Goal: Task Accomplishment & Management: Manage account settings

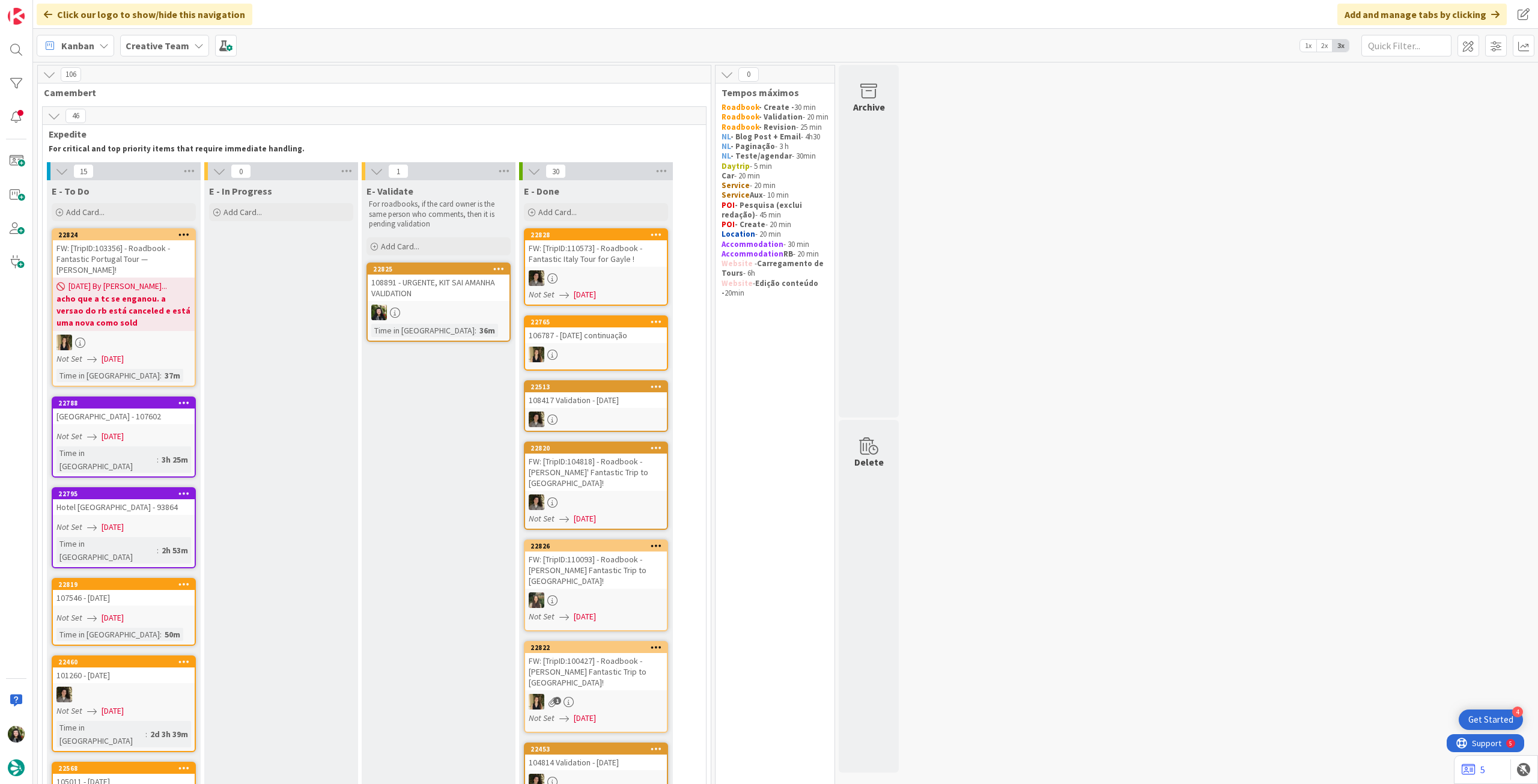
drag, startPoint x: 178, startPoint y: 43, endPoint x: 179, endPoint y: 55, distance: 12.0
click at [179, 43] on b "Creative Team" at bounding box center [158, 45] width 64 height 12
click at [174, 172] on h4 "Creative Team - Análise" at bounding box center [216, 172] width 163 height 12
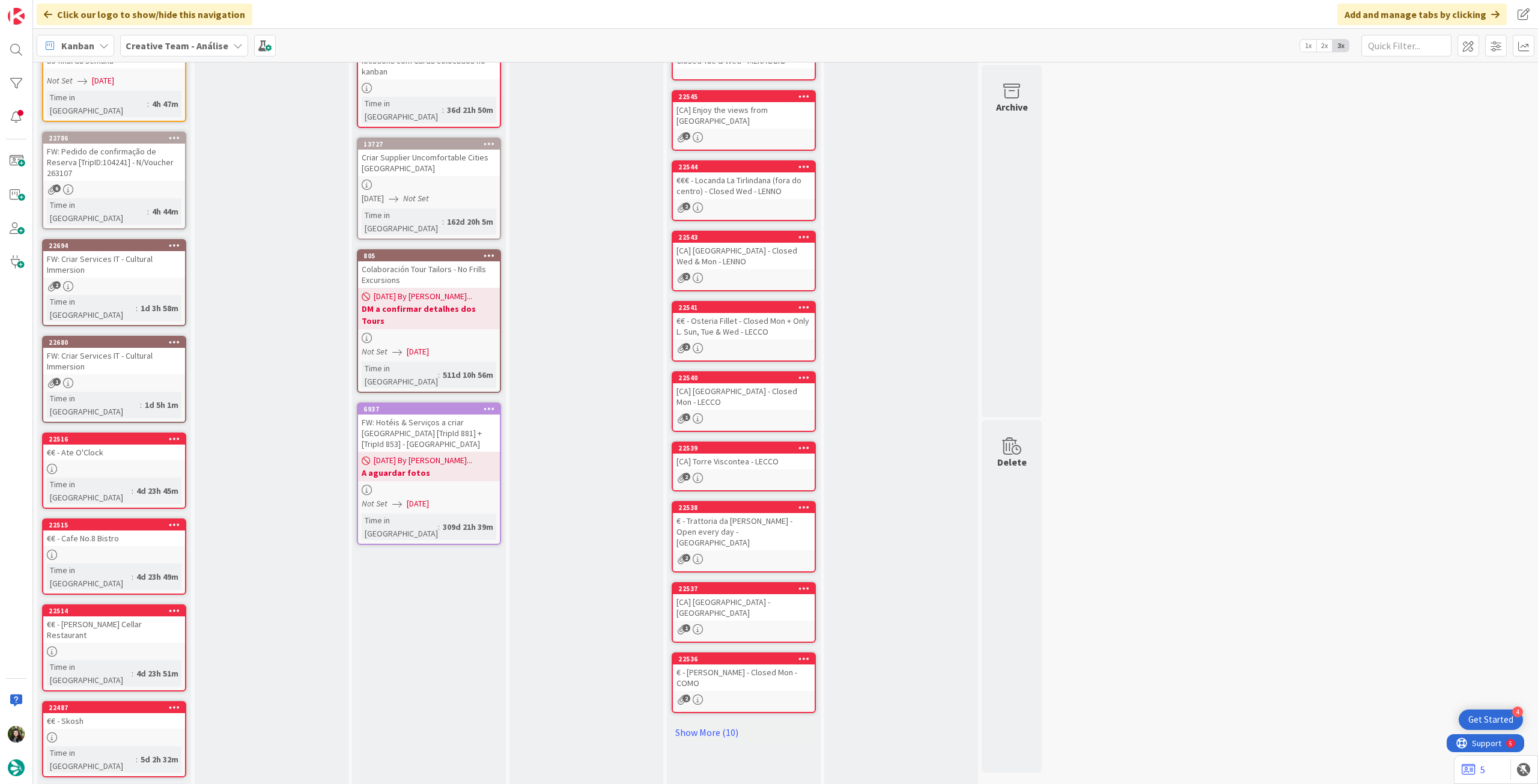
scroll to position [179, 0]
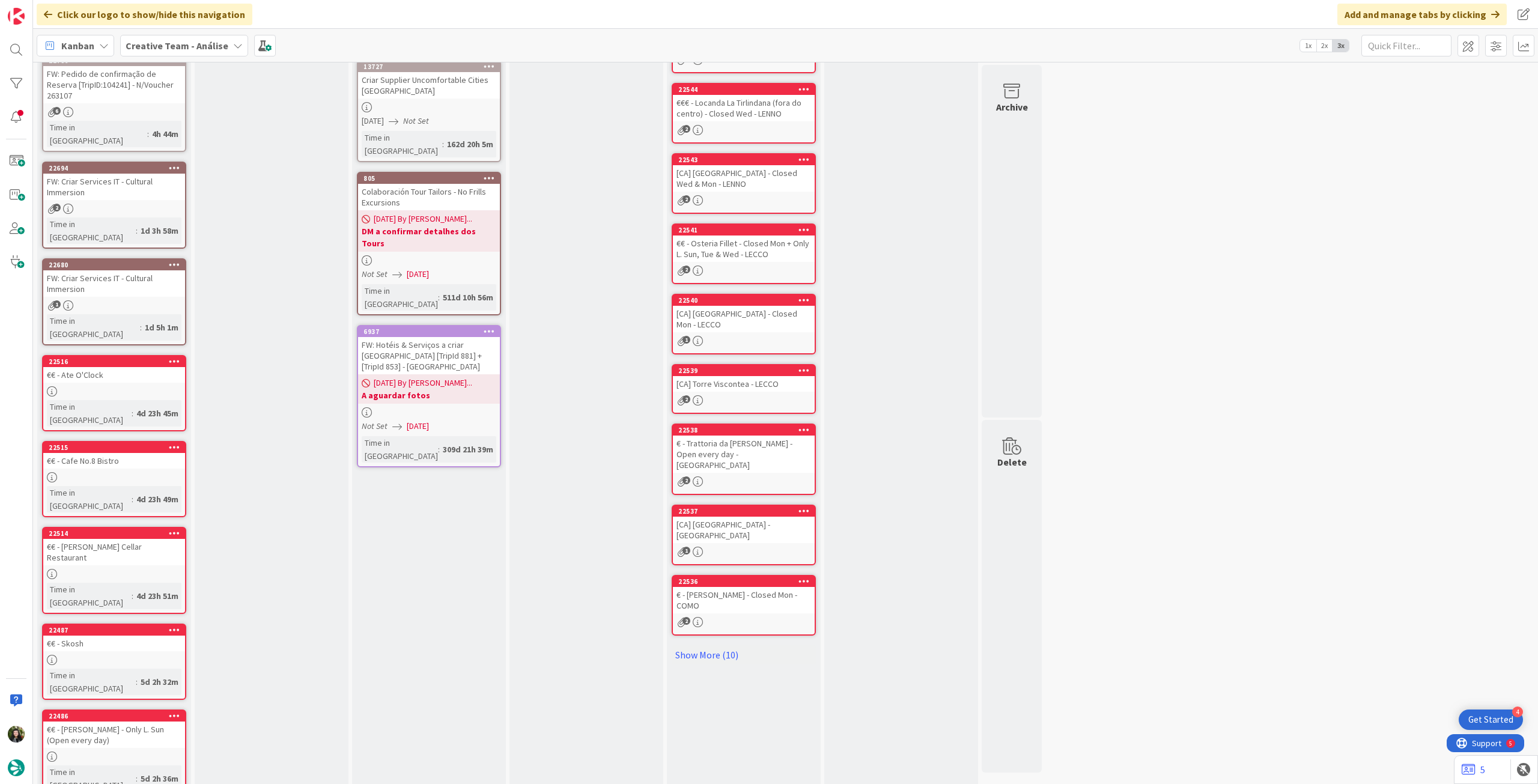
drag, startPoint x: 93, startPoint y: 764, endPoint x: 103, endPoint y: 749, distance: 18.0
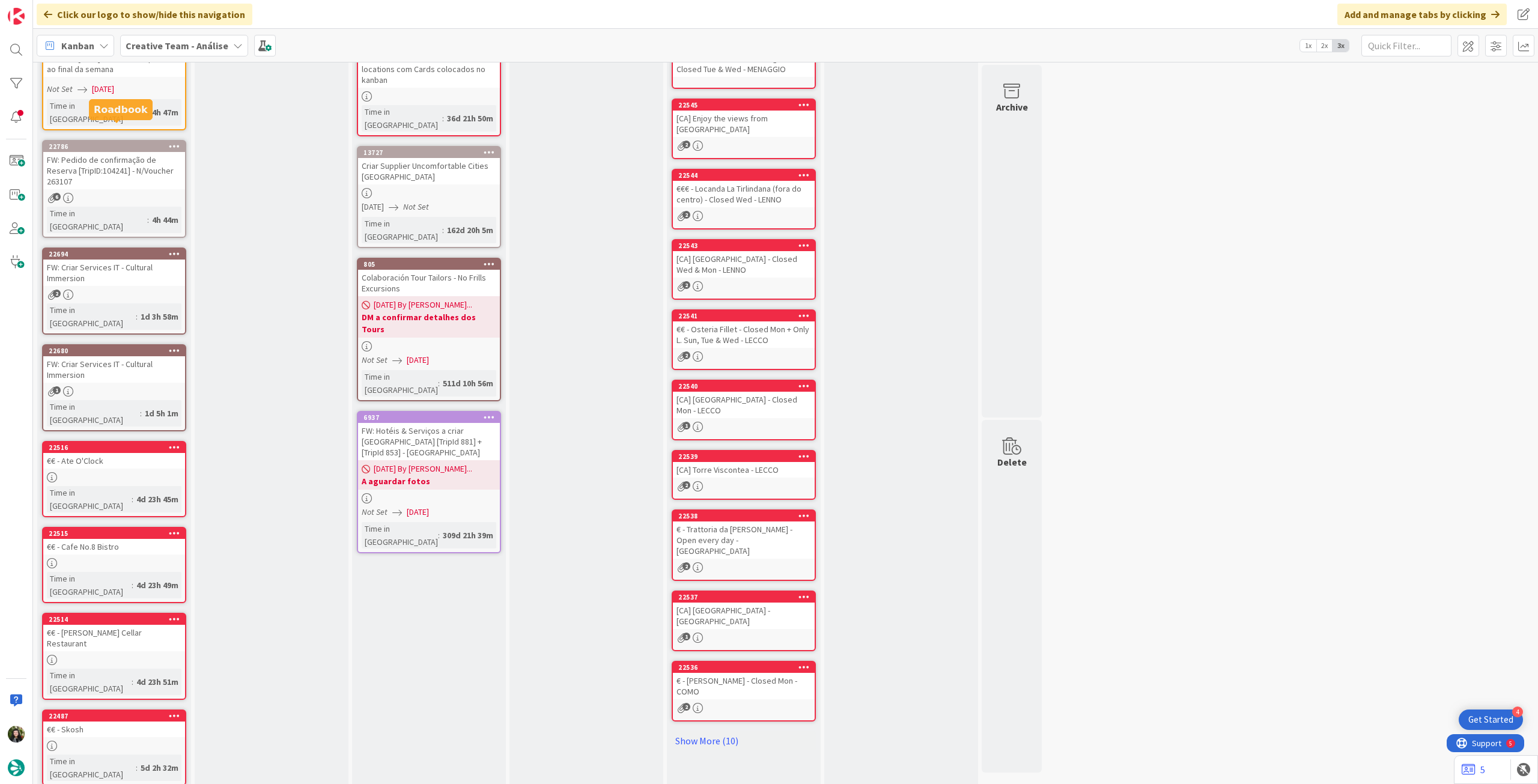
scroll to position [0, 0]
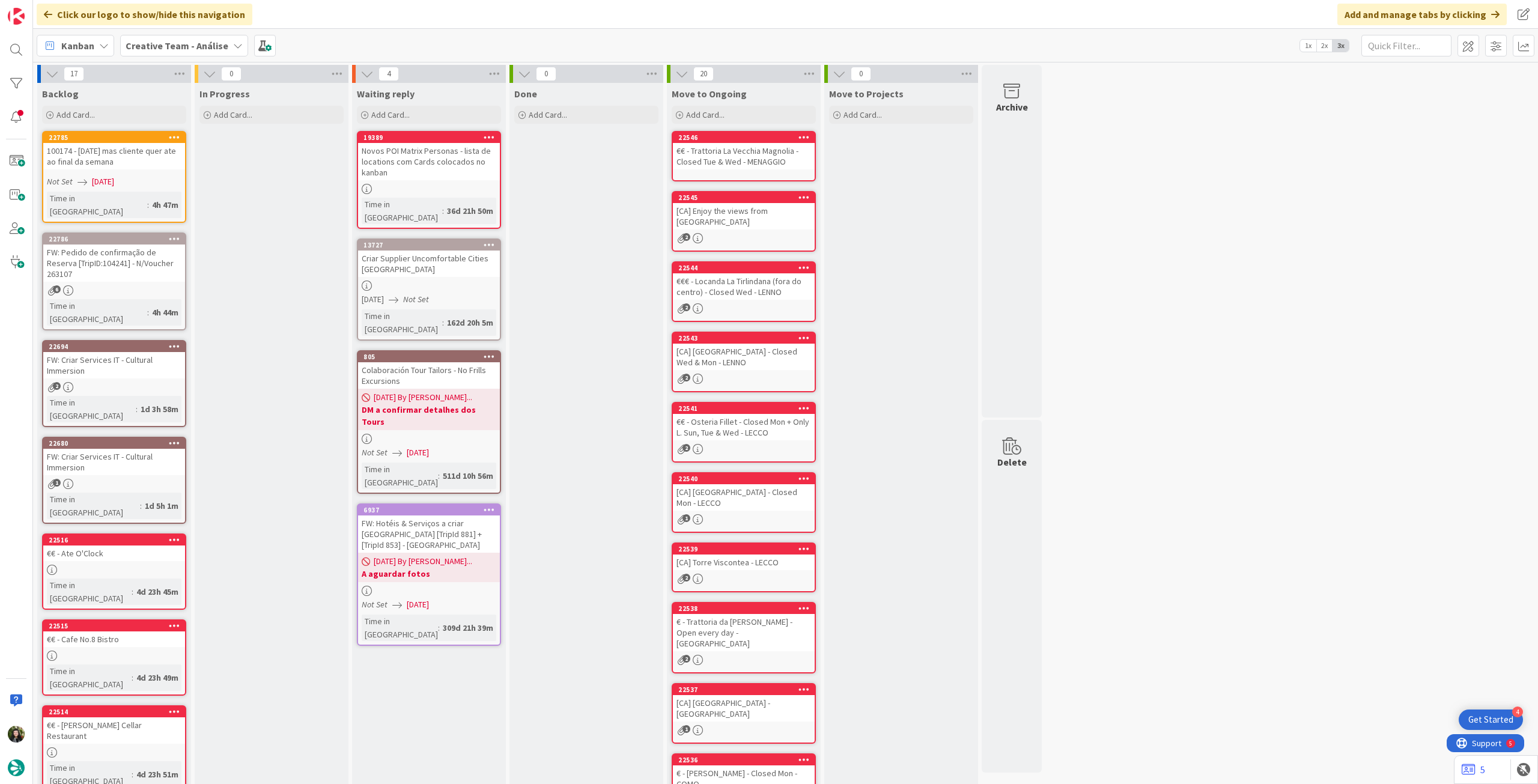
click at [161, 41] on b "Creative Team - Análise" at bounding box center [177, 45] width 103 height 12
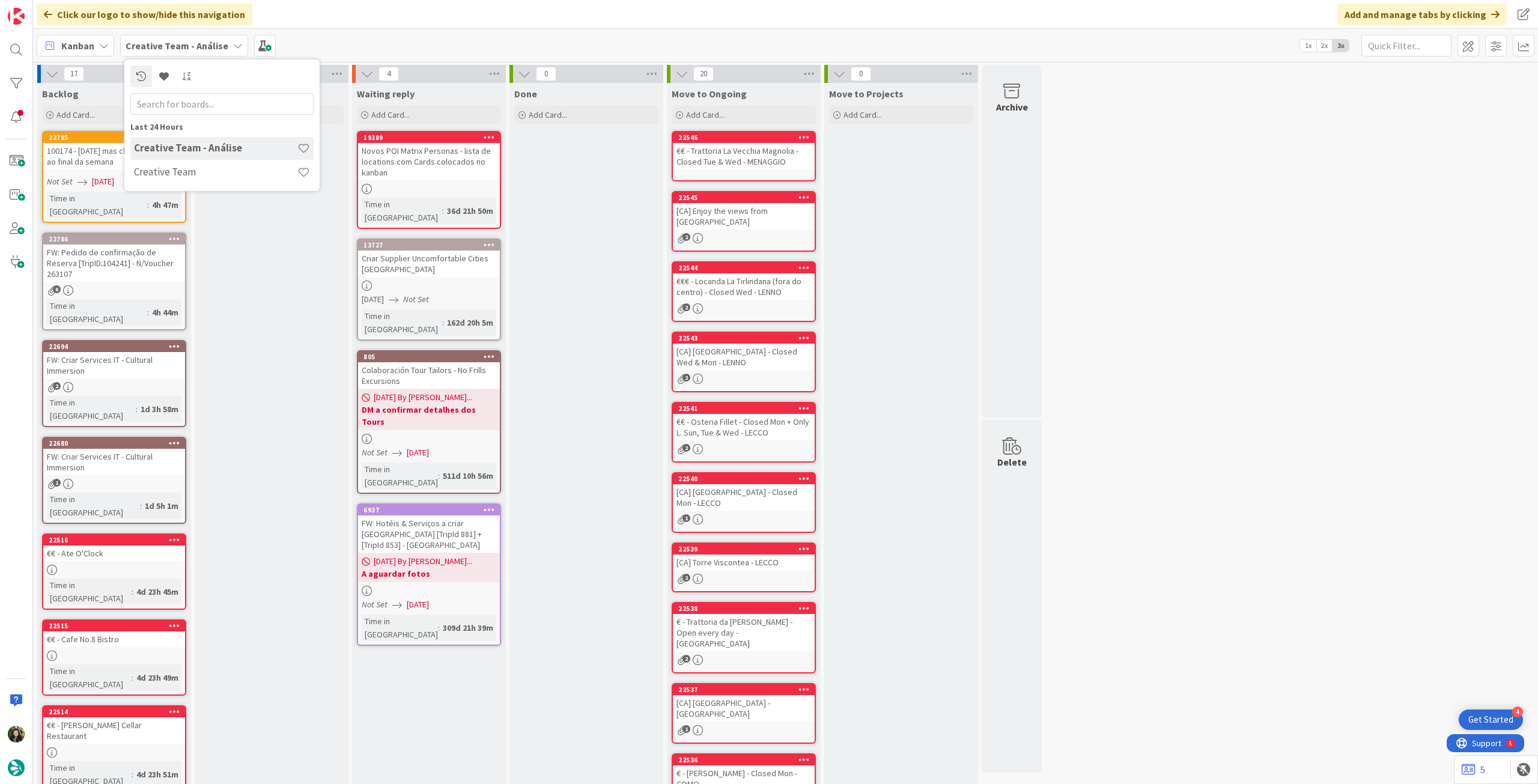
click at [169, 172] on h4 "Creative Team" at bounding box center [216, 172] width 163 height 12
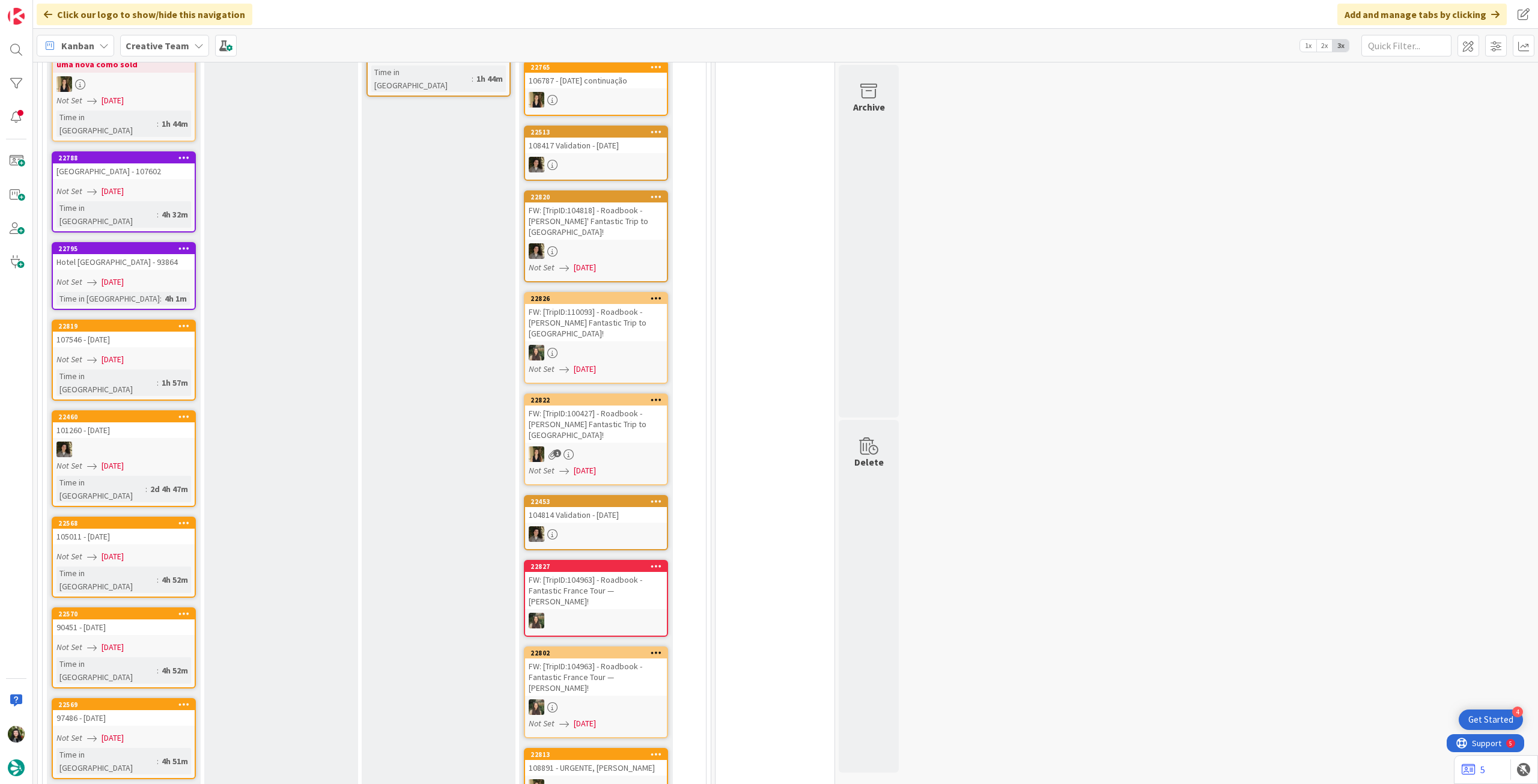
scroll to position [18, 0]
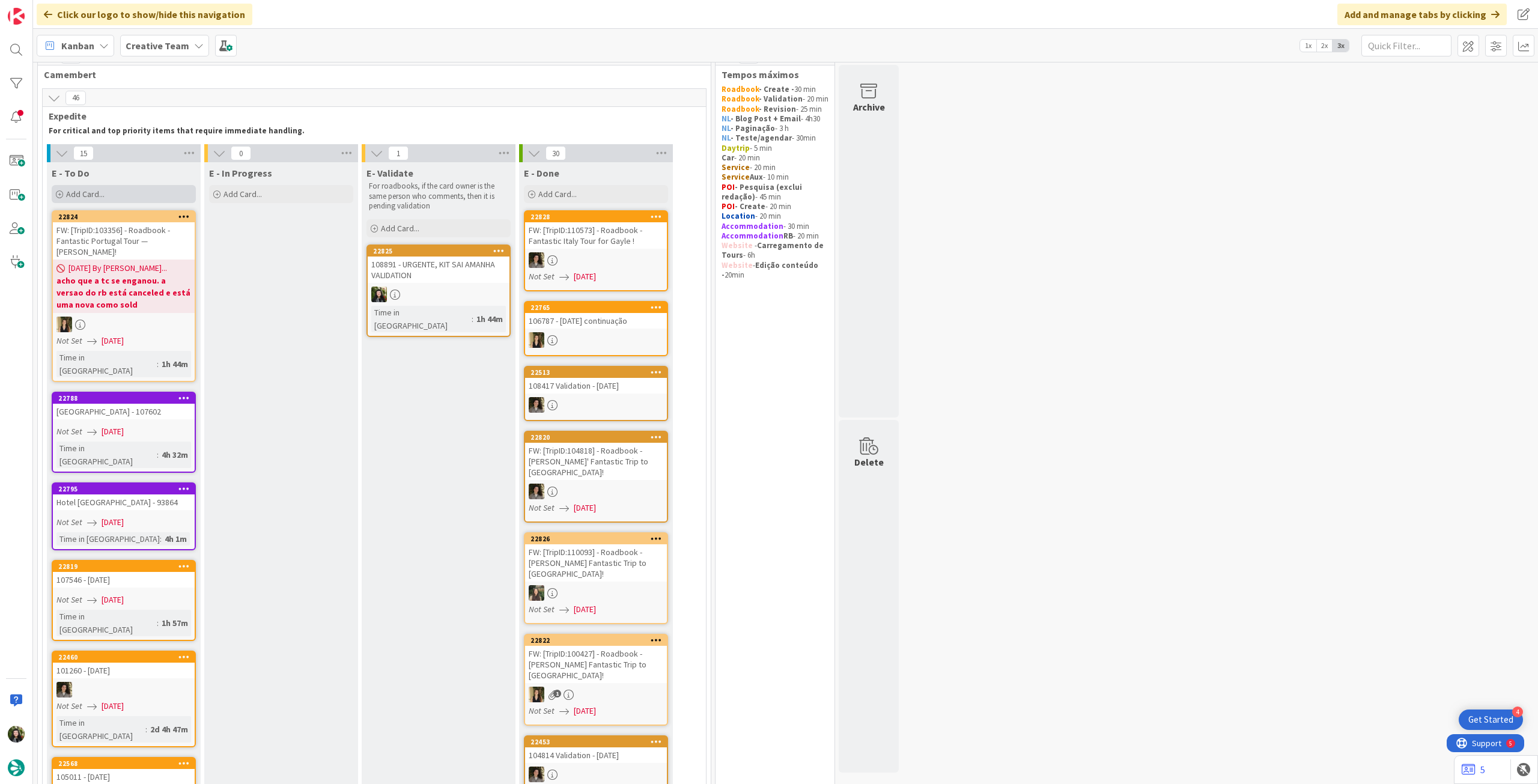
click at [128, 197] on div "Add Card..." at bounding box center [123, 194] width 144 height 18
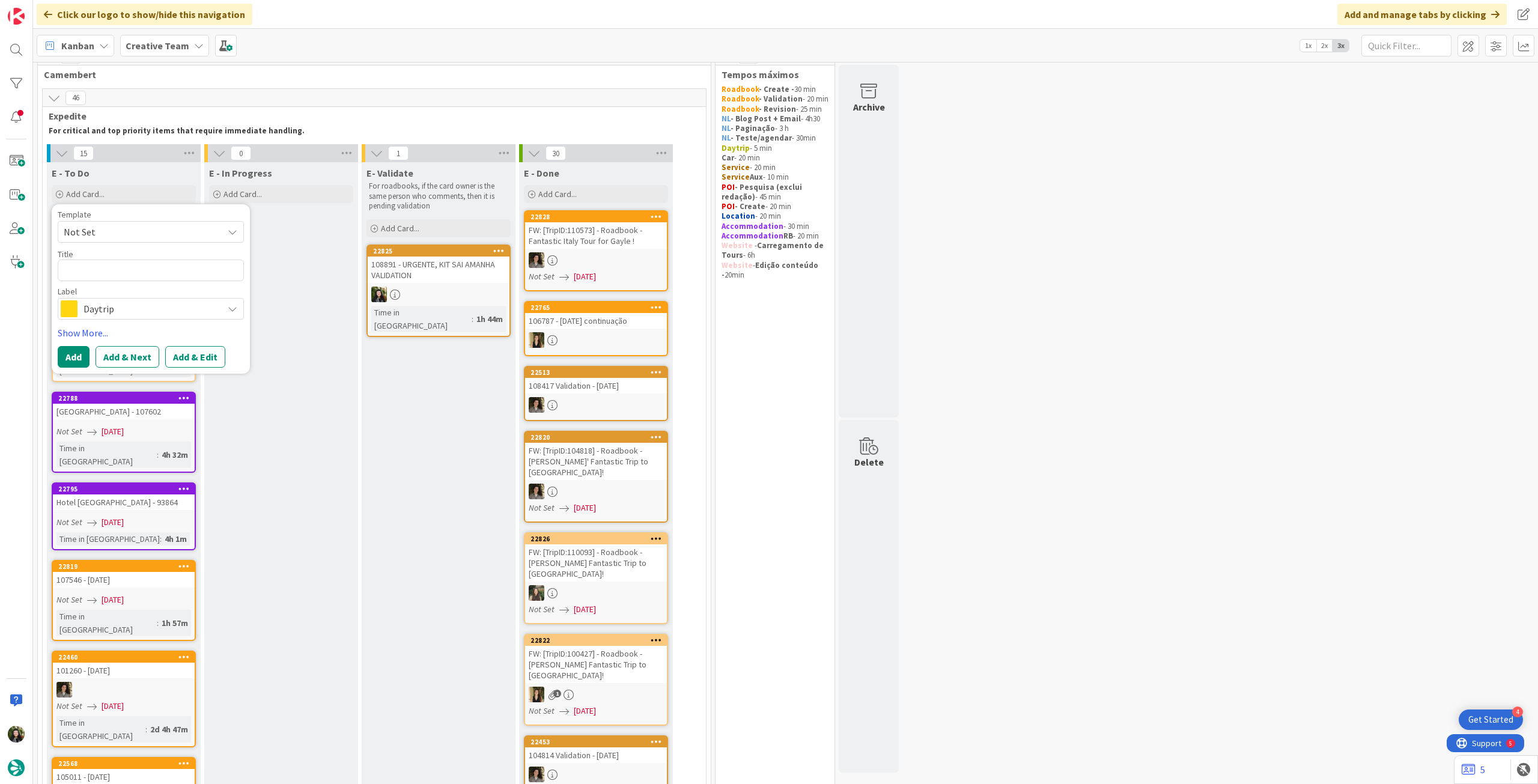
click at [114, 304] on span "Daytrip" at bounding box center [150, 309] width 134 height 17
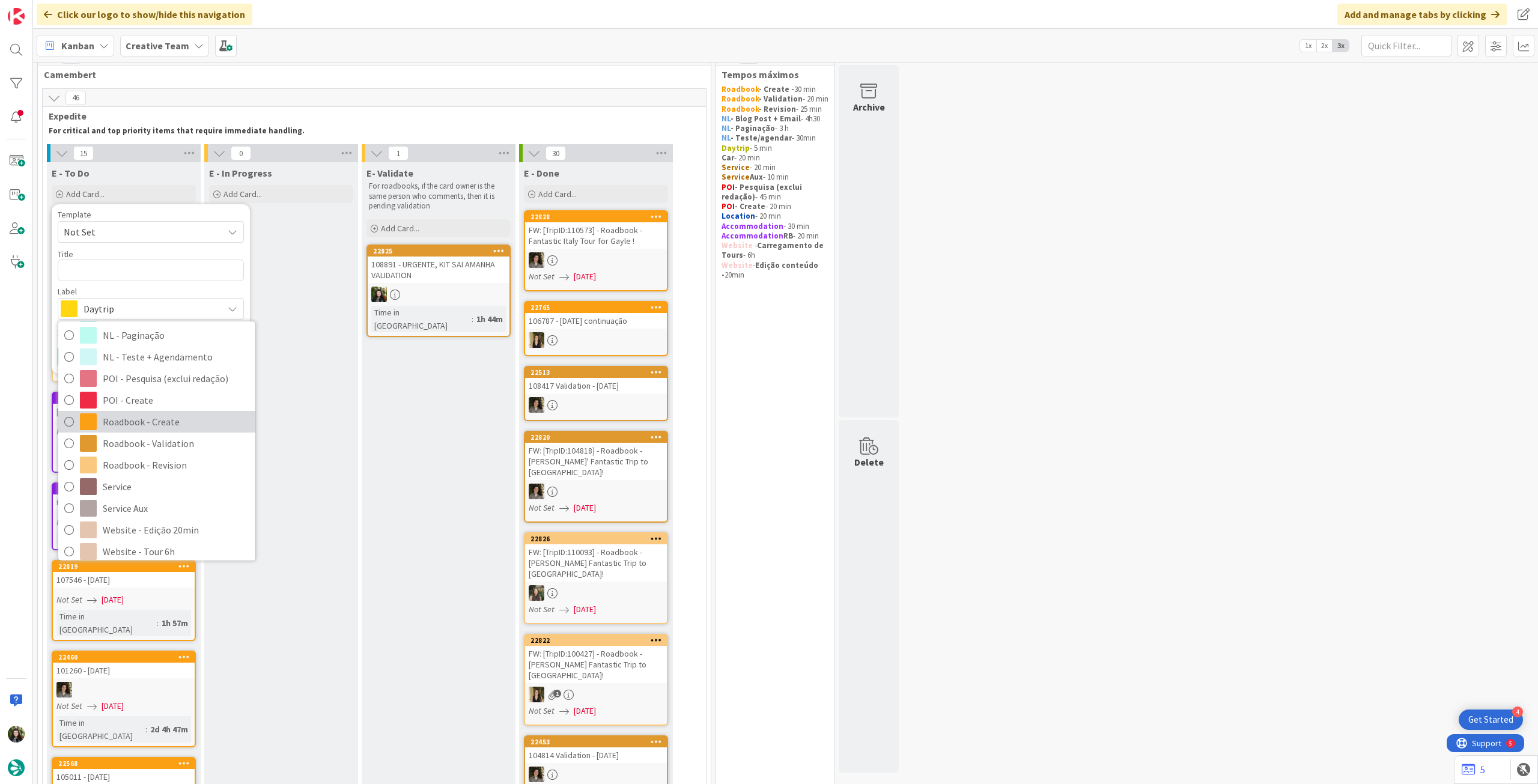
scroll to position [160, 0]
click at [154, 480] on span "Service" at bounding box center [176, 480] width 146 height 18
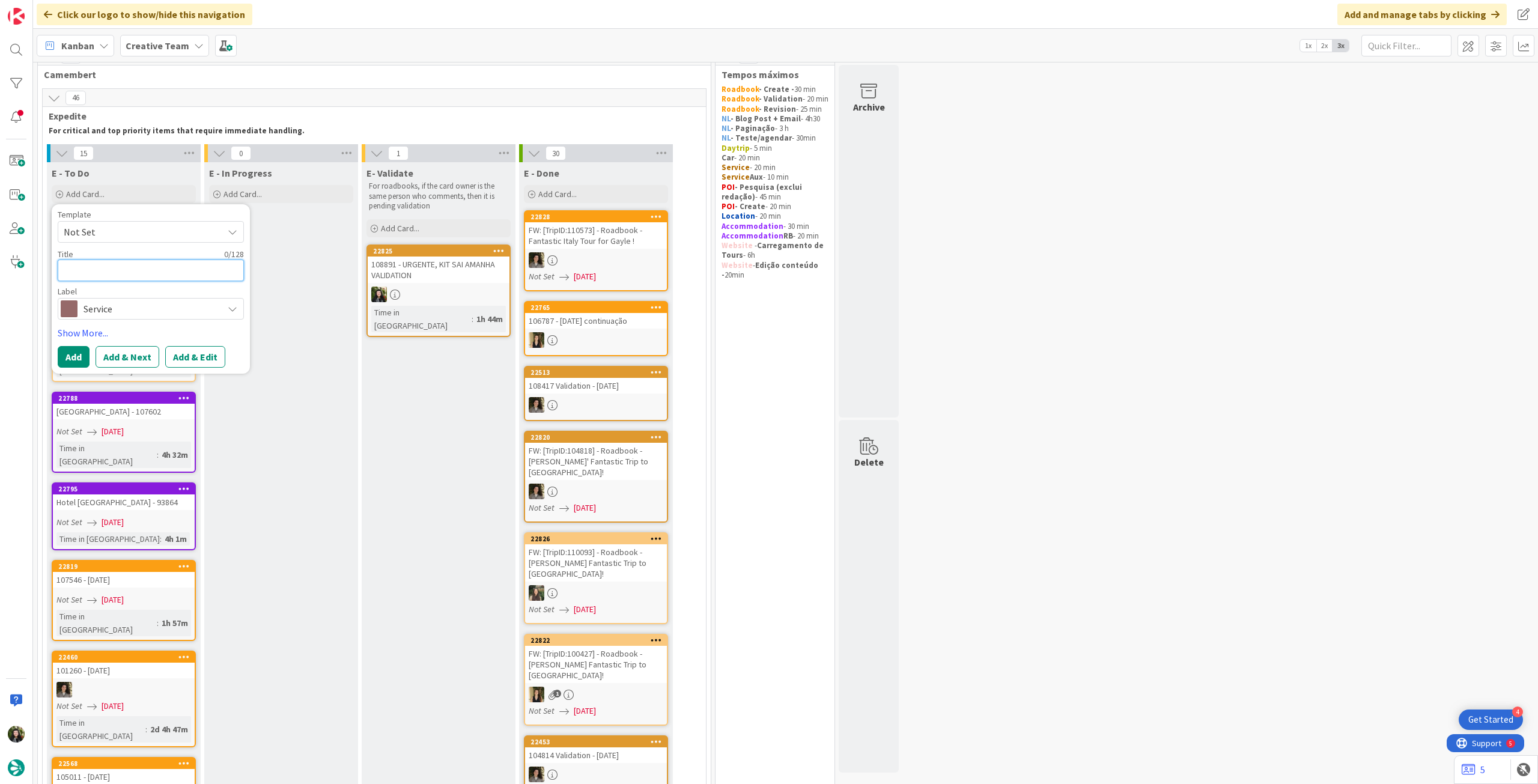
drag, startPoint x: 176, startPoint y: 276, endPoint x: 206, endPoint y: 262, distance: 33.1
click at [176, 276] on textarea at bounding box center [150, 270] width 186 height 22
paste textarea "train tickets Aix / Nice"
type textarea "x"
type textarea "train tickets Aix / Nice"
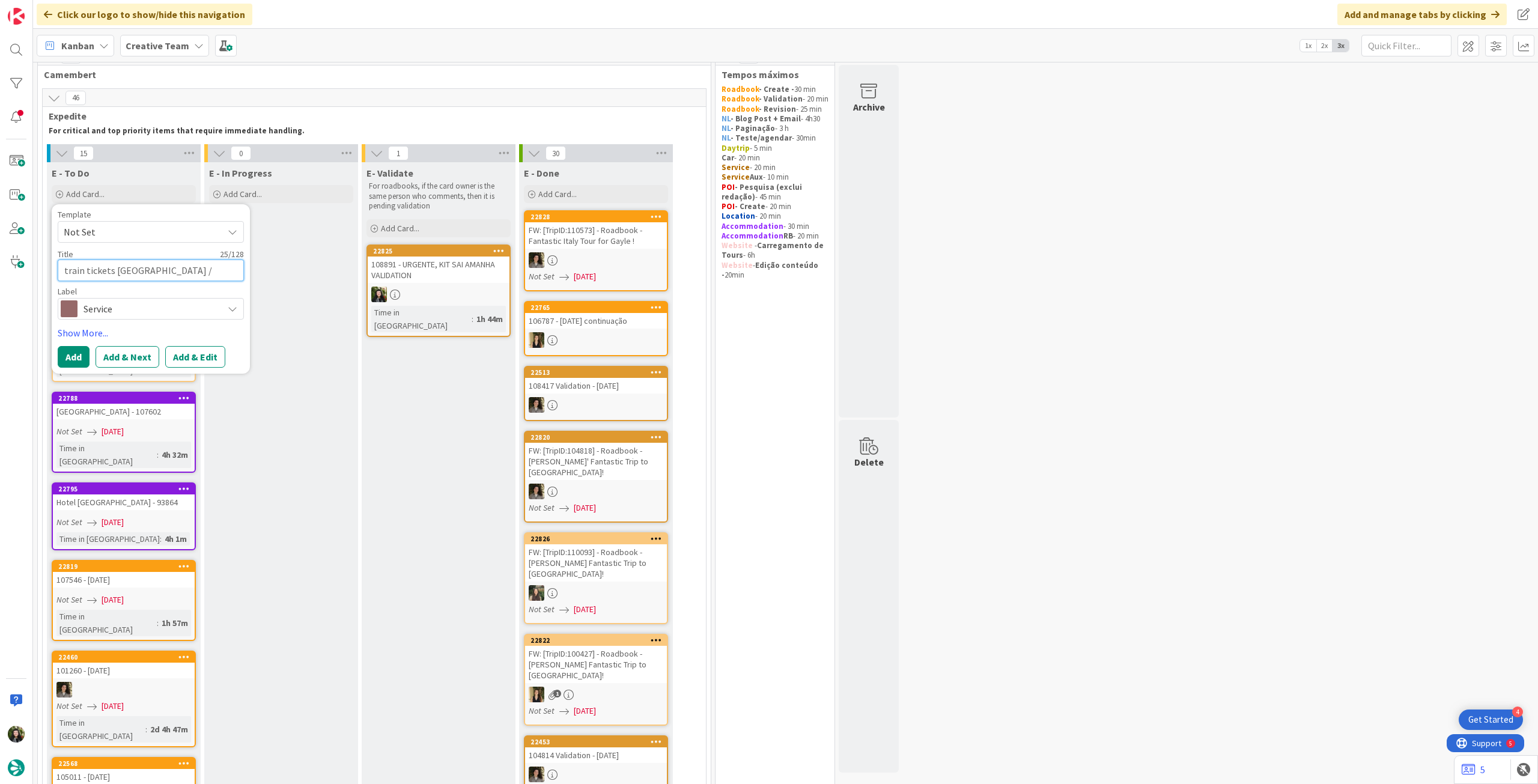
type textarea "x"
type textarea "train tickets Aix / Nice ("
type textarea "x"
type textarea "train tickets Aix / Nice (d"
type textarea "x"
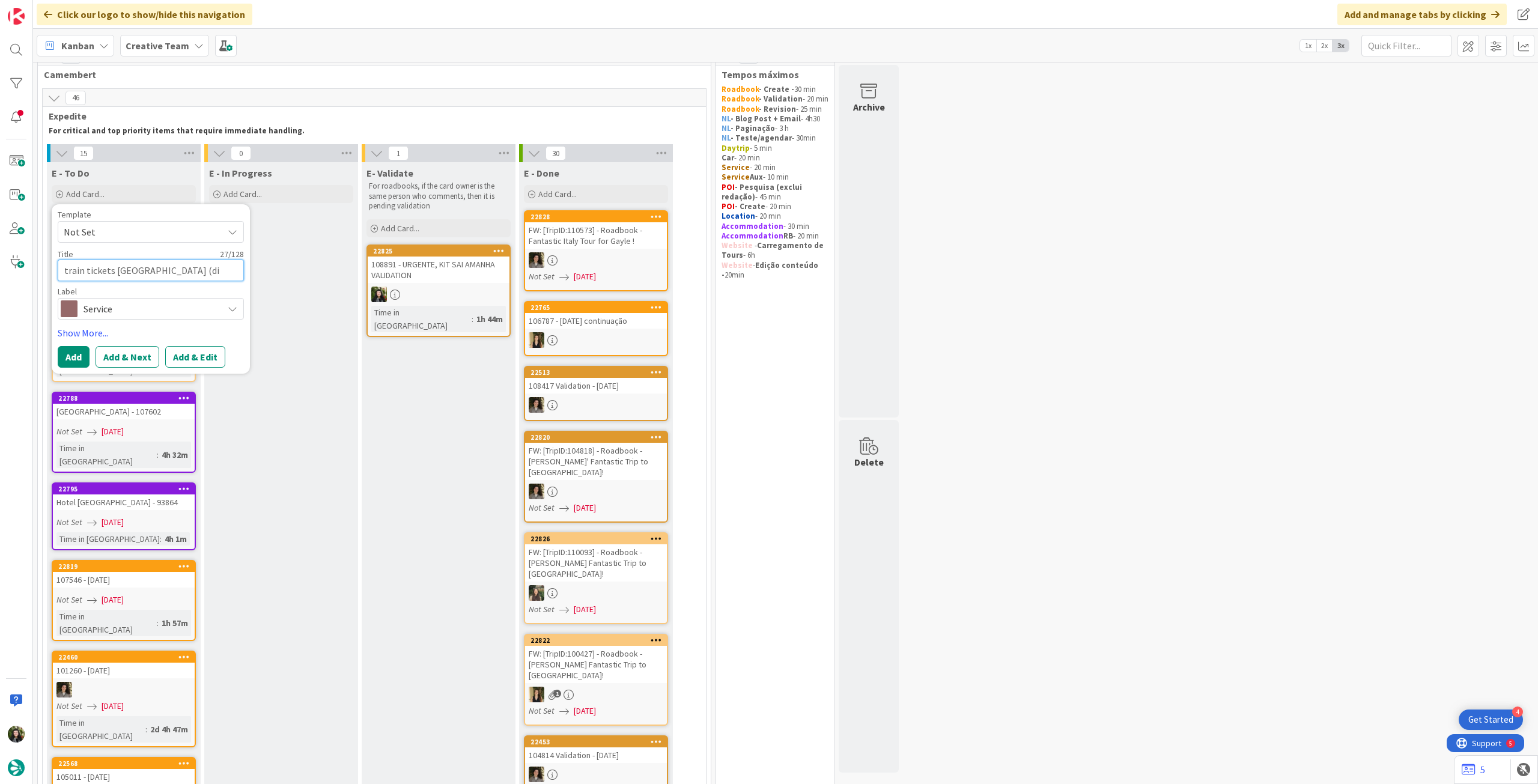
type textarea "train tickets Aix / Nice (dir"
type textarea "x"
type textarea "train tickets Aix / Nice (dire"
type textarea "x"
type textarea "train tickets Aix / Nice (diret"
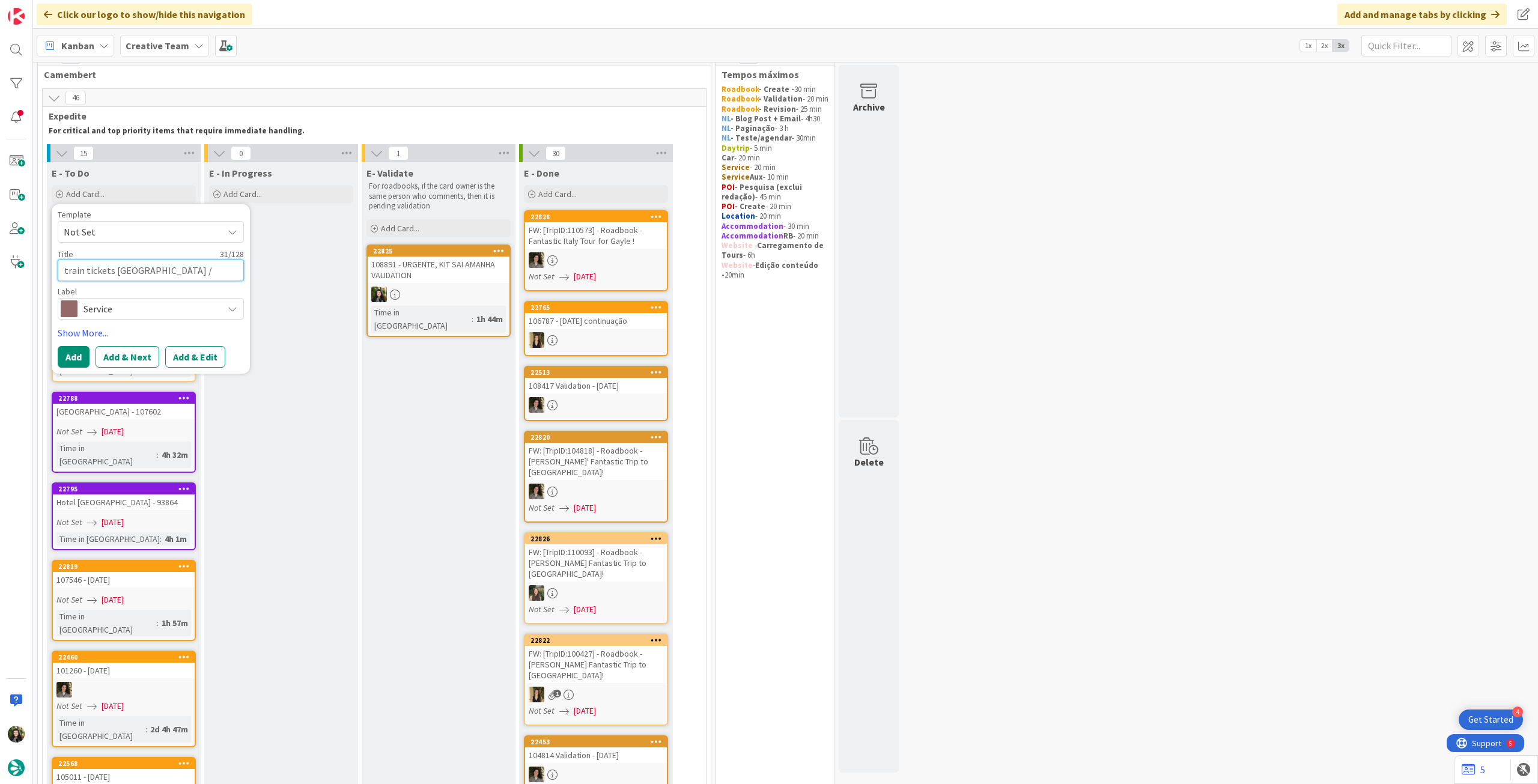
type textarea "x"
type textarea "train tickets Aix / Nice (direto"
type textarea "x"
type textarea "train tickets Aix / Nice (direto)"
click at [64, 358] on button "Add" at bounding box center [73, 356] width 32 height 22
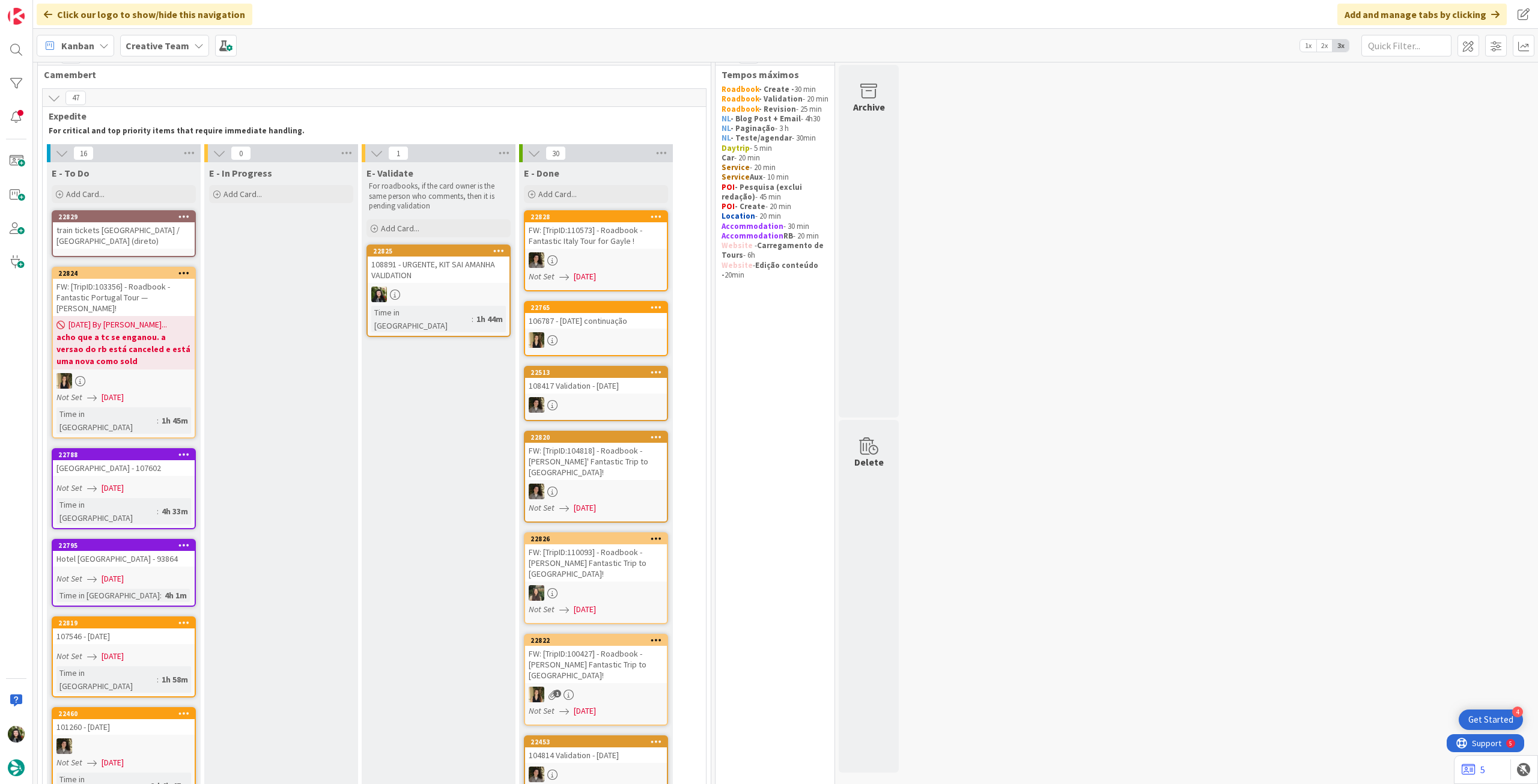
click at [127, 233] on div "train tickets Aix / Nice (direto)" at bounding box center [124, 236] width 142 height 27
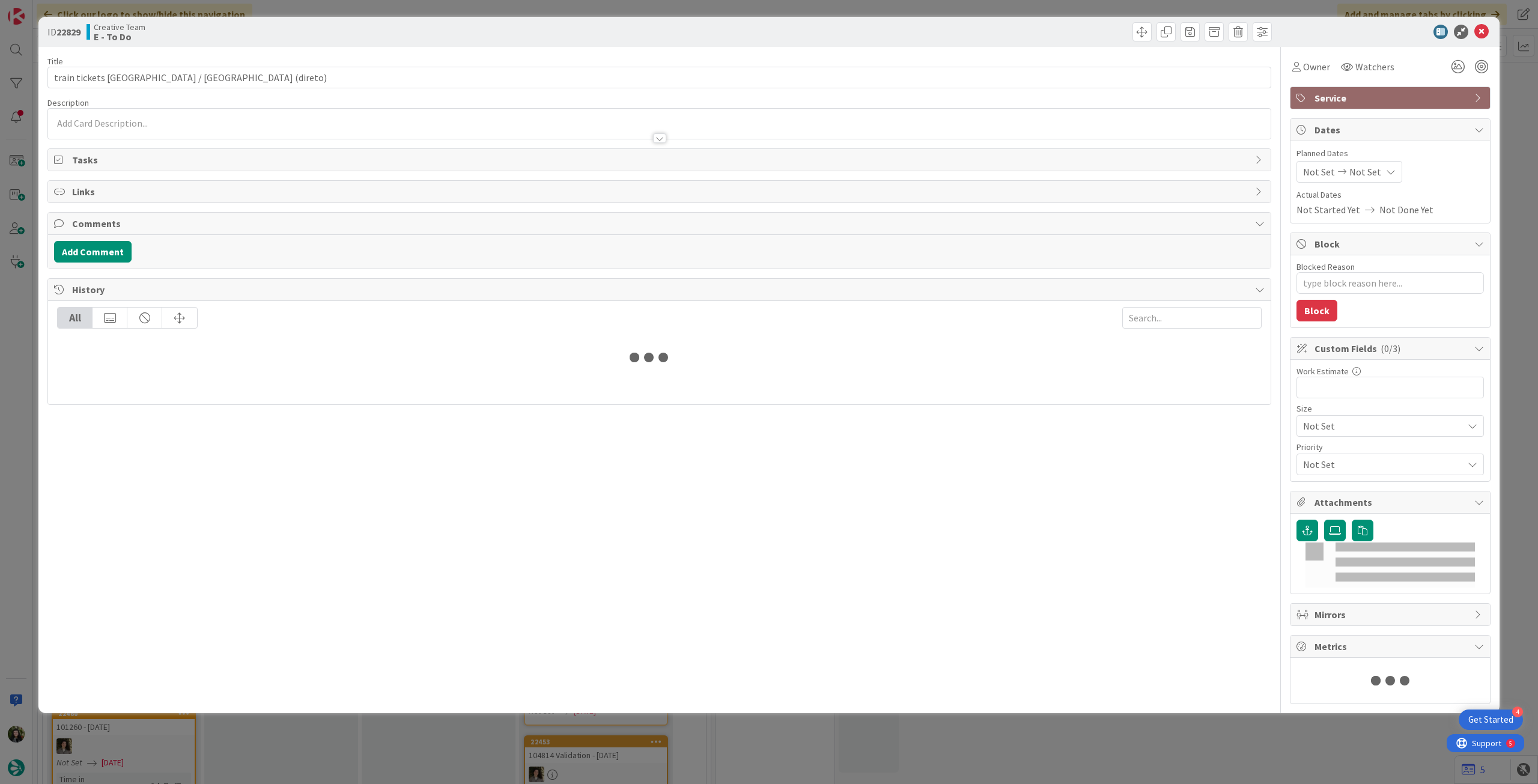
type textarea "x"
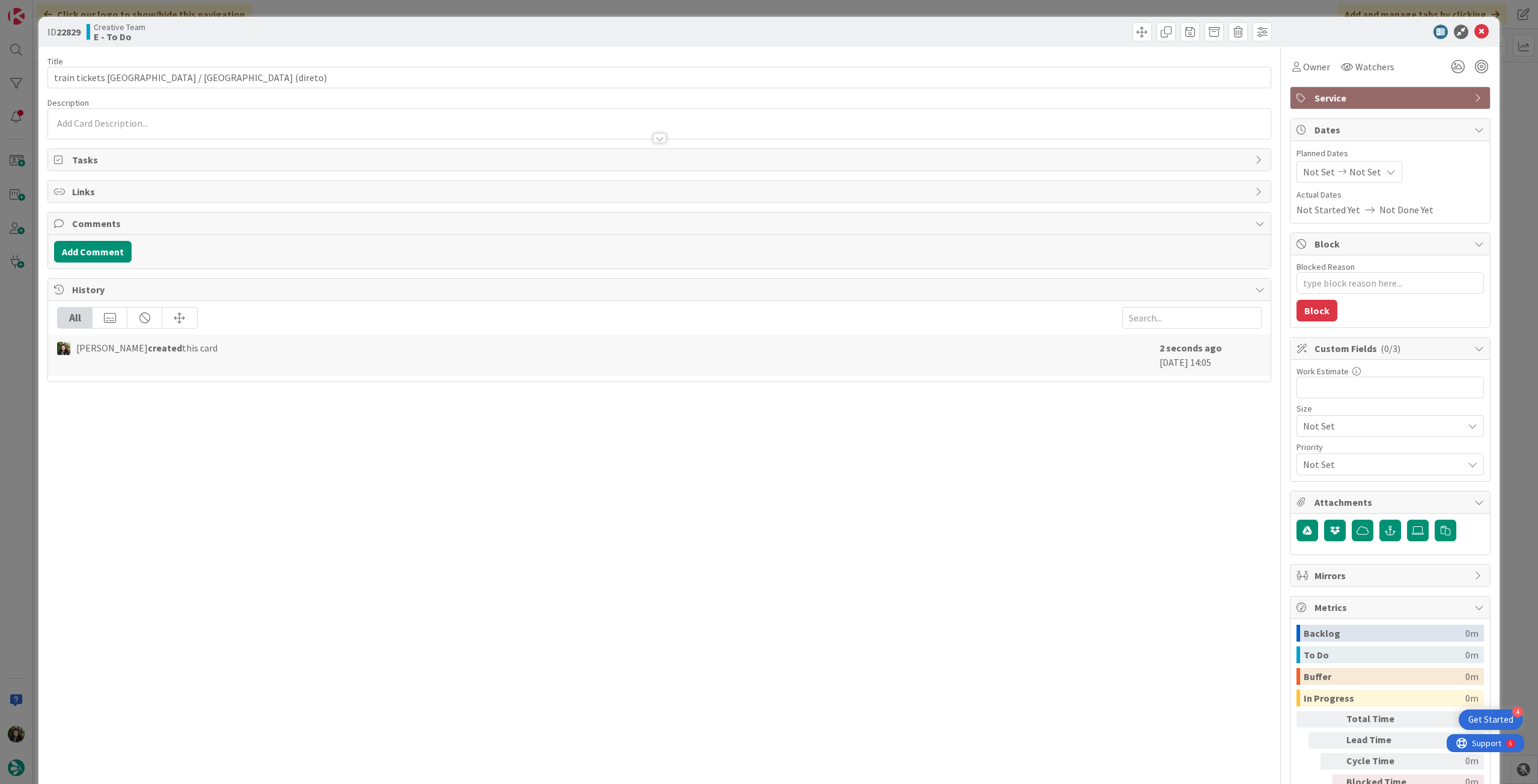
click at [1350, 169] on span "Not Set" at bounding box center [1365, 172] width 32 height 15
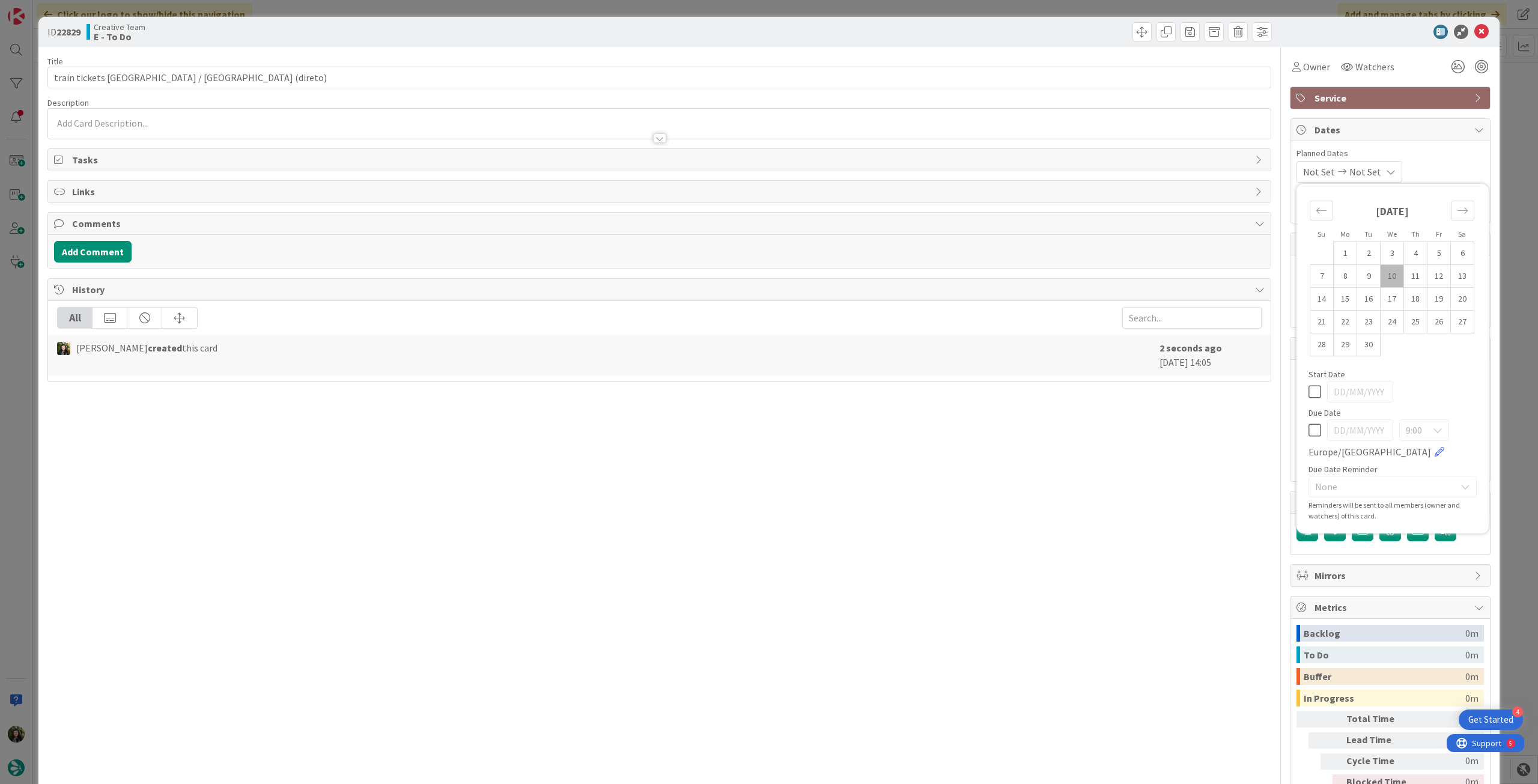
click at [1309, 433] on icon at bounding box center [1315, 430] width 13 height 15
type input "[DATE]"
type textarea "x"
click at [247, 84] on input "train tickets Aix / Nice (direto)" at bounding box center [660, 77] width 1224 height 22
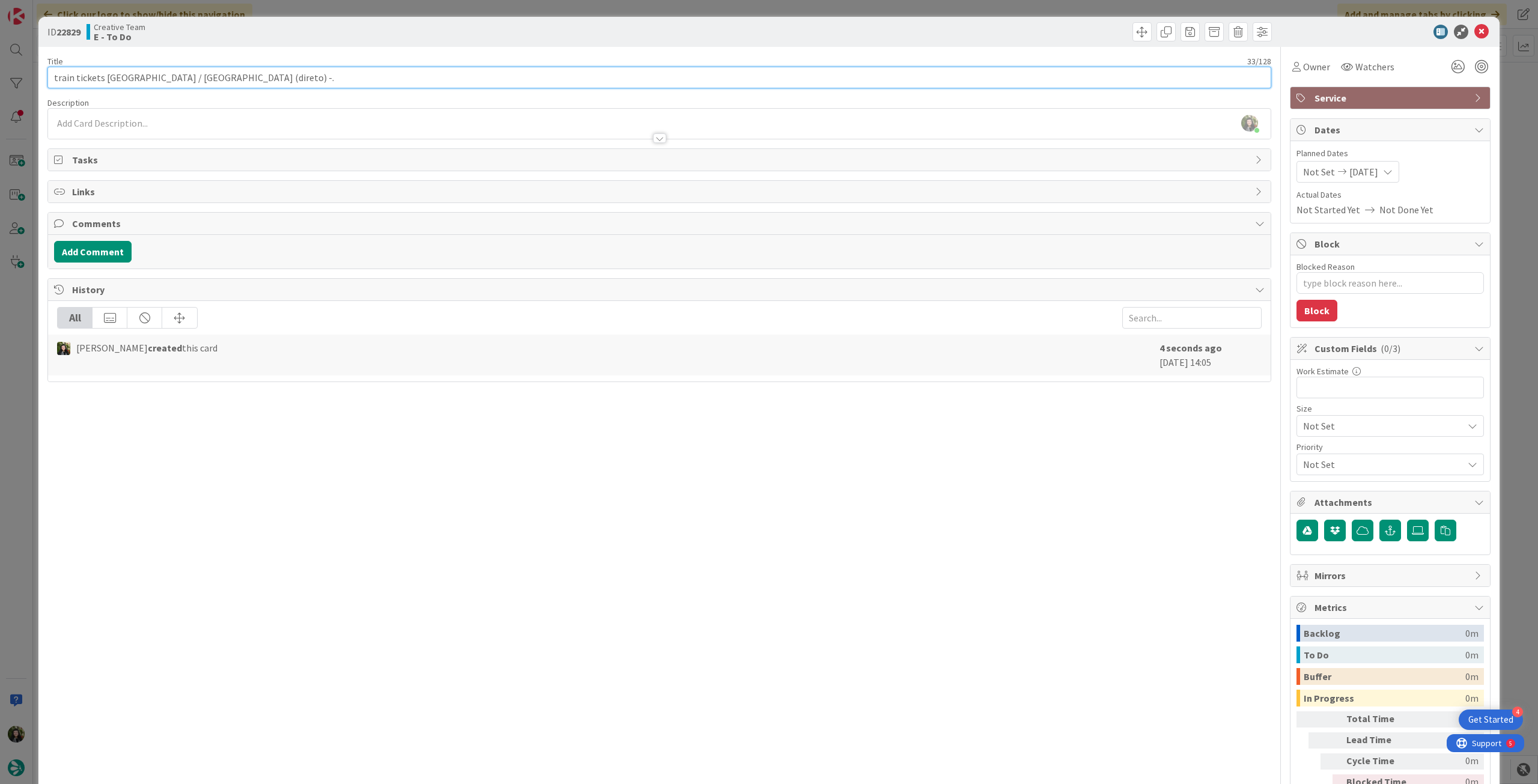
type input "train tickets Aix / Nice (direto) -."
type textarea "x"
type input "train tickets Aix / Nice (direto) -.~"
type textarea "x"
type input "train tickets Aix / Nice (direto) -.~~~"
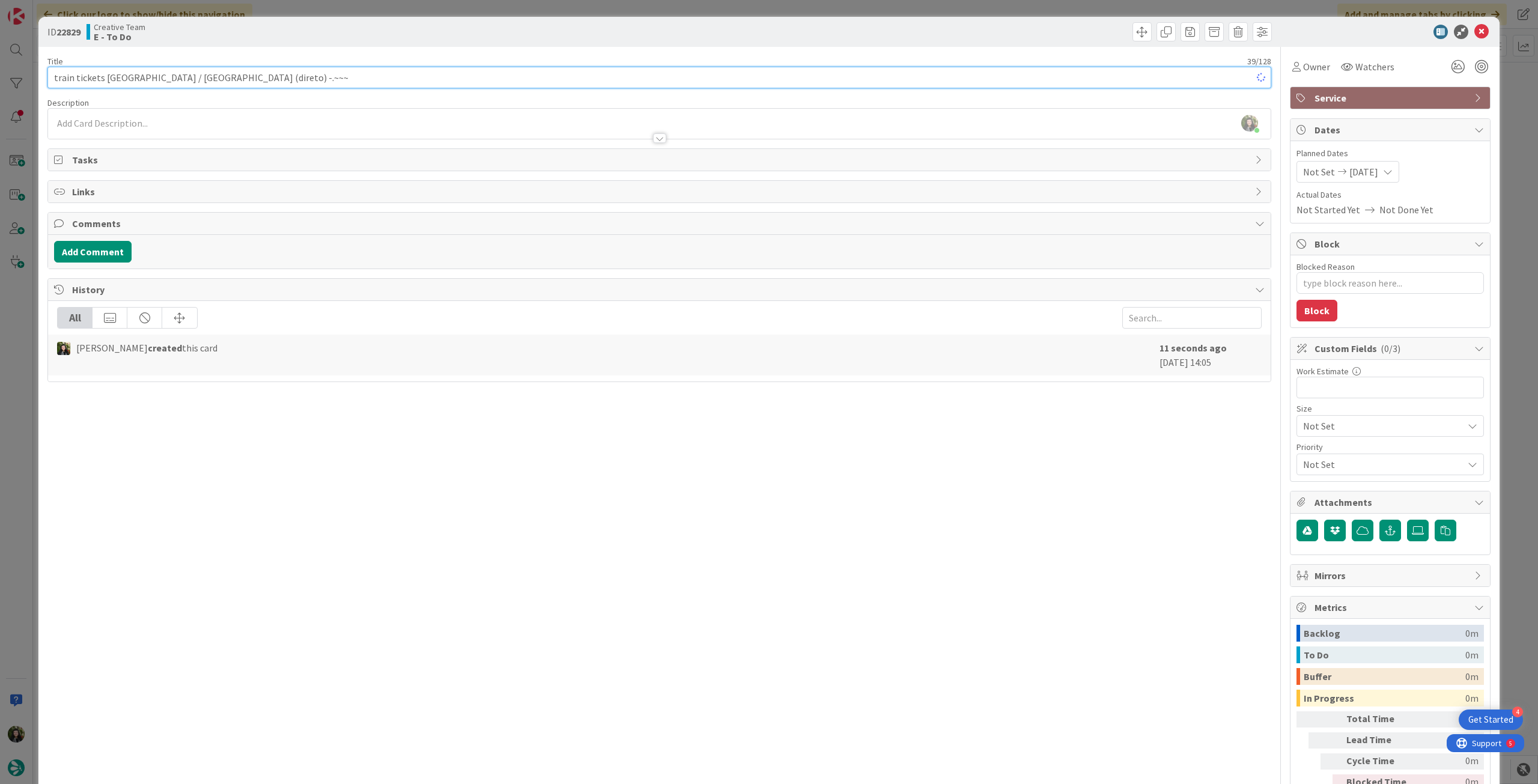
type textarea "x"
paste input "86231"
type input "train tickets Aix / Nice (direto) - 86231"
type textarea "x"
type input "train tickets Aix / Nice (direto) - 86231"
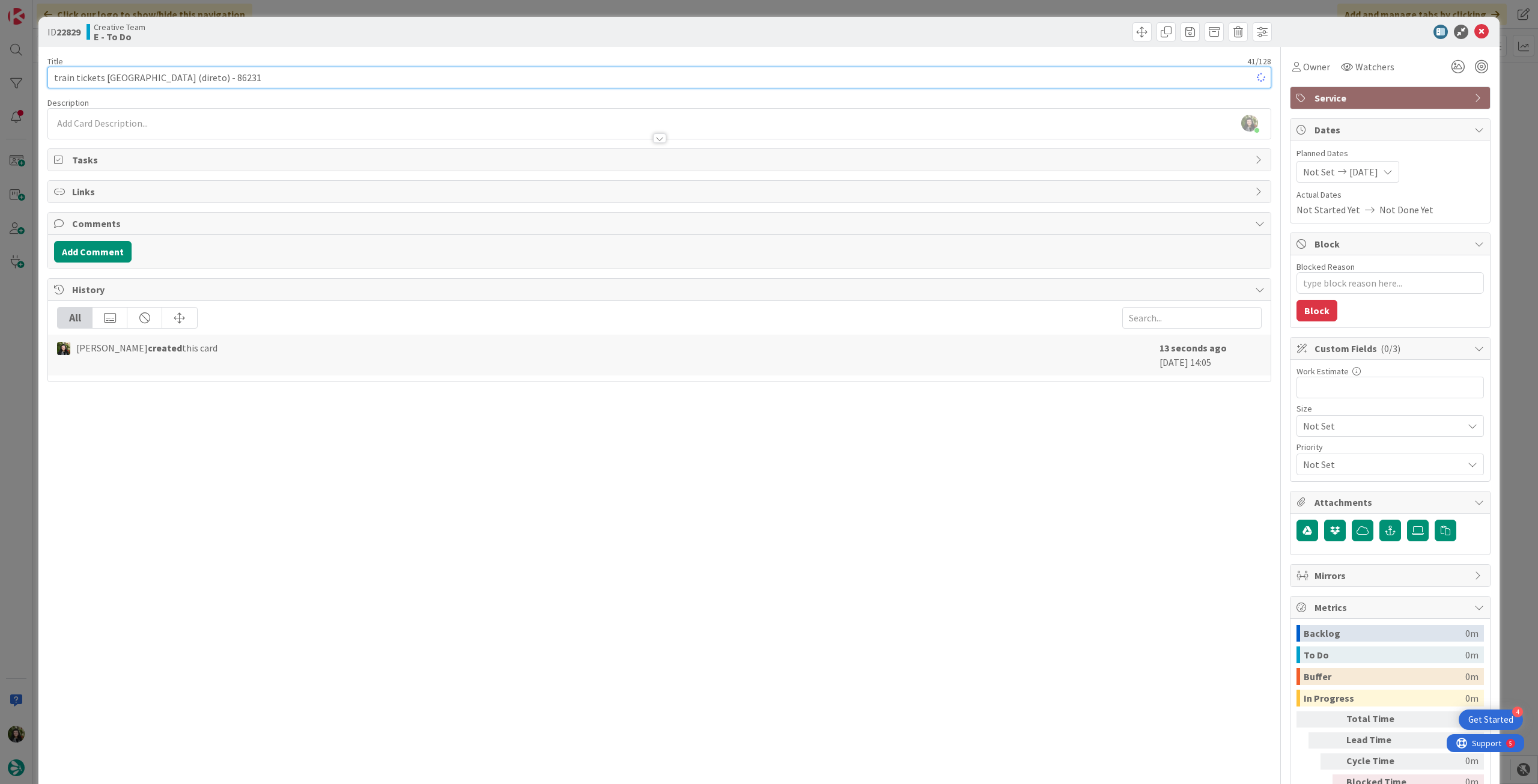
type textarea "x"
type input "train tickets Aix / Nice (direto) - 86231 -"
type textarea "x"
type input "train tickets Aix / Nice (direto) - 86231"
type textarea "x"
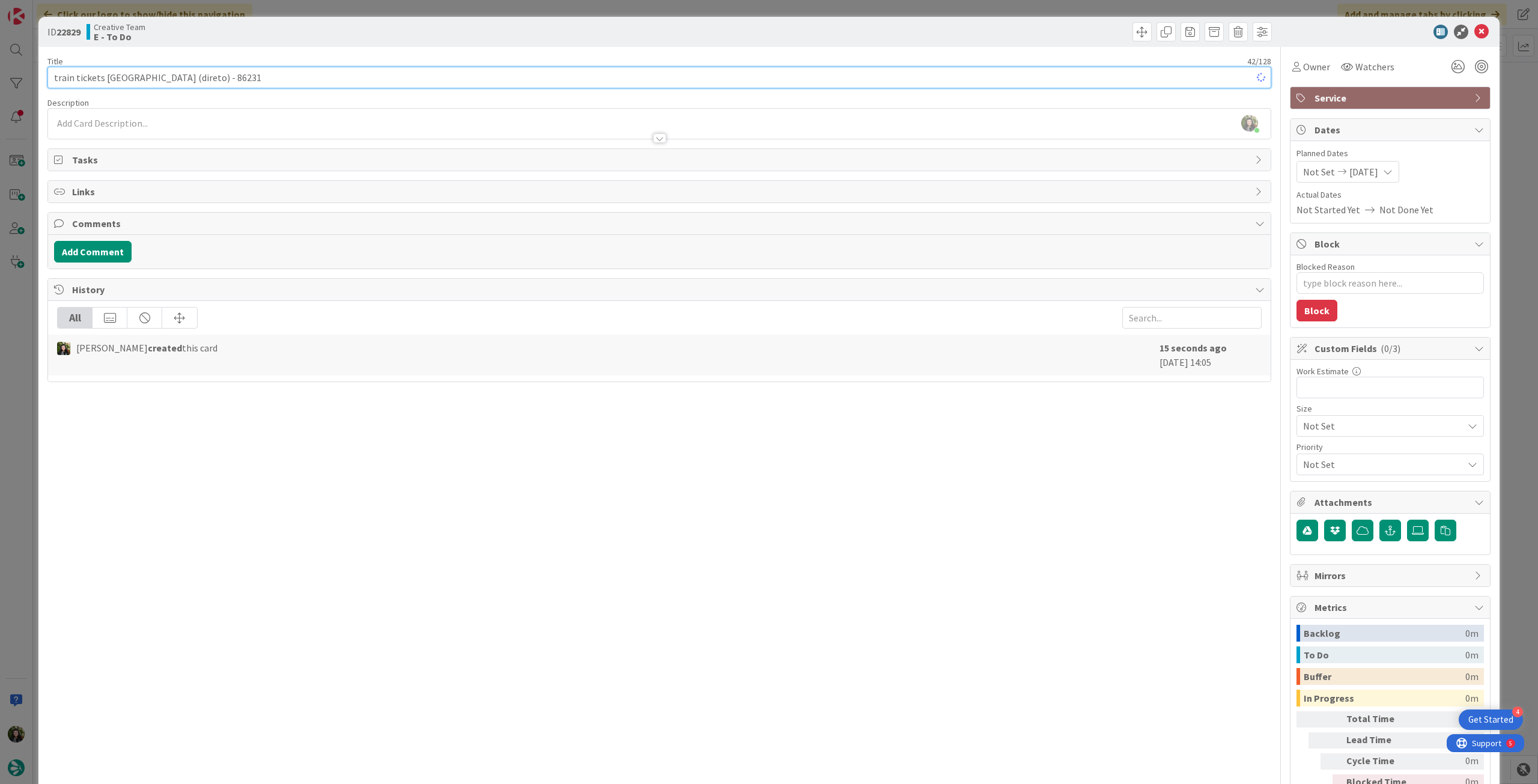
type input "train tickets Aix / Nice (direto) - 86231 -"
type textarea "x"
type input "train tickets Aix / Nice (direto) - 86231 - ver ca"
type textarea "x"
drag, startPoint x: 205, startPoint y: 79, endPoint x: 366, endPoint y: 87, distance: 161.2
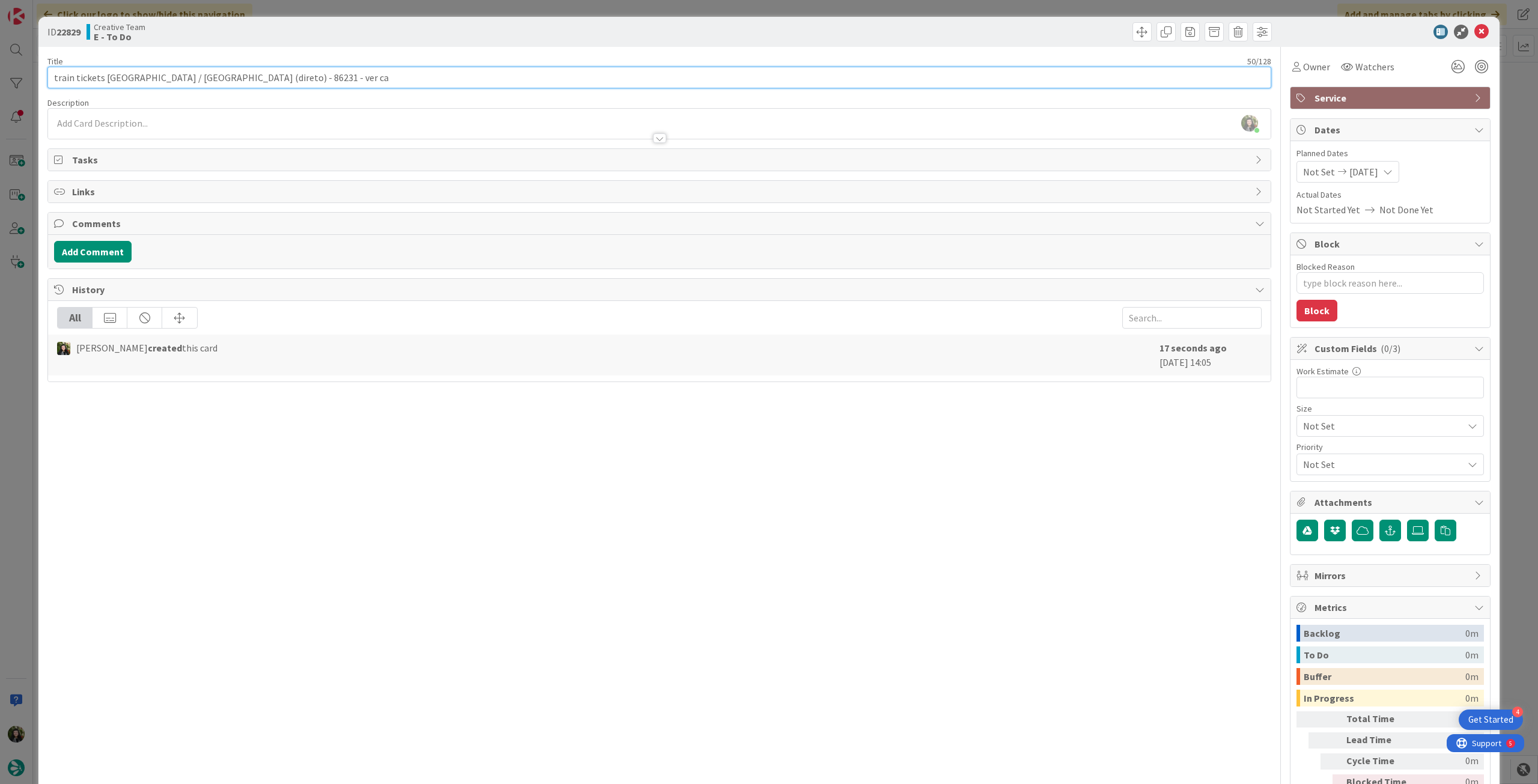
click at [366, 87] on input "train tickets Aix / Nice (direto) - 86231 - ver ca" at bounding box center [660, 77] width 1224 height 22
type input "train tickets Aix / Nice (direto) - 86231"
type textarea "x"
type input "train tickets Aix / Nice (direto) - 86231"
click at [287, 123] on div "Beatriz Cassona just joined" at bounding box center [659, 124] width 1223 height 30
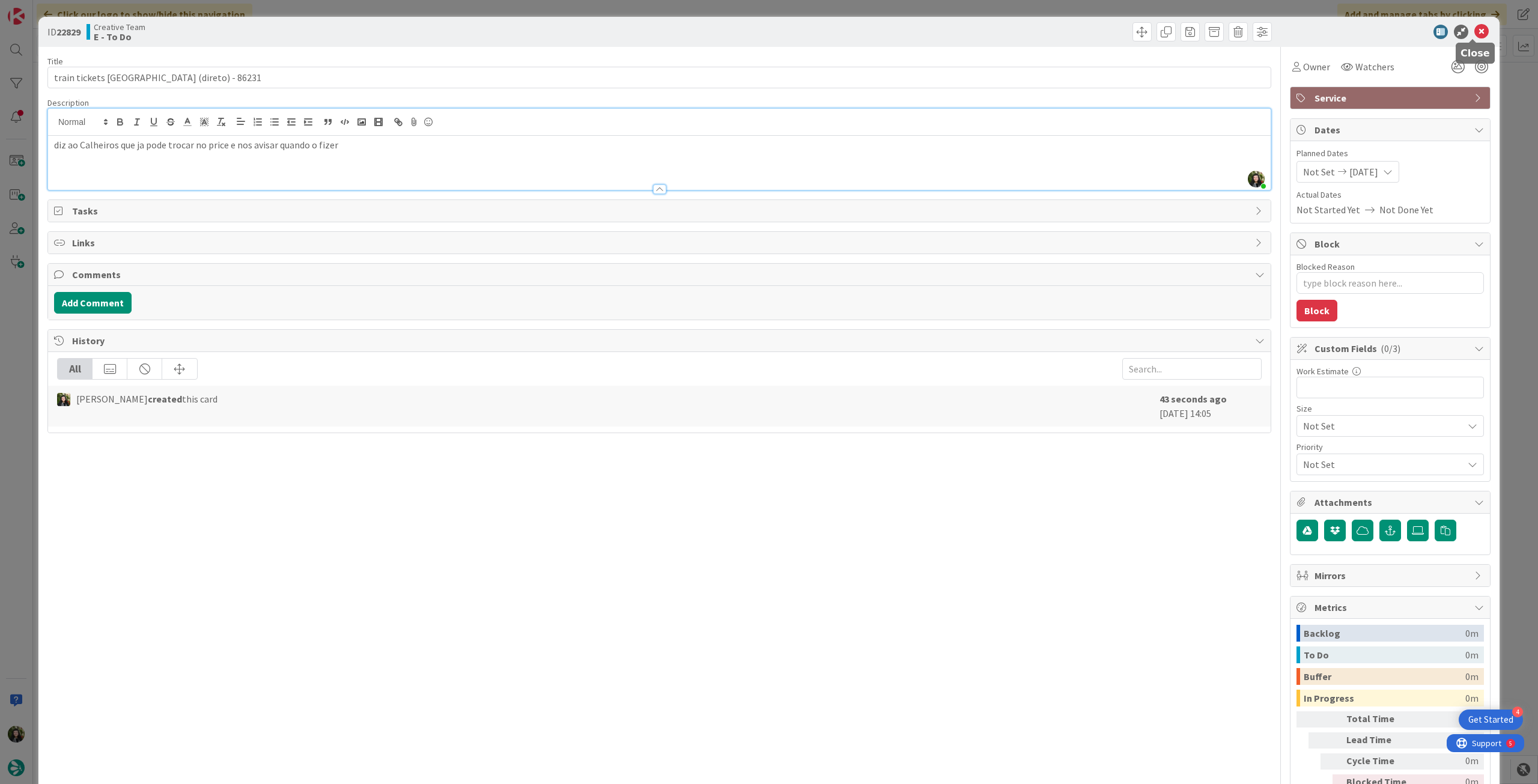
click at [1476, 29] on icon at bounding box center [1482, 32] width 15 height 15
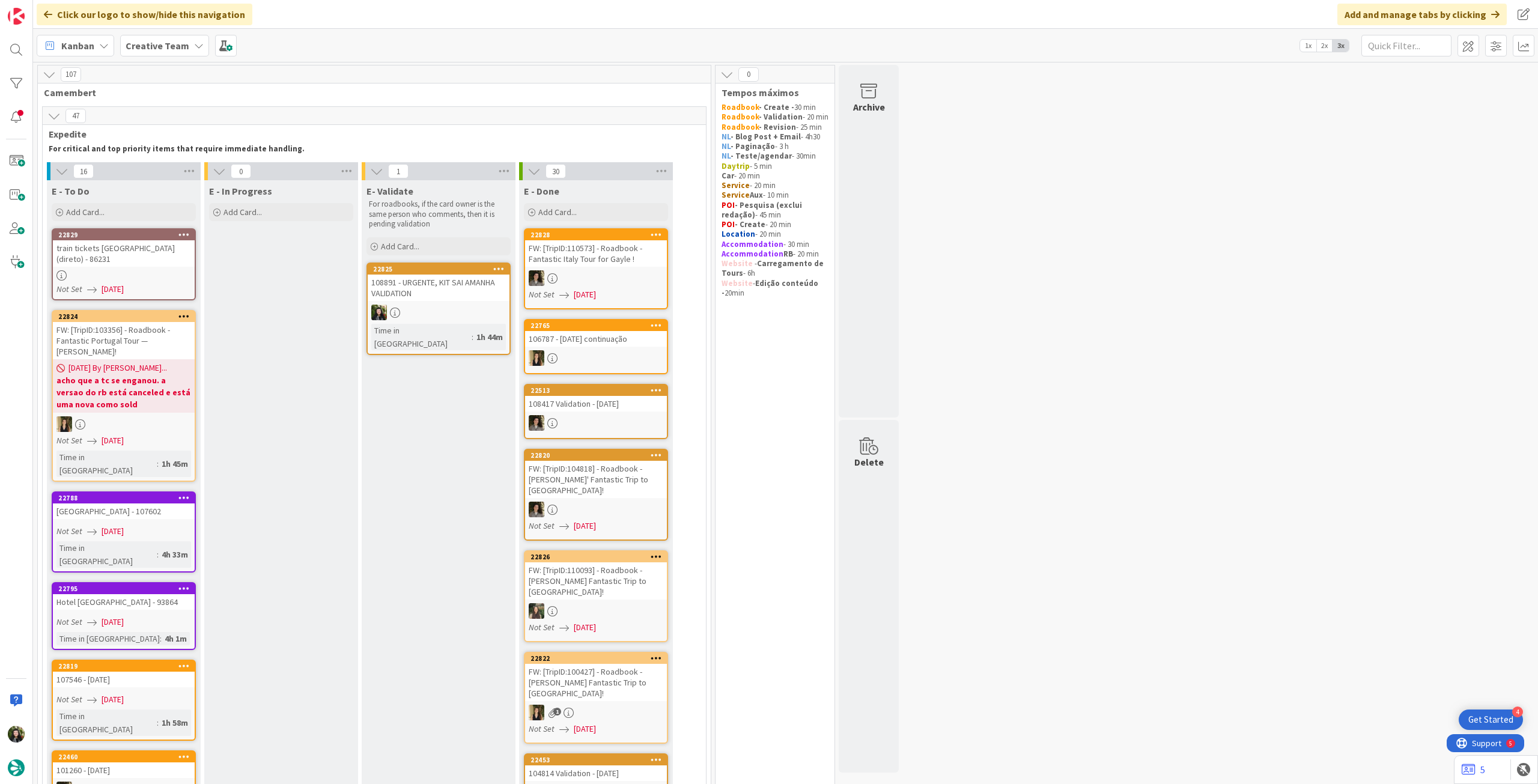
drag, startPoint x: 181, startPoint y: 42, endPoint x: 181, endPoint y: 49, distance: 7.0
click at [181, 43] on b "Creative Team" at bounding box center [158, 45] width 64 height 12
drag, startPoint x: 158, startPoint y: 169, endPoint x: 164, endPoint y: 171, distance: 6.3
click at [159, 169] on h4 "Creative Team - Análise" at bounding box center [216, 172] width 163 height 12
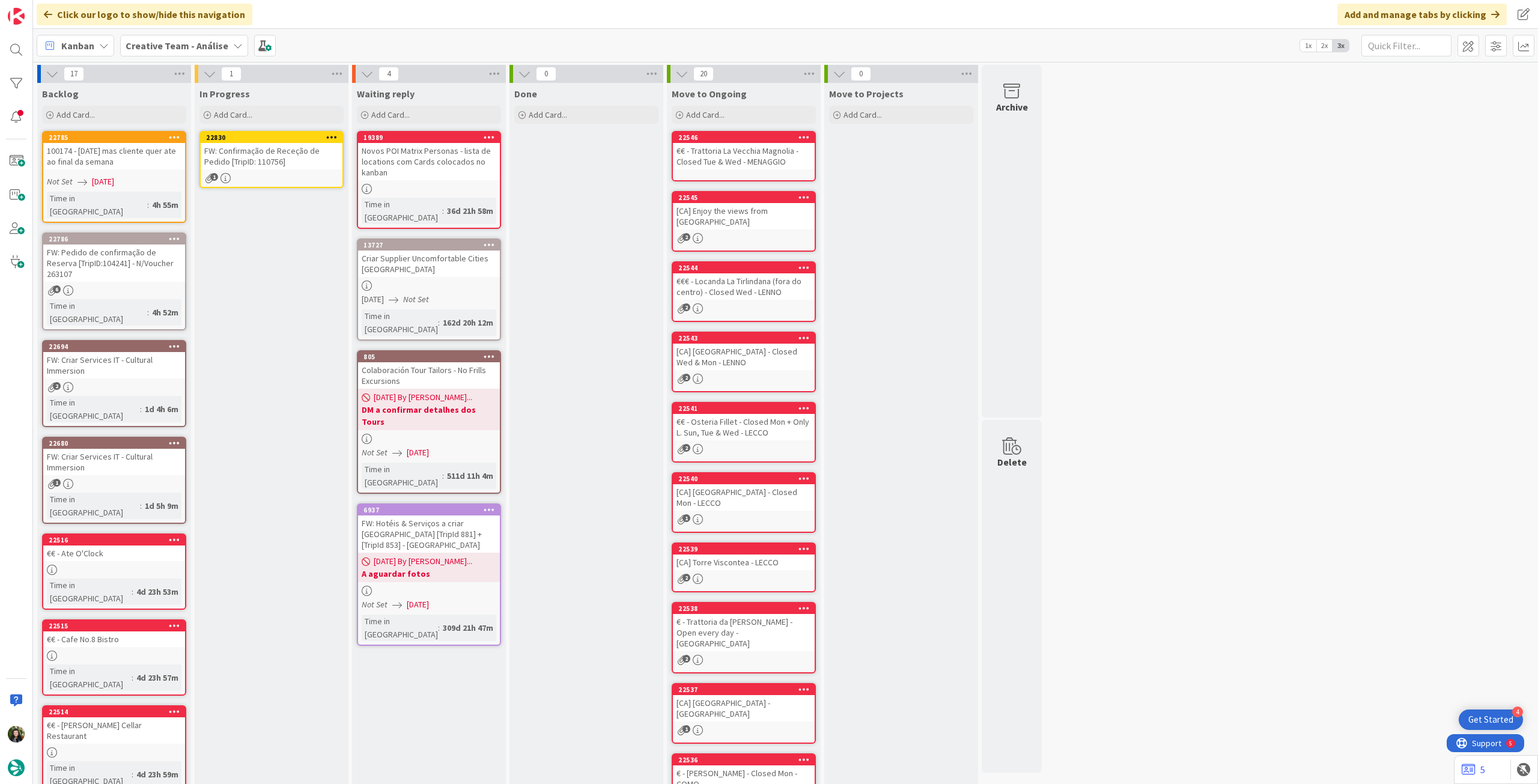
click at [291, 169] on link "22830 FW: Confirmação de Receção de Pedido [TripID: 110756] 1" at bounding box center [271, 159] width 144 height 57
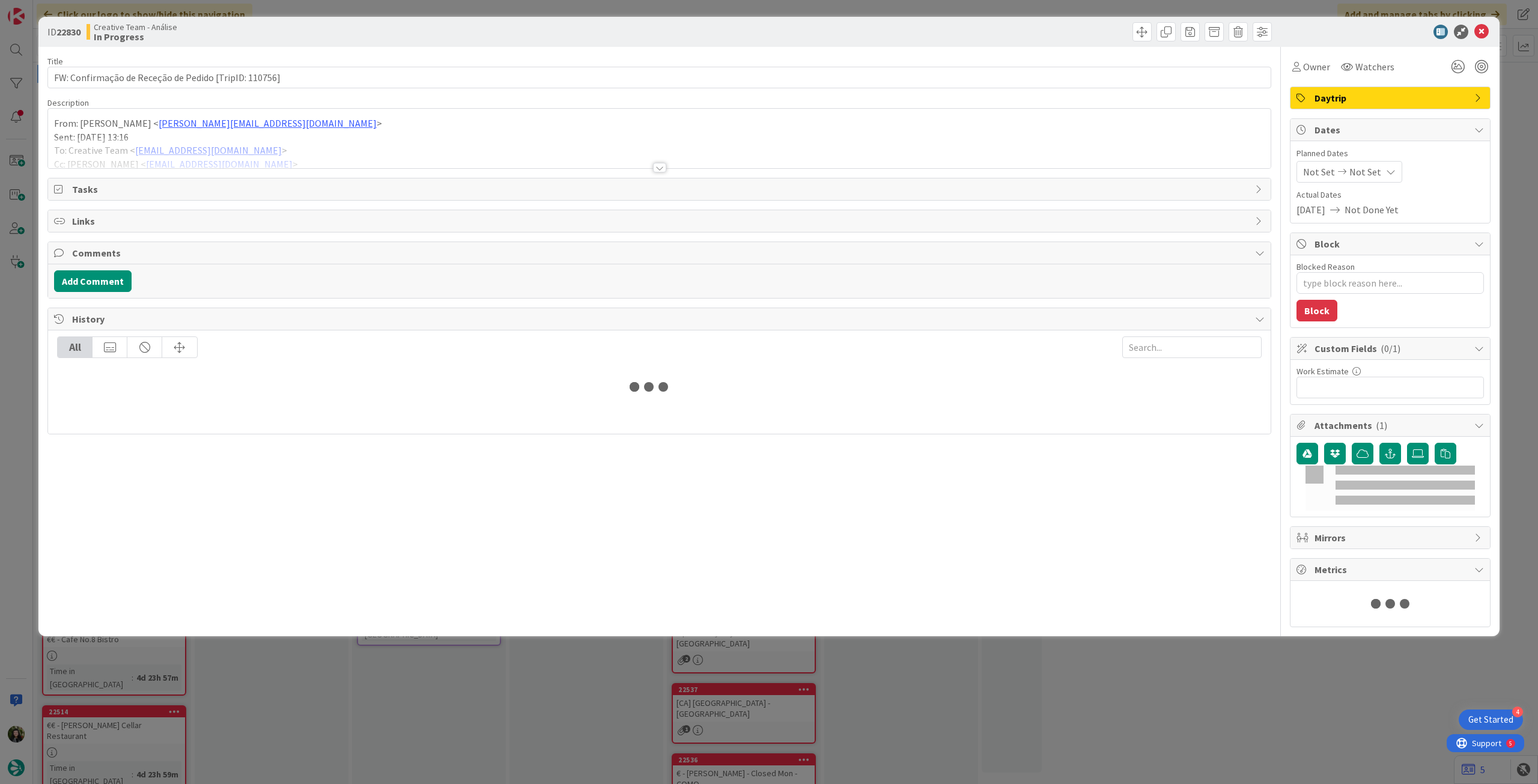
click at [292, 167] on div at bounding box center [659, 153] width 1223 height 31
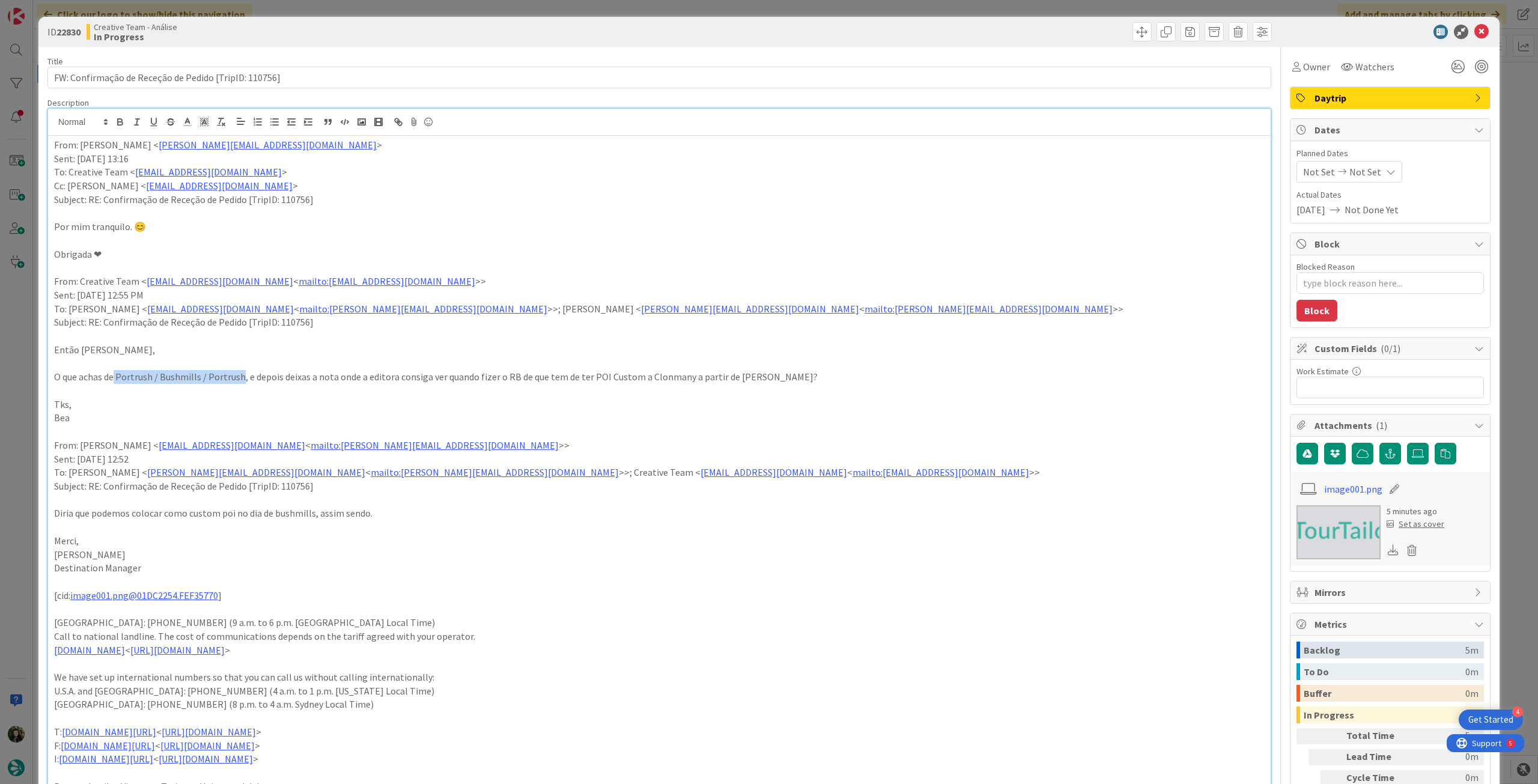
drag, startPoint x: 150, startPoint y: 371, endPoint x: 241, endPoint y: 375, distance: 91.1
click at [241, 375] on p "O que achas de Portrush / Bushmills / Portrush, e depois deixas a nota onde a e…" at bounding box center [660, 377] width 1211 height 14
click at [1373, 183] on div "Planned Dates Not Set Not Set Actual Dates 10/09/2025 Not Done Yet" at bounding box center [1390, 181] width 188 height 70
click at [1386, 171] on icon at bounding box center [1391, 172] width 10 height 10
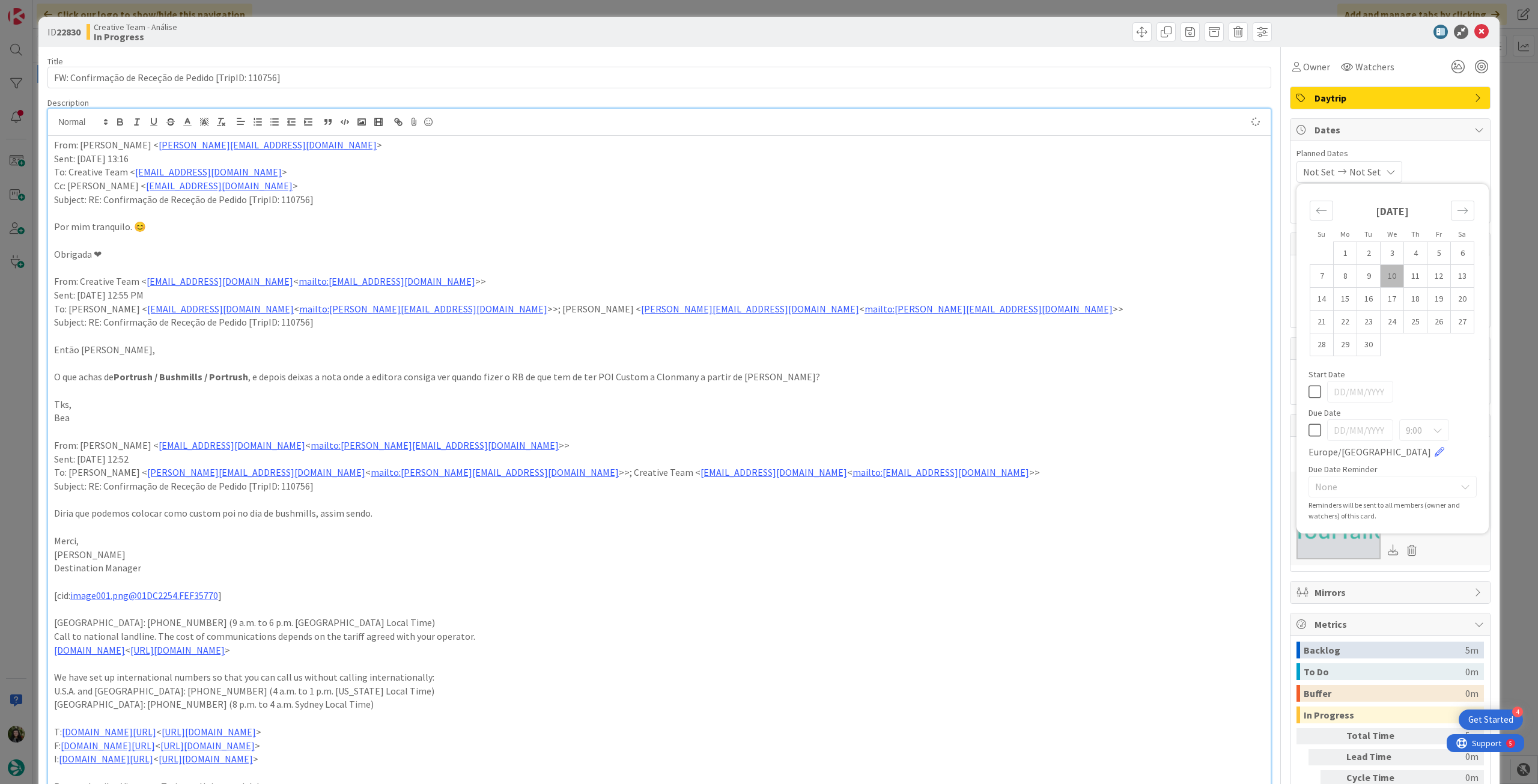
type textarea "x"
drag, startPoint x: 1300, startPoint y: 432, endPoint x: 1300, endPoint y: 424, distance: 8.0
click at [1309, 432] on icon at bounding box center [1315, 430] width 13 height 15
type input "[DATE]"
drag, startPoint x: 1302, startPoint y: 66, endPoint x: 1305, endPoint y: 77, distance: 11.4
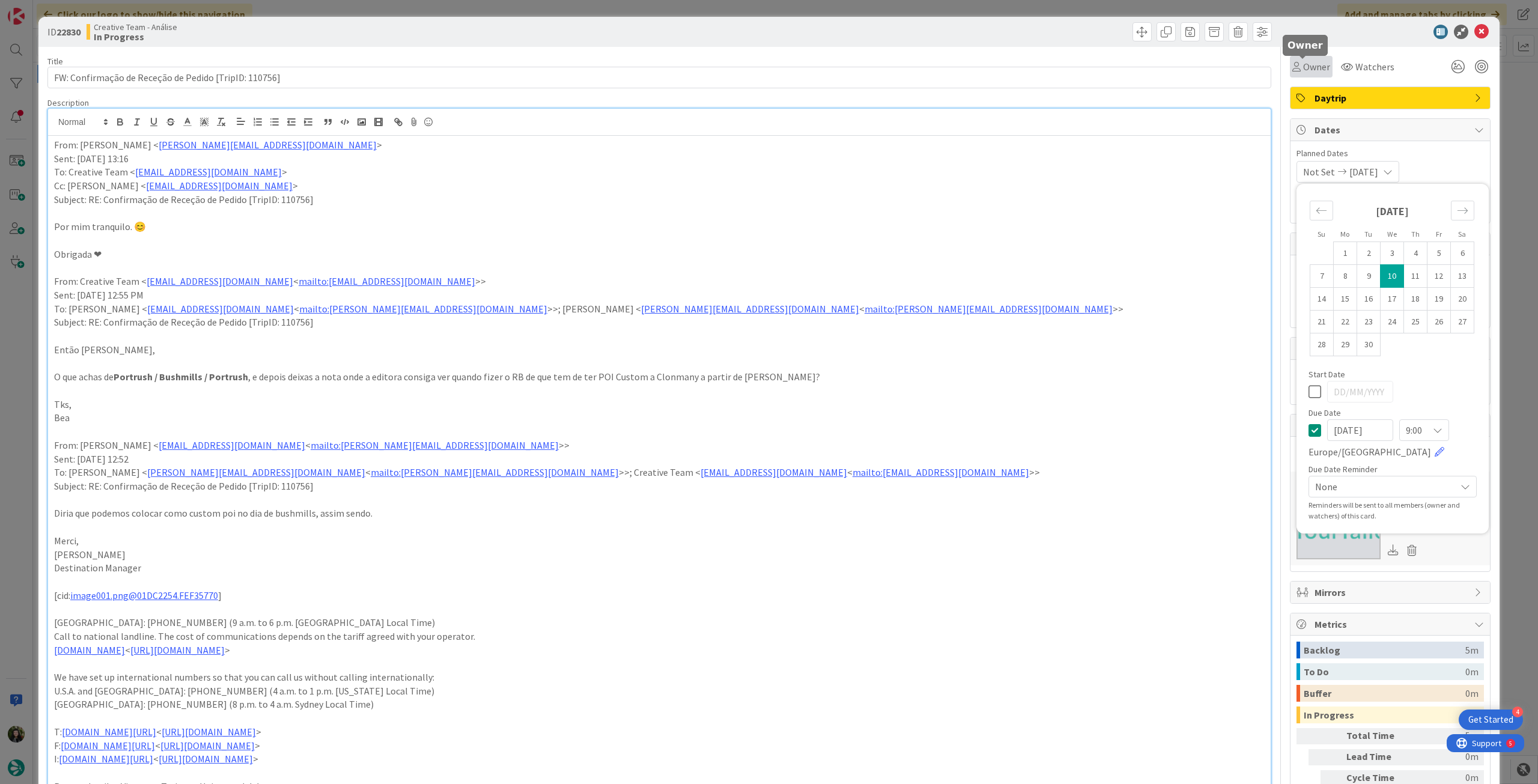
click at [1303, 66] on span "Owner" at bounding box center [1316, 67] width 27 height 15
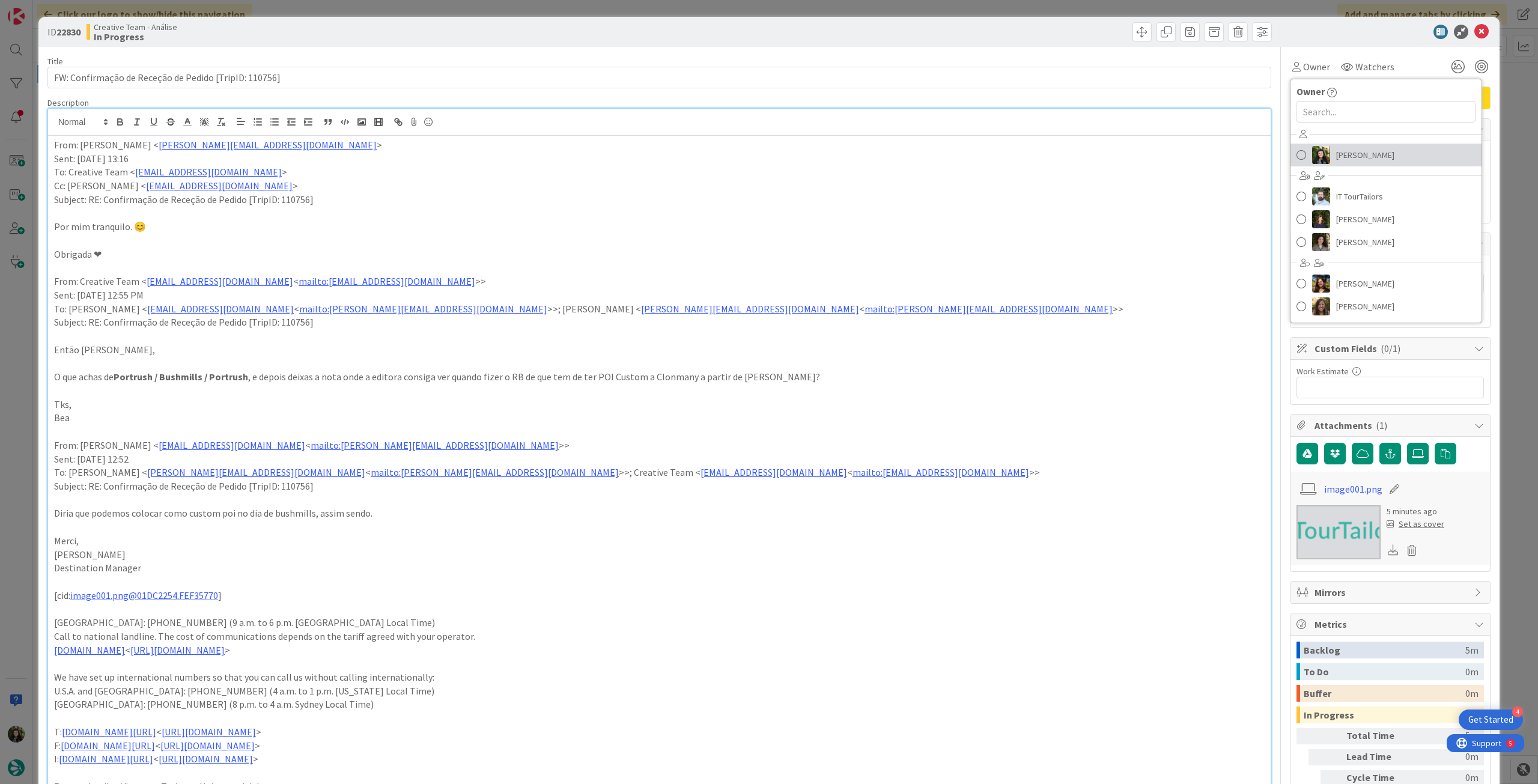
click at [1342, 151] on span "Beatriz Cassona" at bounding box center [1365, 155] width 58 height 18
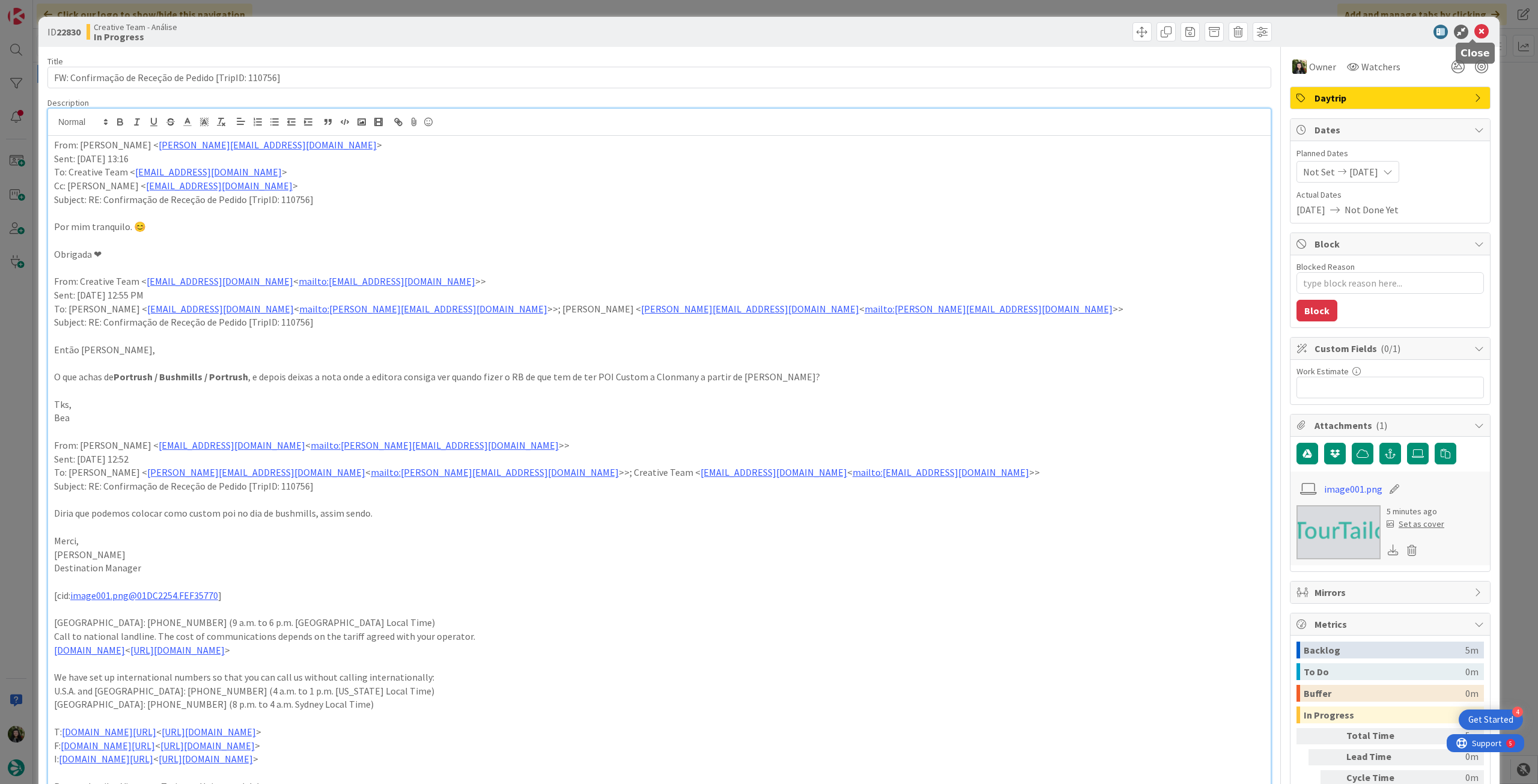
click at [1475, 33] on icon at bounding box center [1482, 32] width 15 height 15
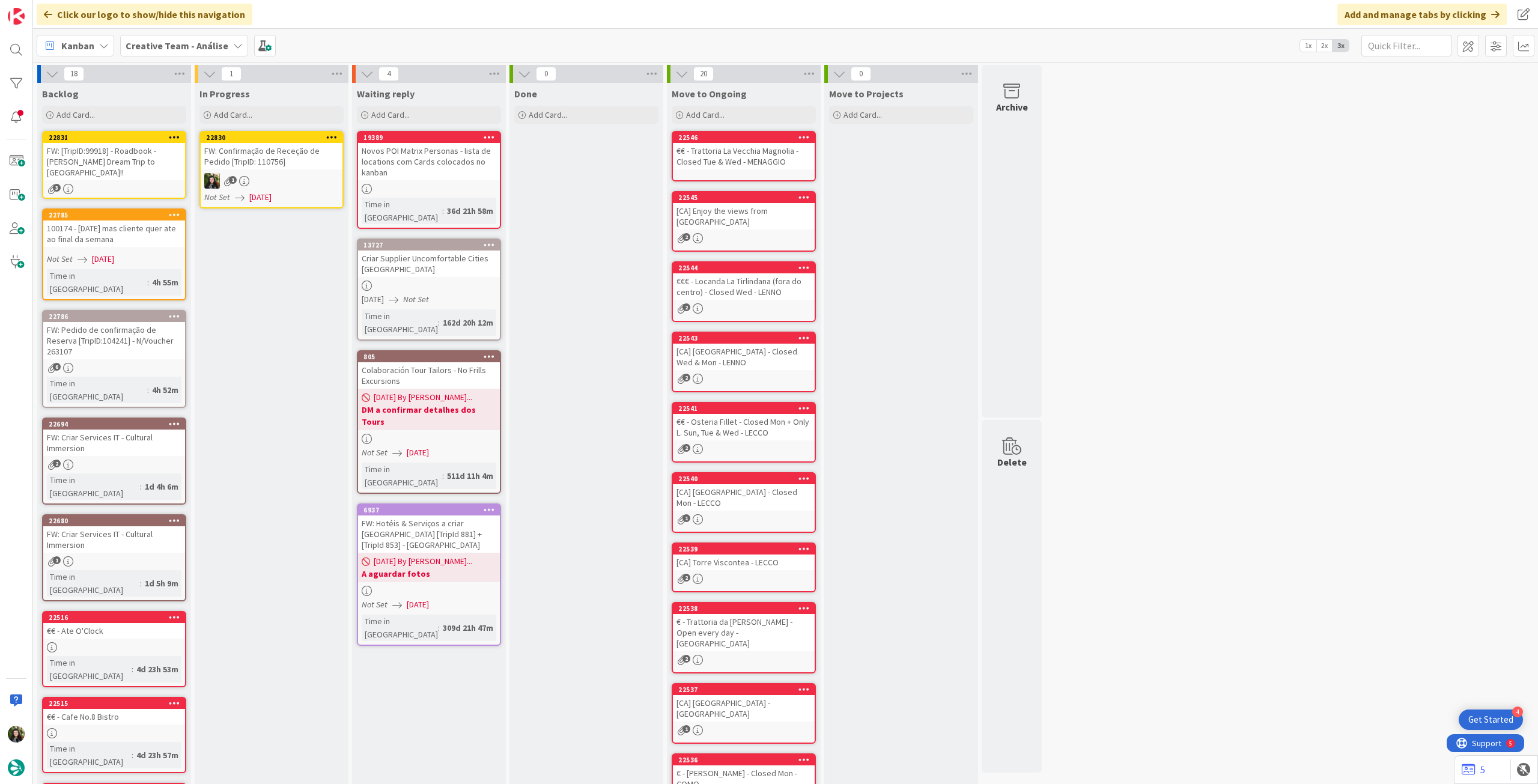
drag, startPoint x: 328, startPoint y: 134, endPoint x: 328, endPoint y: 143, distance: 9.0
click at [328, 134] on icon at bounding box center [332, 137] width 11 height 8
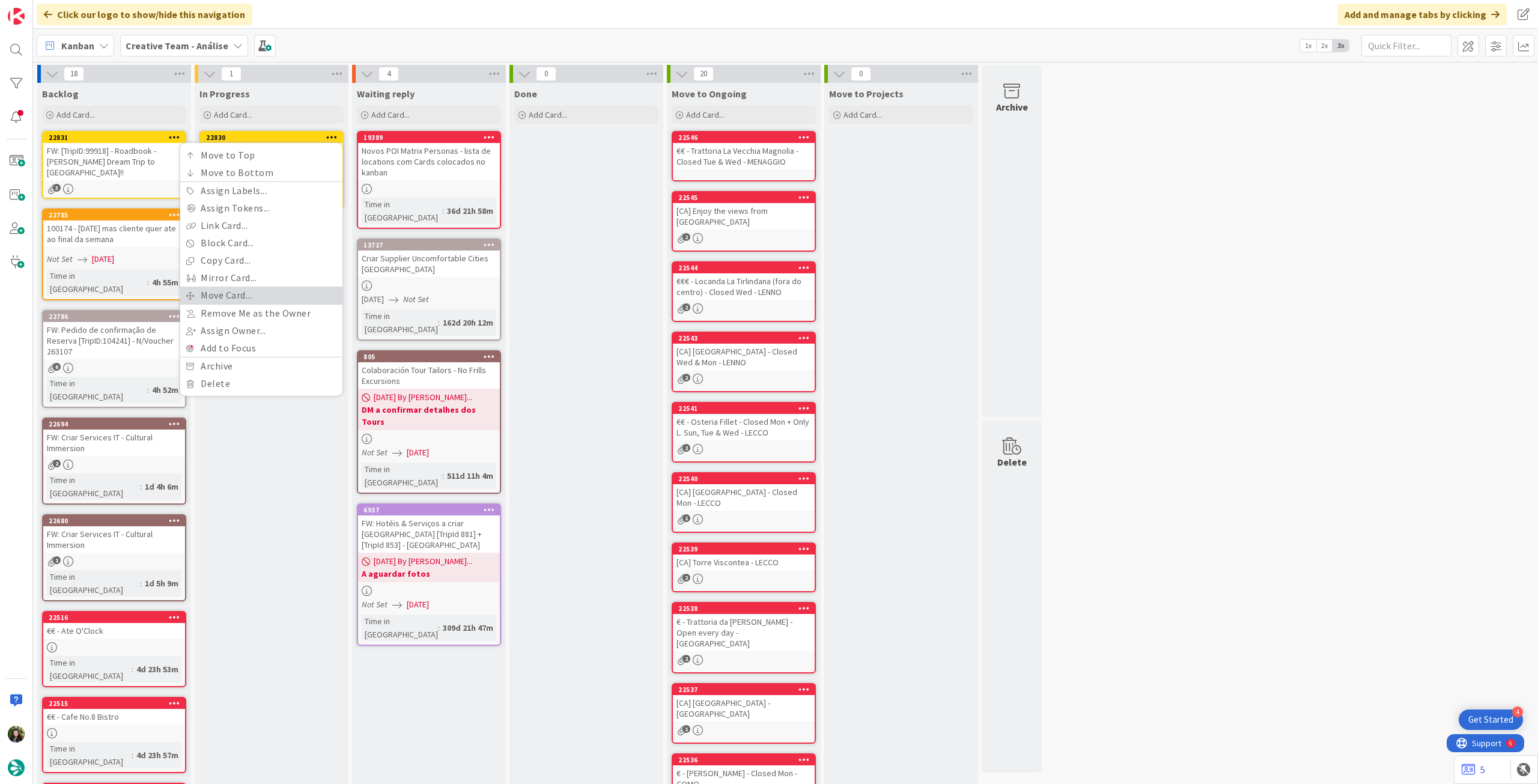
click at [244, 291] on link "Move Card..." at bounding box center [261, 295] width 162 height 18
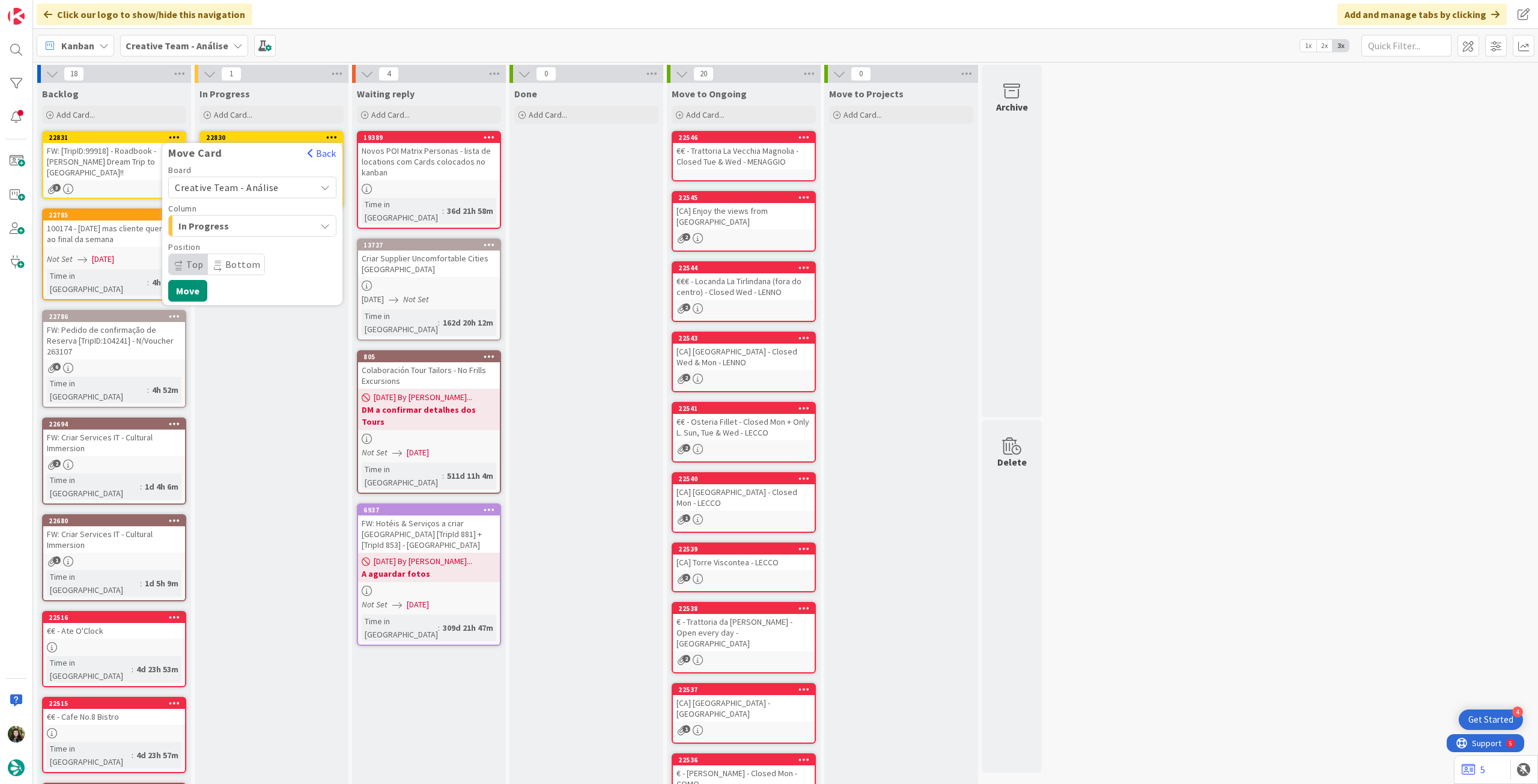
click at [267, 186] on span "Creative Team - Análise" at bounding box center [227, 187] width 104 height 12
drag, startPoint x: 267, startPoint y: 194, endPoint x: 250, endPoint y: 245, distance: 53.8
click at [248, 255] on div "Creative Team - Análise Creative Team" at bounding box center [252, 230] width 168 height 60
click at [250, 245] on span "Creative Team" at bounding box center [260, 244] width 139 height 18
click at [259, 231] on span "E - To Do" at bounding box center [224, 226] width 90 height 15
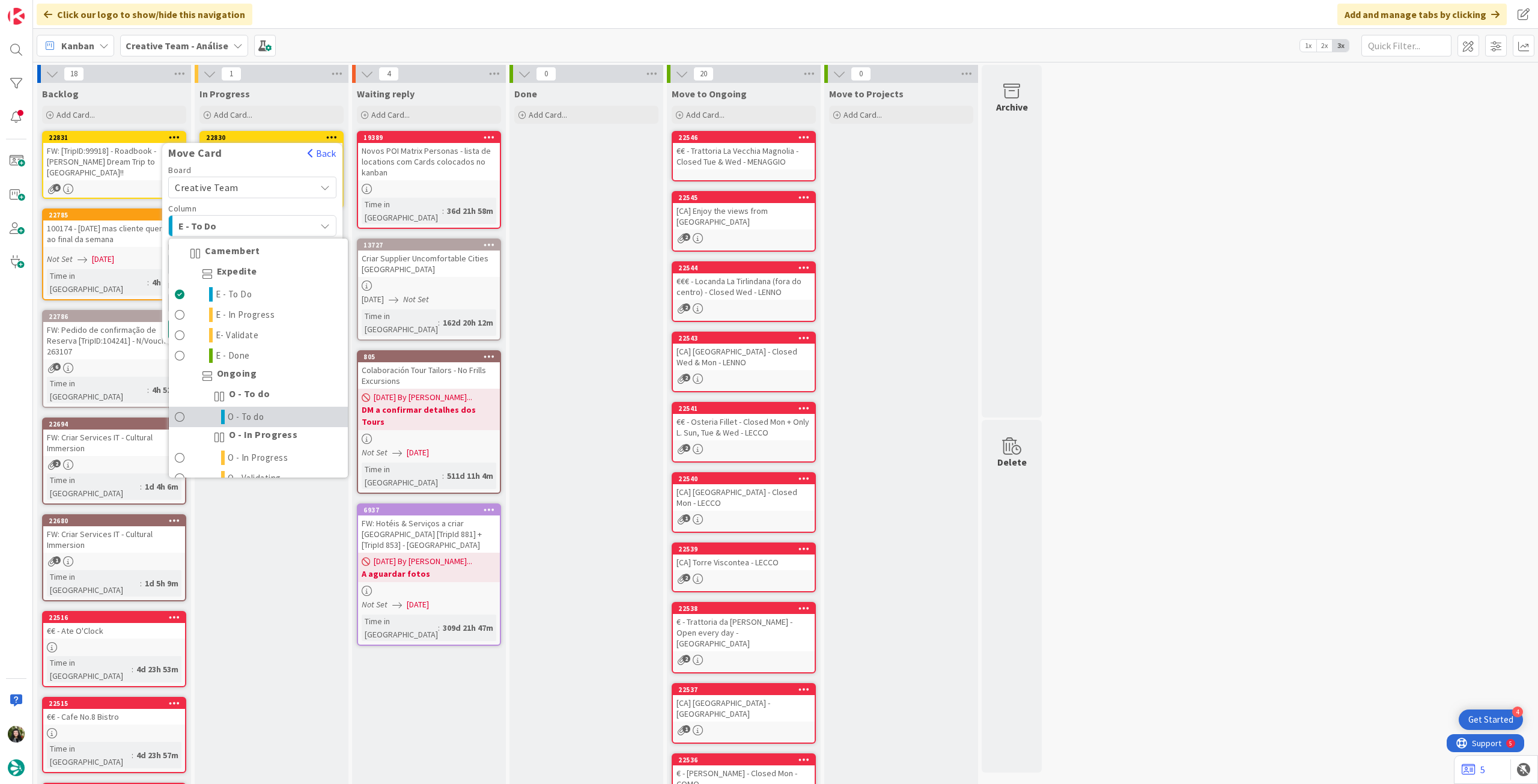
click at [278, 413] on link "O - To do" at bounding box center [258, 416] width 179 height 20
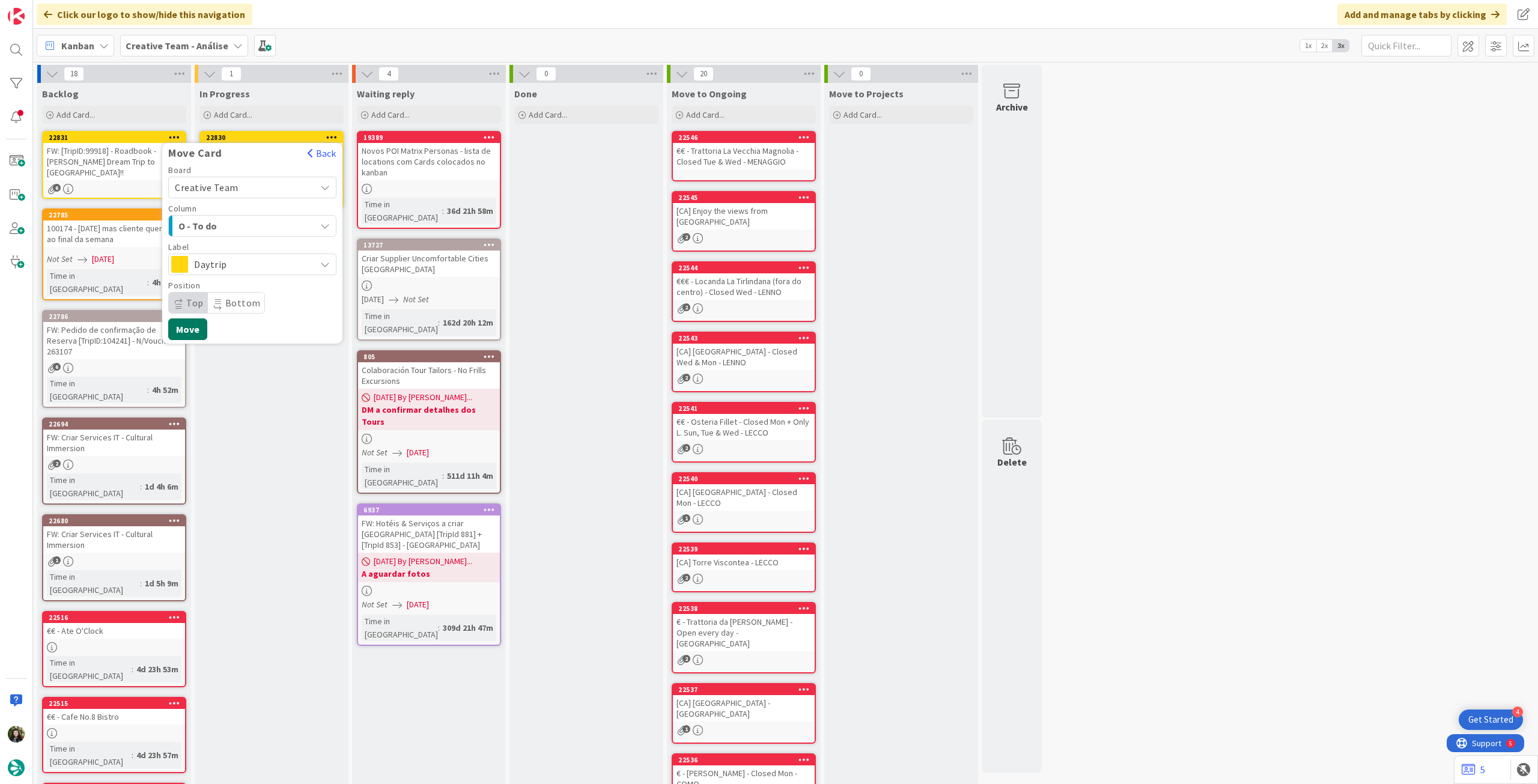
click at [193, 333] on button "Move" at bounding box center [188, 329] width 39 height 22
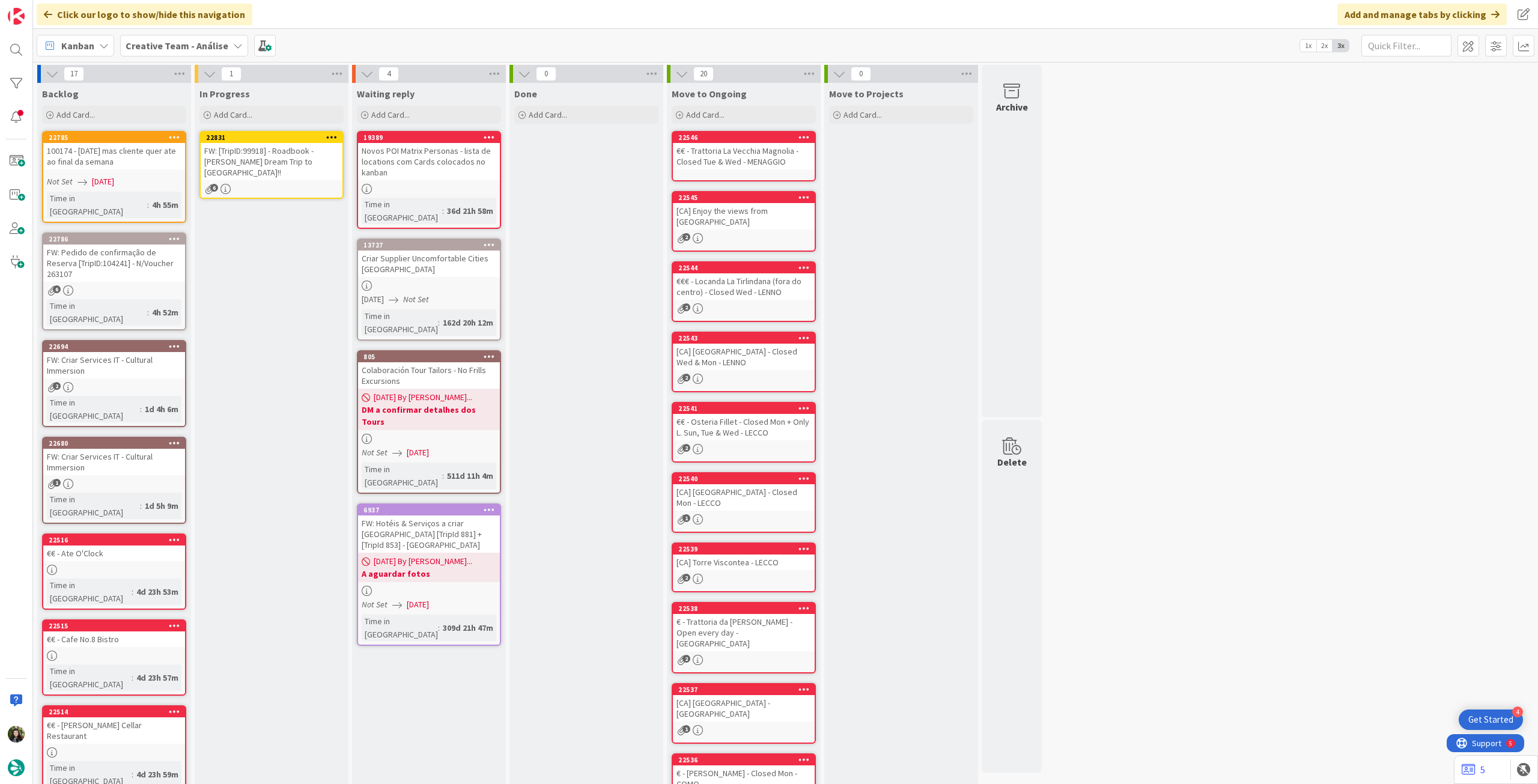
click at [276, 160] on div "FW: [TripID:99918] - Roadbook - [PERSON_NAME]'s Dream Trip to [GEOGRAPHIC_DATA]…" at bounding box center [271, 161] width 142 height 37
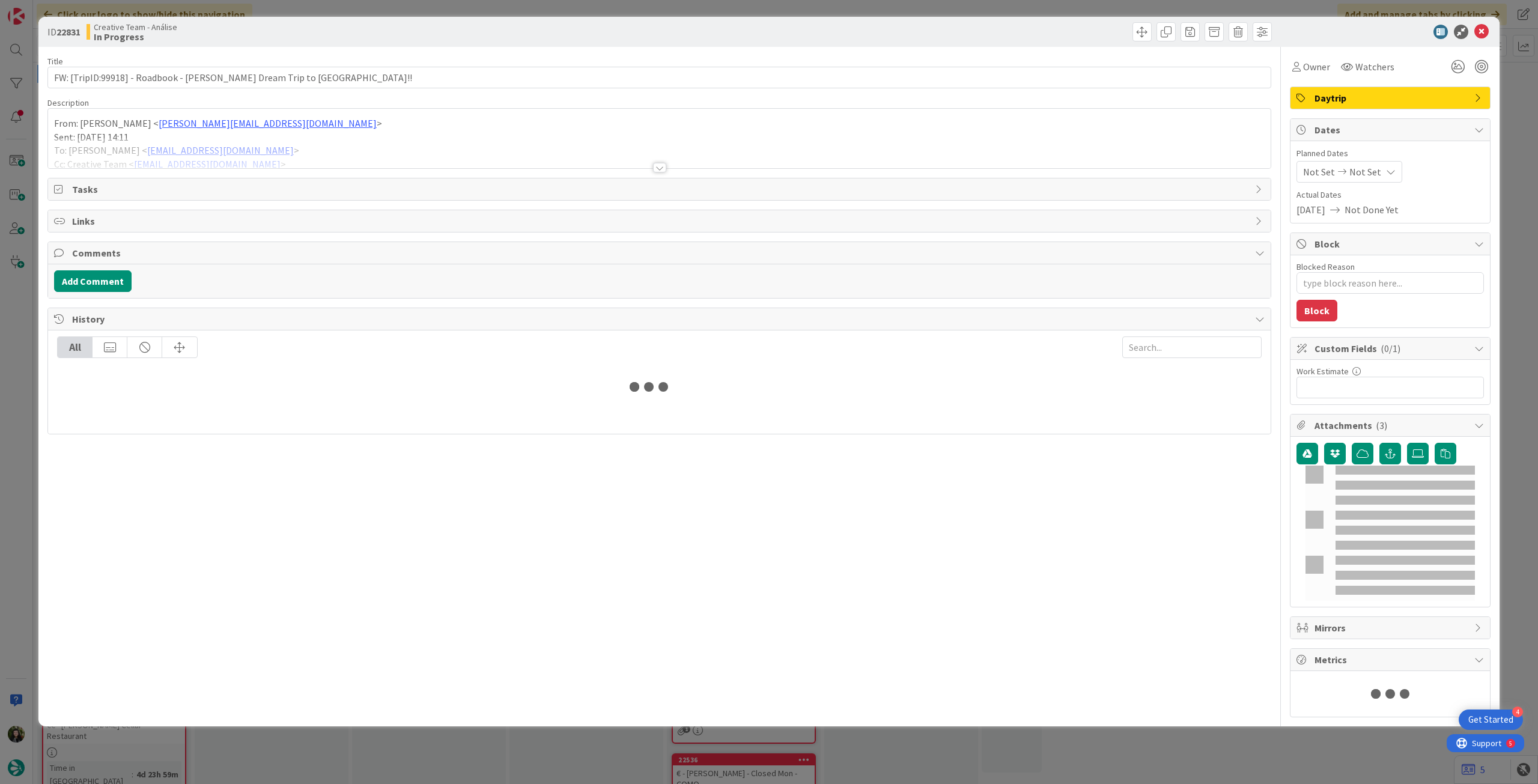
type textarea "x"
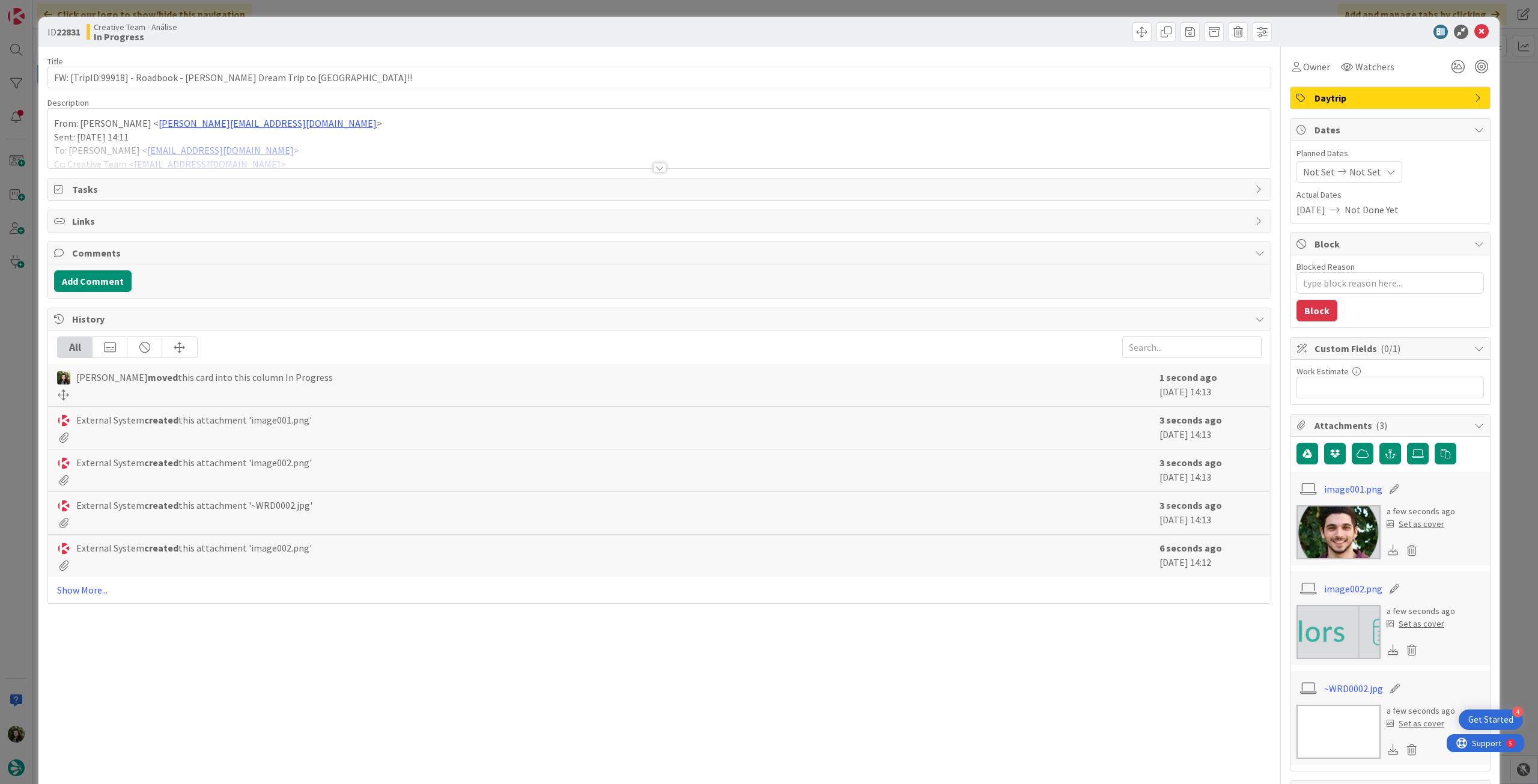
click at [1361, 179] on div "Not Set Not Set" at bounding box center [1350, 172] width 105 height 22
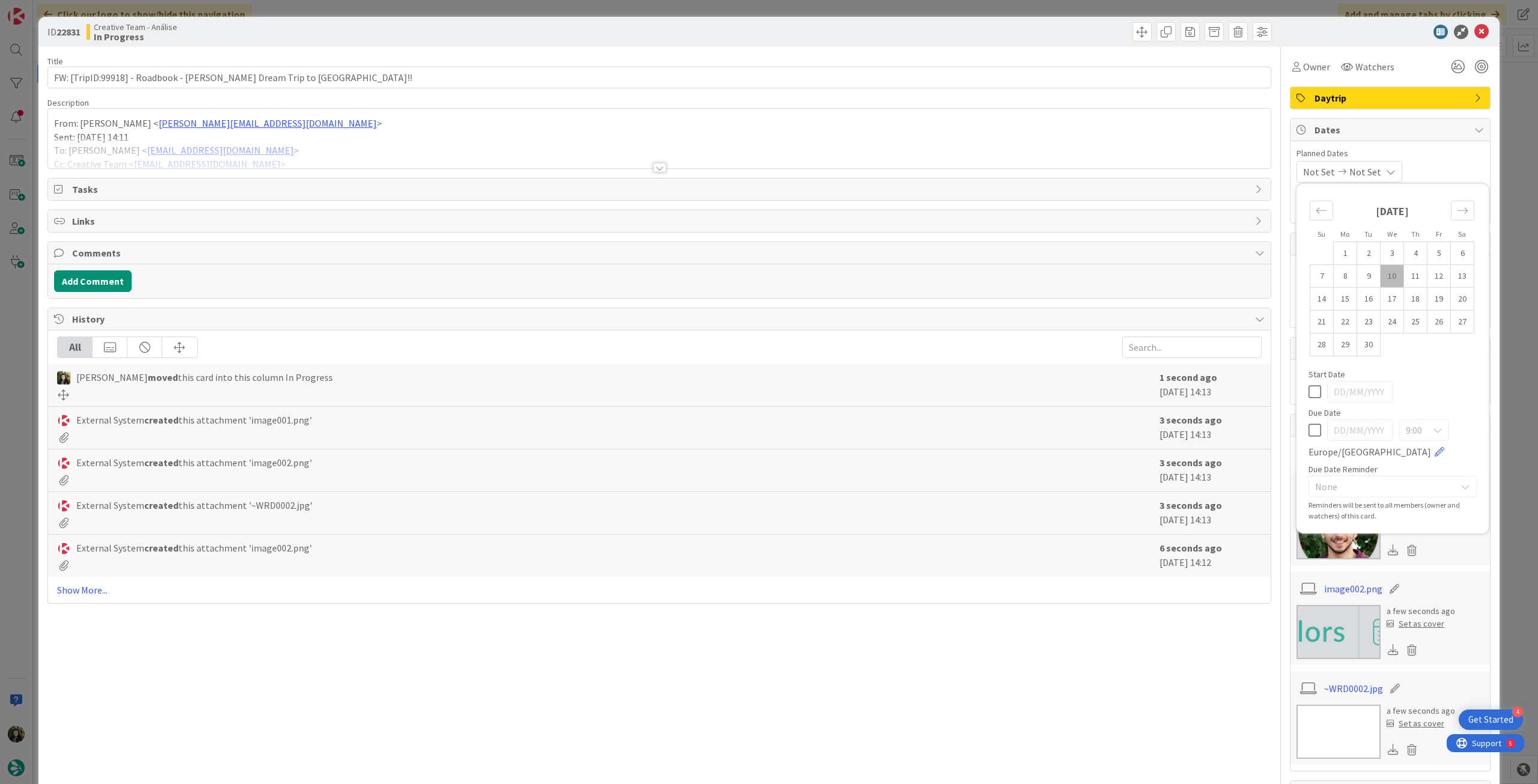
drag, startPoint x: 1310, startPoint y: 430, endPoint x: 1394, endPoint y: 208, distance: 237.4
click at [1310, 428] on icon at bounding box center [1315, 430] width 13 height 15
type input "[DATE]"
click at [1475, 34] on icon at bounding box center [1482, 32] width 15 height 15
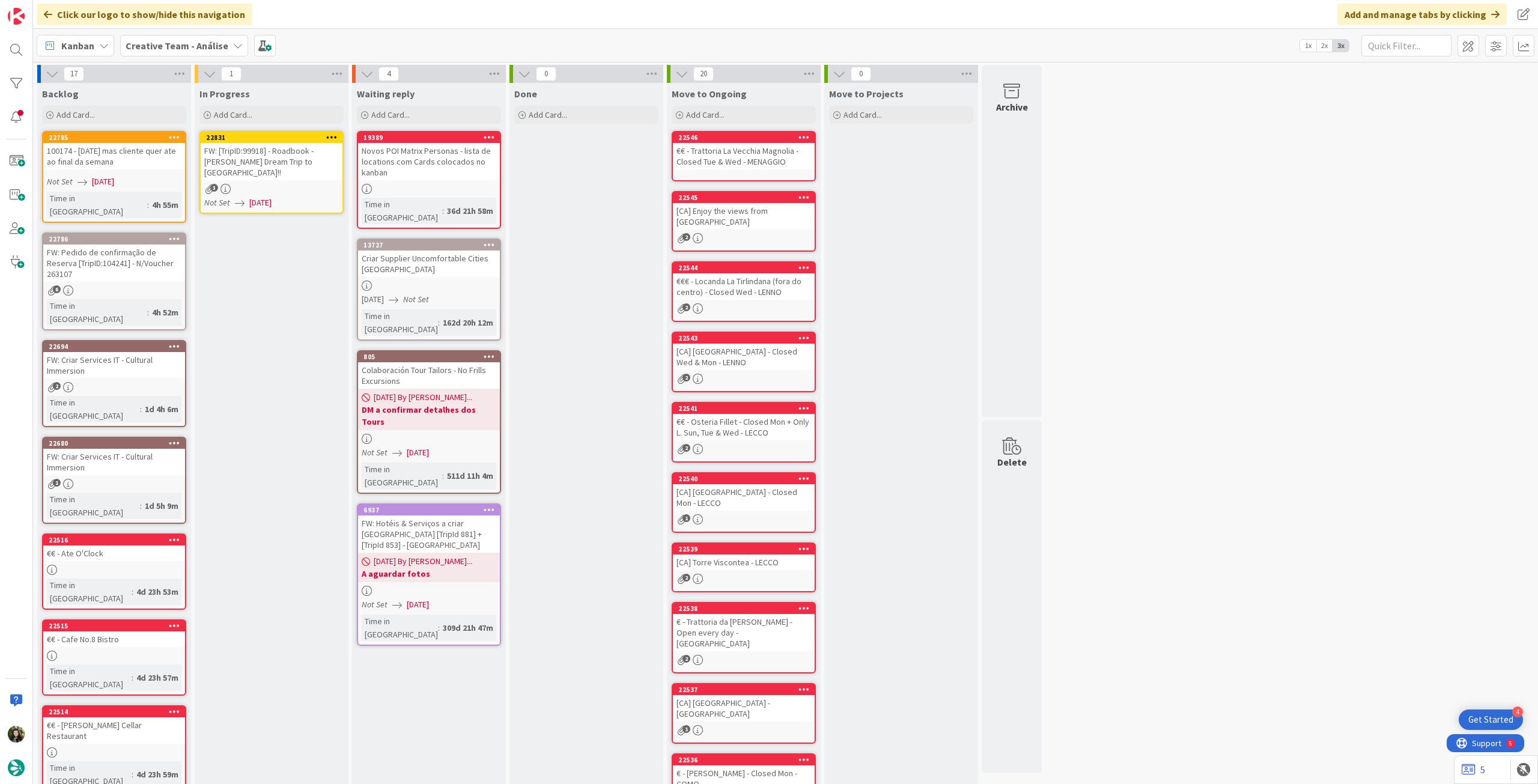
click at [333, 136] on icon at bounding box center [332, 137] width 11 height 8
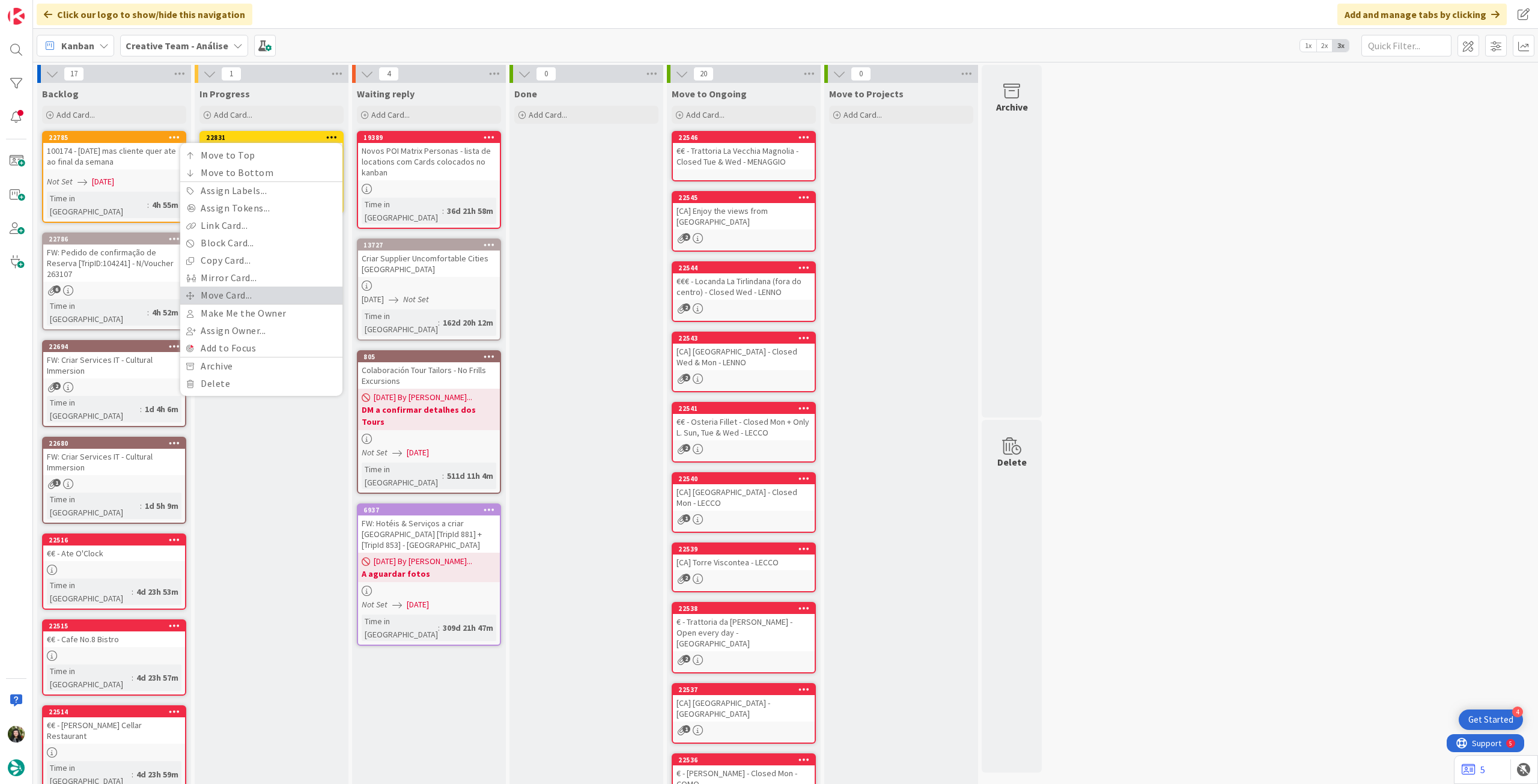
click at [257, 300] on link "Move Card..." at bounding box center [261, 295] width 162 height 18
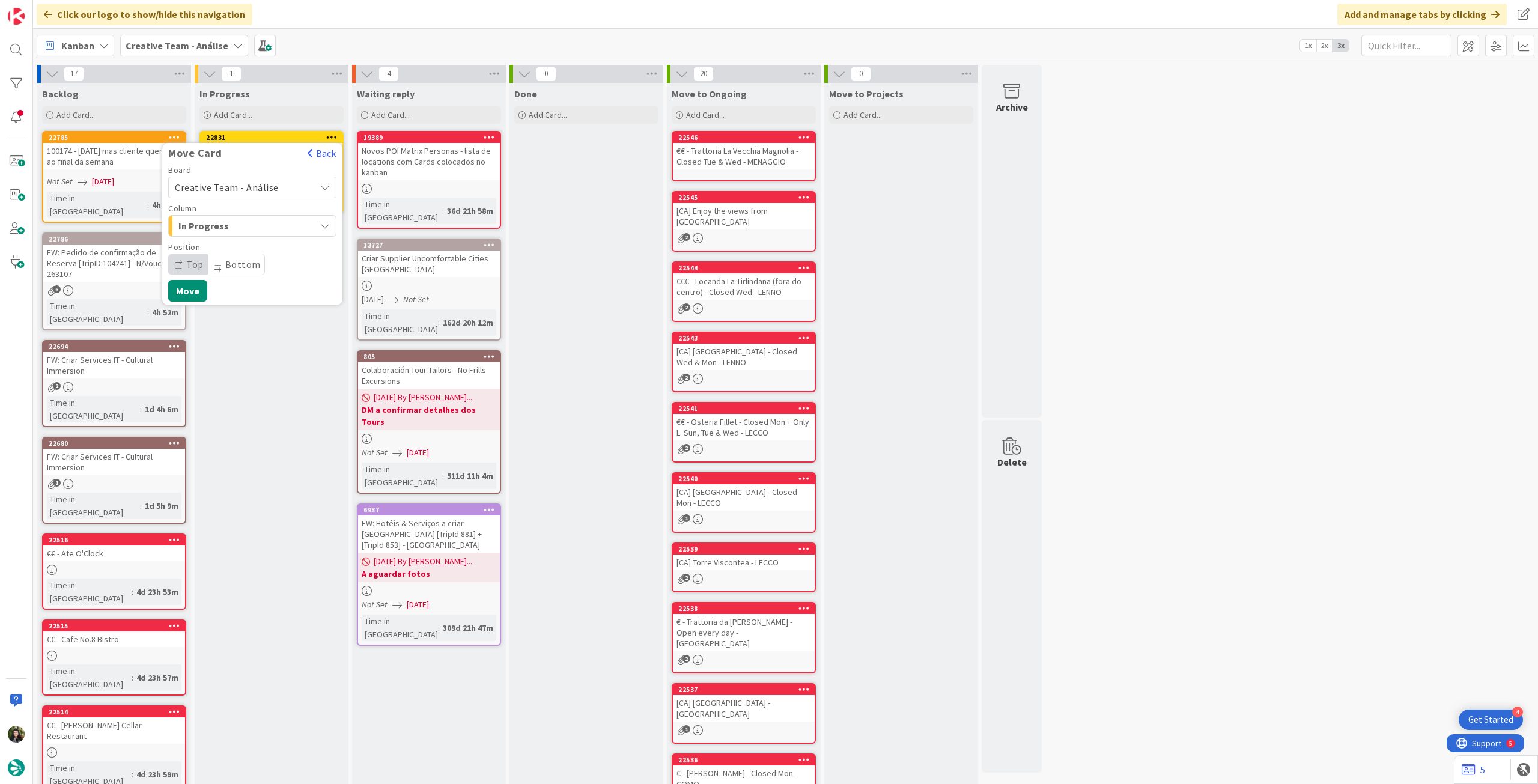
click at [260, 192] on span "Creative Team - Análise" at bounding box center [227, 187] width 104 height 12
click at [253, 233] on link "Creative Team" at bounding box center [252, 244] width 167 height 22
click at [250, 263] on span "Daytrip" at bounding box center [252, 264] width 115 height 17
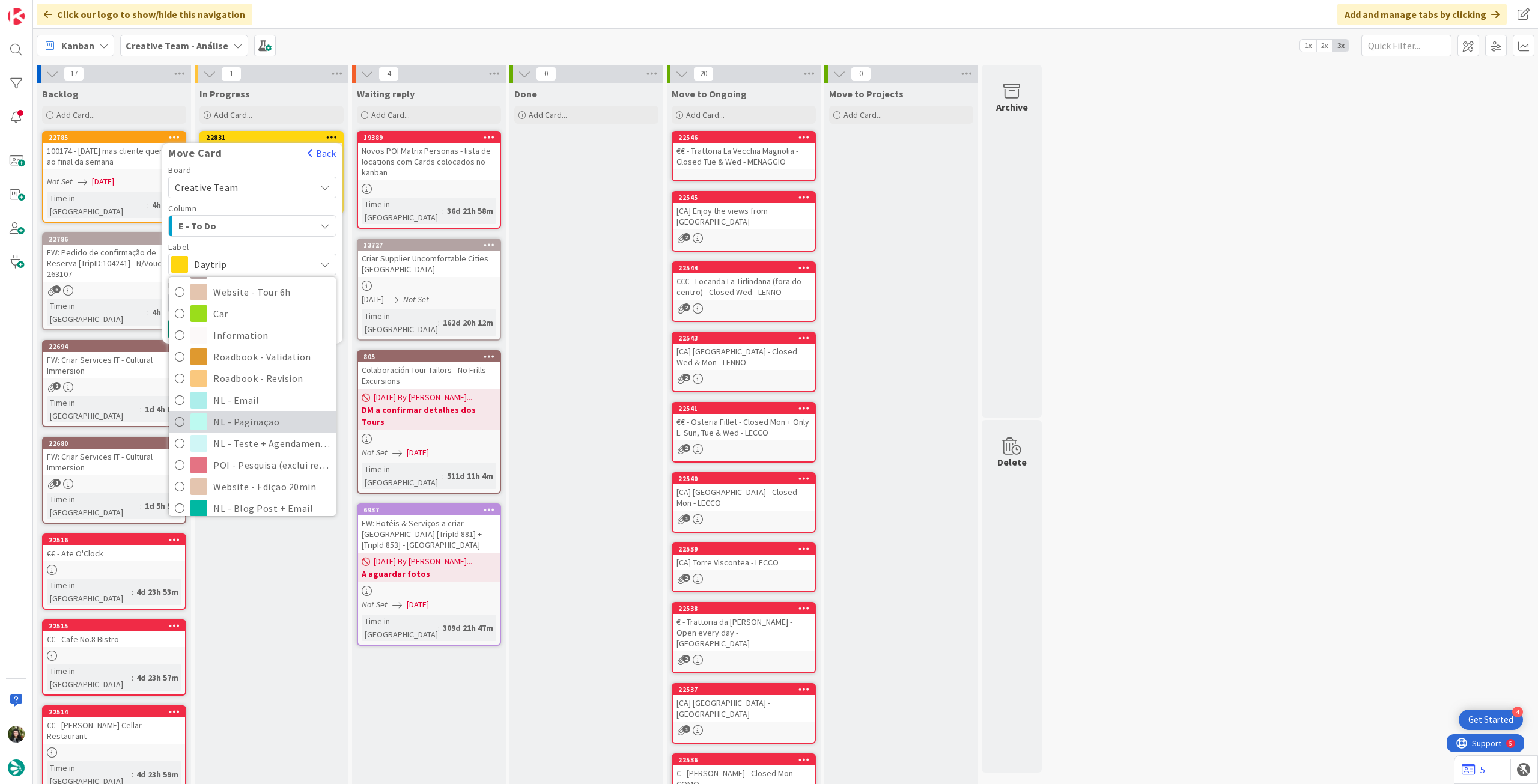
scroll to position [240, 0]
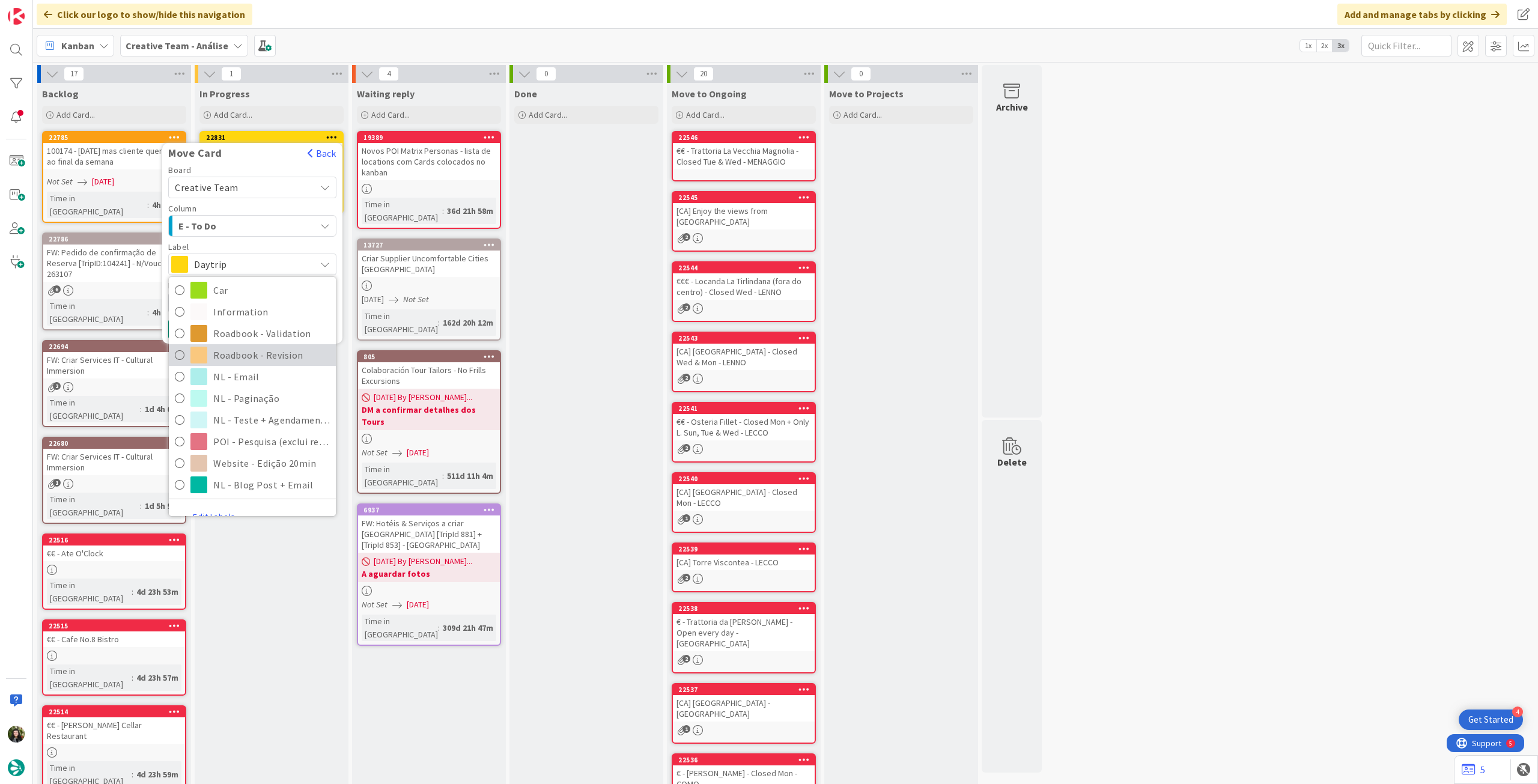
click at [267, 355] on span "Roadbook - Revision" at bounding box center [271, 355] width 117 height 18
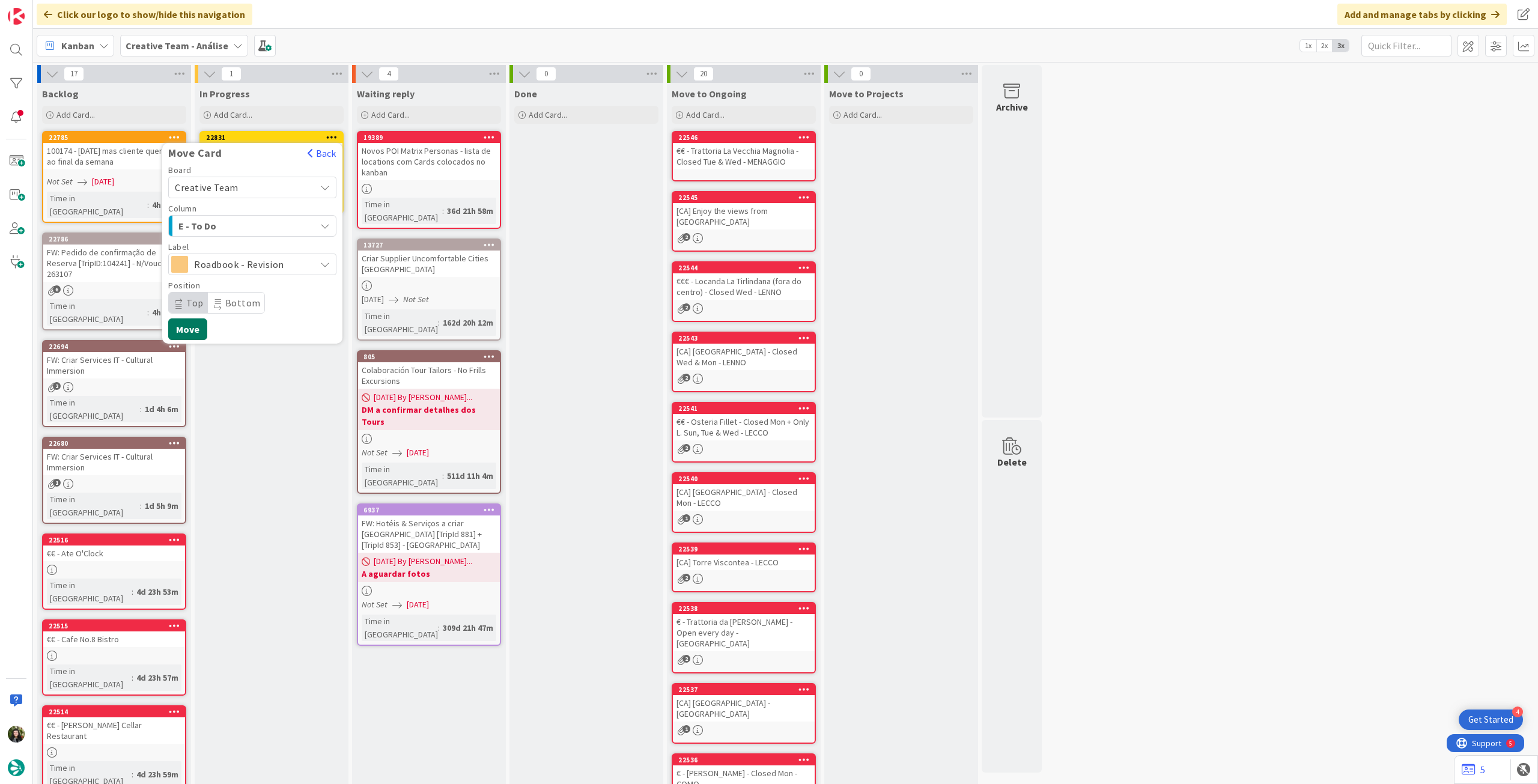
click at [198, 331] on button "Move" at bounding box center [188, 329] width 39 height 22
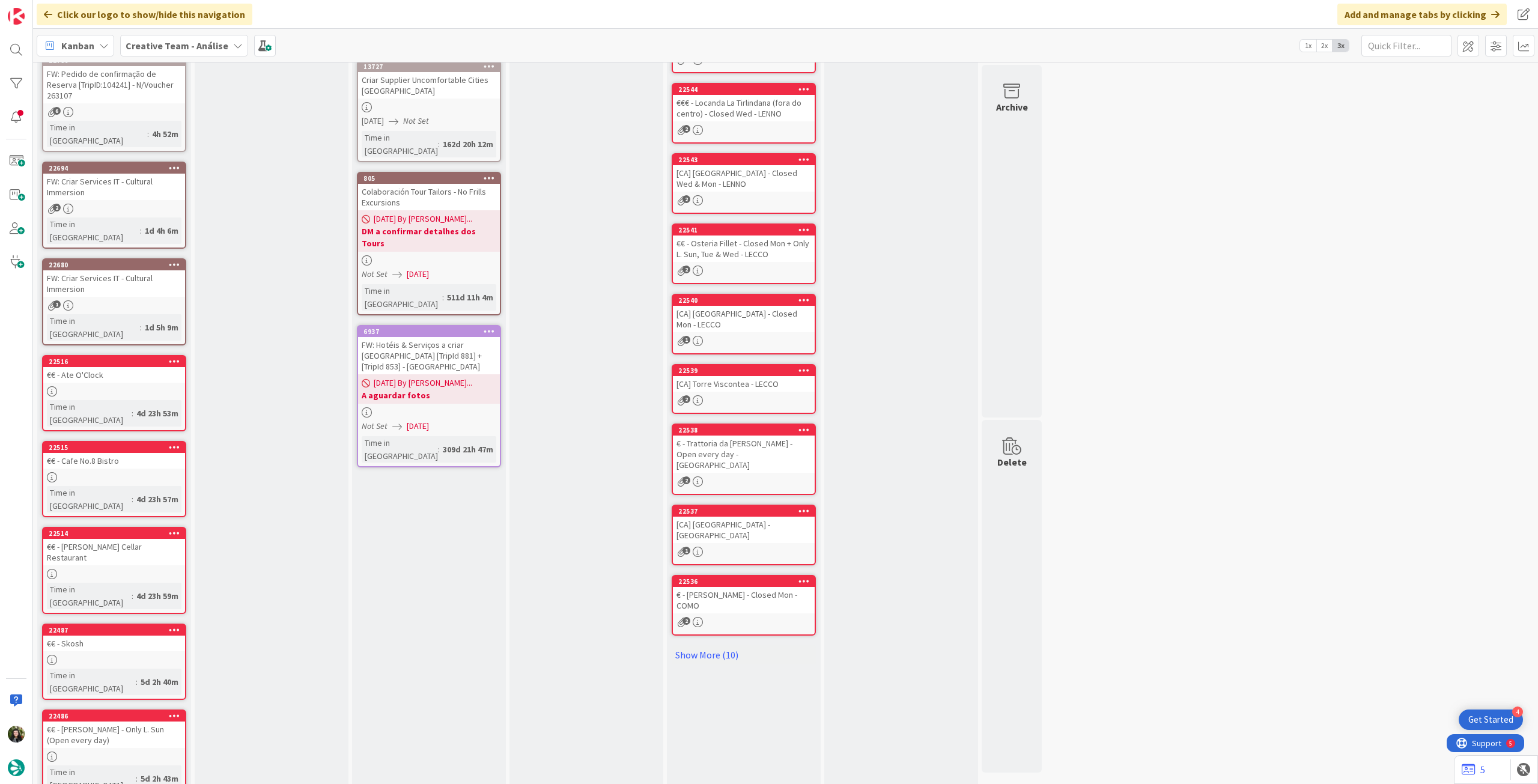
drag, startPoint x: 79, startPoint y: 751, endPoint x: 108, endPoint y: 722, distance: 41.0
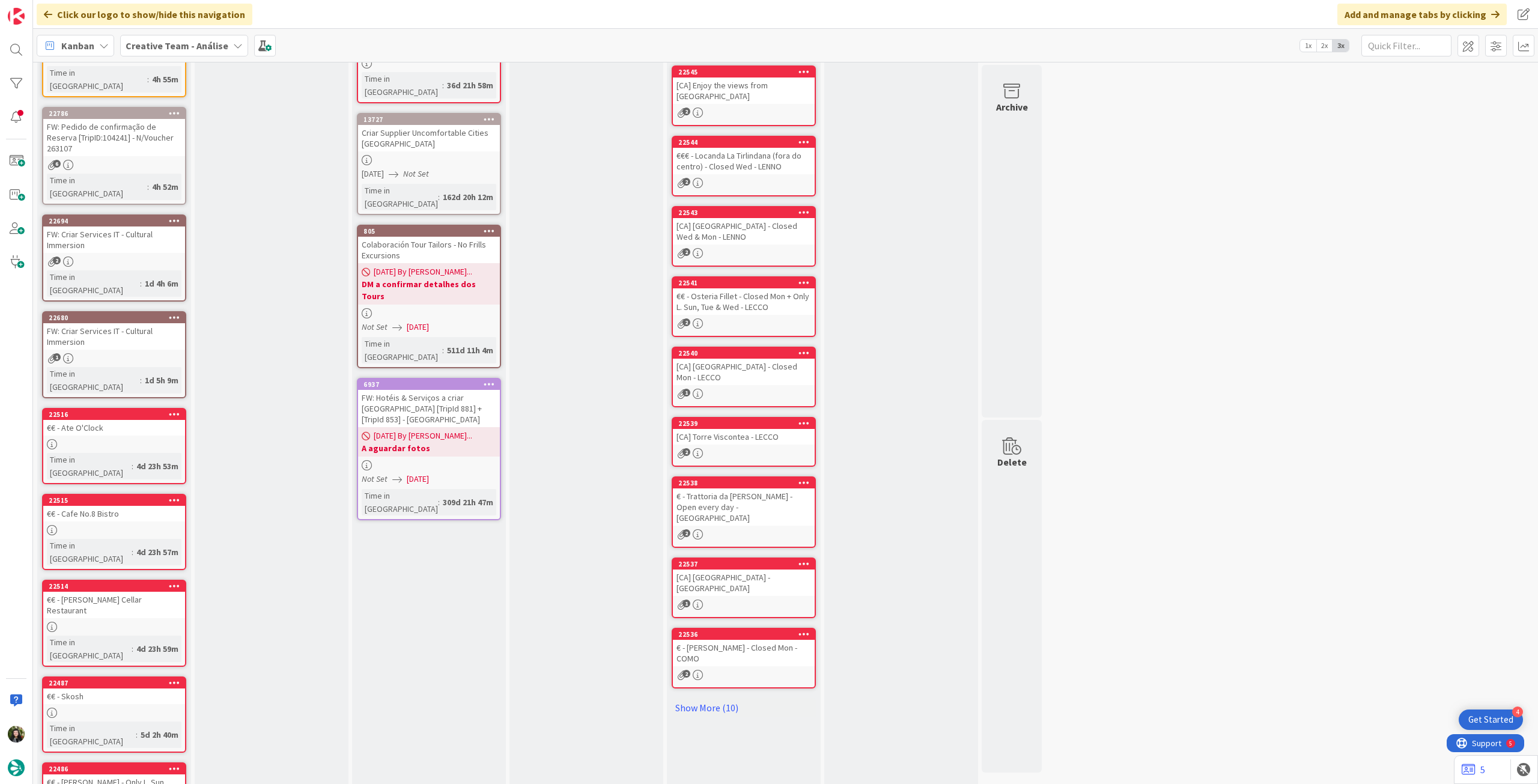
scroll to position [0, 0]
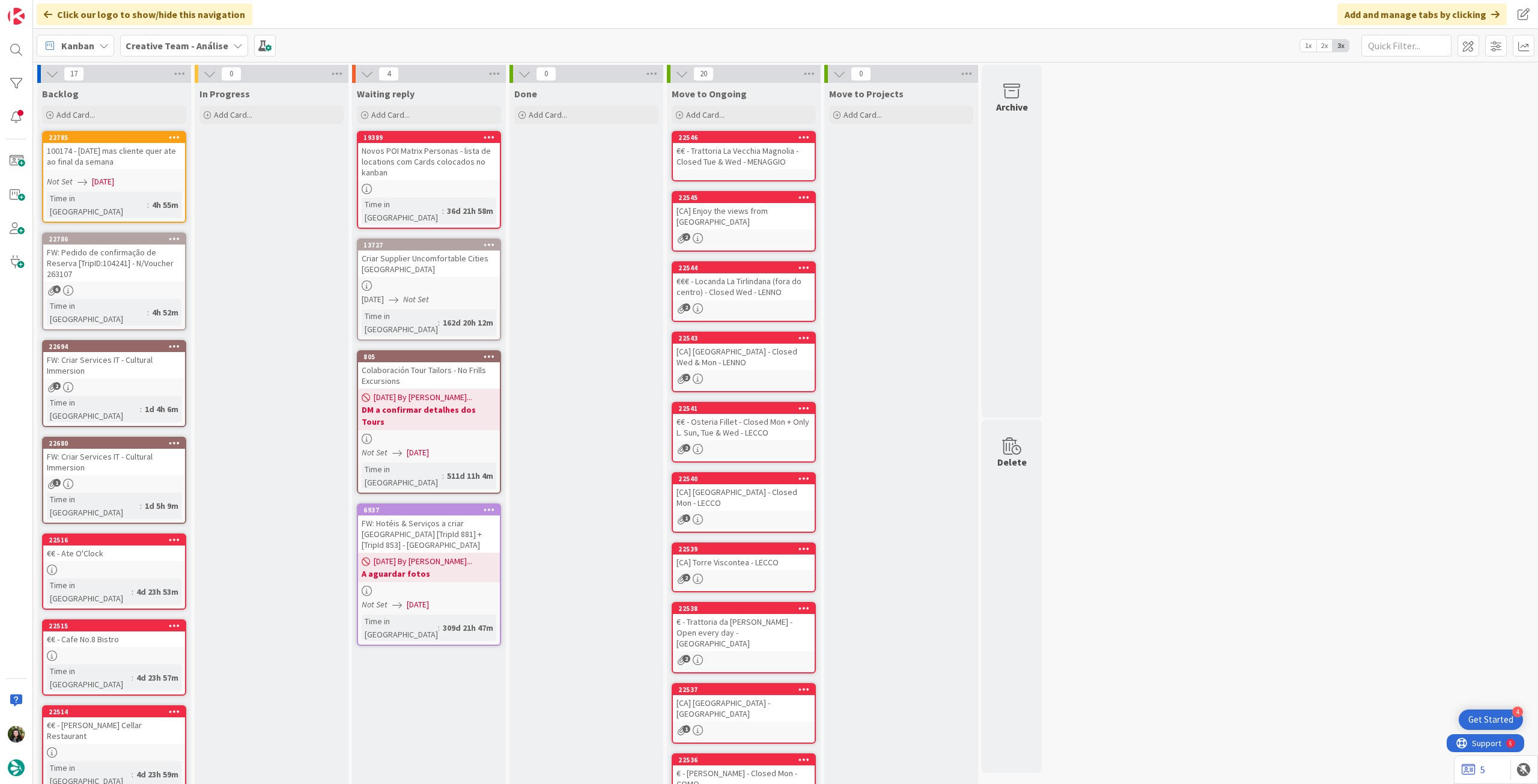
click at [167, 46] on b "Creative Team - Análise" at bounding box center [177, 45] width 103 height 12
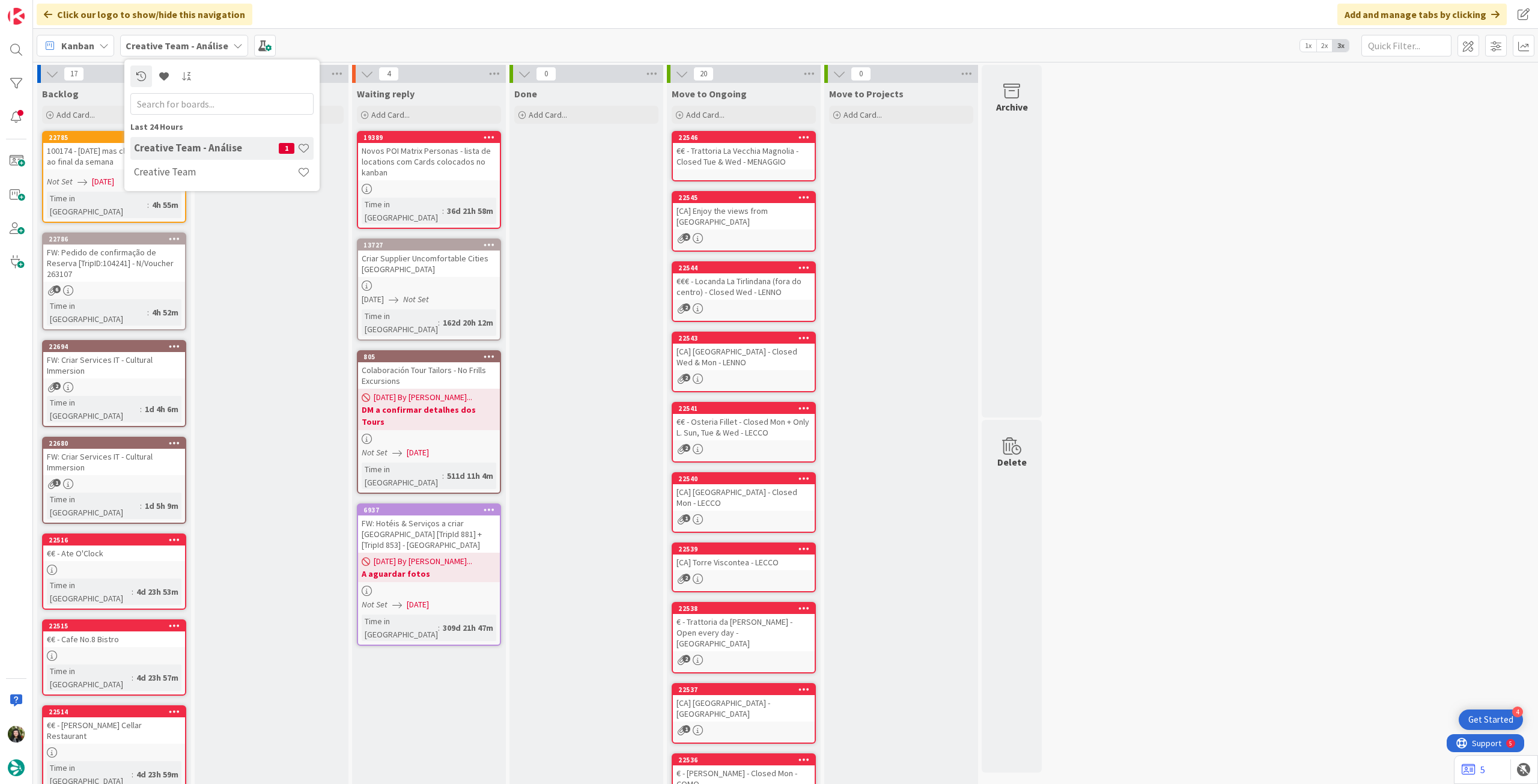
click at [177, 166] on div "Creative Team" at bounding box center [222, 172] width 184 height 23
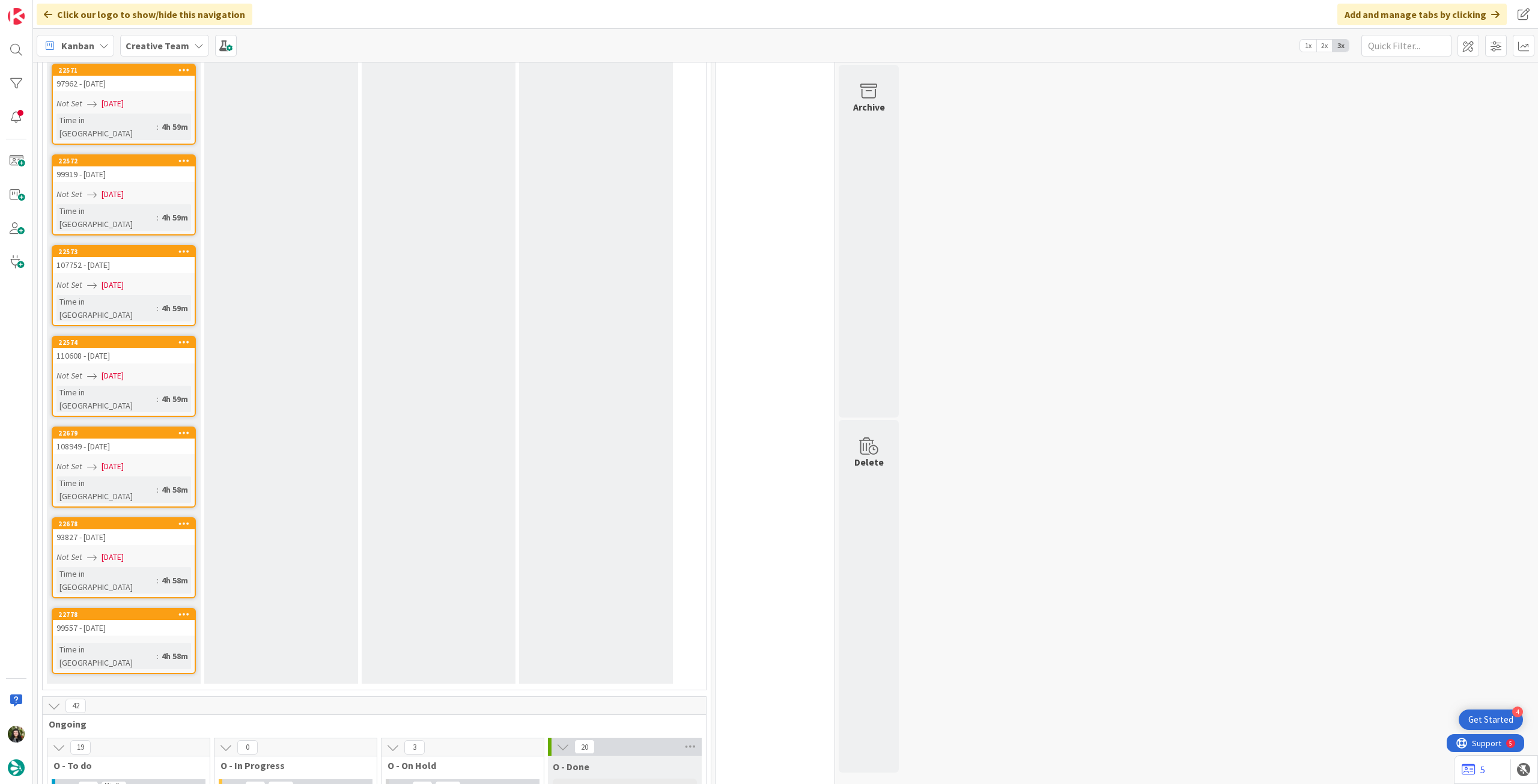
scroll to position [1522, 0]
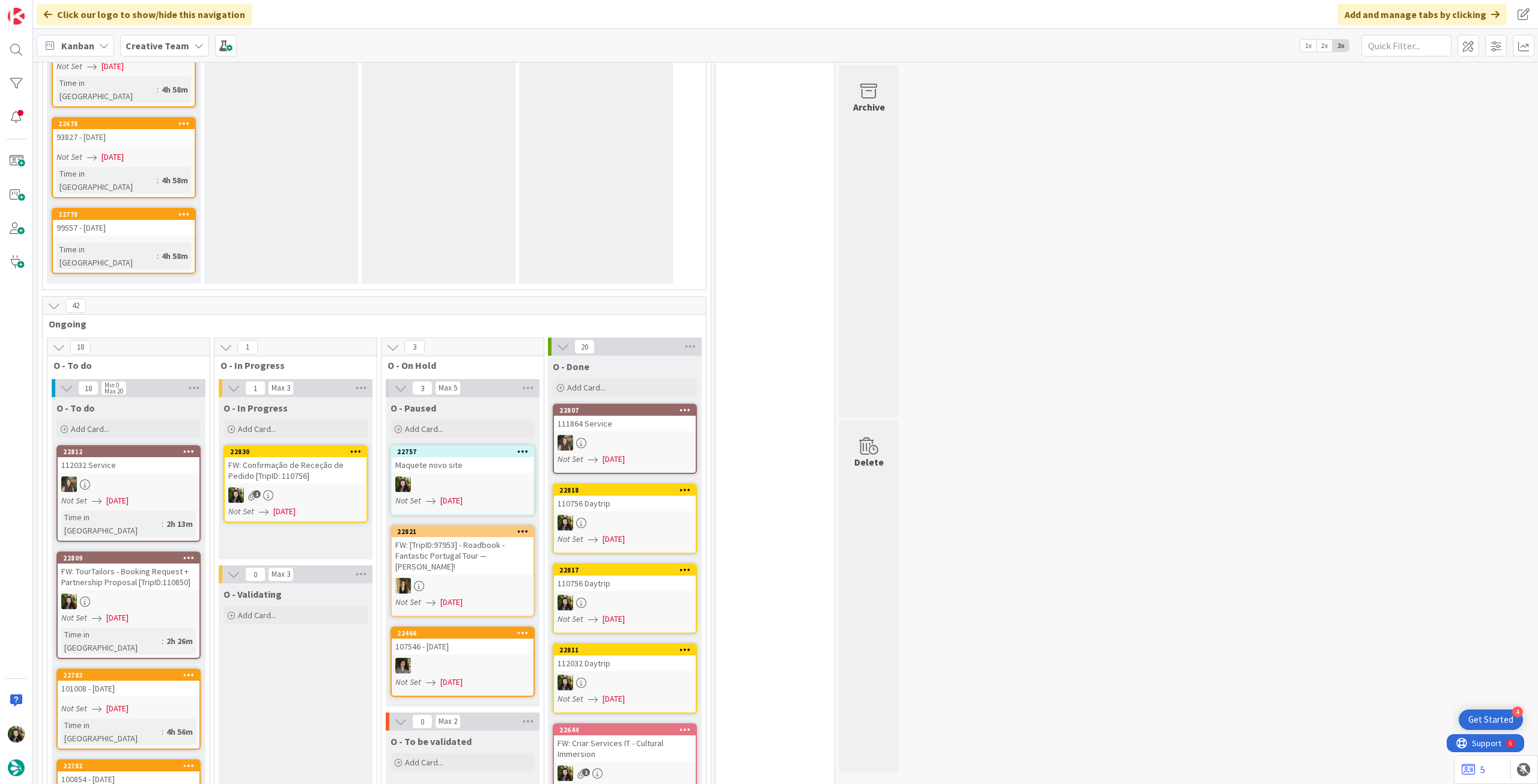
click at [291, 457] on div "FW: Confirmação de Receção de Pedido [TripID: 110756]" at bounding box center [296, 470] width 142 height 27
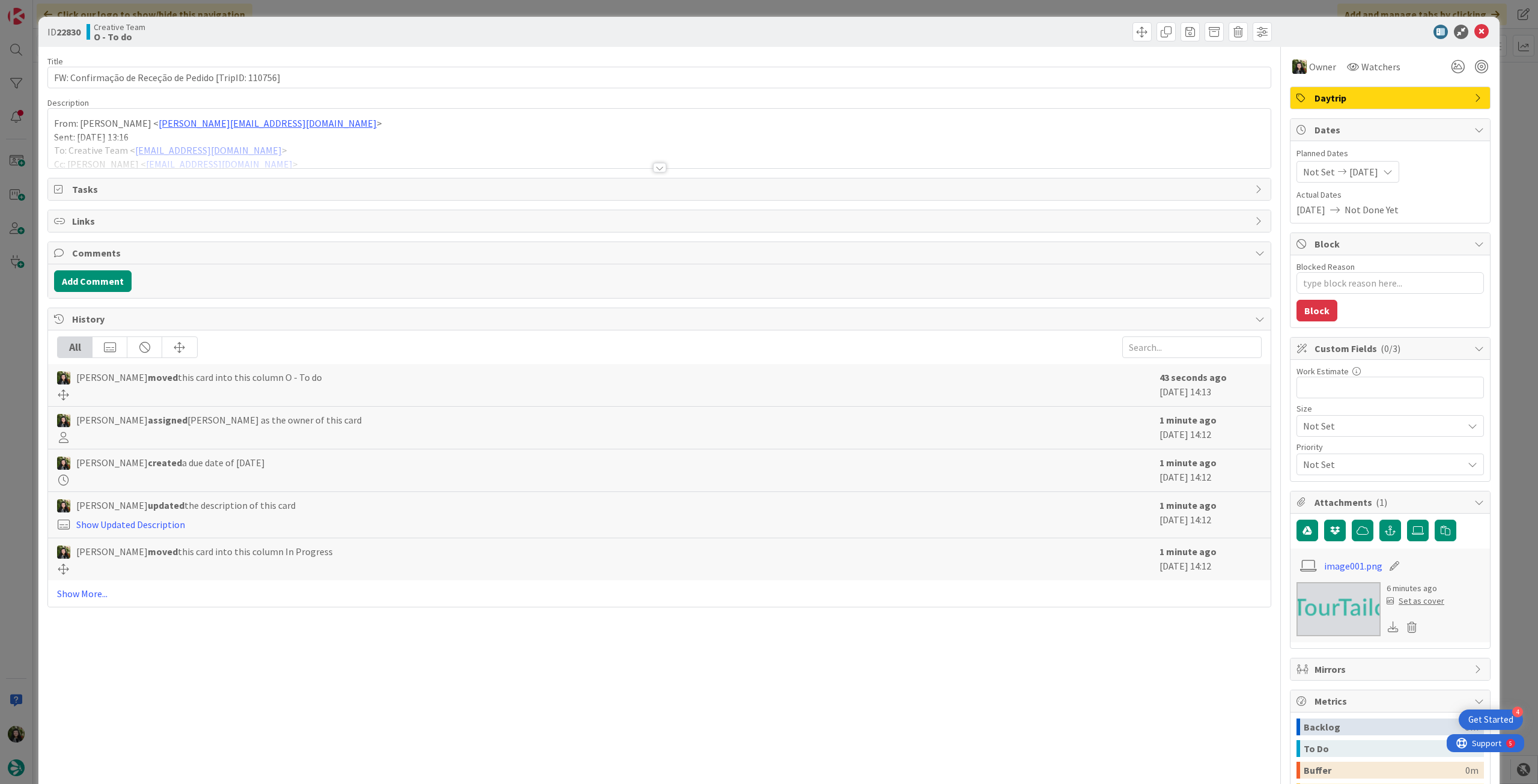
click at [283, 150] on div at bounding box center [659, 153] width 1223 height 31
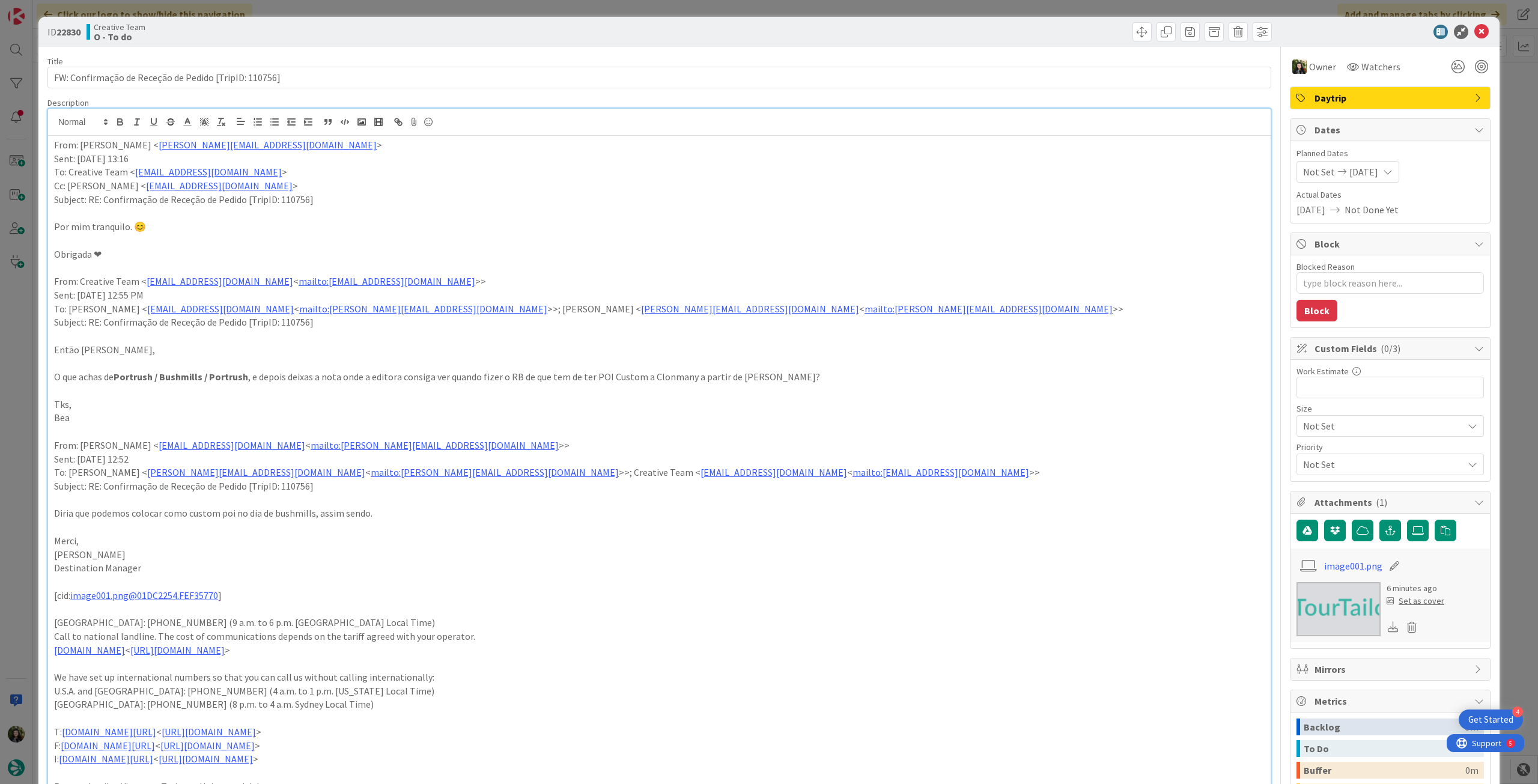
drag, startPoint x: 117, startPoint y: 377, endPoint x: 245, endPoint y: 378, distance: 128.0
click at [245, 378] on strong "Portrush / Bushmills / Portrush" at bounding box center [180, 376] width 134 height 12
copy strong "Portrush / Bushmills / Portrush"
click at [1463, 30] on div at bounding box center [1384, 32] width 212 height 15
click at [1475, 31] on icon at bounding box center [1482, 32] width 15 height 15
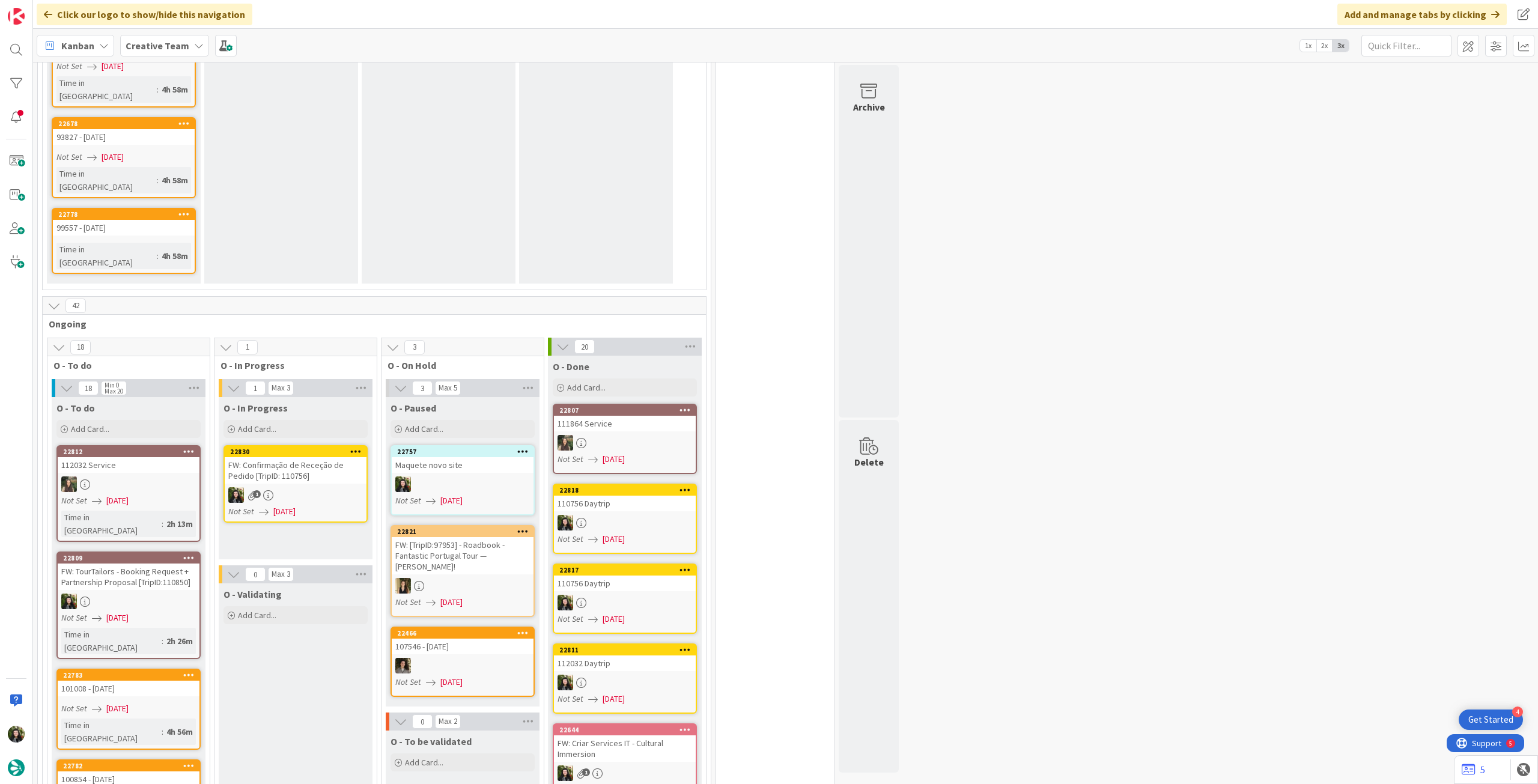
click at [356, 447] on icon at bounding box center [356, 451] width 11 height 8
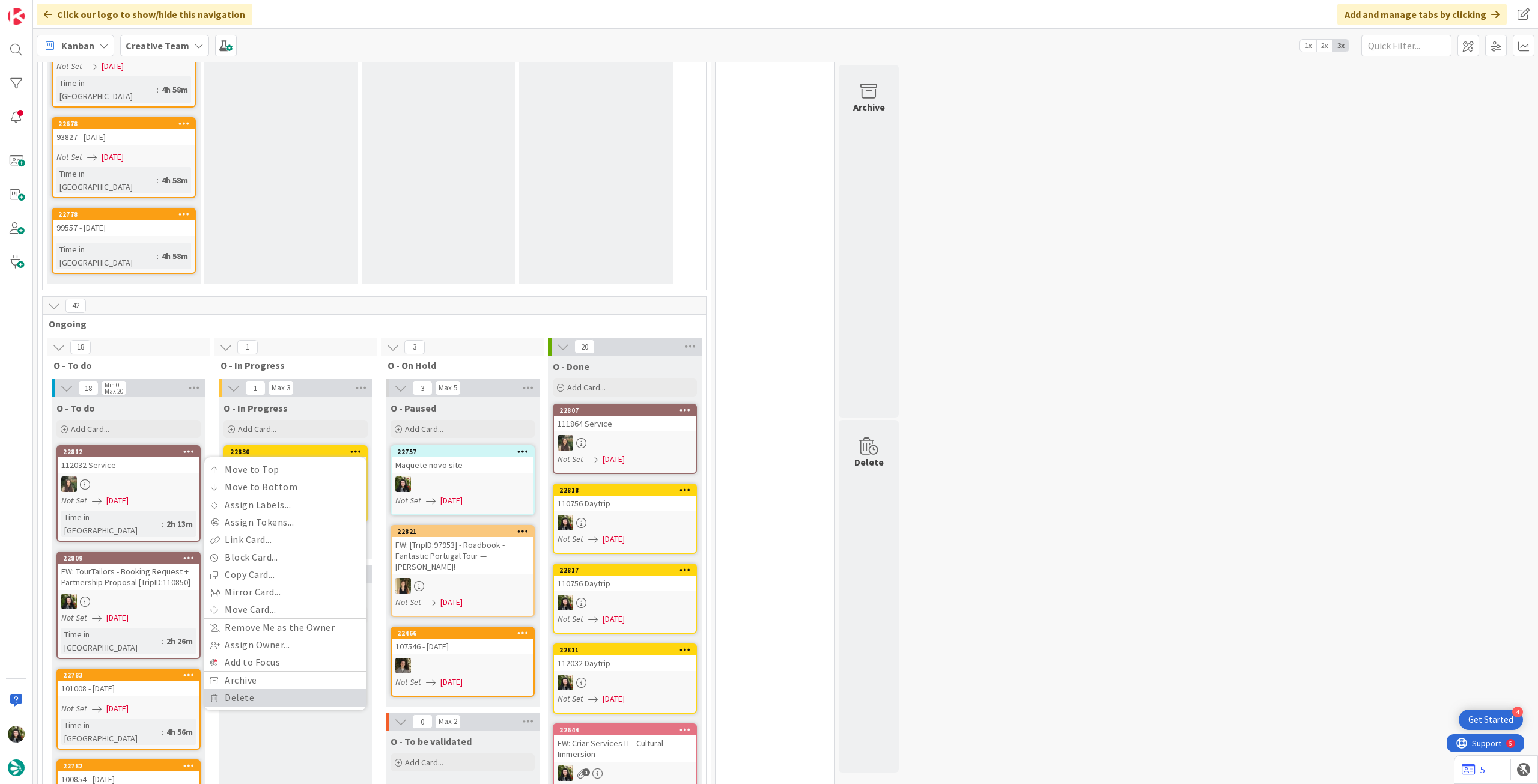
click at [266, 689] on link "Delete" at bounding box center [286, 698] width 162 height 18
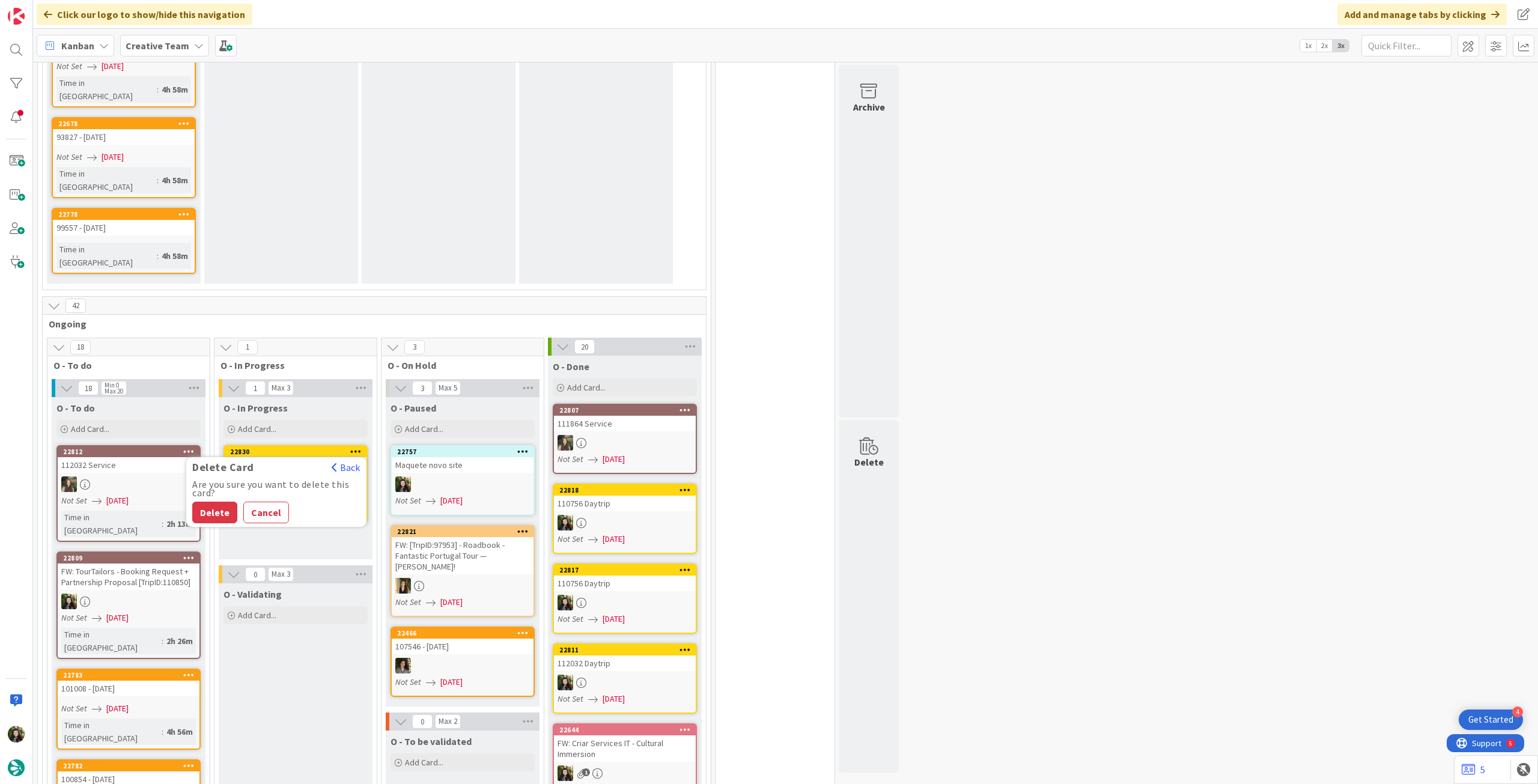
drag, startPoint x: 225, startPoint y: 363, endPoint x: 188, endPoint y: 379, distance: 40.3
click at [224, 501] on button "Delete" at bounding box center [214, 512] width 45 height 22
click at [357, 447] on icon at bounding box center [356, 451] width 11 height 8
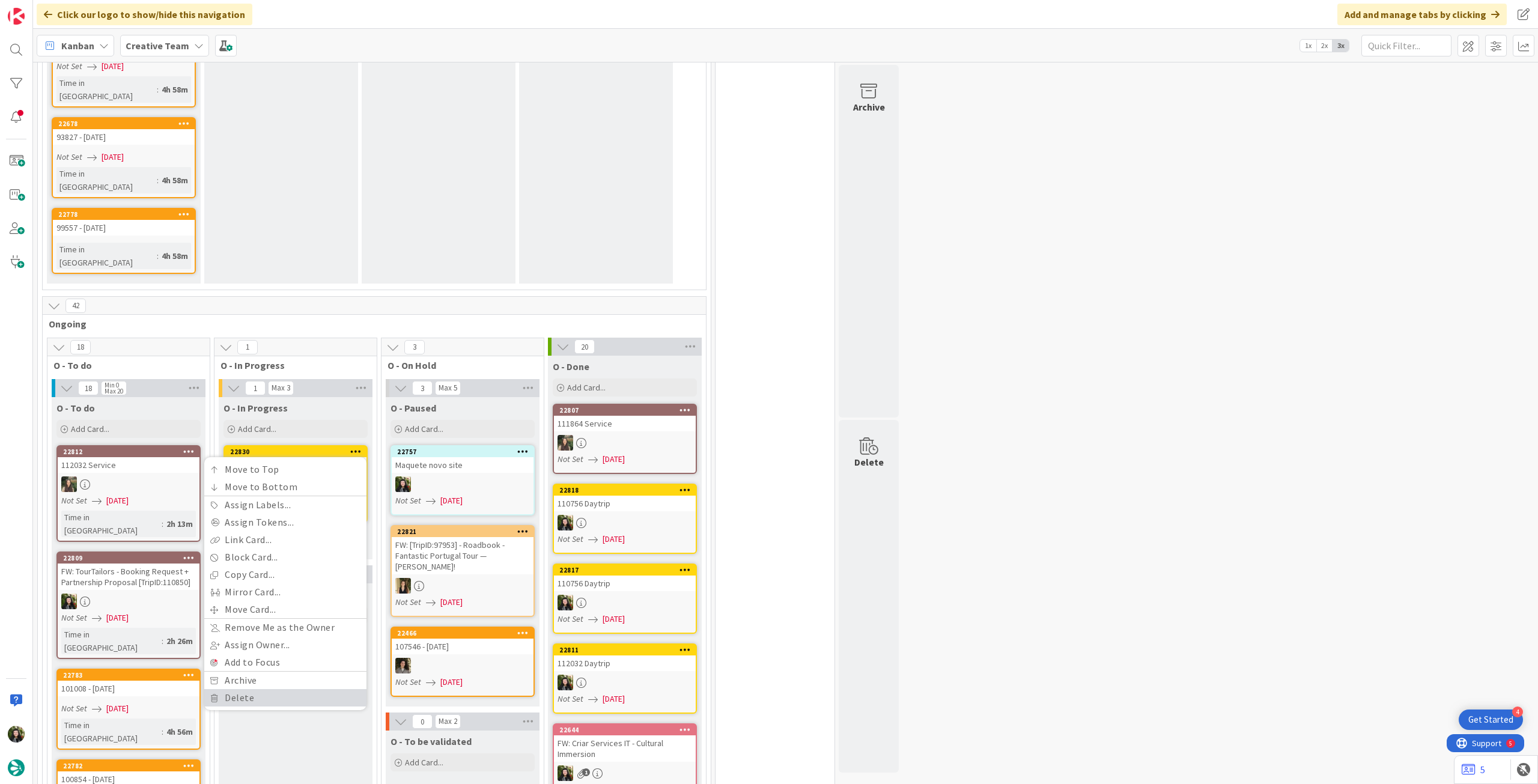
click at [269, 689] on link "Delete" at bounding box center [286, 698] width 162 height 18
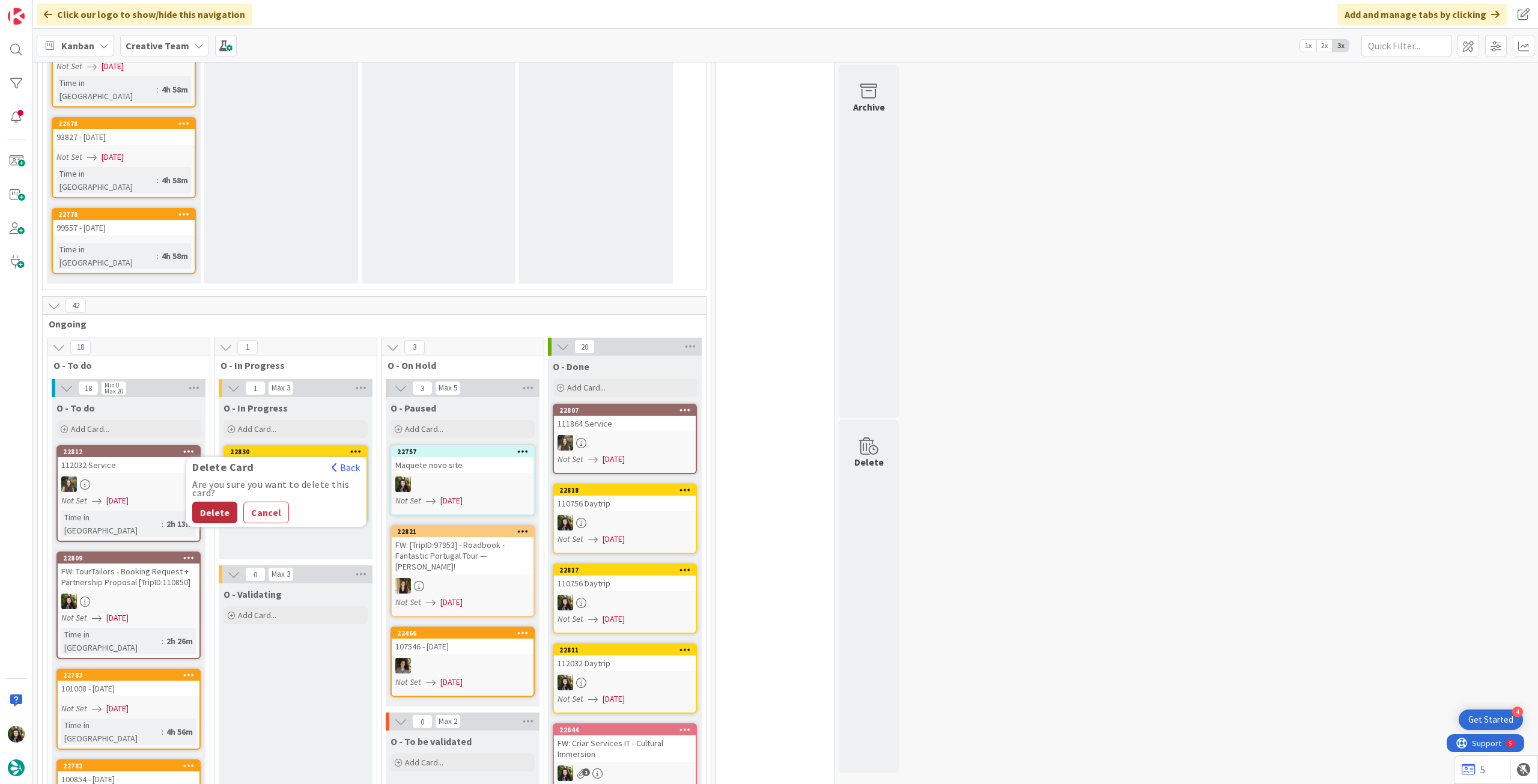
click at [227, 501] on button "Delete" at bounding box center [214, 512] width 45 height 22
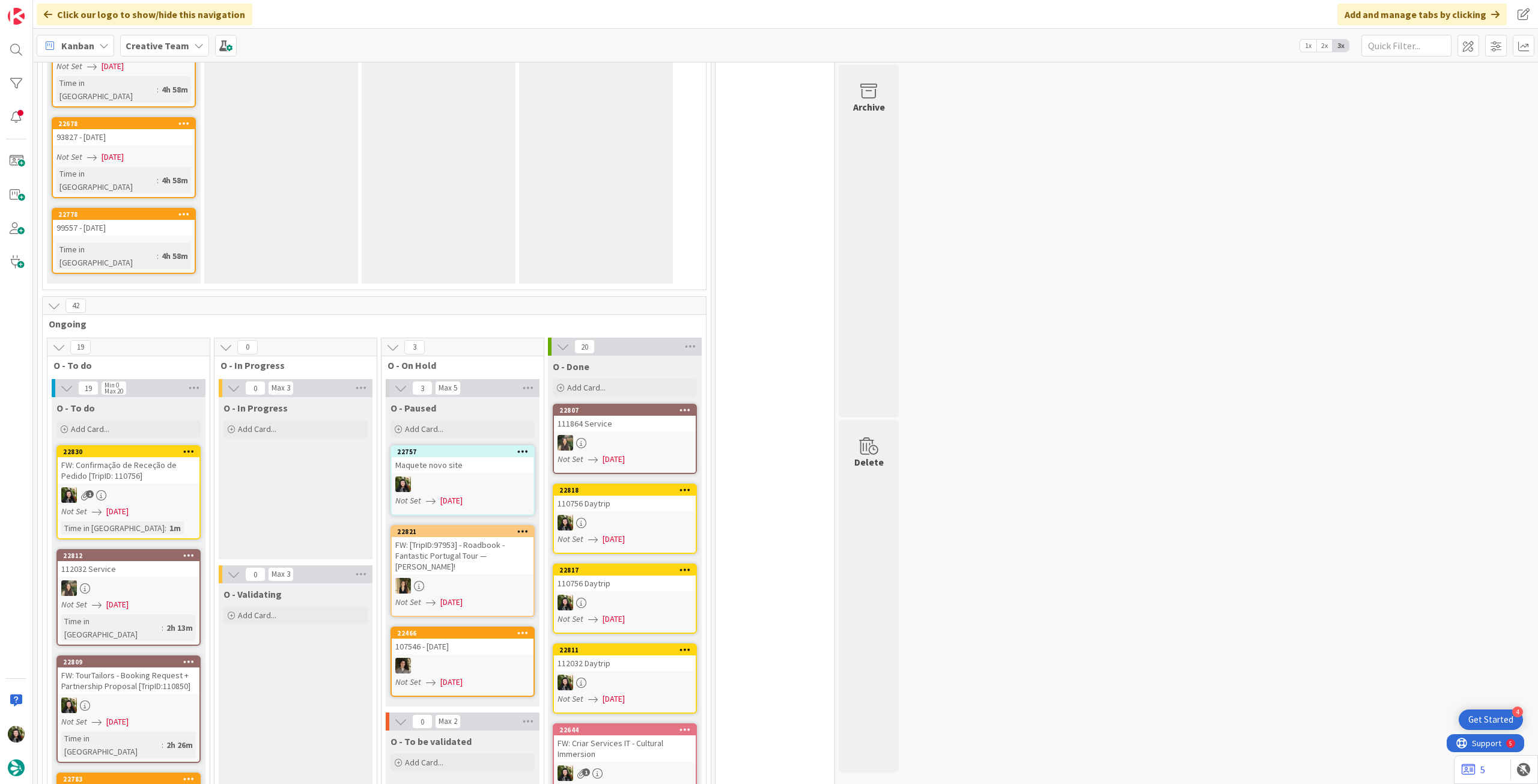
click at [193, 447] on icon at bounding box center [189, 451] width 11 height 8
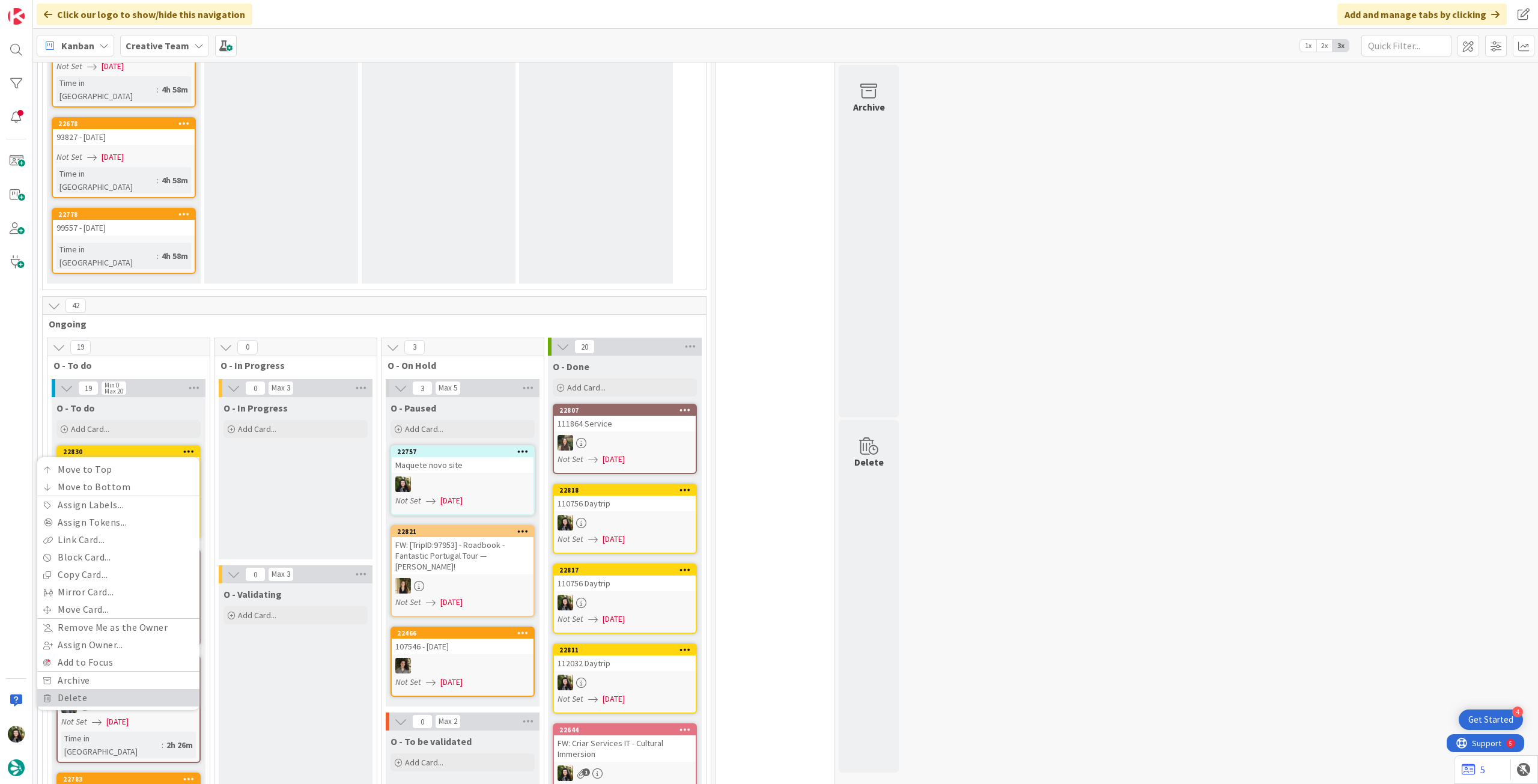
click at [107, 689] on link "Delete" at bounding box center [118, 698] width 162 height 18
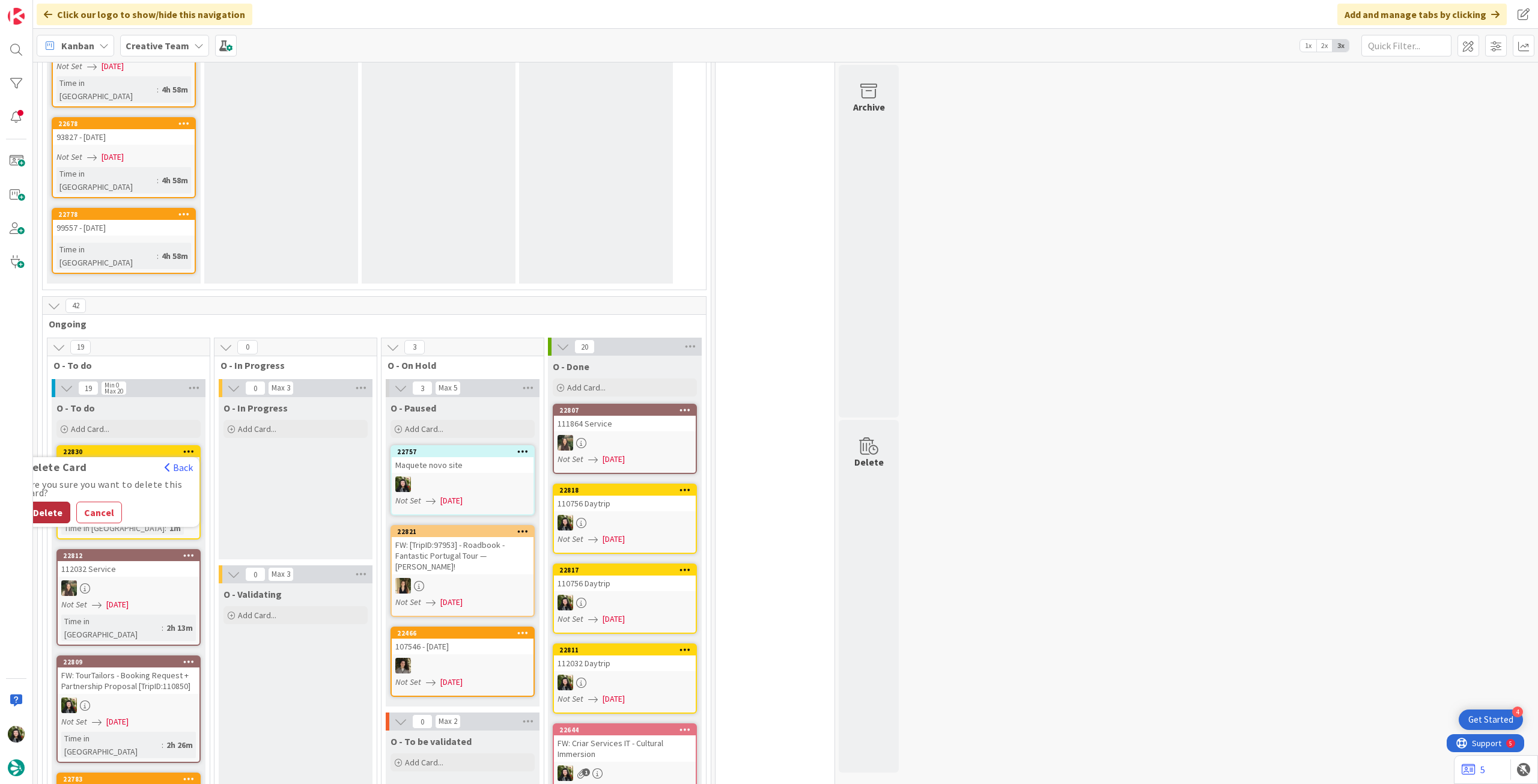
click at [55, 501] on button "Delete" at bounding box center [48, 512] width 45 height 22
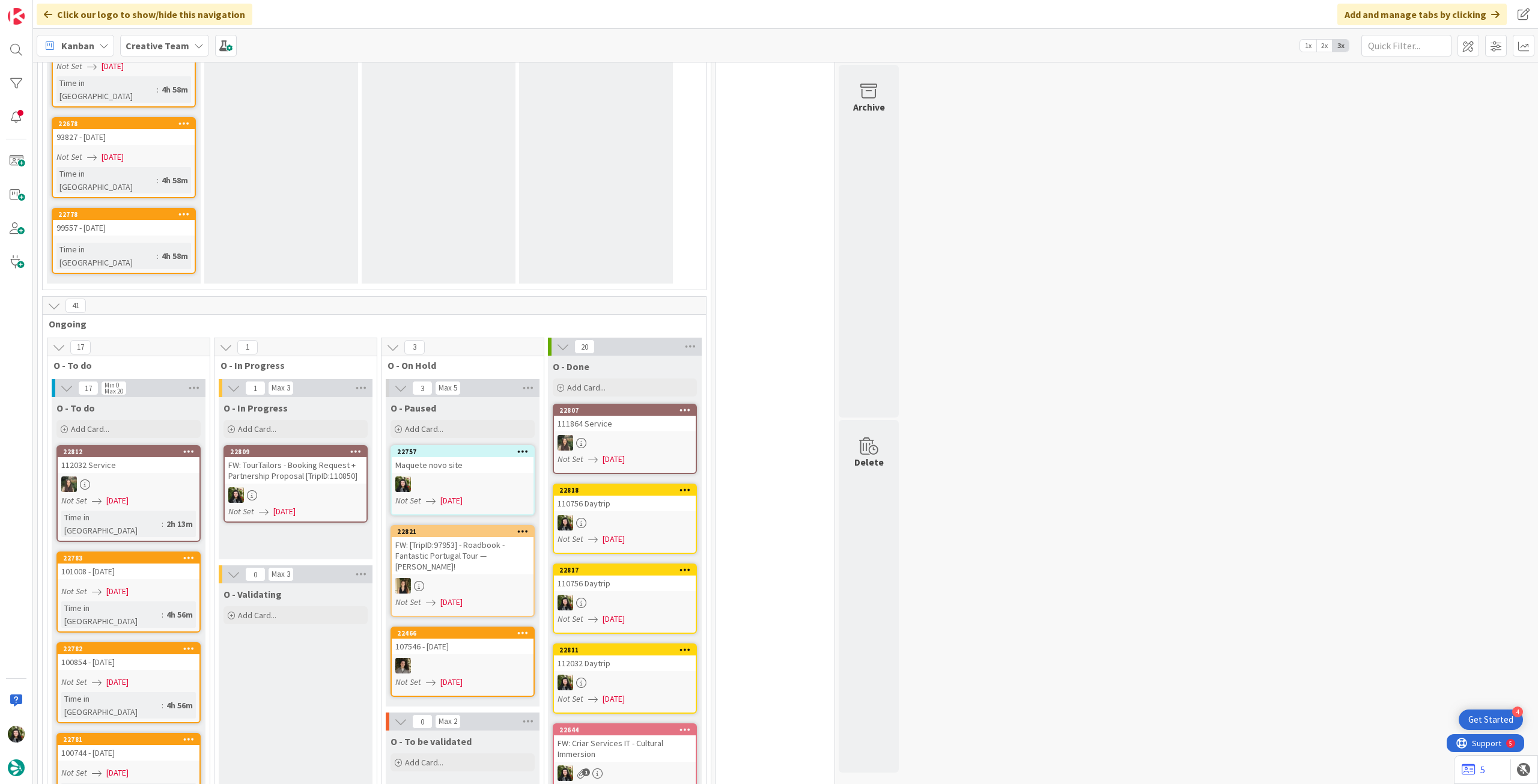
click at [316, 457] on div "FW: TourTailors - Booking Request + Partnership Proposal [TripID:110850]" at bounding box center [296, 470] width 142 height 27
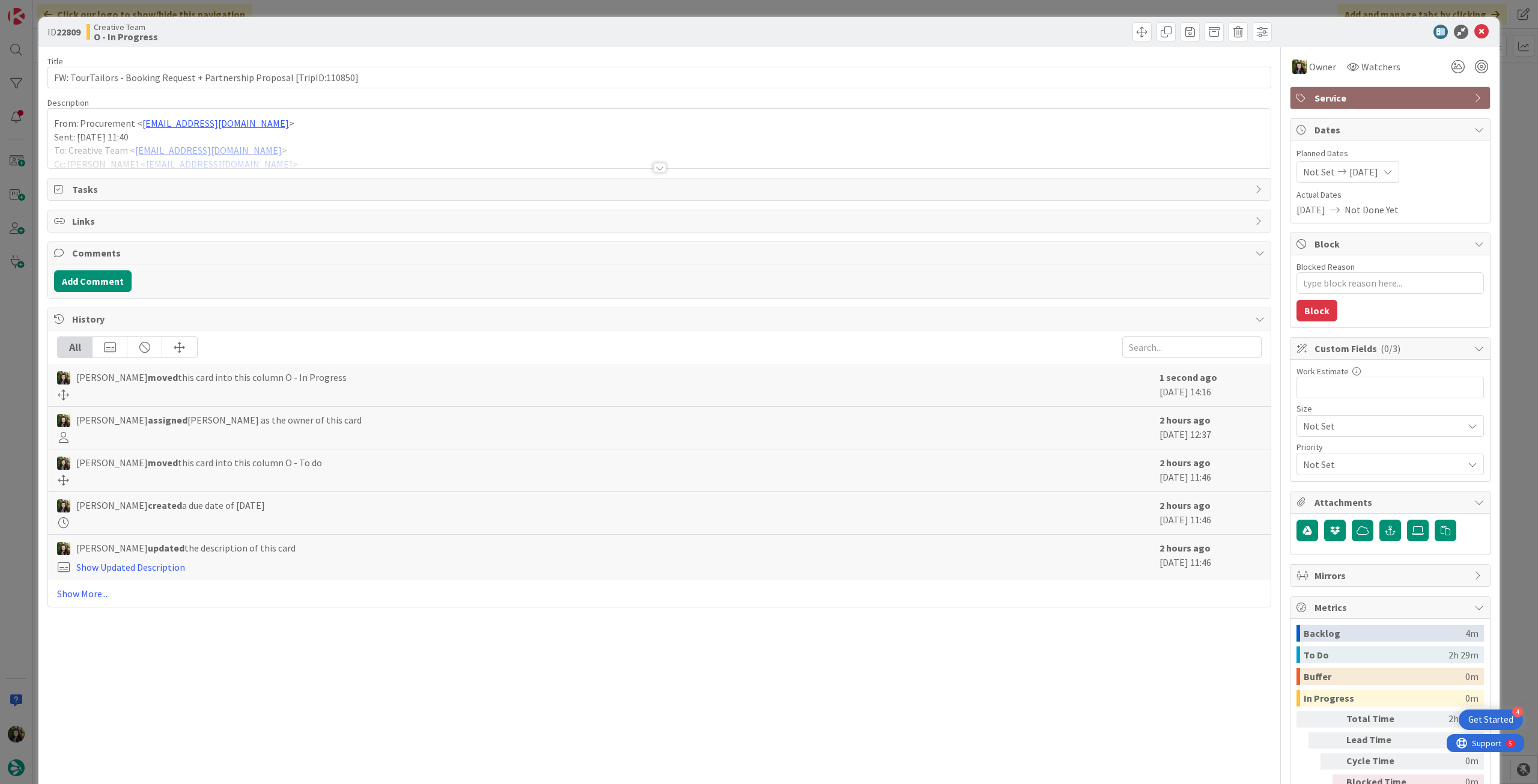
click at [283, 155] on div at bounding box center [659, 153] width 1223 height 31
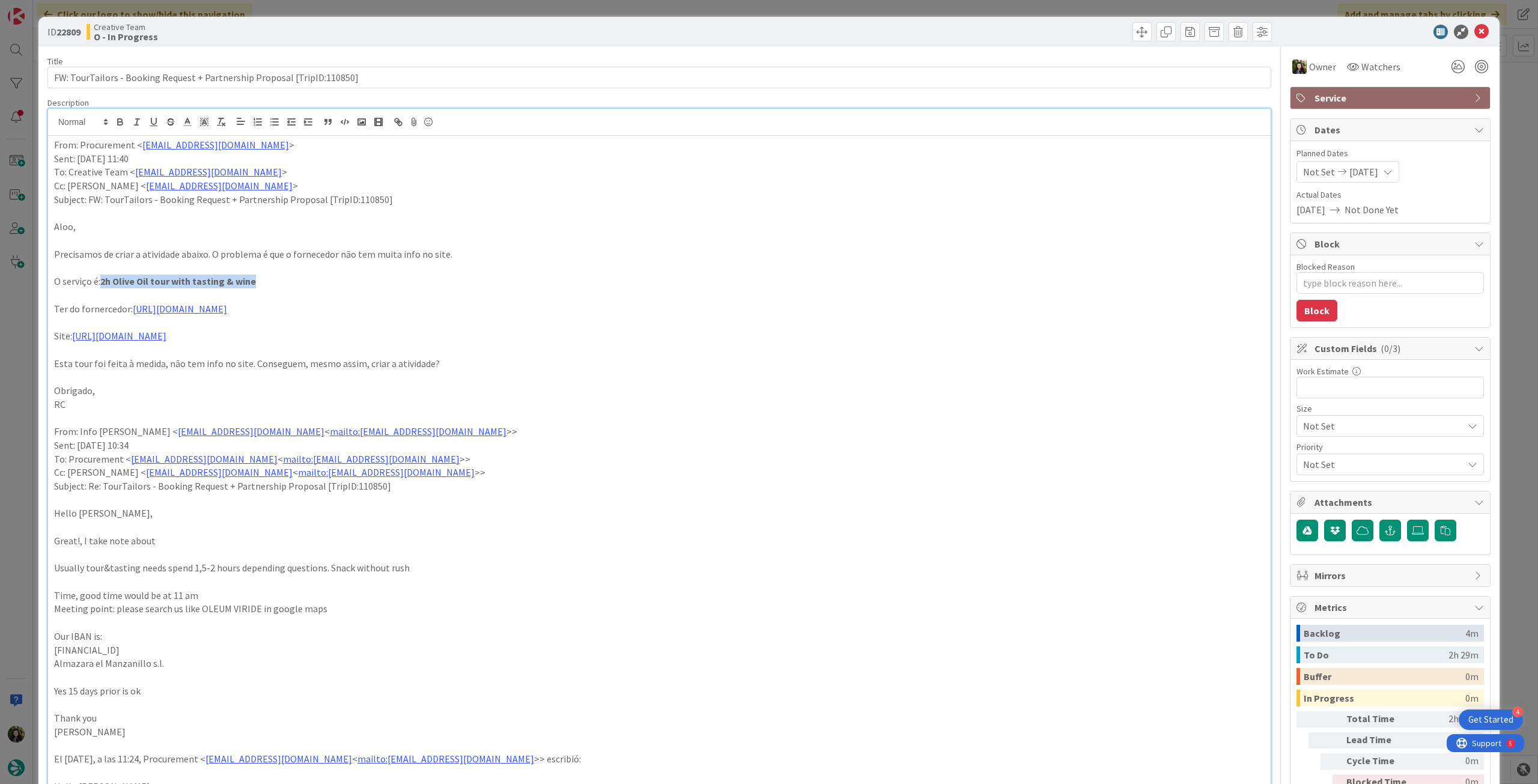
drag, startPoint x: 101, startPoint y: 285, endPoint x: 264, endPoint y: 287, distance: 163.0
click at [264, 287] on p "O serviço é: 2h Olive Oil tour with tasting & wine" at bounding box center [660, 281] width 1211 height 14
copy strong "2h Olive Oil tour with tasting & wine"
click at [1475, 30] on icon at bounding box center [1482, 32] width 15 height 15
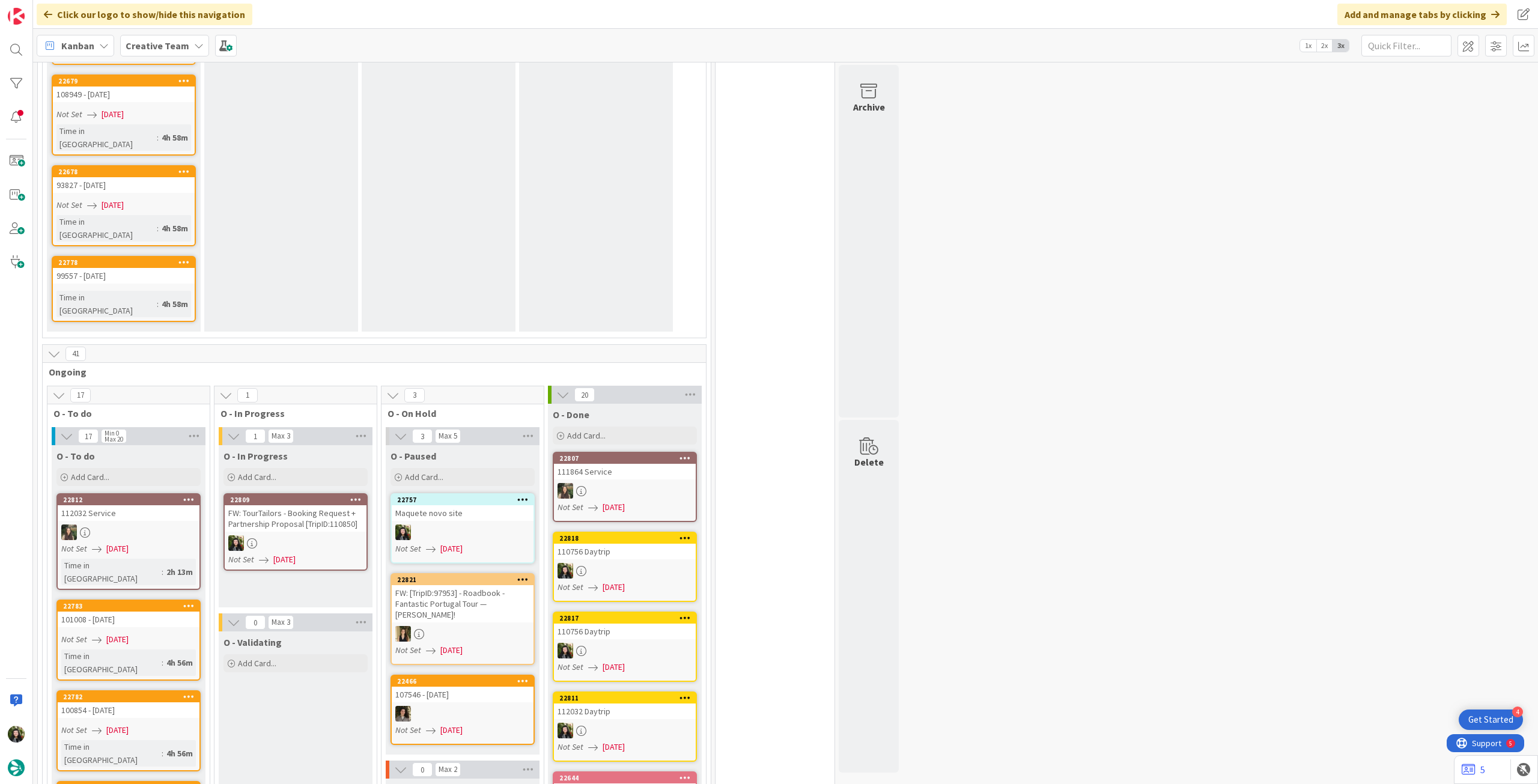
scroll to position [1522, 0]
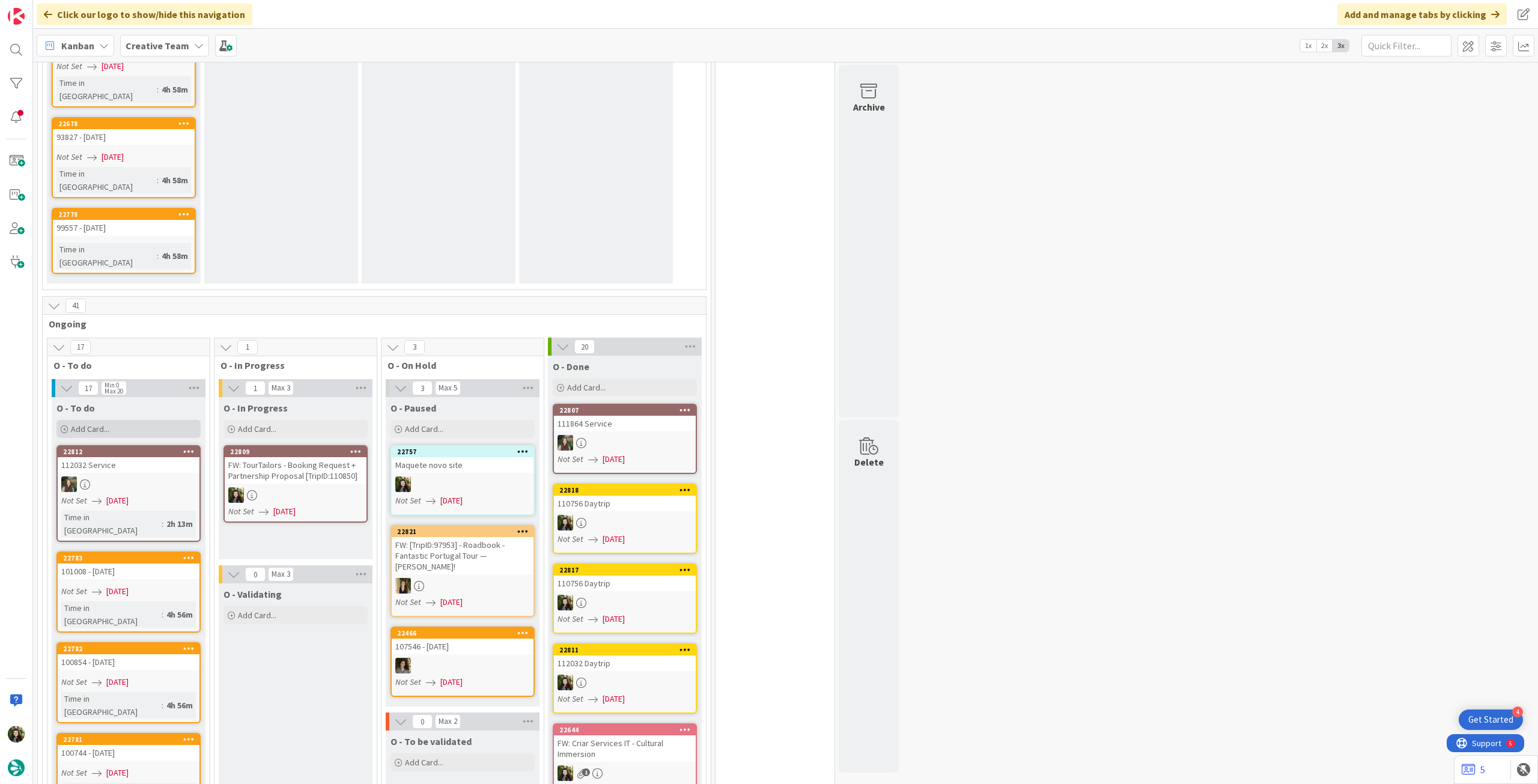
click at [158, 420] on div "Add Card..." at bounding box center [128, 429] width 144 height 18
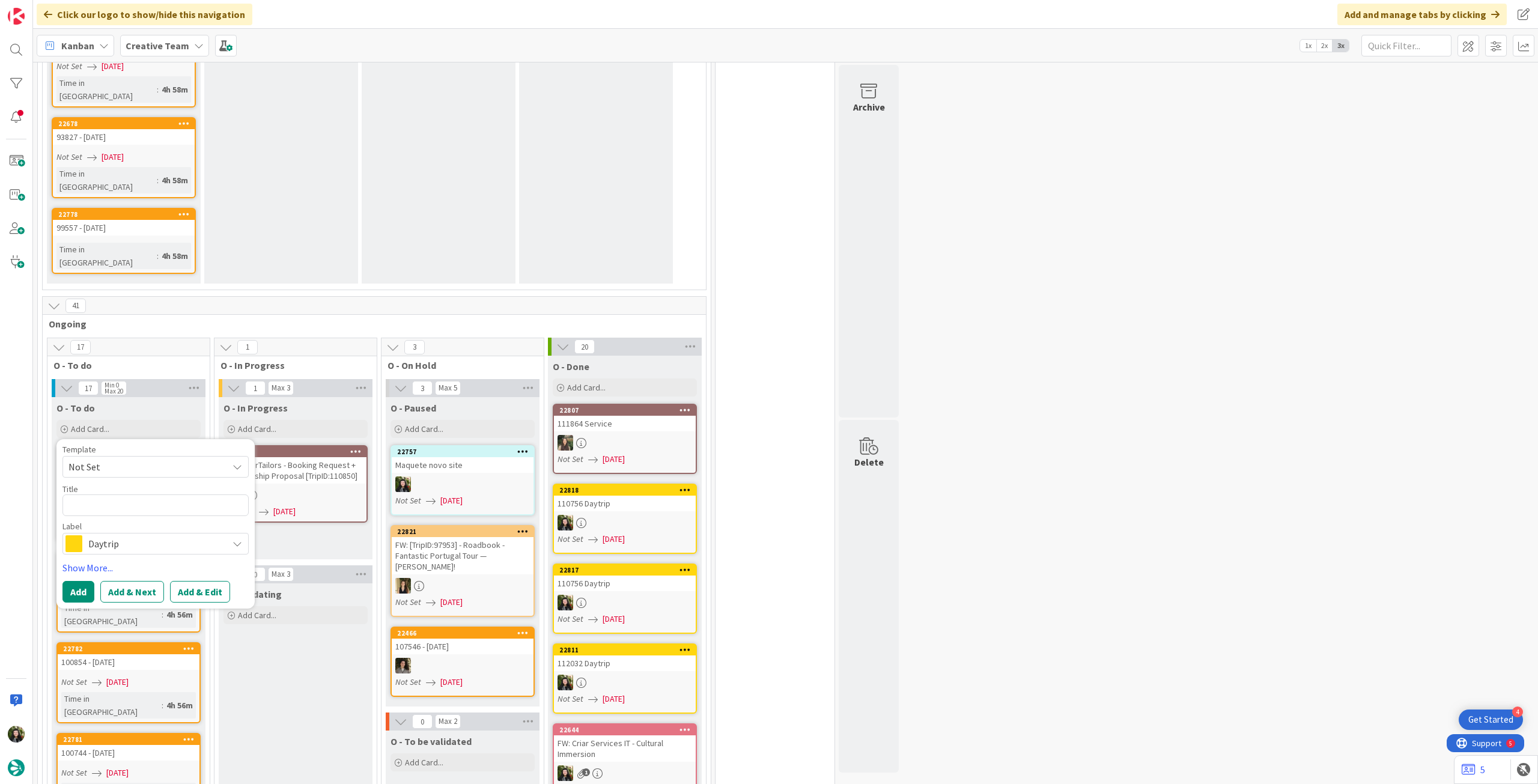
click at [143, 535] on span "Daytrip" at bounding box center [155, 544] width 134 height 17
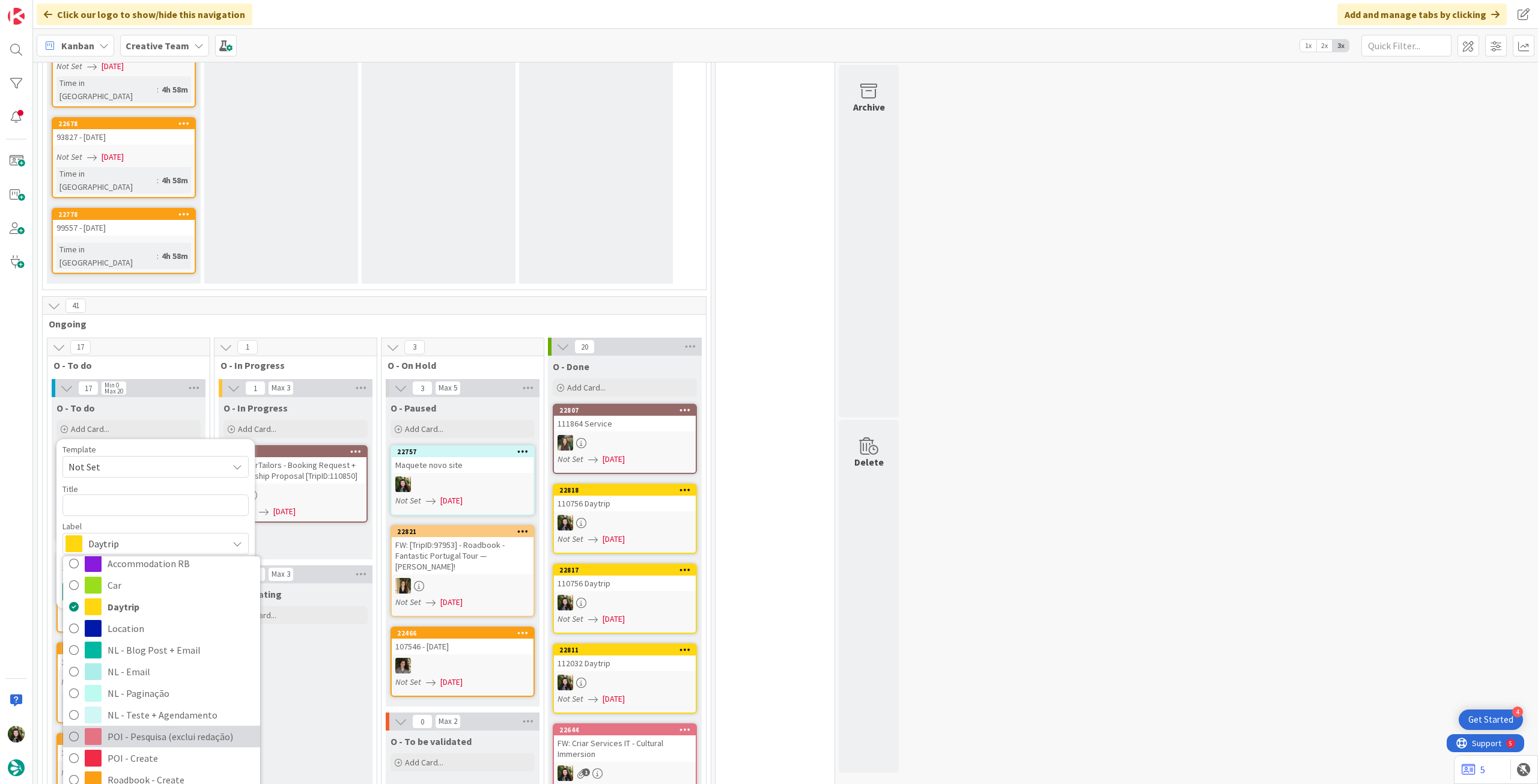
scroll to position [80, 0]
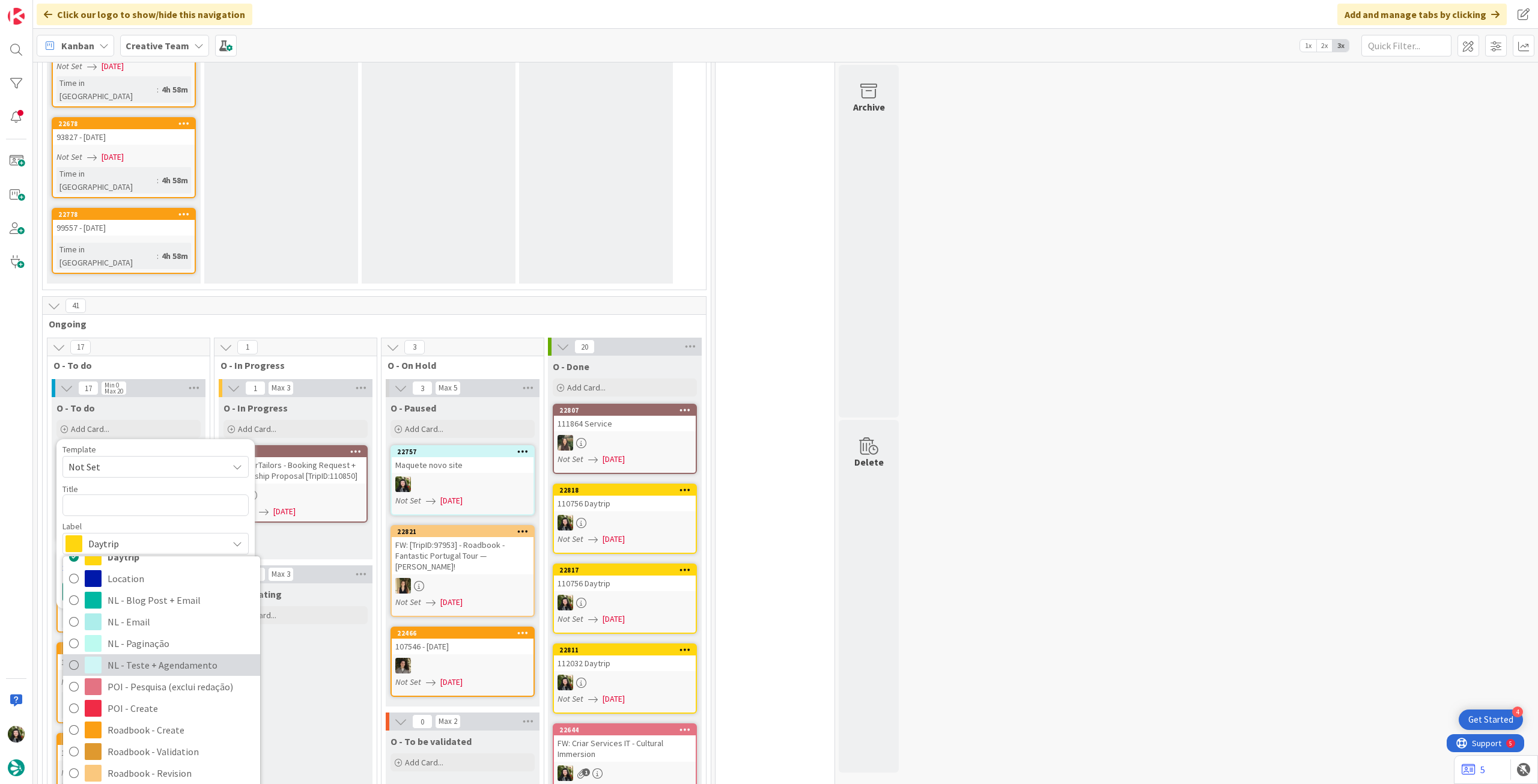
click at [167, 656] on span "NL - Teste + Agendamento" at bounding box center [181, 665] width 146 height 18
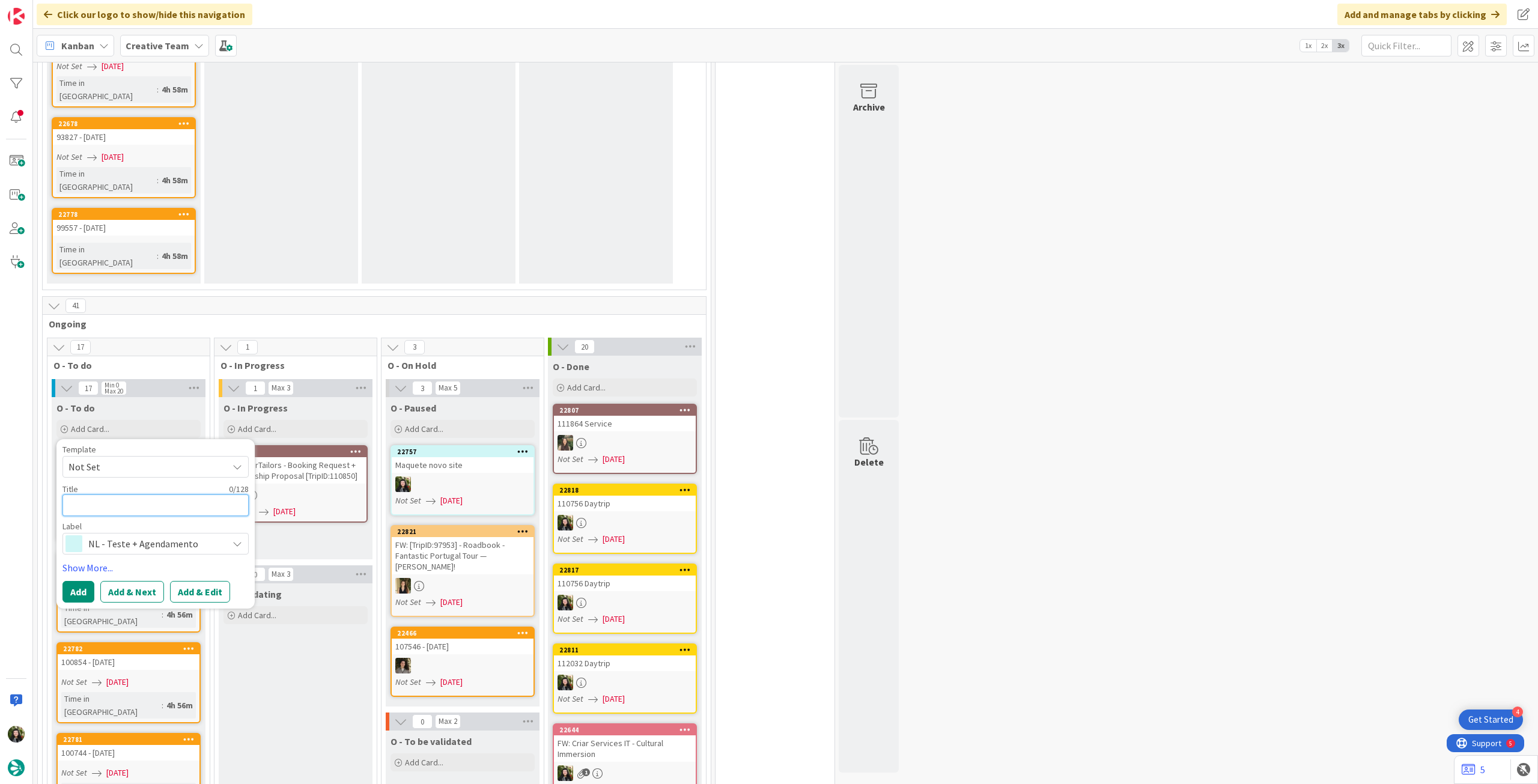
click at [171, 494] on textarea at bounding box center [155, 505] width 186 height 22
type textarea "x"
type textarea "V"
type textarea "x"
type textarea "Va"
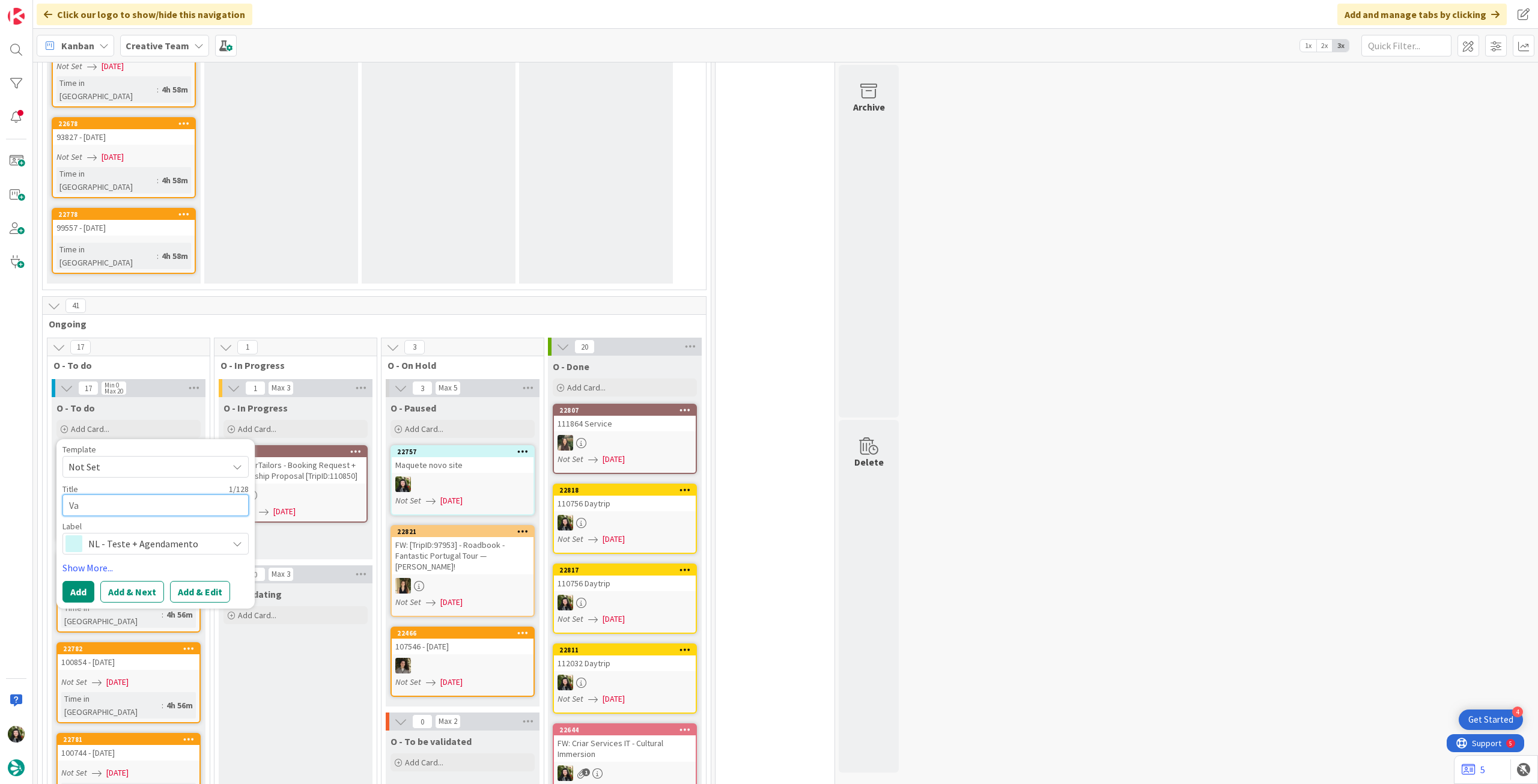
type textarea "x"
type textarea "Val"
type textarea "x"
type textarea "Vali"
type textarea "x"
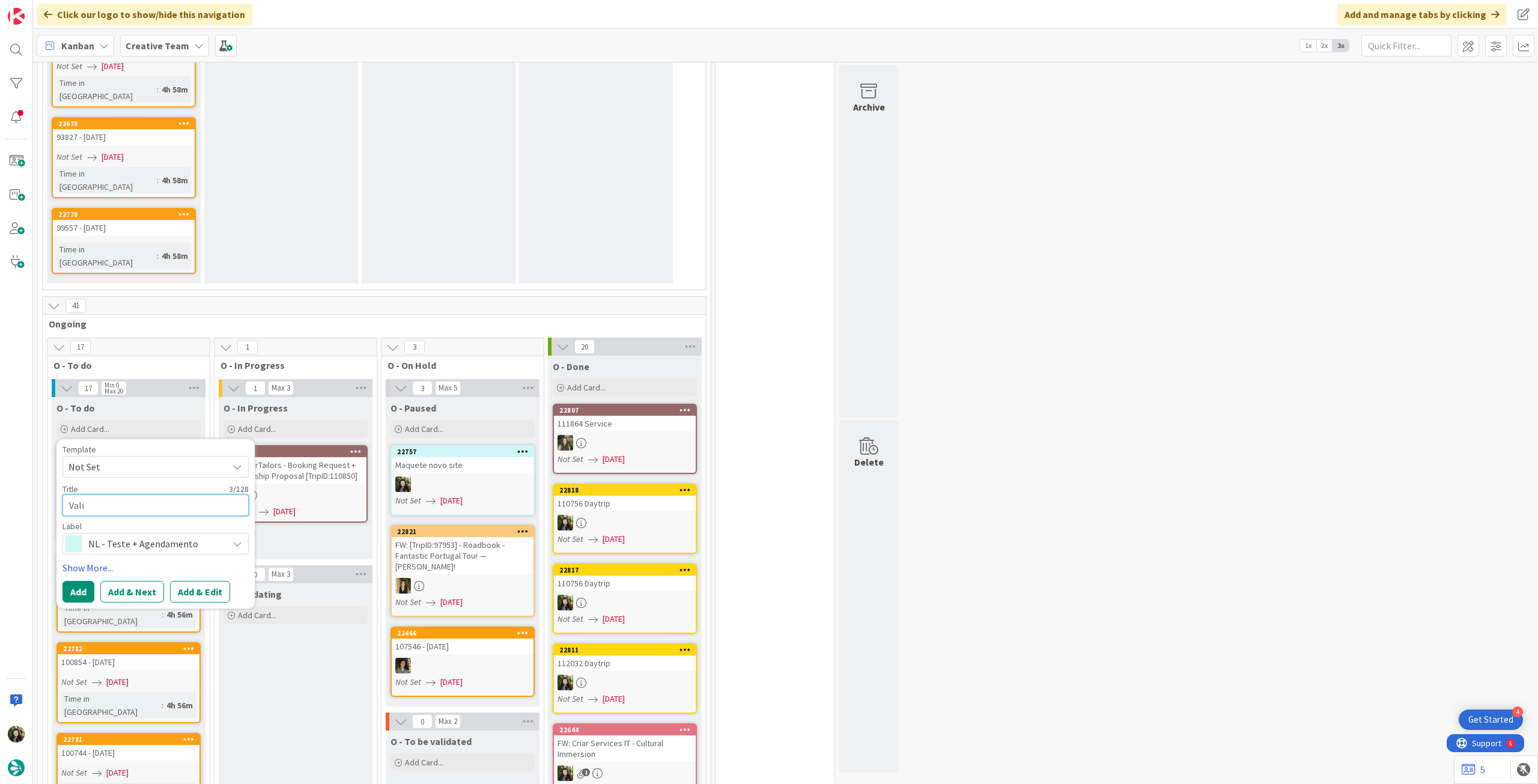
type textarea "Valid"
type textarea "x"
type textarea "Validaç"
type textarea "x"
type textarea "Validaçl"
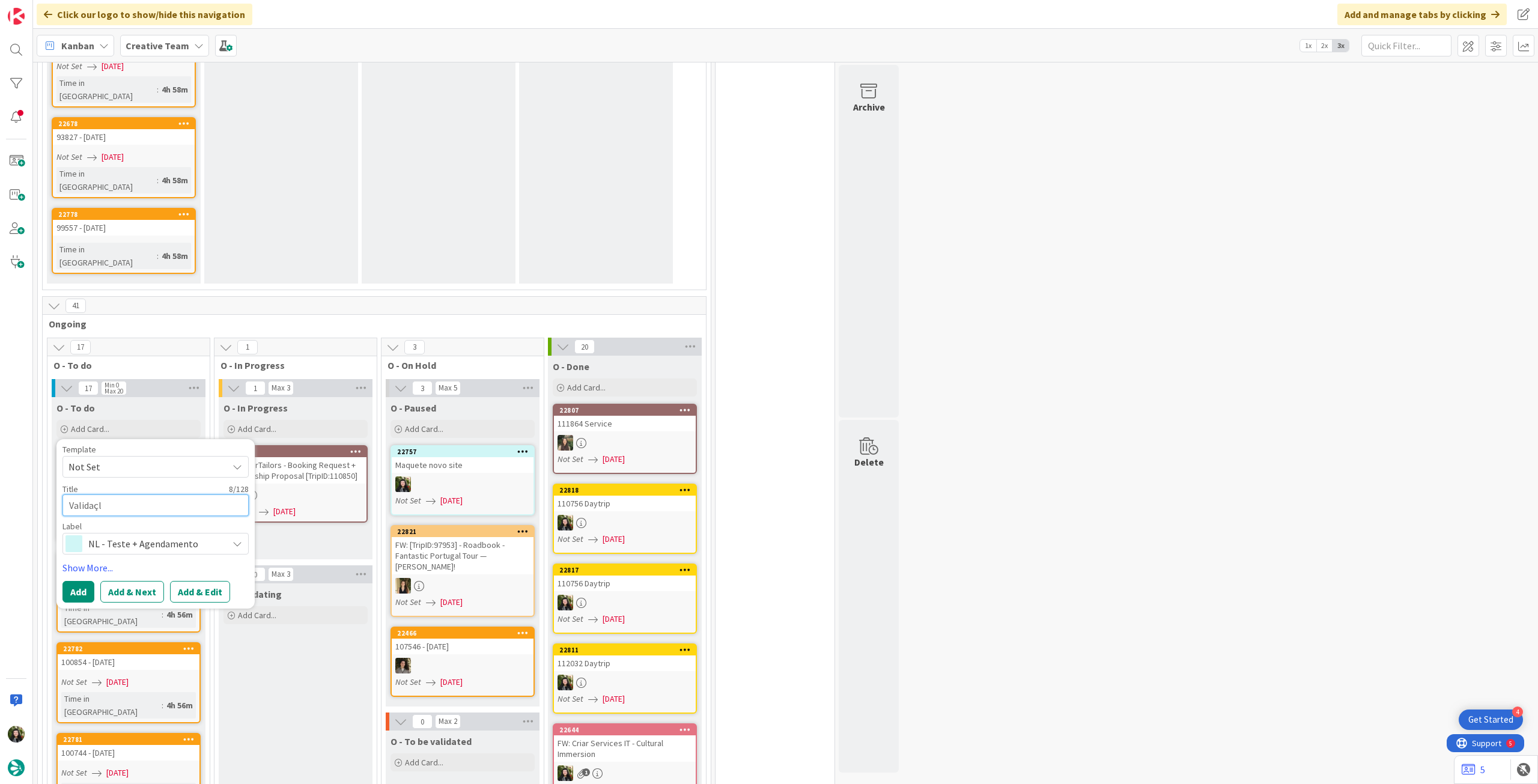
type textarea "x"
type textarea "Validaç"
type textarea "x"
type textarea "Validaçã"
type textarea "x"
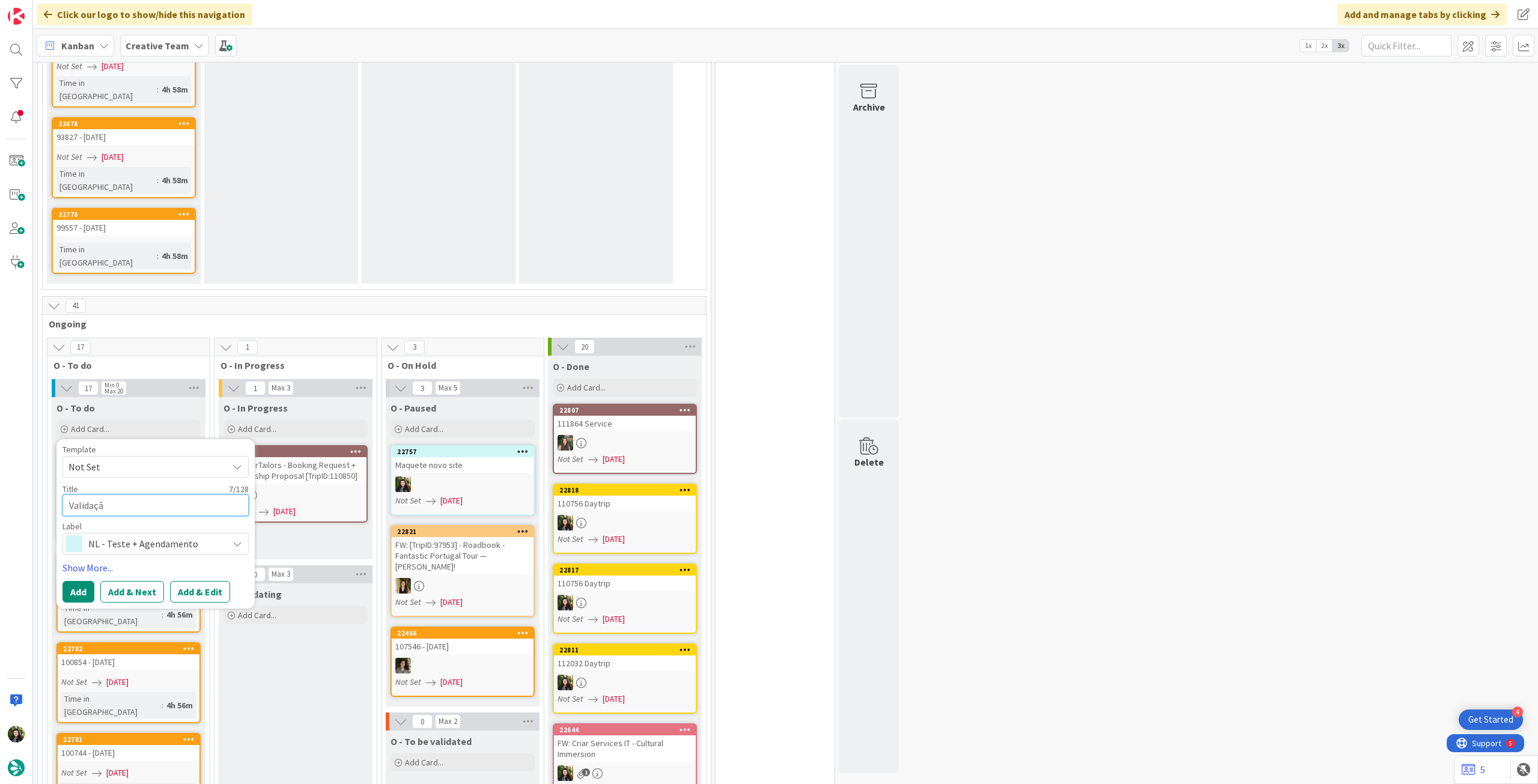
type textarea "Validação"
type textarea "x"
type textarea "Validação"
type textarea "x"
type textarea "Validação r"
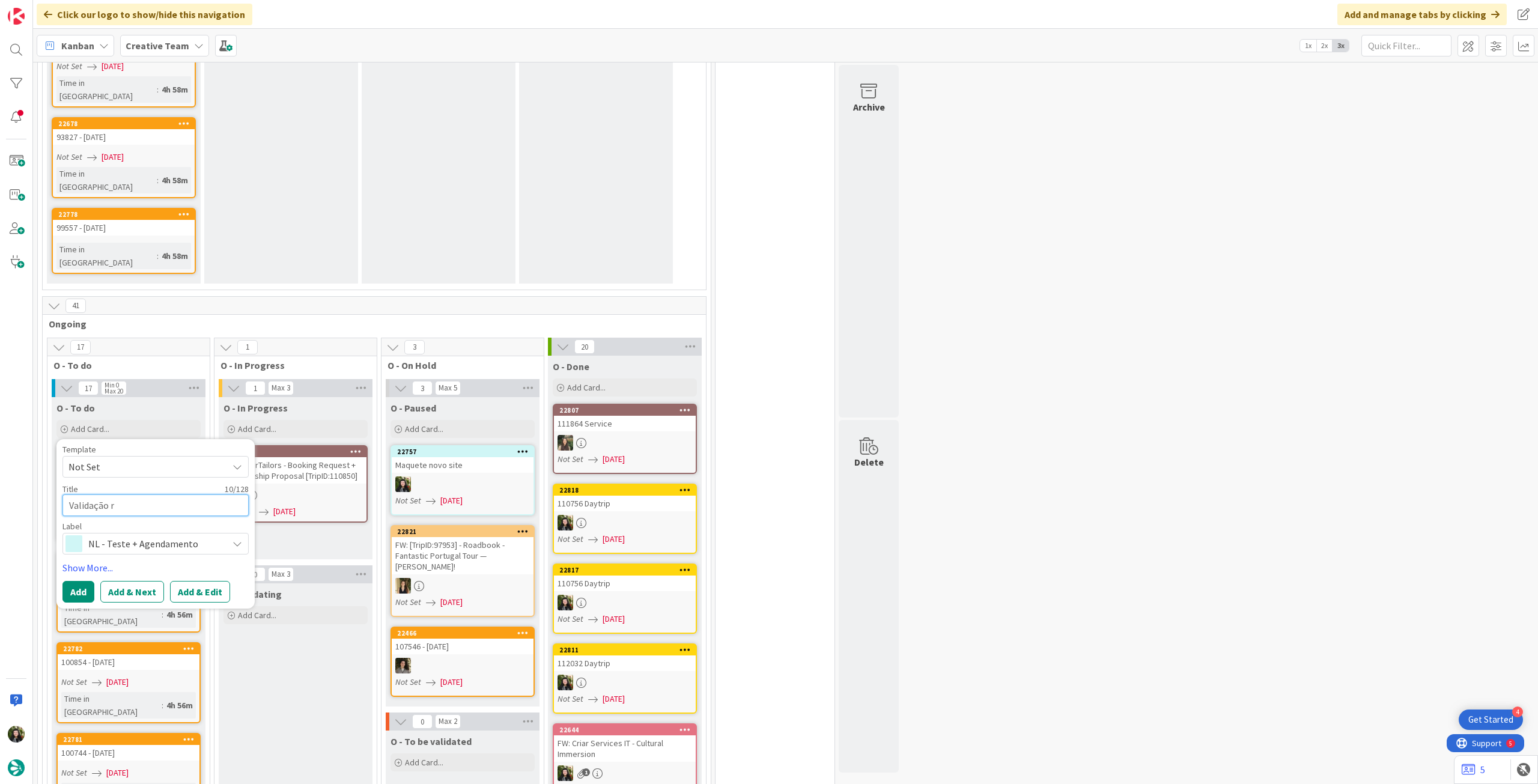
type textarea "x"
type textarea "Validação re"
type textarea "x"
type textarea "Validação reg"
type textarea "x"
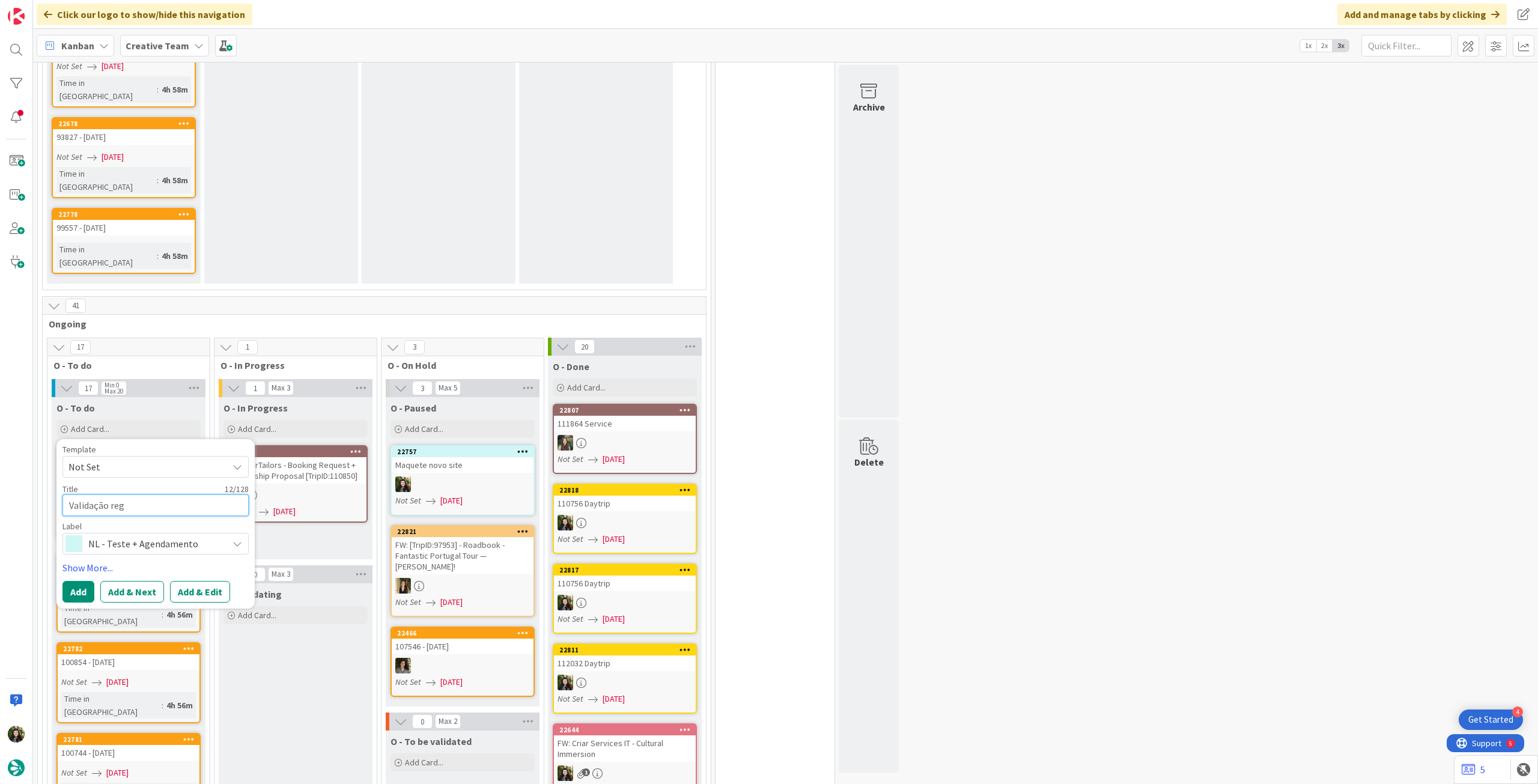
type textarea "Validação regi"
type textarea "x"
type textarea "Validação regio"
type textarea "x"
type textarea "Validação regions"
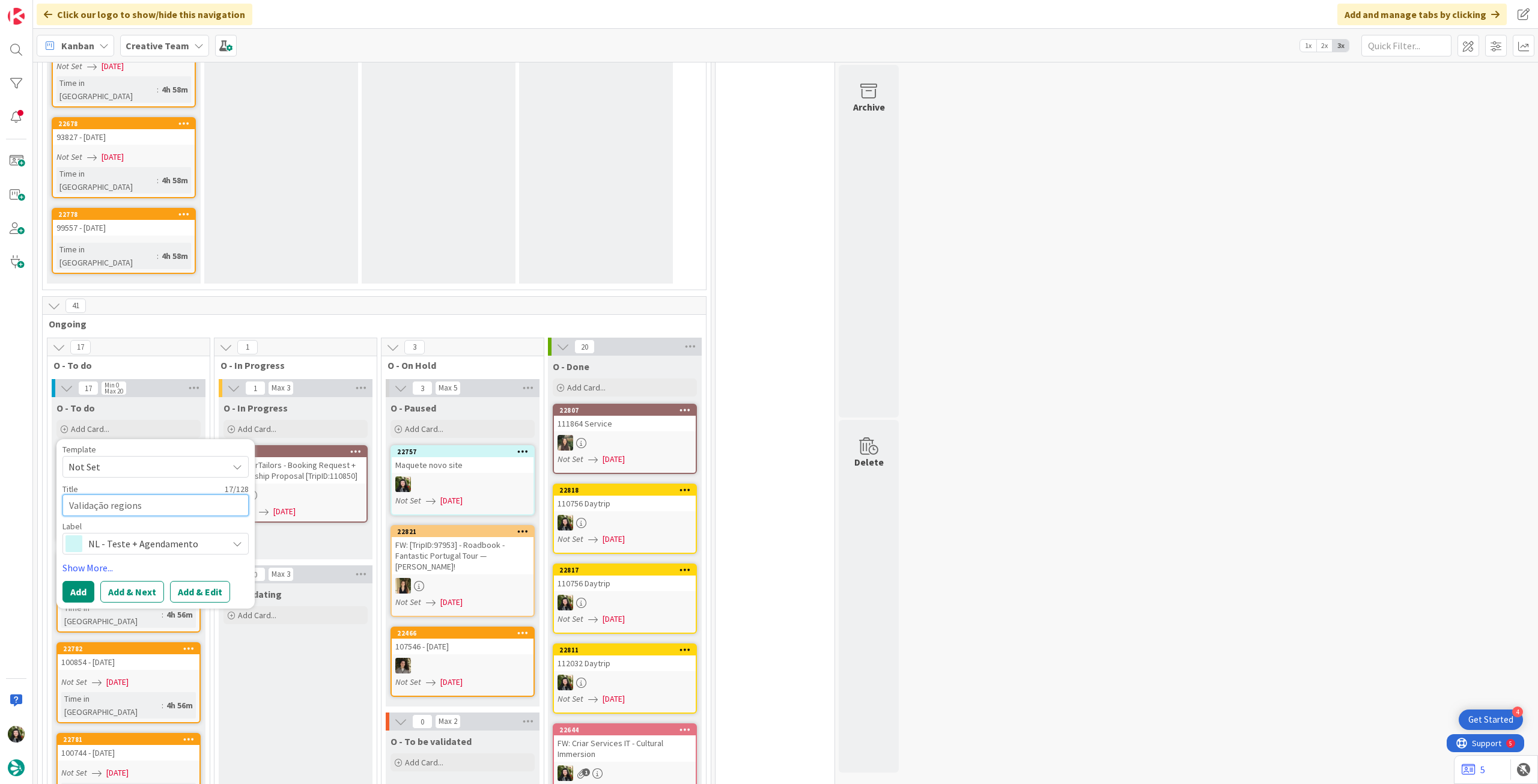
type textarea "x"
type textarea "Validação regions n"
type textarea "x"
type textarea "Validação regions nm"
type textarea "x"
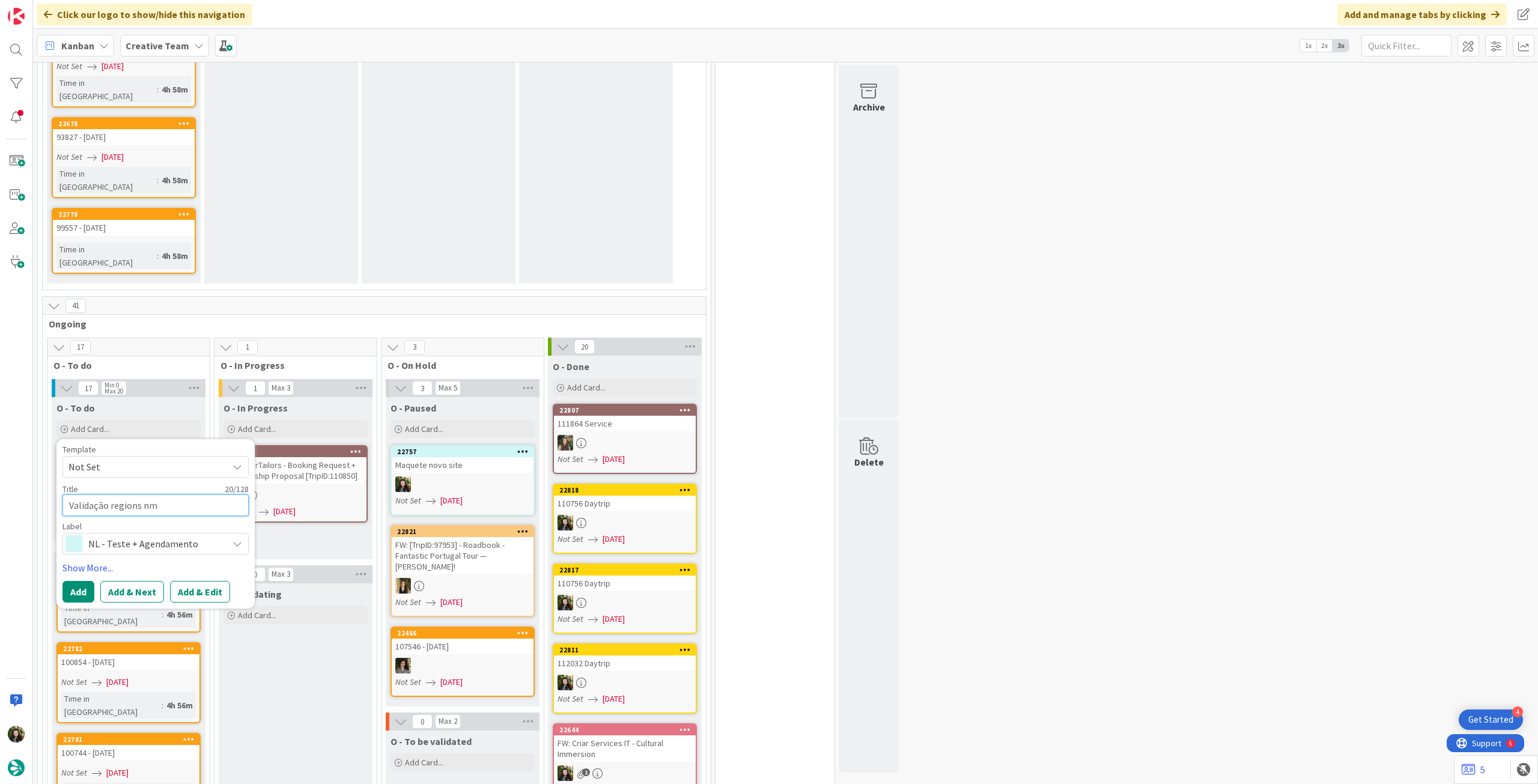
type textarea "Validação regions nmo"
type textarea "x"
type textarea "Validação regions nmovo"
type textarea "x"
type textarea "Validação regions nmov"
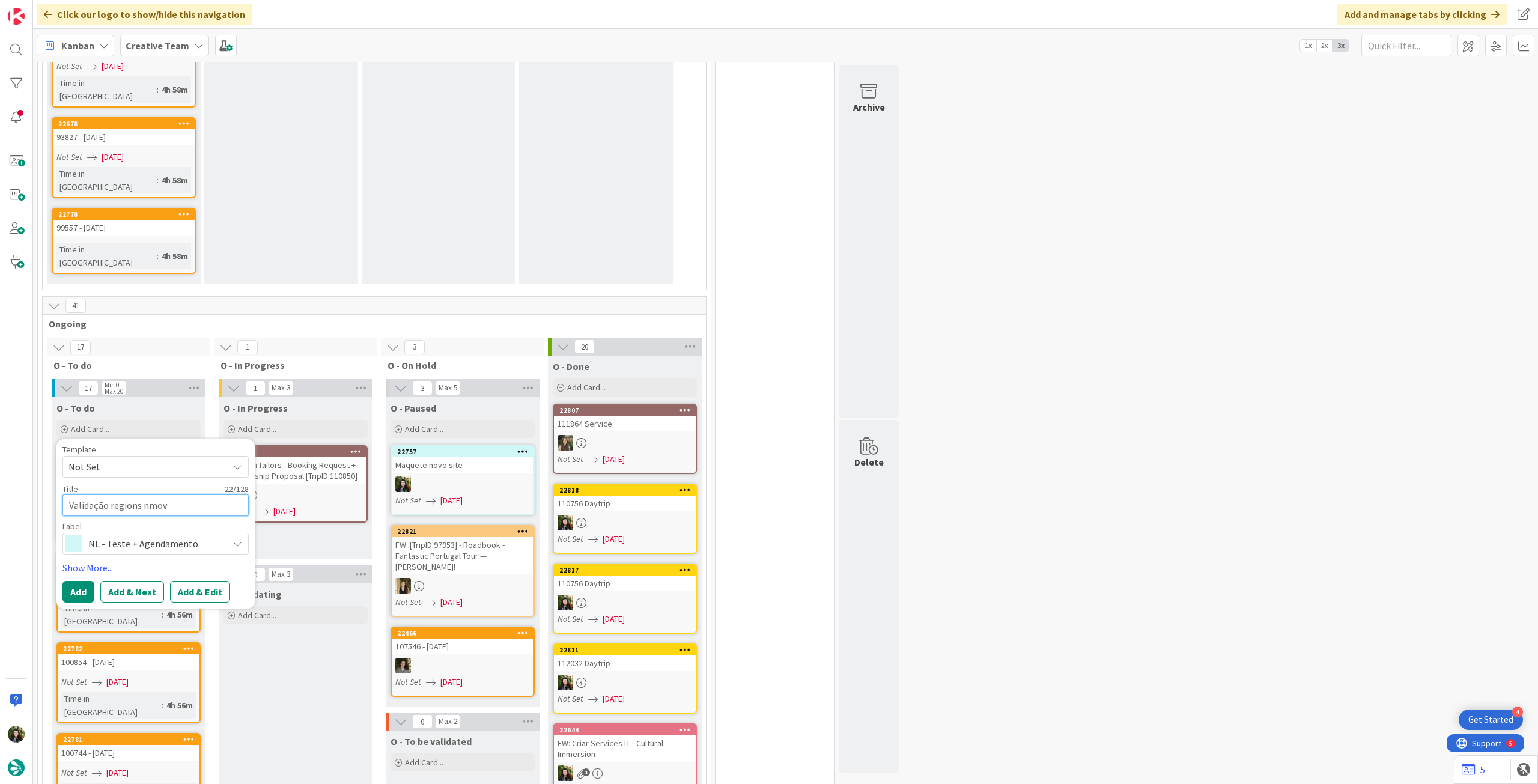
type textarea "x"
type textarea "Validação regions nmo"
type textarea "x"
type textarea "Validação regions nm"
type textarea "x"
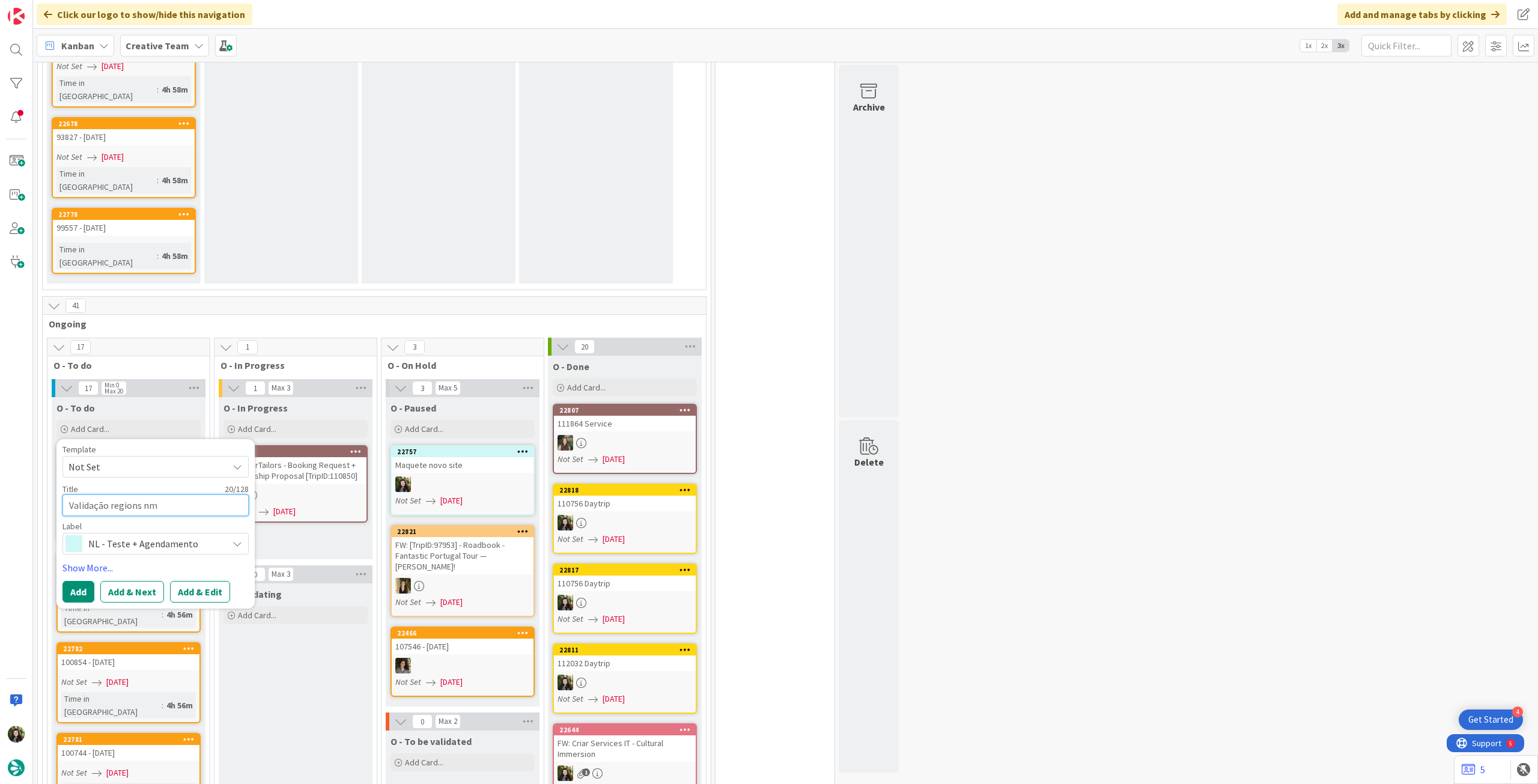
type textarea "Validação regions n"
type textarea "x"
type textarea "Validação regions nov"
type textarea "x"
type textarea "Validação regions novo"
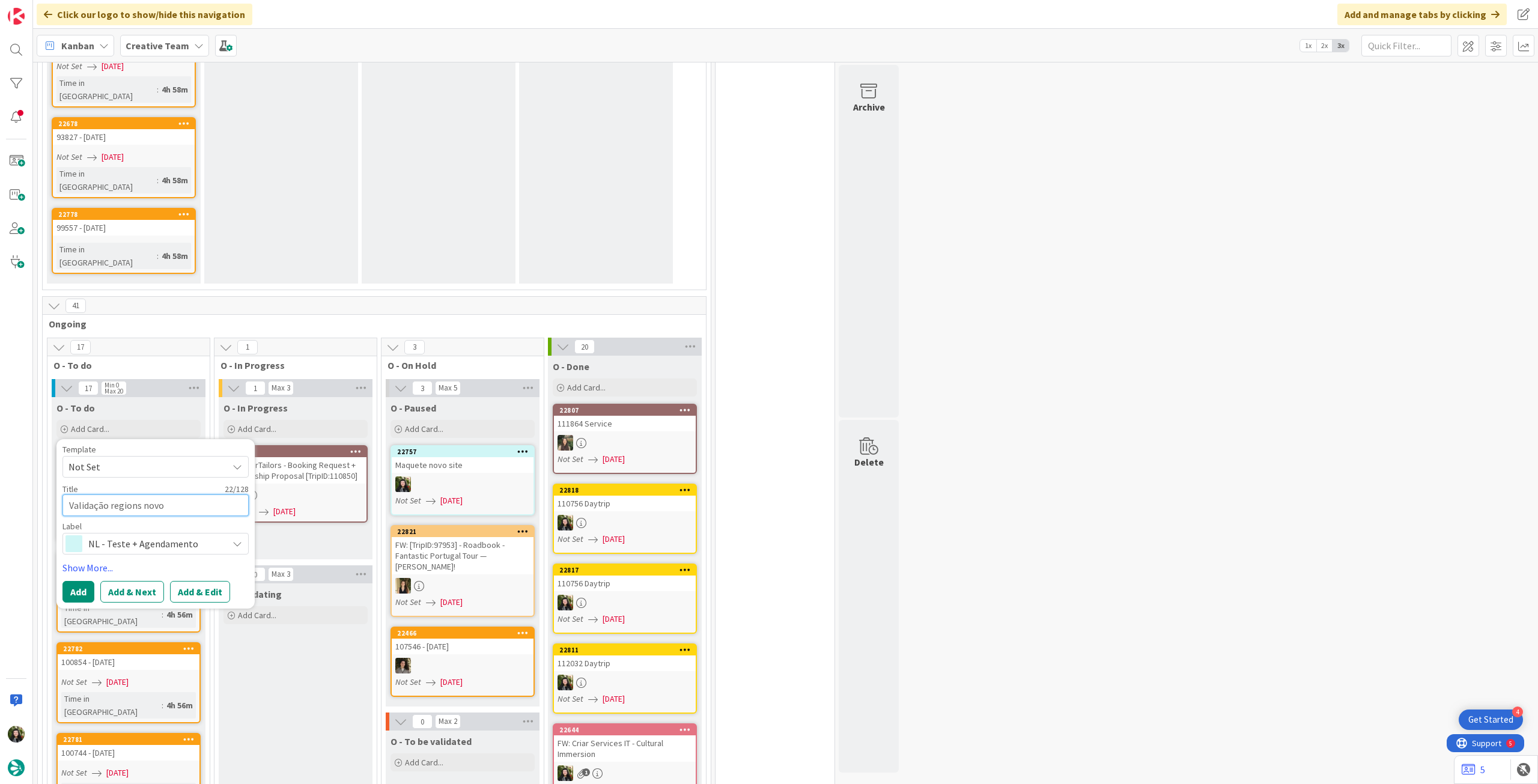
type textarea "x"
type textarea "Validação regions novo"
type textarea "x"
type textarea "Validação regions novo s"
type textarea "x"
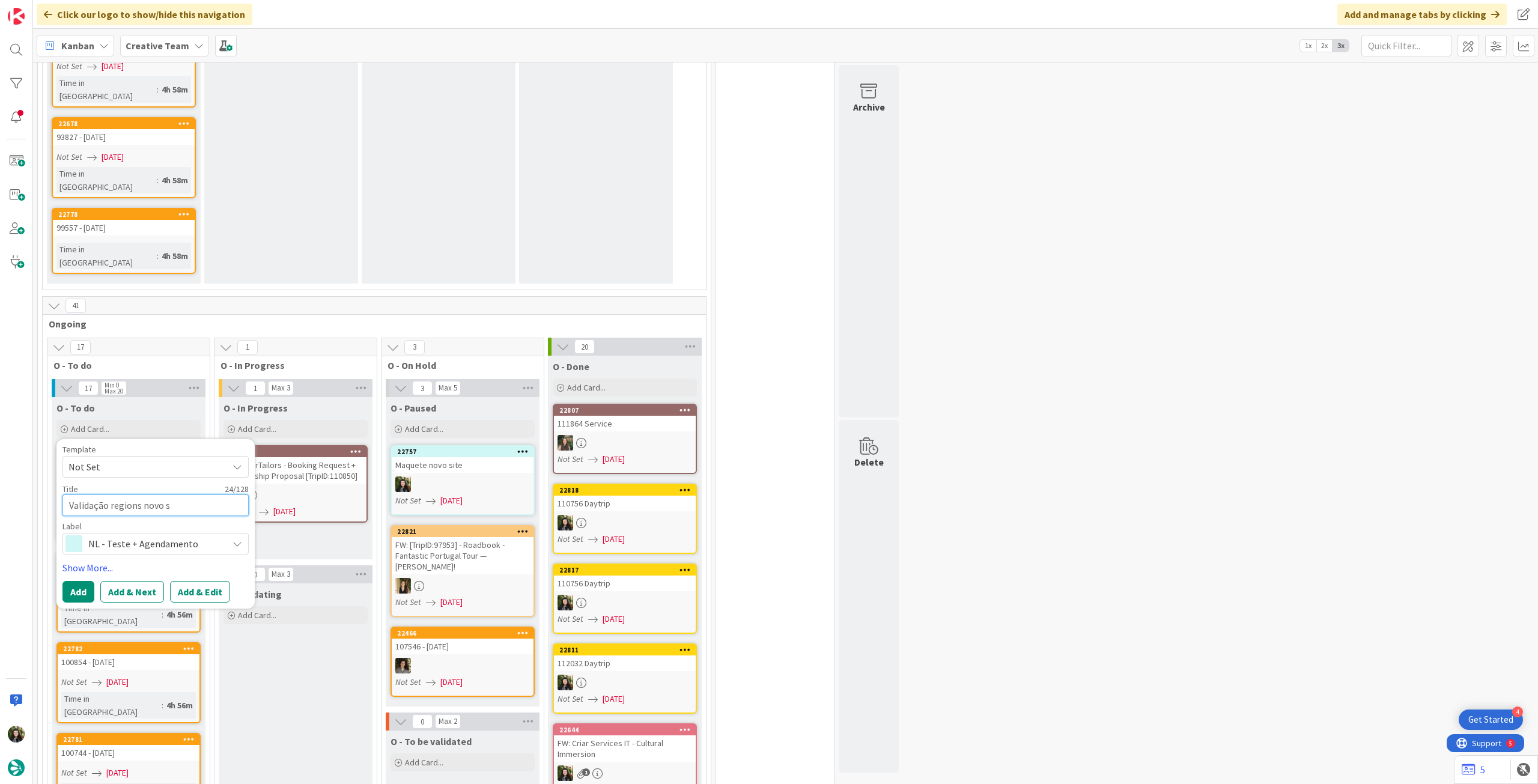
type textarea "Validação regions novo si"
type textarea "x"
type textarea "Validação regions novo sit"
type textarea "x"
type textarea "Validação regions novo site"
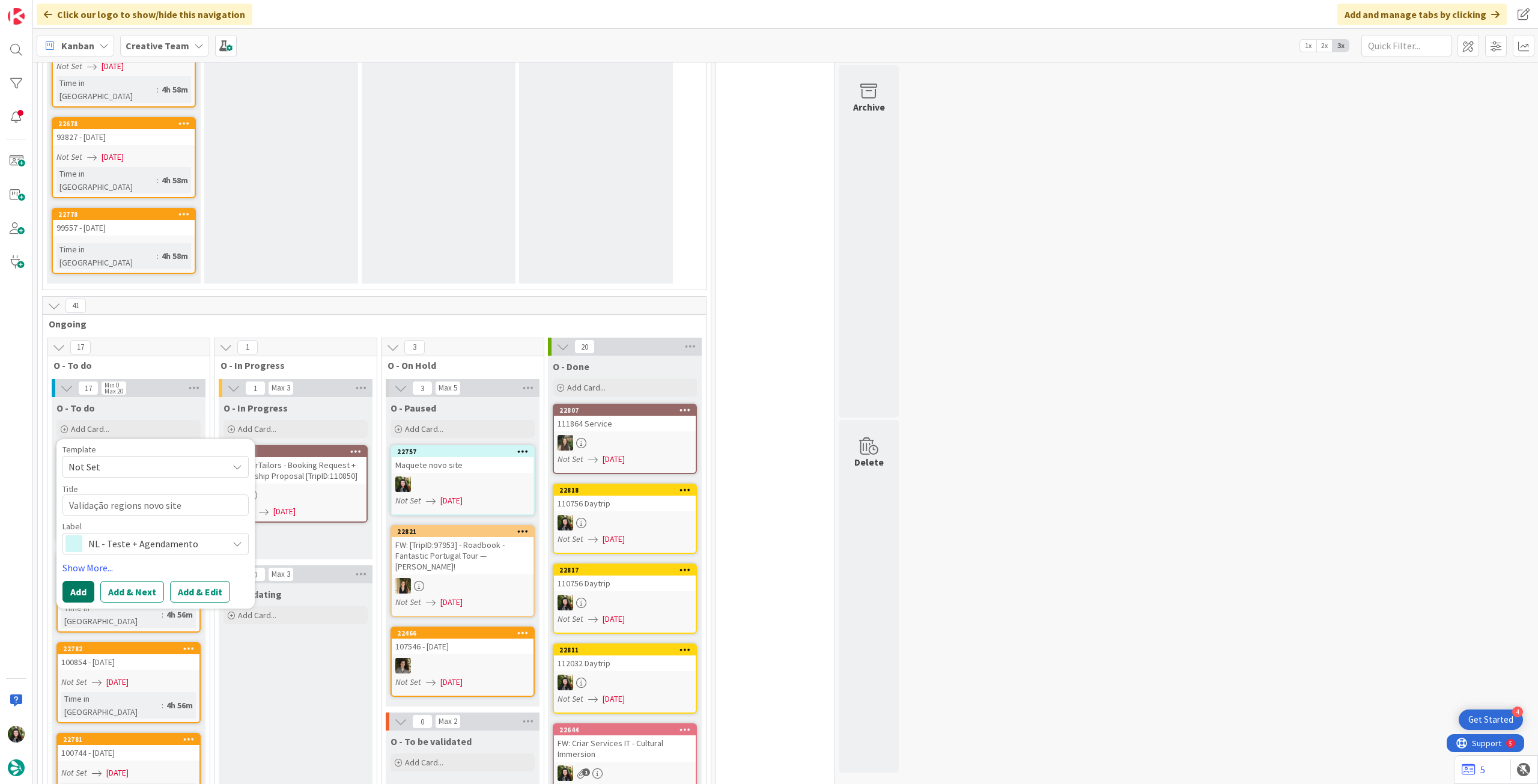
drag, startPoint x: 89, startPoint y: 439, endPoint x: 94, endPoint y: 430, distance: 10.3
click at [89, 581] on button "Add" at bounding box center [78, 591] width 32 height 22
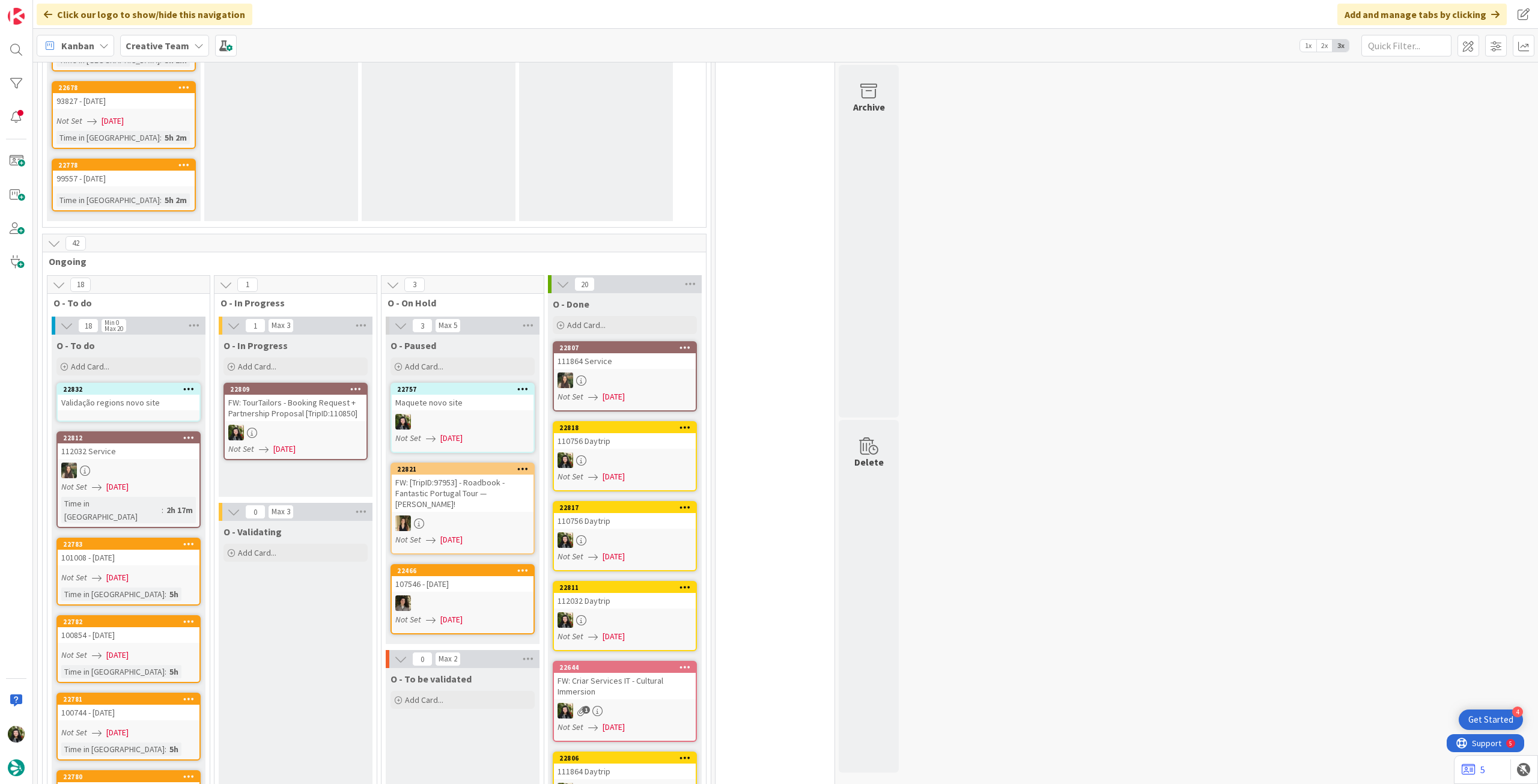
scroll to position [1538, 0]
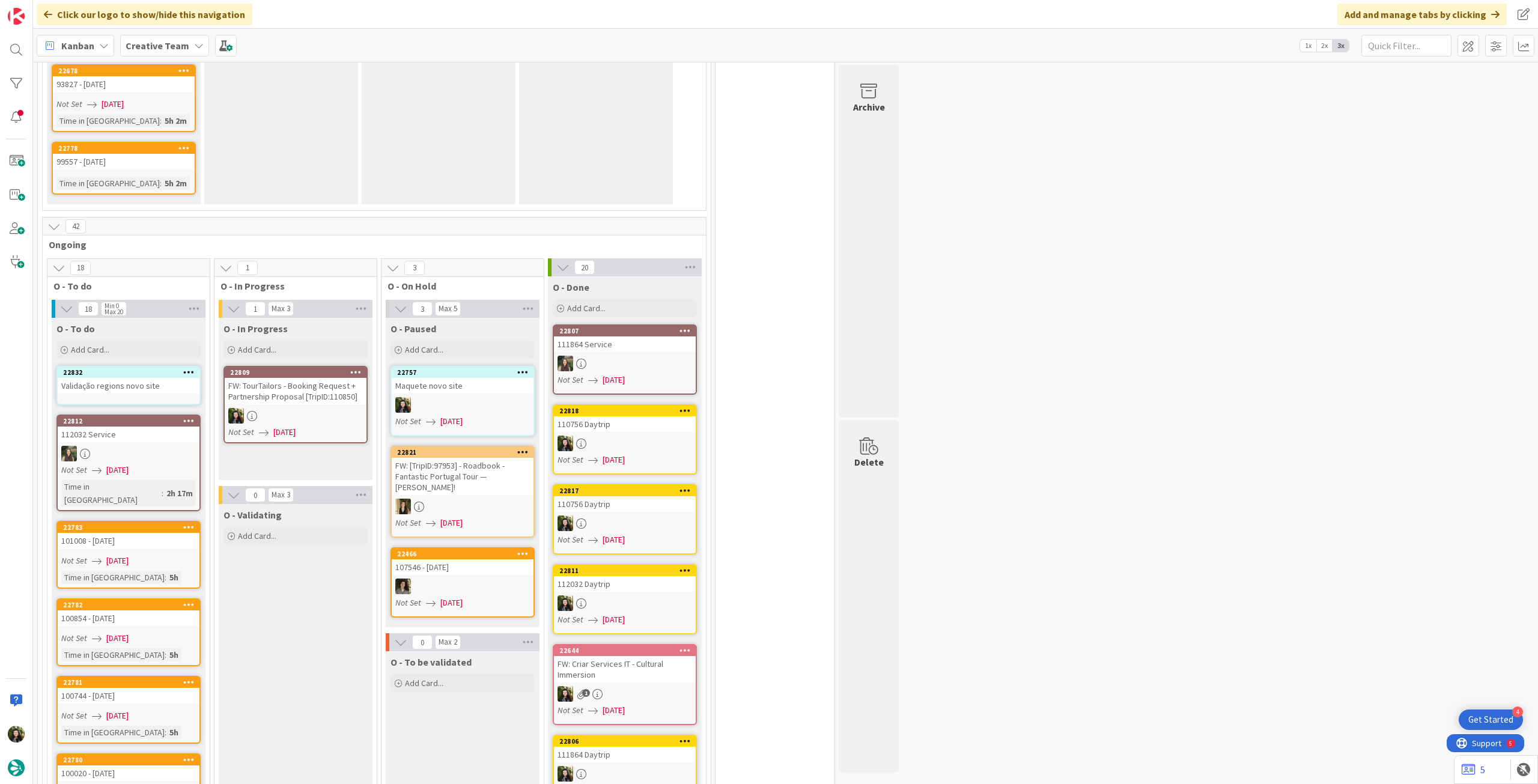
click at [150, 378] on div "Validação regions novo site" at bounding box center [129, 385] width 142 height 15
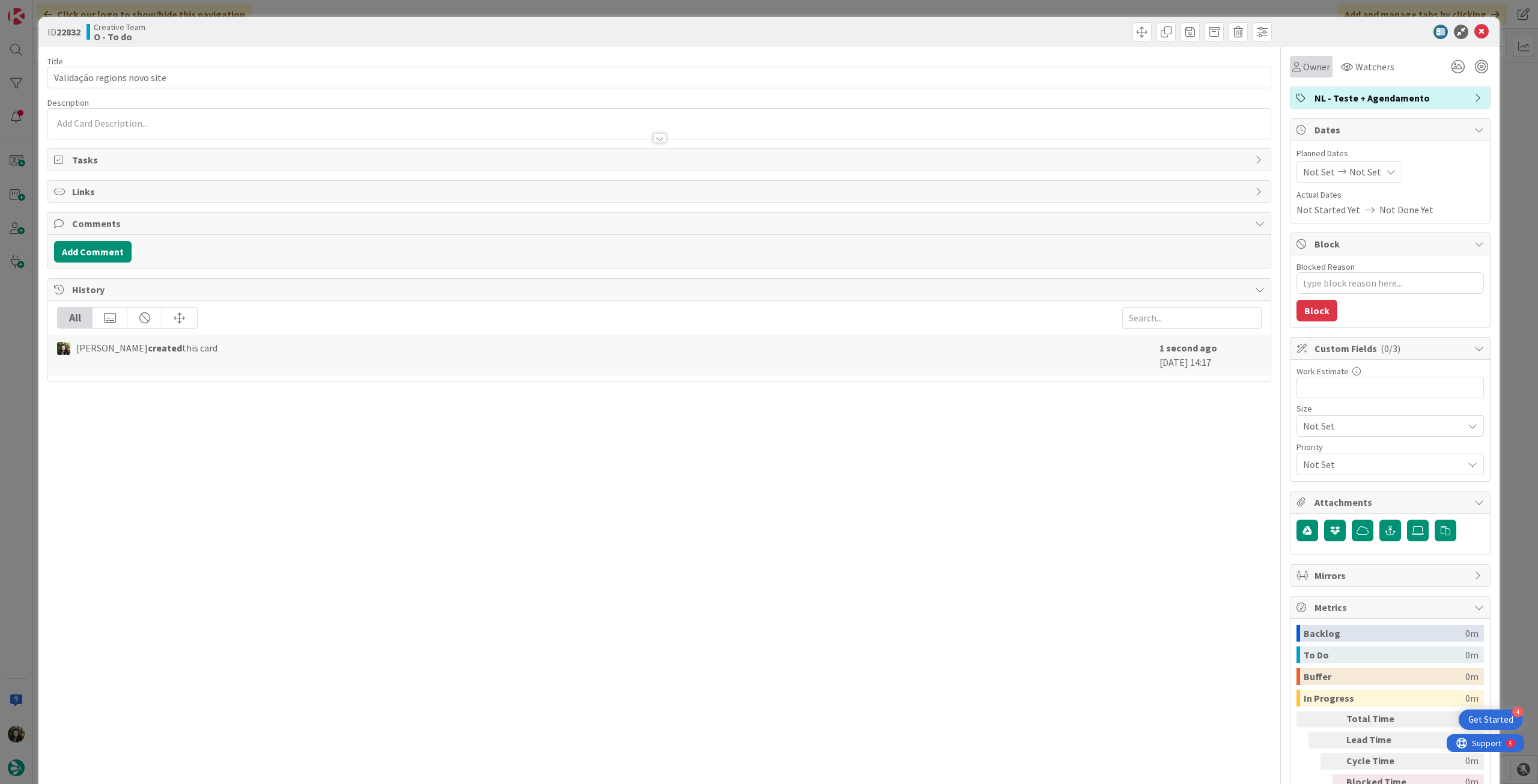
click at [1323, 67] on div "Owner" at bounding box center [1312, 66] width 43 height 22
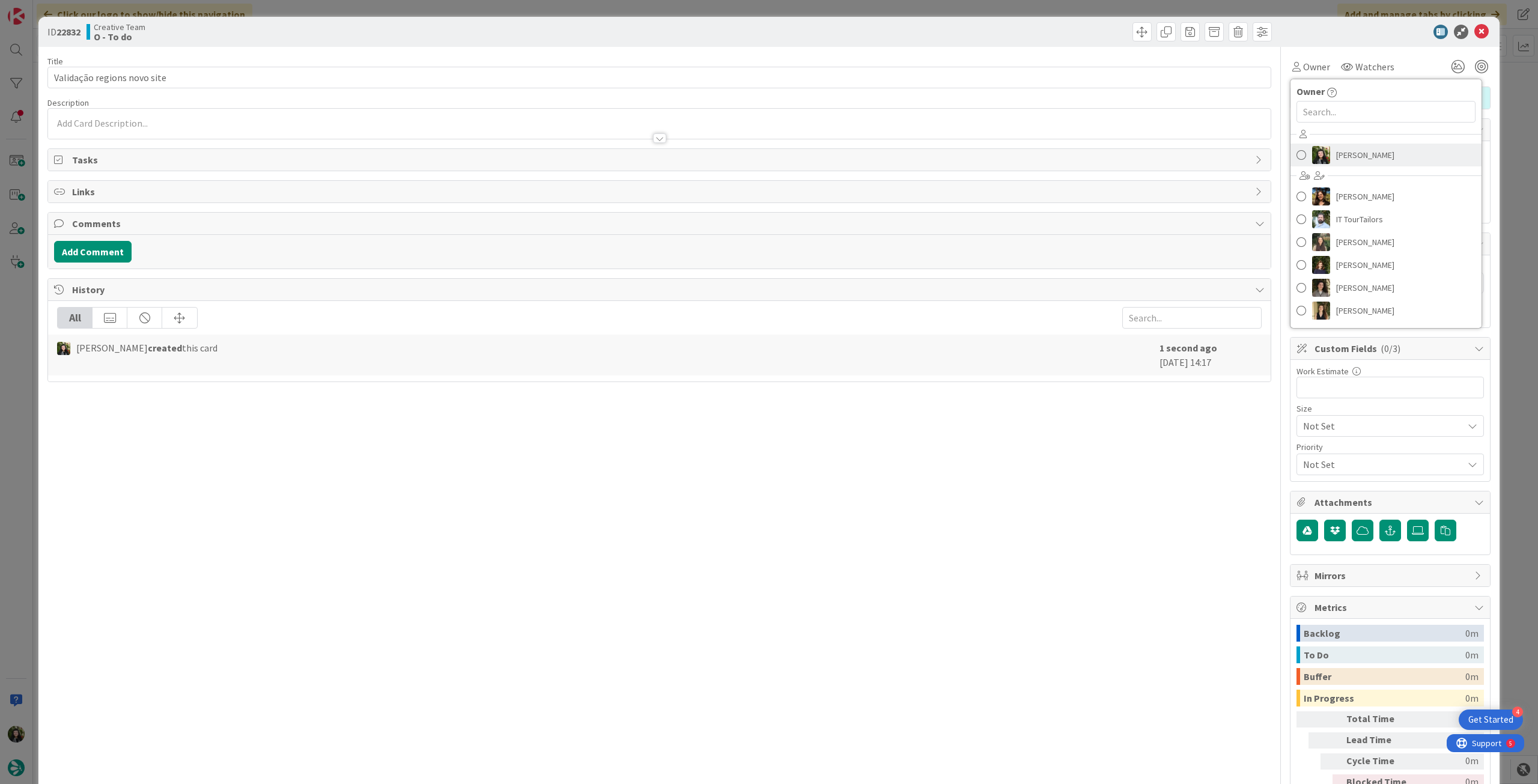
click at [1361, 159] on span "Beatriz Cassona" at bounding box center [1365, 155] width 58 height 18
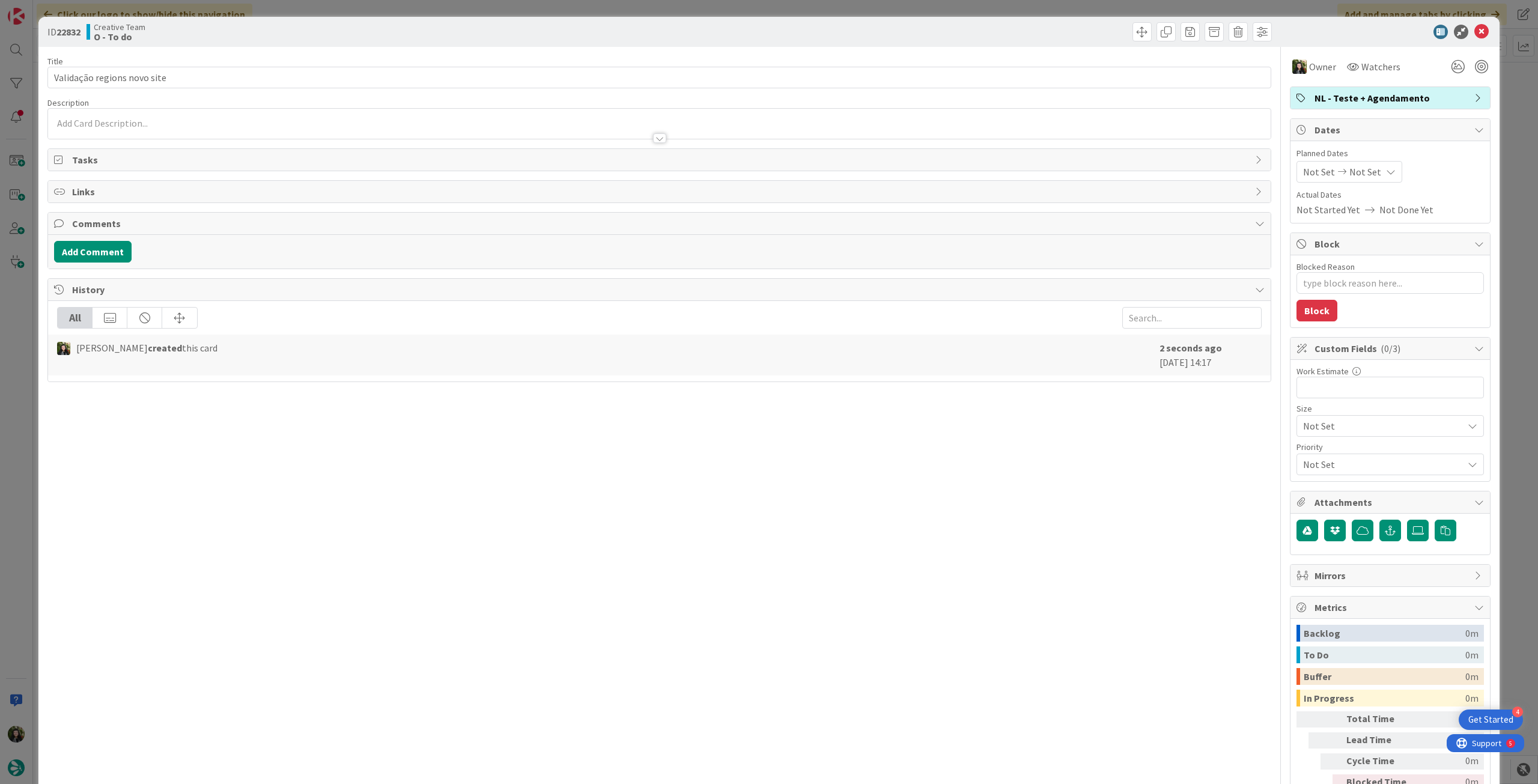
type textarea "x"
click at [1362, 166] on span "Not Set" at bounding box center [1365, 172] width 32 height 15
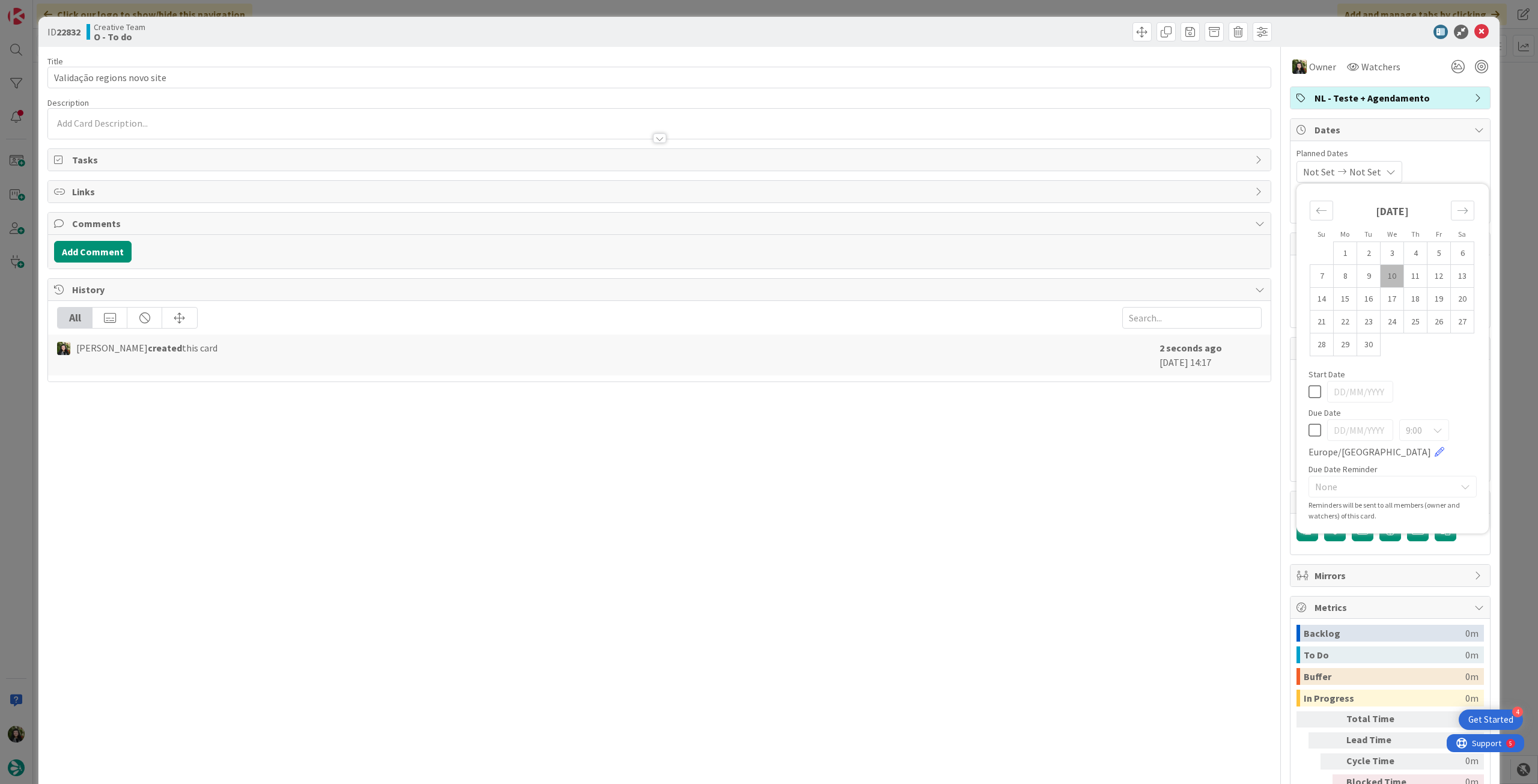
click at [1309, 437] on div "9:00 Europe/Lisbon" at bounding box center [1392, 439] width 168 height 39
click at [1309, 431] on icon at bounding box center [1315, 430] width 13 height 15
type input "[DATE]"
click at [1475, 32] on icon at bounding box center [1482, 32] width 15 height 15
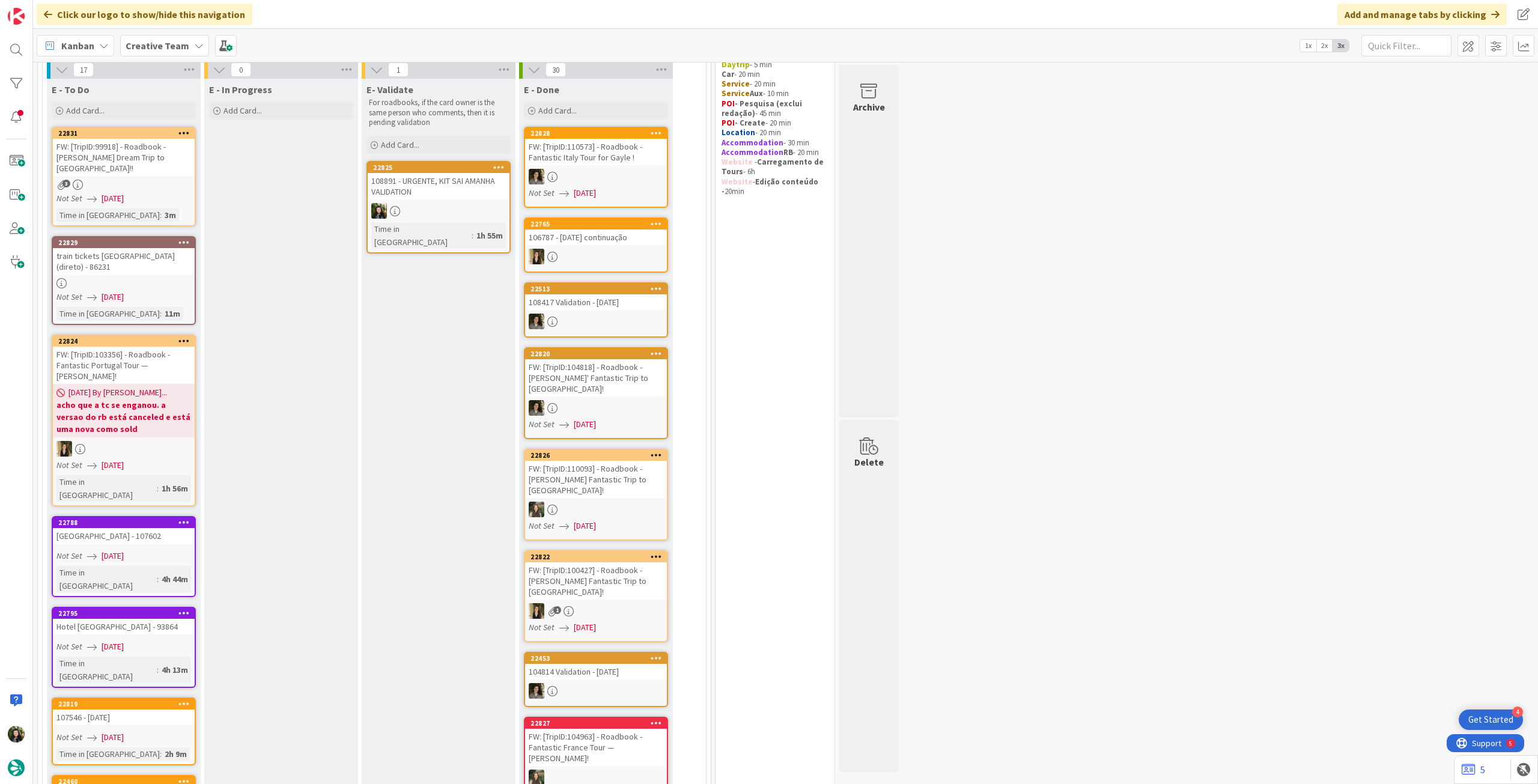
scroll to position [17, 0]
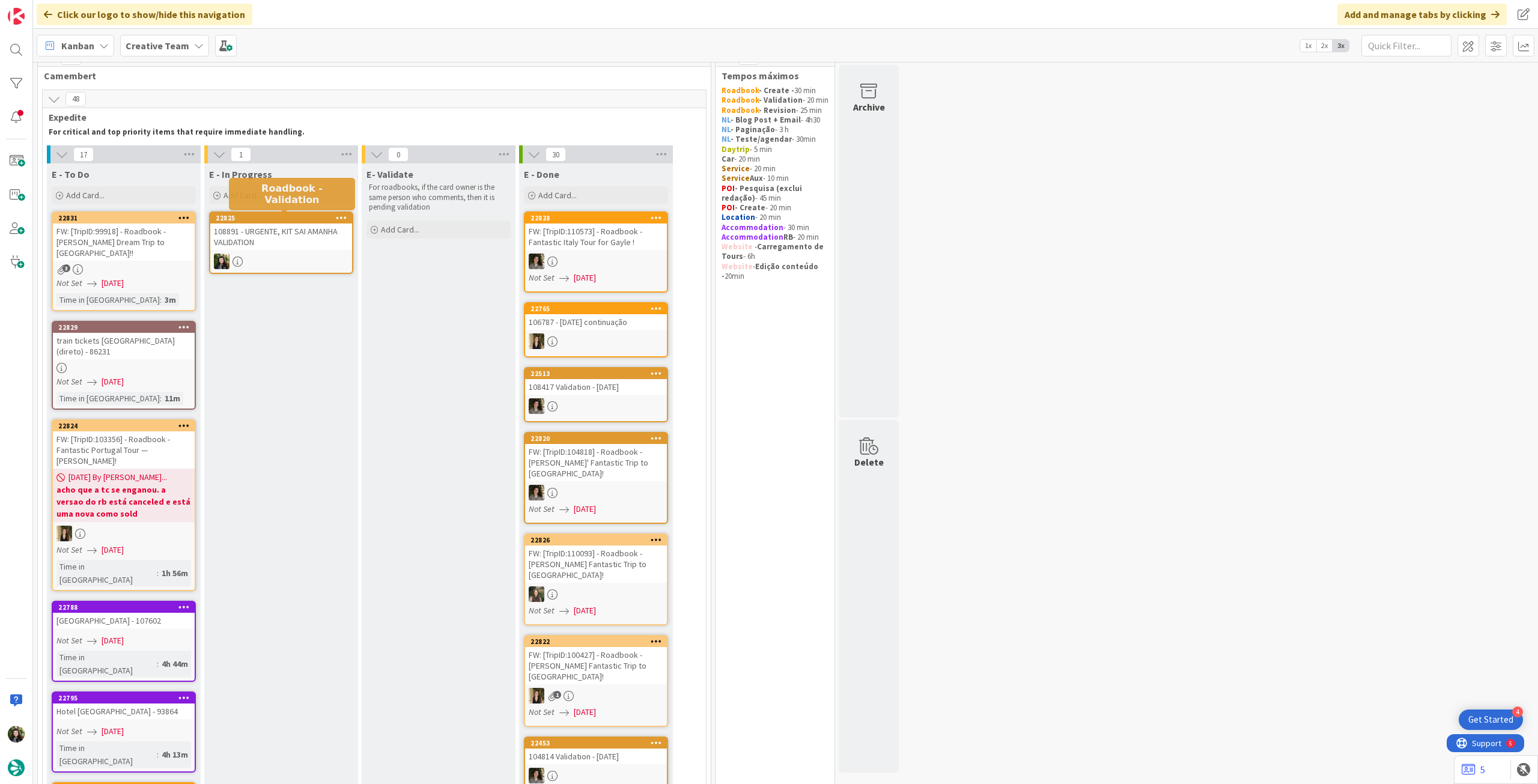
click at [284, 243] on div "108891 - URGENTE, KIT SAI AMANHA VALIDATION" at bounding box center [281, 237] width 142 height 27
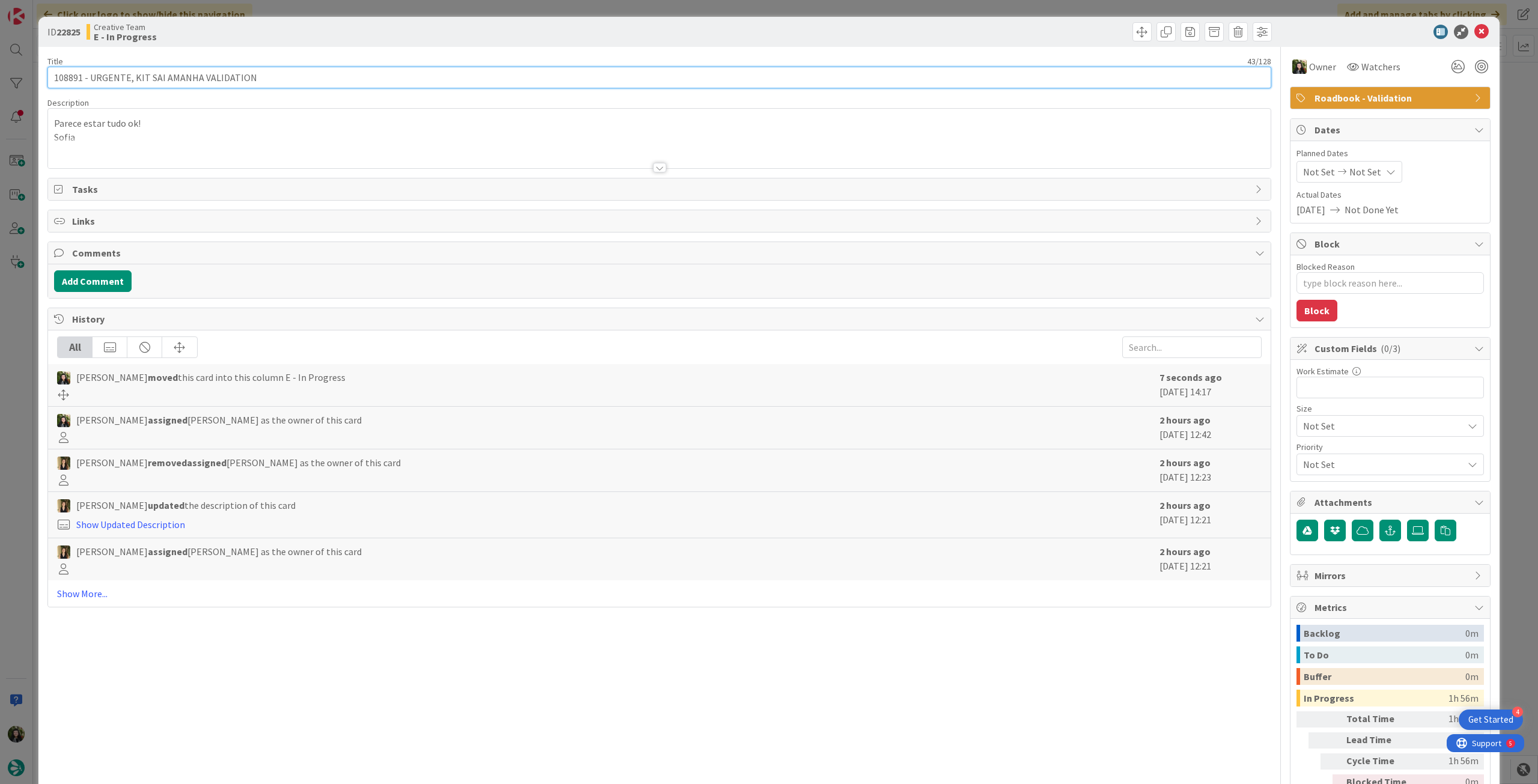
drag, startPoint x: 83, startPoint y: 78, endPoint x: 29, endPoint y: 72, distance: 54.3
click at [29, 72] on div "ID 22825 Creative Team E - In Progress Title 43 / 128 108891 - URGENTE, KIT SAI…" at bounding box center [769, 392] width 1538 height 784
click at [1476, 31] on icon at bounding box center [1482, 32] width 15 height 15
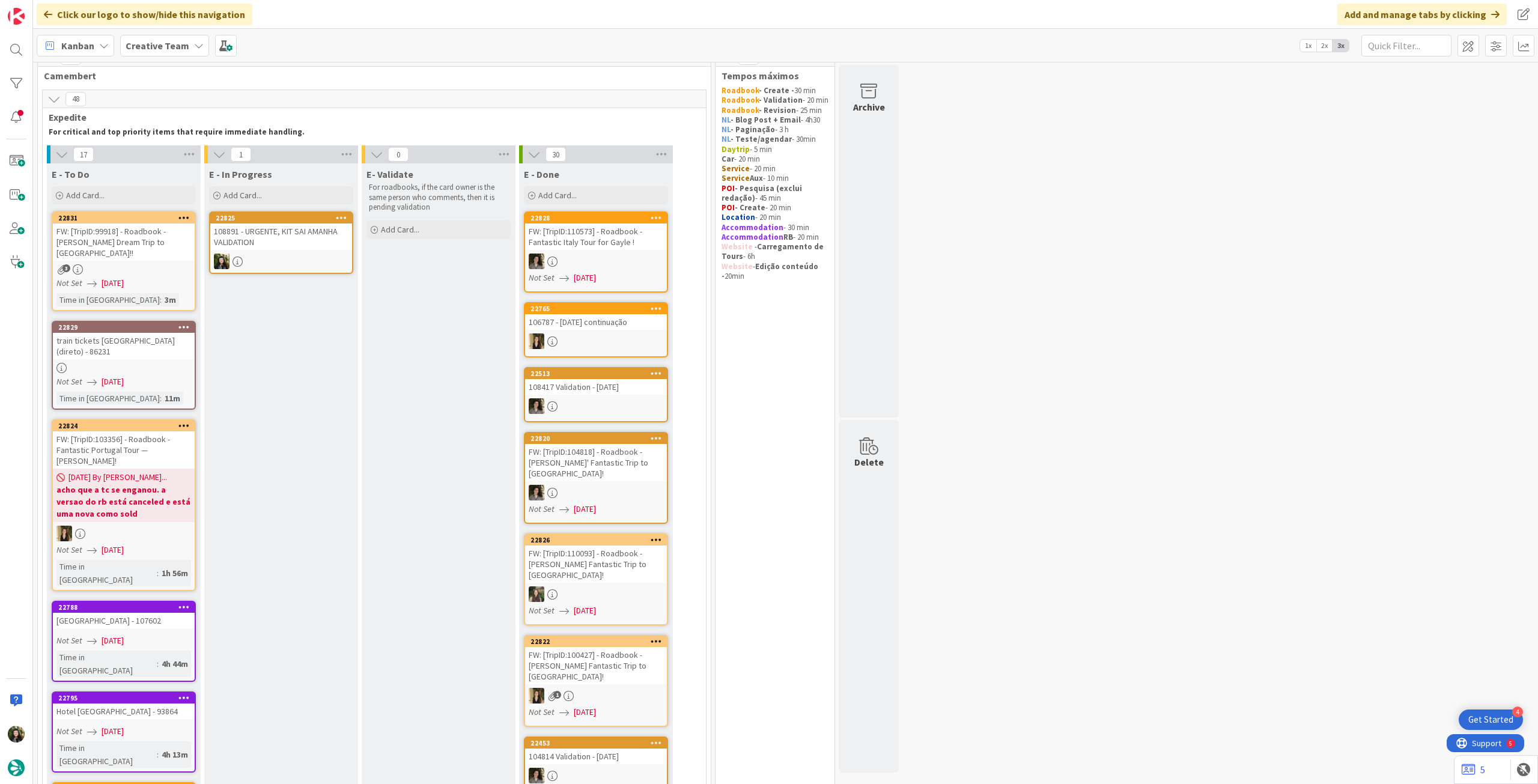
click at [161, 46] on b "Creative Team" at bounding box center [158, 45] width 64 height 12
click at [150, 165] on div "Creative Team - Análise" at bounding box center [222, 172] width 184 height 23
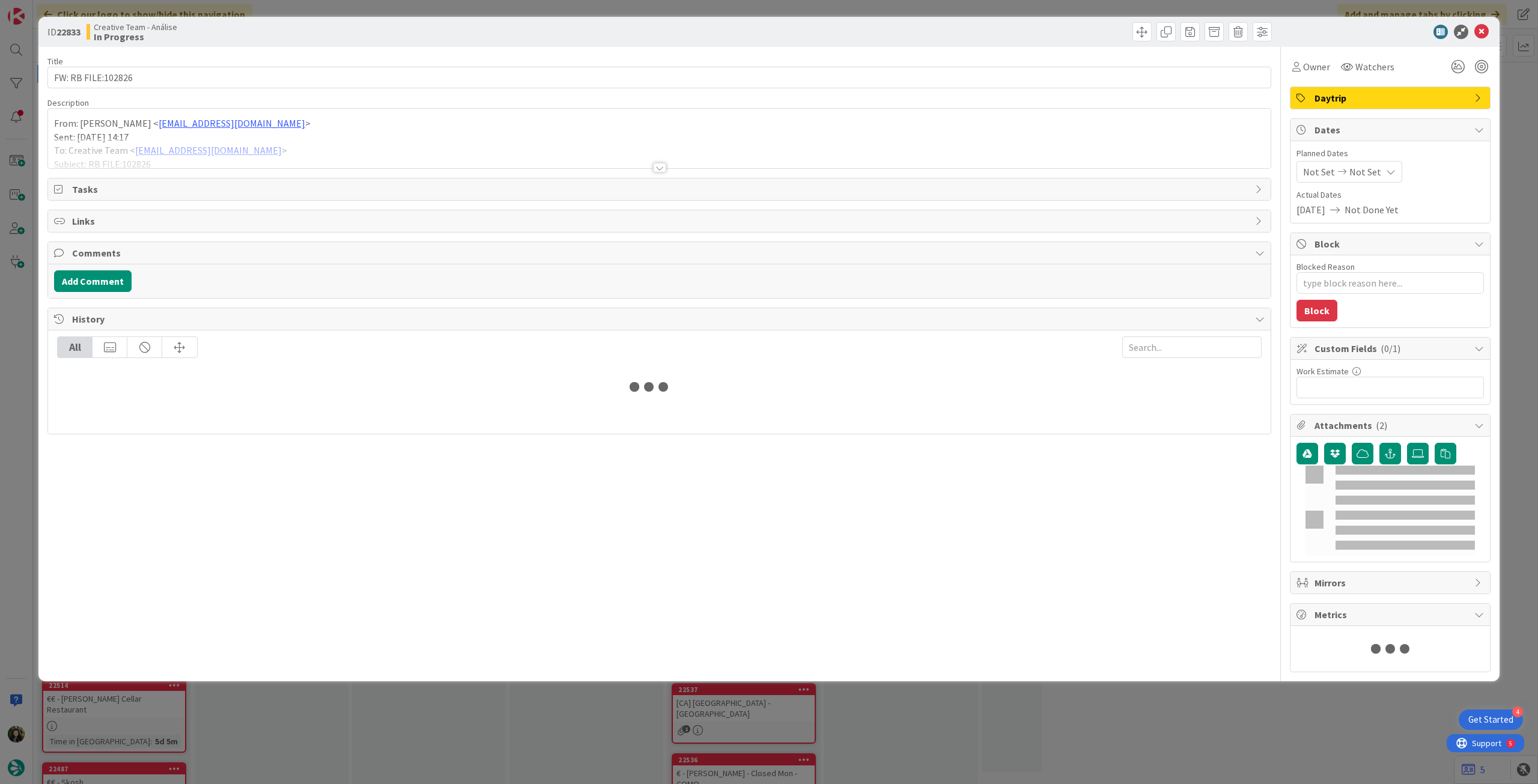
type textarea "x"
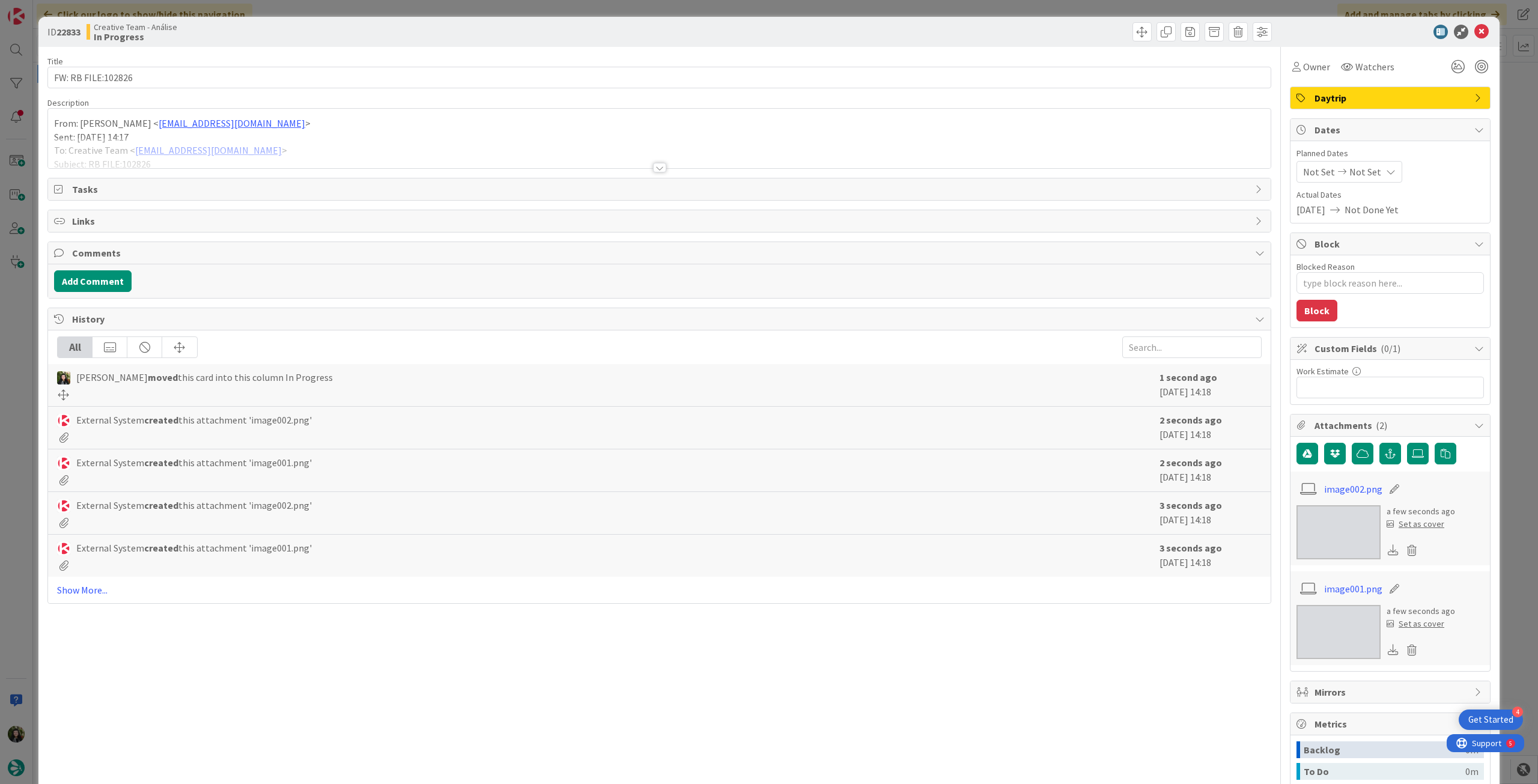
click at [1357, 176] on span "Not Set" at bounding box center [1365, 172] width 32 height 15
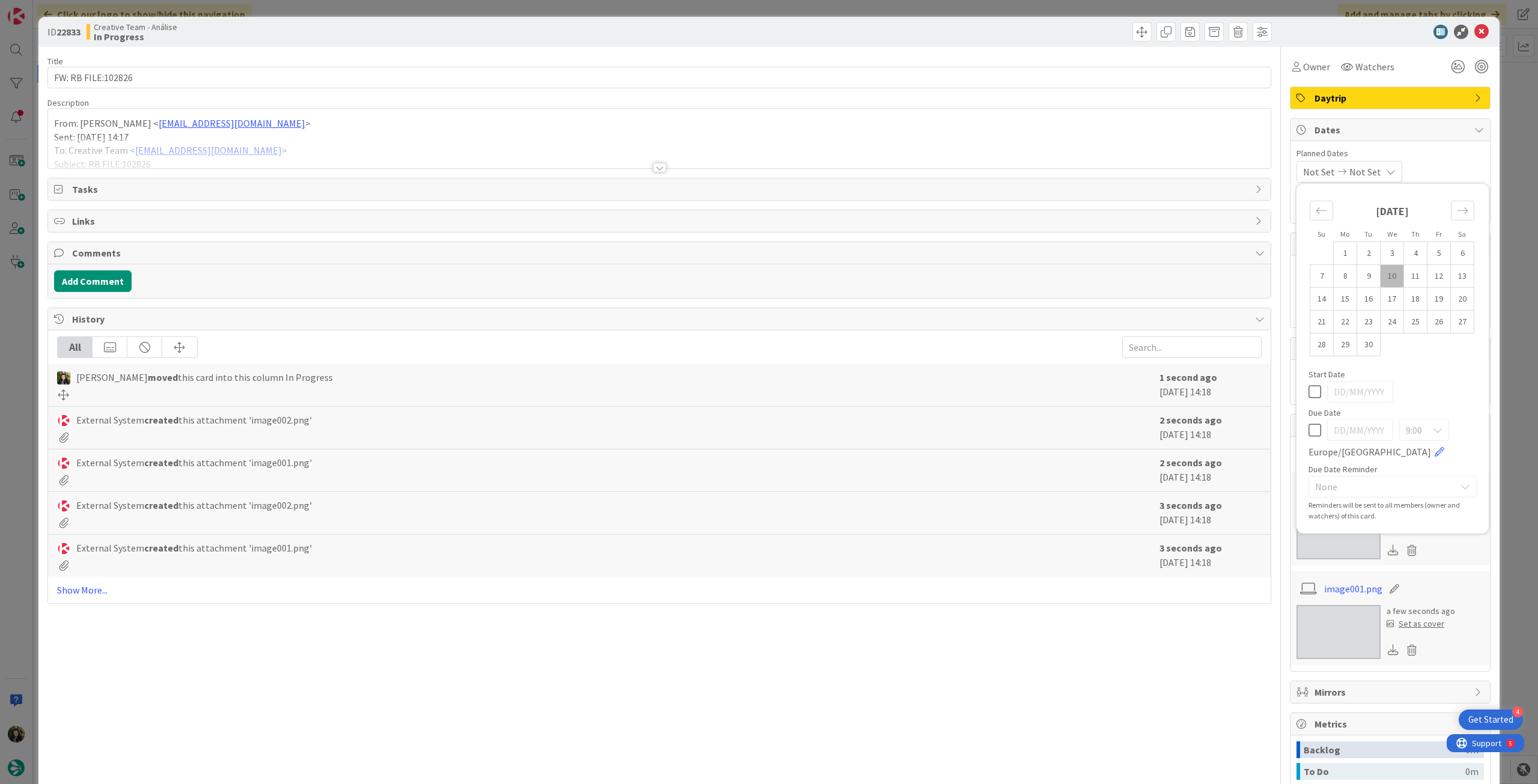
click at [1309, 428] on icon at bounding box center [1315, 430] width 13 height 15
type input "[DATE]"
click at [1475, 29] on icon at bounding box center [1482, 32] width 15 height 15
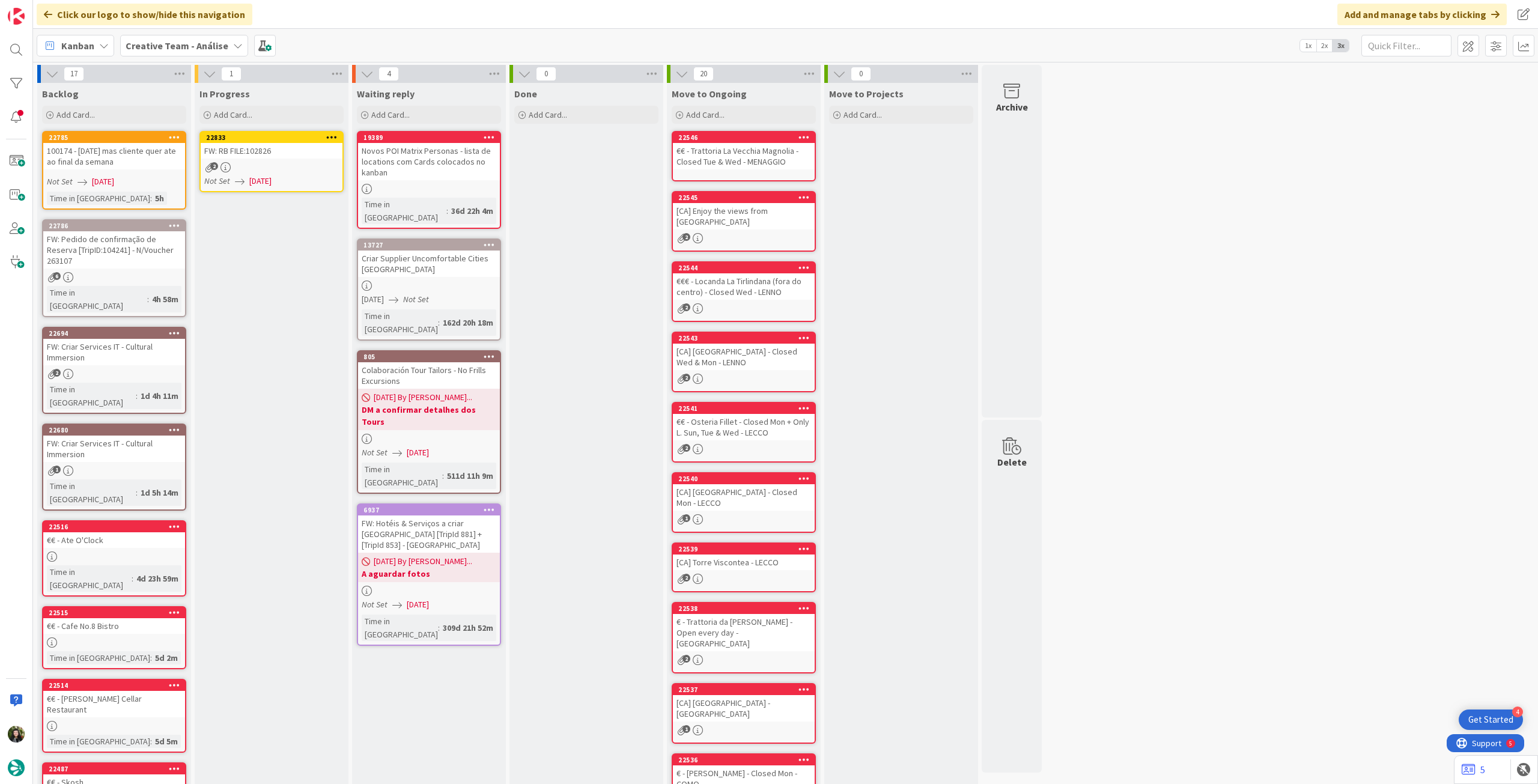
click at [336, 136] on icon at bounding box center [332, 137] width 11 height 8
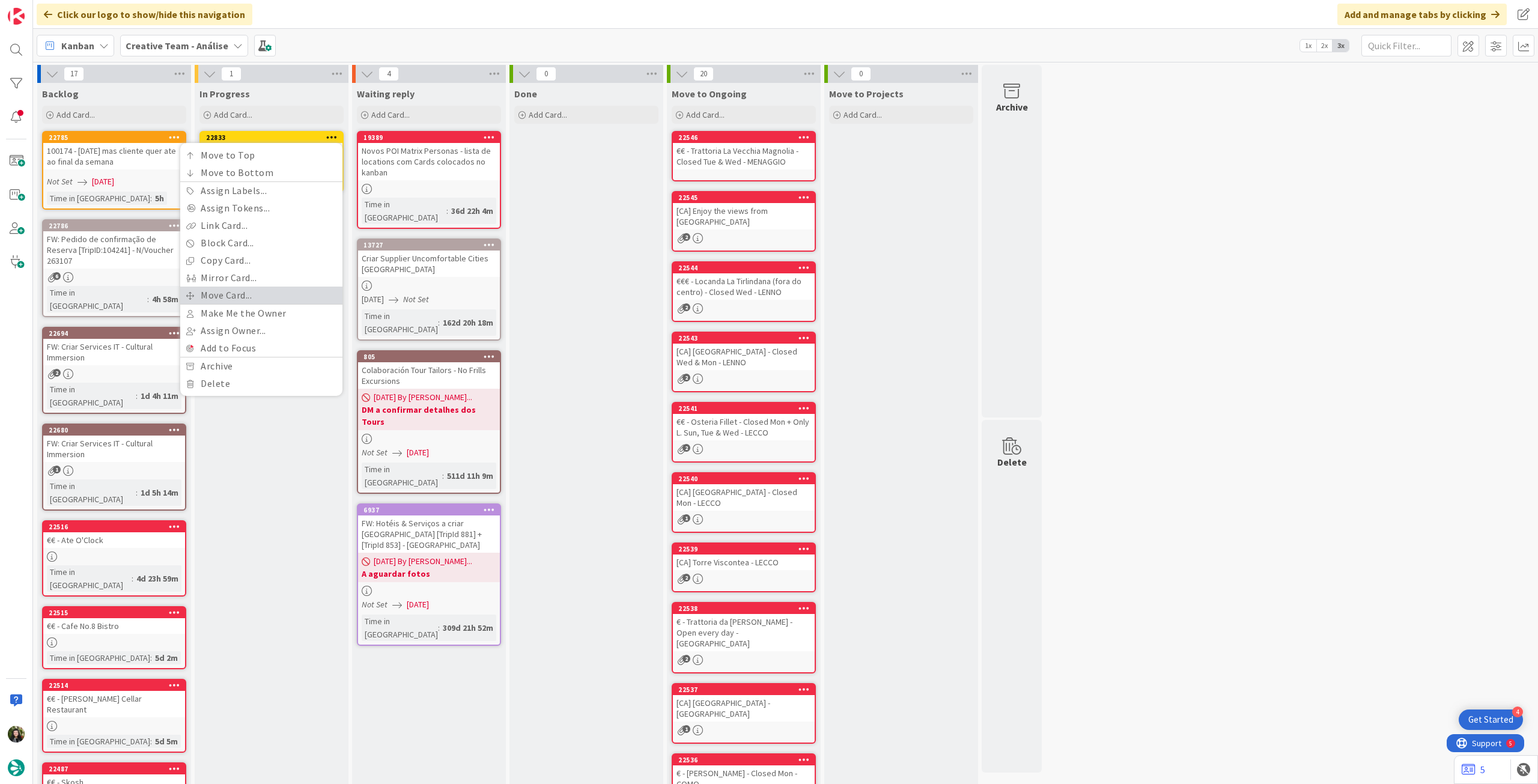
click at [217, 297] on link "Move Card..." at bounding box center [261, 295] width 162 height 18
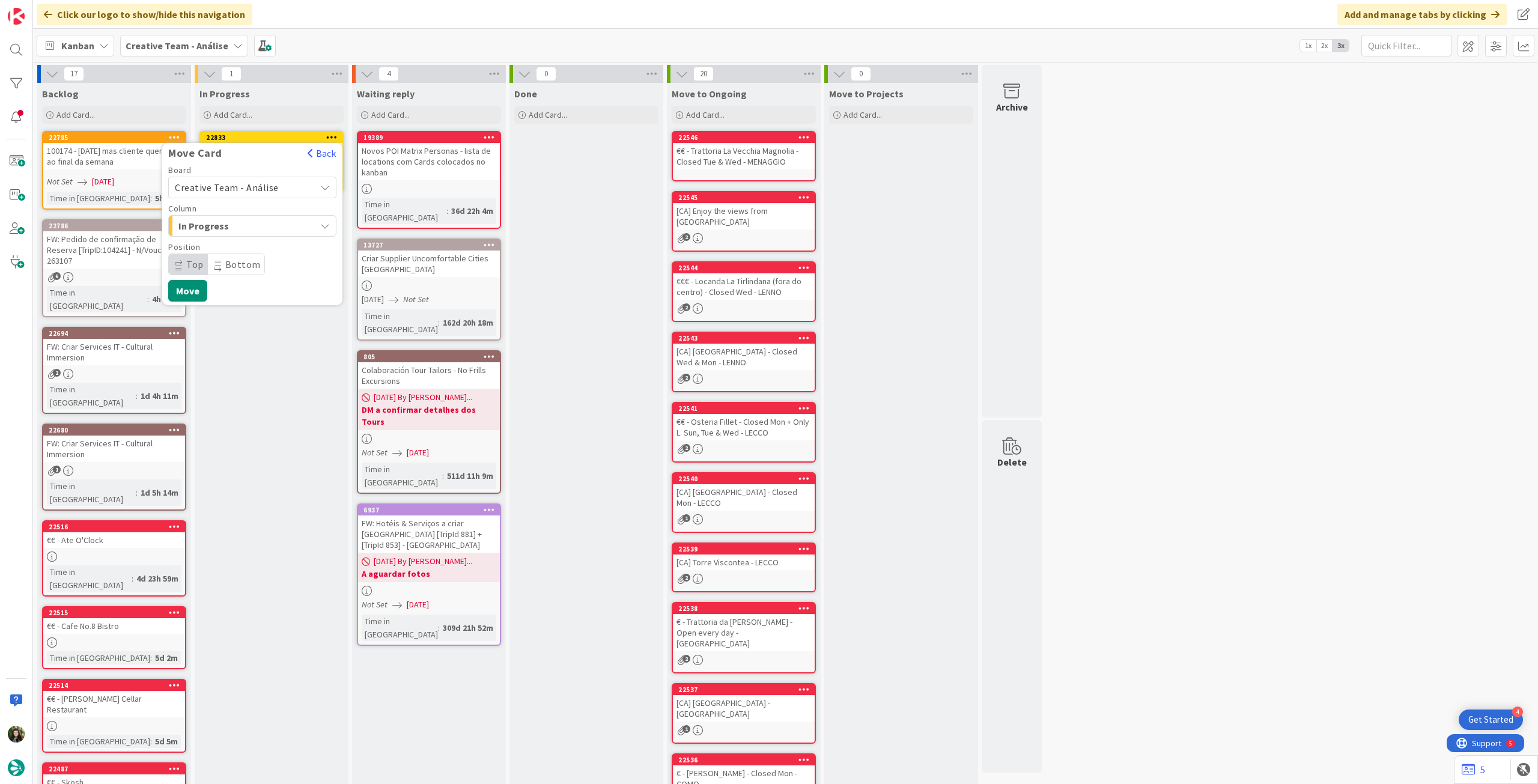
click at [255, 179] on span "Creative Team - Análise" at bounding box center [242, 188] width 134 height 17
click at [232, 243] on span "Creative Team" at bounding box center [260, 244] width 139 height 18
click at [218, 258] on span "Daytrip" at bounding box center [252, 264] width 115 height 17
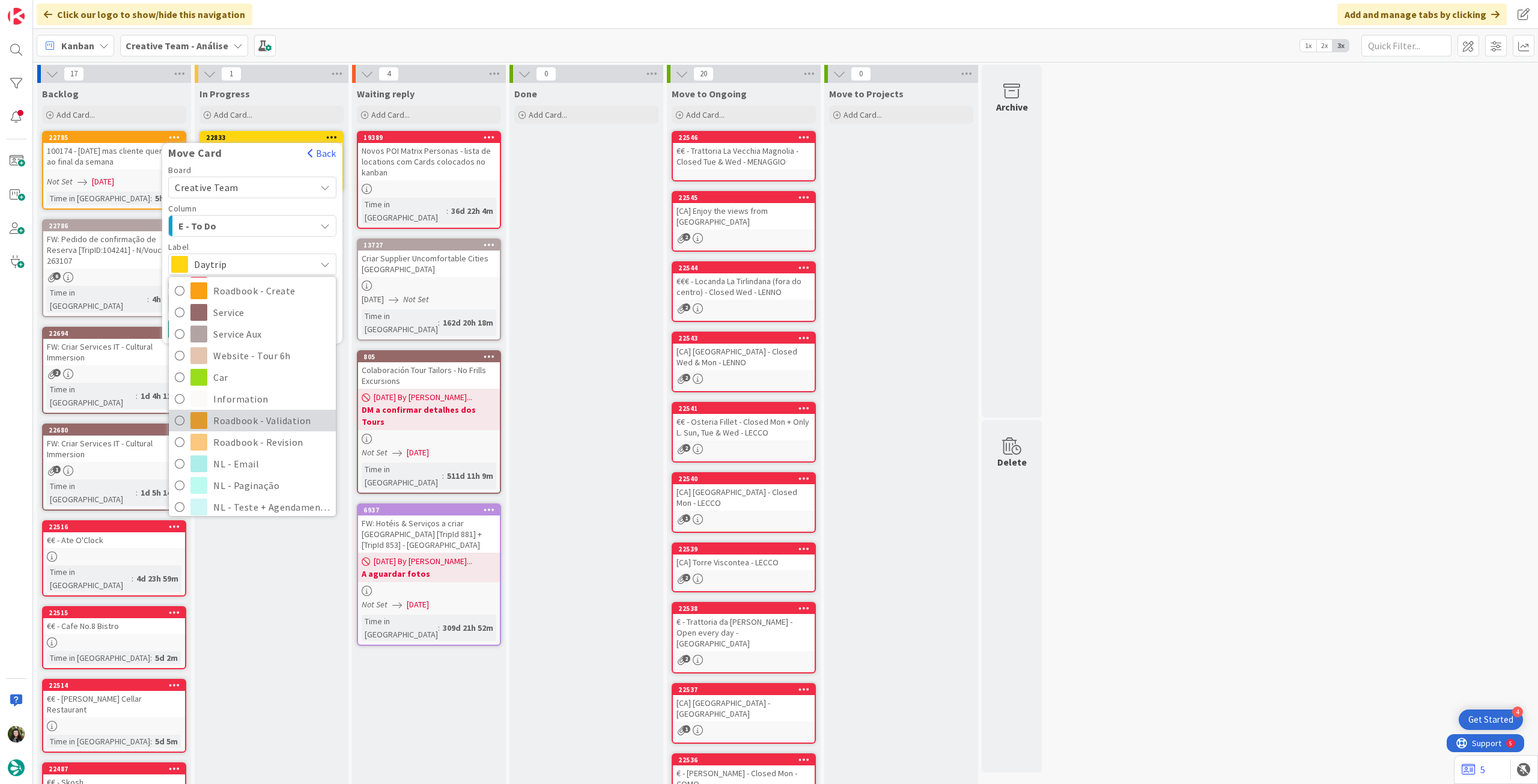
scroll to position [160, 0]
drag, startPoint x: 226, startPoint y: 432, endPoint x: 212, endPoint y: 404, distance: 31.3
click at [225, 432] on span "Roadbook - Revision" at bounding box center [271, 435] width 117 height 18
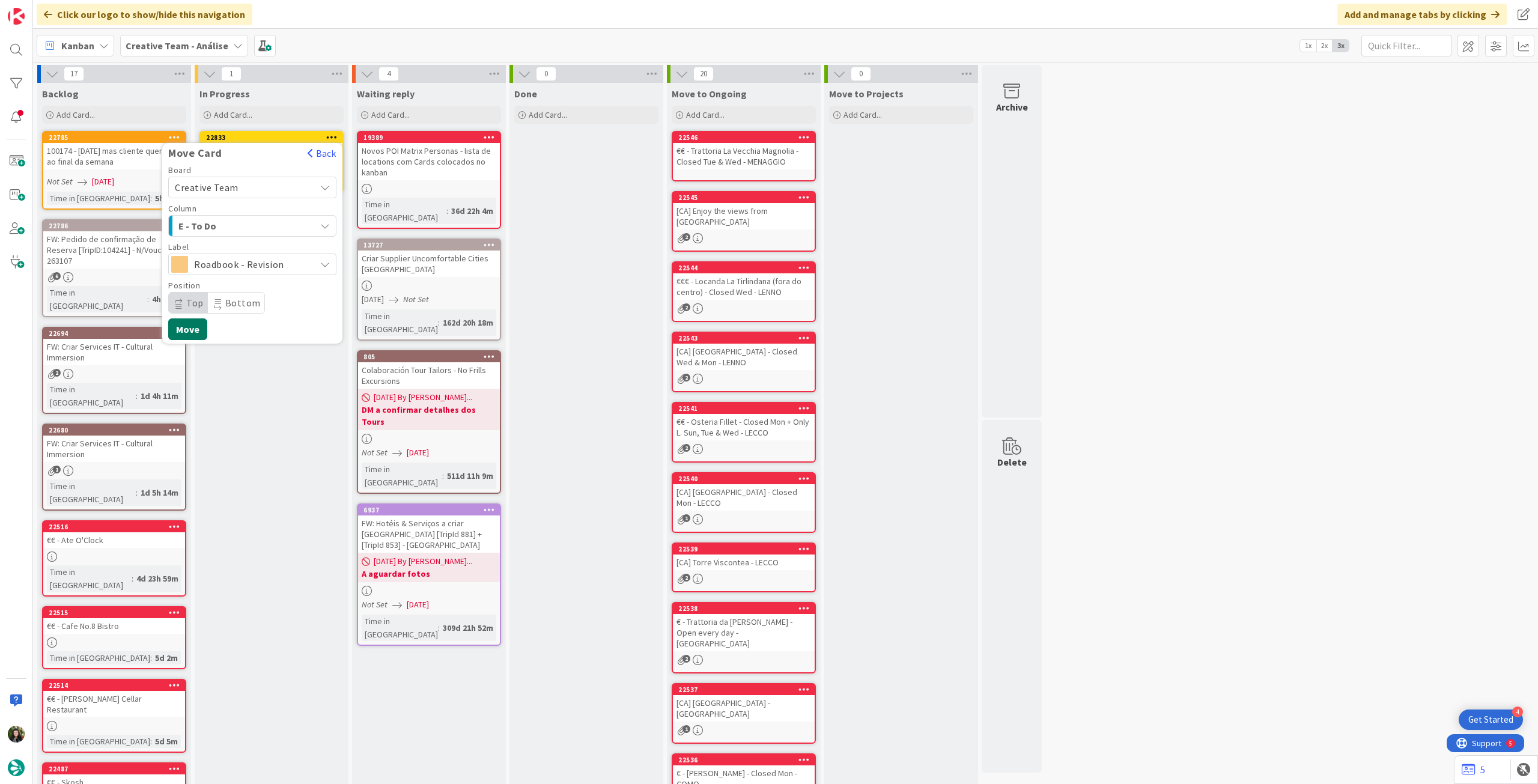
click at [191, 329] on button "Move" at bounding box center [188, 329] width 39 height 22
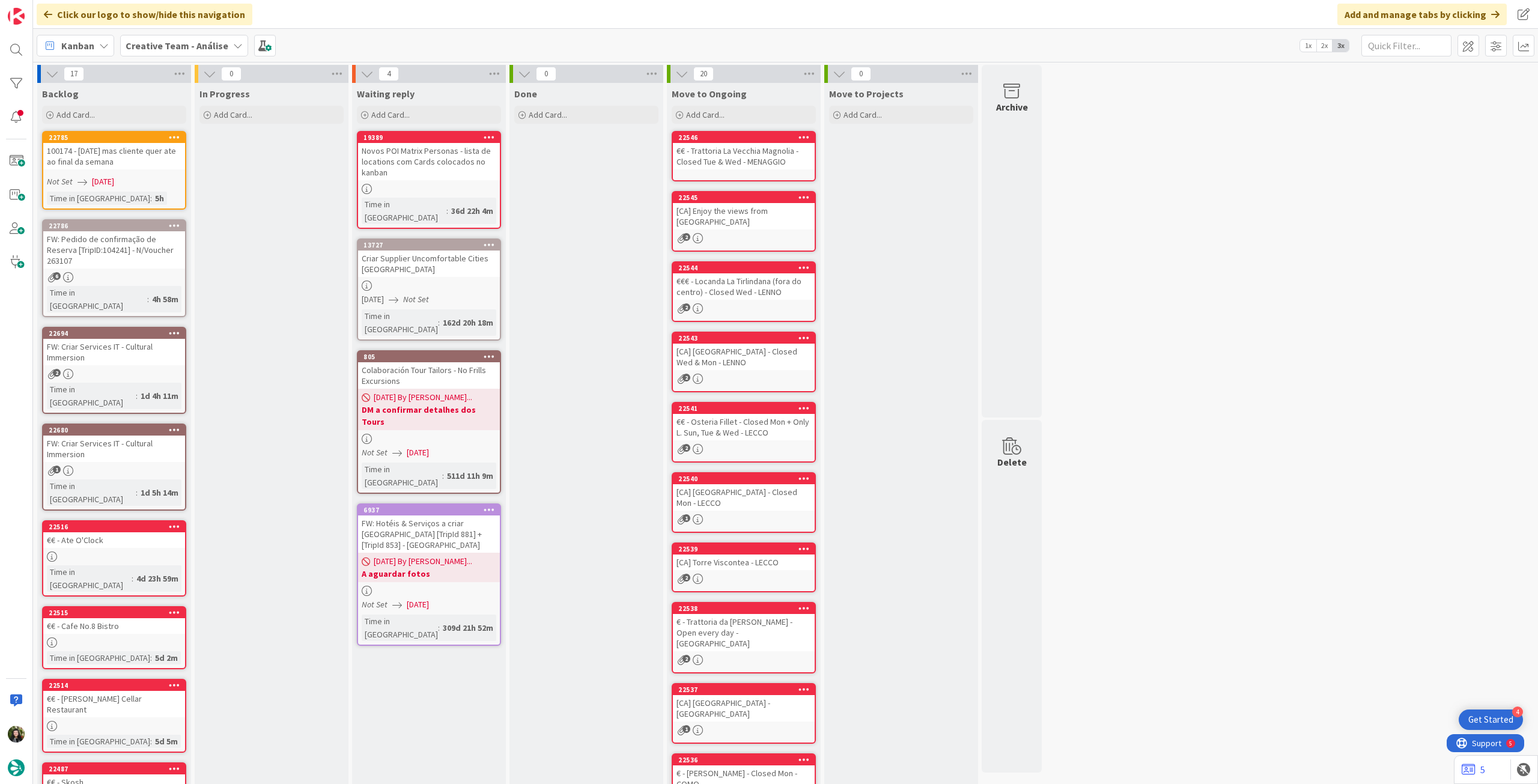
drag, startPoint x: 159, startPoint y: 48, endPoint x: 163, endPoint y: 59, distance: 11.7
click at [159, 48] on b "Creative Team - Análise" at bounding box center [177, 45] width 103 height 12
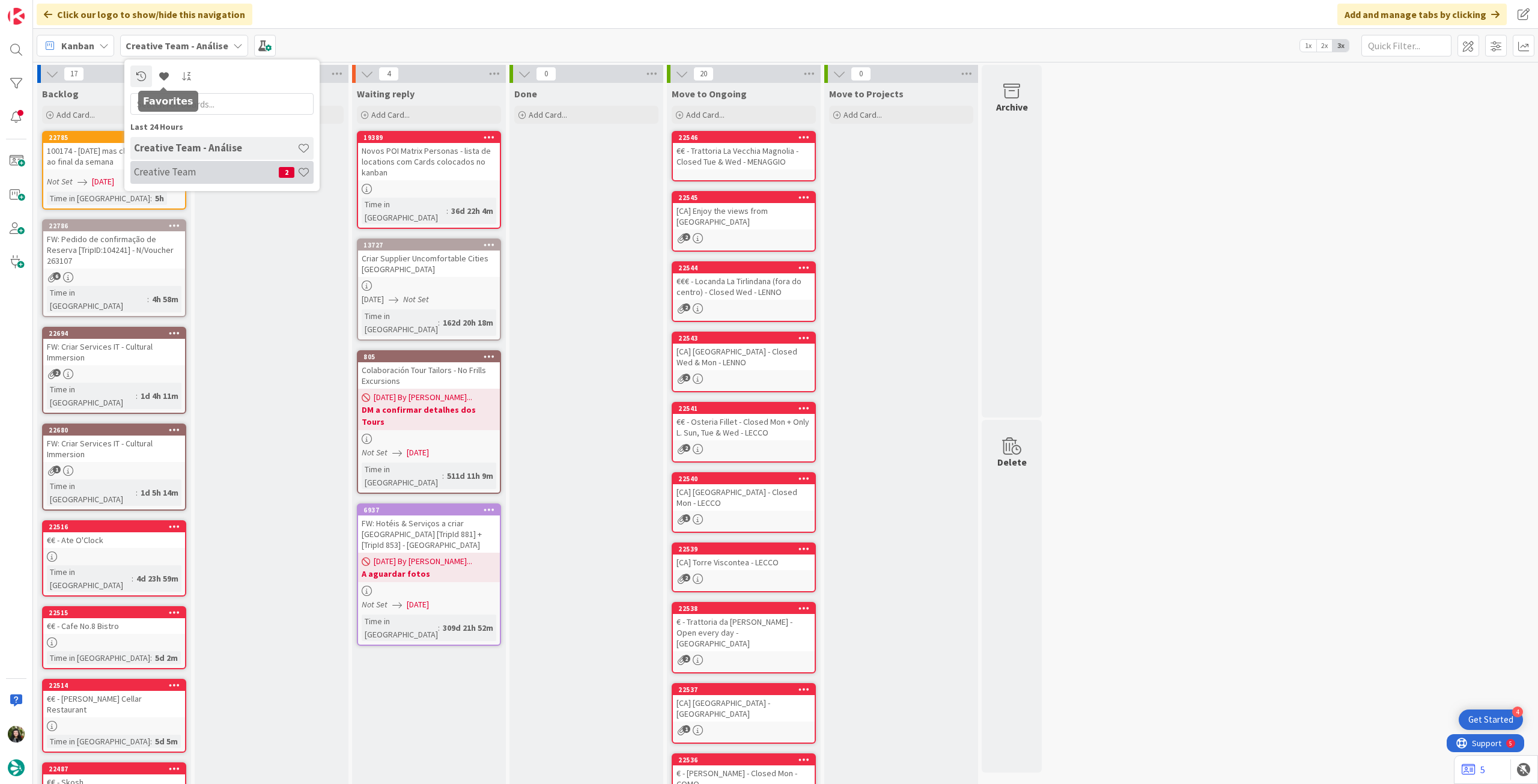
click at [179, 180] on div "Creative Team 2" at bounding box center [222, 172] width 184 height 23
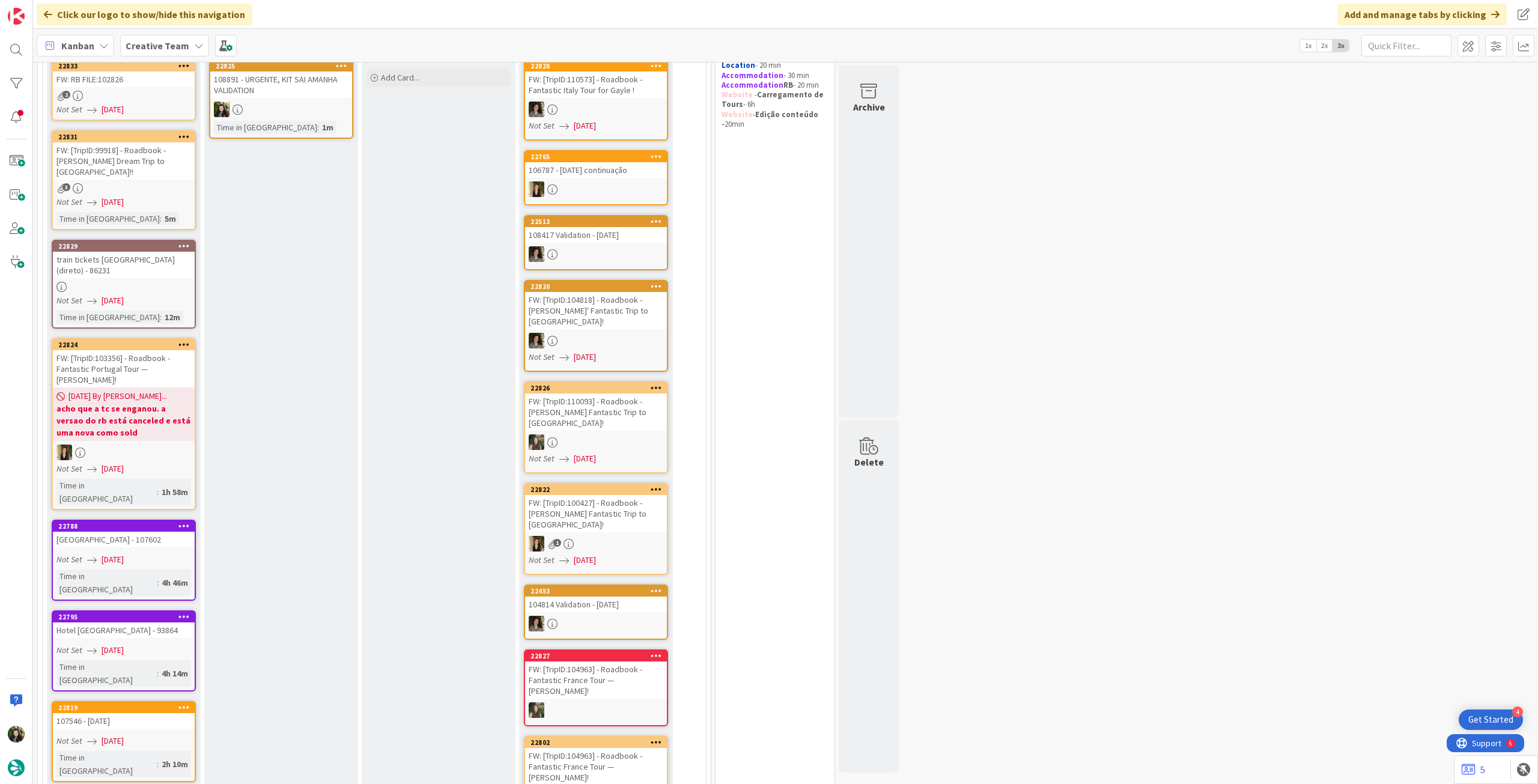
scroll to position [80, 0]
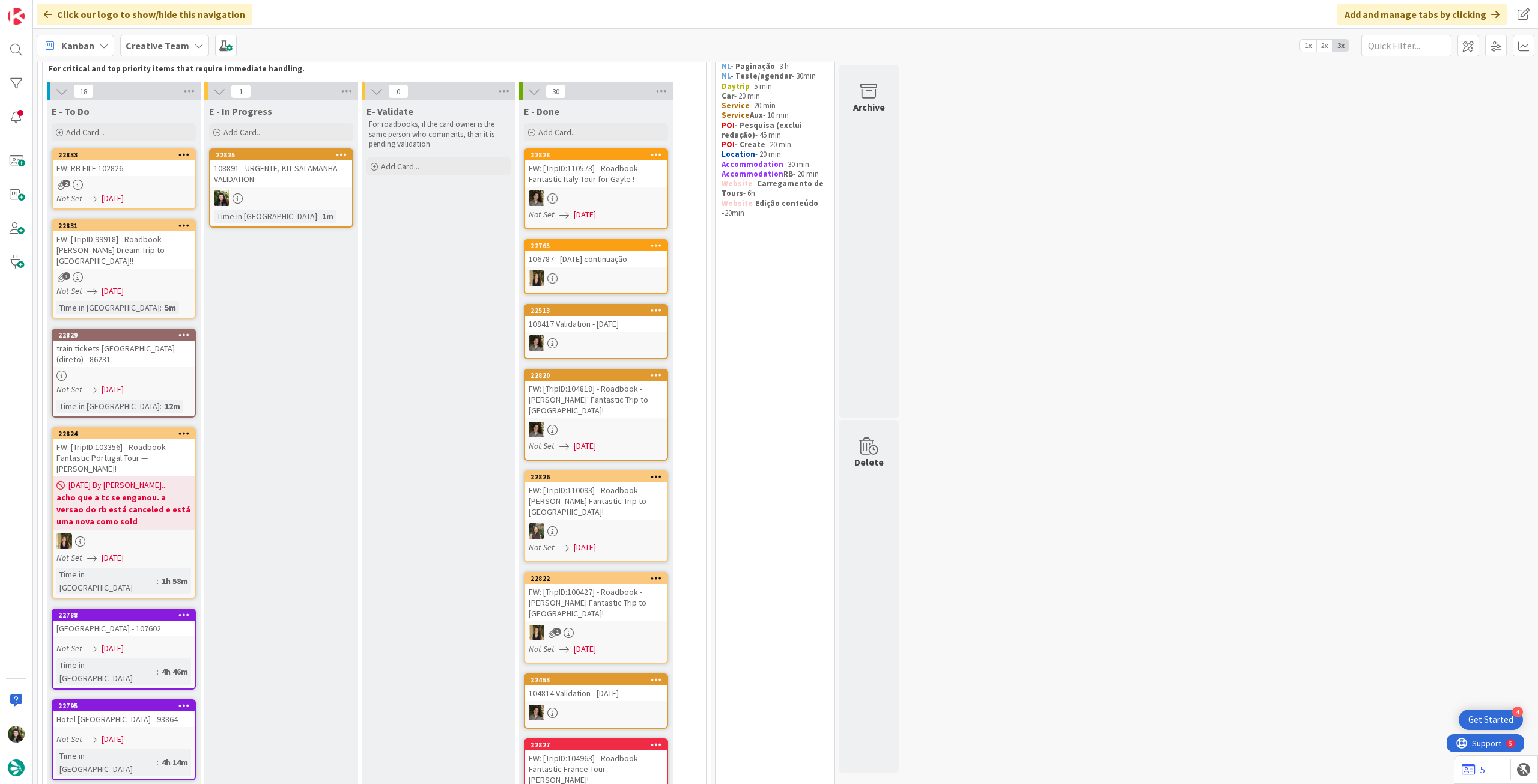
click at [332, 202] on div at bounding box center [281, 198] width 142 height 15
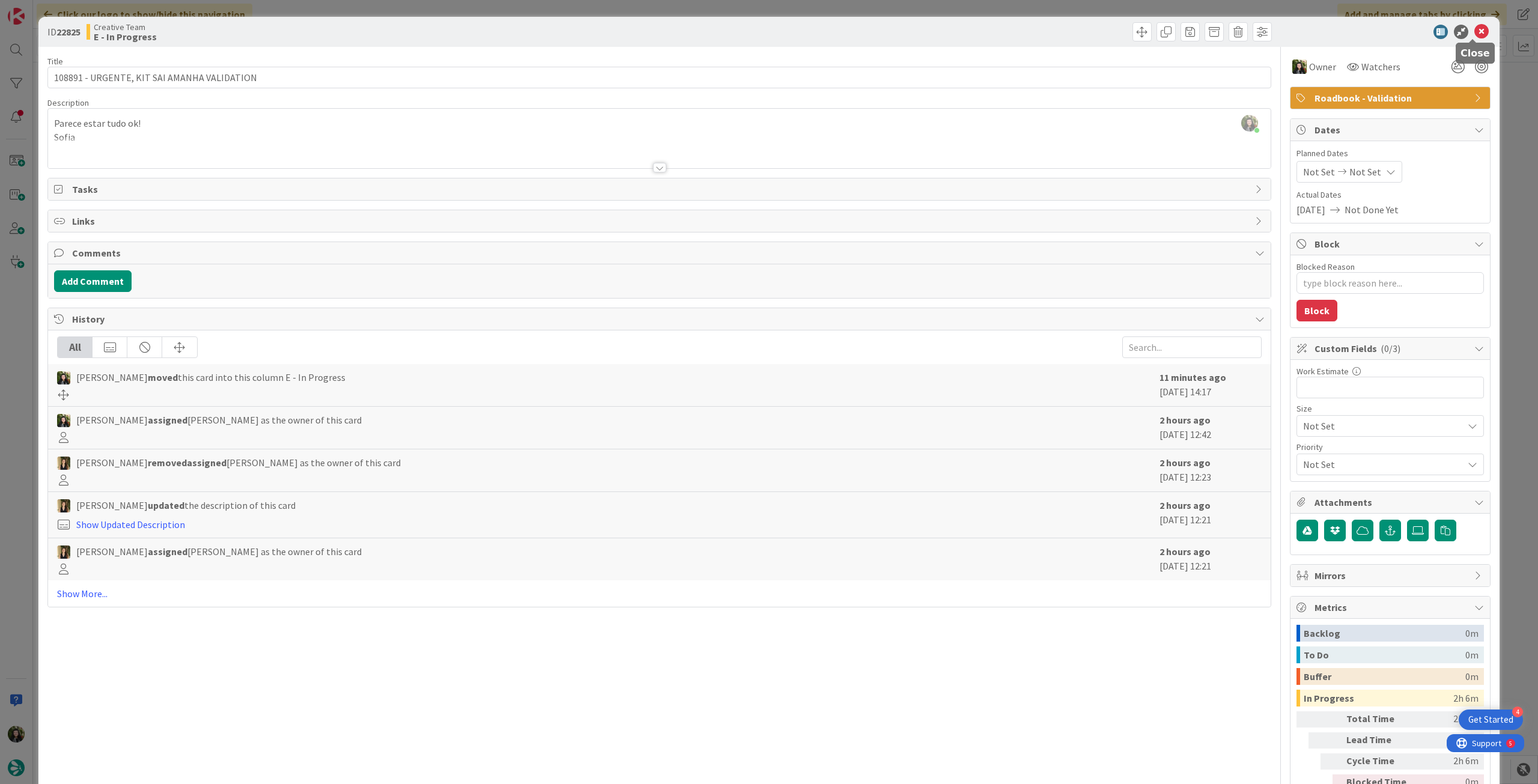
click at [1475, 29] on icon at bounding box center [1482, 32] width 15 height 15
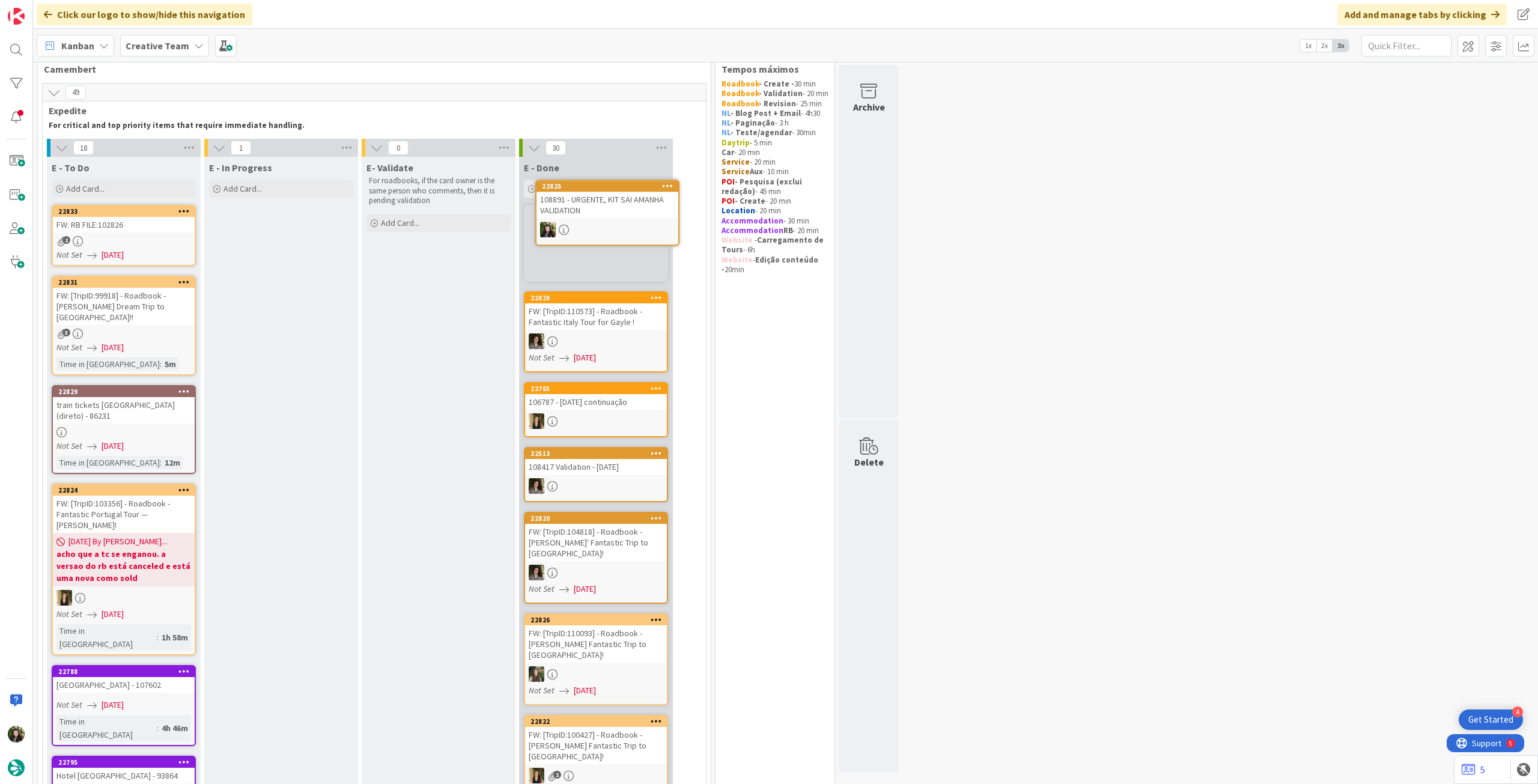
scroll to position [18, 0]
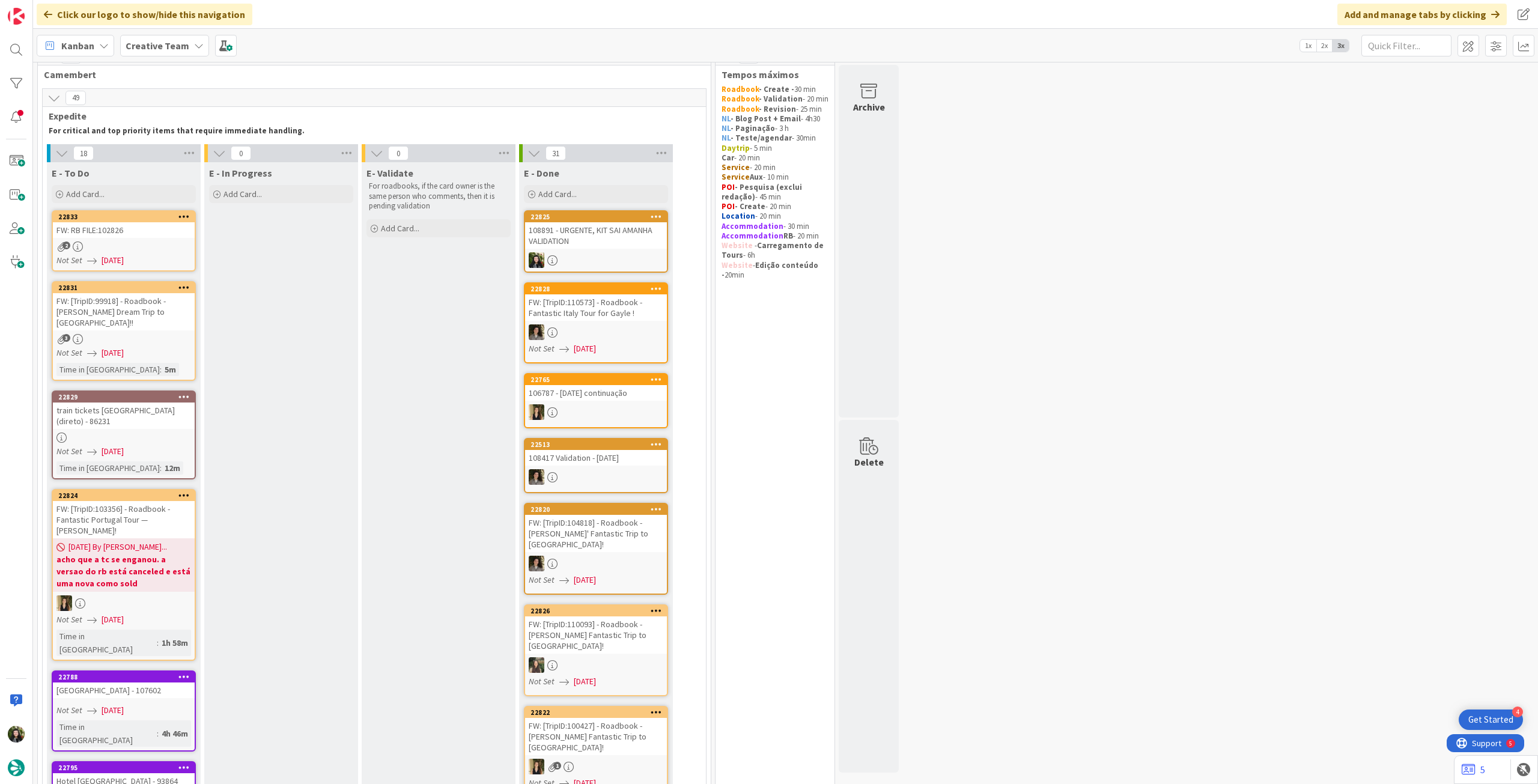
click at [602, 245] on div "108891 - URGENTE, KIT SAI AMANHA VALIDATION" at bounding box center [596, 236] width 142 height 27
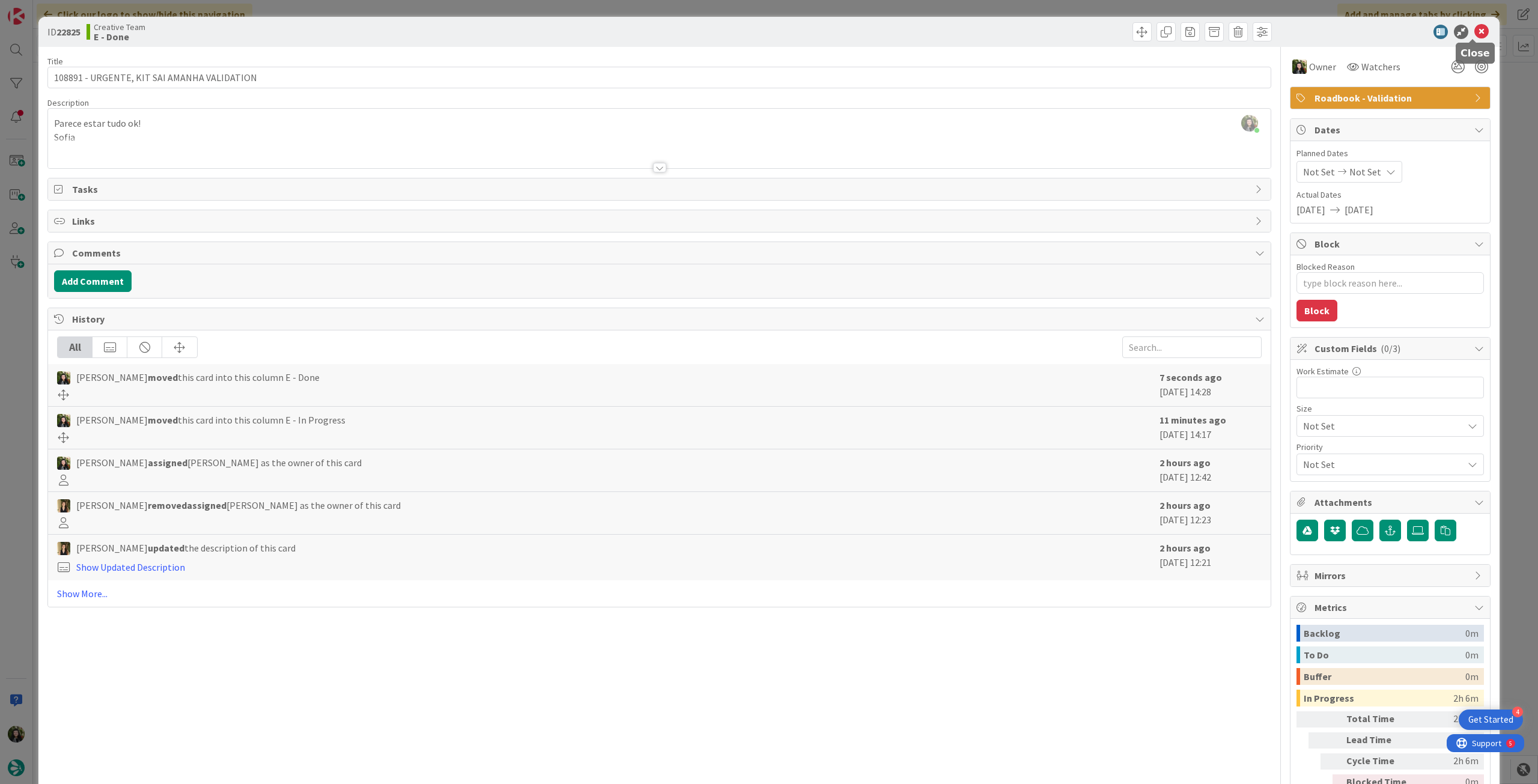
click at [1475, 27] on icon at bounding box center [1482, 32] width 15 height 15
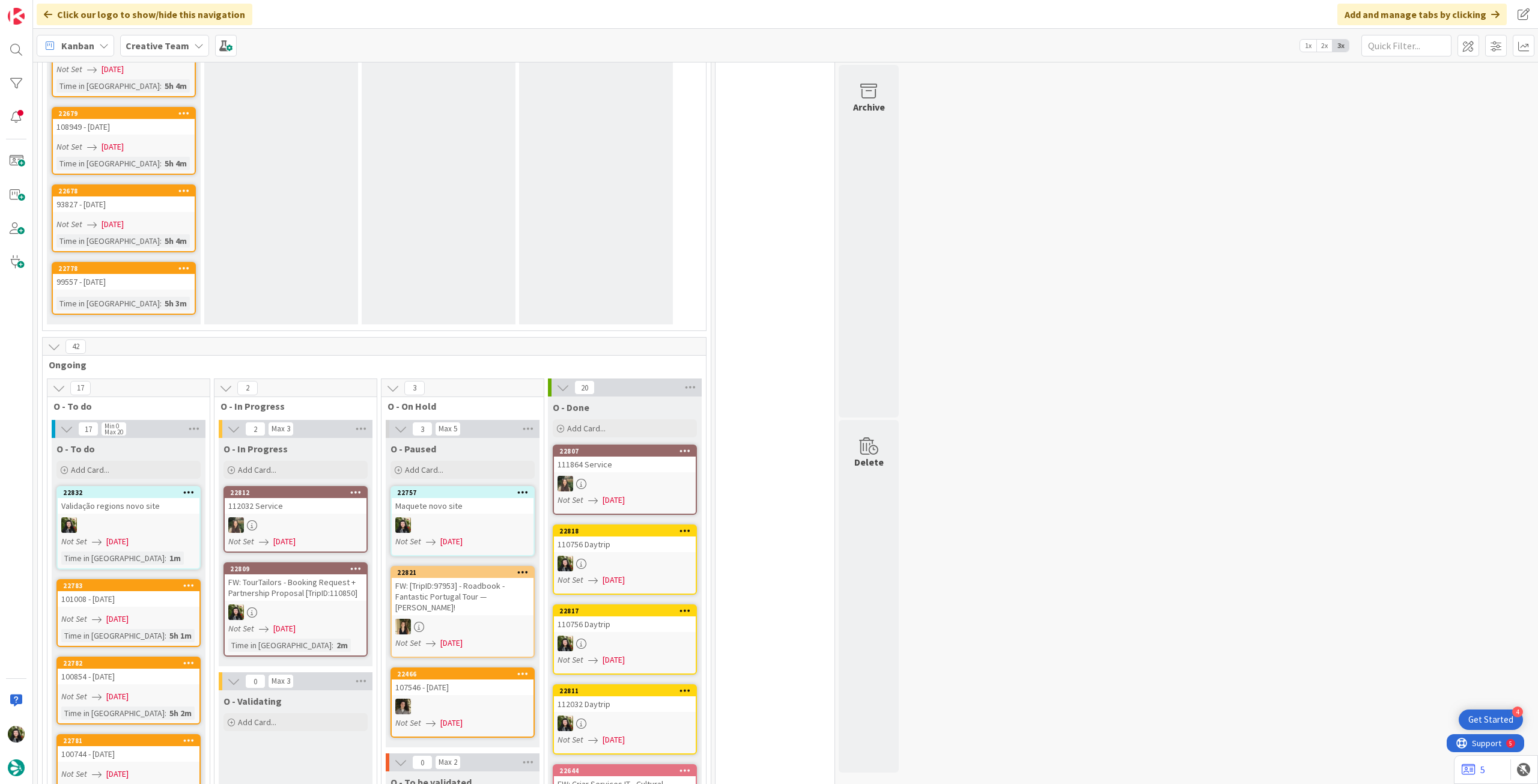
scroll to position [1541, 0]
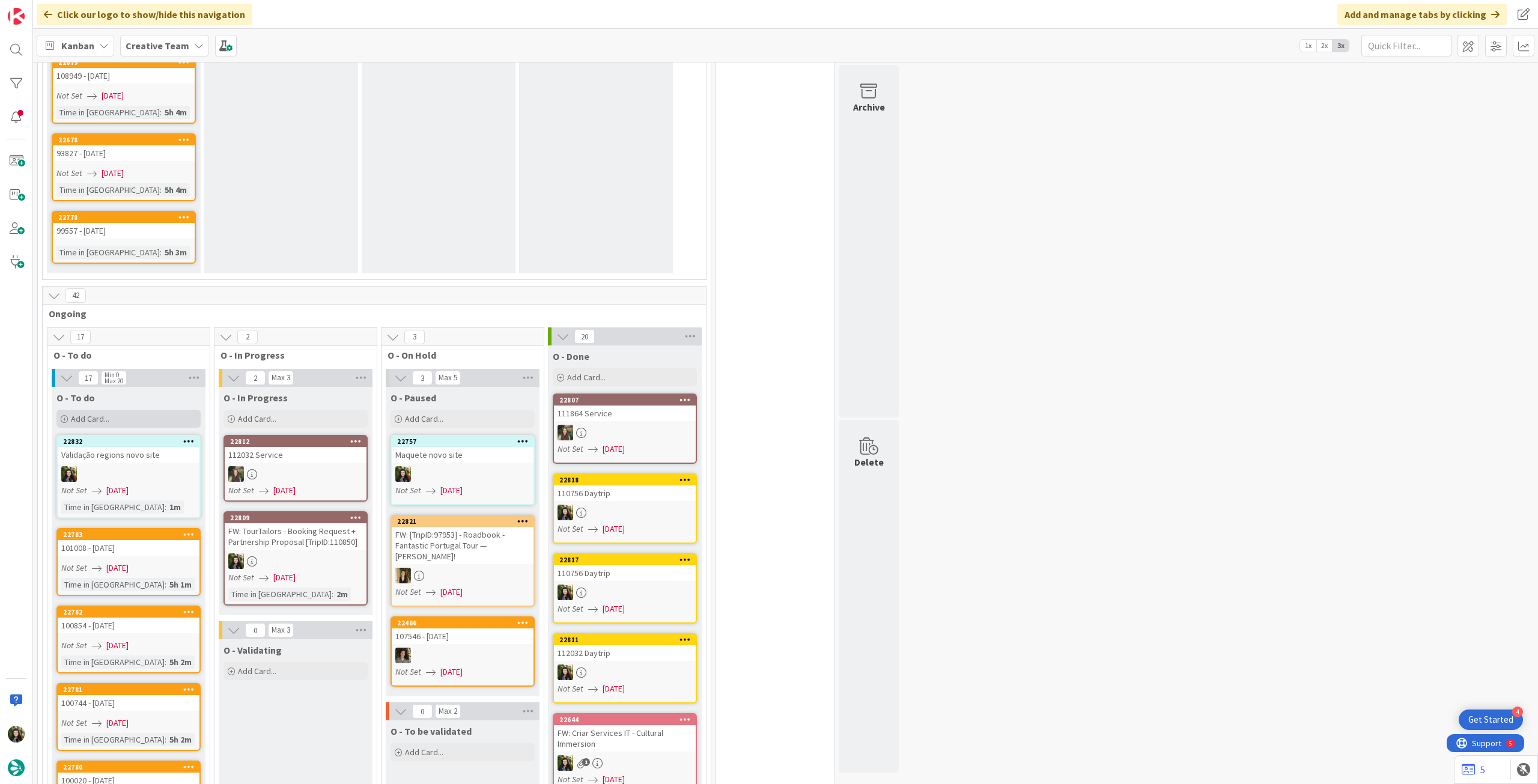
click at [145, 410] on div "Add Card..." at bounding box center [128, 419] width 144 height 18
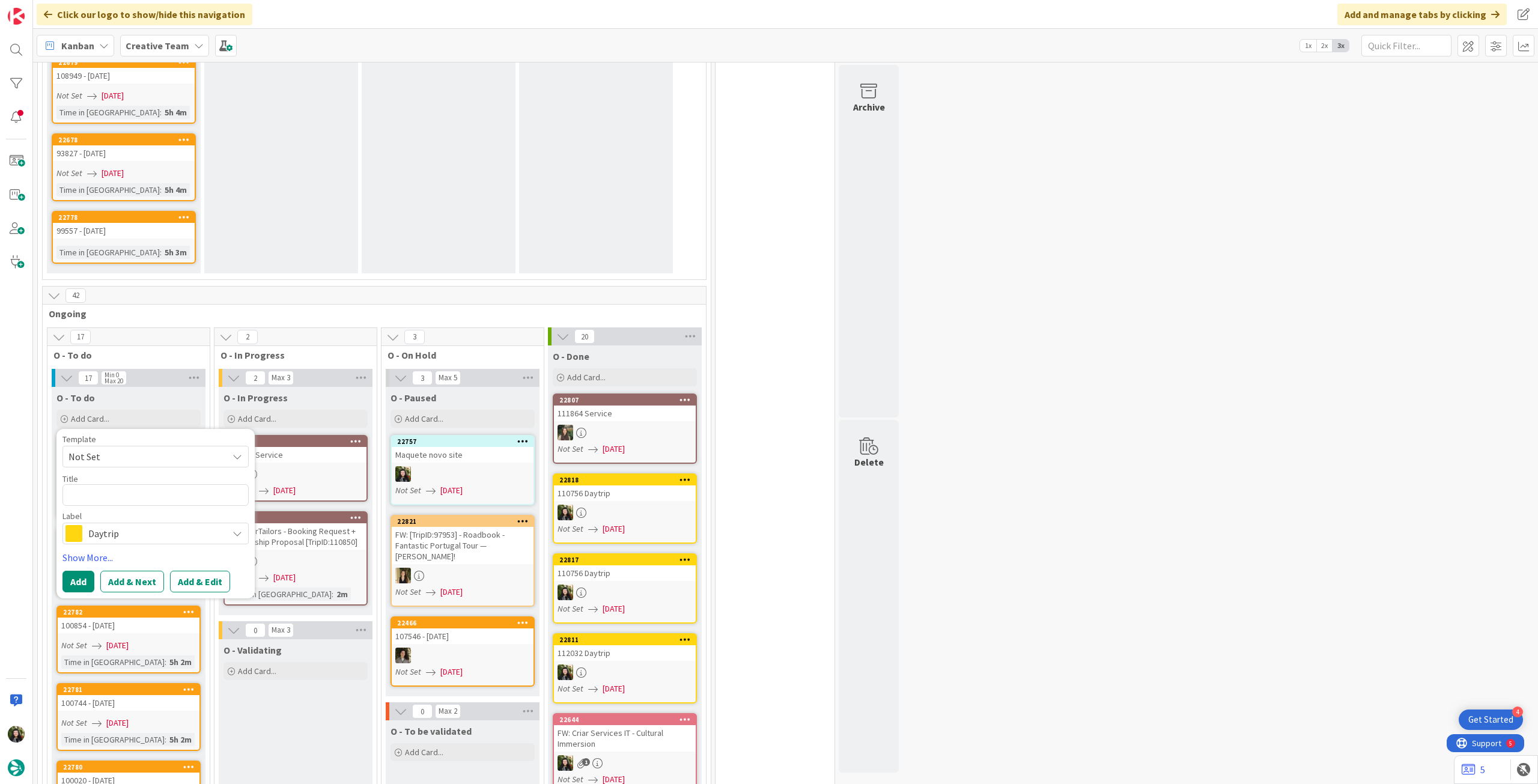
click at [124, 525] on span "Daytrip" at bounding box center [155, 534] width 134 height 17
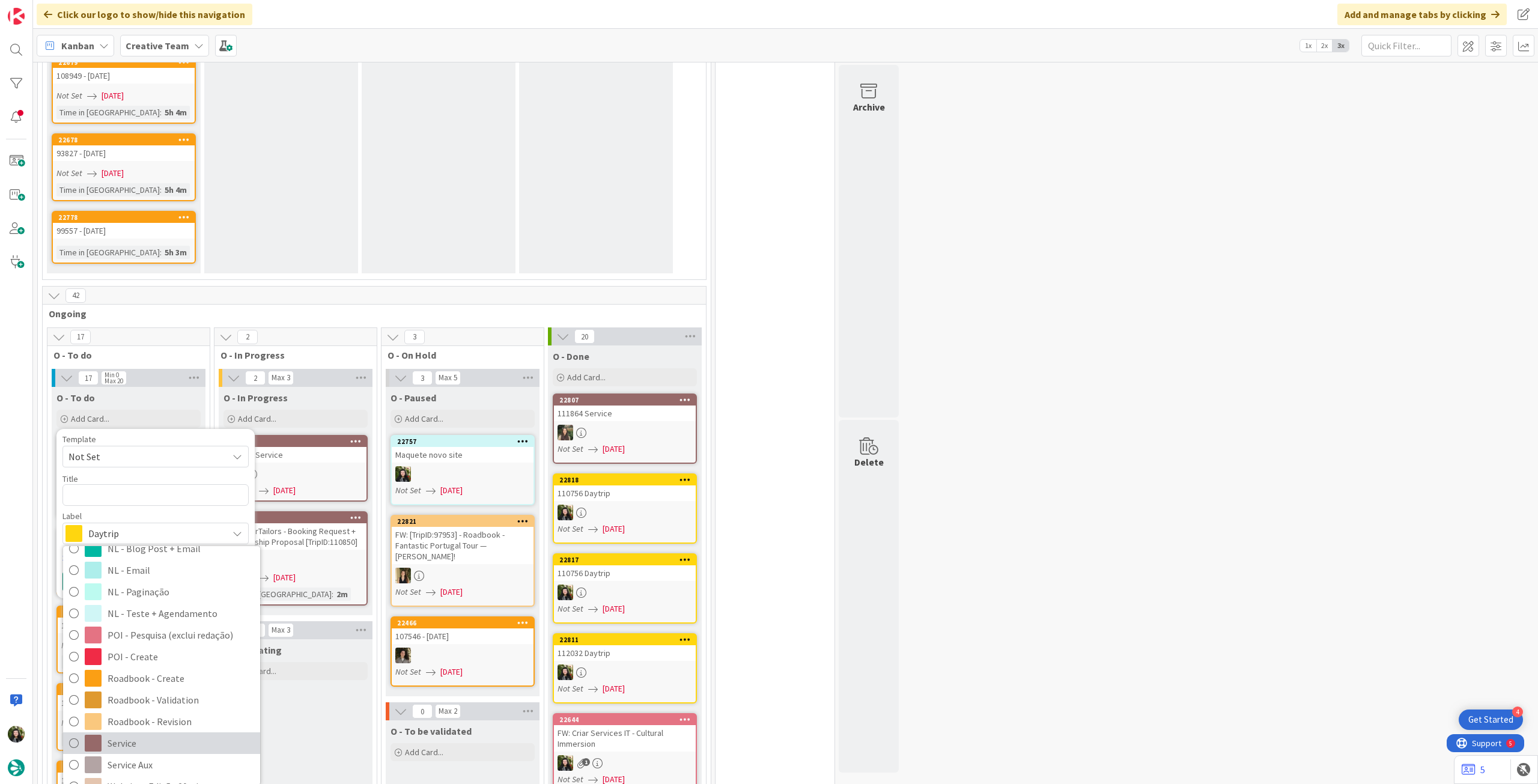
scroll to position [160, 0]
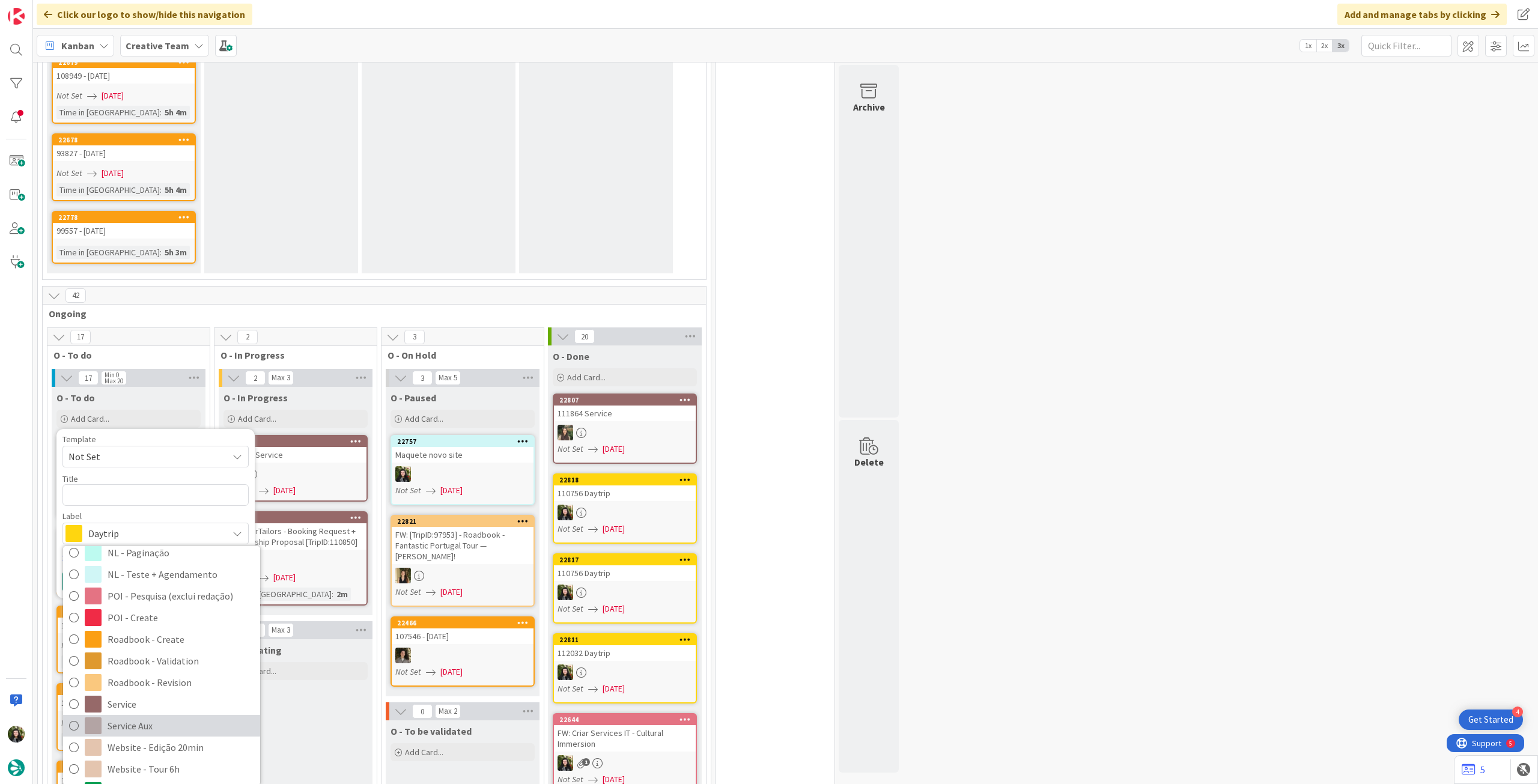
drag, startPoint x: 139, startPoint y: 646, endPoint x: 135, endPoint y: 581, distance: 65.1
click at [139, 716] on span "Service Aux" at bounding box center [181, 726] width 146 height 18
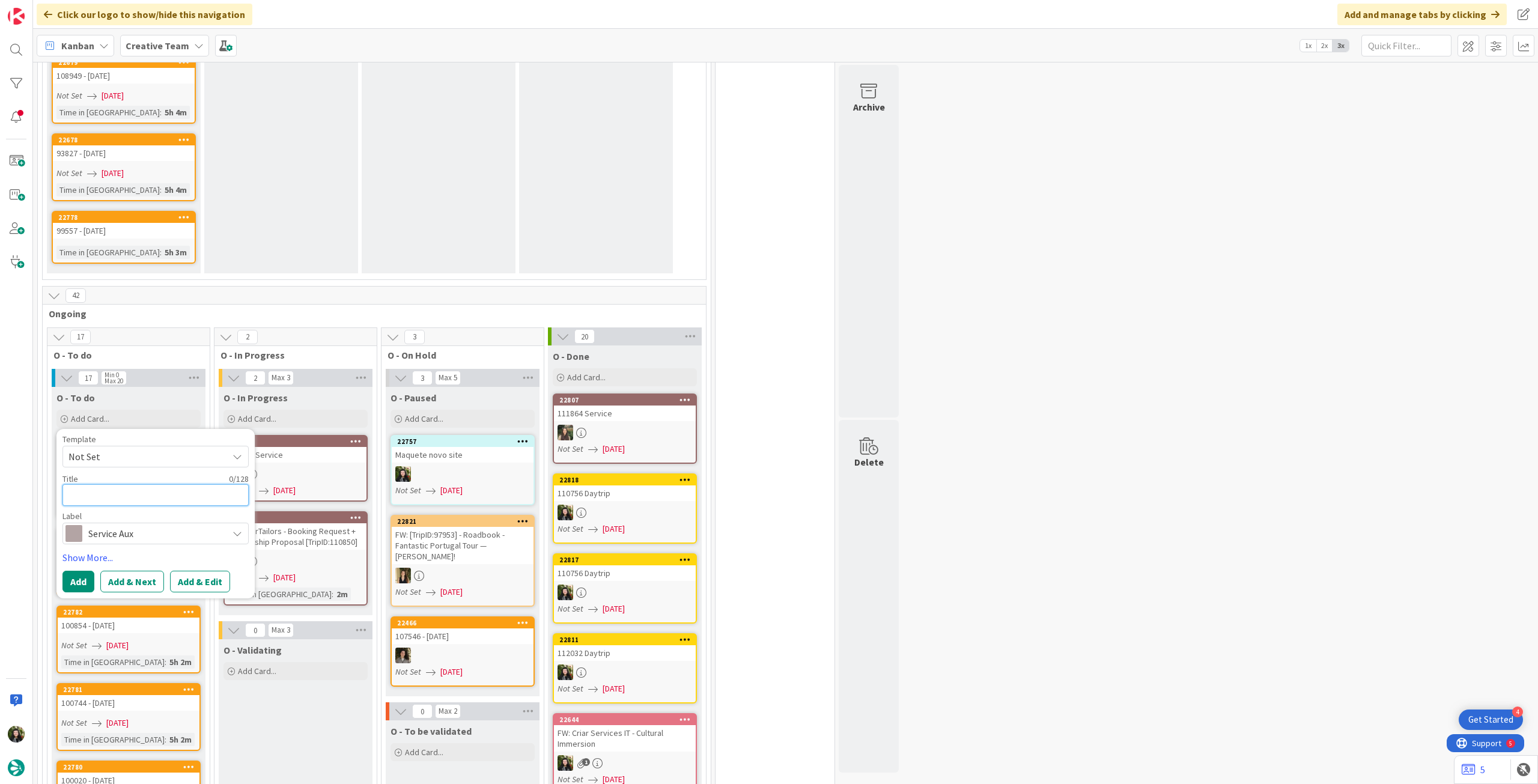
click at [169, 484] on textarea at bounding box center [155, 495] width 186 height 22
type textarea "x"
type textarea "P"
type textarea "x"
type textarea "Pe"
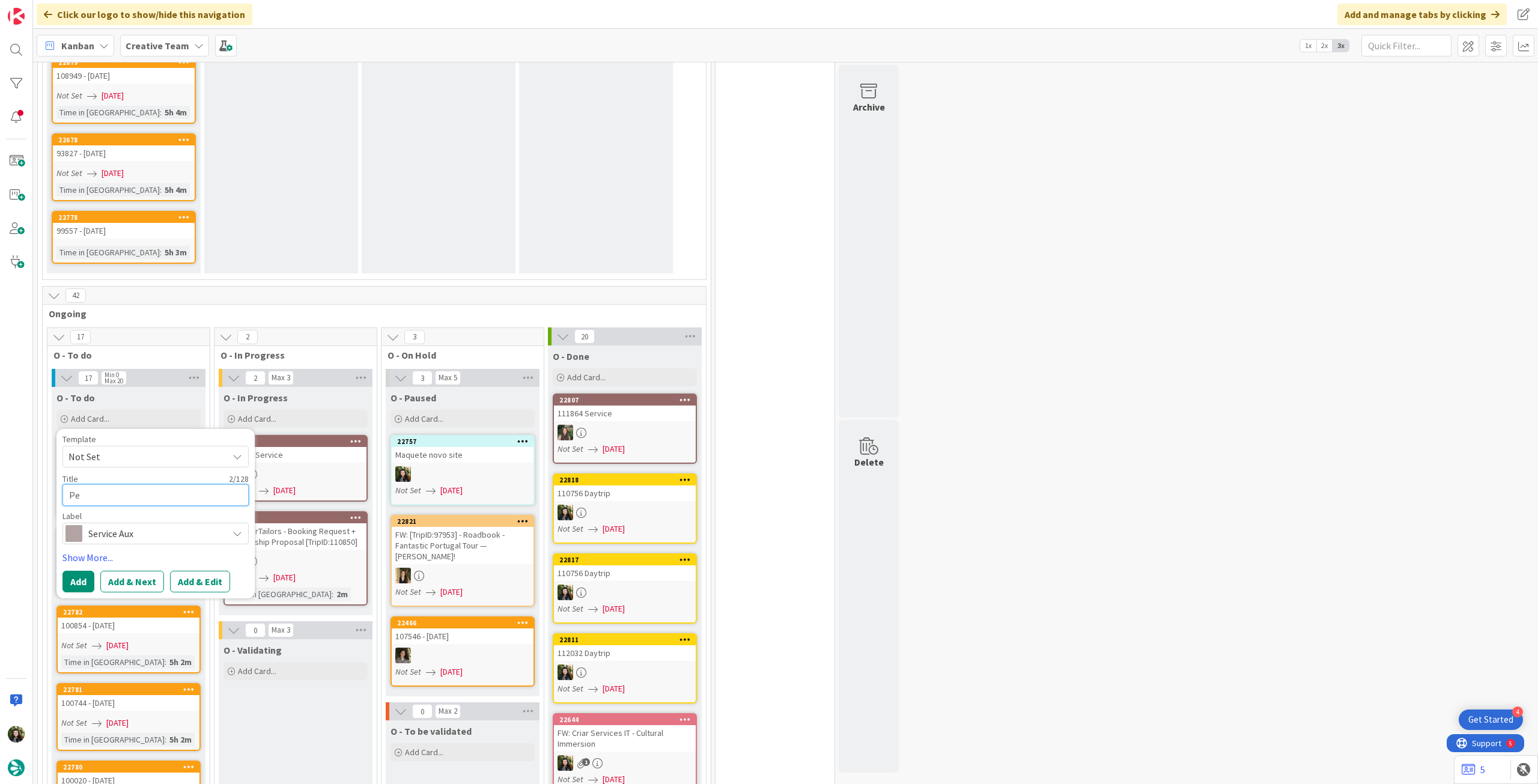
type textarea "x"
type textarea "Pes"
type textarea "x"
type textarea "Pesq"
type textarea "x"
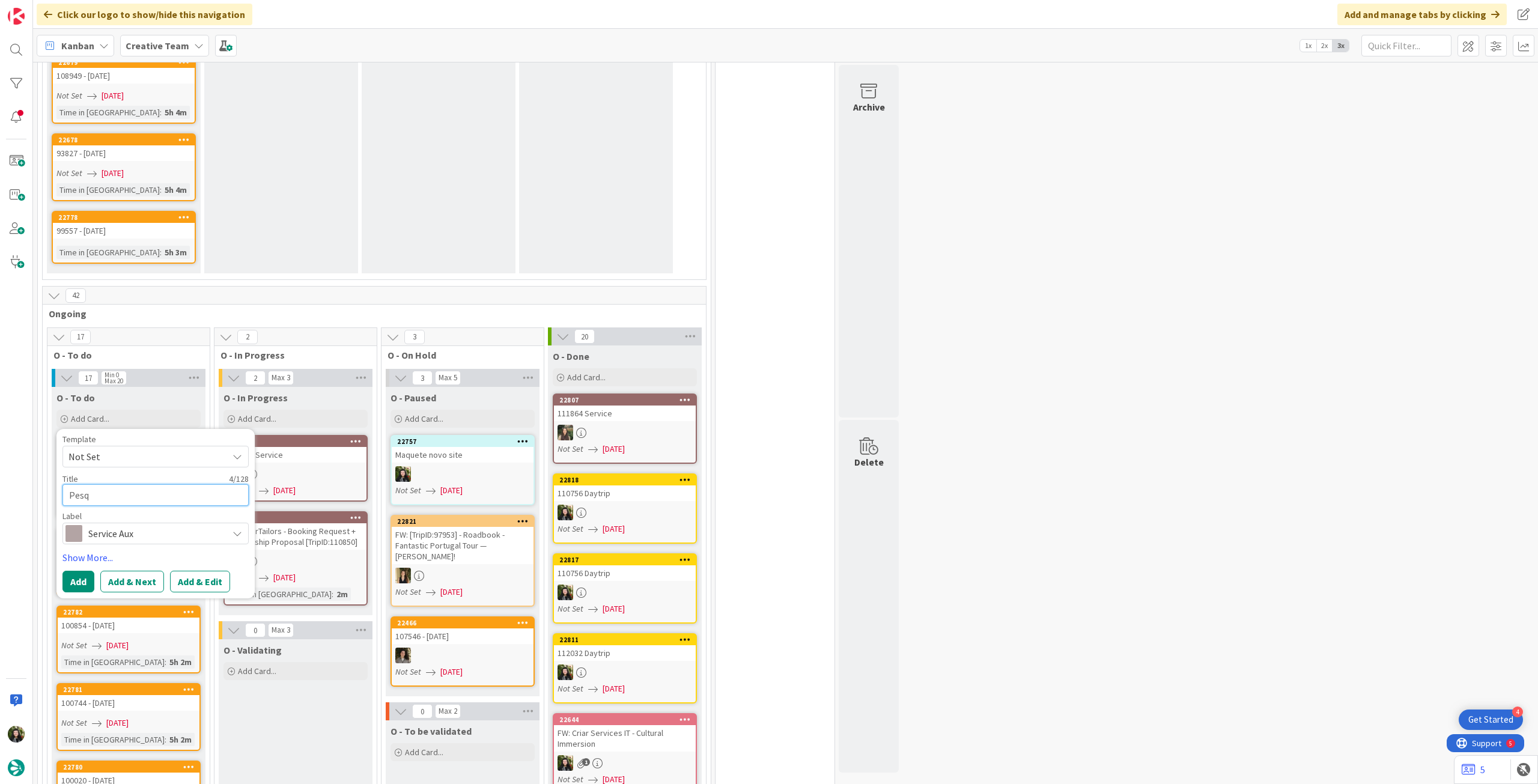
type textarea "Pesqu"
type textarea "x"
type textarea "Pesqui"
type textarea "x"
type textarea "Pesquis"
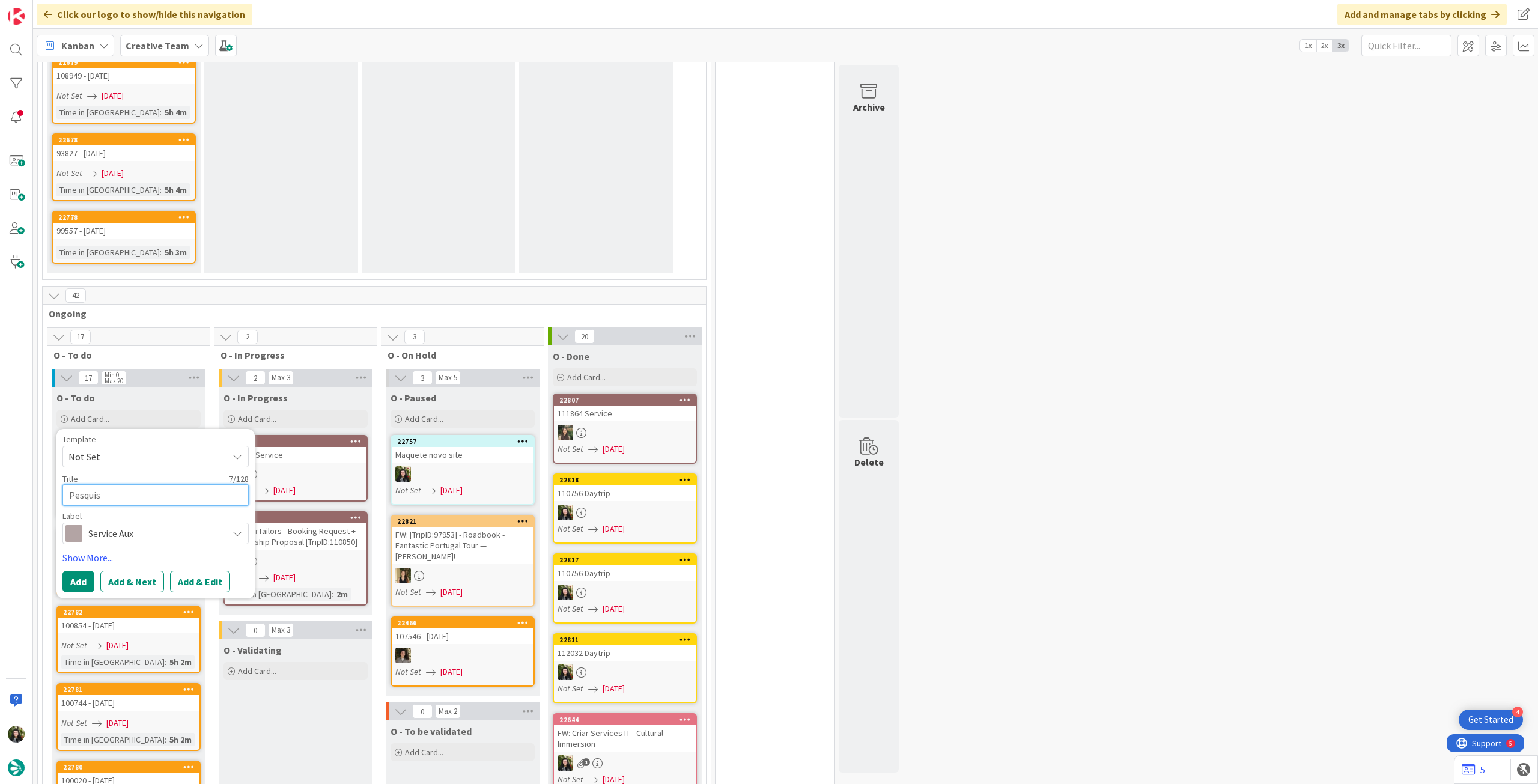
type textarea "x"
type textarea "Pesquisa"
type textarea "x"
type textarea "Pesquisa S"
type textarea "x"
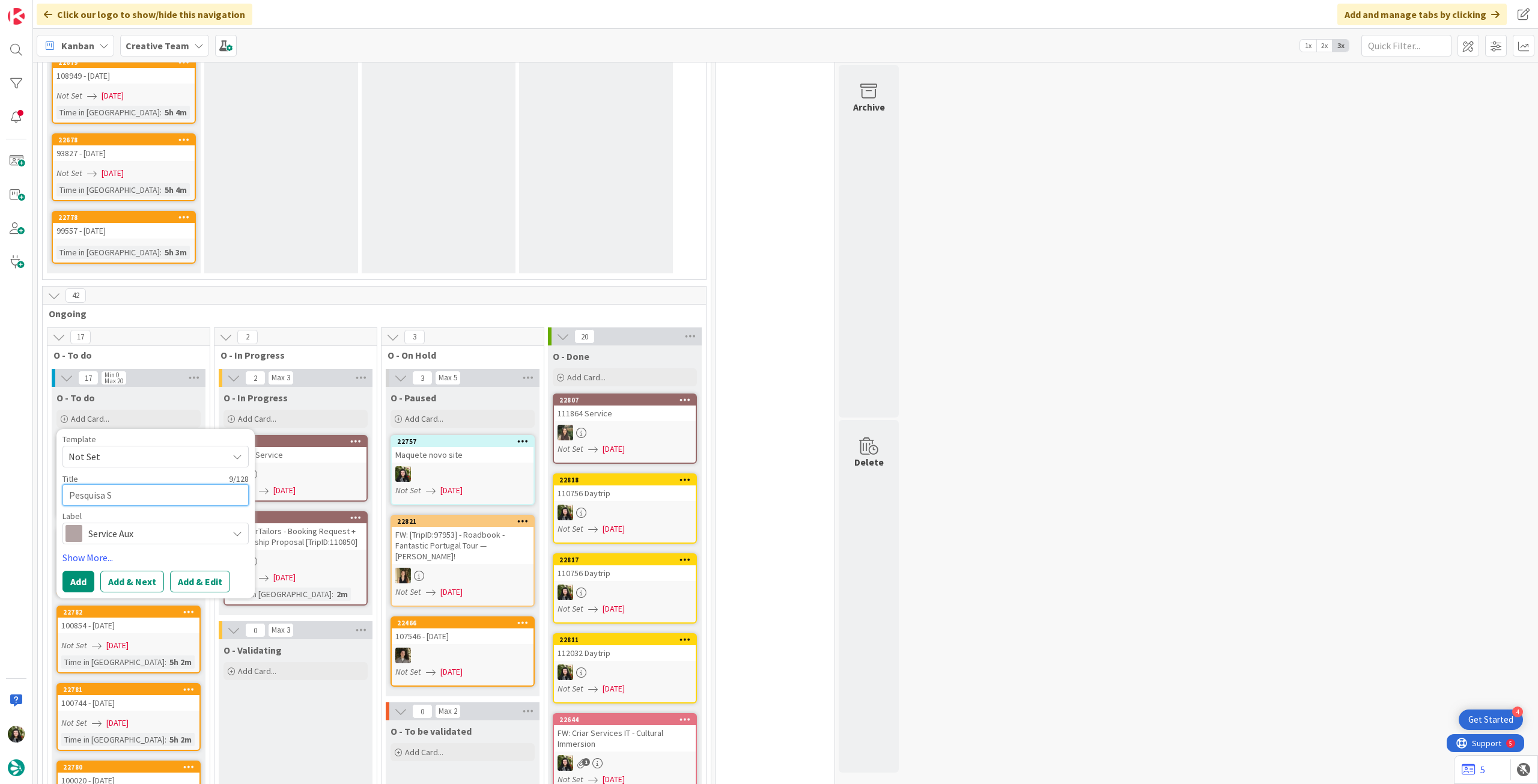
type textarea "Pesquisa SD"
type textarea "x"
type textarea "Pesquisa SD"
type textarea "x"
type textarea "Pesquisa SD -"
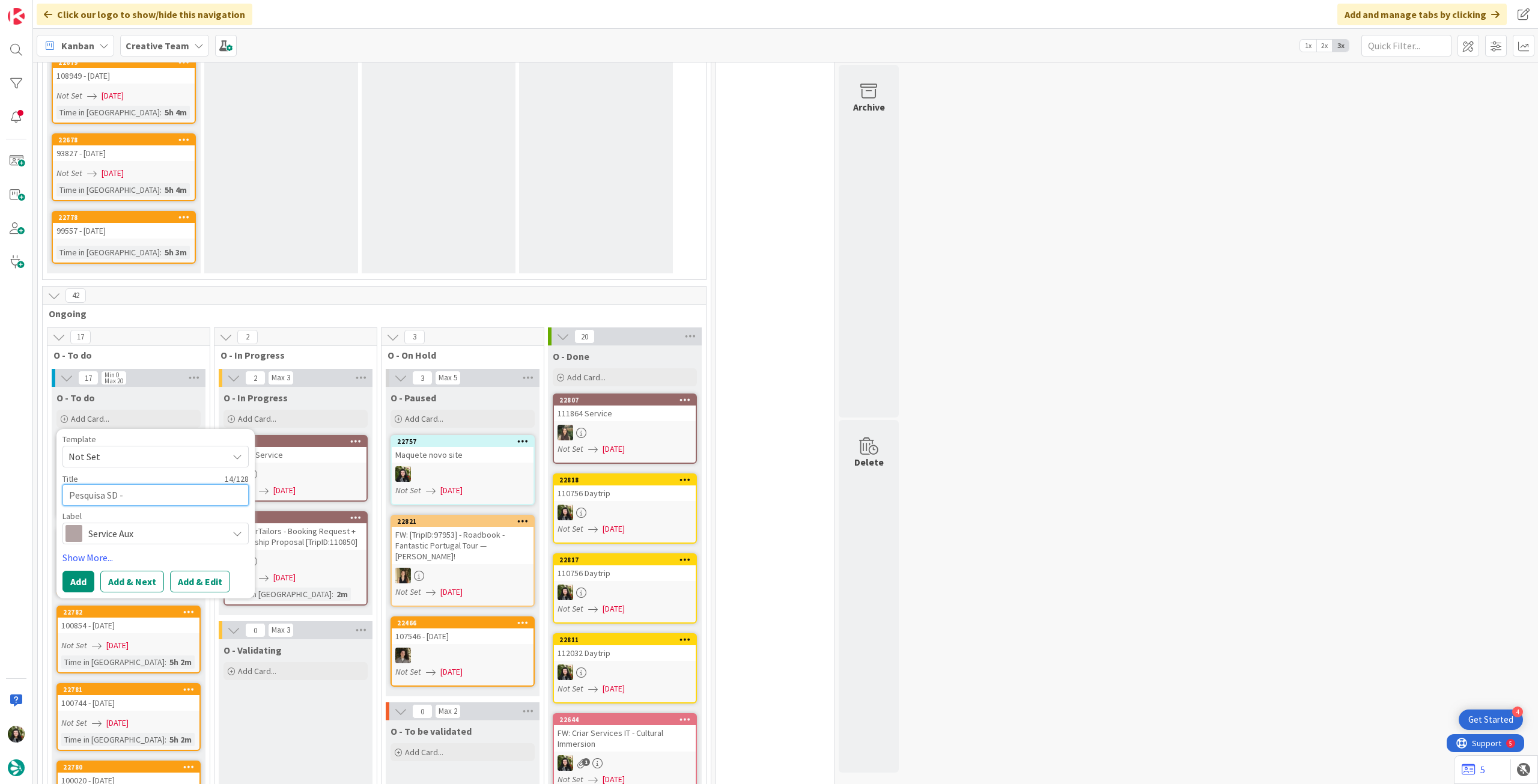
paste textarea "106787"
type textarea "x"
type textarea "Pesquisa SD - 106787"
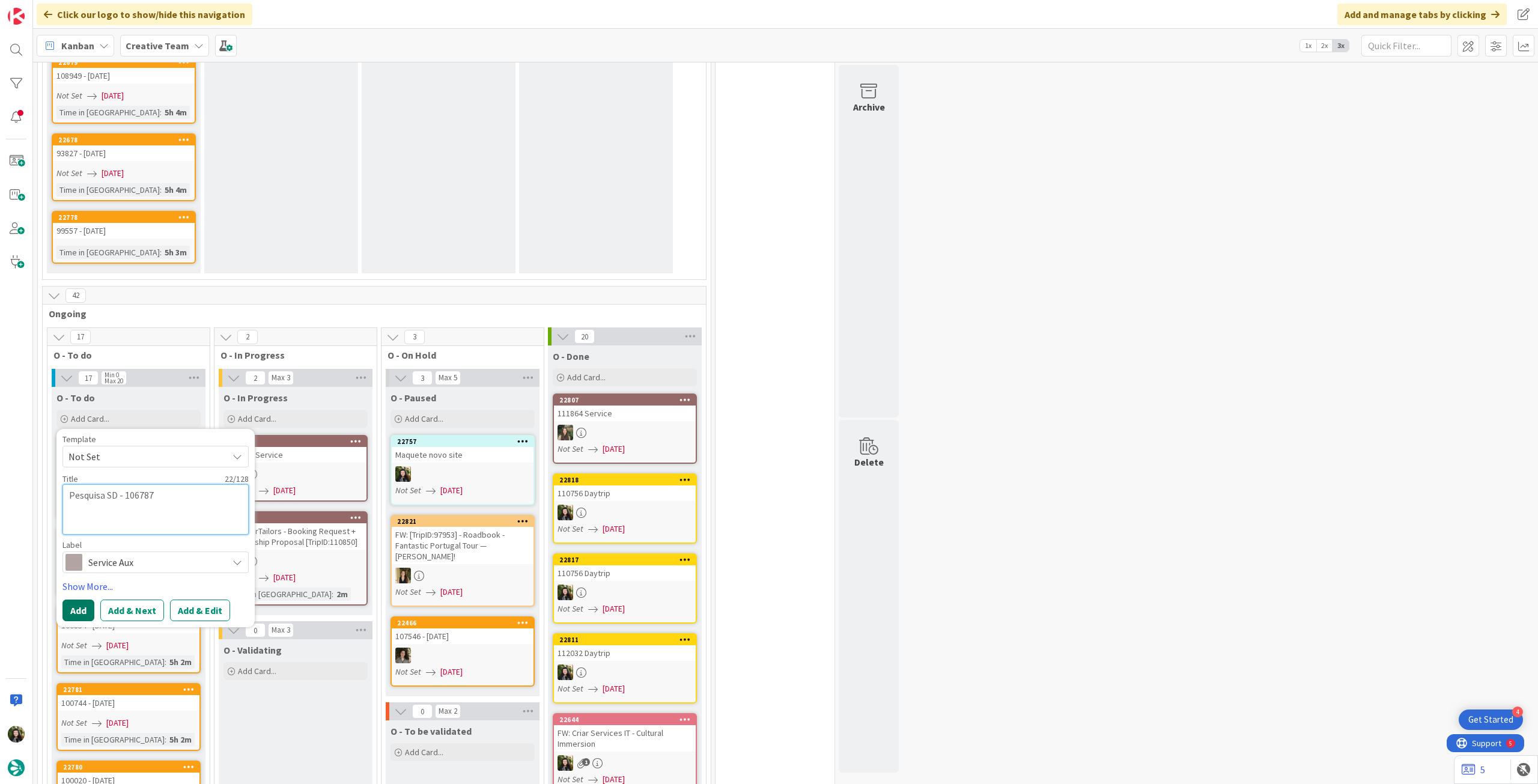
type textarea "x"
type textarea "Pesquisa SD - 106787"
type textarea "x"
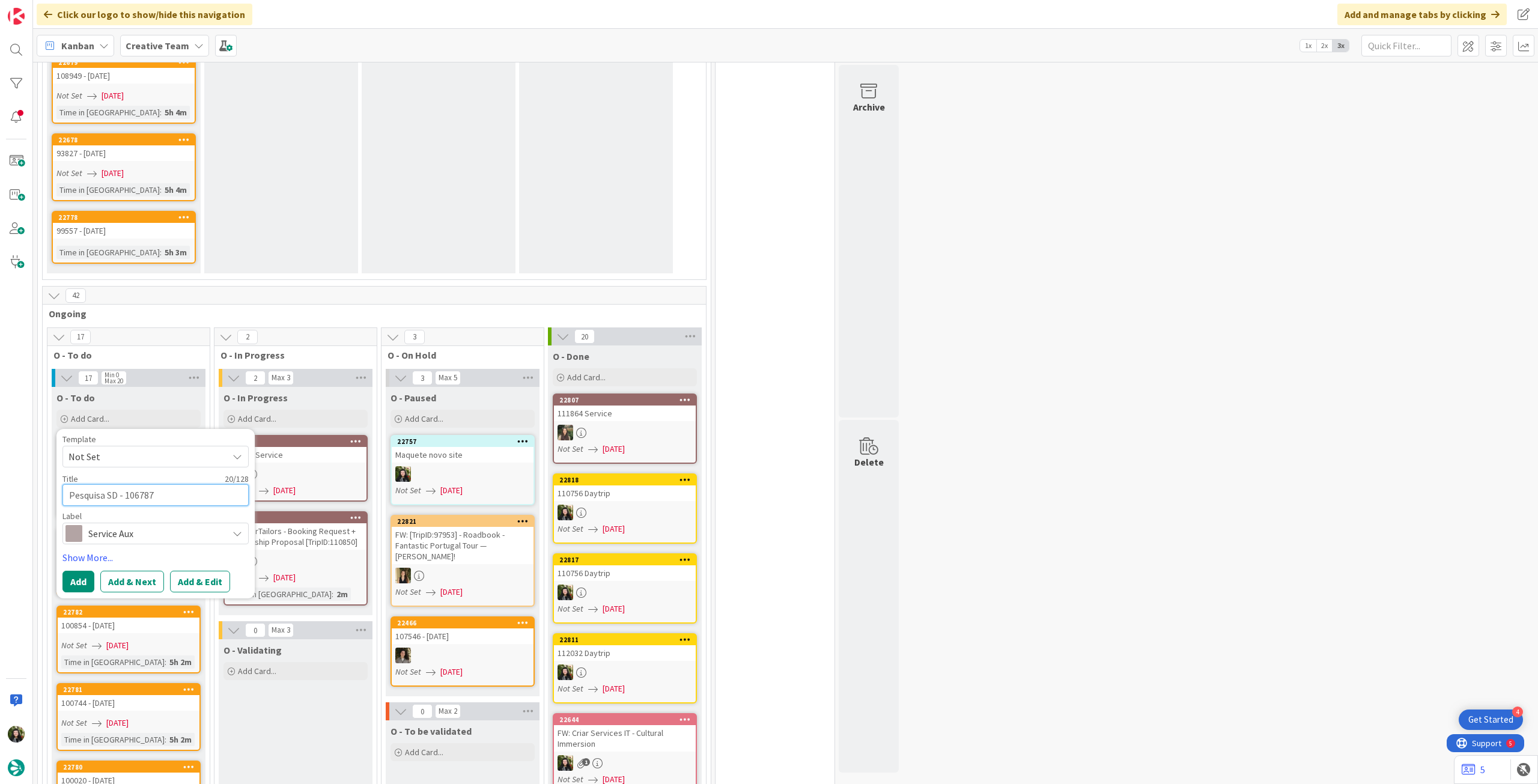
type textarea "Pesquisa SD - 106787"
click at [88, 571] on button "Add" at bounding box center [78, 581] width 32 height 22
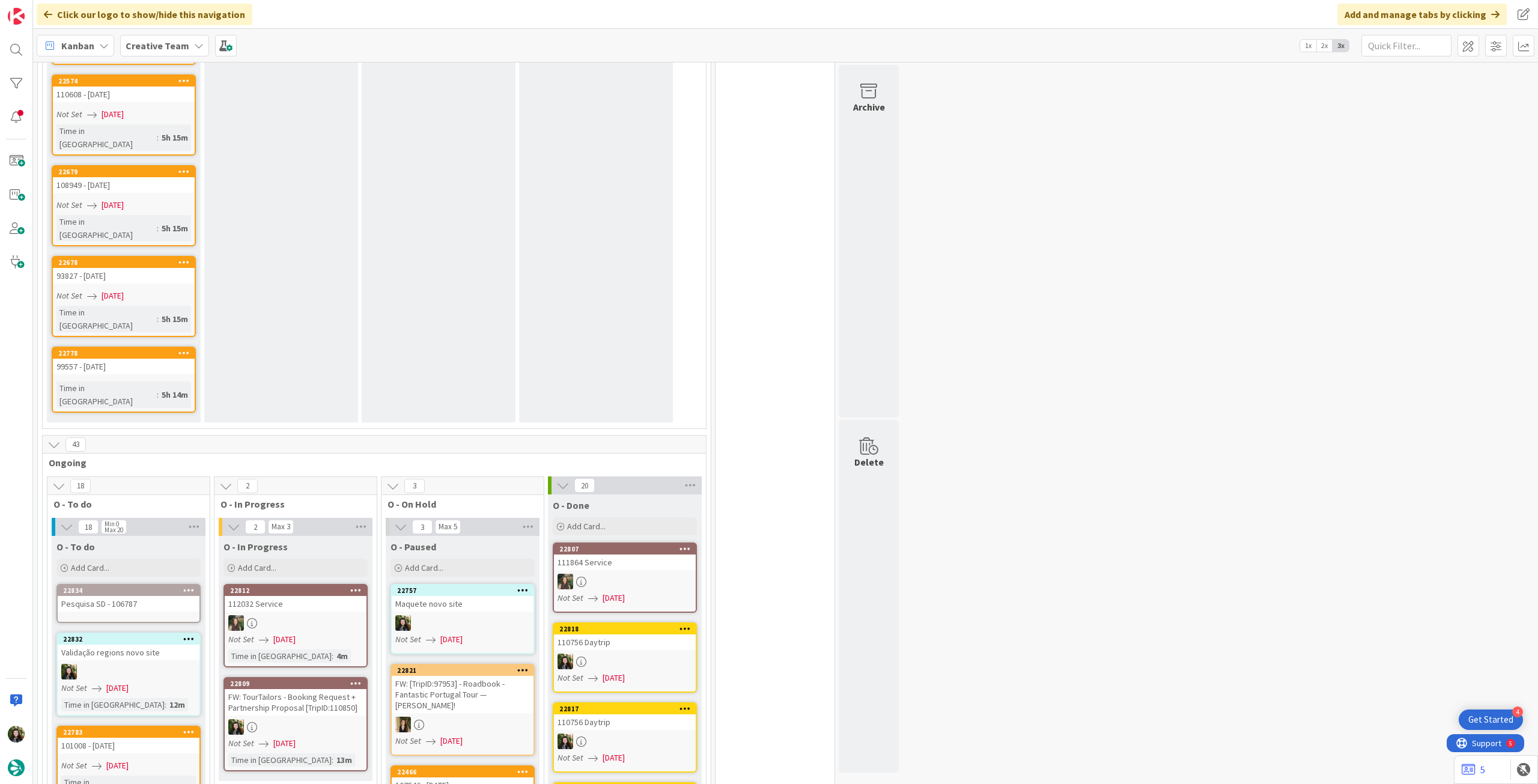
scroll to position [1557, 0]
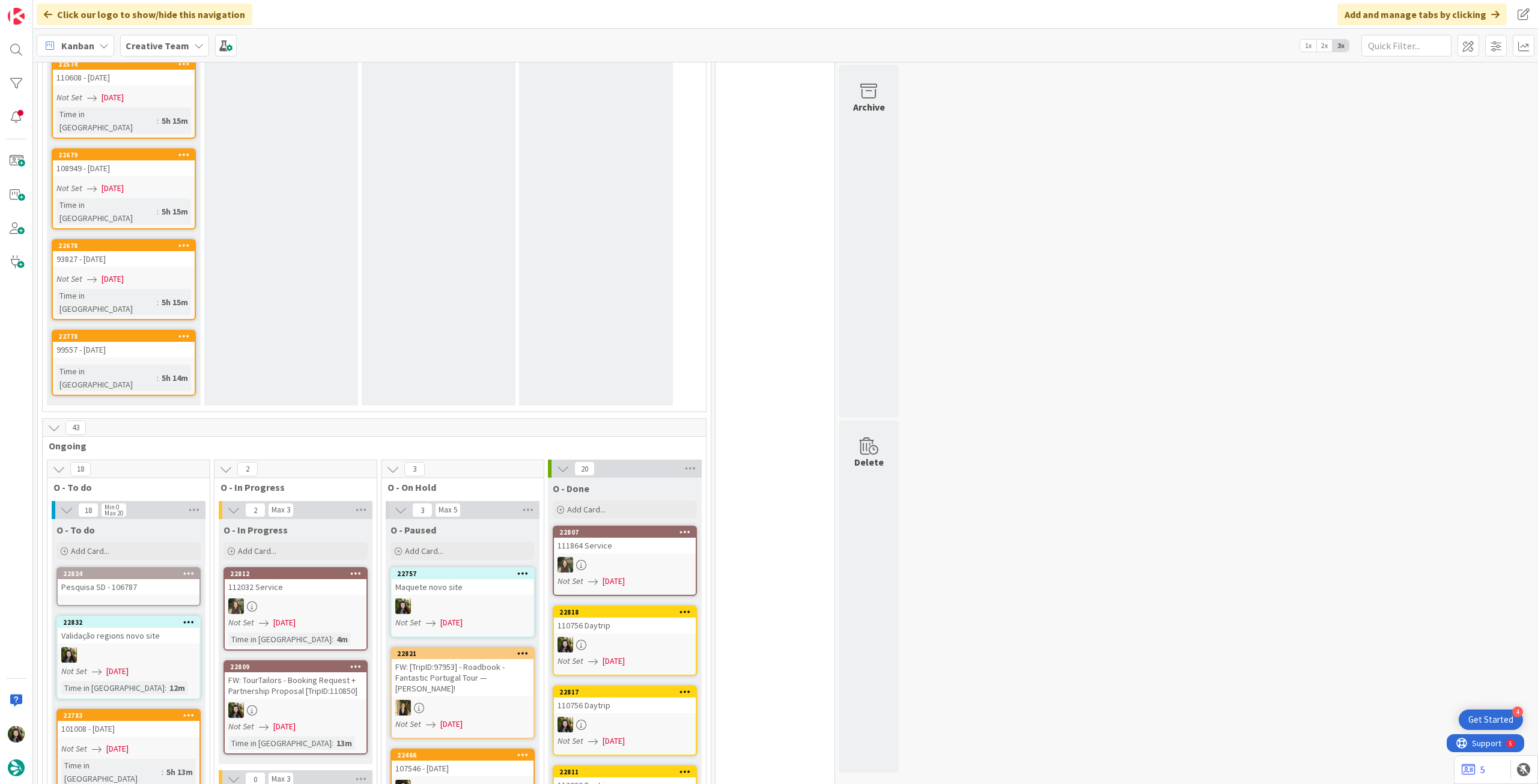
click at [143, 567] on link "22834 Pesquisa SD - 106787" at bounding box center [128, 587] width 144 height 39
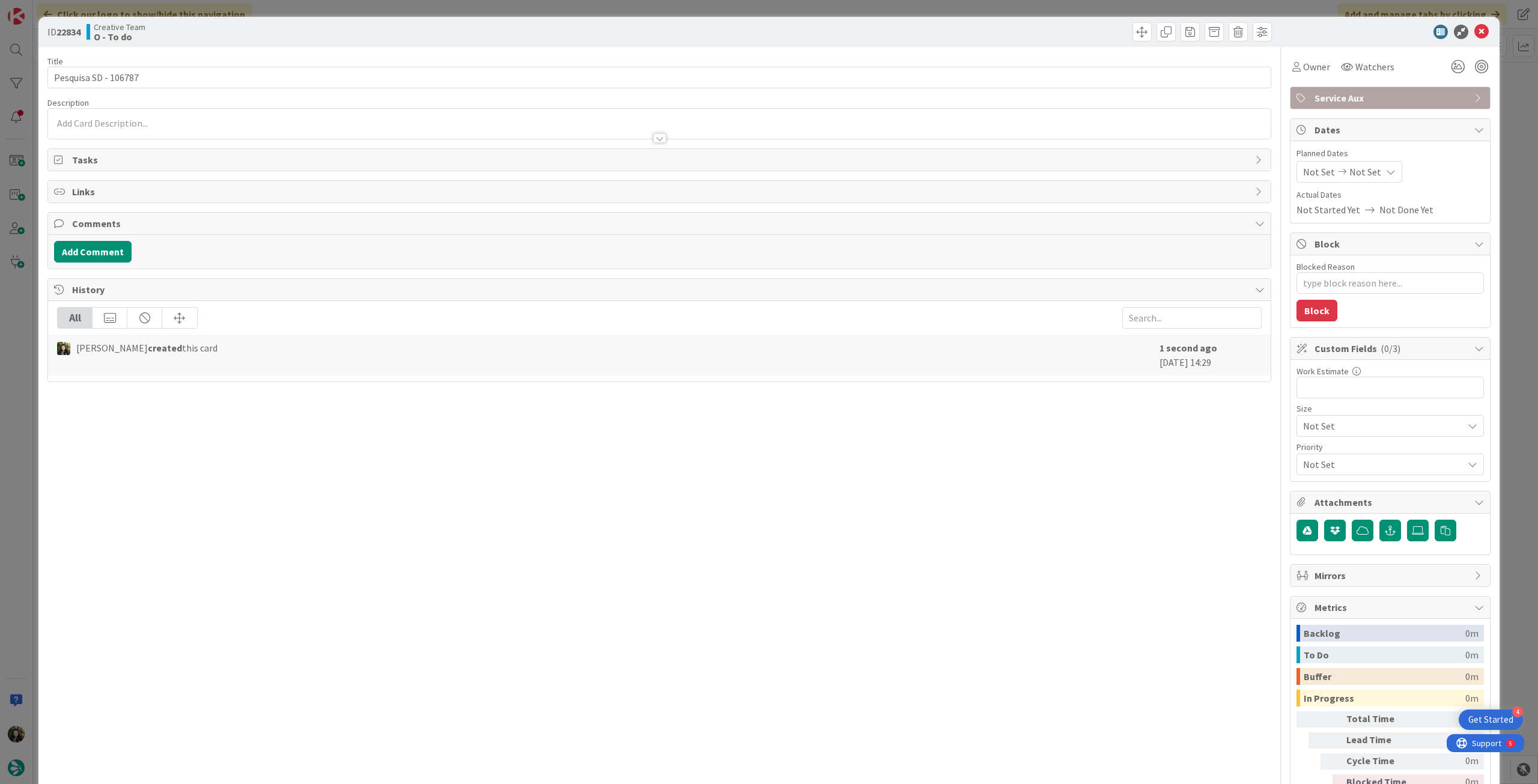
type textarea "x"
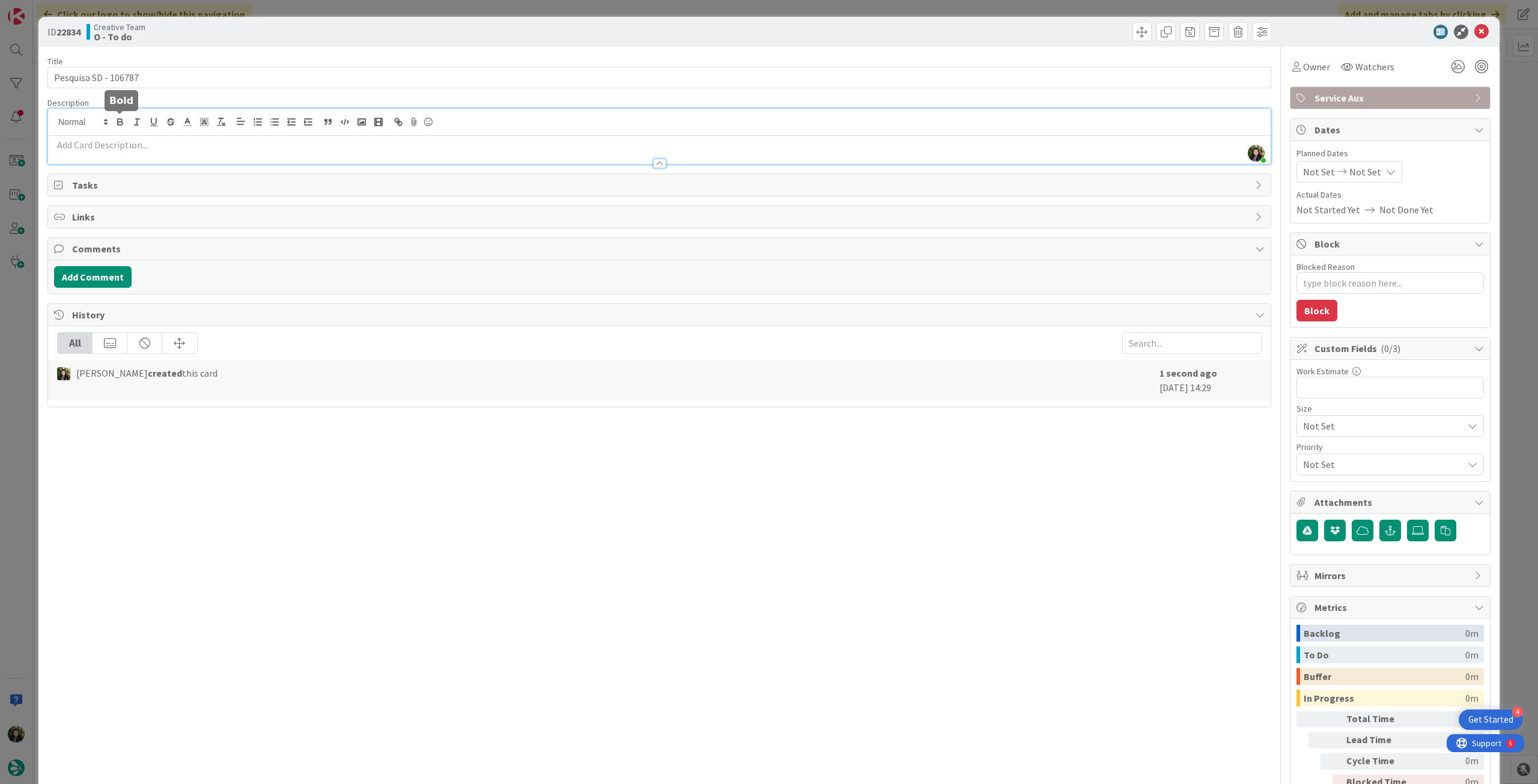
click at [117, 124] on div "Beatriz Cassona just joined" at bounding box center [659, 136] width 1223 height 56
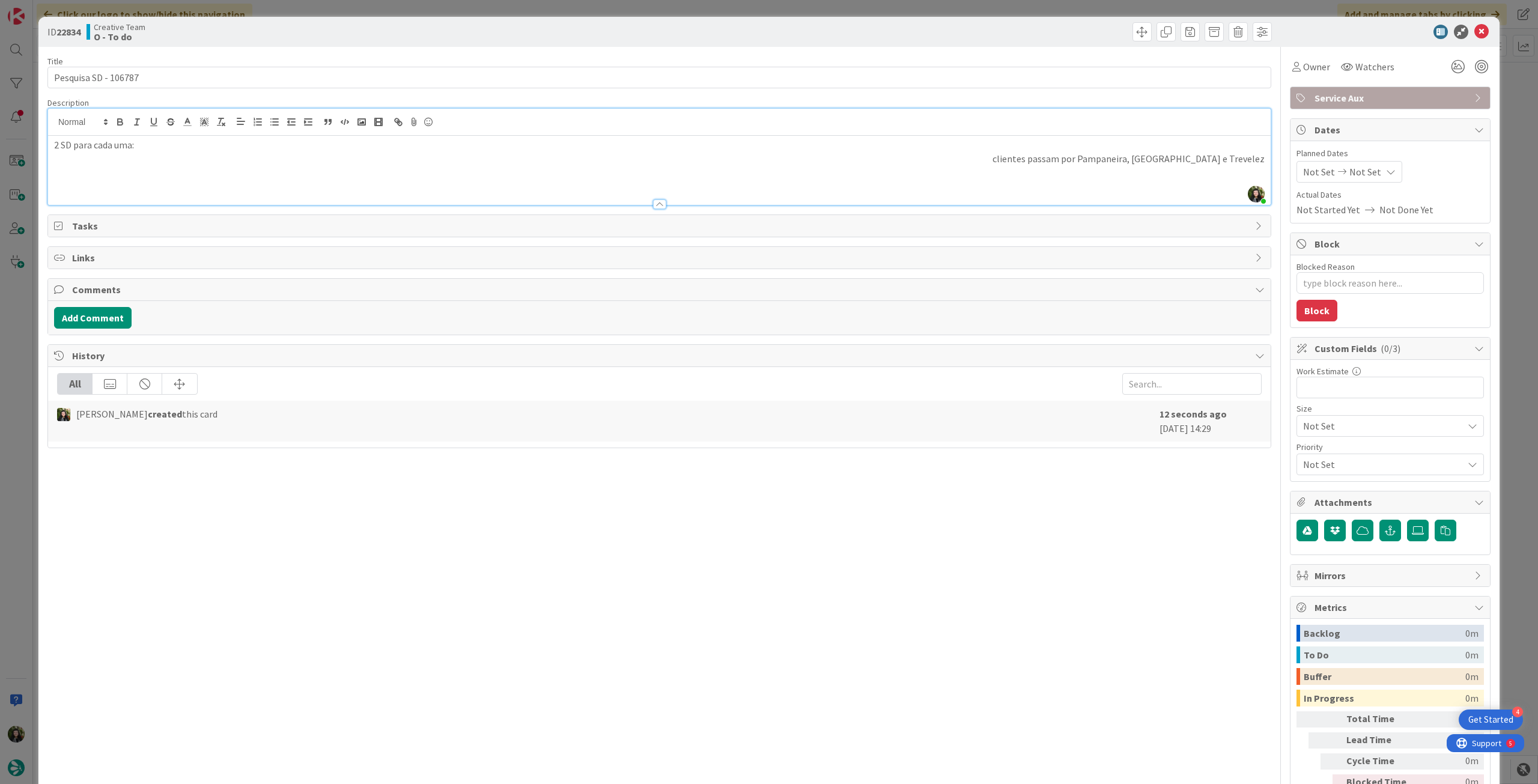
drag, startPoint x: 1133, startPoint y: 159, endPoint x: 1147, endPoint y: 159, distance: 14.0
click at [1135, 159] on span "clientes passam por Pampaneira, Bubión e Trevelez" at bounding box center [1129, 158] width 272 height 12
drag, startPoint x: 894, startPoint y: 140, endPoint x: 356, endPoint y: 152, distance: 538.1
click at [892, 188] on div "2 SD para cada uma: cPampaneira, Bubión e Trevelez" at bounding box center [659, 170] width 1223 height 69
click at [222, 125] on line "button" at bounding box center [223, 124] width 2 height 2
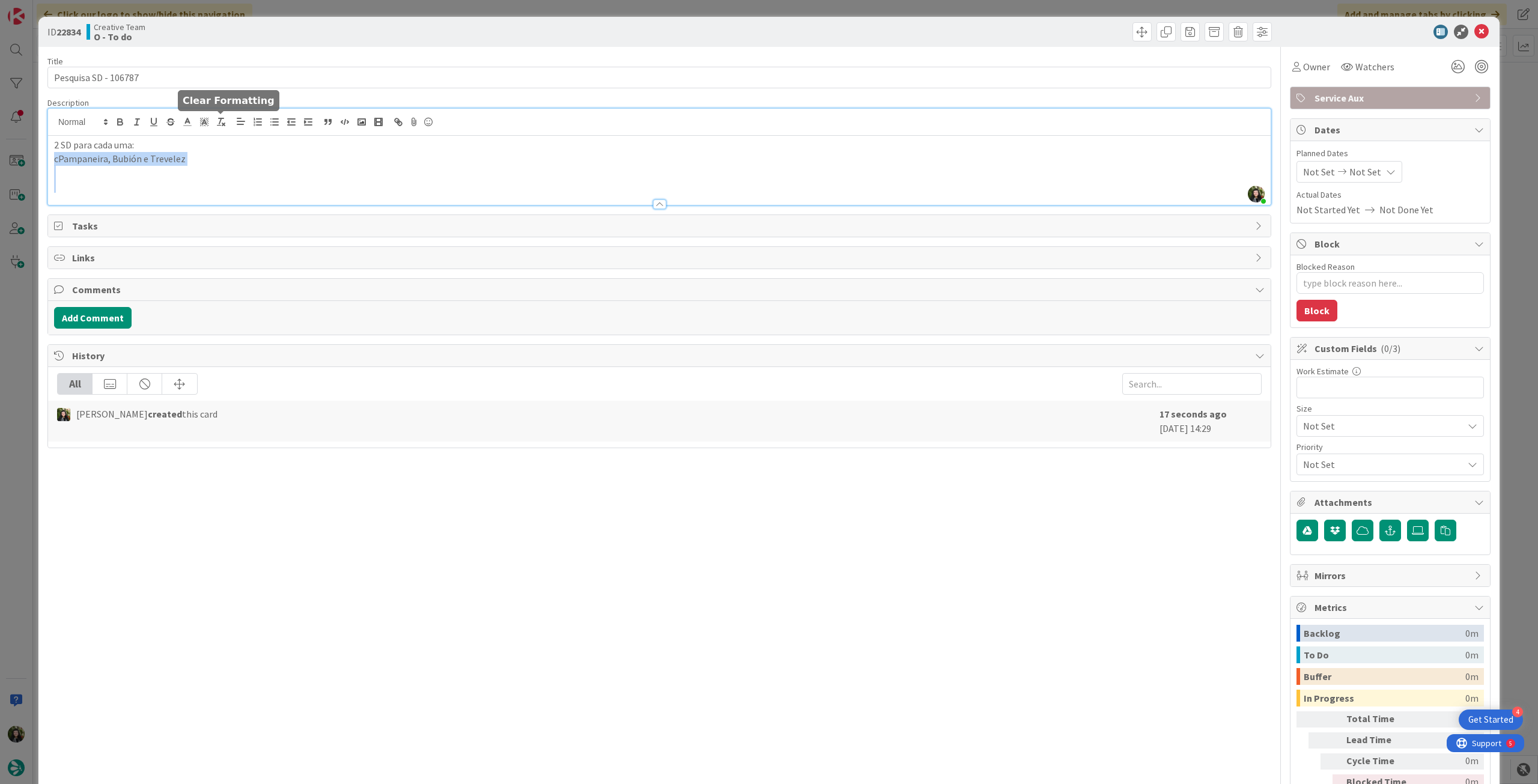
click at [168, 180] on p at bounding box center [660, 186] width 1211 height 14
click at [60, 160] on p "cPampaneira, Bubión e Trevelez" at bounding box center [660, 159] width 1211 height 14
click at [108, 158] on p "Pampaneira, Bubión e Trevelez" at bounding box center [660, 159] width 1211 height 14
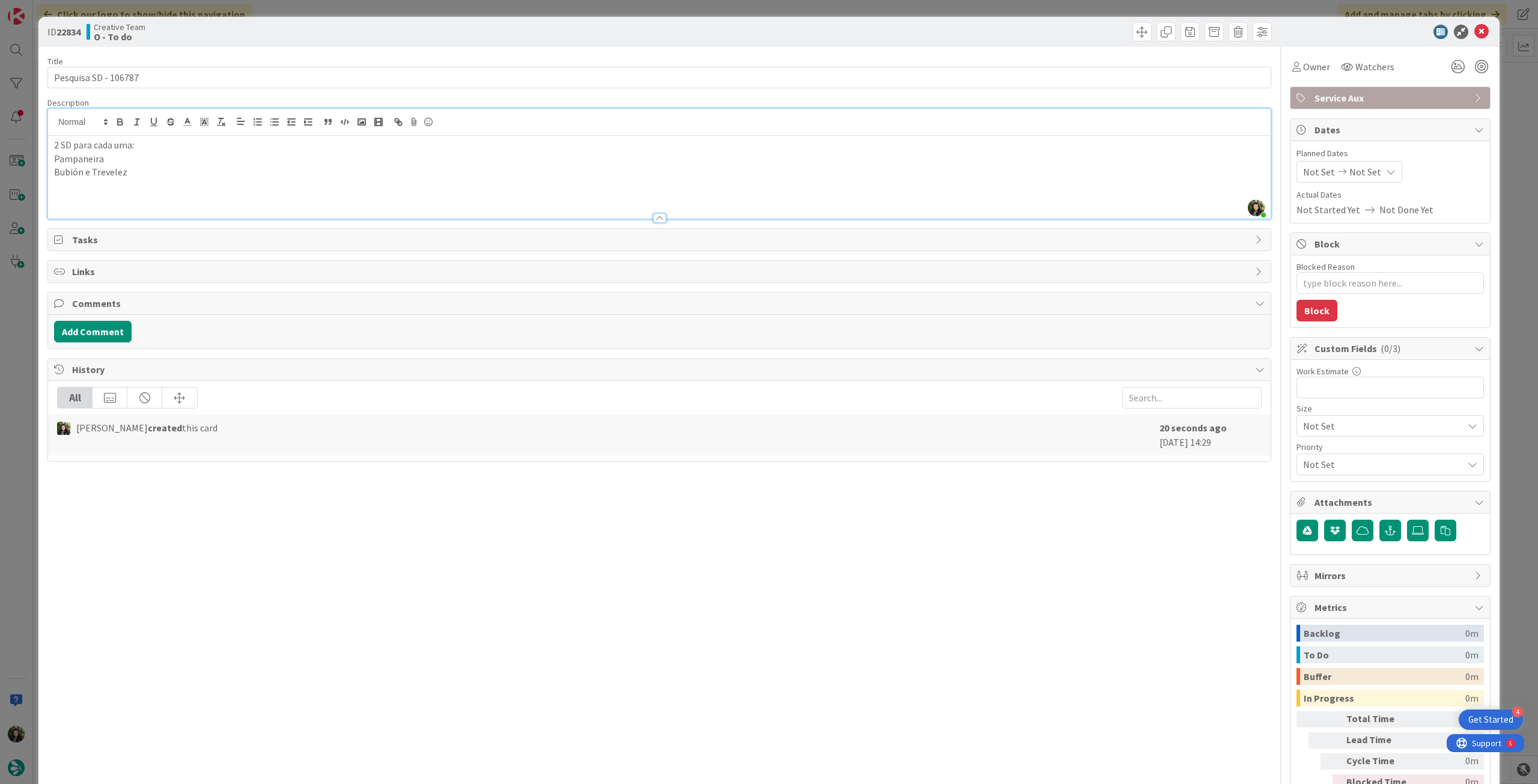
drag, startPoint x: 92, startPoint y: 172, endPoint x: 134, endPoint y: 169, distance: 42.1
click at [93, 172] on p "Bubión e Trevelez" at bounding box center [660, 172] width 1211 height 14
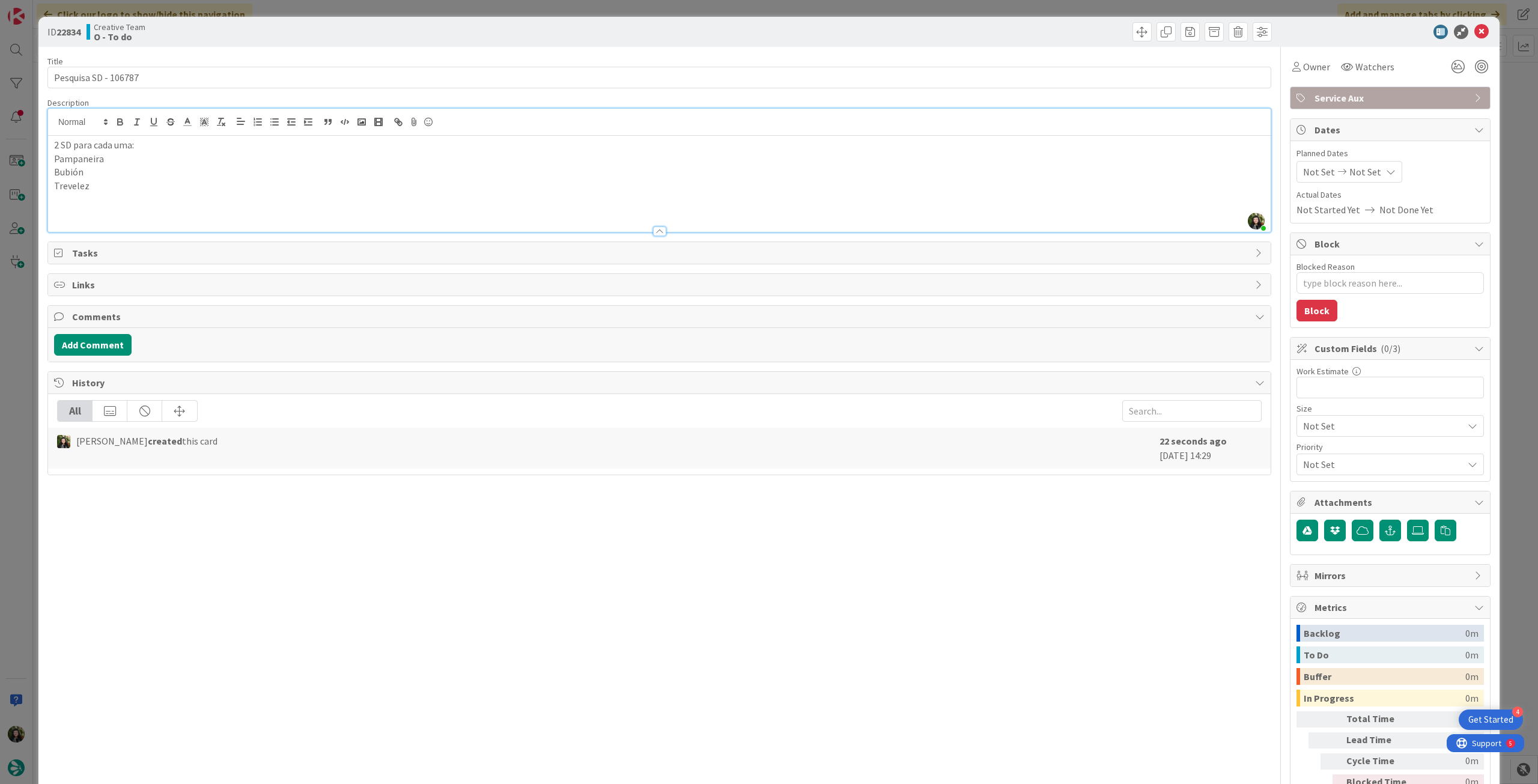
drag, startPoint x: 143, startPoint y: 148, endPoint x: 233, endPoint y: 148, distance: 90.0
click at [144, 148] on p "2 SD para cada uma:" at bounding box center [660, 146] width 1211 height 14
click at [1353, 172] on span "Not Set" at bounding box center [1365, 172] width 32 height 15
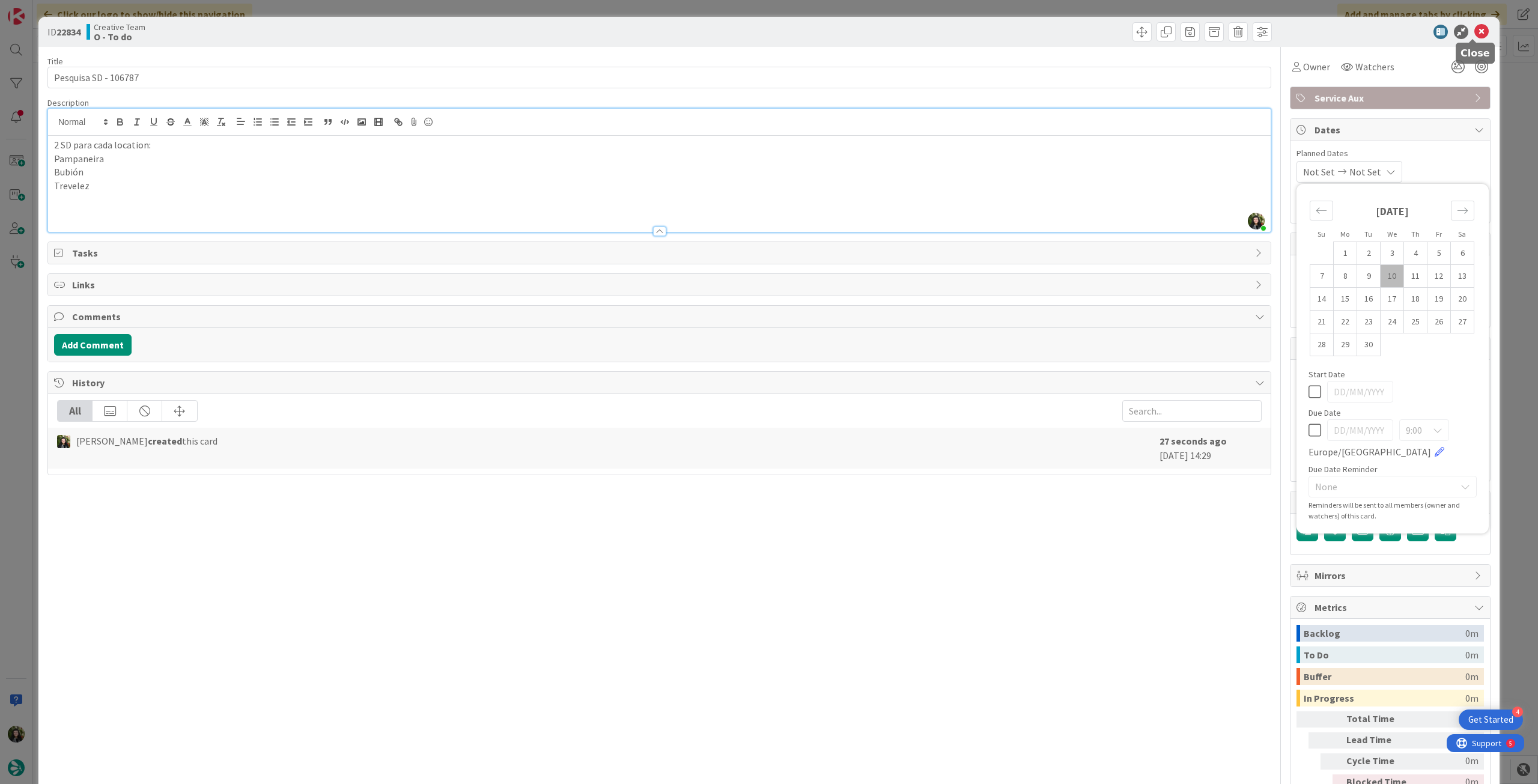
click at [1475, 31] on icon at bounding box center [1482, 32] width 15 height 15
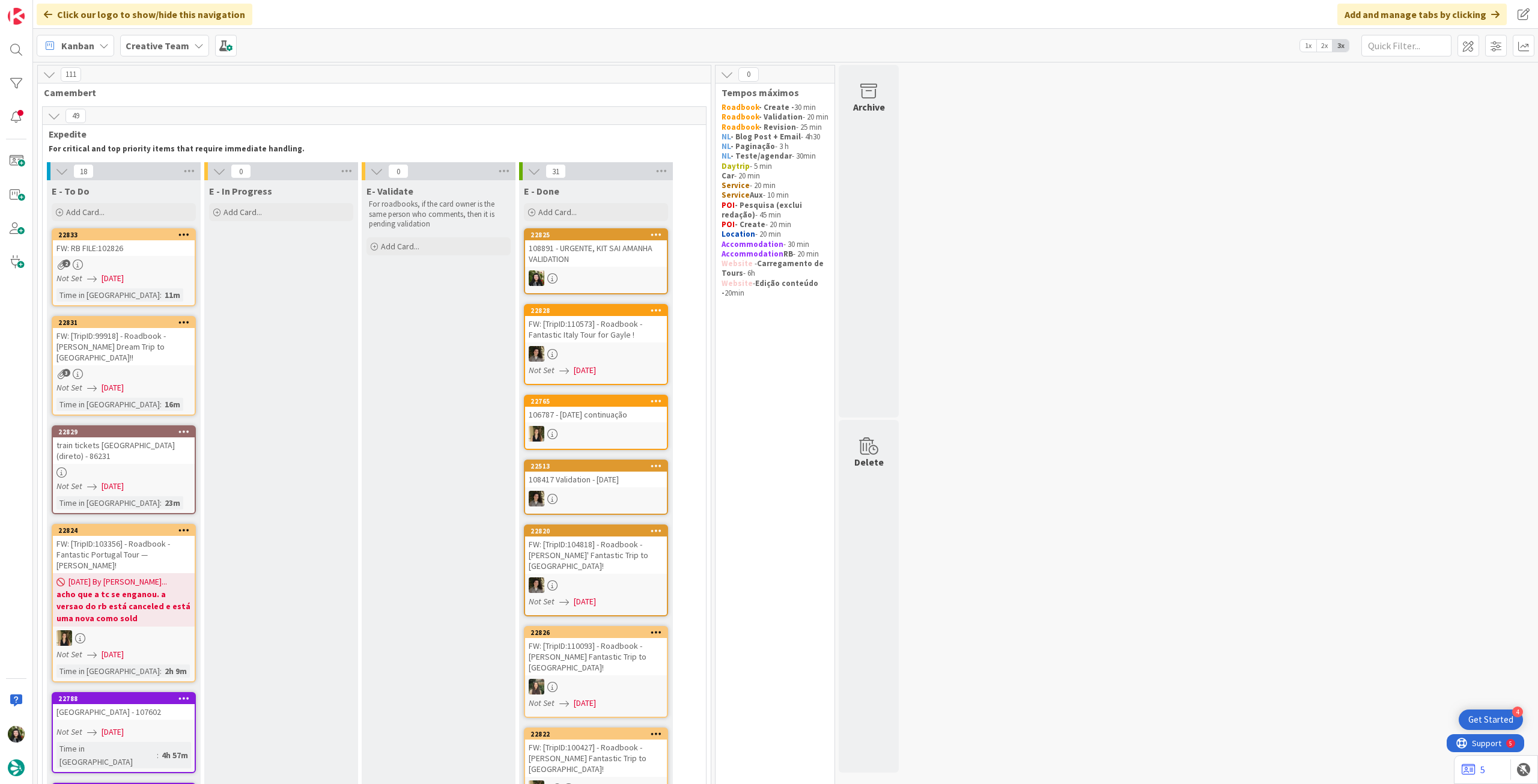
click at [163, 46] on b "Creative Team" at bounding box center [158, 45] width 64 height 12
click at [177, 157] on div "Creative Team 2" at bounding box center [222, 148] width 184 height 23
click at [172, 51] on span "Creative Team" at bounding box center [158, 46] width 64 height 15
click at [175, 178] on h4 "Creative Team - Análise" at bounding box center [216, 172] width 163 height 12
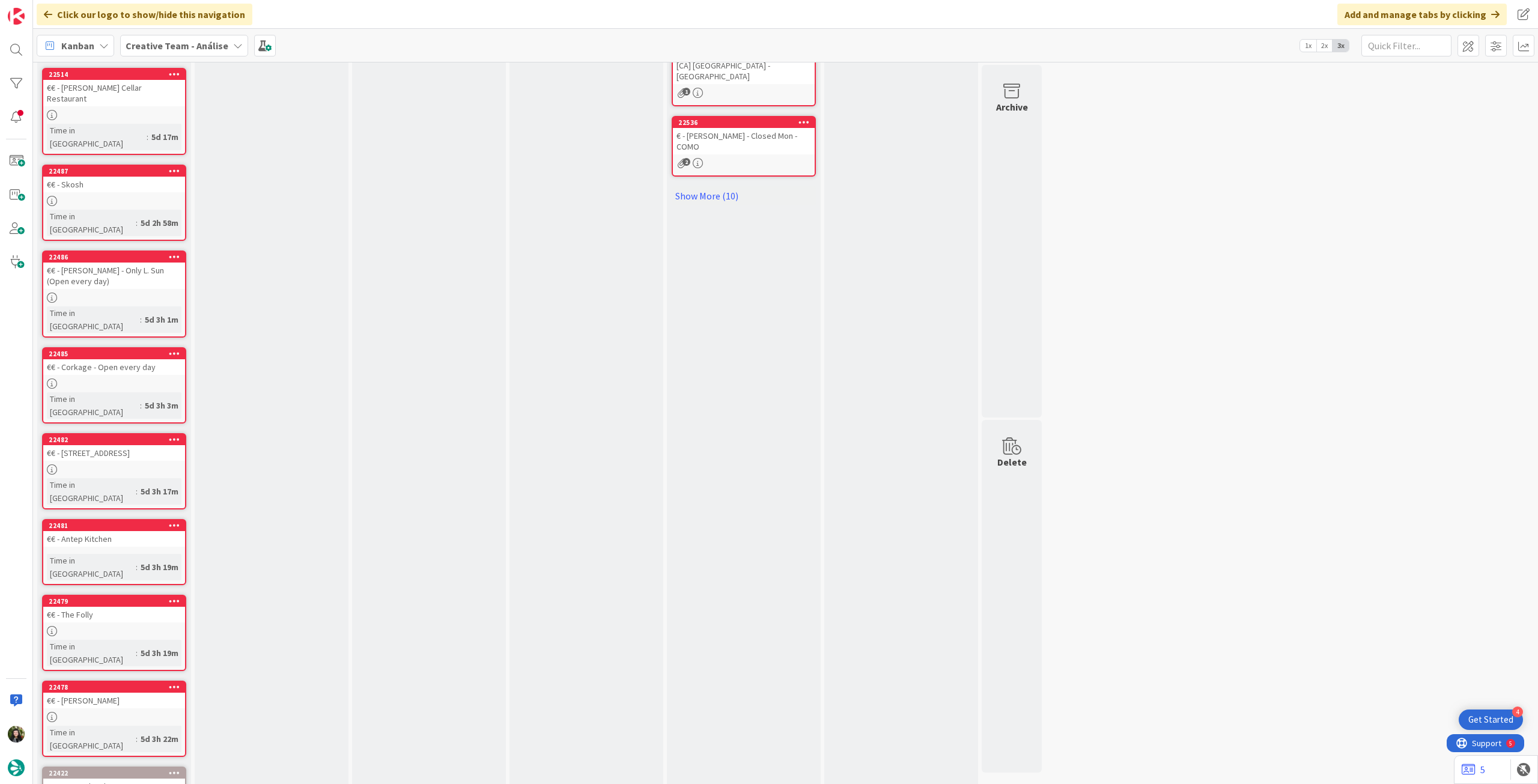
scroll to position [688, 0]
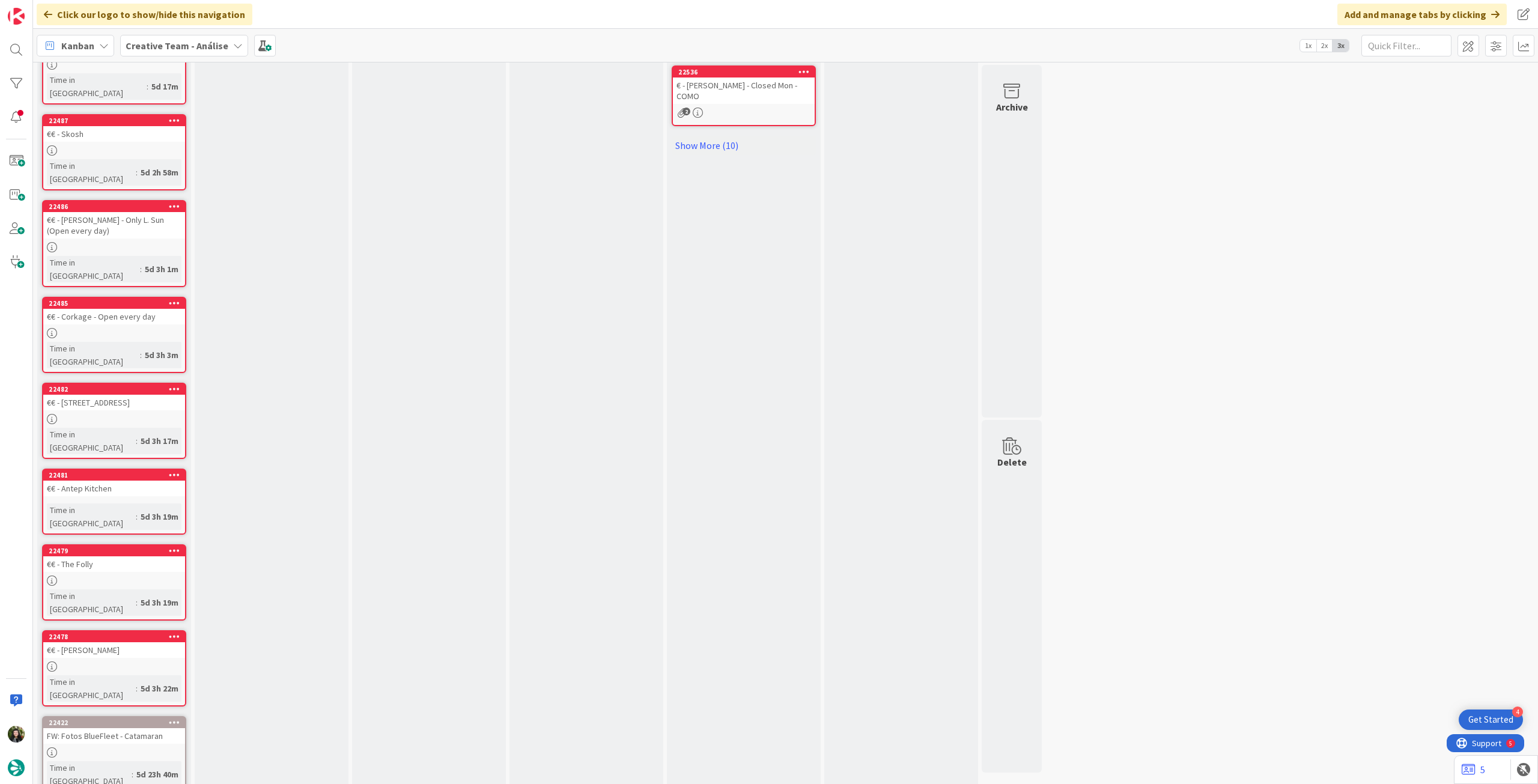
drag, startPoint x: 147, startPoint y: 43, endPoint x: 151, endPoint y: 56, distance: 13.6
click at [149, 44] on b "Creative Team - Análise" at bounding box center [177, 45] width 103 height 12
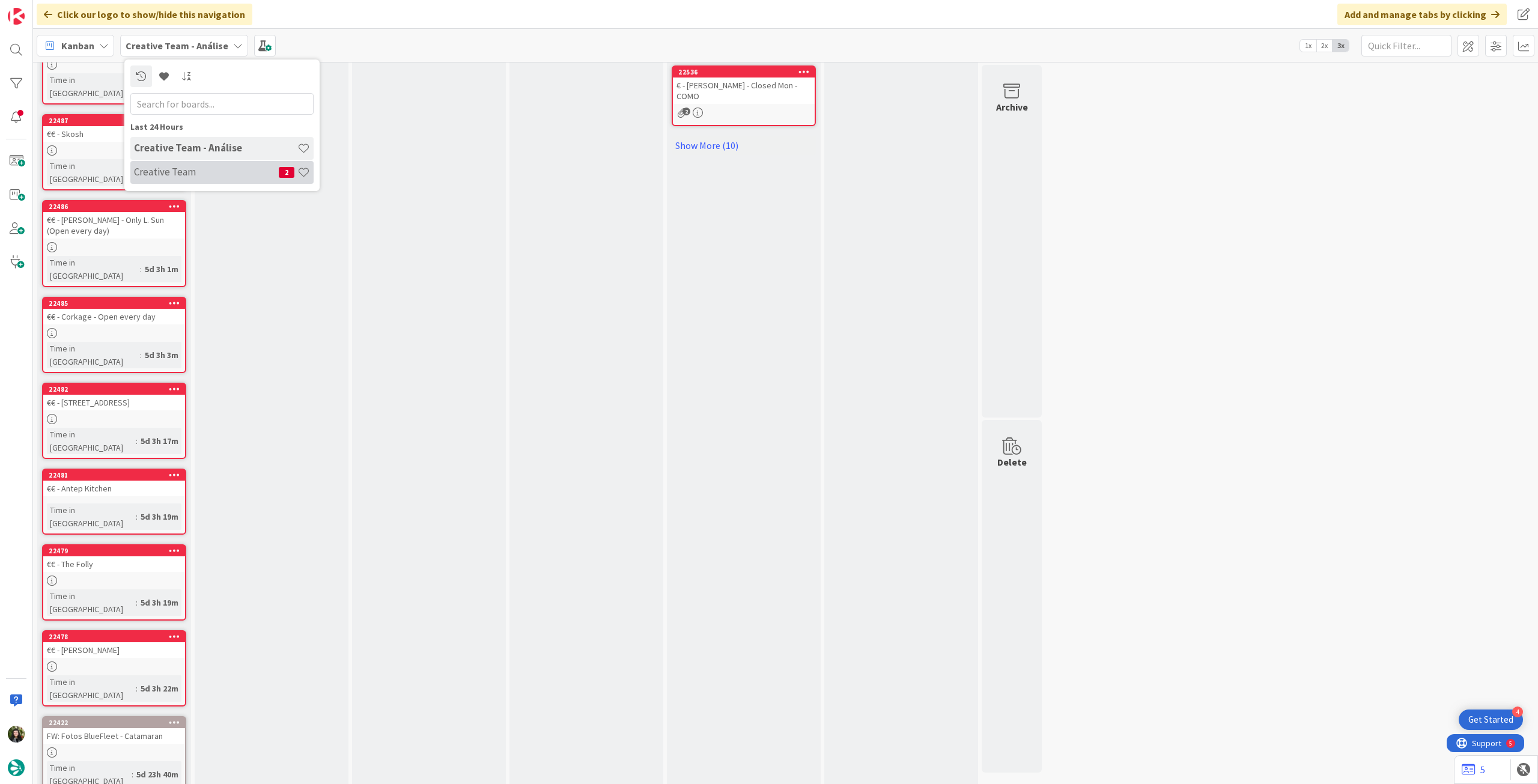
click at [192, 180] on div "Creative Team 2" at bounding box center [222, 172] width 184 height 23
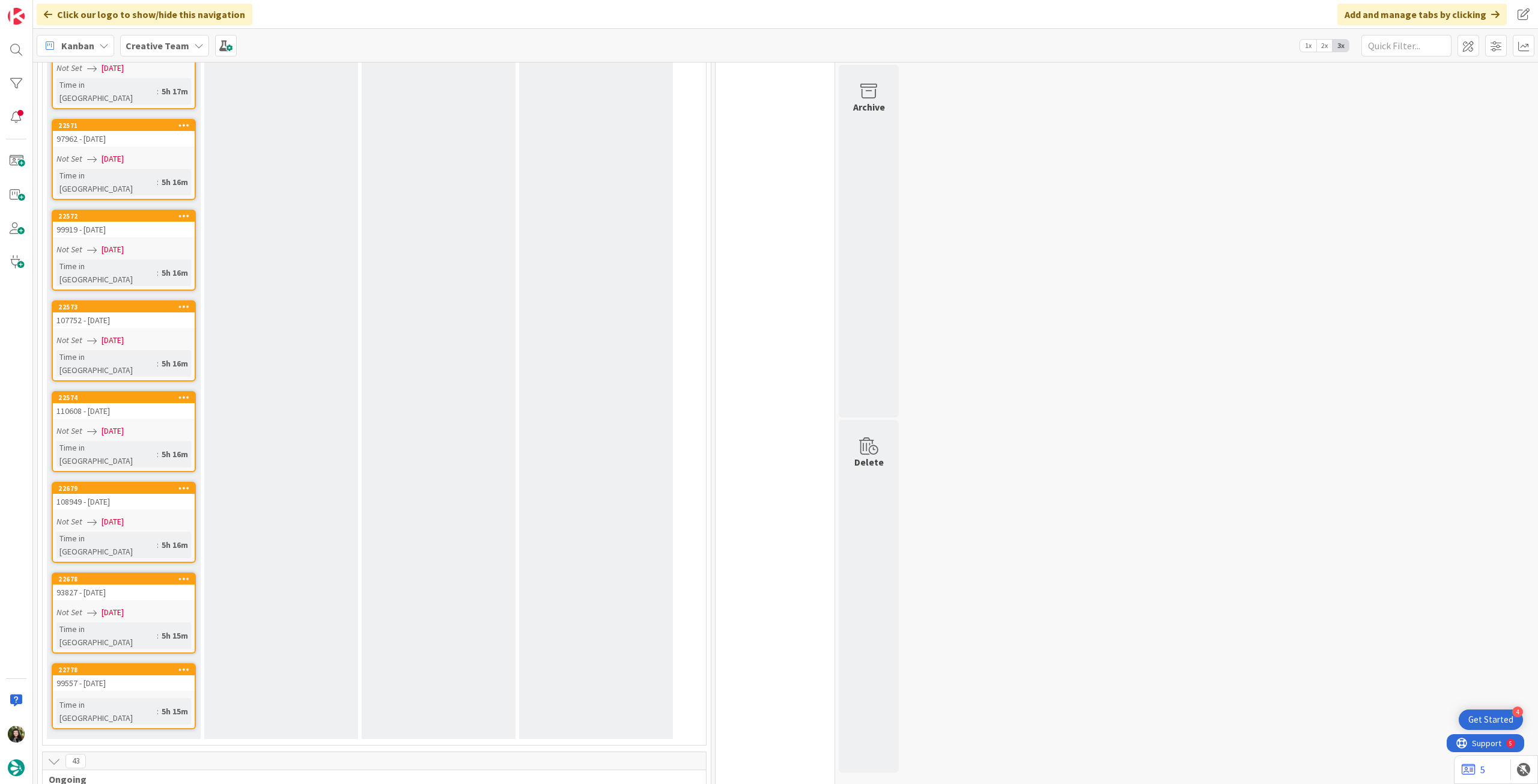
scroll to position [1522, 0]
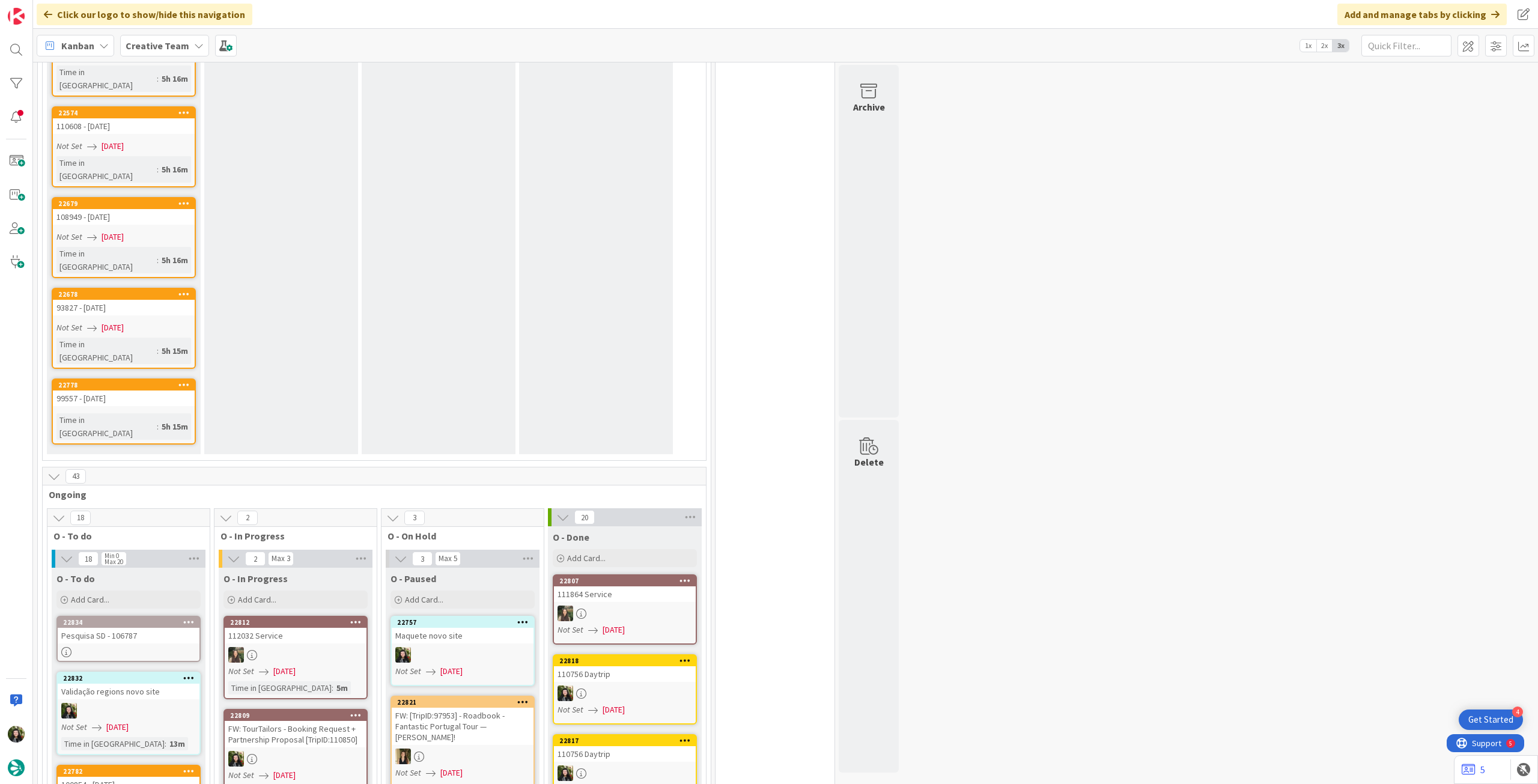
click at [314, 721] on div "FW: TourTailors - Booking Request + Partnership Proposal [TripID:110850]" at bounding box center [296, 734] width 142 height 27
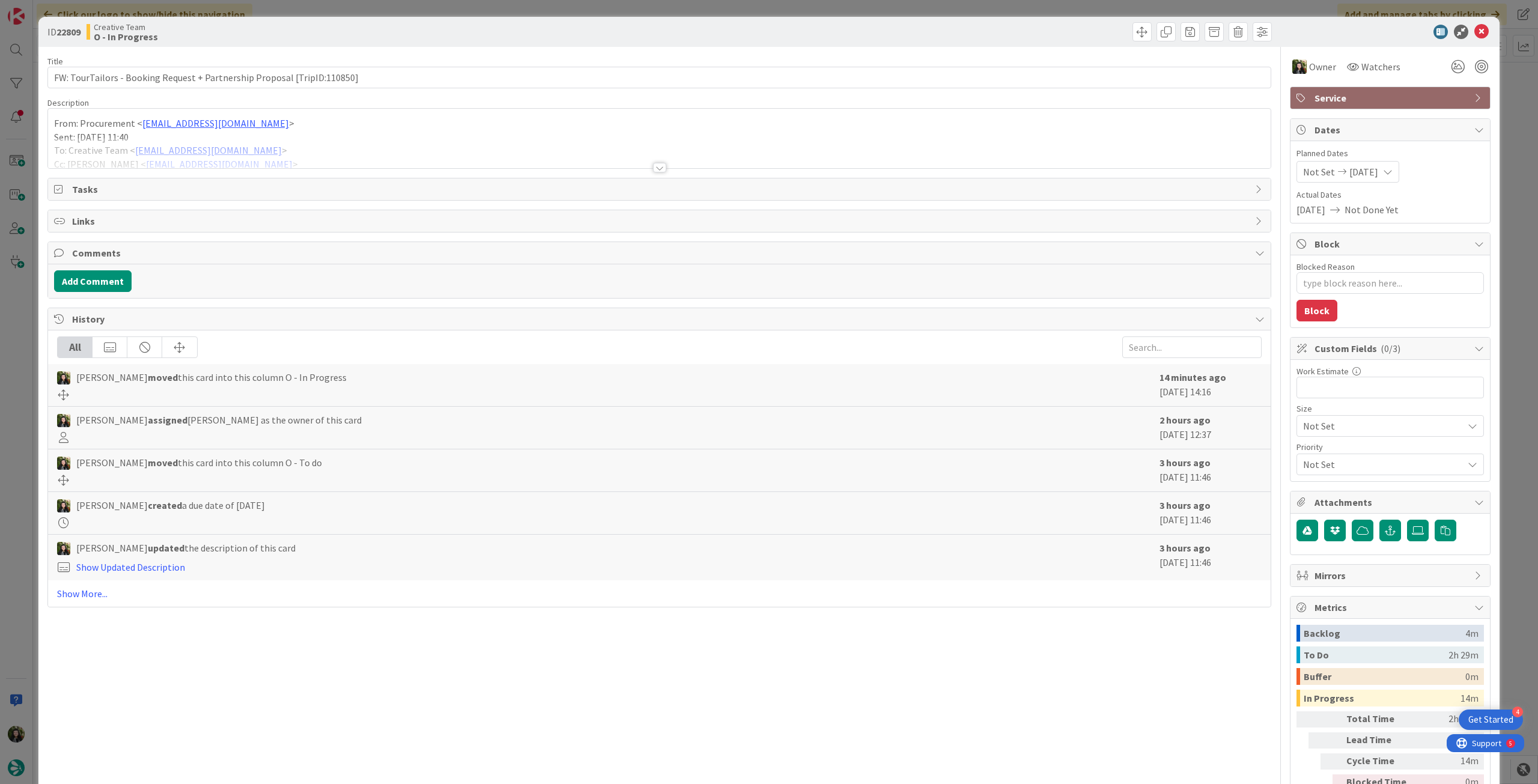
click at [219, 136] on p "Sent: Wednesday, September 10, 2025 11:40" at bounding box center [660, 137] width 1211 height 14
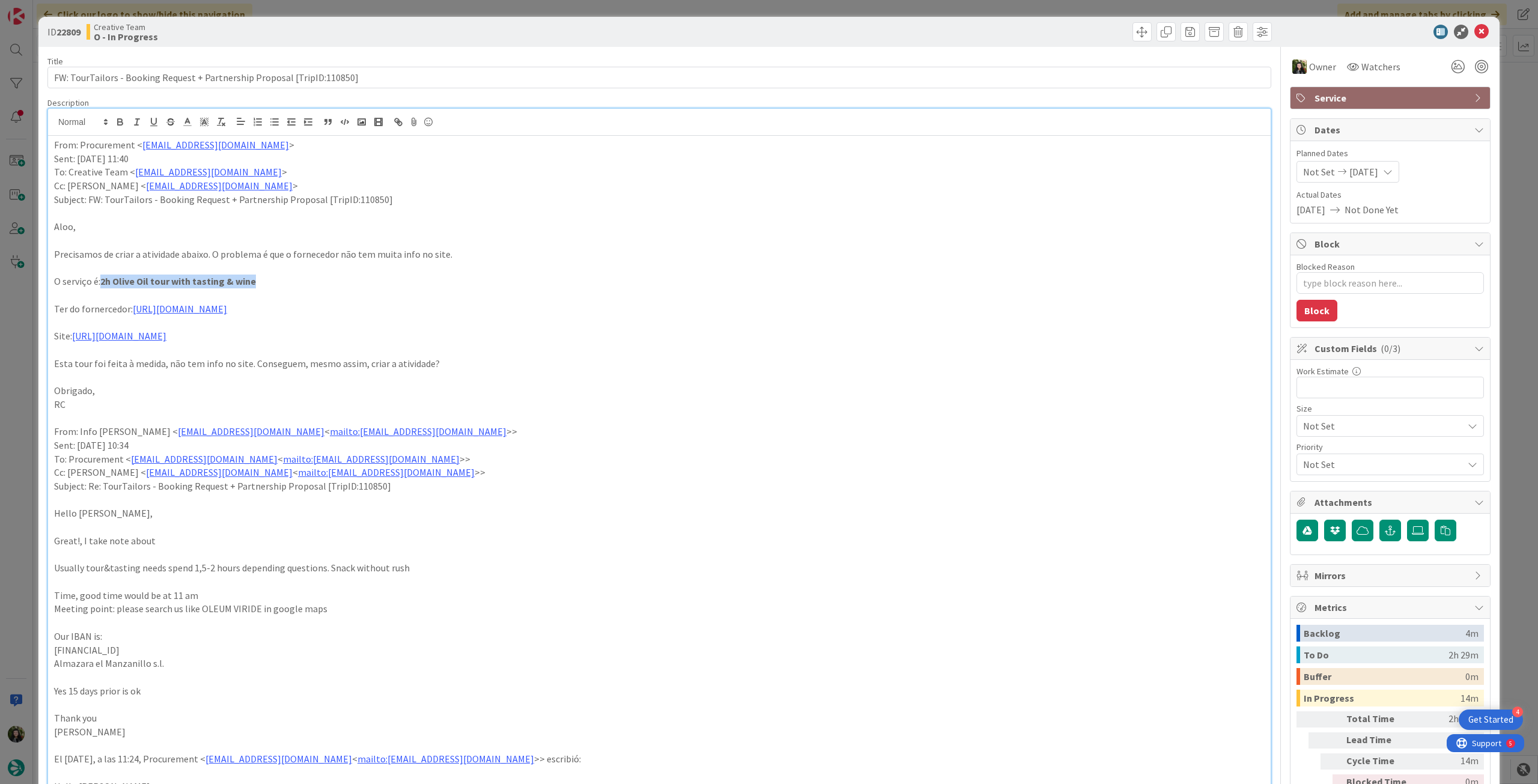
drag, startPoint x: 101, startPoint y: 284, endPoint x: 291, endPoint y: 278, distance: 190.1
click at [286, 281] on p "O serviço é: 2h Olive Oil tour with tasting & wine" at bounding box center [660, 281] width 1211 height 14
copy strong "2h Olive Oil tour with tasting & wine"
click at [155, 303] on link "https://sigav.tourtailors.com/#terceiro/view/116223" at bounding box center [180, 309] width 94 height 12
click at [163, 331] on div "https://sigav.tourtailors.com/#terceiro/view/116223" at bounding box center [217, 332] width 200 height 23
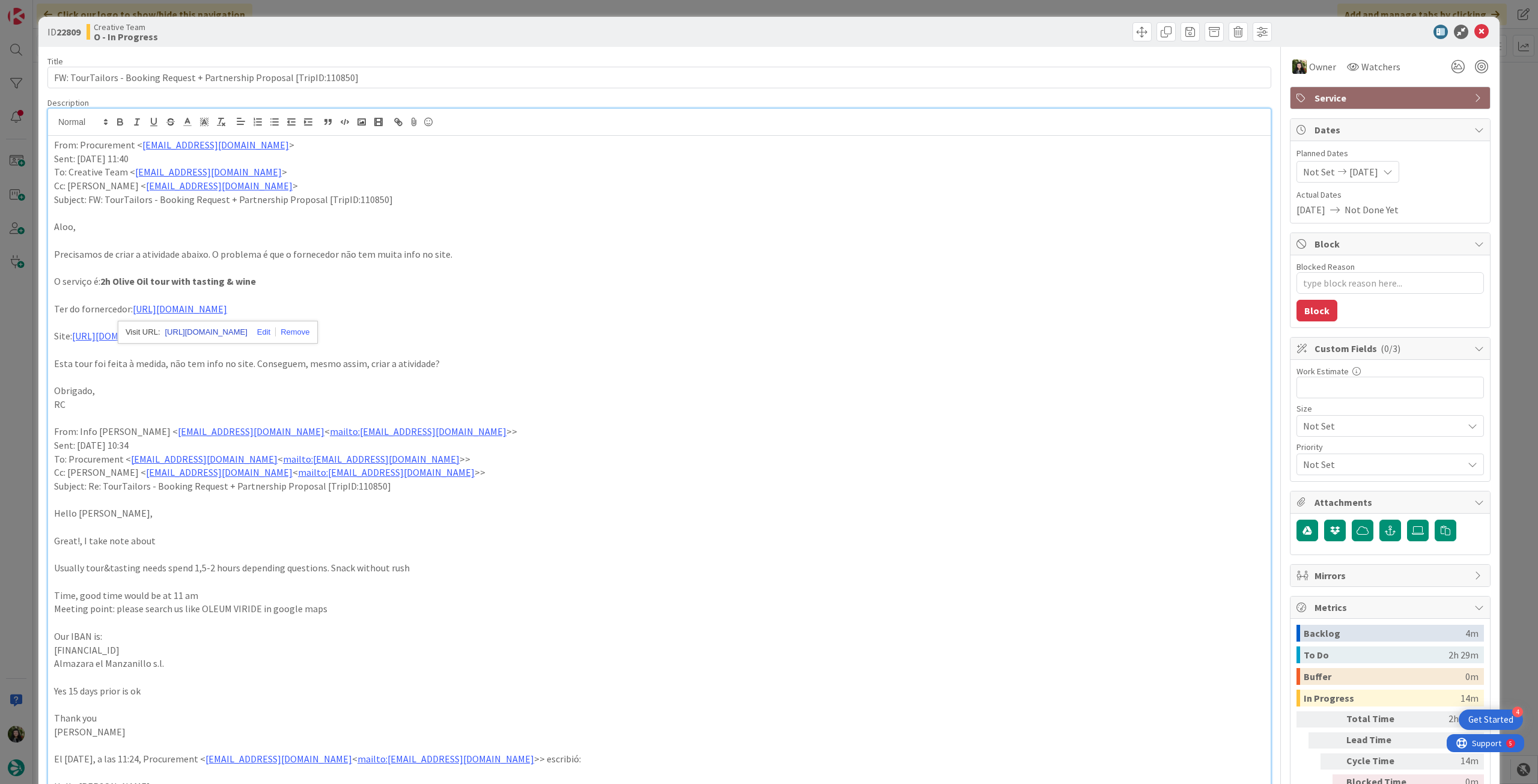
click at [172, 332] on link "https://sigav.tourtailors.com/#terceiro/view/116223" at bounding box center [206, 332] width 82 height 15
click at [227, 304] on link "https://sigav.tourtailors.com/#terceiro/view/116223" at bounding box center [180, 309] width 94 height 12
click at [283, 279] on p "O serviço é: 2h Olive Oil tour with tasting & wine" at bounding box center [660, 281] width 1211 height 14
click at [150, 337] on link "https://oleumviride.com/en/" at bounding box center [120, 335] width 94 height 12
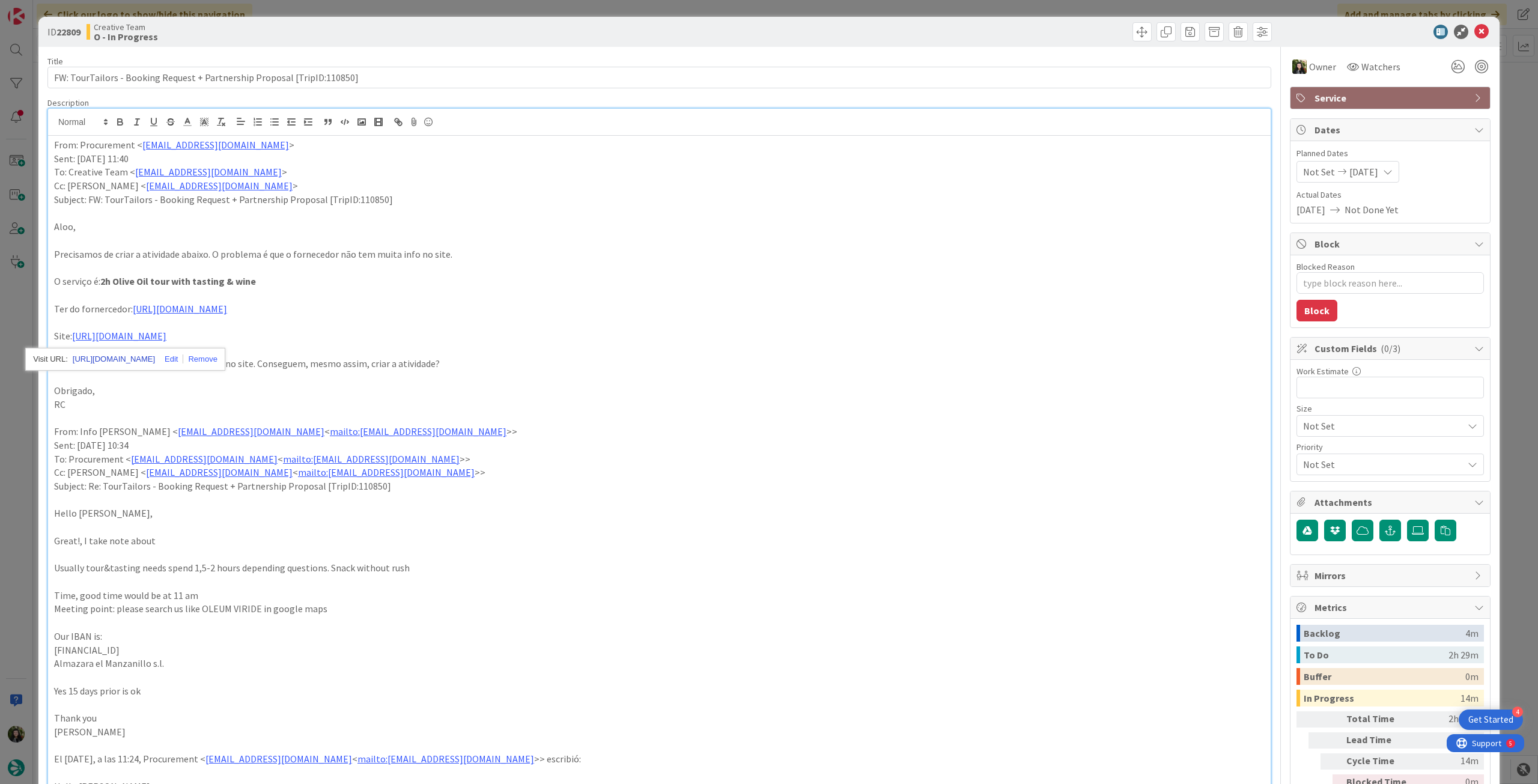
click at [150, 362] on link "https://oleumviride.com/en/" at bounding box center [113, 359] width 82 height 15
click at [445, 252] on p "Precisamos de criar a atividade abaixo. O problema é que o fornecedor não tem m…" at bounding box center [660, 255] width 1211 height 14
click at [101, 340] on link "https://oleumviride.com/en/" at bounding box center [120, 335] width 94 height 12
click at [101, 357] on link "https://oleumviride.com/en/" at bounding box center [113, 359] width 82 height 15
drag, startPoint x: 259, startPoint y: 283, endPoint x: 107, endPoint y: 277, distance: 152.1
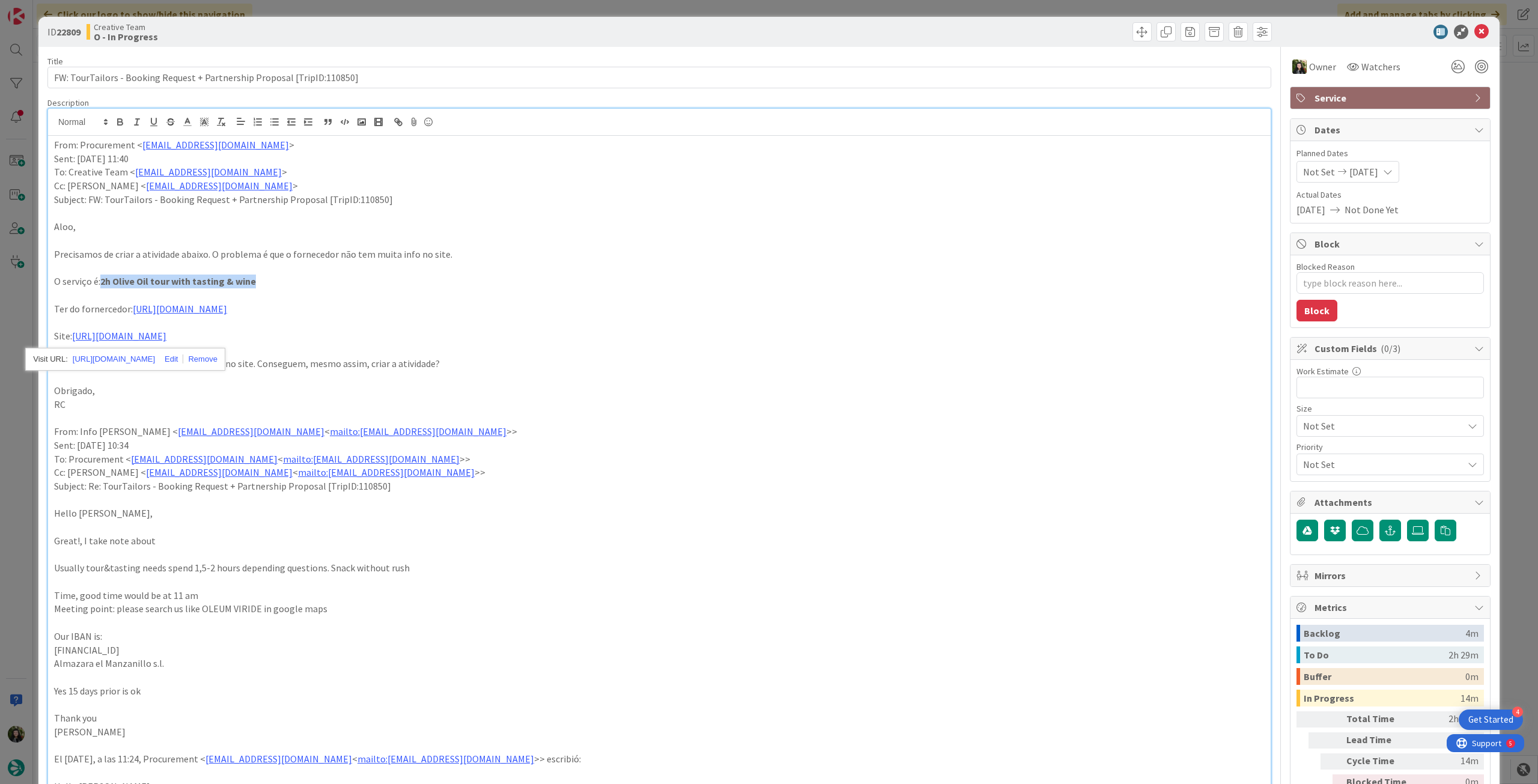
click at [101, 278] on p "O serviço é: 2h Olive Oil tour with tasting & wine" at bounding box center [660, 281] width 1211 height 14
copy p "2h Olive Oil tour with tasting & wine"
drag, startPoint x: 359, startPoint y: 77, endPoint x: 70, endPoint y: 79, distance: 289.0
click at [70, 79] on input "FW: TourTailors - Booking Request + Partnership Proposal [TripID:110850]" at bounding box center [660, 77] width 1224 height 22
click at [1475, 31] on icon at bounding box center [1482, 32] width 15 height 15
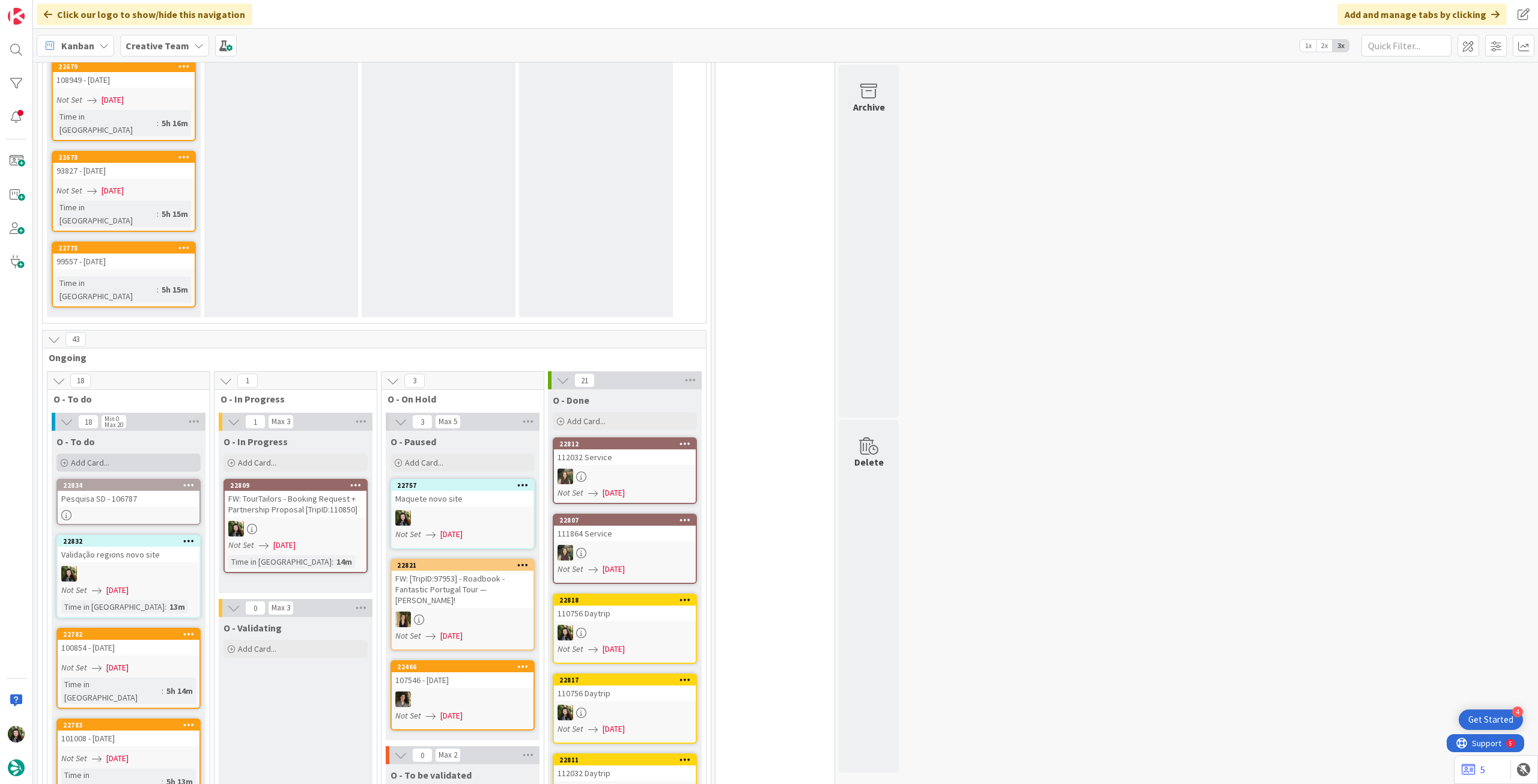
scroll to position [1515, 0]
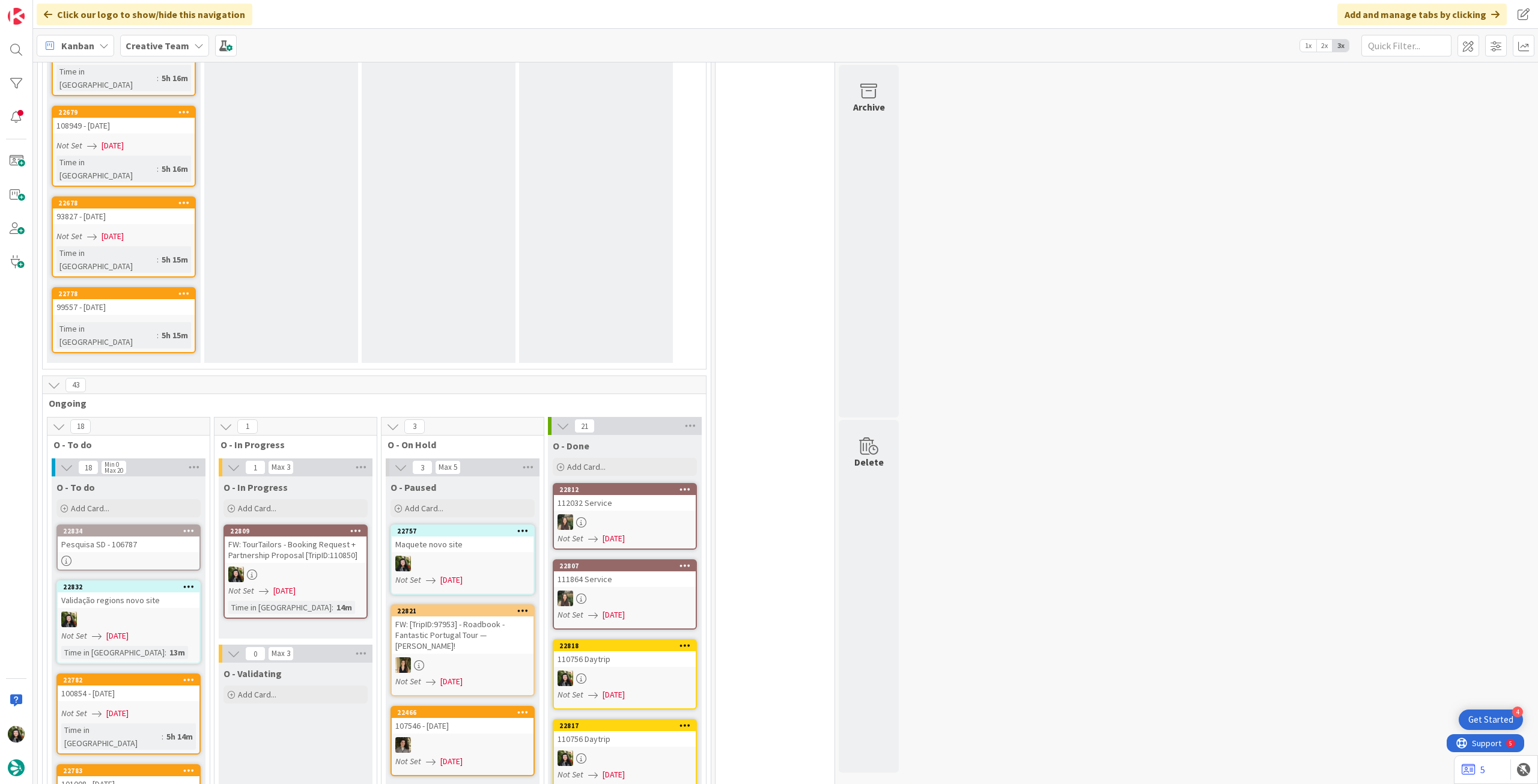
click at [146, 536] on div "Pesquisa SD - 106787" at bounding box center [129, 544] width 142 height 15
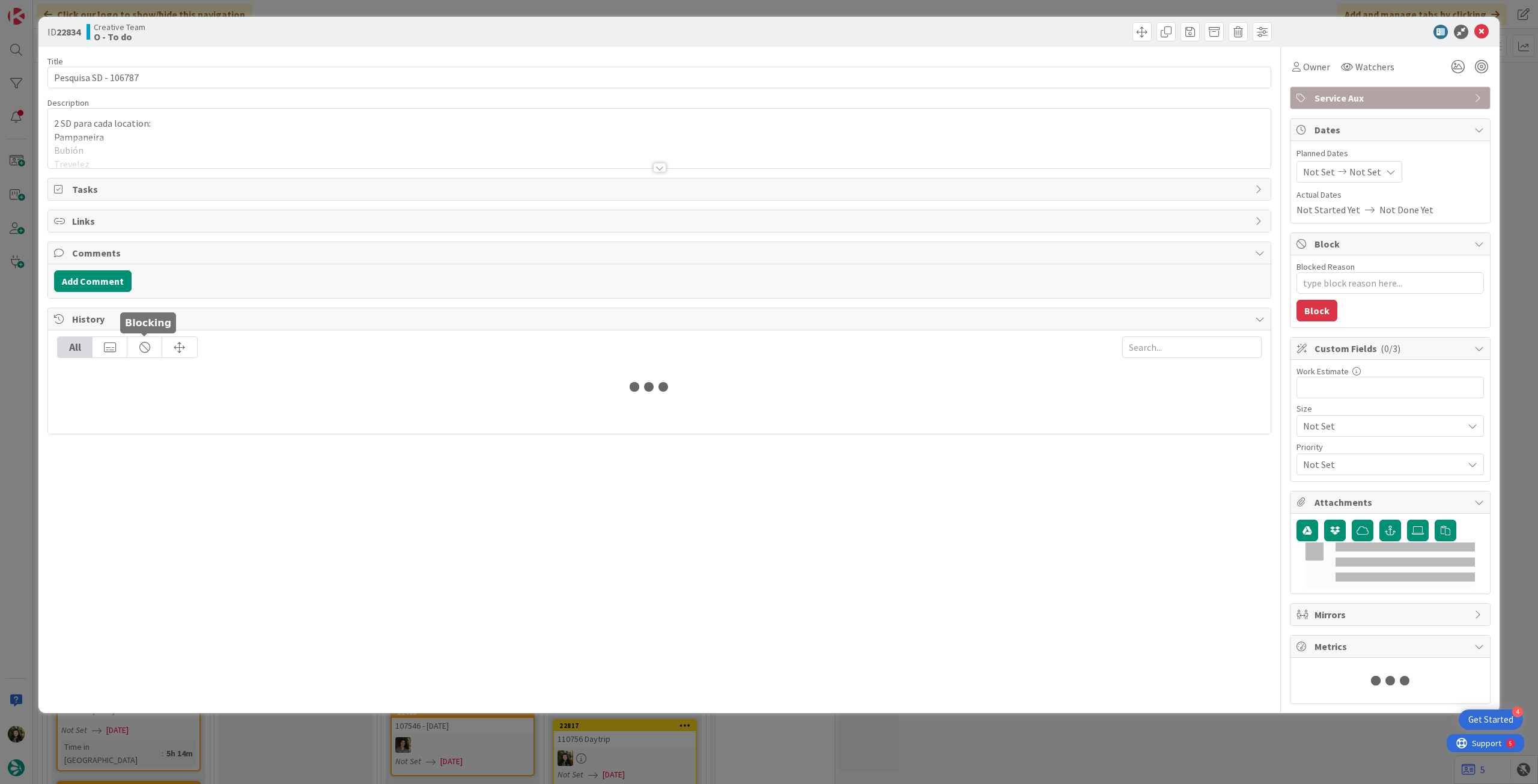
type textarea "x"
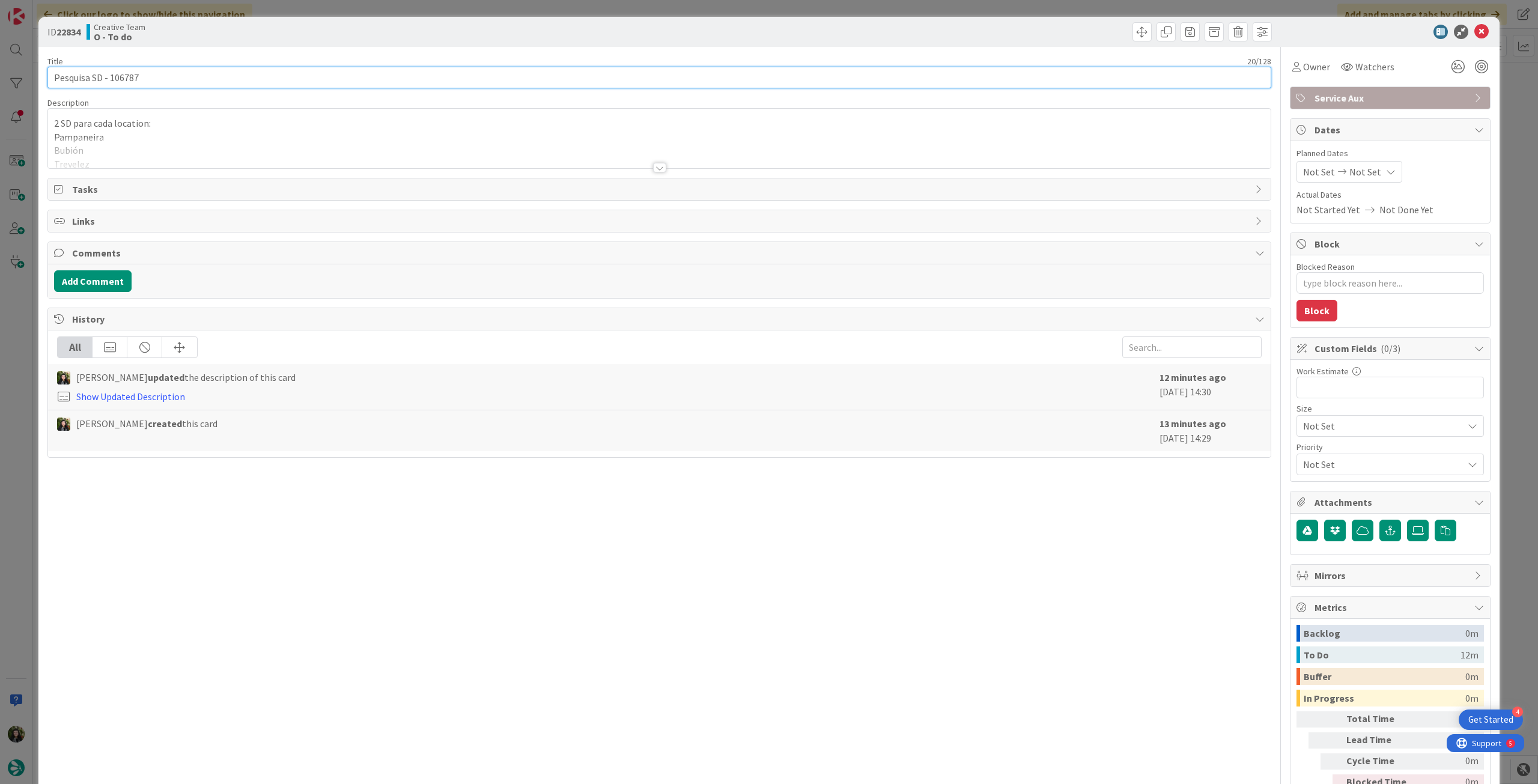
click at [278, 88] on input "Pesquisa SD - 106787" at bounding box center [660, 77] width 1224 height 22
type input "Pesquisa SD - 106787 - ter pronto ate dia 16"
type textarea "x"
type input "Pesquisa SD - 106787 - ter pronto ate dia 16"
click at [1361, 172] on span "Not Set" at bounding box center [1365, 172] width 32 height 15
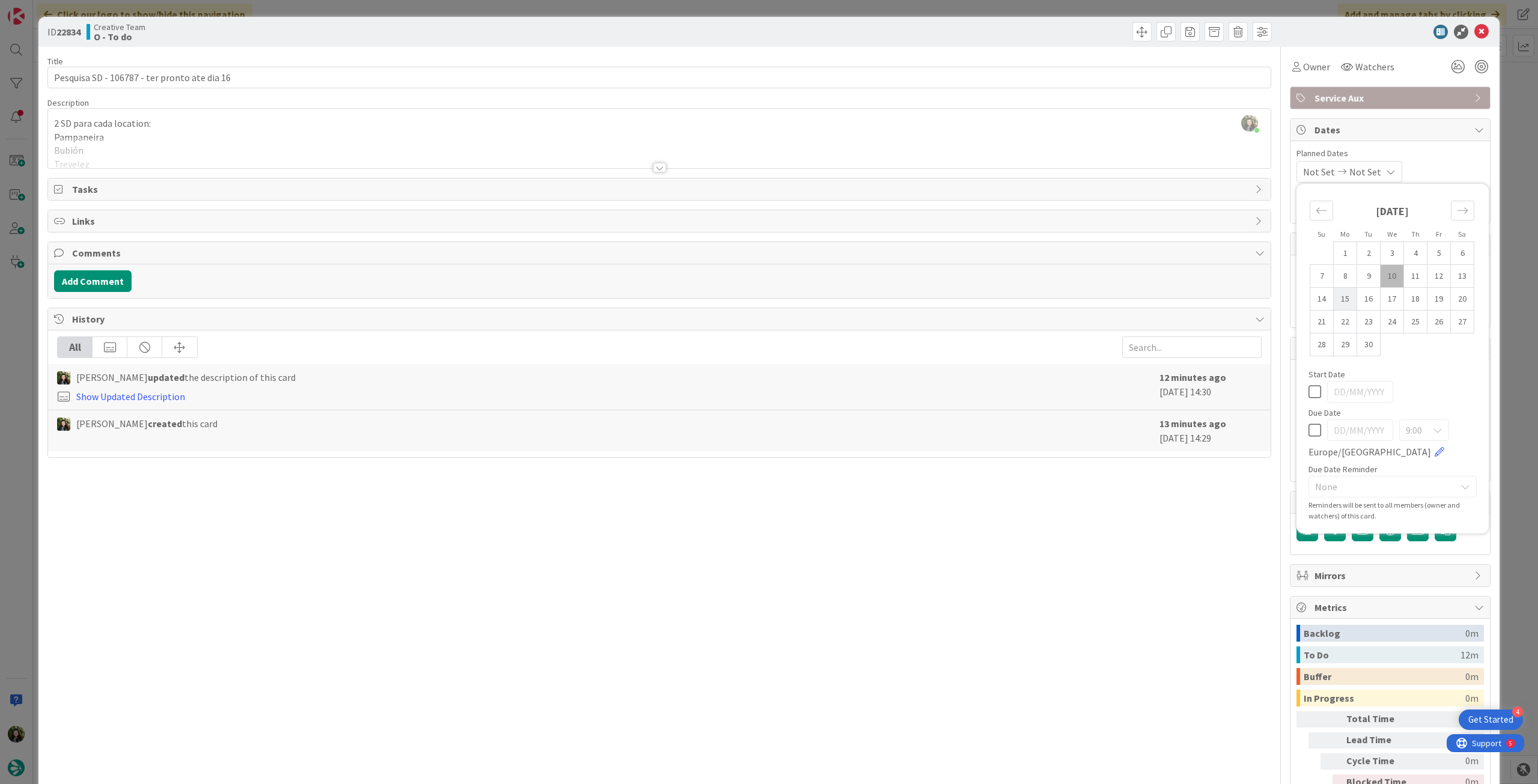
click at [1342, 300] on td "15" at bounding box center [1345, 299] width 23 height 23
type input "[DATE]"
type textarea "x"
click at [1310, 393] on icon at bounding box center [1315, 392] width 13 height 15
click at [1309, 435] on icon at bounding box center [1315, 430] width 13 height 15
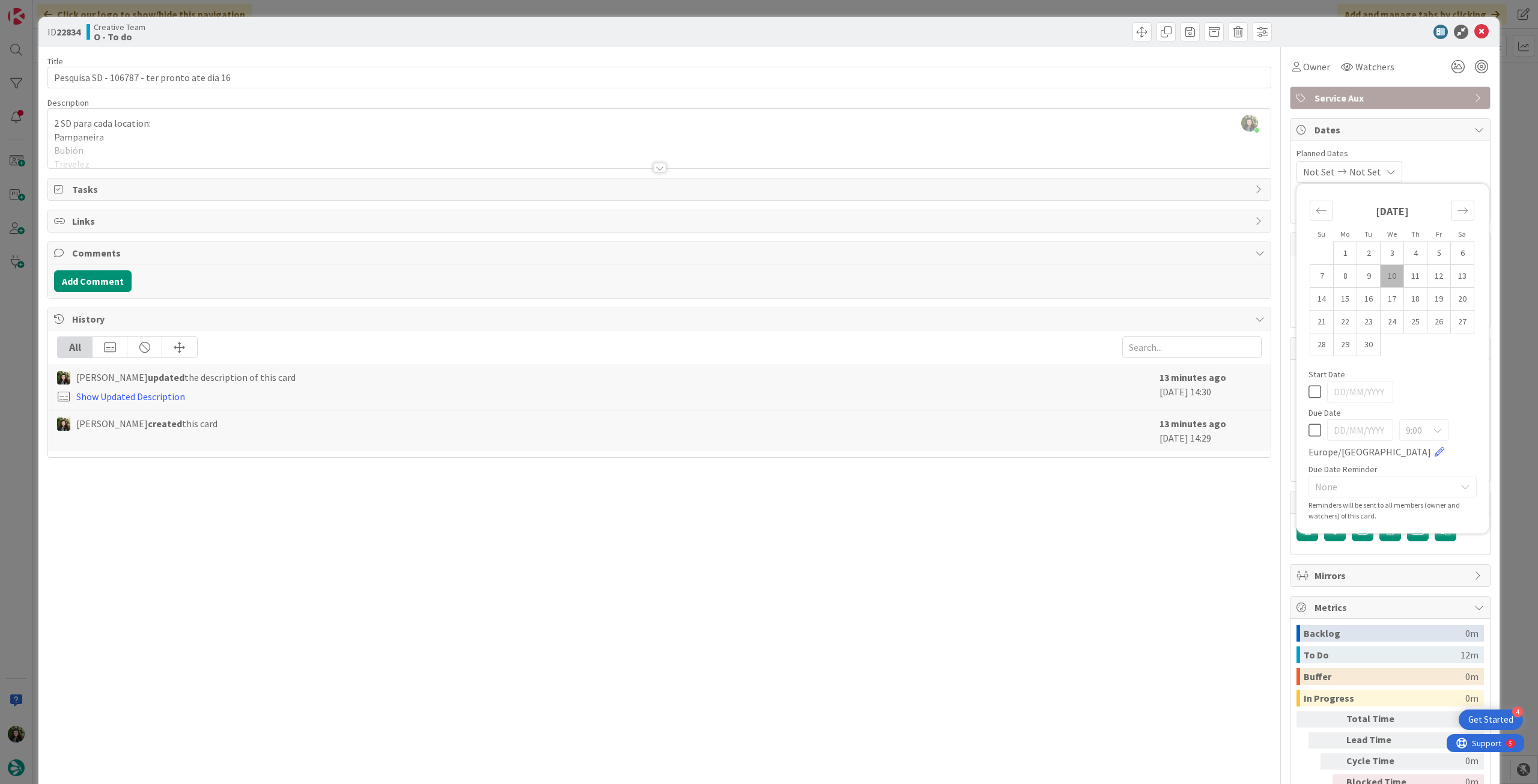
type input "[DATE]"
click at [1338, 303] on td "15" at bounding box center [1345, 299] width 23 height 23
type textarea "x"
type input "[DATE]"
click at [1475, 31] on icon at bounding box center [1482, 32] width 15 height 15
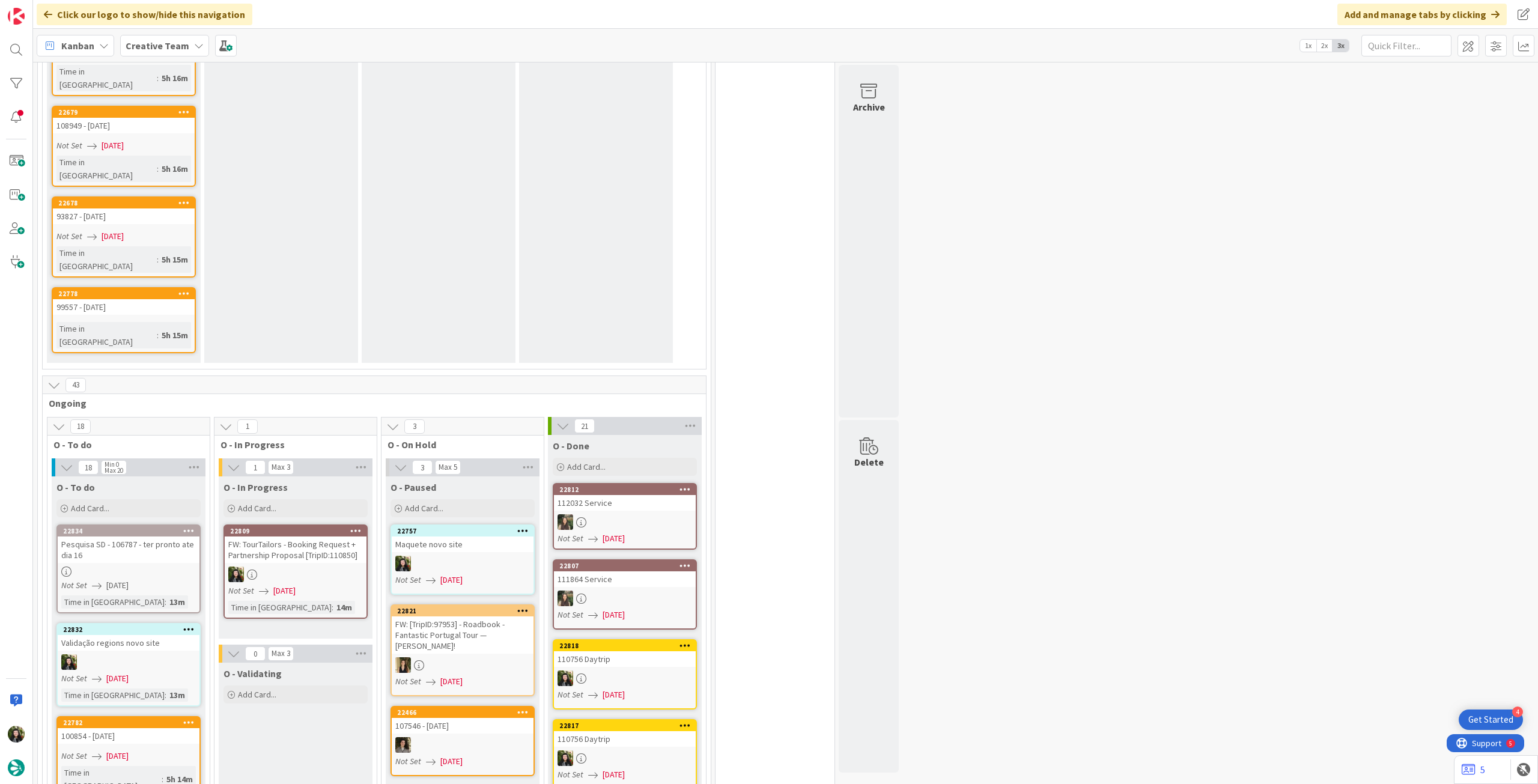
drag, startPoint x: 190, startPoint y: 320, endPoint x: 189, endPoint y: 326, distance: 6.1
click at [190, 527] on icon at bounding box center [189, 531] width 11 height 8
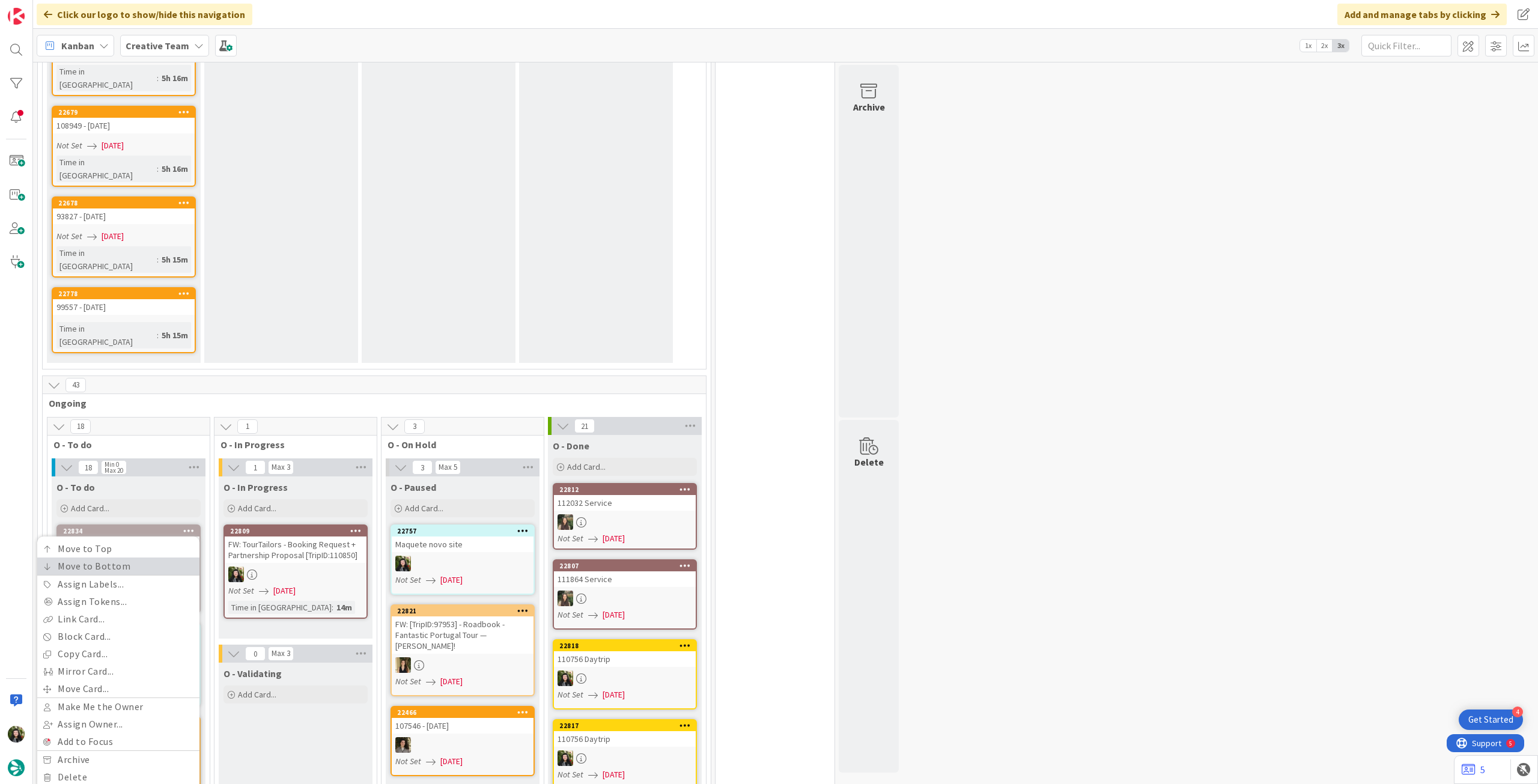
click at [179, 558] on link "Move to Bottom" at bounding box center [118, 566] width 162 height 18
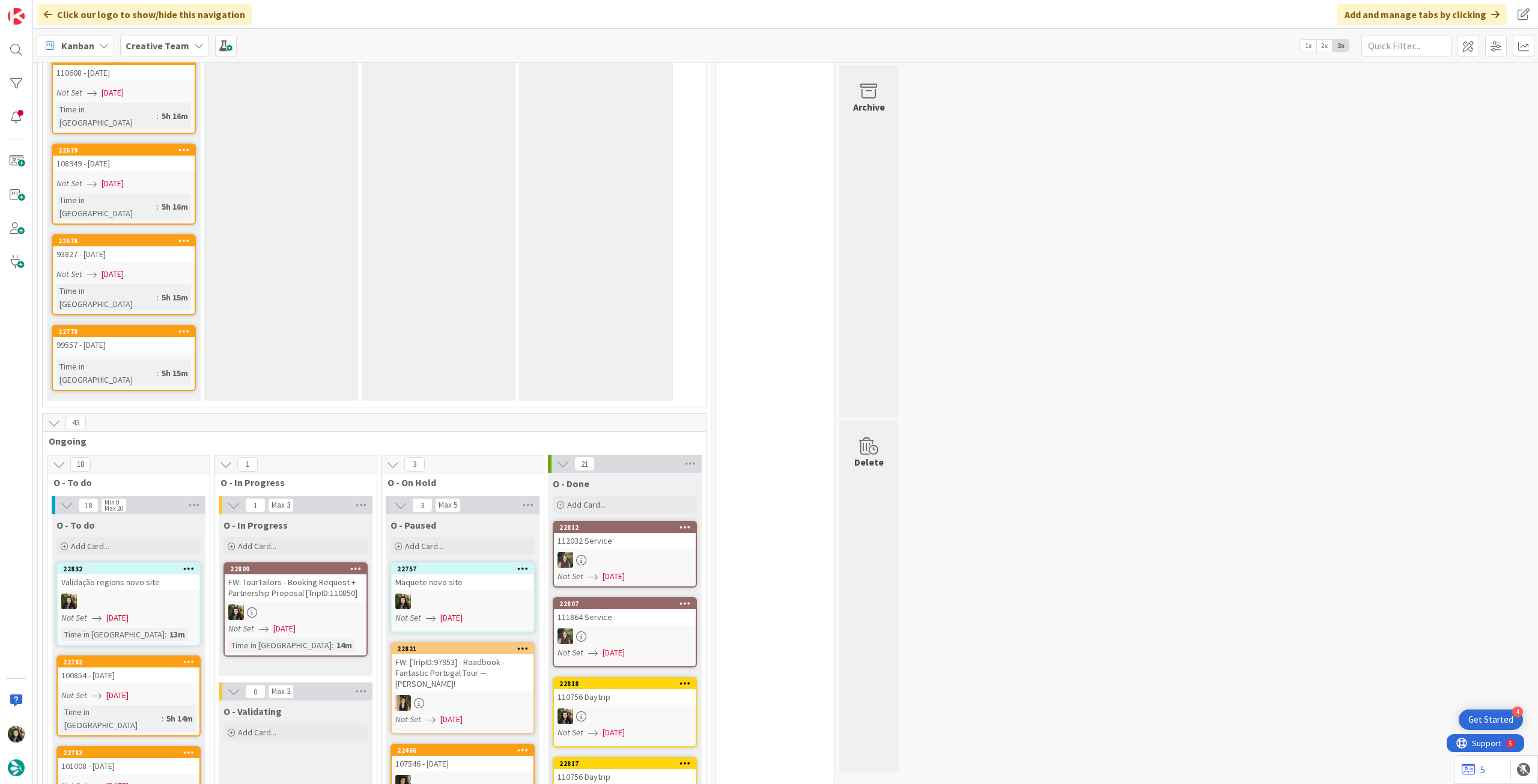
scroll to position [1362, 0]
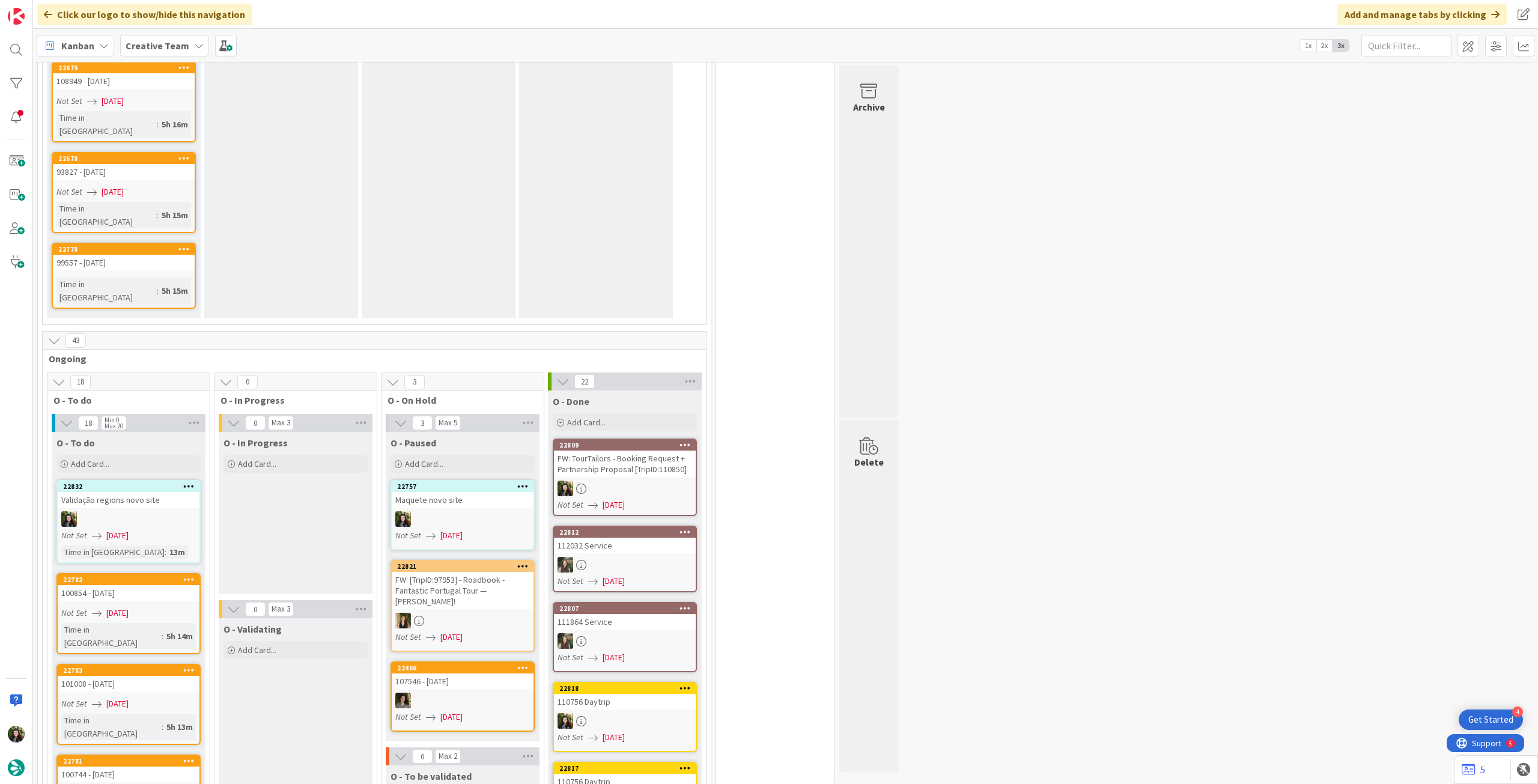
click at [681, 481] on div at bounding box center [625, 489] width 142 height 15
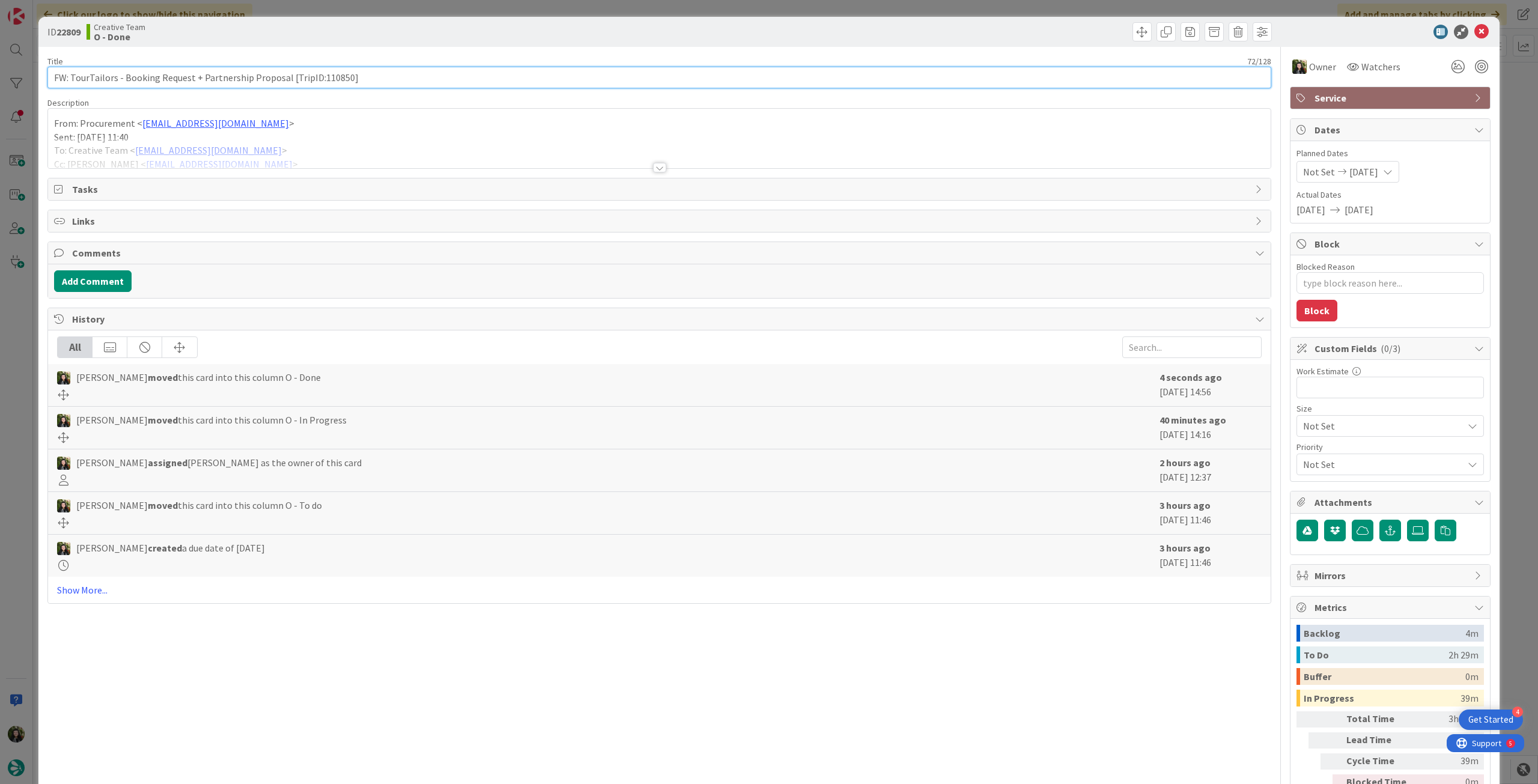
drag, startPoint x: 71, startPoint y: 74, endPoint x: 551, endPoint y: 221, distance: 502.0
click at [406, 86] on input "FW: TourTailors - Booking Request + Partnership Proposal [TripID:110850]" at bounding box center [660, 77] width 1224 height 22
click at [1475, 31] on icon at bounding box center [1482, 32] width 15 height 15
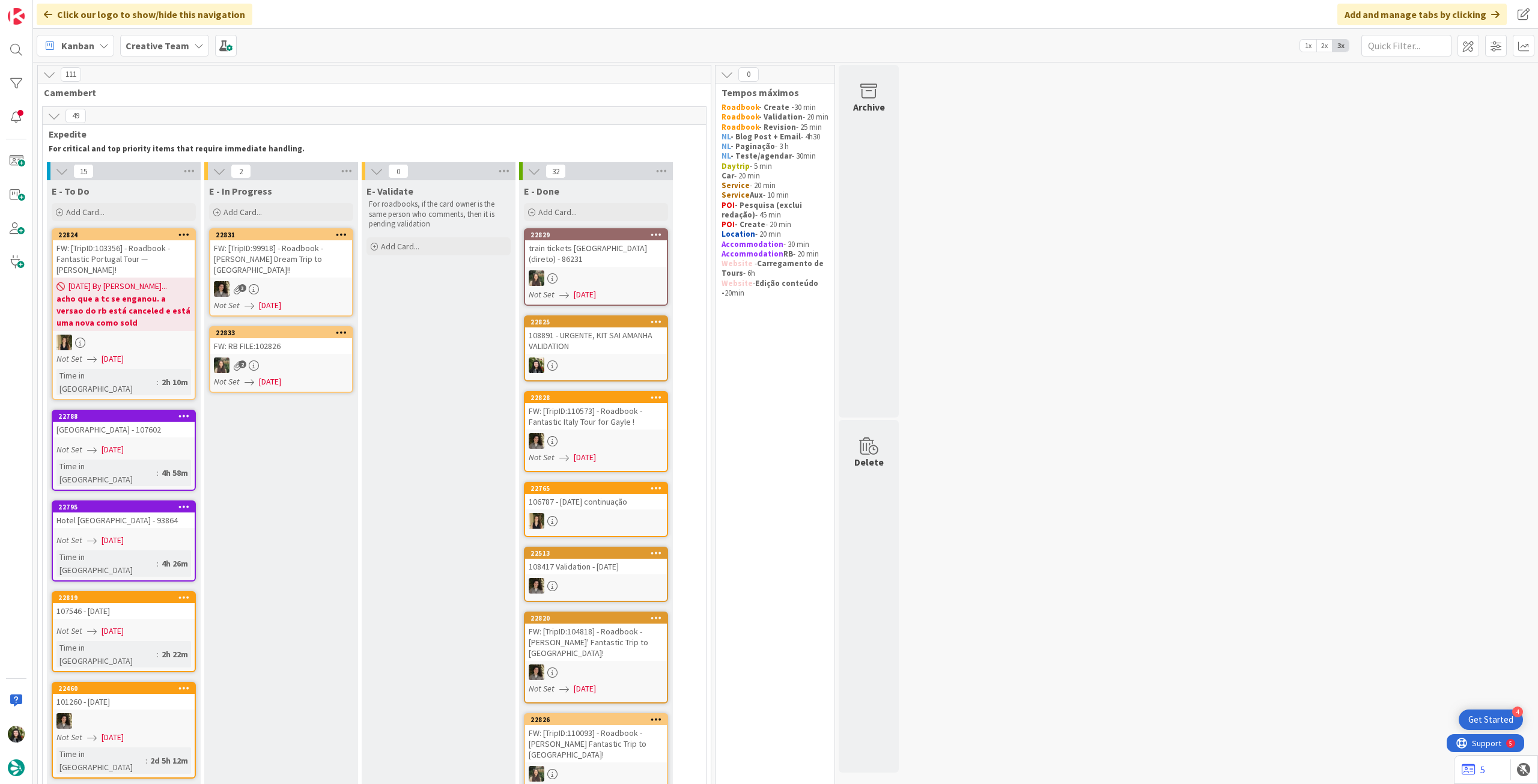
click at [300, 338] on div "FW: RB FILE:102826" at bounding box center [281, 346] width 142 height 15
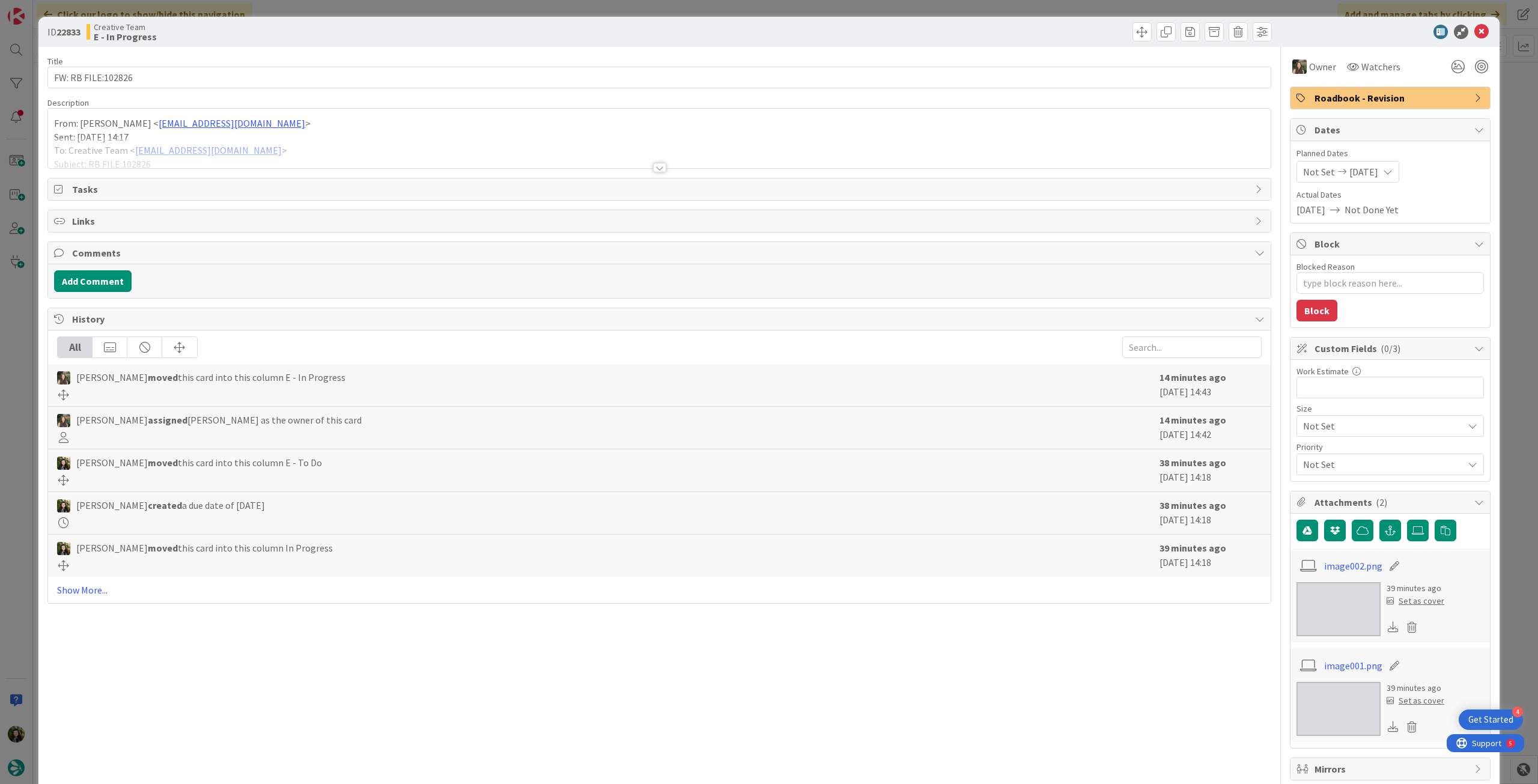
drag, startPoint x: 327, startPoint y: 143, endPoint x: 473, endPoint y: 158, distance: 146.8
click at [328, 143] on div at bounding box center [659, 153] width 1223 height 31
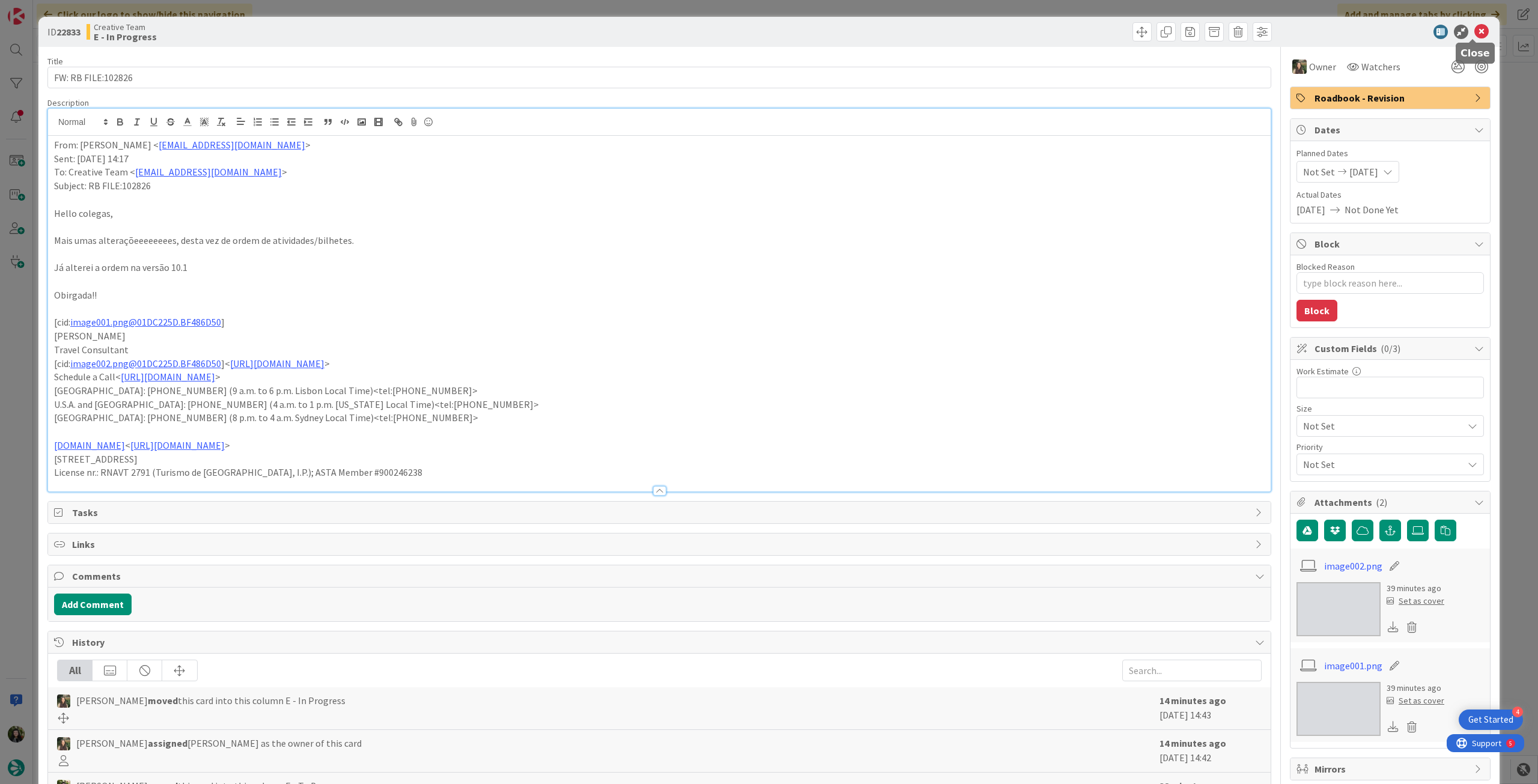
drag, startPoint x: 1475, startPoint y: 27, endPoint x: 1402, endPoint y: 41, distance: 74.3
click at [1475, 27] on icon at bounding box center [1482, 32] width 15 height 15
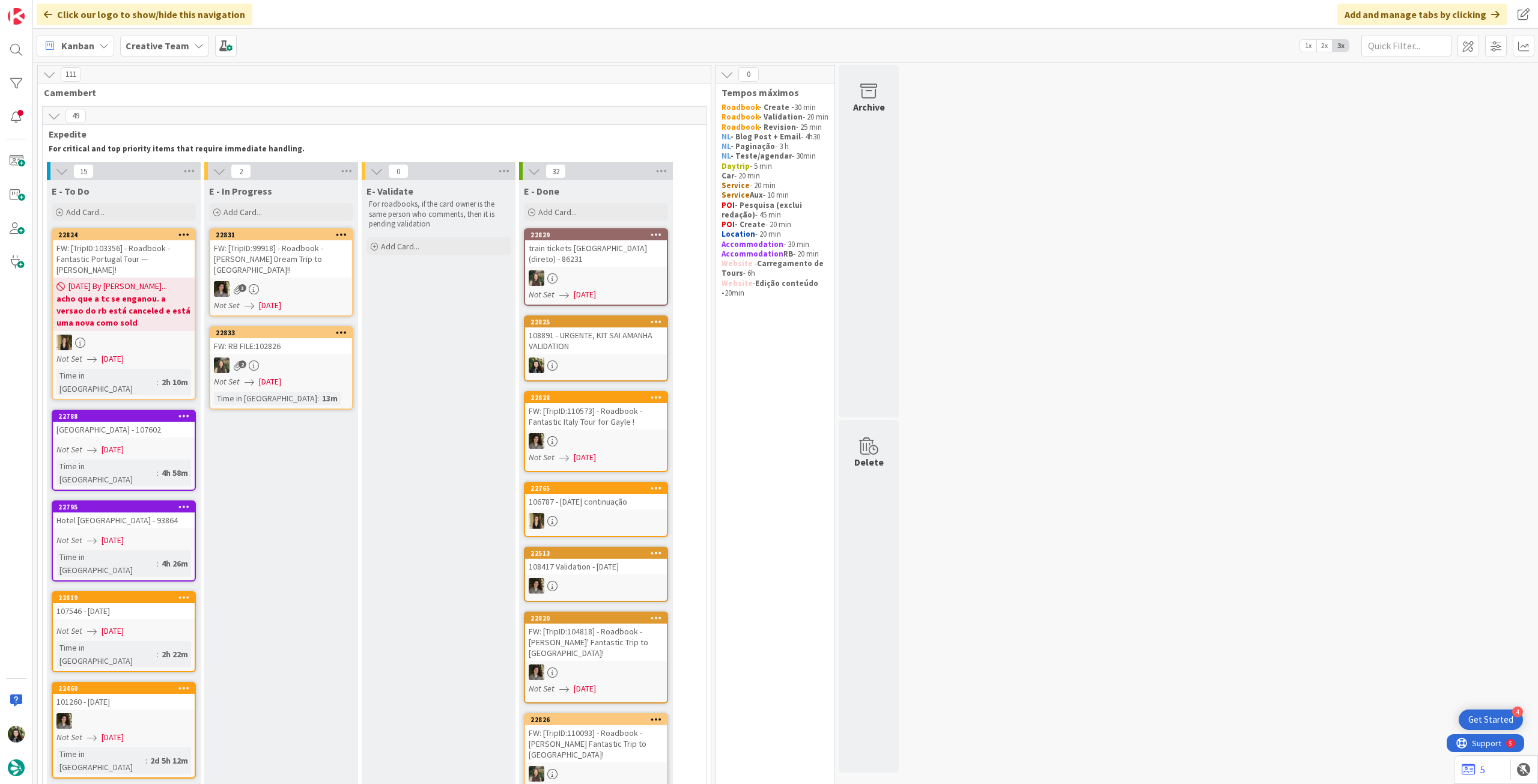
click at [145, 34] on div "Kanban Creative Team 1x 2x 3x" at bounding box center [786, 45] width 1505 height 33
click at [159, 51] on b "Creative Team" at bounding box center [158, 45] width 64 height 12
click at [172, 164] on div "Creative Team - Análise" at bounding box center [222, 172] width 184 height 23
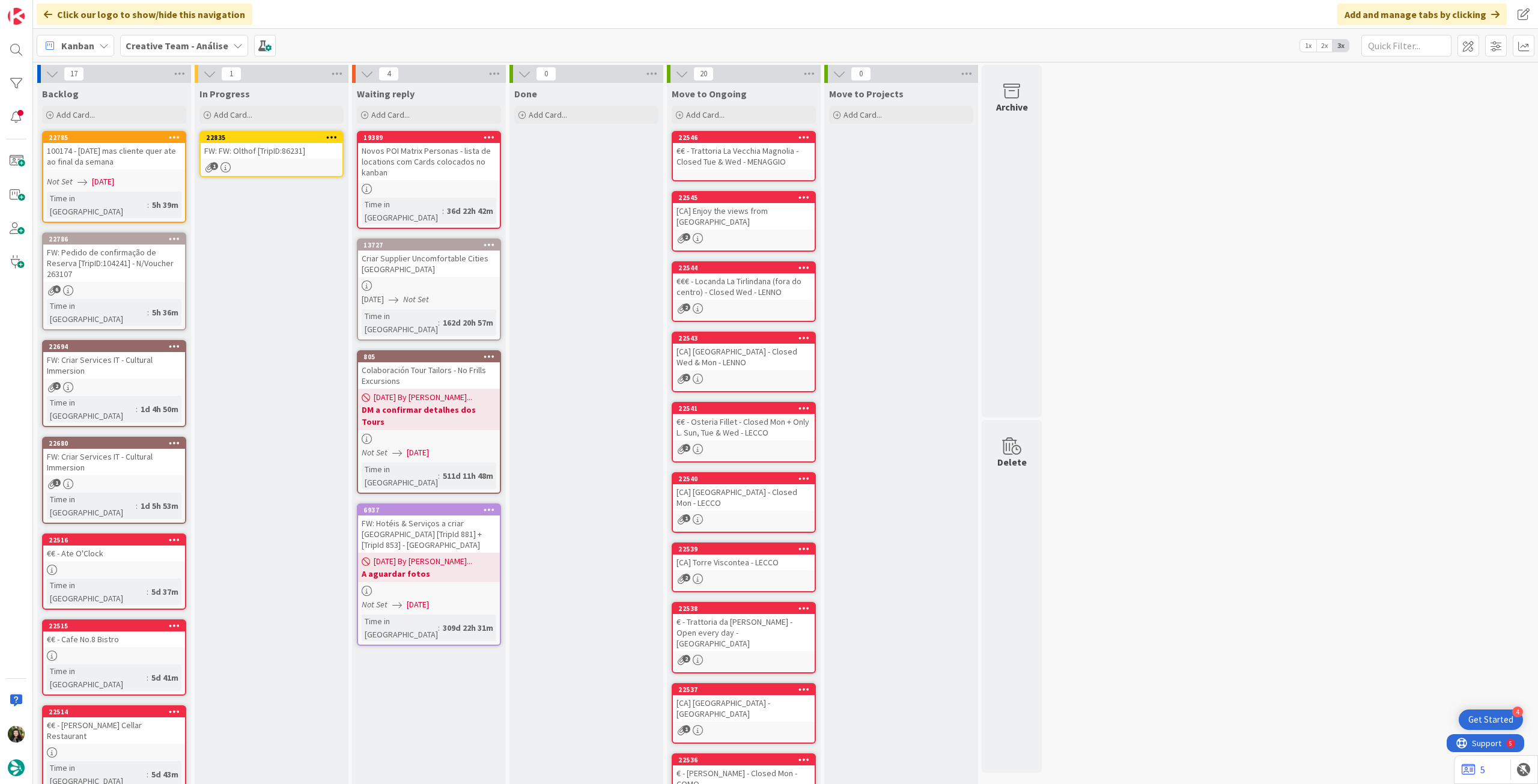
click at [286, 169] on div "1" at bounding box center [271, 167] width 142 height 11
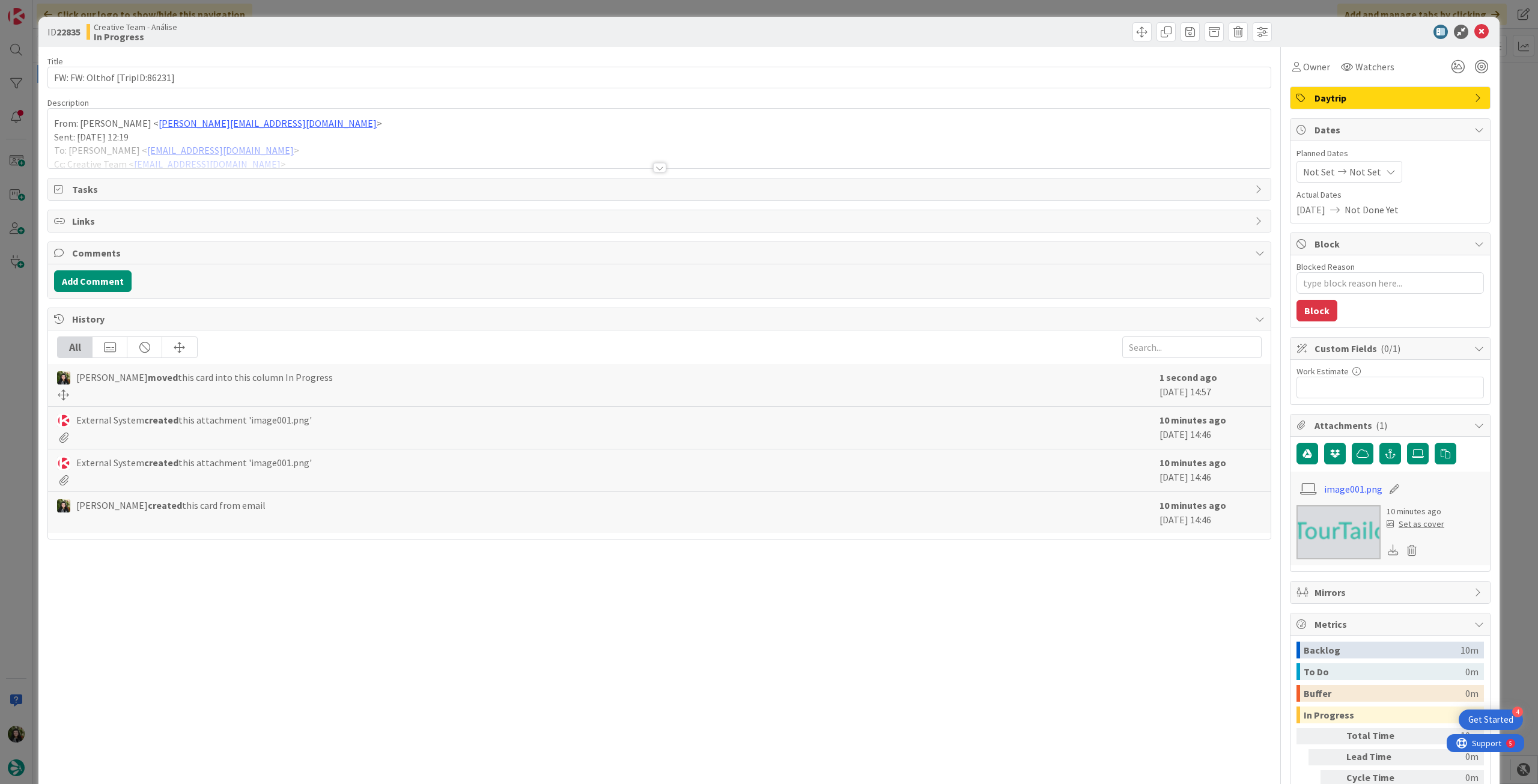
click at [169, 159] on div at bounding box center [659, 153] width 1223 height 31
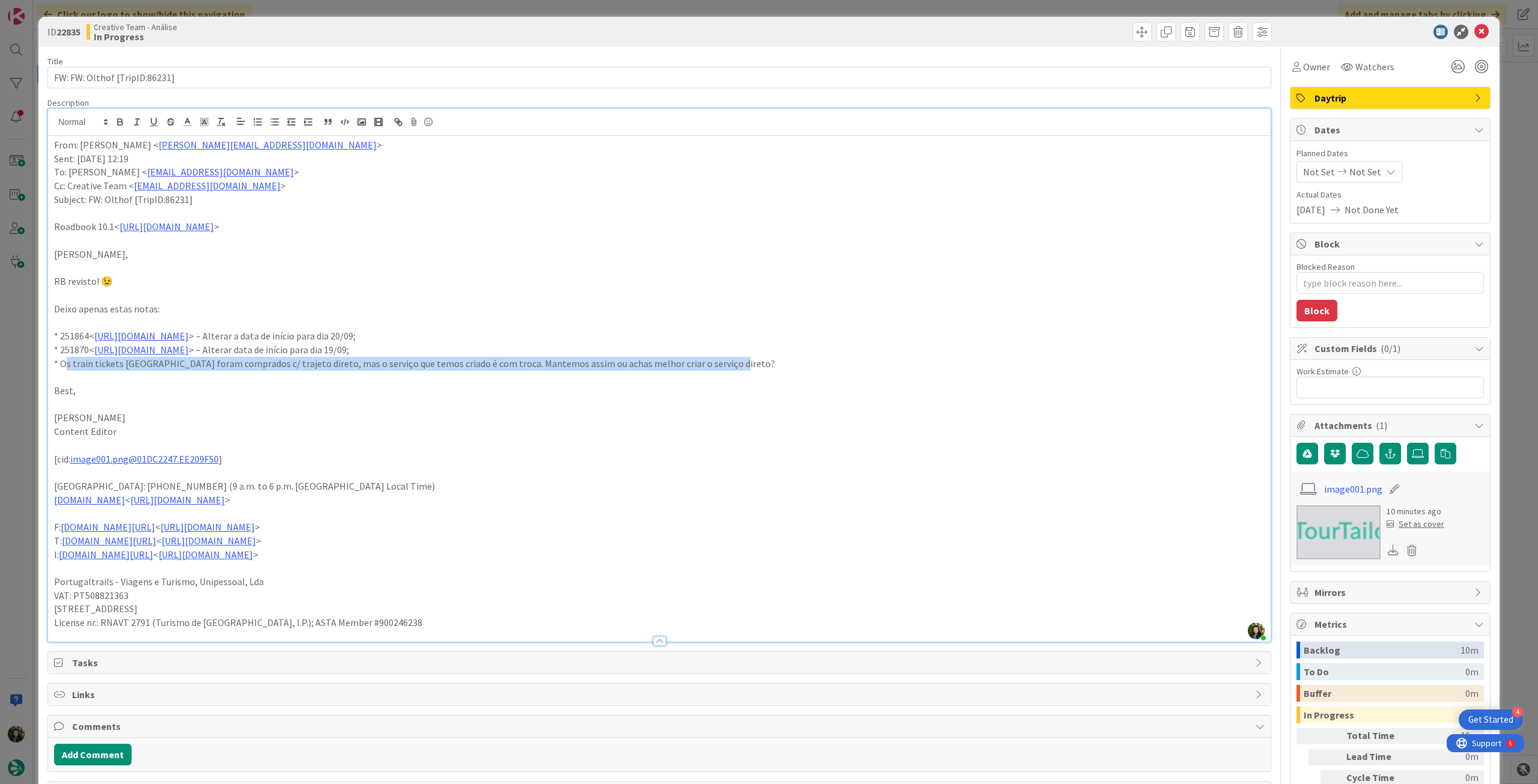
drag, startPoint x: 712, startPoint y: 361, endPoint x: 61, endPoint y: 365, distance: 651.0
click at [61, 365] on p "* Os train tickets Aix / Nice foram comprados c/ trajeto direto, mas o serviço …" at bounding box center [660, 364] width 1211 height 14
click at [115, 121] on icon "button" at bounding box center [120, 122] width 11 height 11
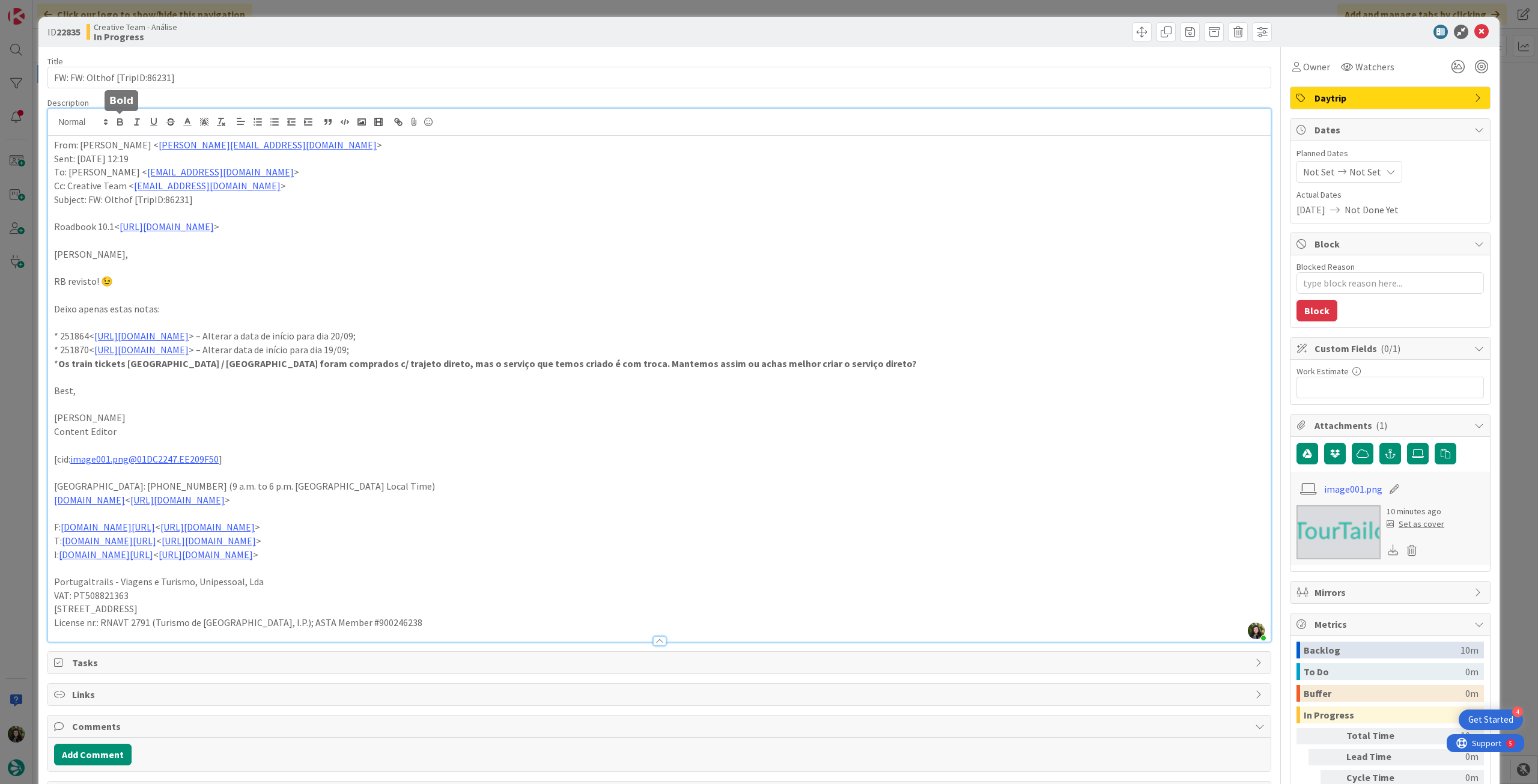
drag, startPoint x: 667, startPoint y: 420, endPoint x: 688, endPoint y: 409, distance: 23.7
click at [670, 420] on p "Melissa Santos" at bounding box center [660, 418] width 1211 height 14
click at [760, 368] on p "* Os train tickets Aix / Nice foram comprados c/ trajeto direto, mas o serviço …" at bounding box center [660, 364] width 1211 height 14
type textarea "x"
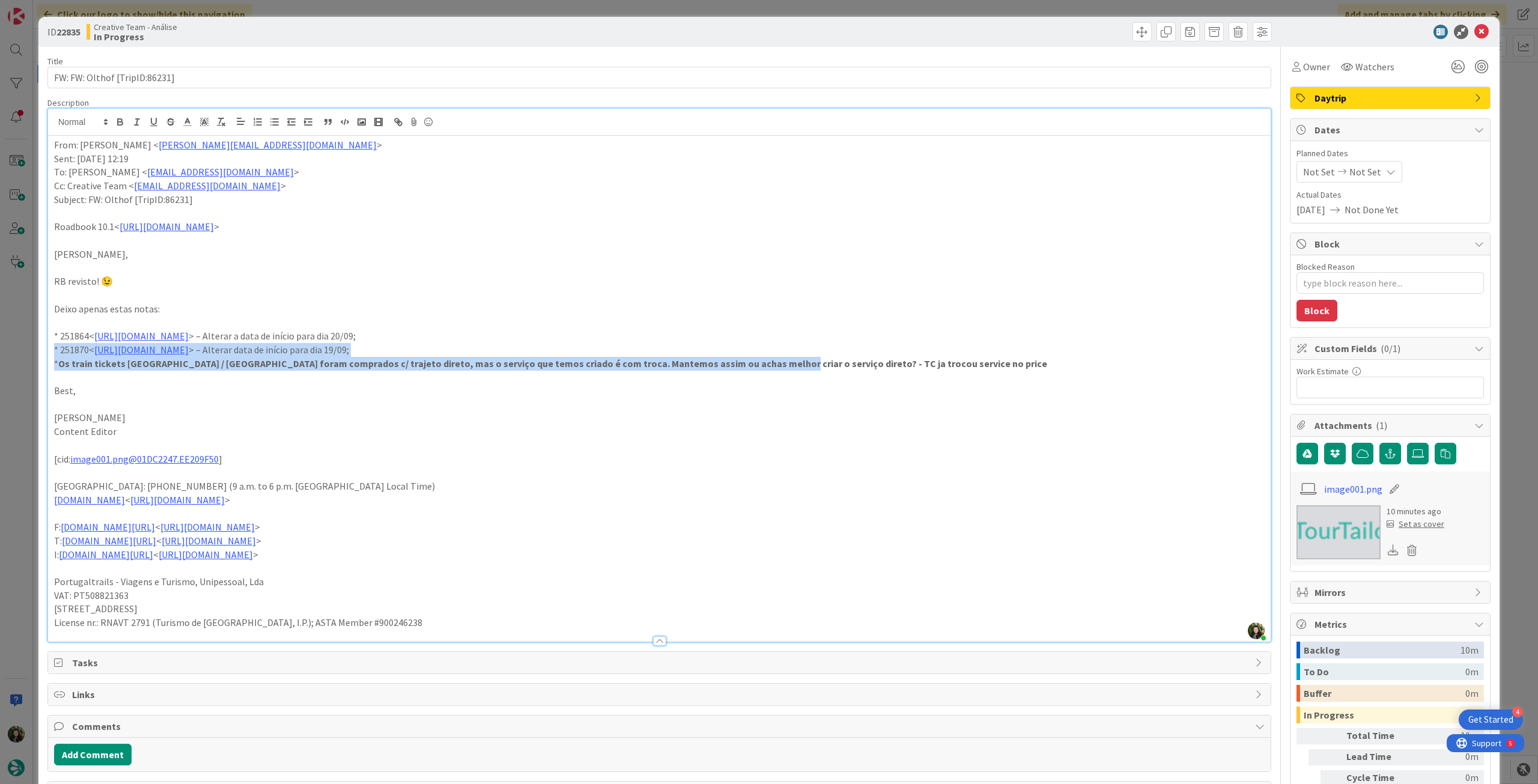
drag, startPoint x: 745, startPoint y: 361, endPoint x: 898, endPoint y: 341, distance: 154.3
click at [898, 341] on div "From: Melissa Santos < melissa.santos@tourtailors.com > Sent: Wednesday, Septem…" at bounding box center [659, 388] width 1223 height 506
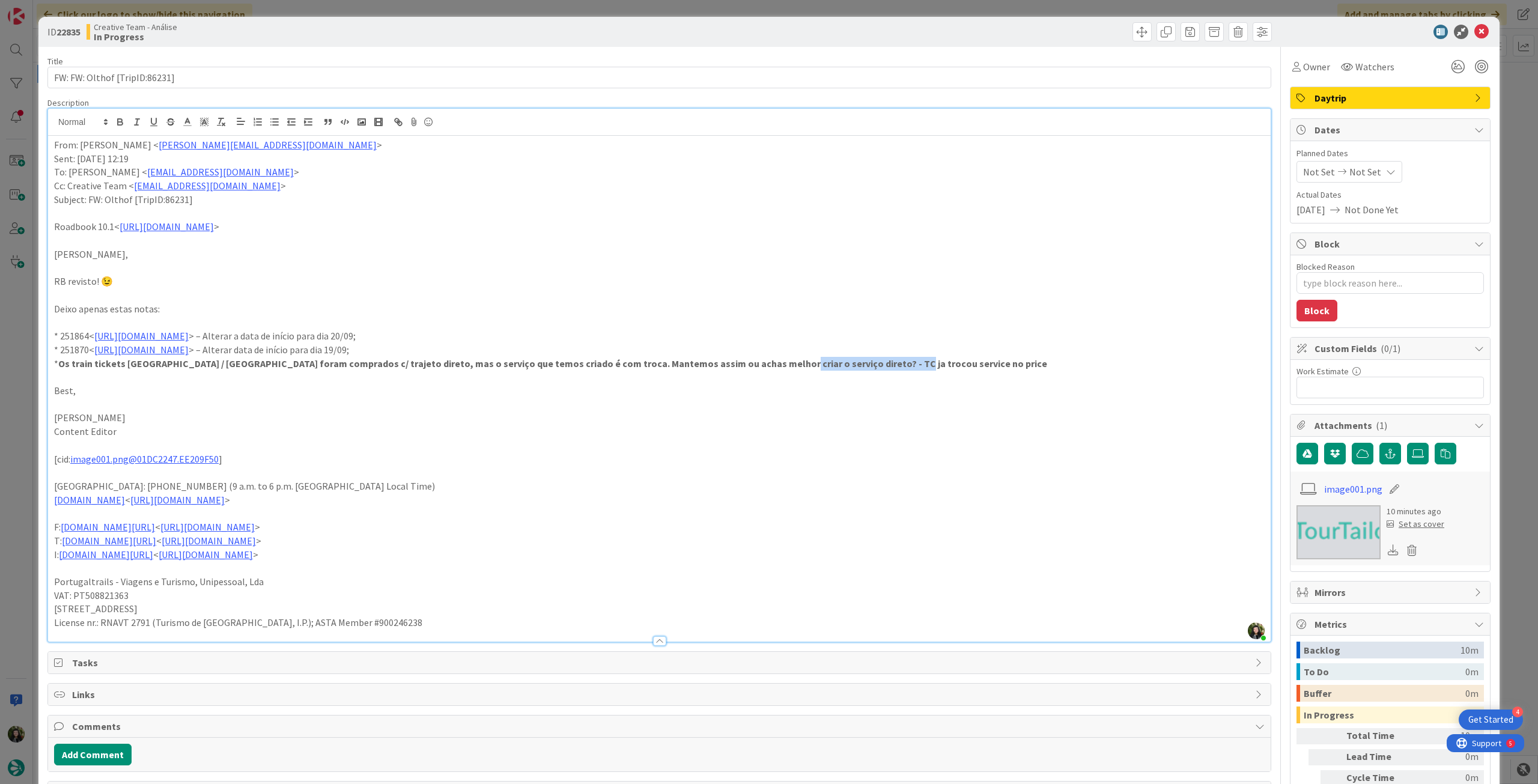
drag, startPoint x: 887, startPoint y: 360, endPoint x: 745, endPoint y: 360, distance: 142.0
click at [745, 360] on p "* Os train tickets Aix / Nice foram comprados c/ trajeto direto, mas o serviço …" at bounding box center [660, 364] width 1211 height 14
click at [206, 120] on rect at bounding box center [206, 120] width 1 height 1
click at [241, 138] on span at bounding box center [242, 138] width 10 height 10
click at [605, 403] on p at bounding box center [660, 405] width 1211 height 14
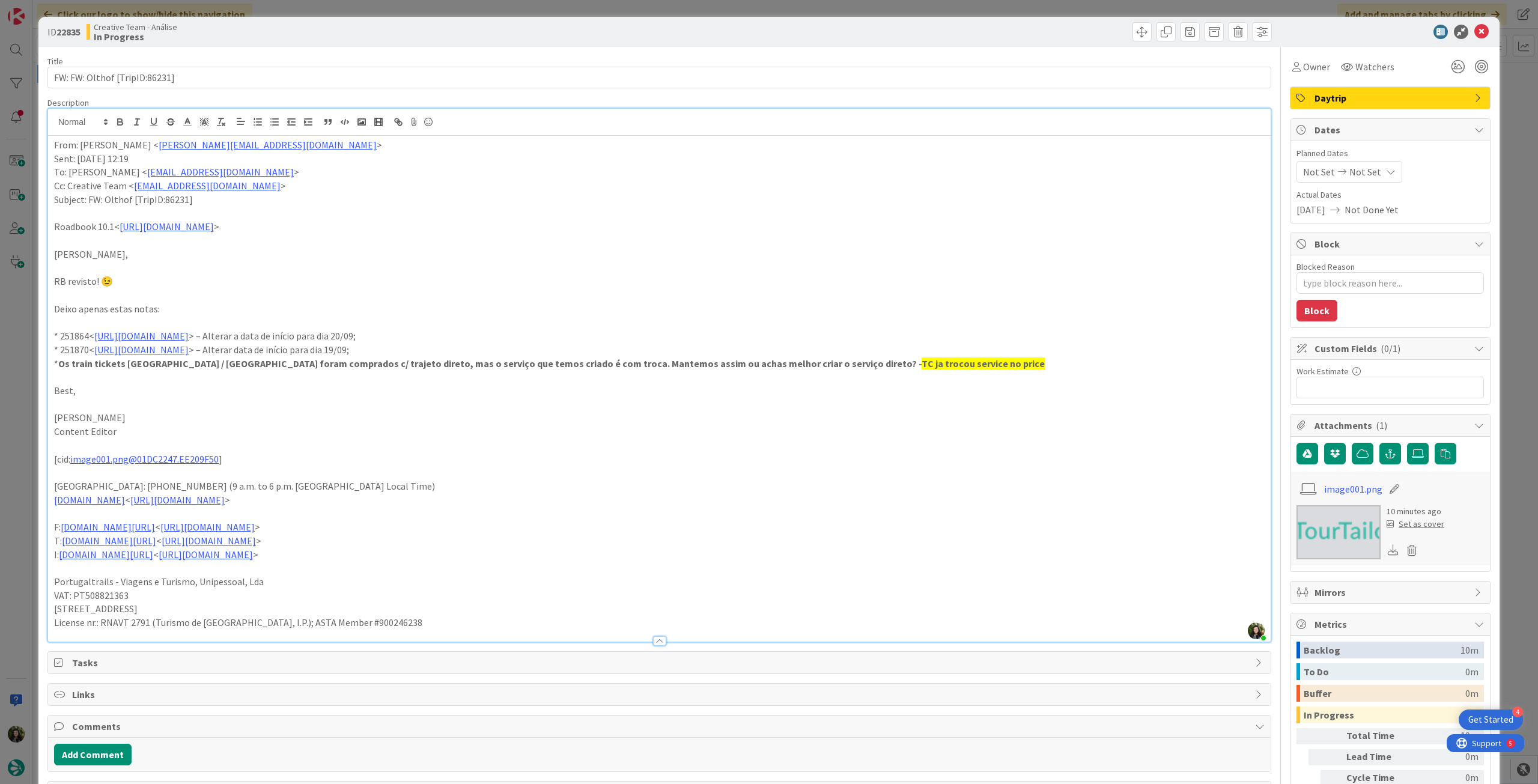
click at [54, 143] on p "From: Melissa Santos < melissa.santos@tourtailors.com >" at bounding box center [660, 146] width 1211 height 14
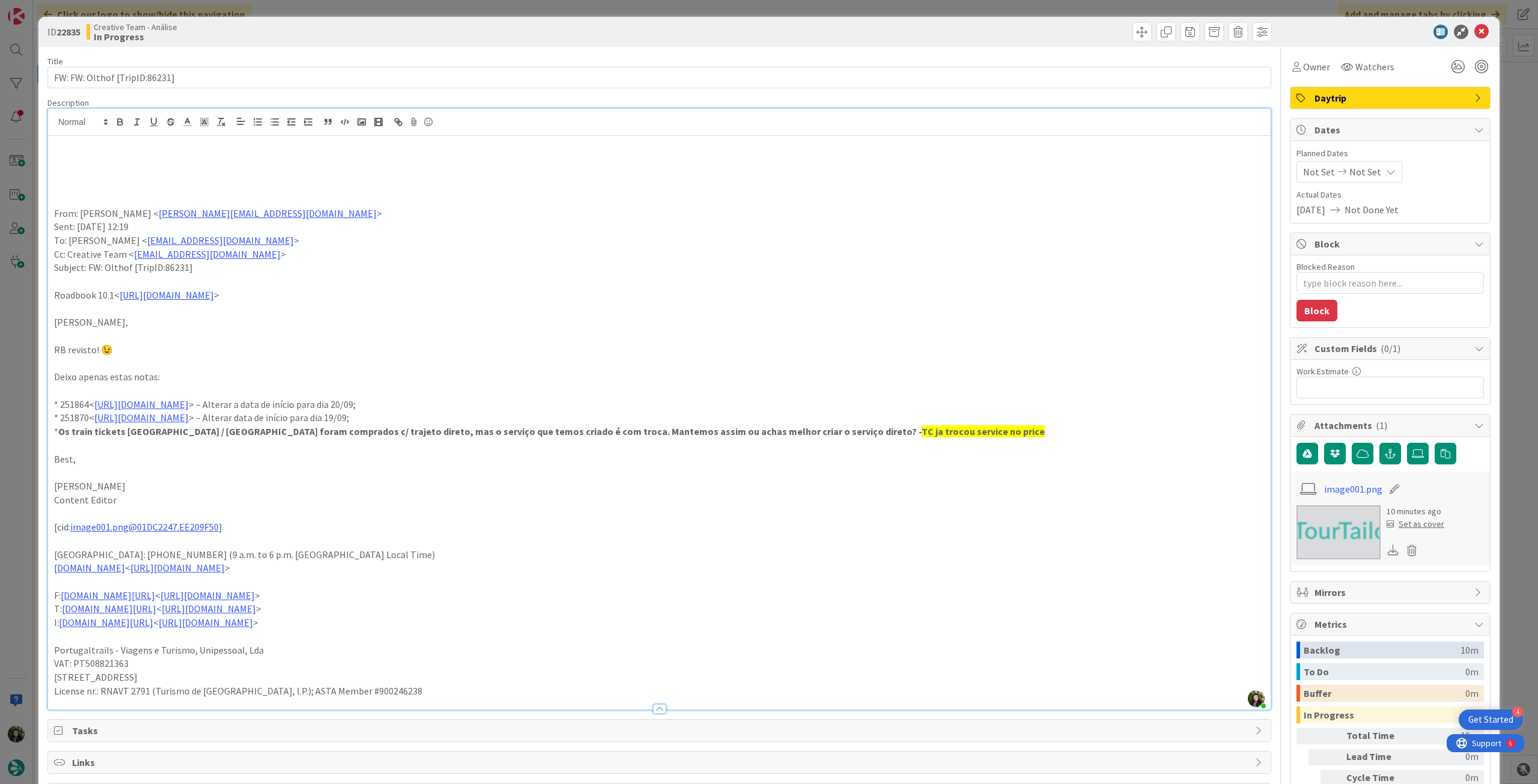
drag, startPoint x: 73, startPoint y: 163, endPoint x: 107, endPoint y: 156, distance: 34.7
click at [74, 164] on p at bounding box center [660, 159] width 1211 height 14
click at [217, 163] on p "ver a minha nota a amarelo. rever apenas os pontos da melissa" at bounding box center [660, 159] width 1211 height 14
click at [200, 155] on p "ver a minha nota a amarelo. rever apenas os pontos da melissa" at bounding box center [660, 159] width 1211 height 14
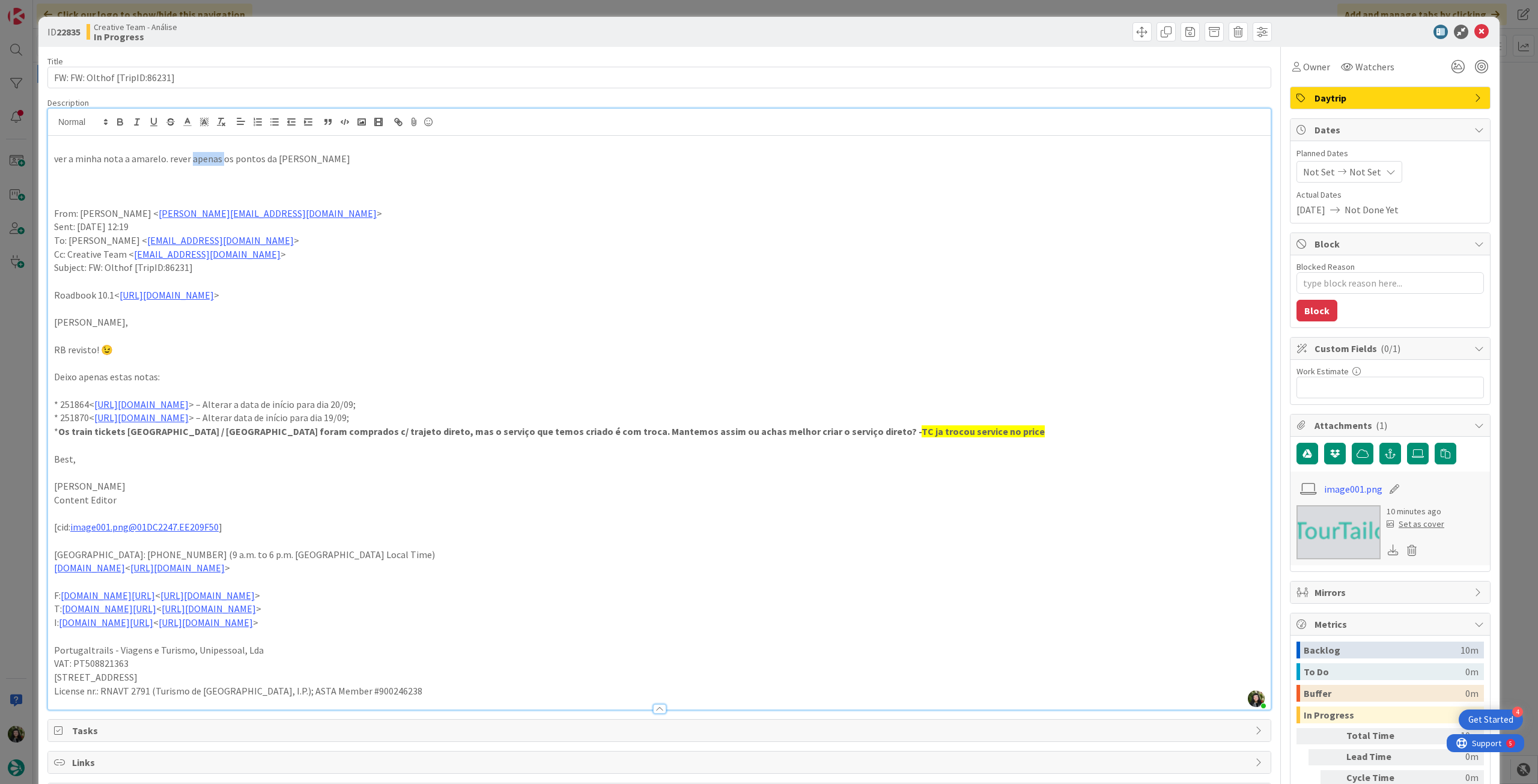
click at [190, 158] on p "ver a minha nota a amarelo. rever apenas os pontos da melissa" at bounding box center [660, 159] width 1211 height 14
drag, startPoint x: 190, startPoint y: 158, endPoint x: 173, endPoint y: 137, distance: 27.0
click at [189, 158] on p "ver a minha nota a amarelo. rever apenas os pontos da melissa" at bounding box center [660, 159] width 1211 height 14
drag, startPoint x: 117, startPoint y: 123, endPoint x: 127, endPoint y: 125, distance: 10.2
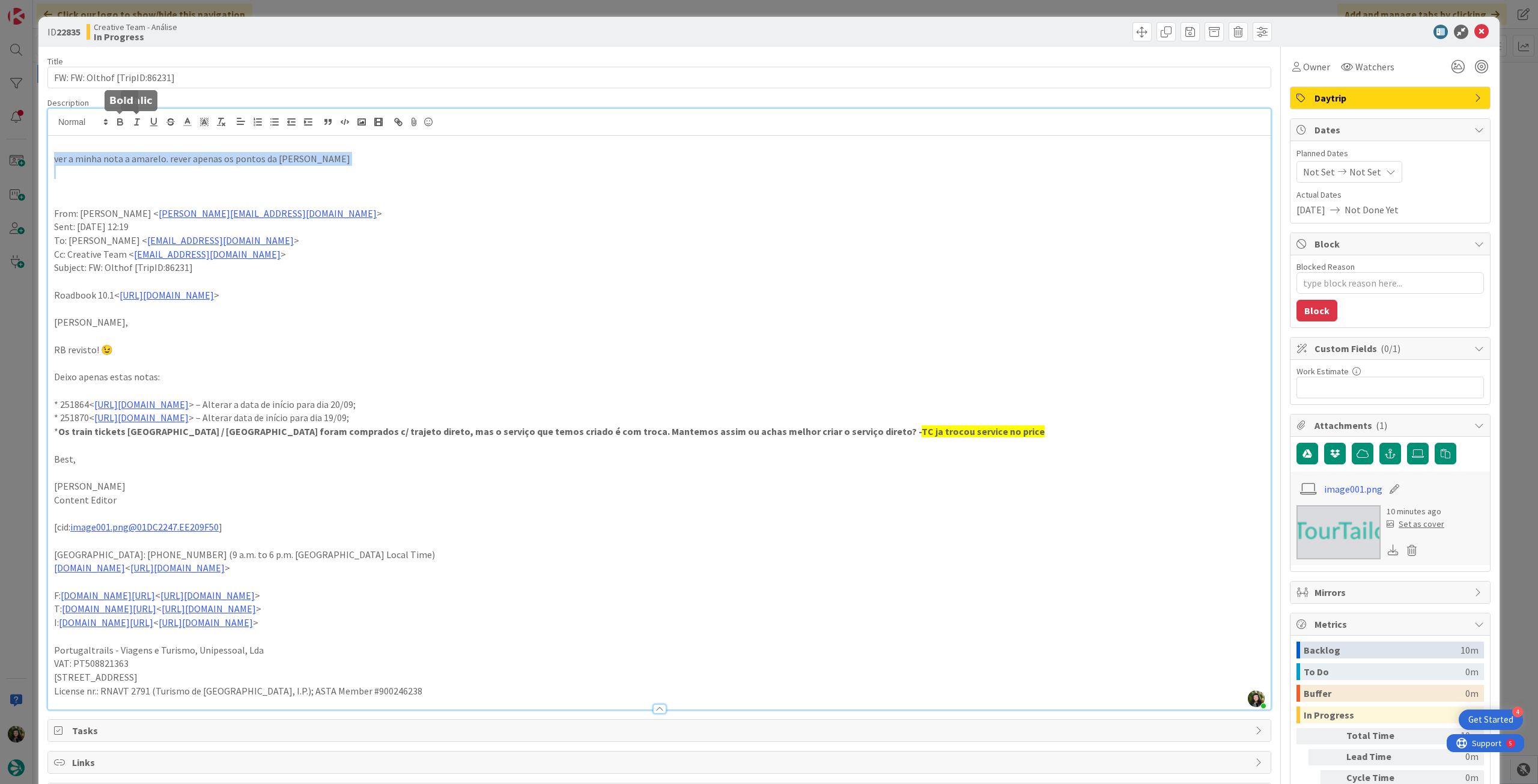
click at [122, 124] on icon "button" at bounding box center [120, 123] width 5 height 3
click at [534, 217] on p "From: Melissa Santos < melissa.santos@tourtailors.com >" at bounding box center [660, 214] width 1211 height 14
click at [1352, 181] on div "Not Set Not Set" at bounding box center [1350, 172] width 105 height 22
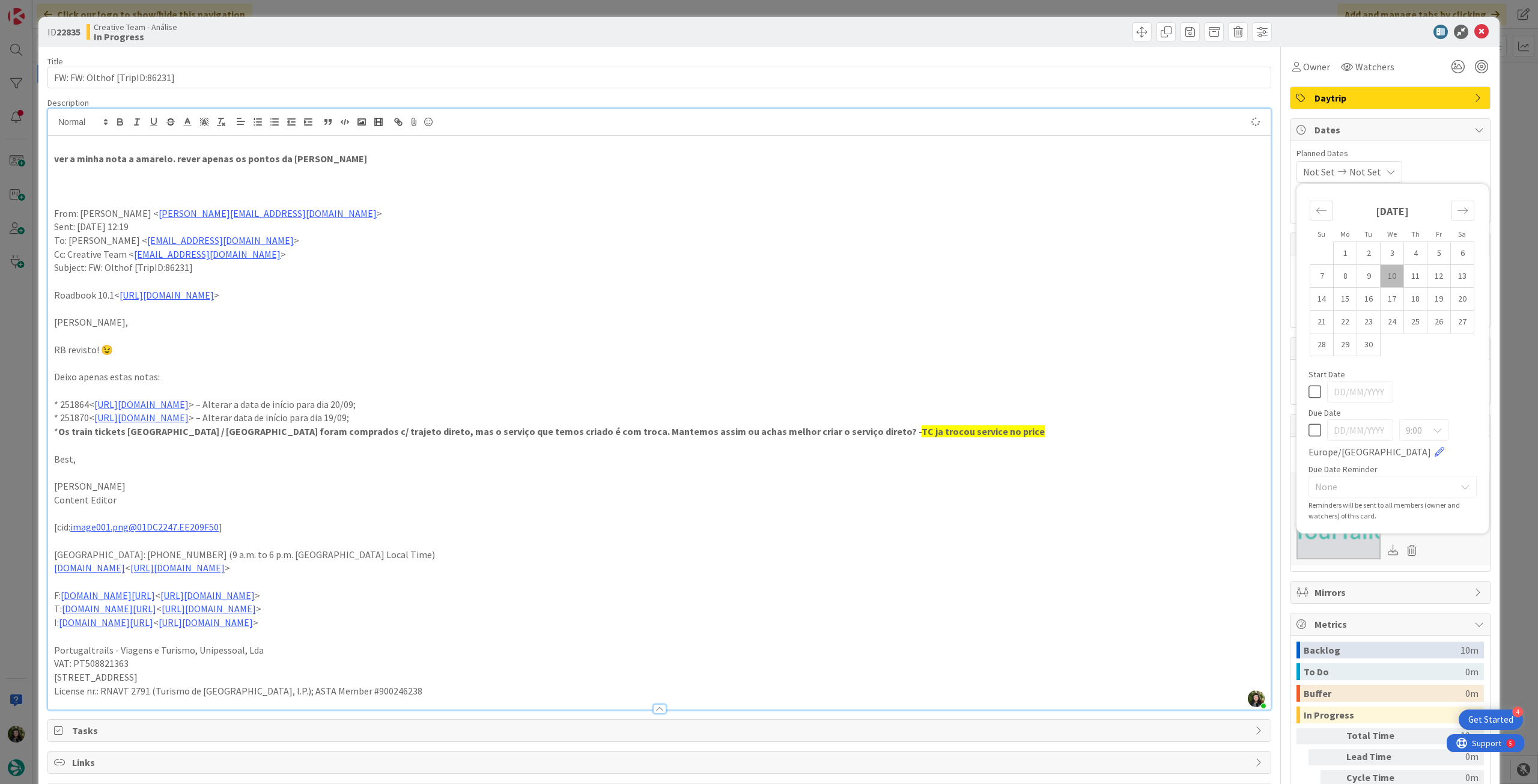
type textarea "x"
drag, startPoint x: 1311, startPoint y: 432, endPoint x: 1313, endPoint y: 423, distance: 9.2
click at [1311, 431] on icon at bounding box center [1315, 430] width 13 height 15
type input "[DATE]"
click at [1475, 31] on icon at bounding box center [1482, 32] width 15 height 15
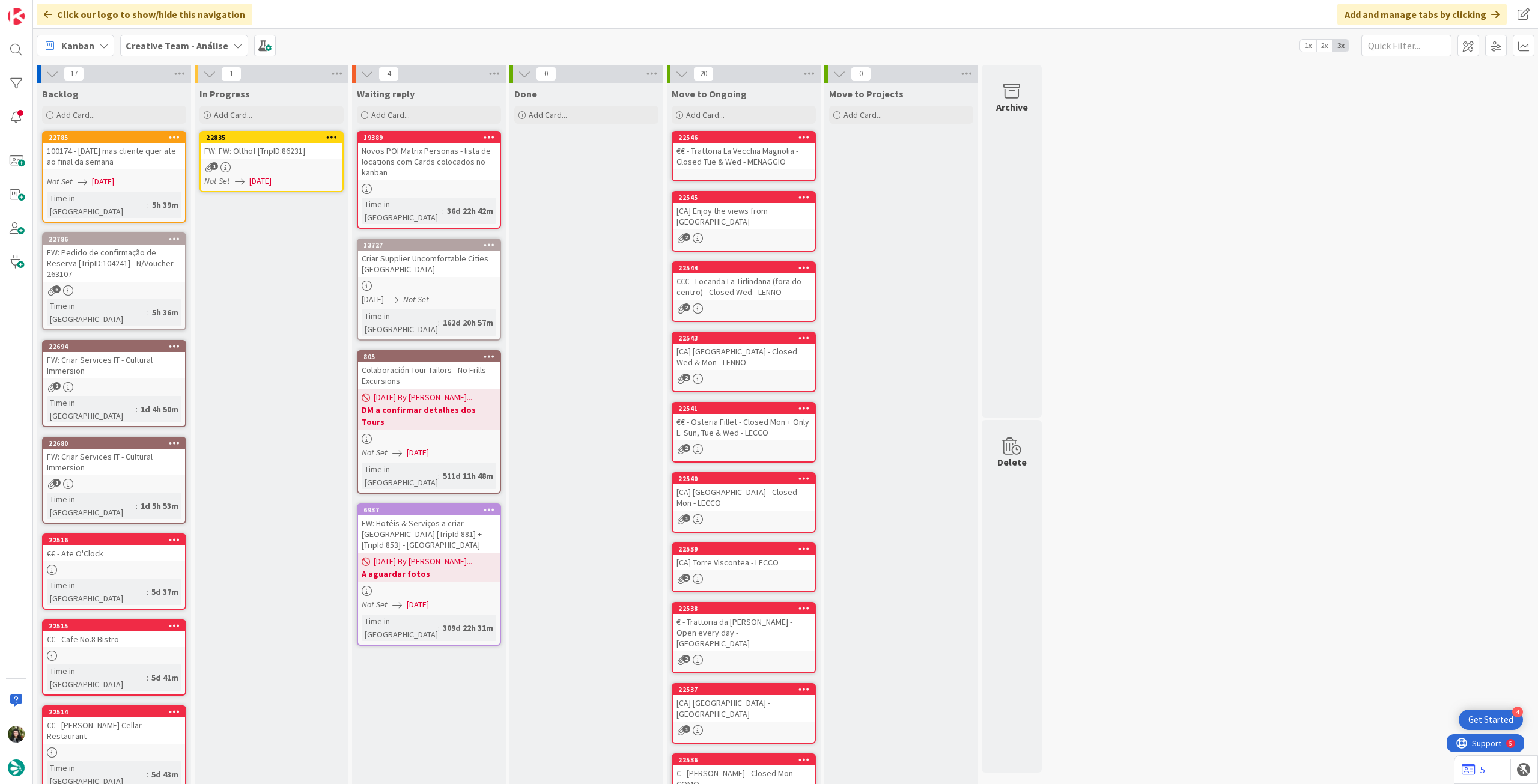
click at [327, 136] on icon at bounding box center [332, 137] width 11 height 8
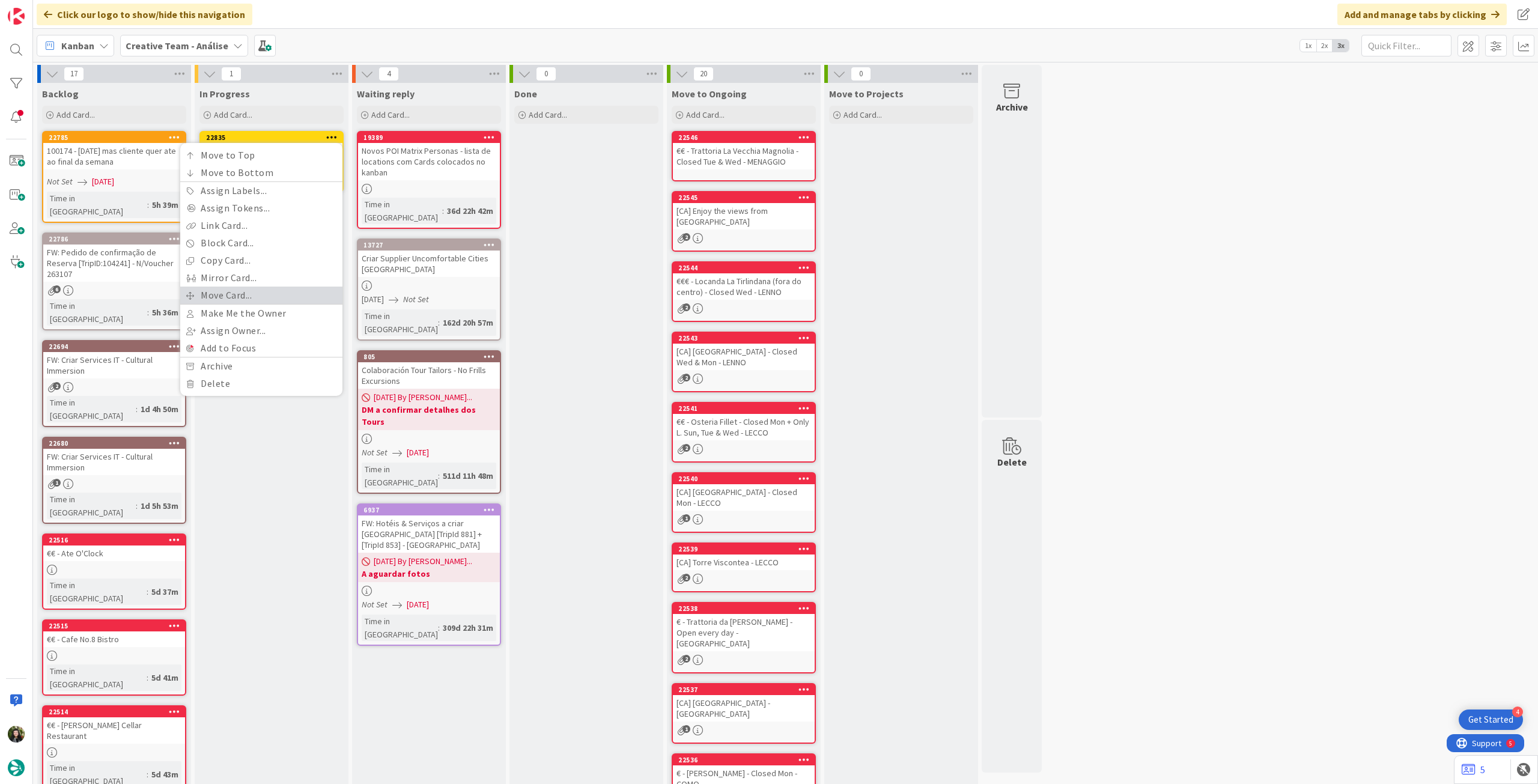
click at [256, 295] on link "Move Card..." at bounding box center [261, 295] width 162 height 18
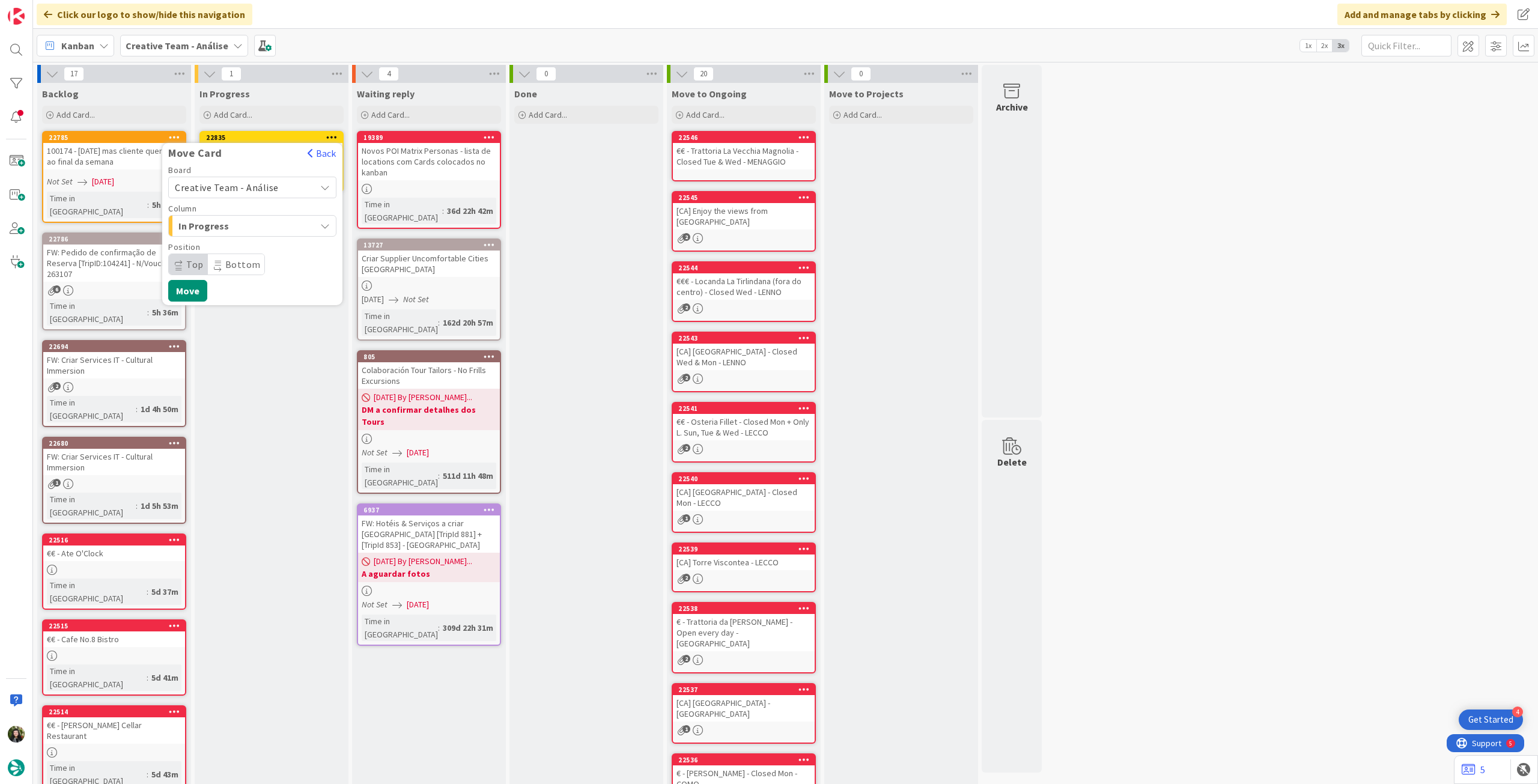
click at [267, 182] on span "Creative Team - Análise" at bounding box center [227, 187] width 104 height 12
click at [257, 230] on div "Creative Team - Análise Creative Team" at bounding box center [252, 230] width 168 height 60
click at [252, 244] on span "Creative Team" at bounding box center [260, 244] width 139 height 18
click at [245, 258] on span "Daytrip" at bounding box center [252, 264] width 115 height 17
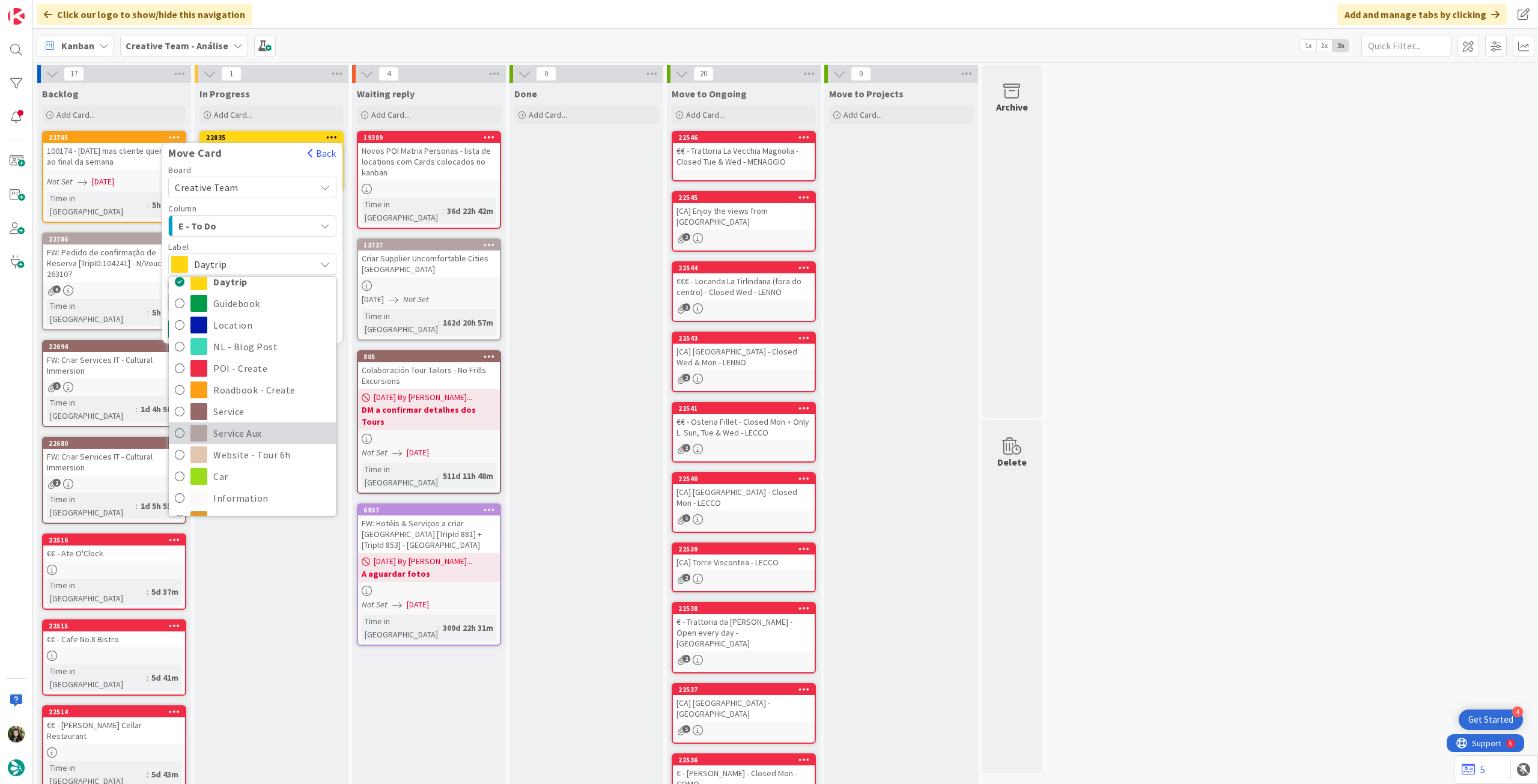
scroll to position [80, 0]
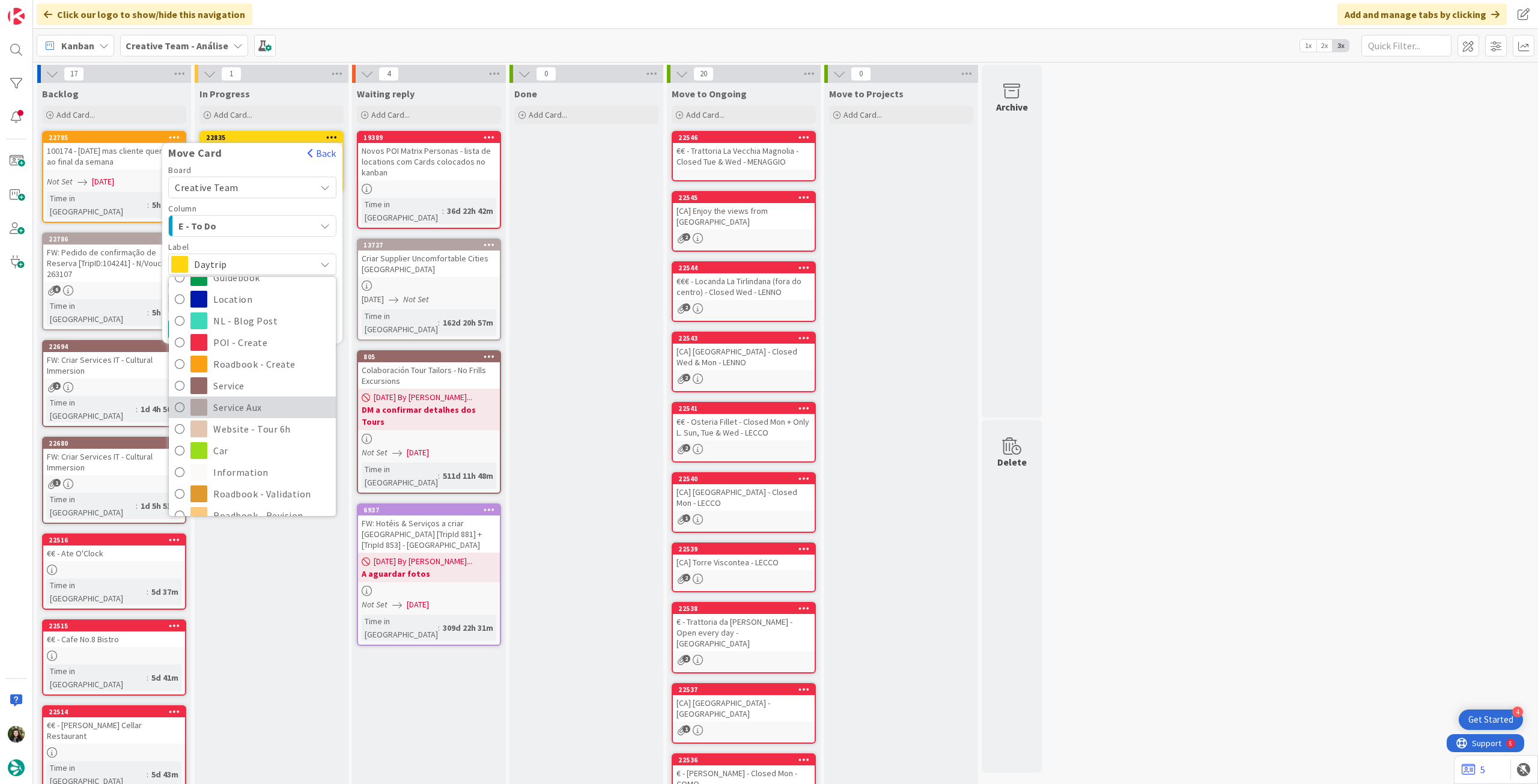
click at [257, 409] on span "Service Aux" at bounding box center [271, 408] width 117 height 18
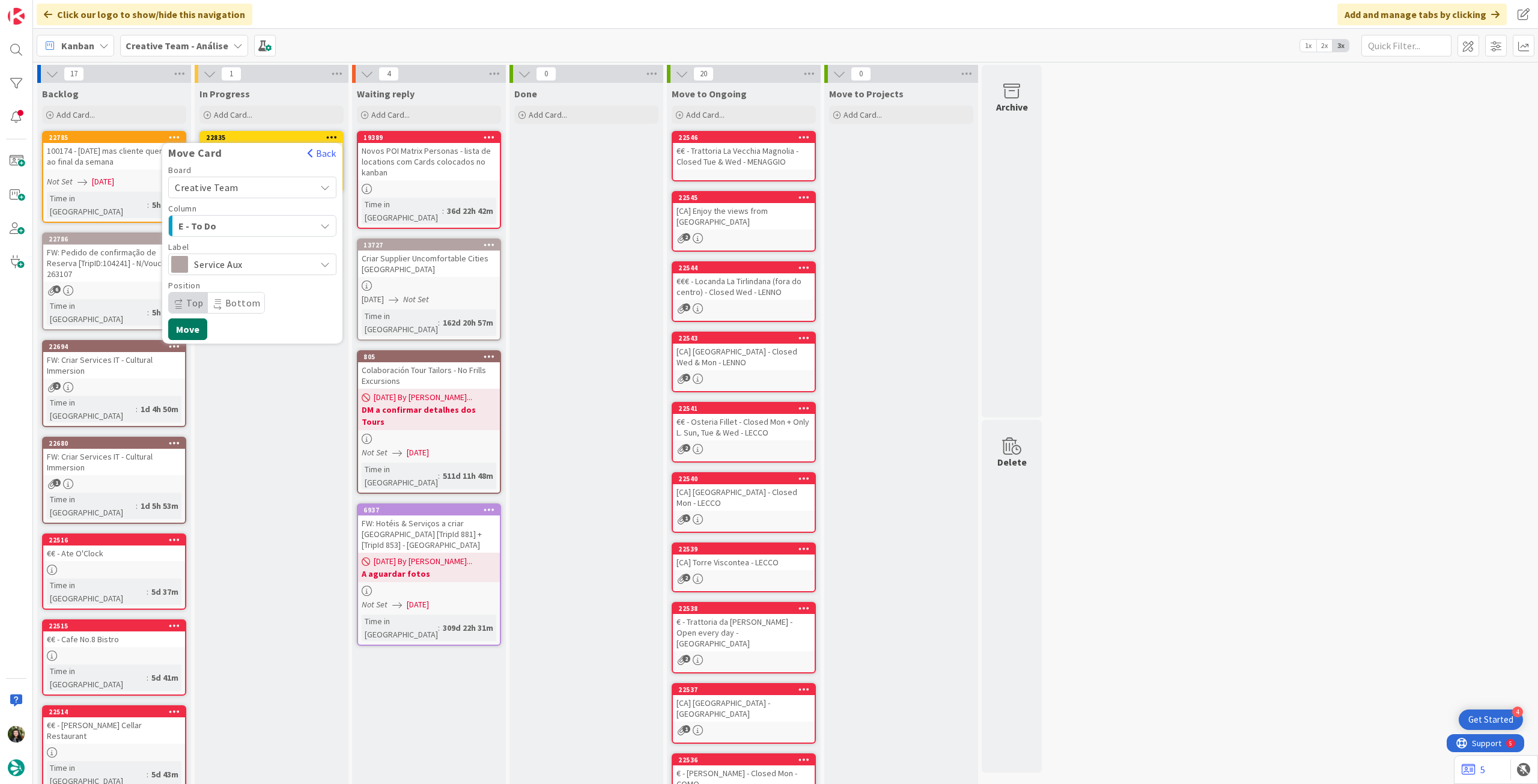
click at [191, 333] on button "Move" at bounding box center [188, 329] width 39 height 22
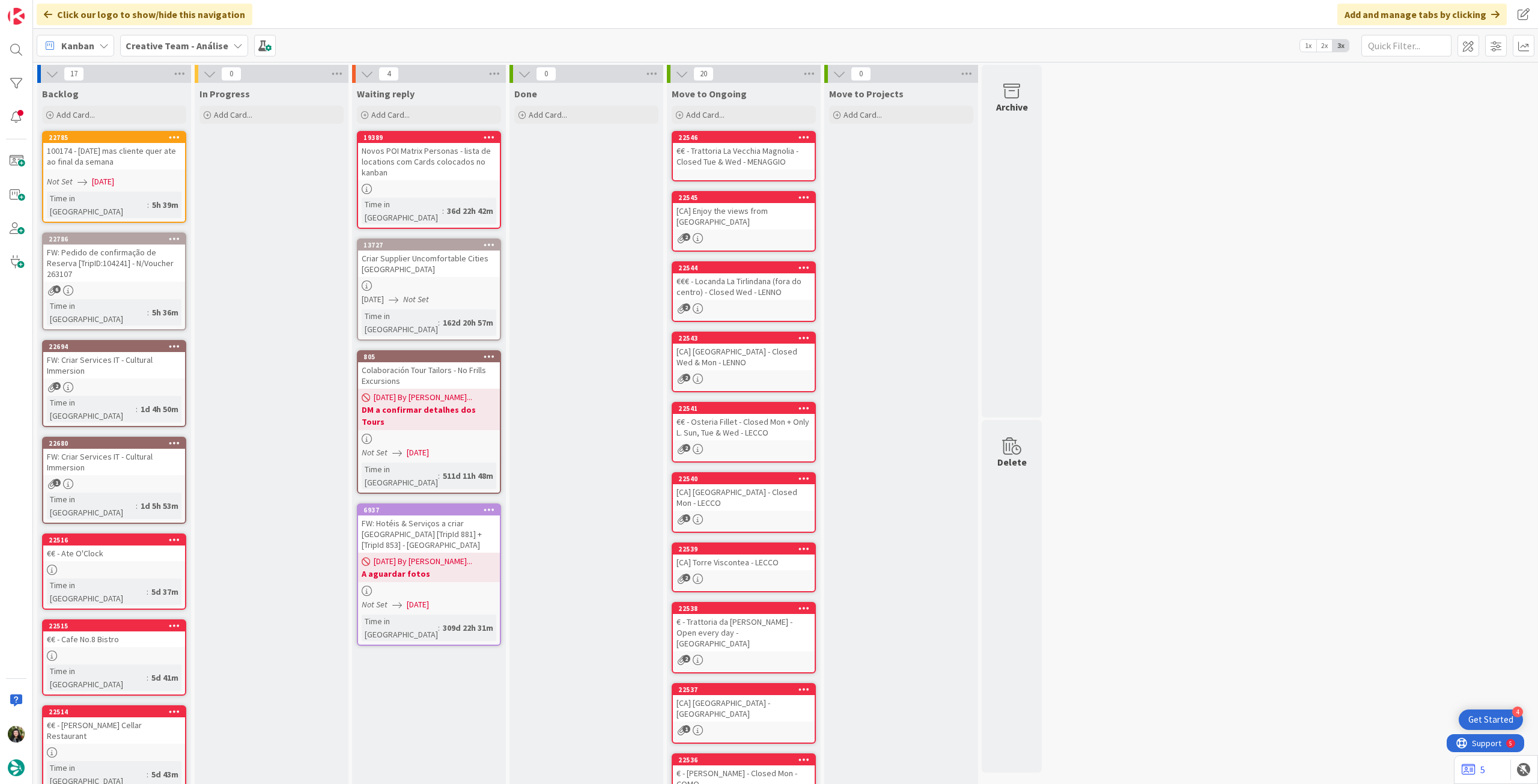
click at [167, 46] on b "Creative Team - Análise" at bounding box center [177, 45] width 103 height 12
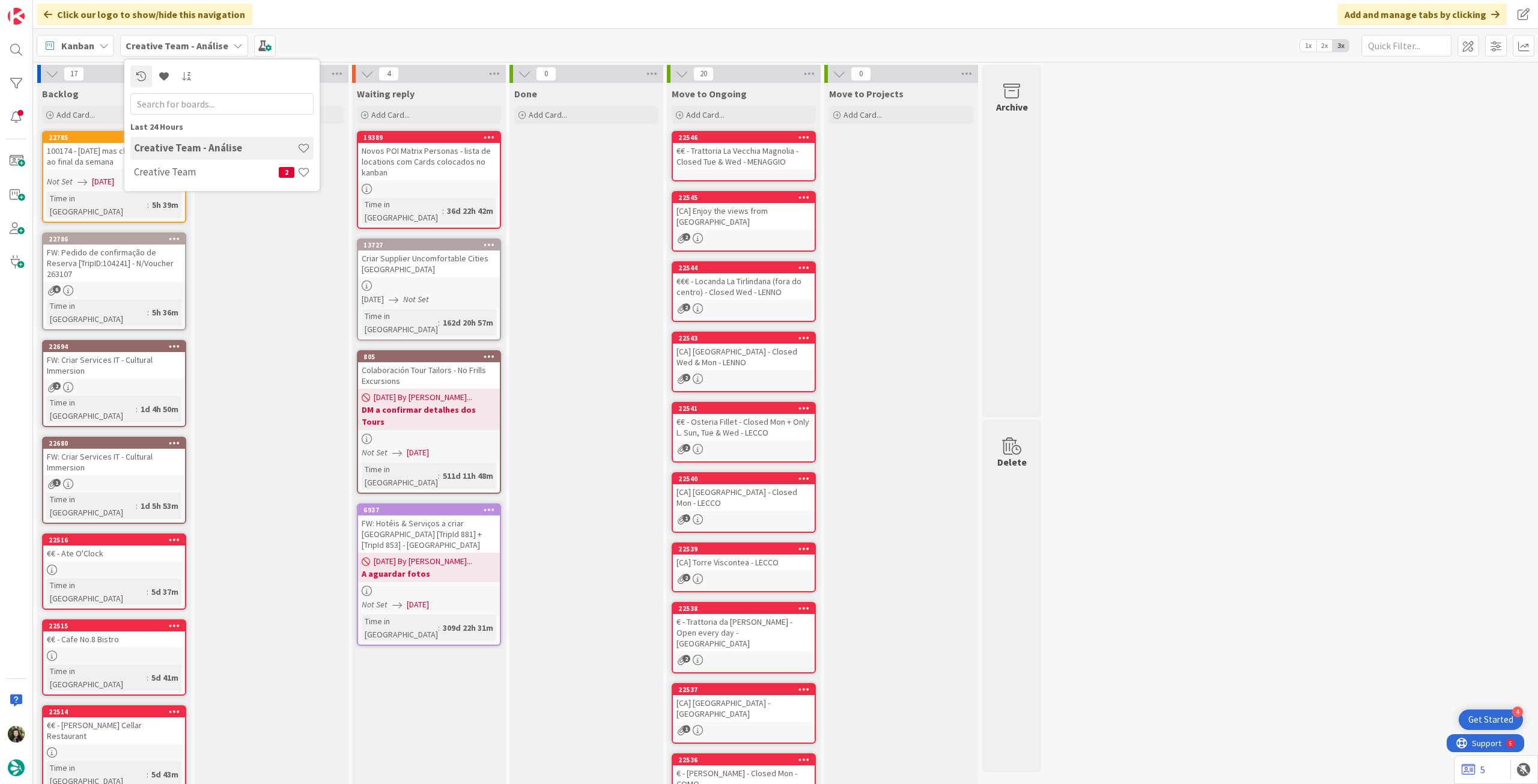
click at [173, 172] on h4 "Creative Team" at bounding box center [207, 172] width 145 height 12
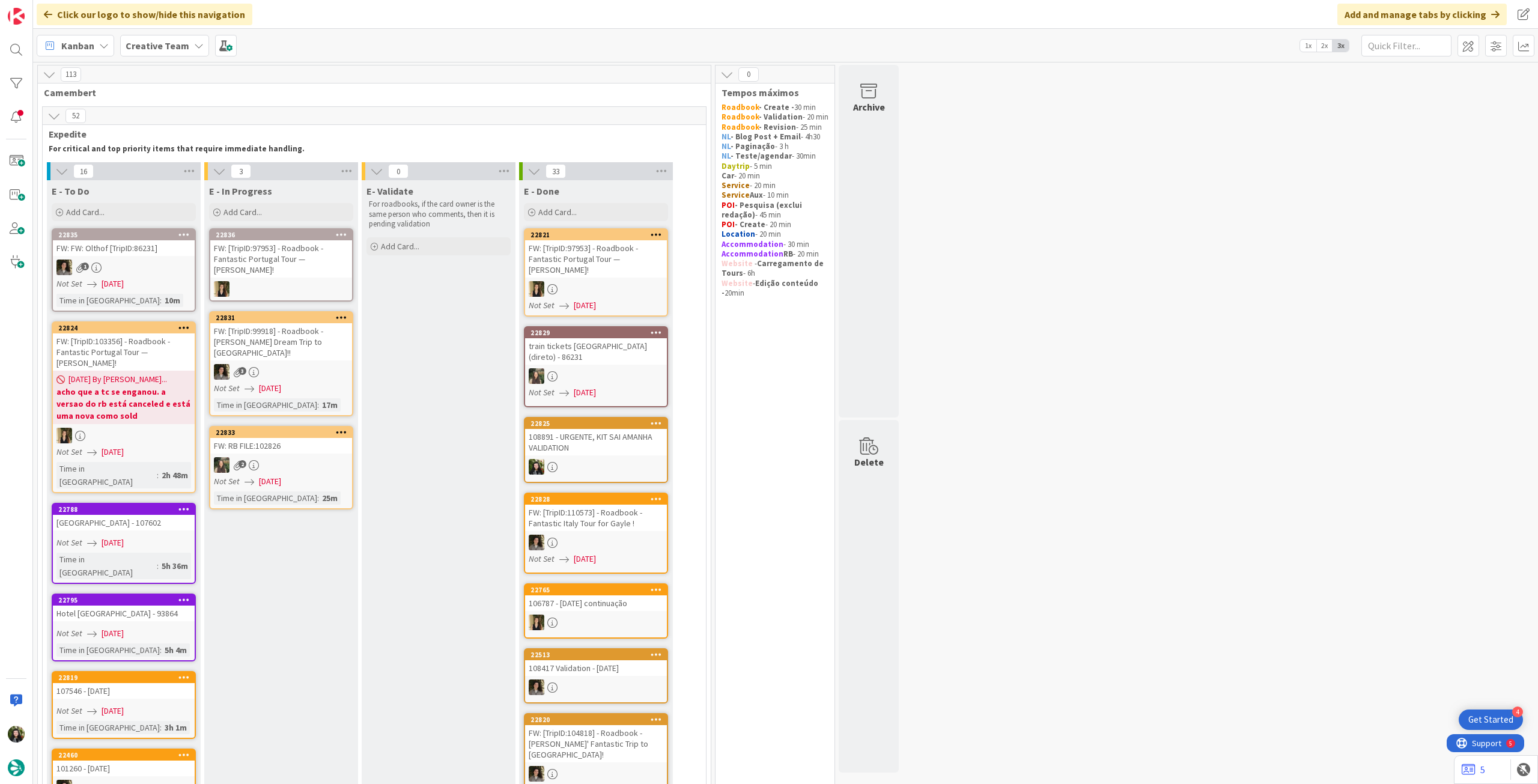
click at [169, 49] on b "Creative Team" at bounding box center [158, 45] width 64 height 12
click at [161, 168] on h4 "Creative Team - Análise" at bounding box center [216, 172] width 163 height 12
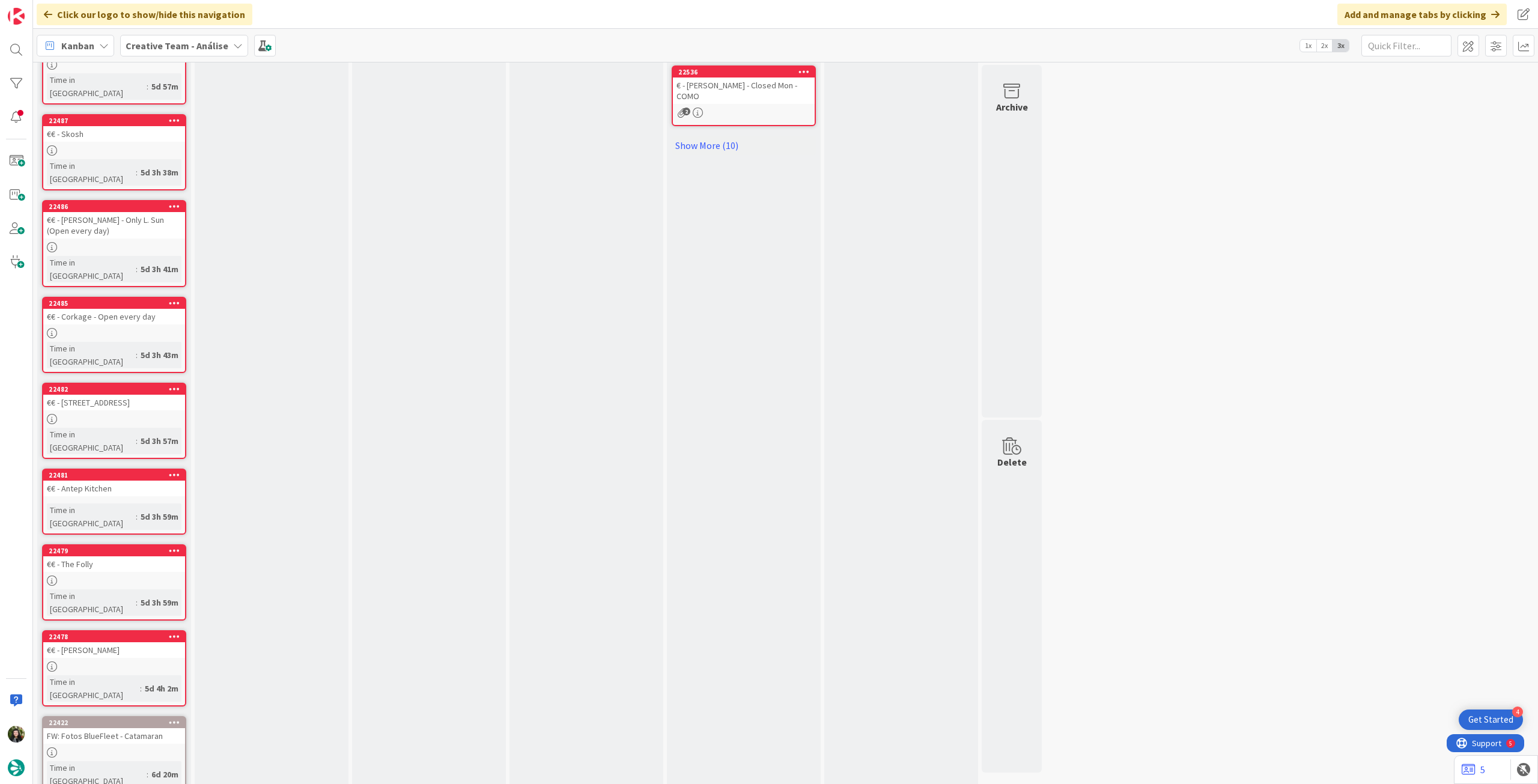
drag, startPoint x: 86, startPoint y: 764, endPoint x: 113, endPoint y: 747, distance: 31.9
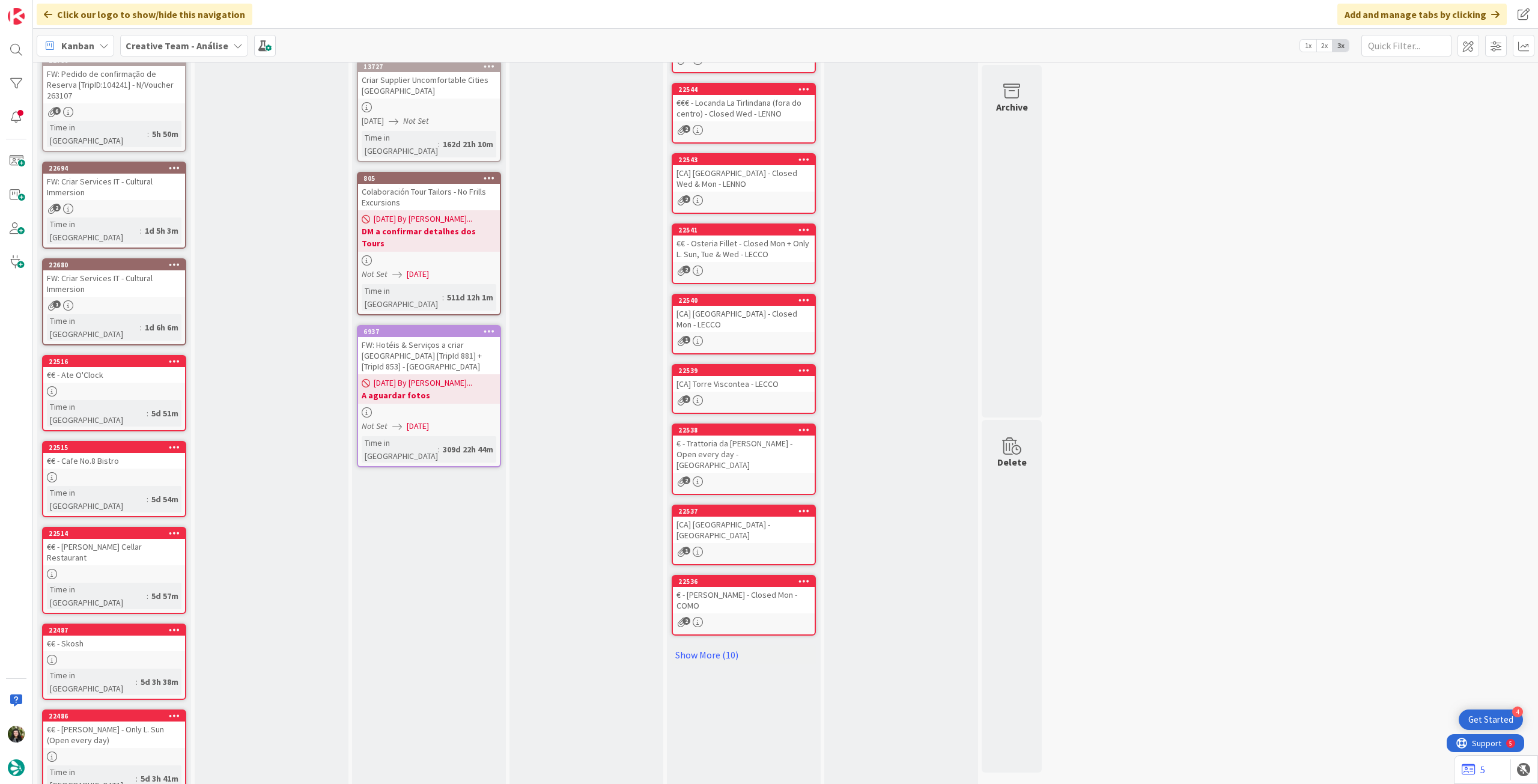
drag, startPoint x: 89, startPoint y: 759, endPoint x: 96, endPoint y: 751, distance: 10.6
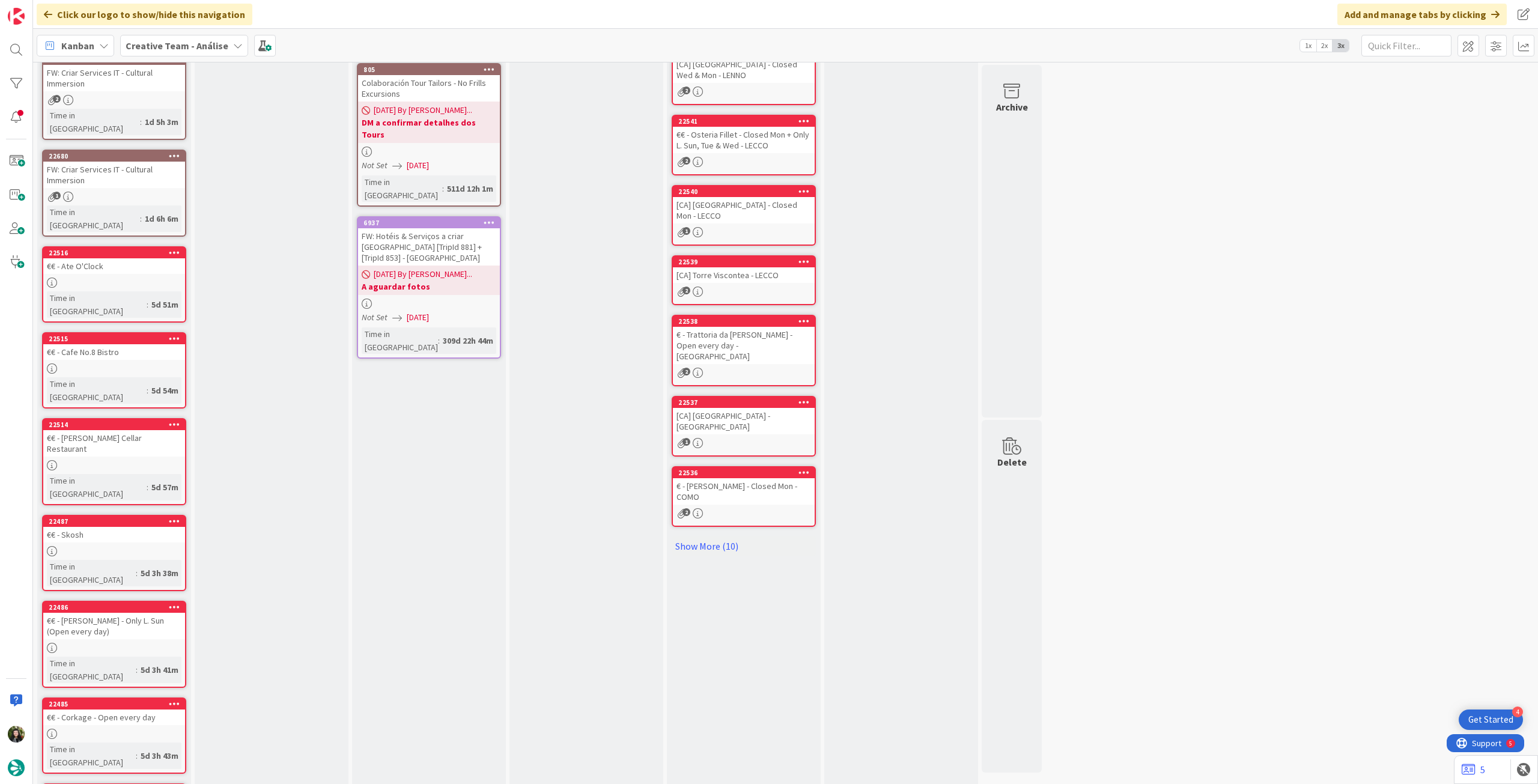
scroll to position [0, 0]
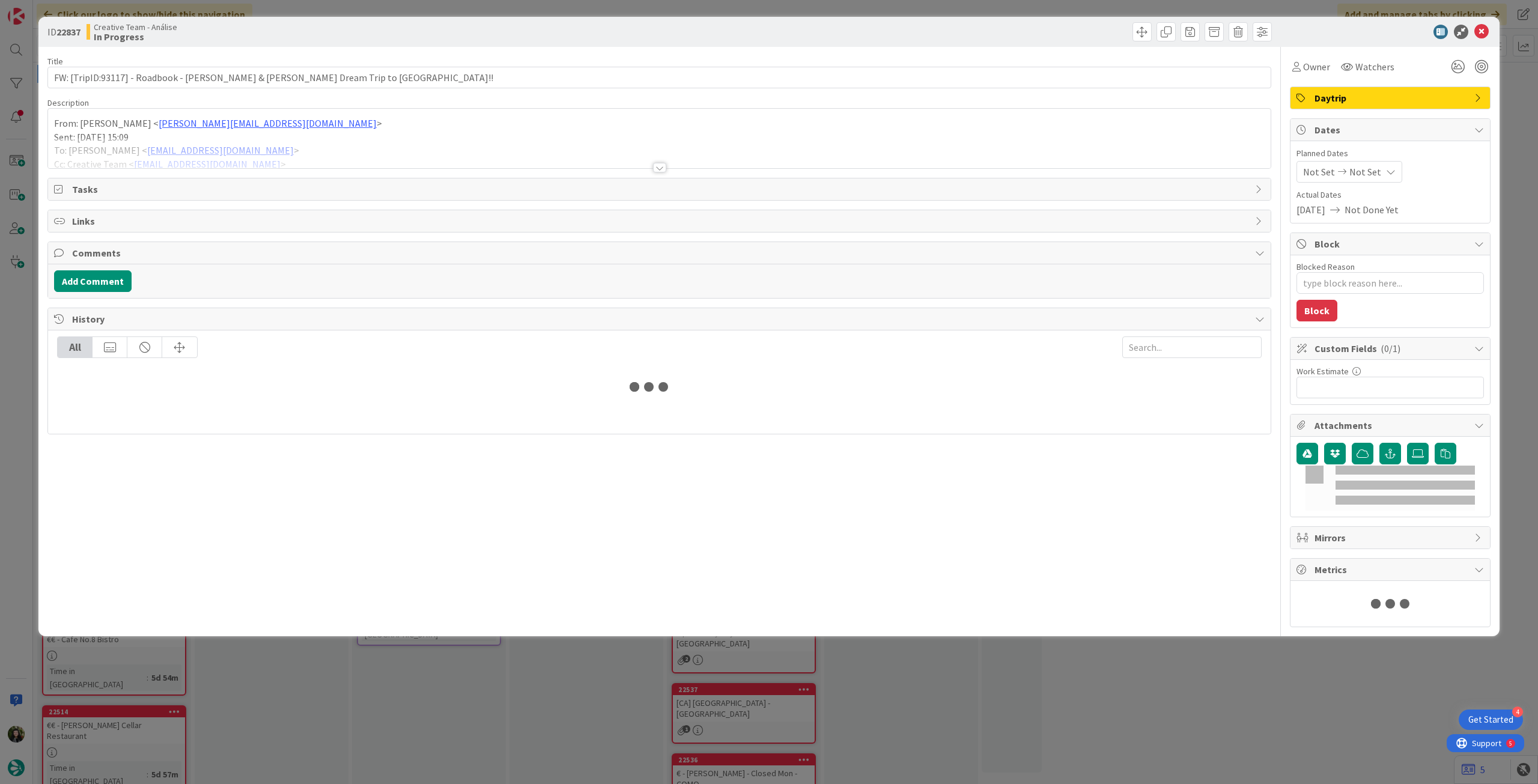
type textarea "x"
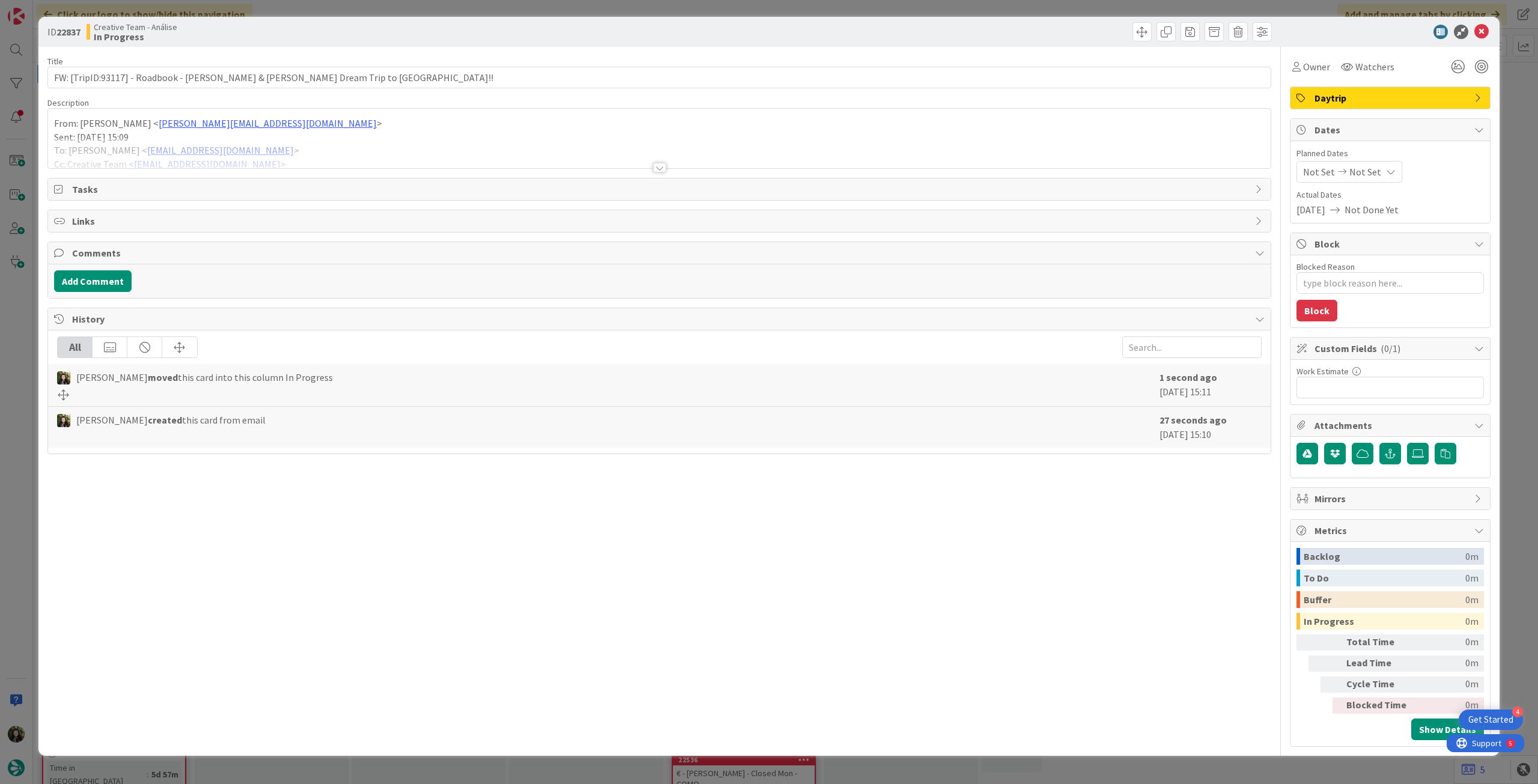
drag, startPoint x: 286, startPoint y: 134, endPoint x: 379, endPoint y: 176, distance: 102.0
click at [288, 134] on p "Sent: Wednesday, September 10, 2025 15:09" at bounding box center [660, 137] width 1211 height 14
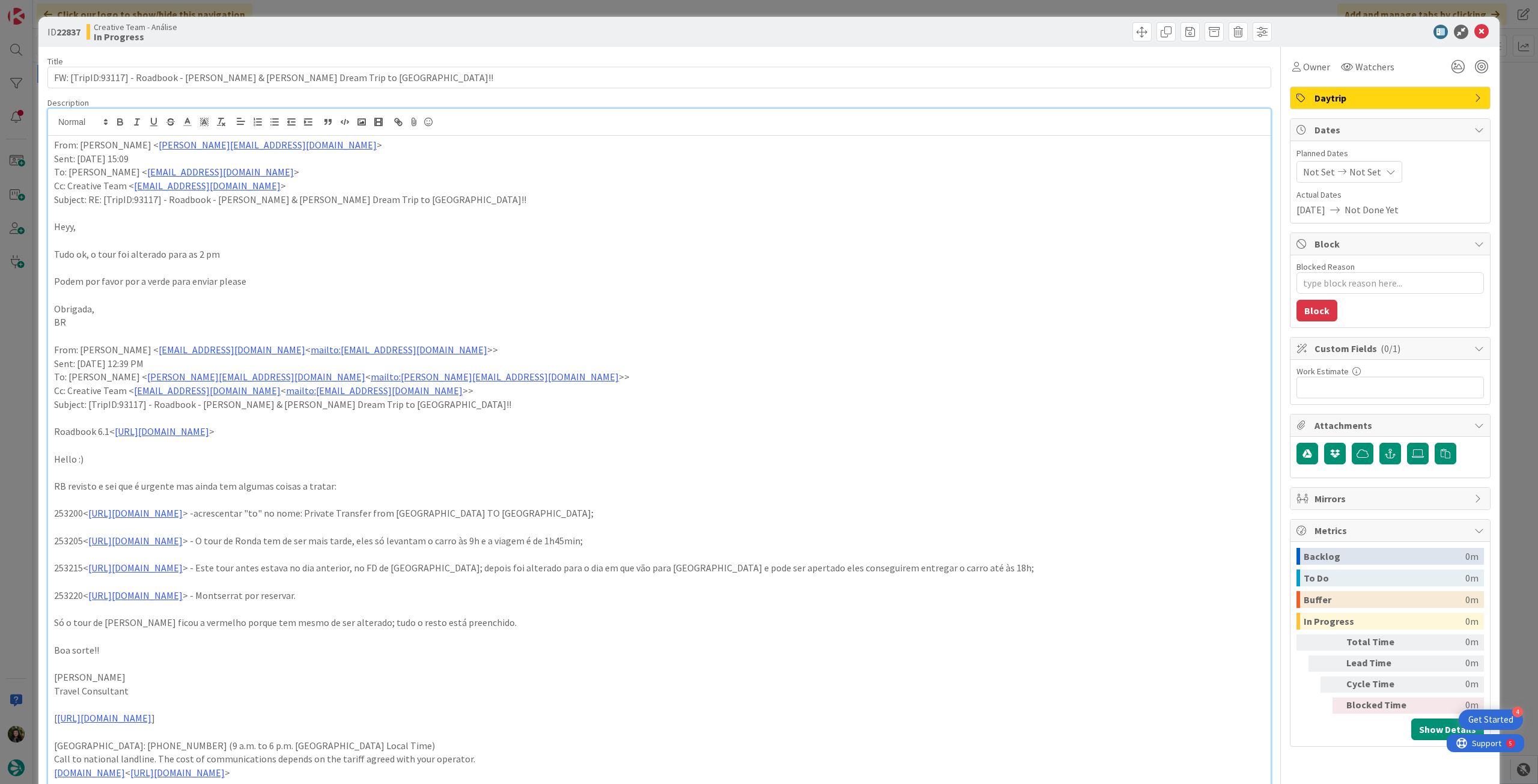
click at [1364, 176] on span "Not Set" at bounding box center [1365, 172] width 32 height 15
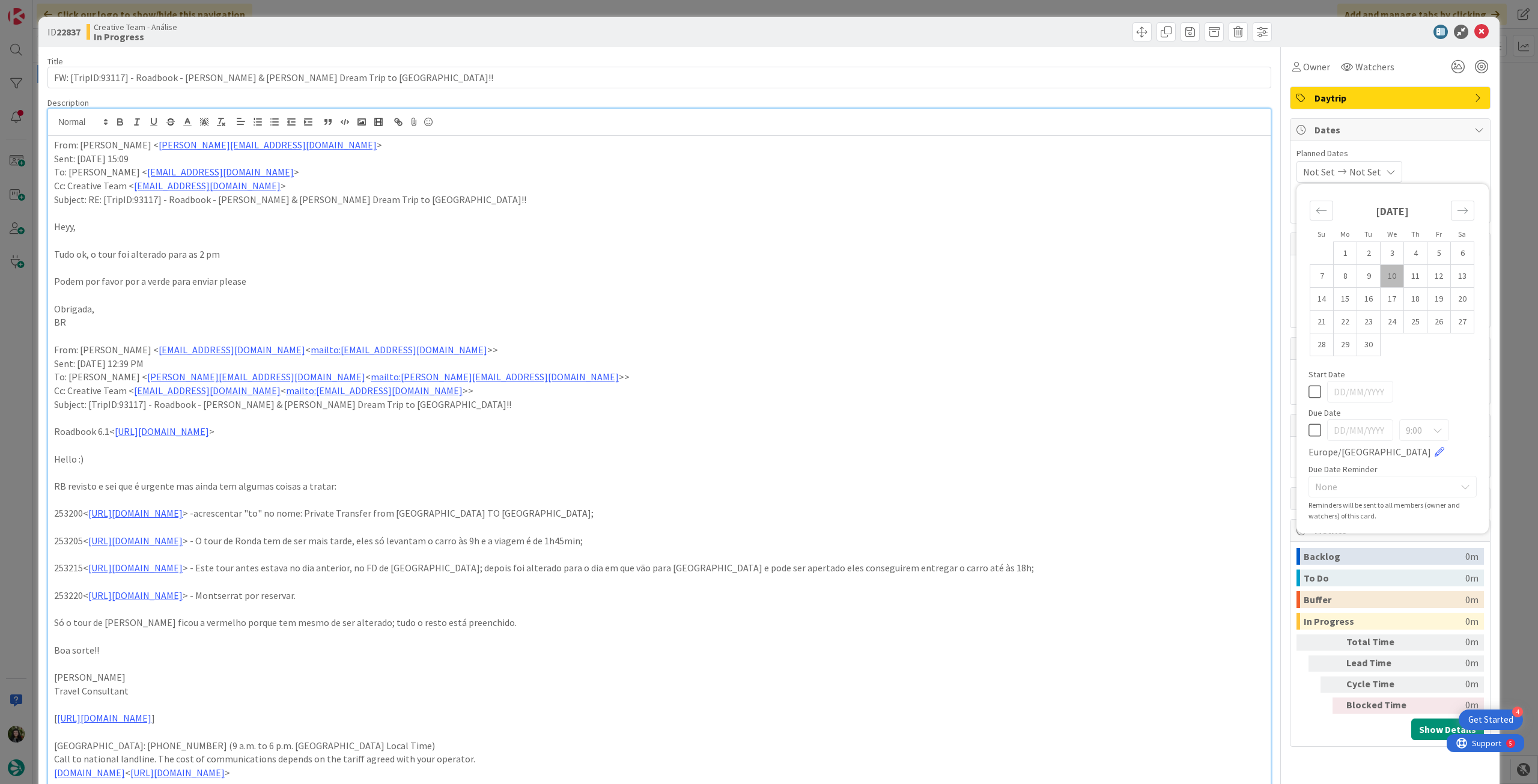
click at [1309, 423] on icon at bounding box center [1315, 430] width 13 height 15
type input "[DATE]"
click at [1475, 32] on icon at bounding box center [1482, 32] width 15 height 15
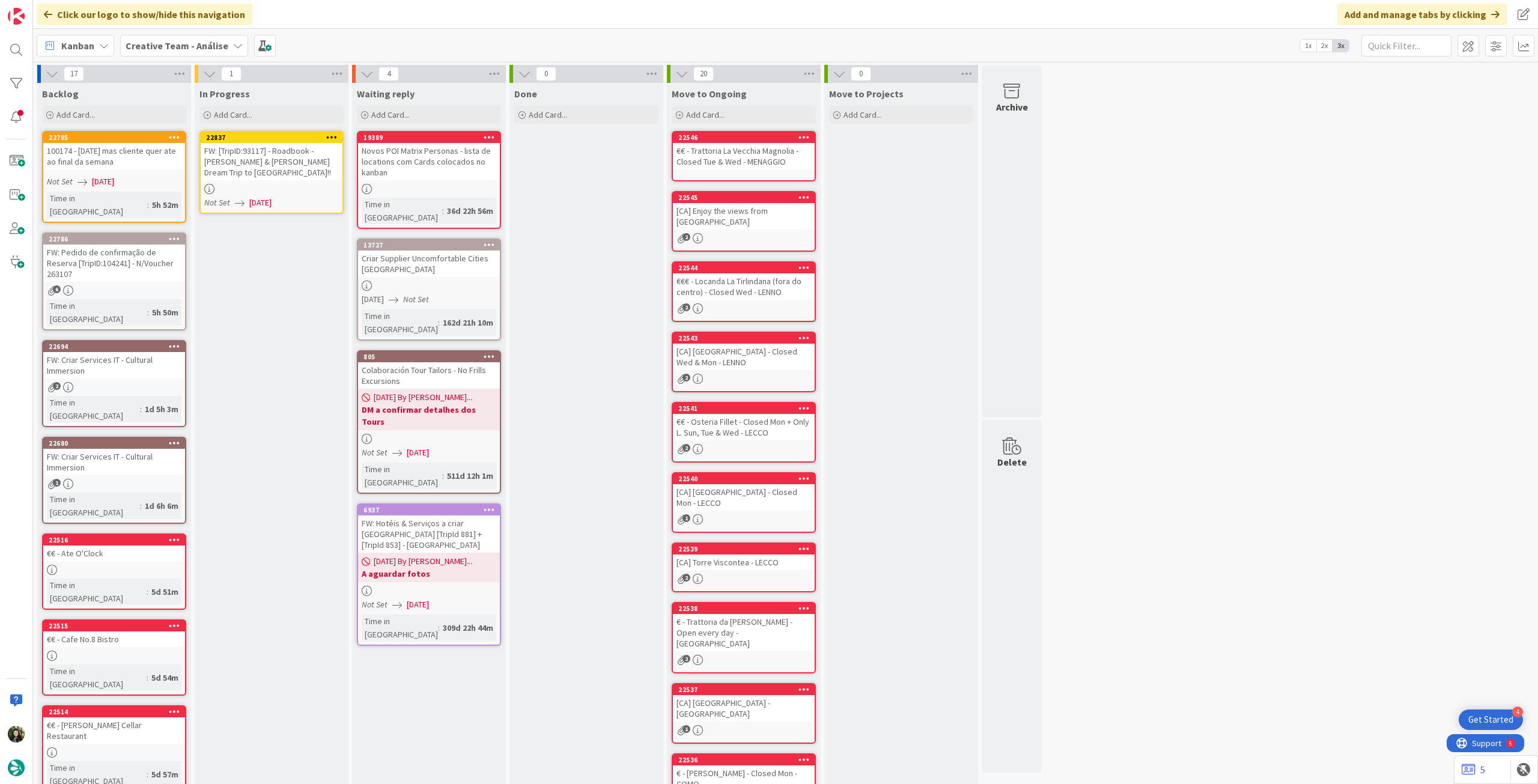
click at [326, 134] on icon at bounding box center [332, 137] width 11 height 8
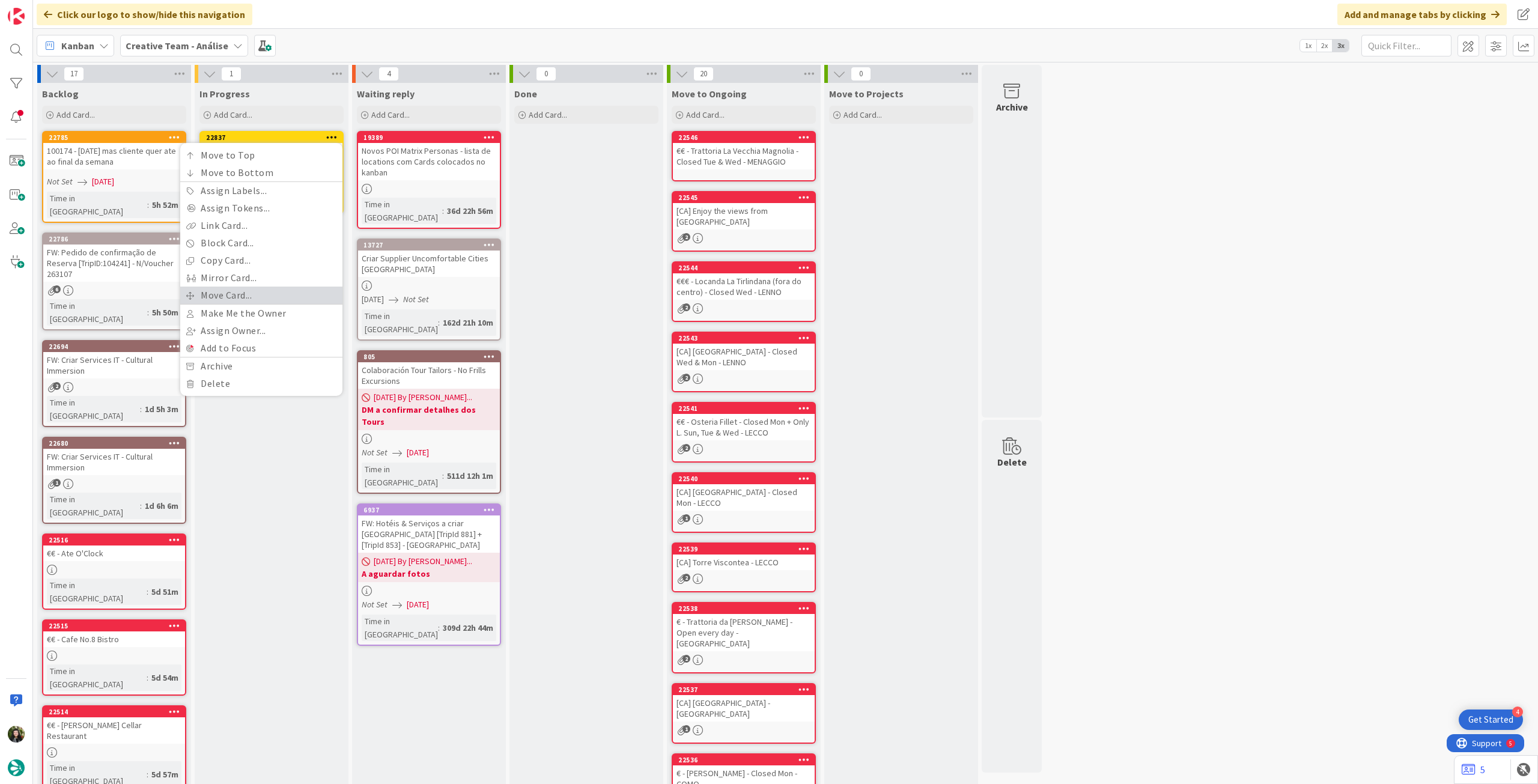
click at [255, 299] on link "Move Card..." at bounding box center [261, 295] width 162 height 18
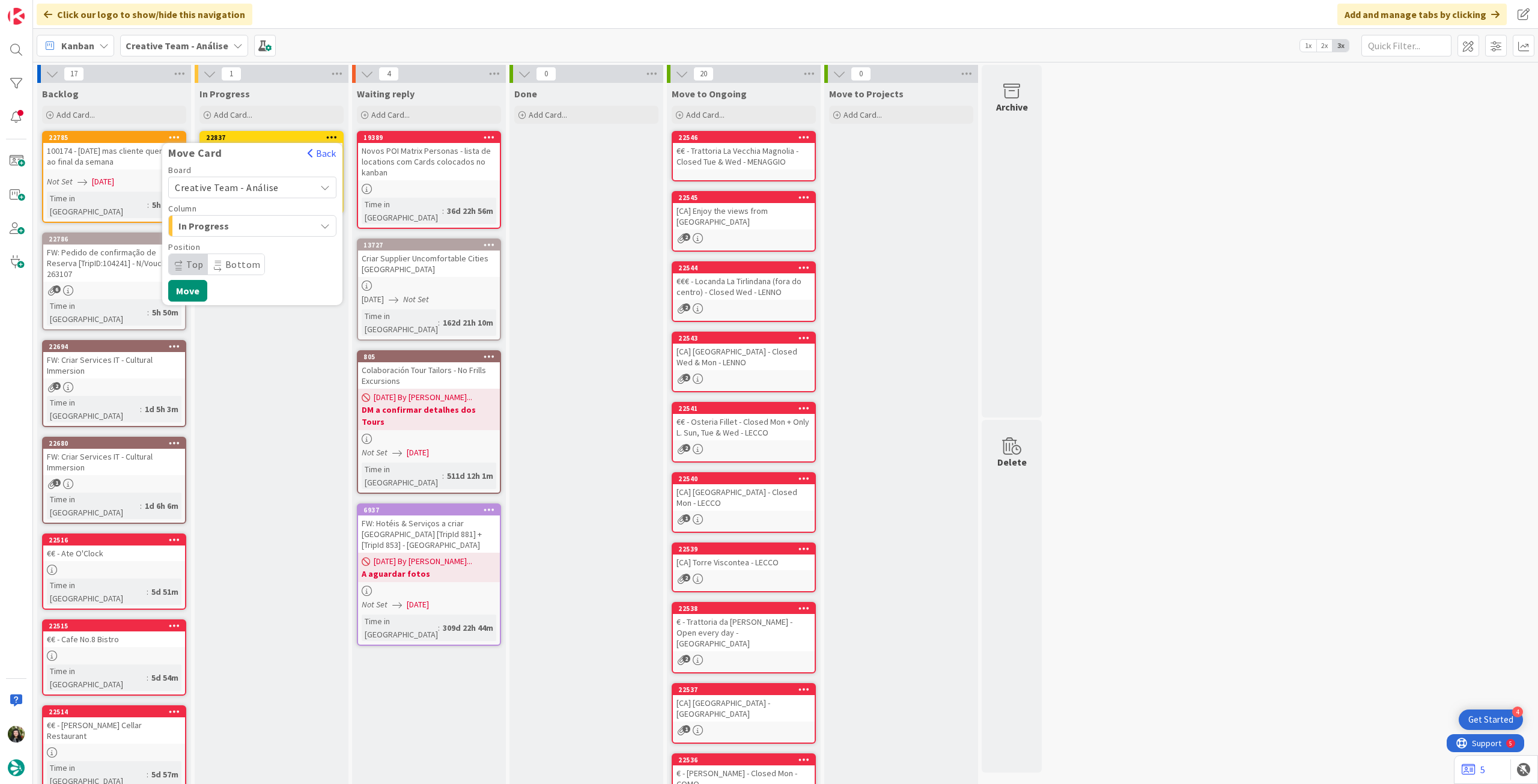
click at [269, 193] on span "Creative Team - Análise" at bounding box center [227, 187] width 104 height 12
click at [253, 249] on span "Creative Team" at bounding box center [260, 244] width 139 height 18
click at [243, 268] on span "Daytrip" at bounding box center [252, 264] width 115 height 17
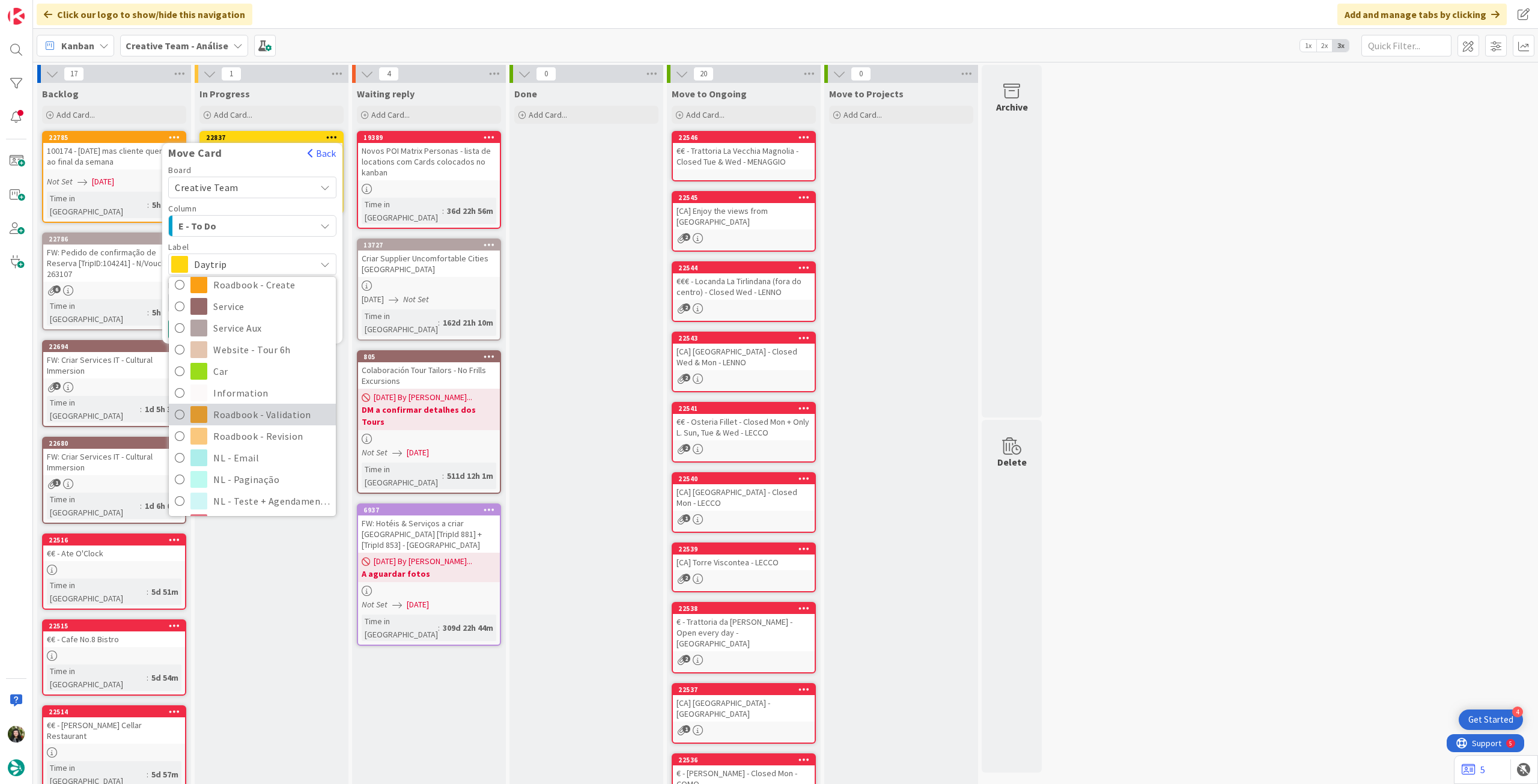
scroll to position [160, 0]
drag, startPoint x: 246, startPoint y: 430, endPoint x: 215, endPoint y: 373, distance: 64.9
click at [246, 430] on span "Roadbook - Revision" at bounding box center [271, 435] width 117 height 18
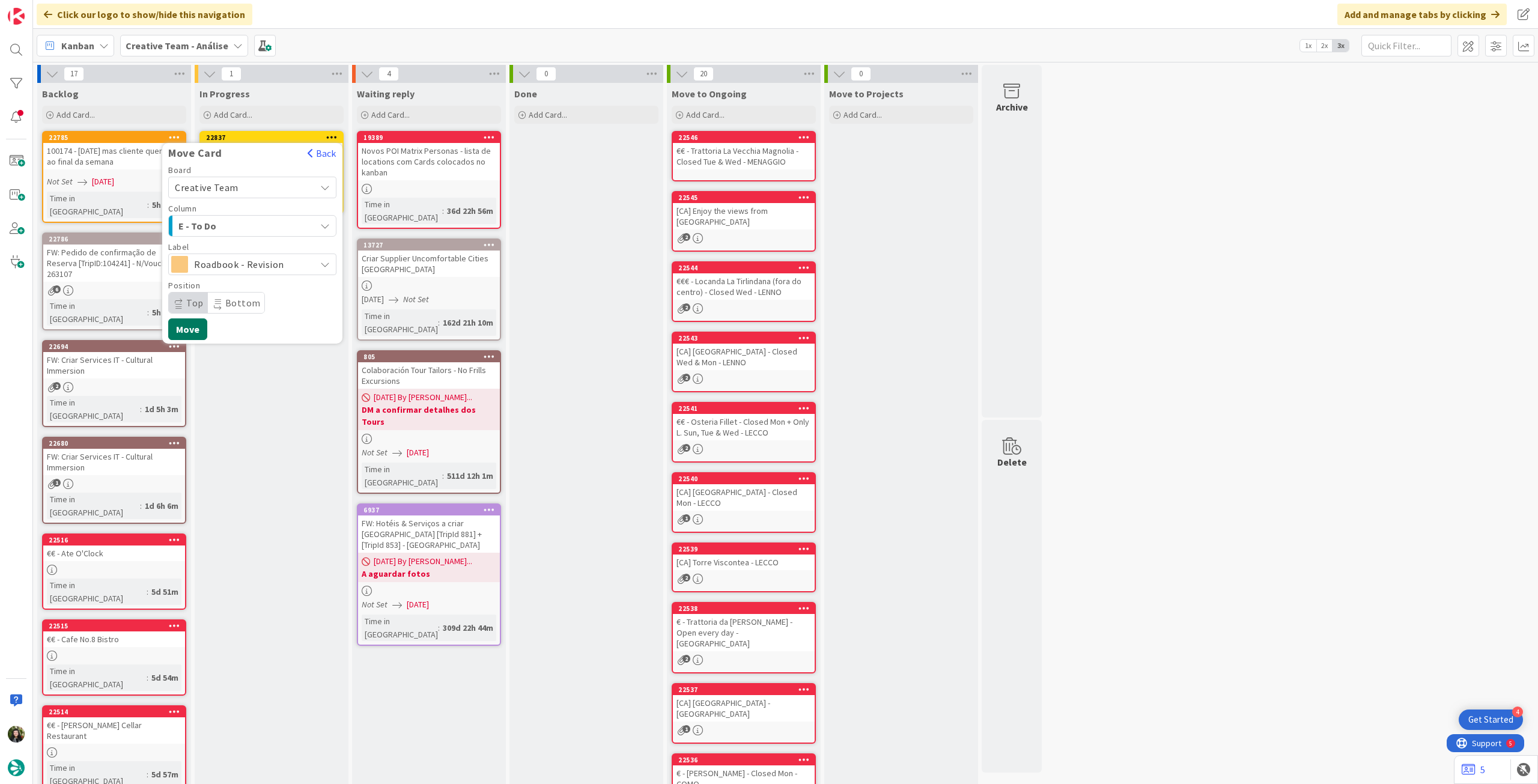
click at [198, 333] on button "Move" at bounding box center [188, 329] width 39 height 22
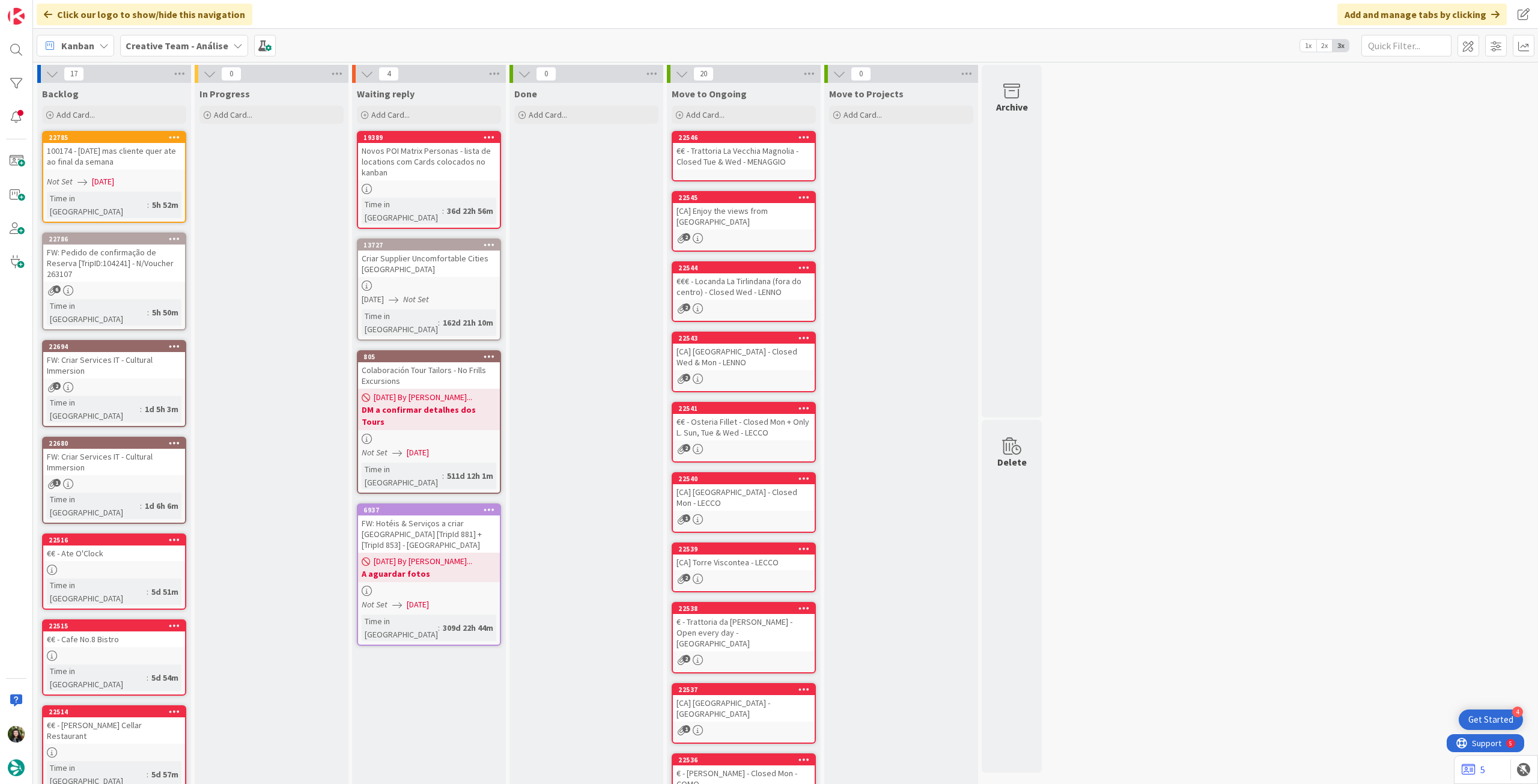
click at [196, 49] on b "Creative Team - Análise" at bounding box center [177, 45] width 103 height 12
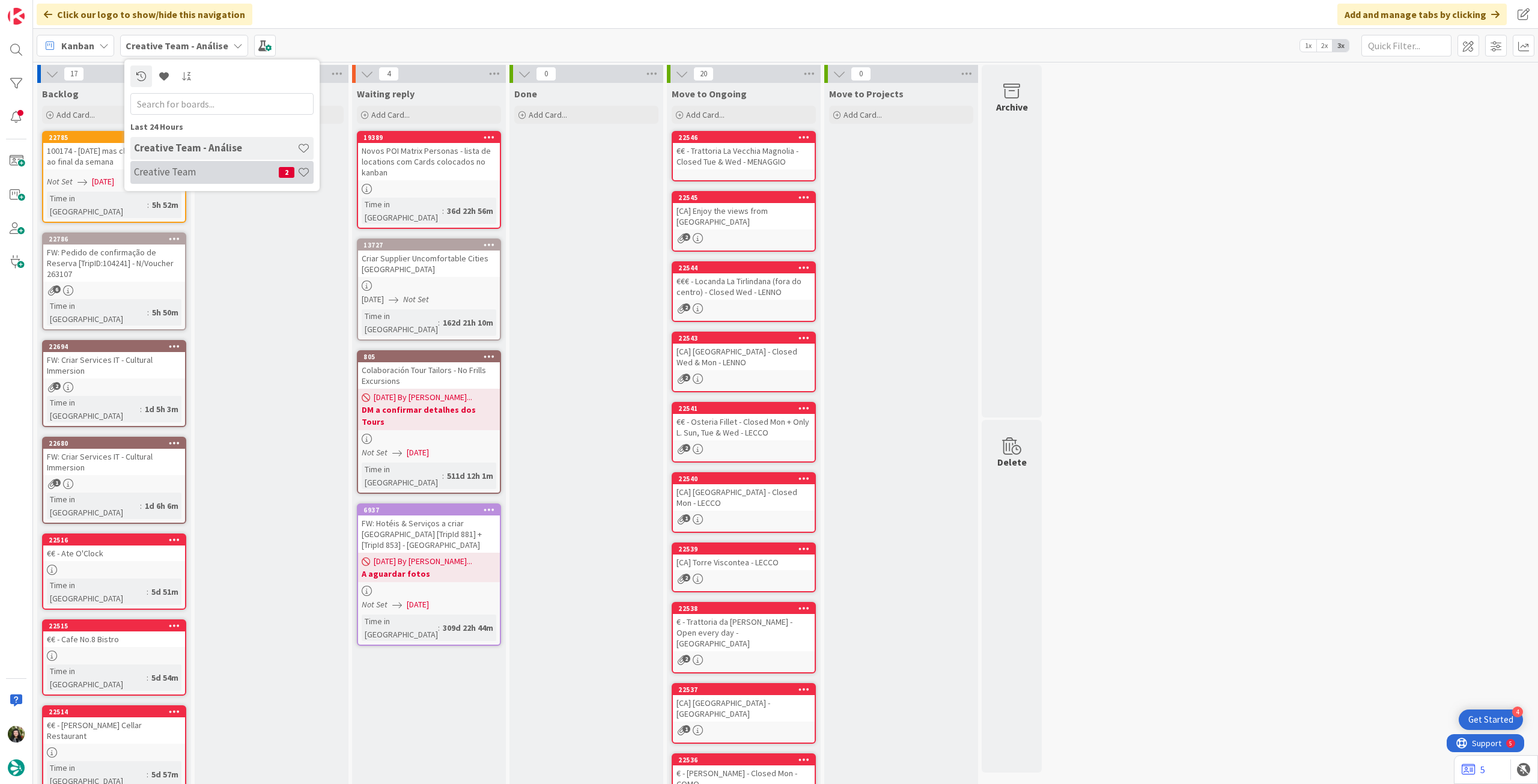
click at [182, 169] on h4 "Creative Team" at bounding box center [207, 172] width 145 height 12
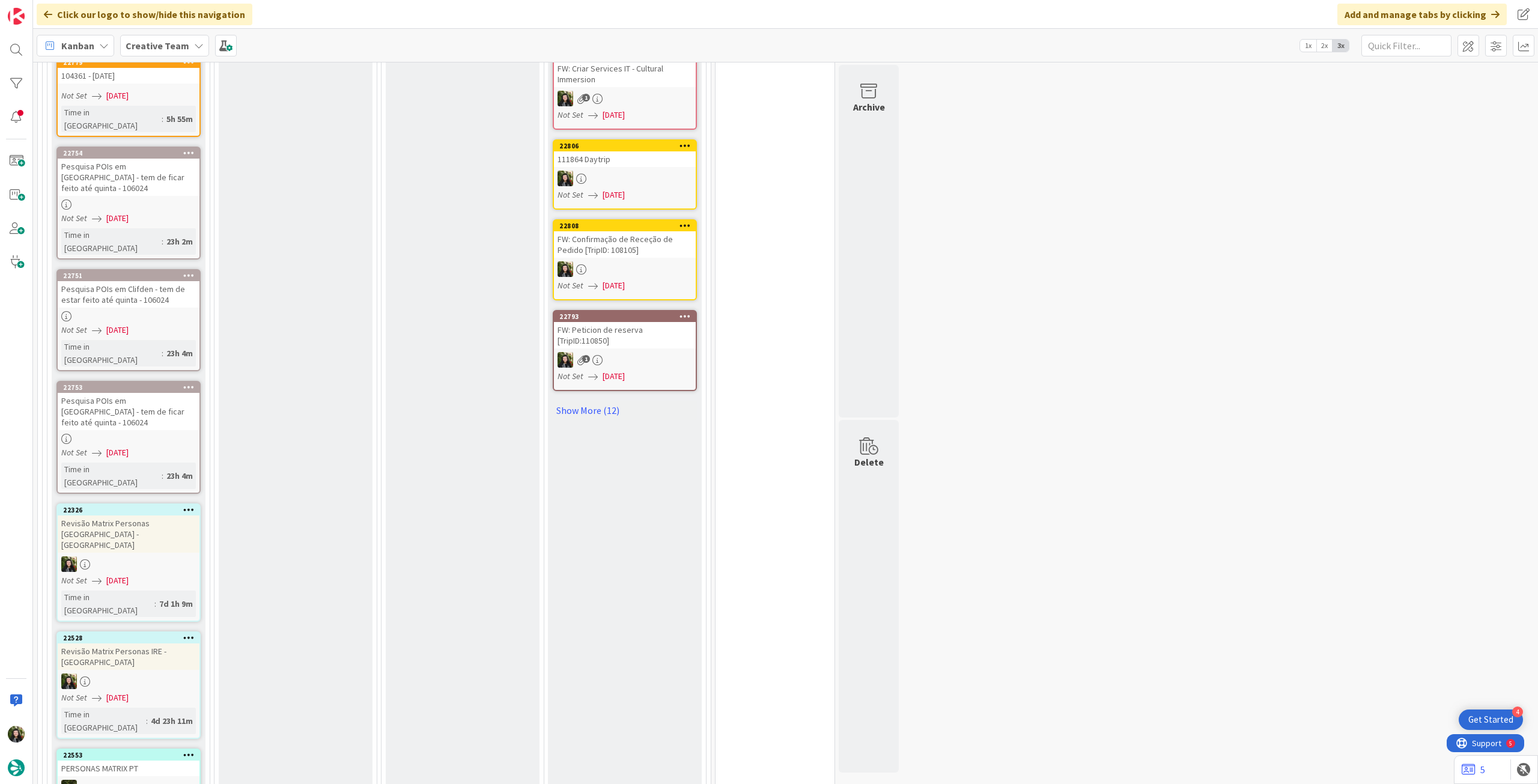
scroll to position [2403, 0]
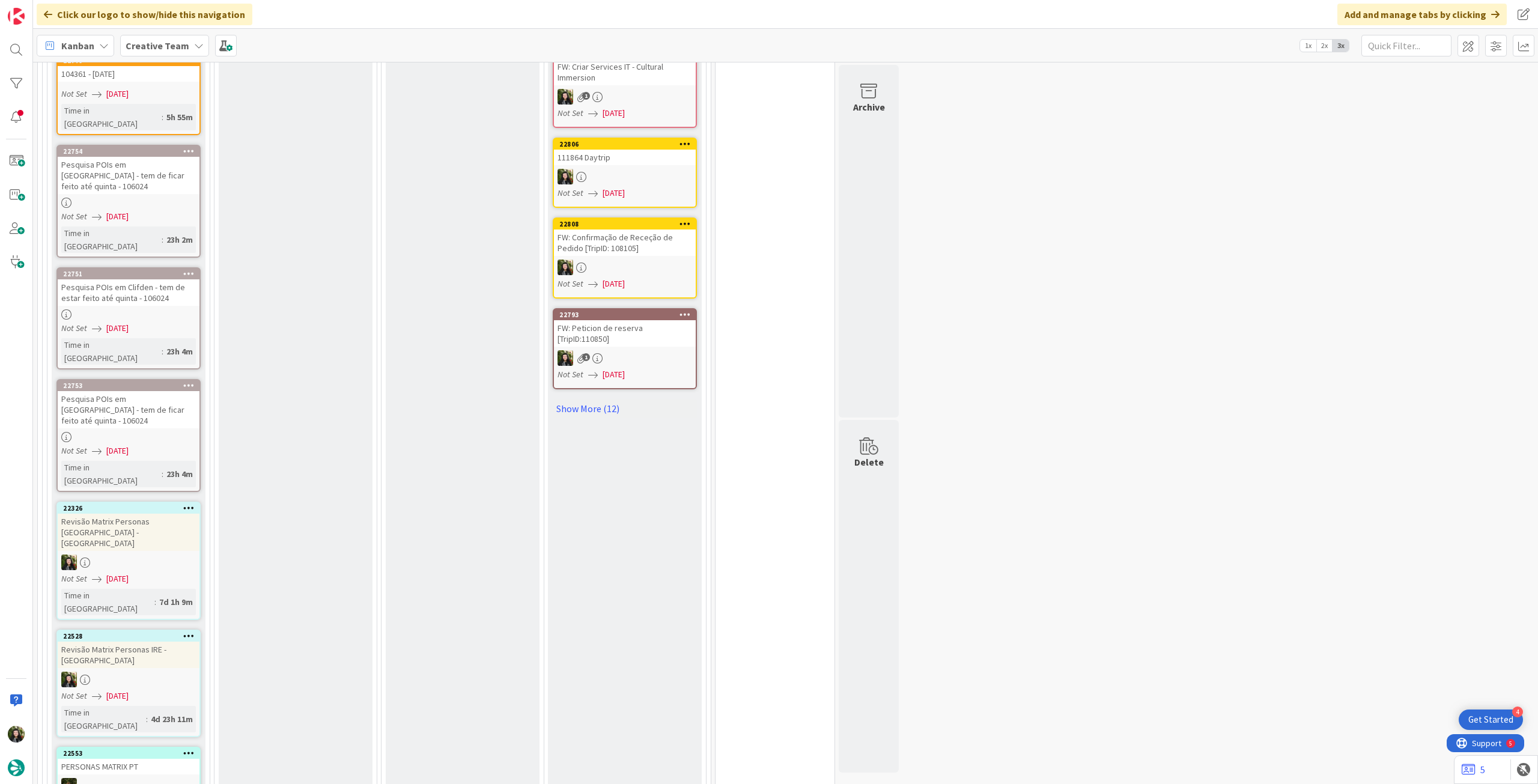
drag, startPoint x: 174, startPoint y: 487, endPoint x: 190, endPoint y: 480, distance: 17.5
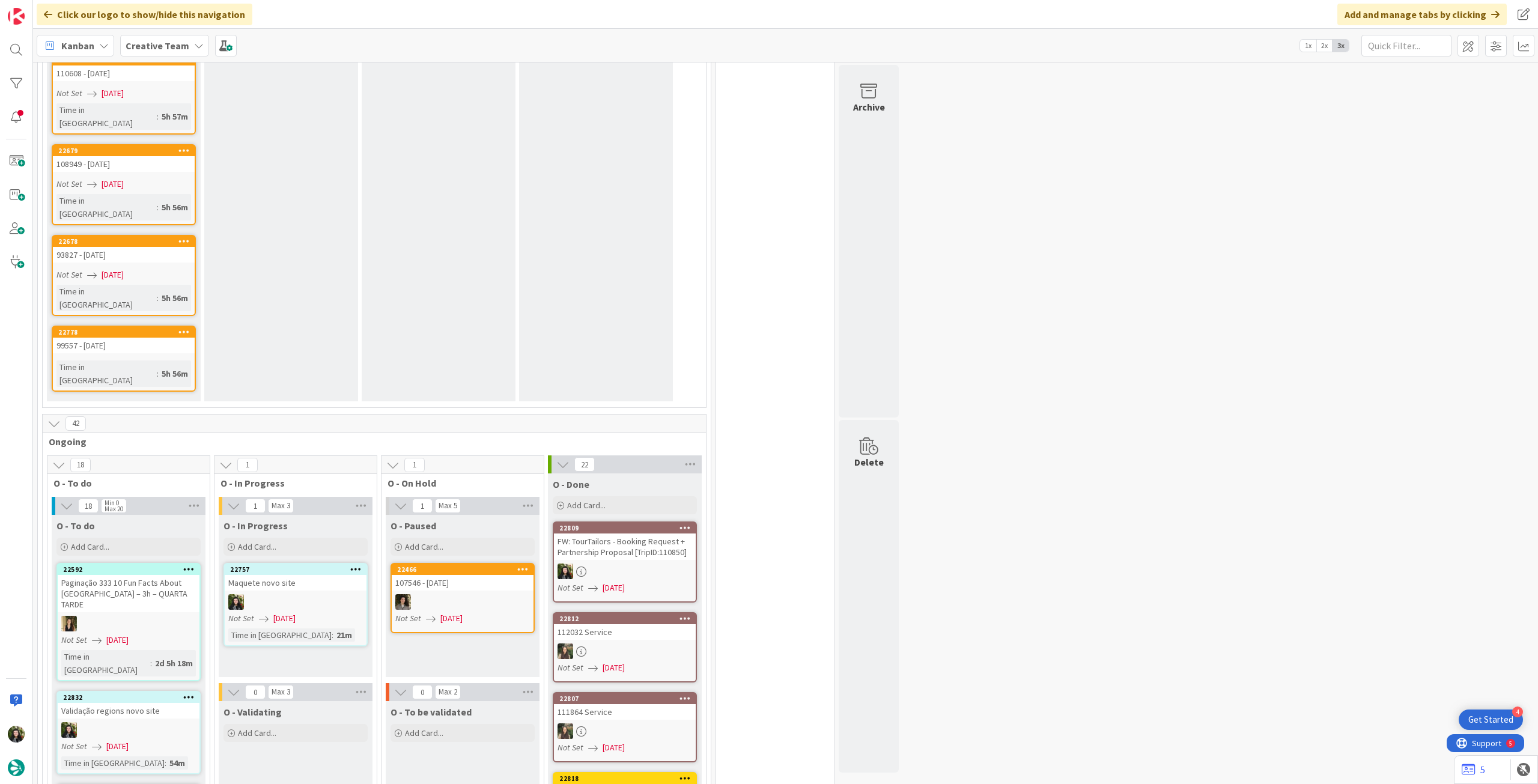
scroll to position [1522, 0]
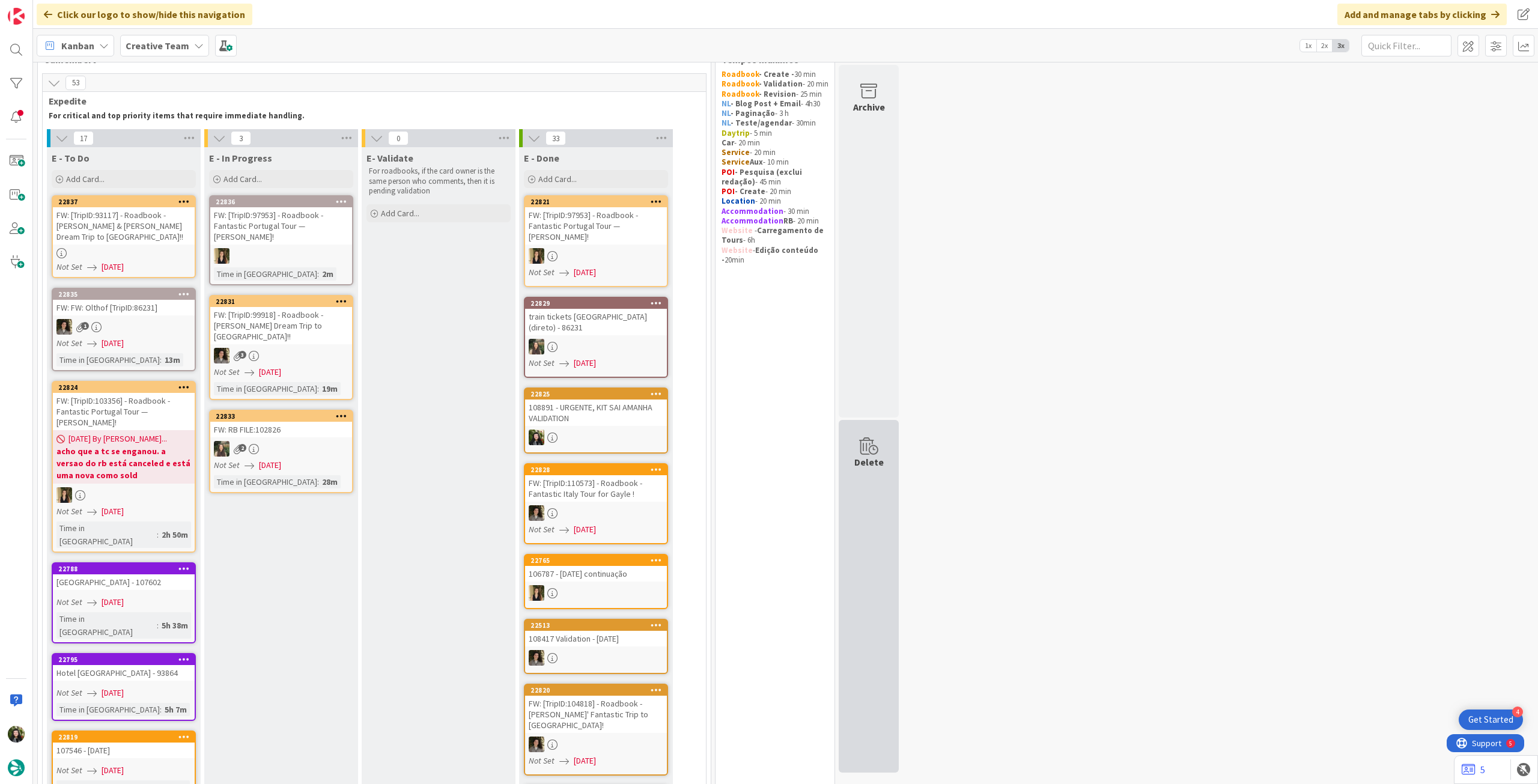
scroll to position [80, 0]
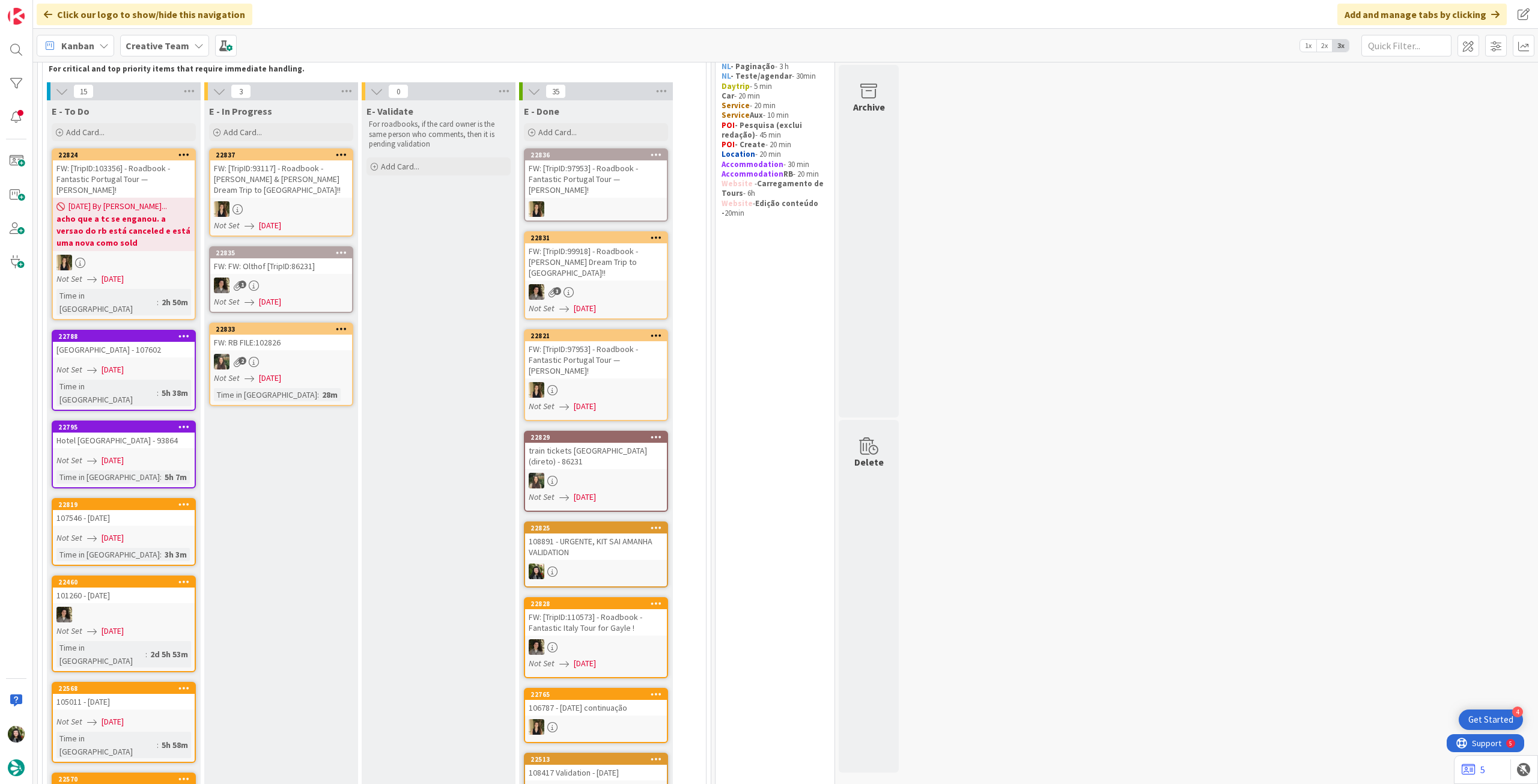
click at [616, 169] on div "FW: [TripID:97953] - Roadbook - Fantastic Portugal Tour — [PERSON_NAME]!" at bounding box center [596, 179] width 142 height 37
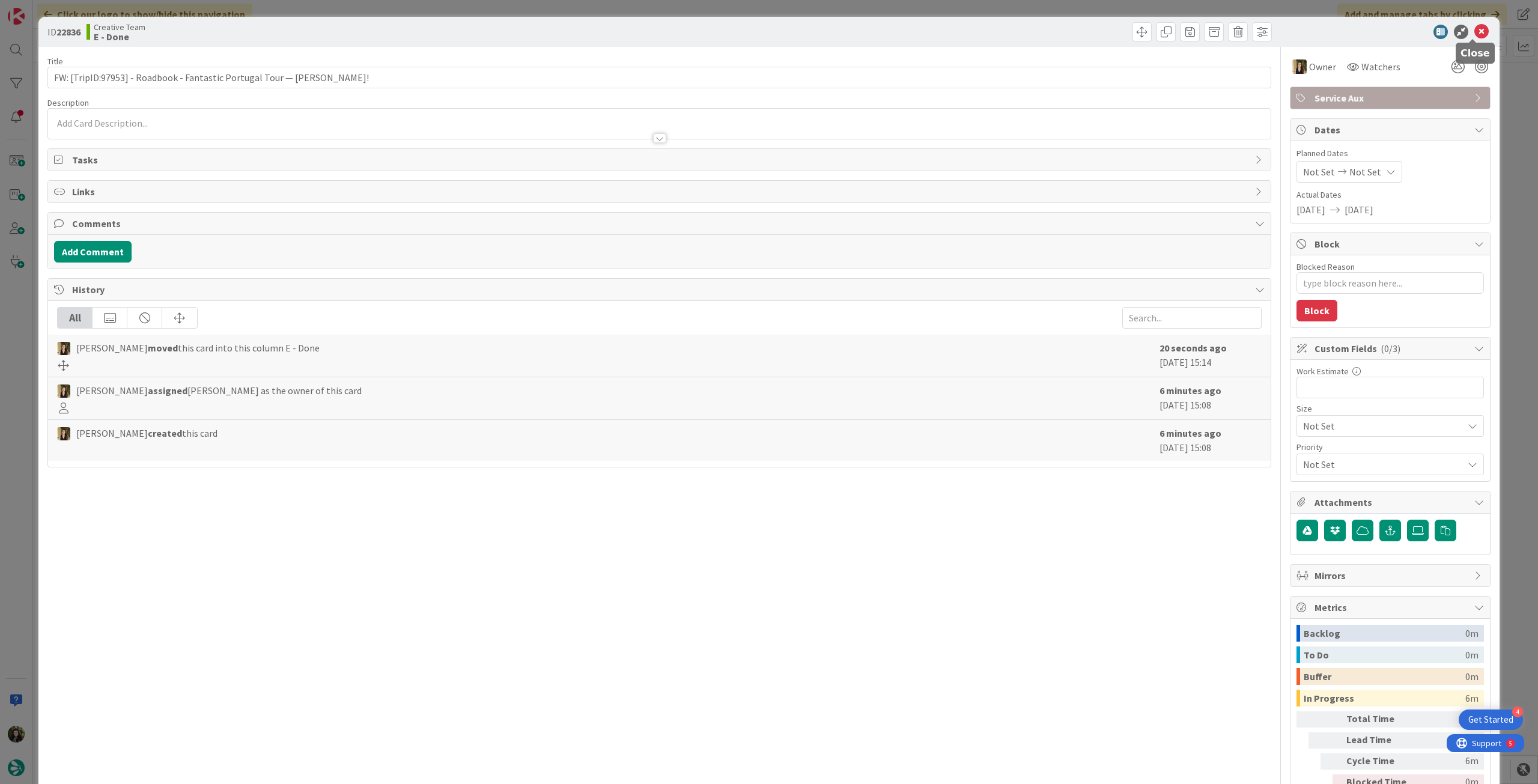
click at [1475, 32] on icon at bounding box center [1482, 32] width 15 height 15
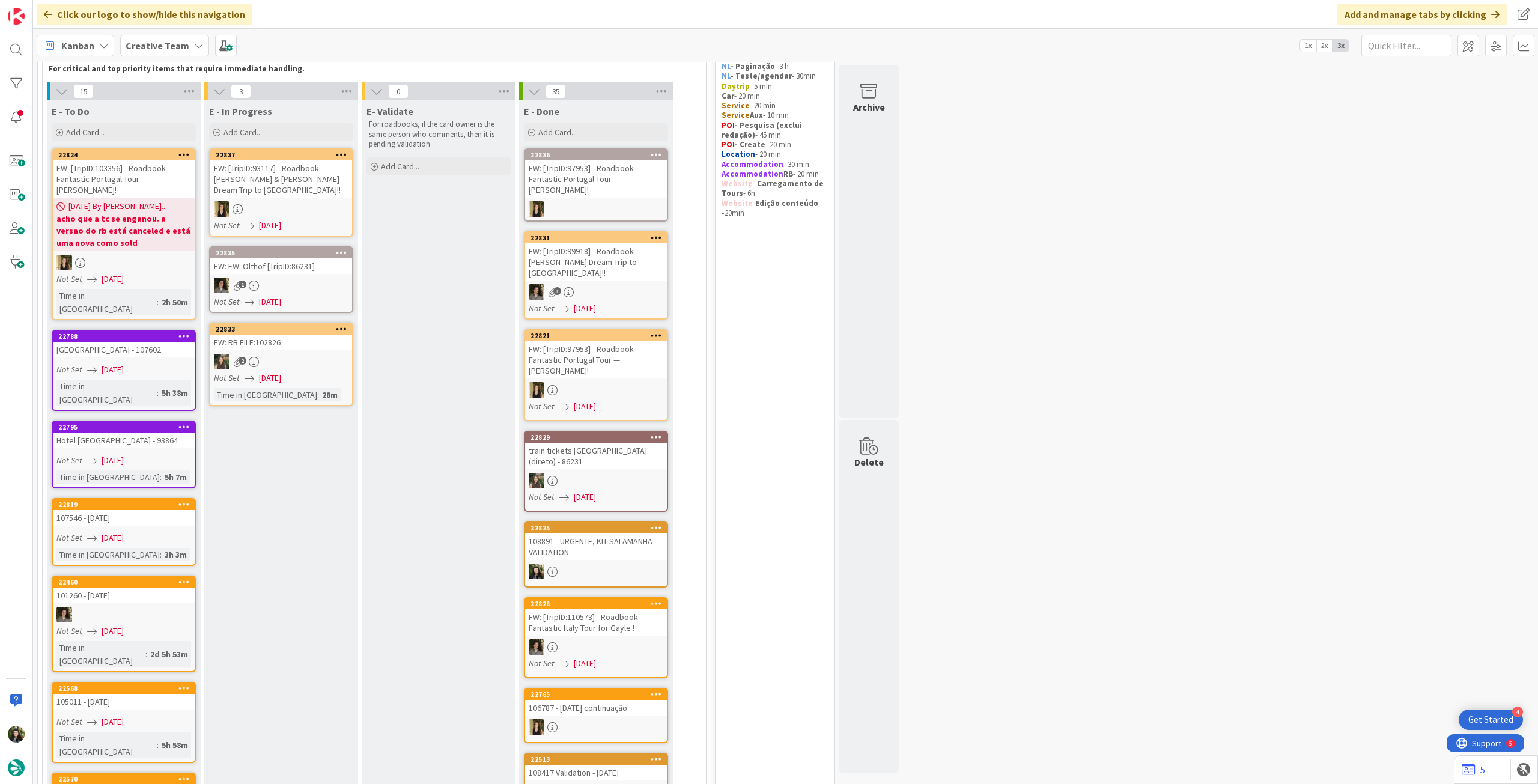
click at [652, 359] on div "FW: [TripID:97953] - Roadbook - Fantastic Portugal Tour — [PERSON_NAME]!" at bounding box center [596, 359] width 142 height 37
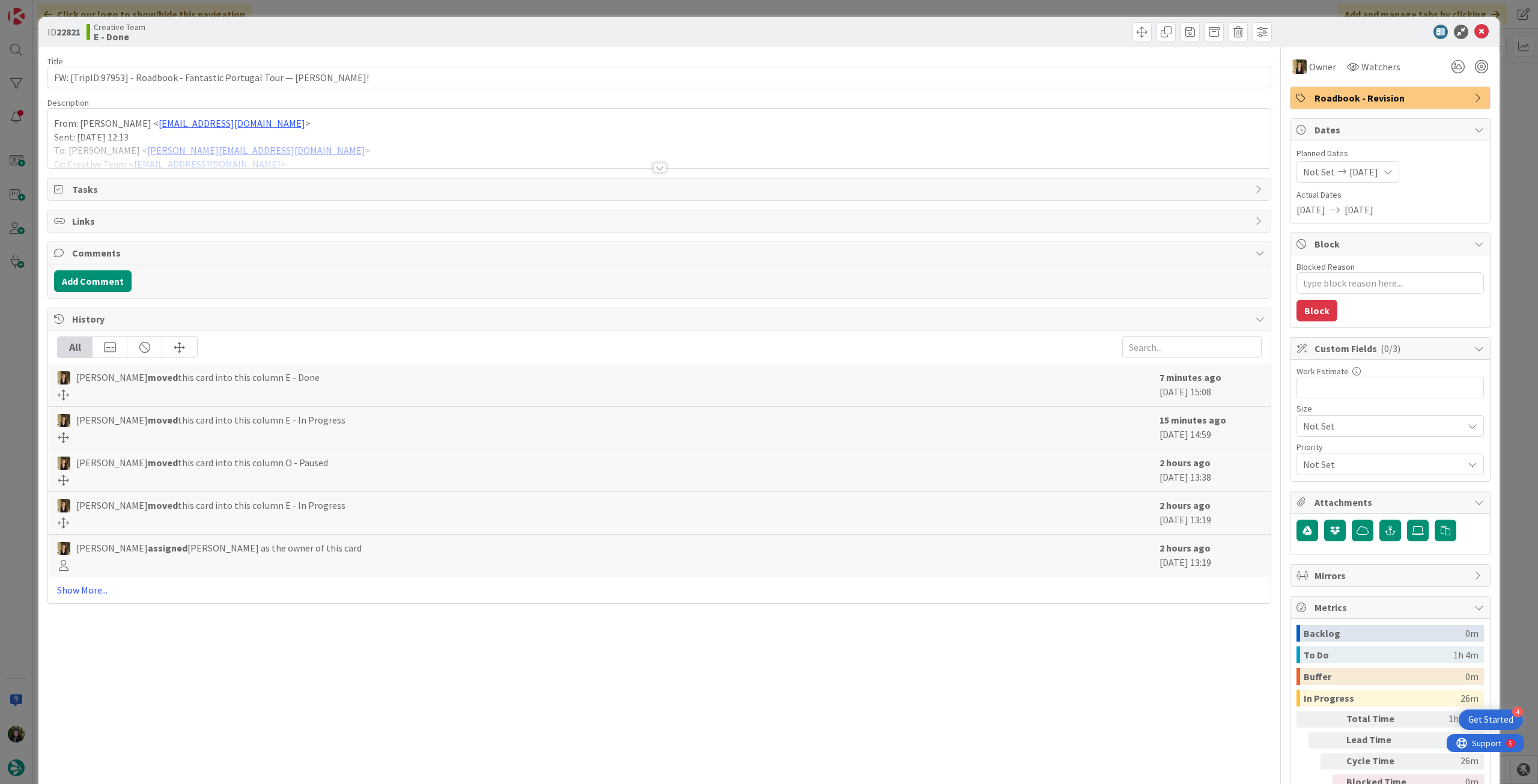
click at [574, 147] on div at bounding box center [659, 153] width 1223 height 31
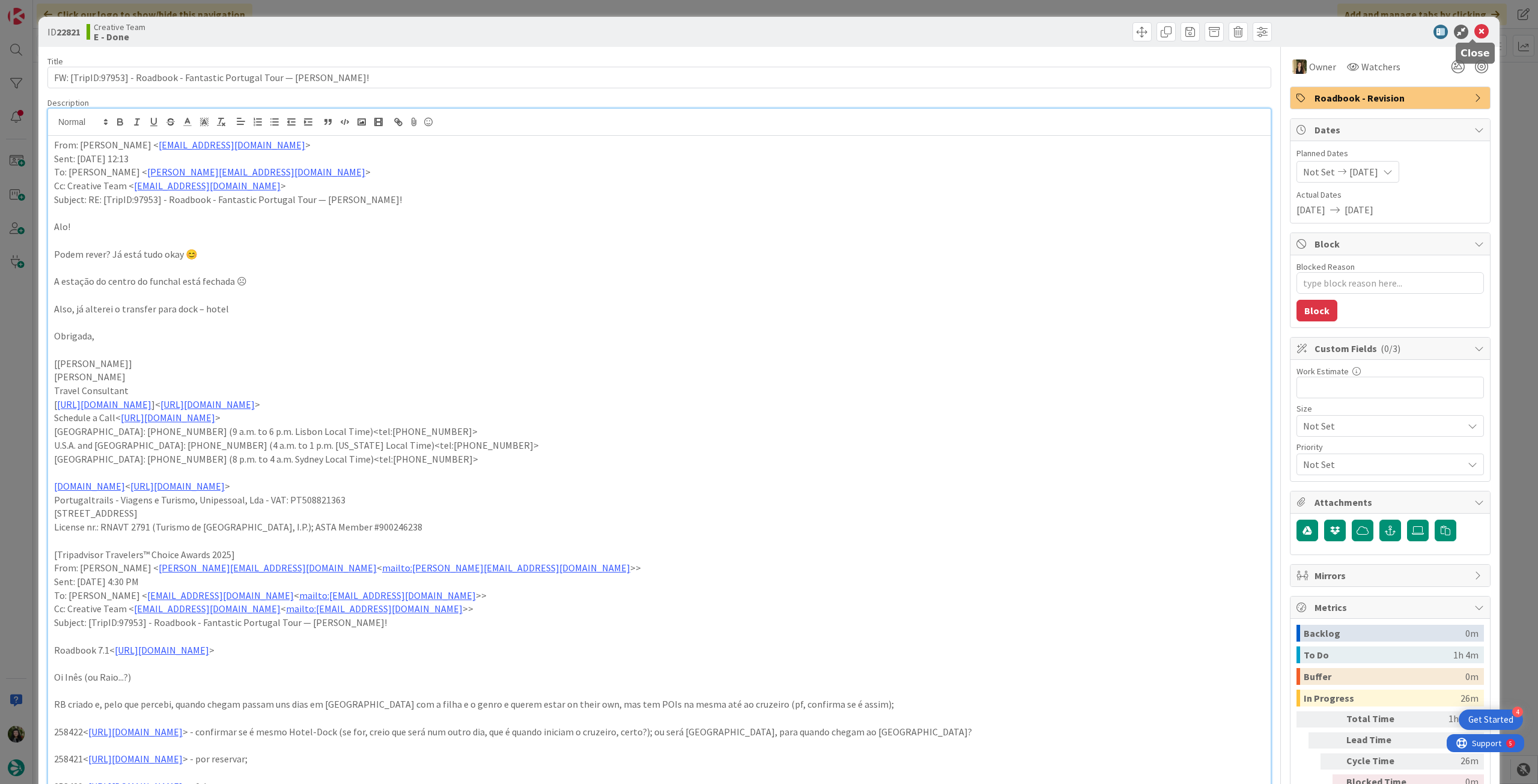
drag, startPoint x: 1470, startPoint y: 35, endPoint x: 1462, endPoint y: 38, distance: 8.5
click at [1475, 34] on icon at bounding box center [1482, 32] width 15 height 15
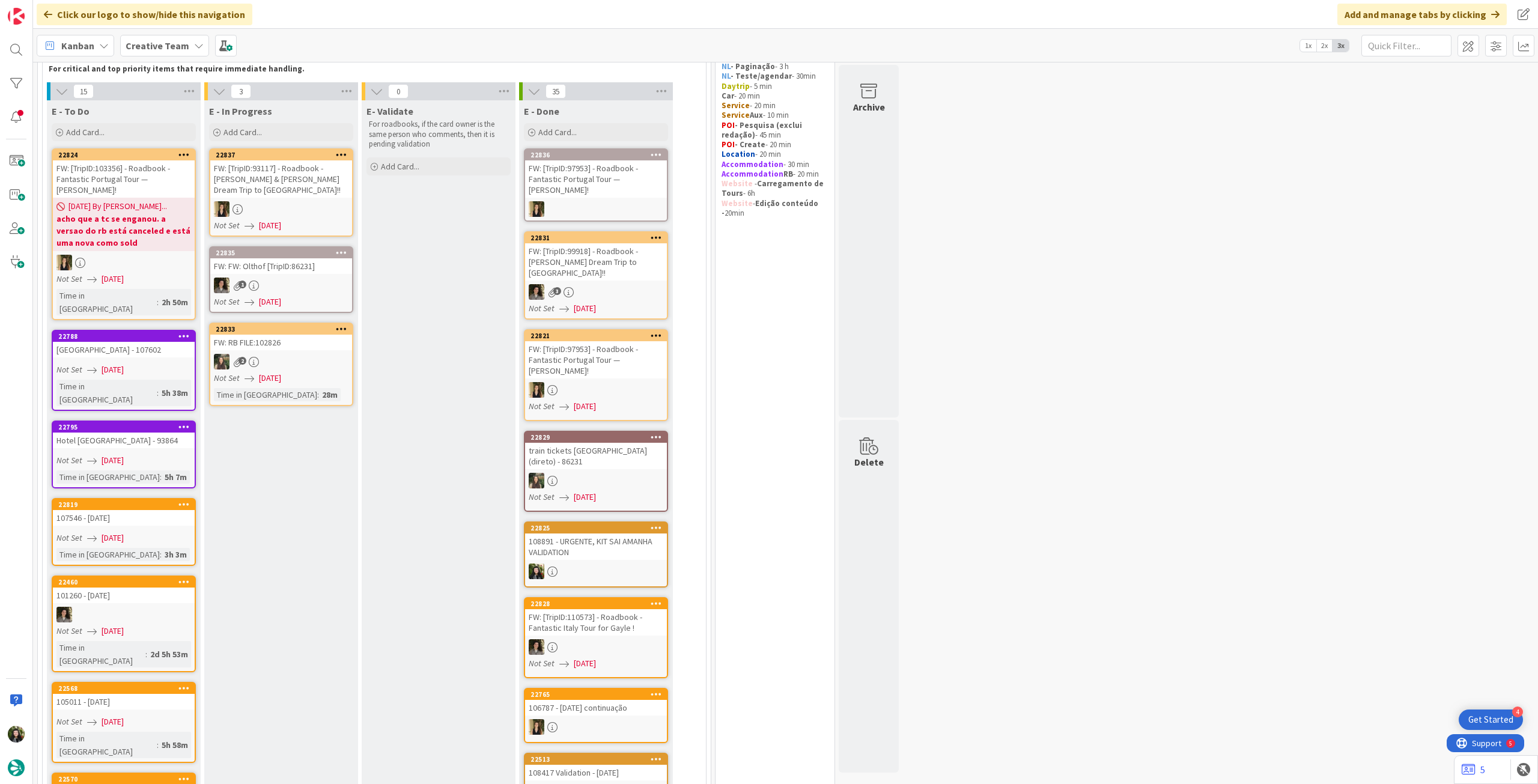
click at [347, 299] on div "Not Set 10/09/2025" at bounding box center [283, 302] width 139 height 13
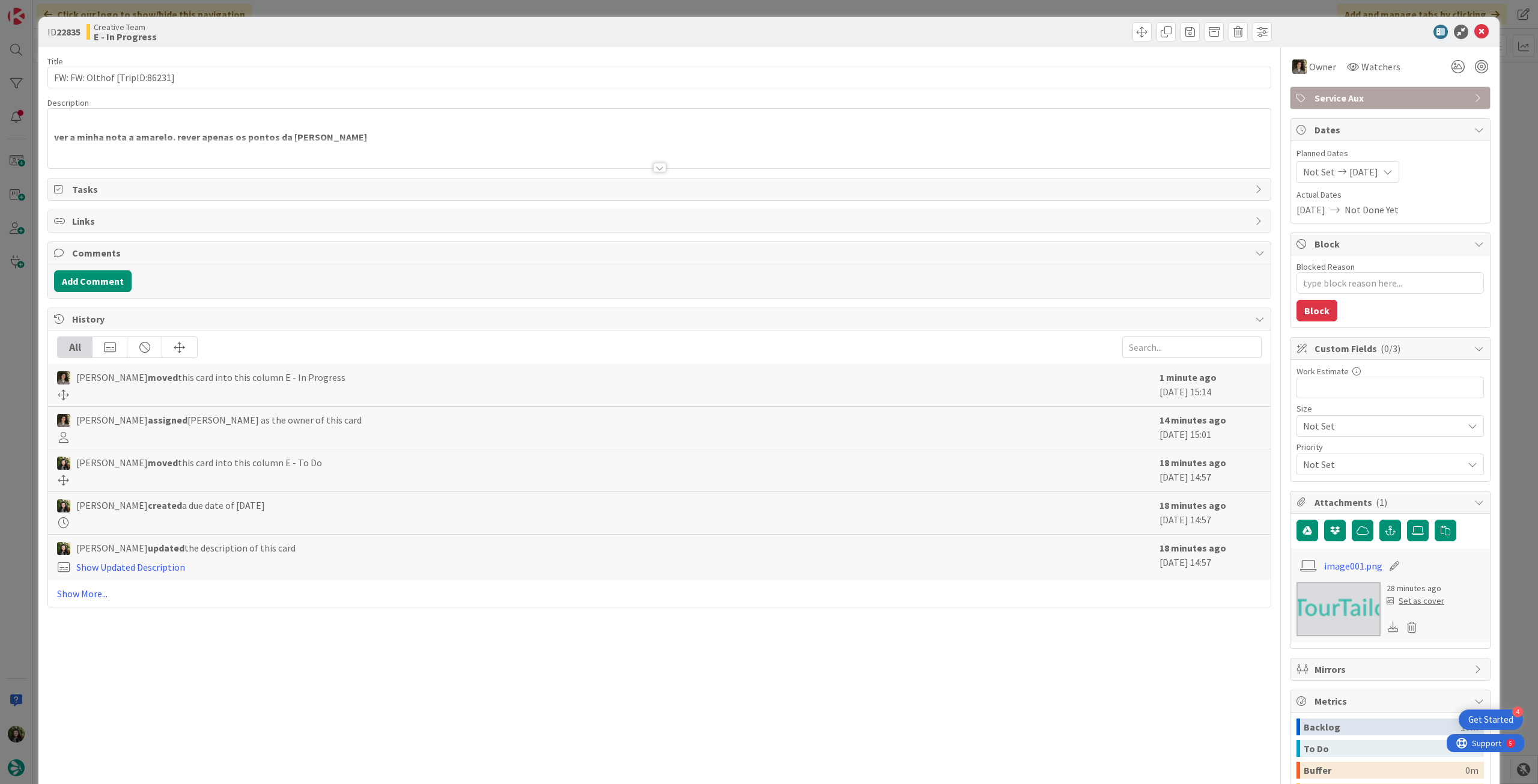
click at [546, 148] on div at bounding box center [659, 153] width 1223 height 31
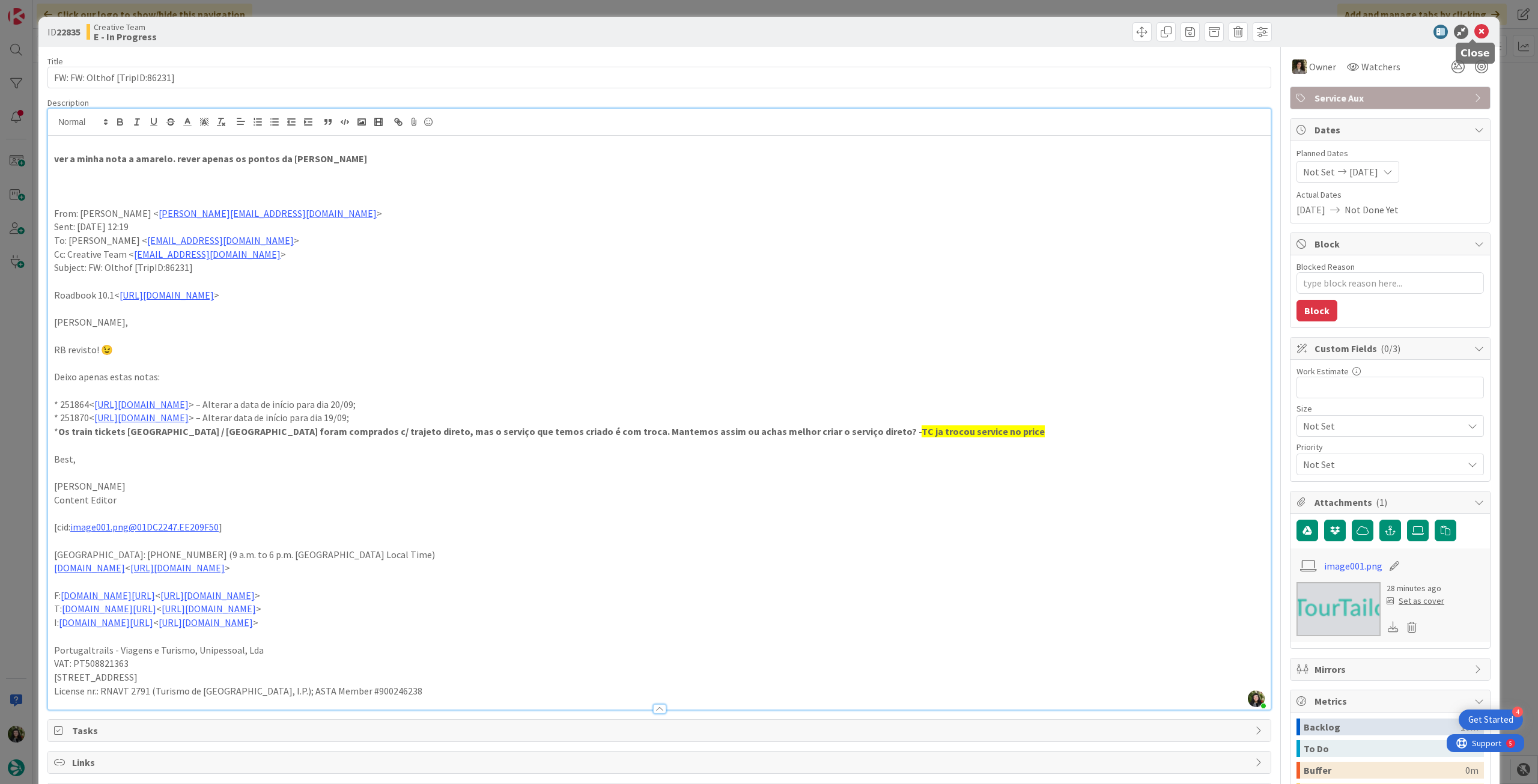
click at [1475, 33] on icon at bounding box center [1482, 32] width 15 height 15
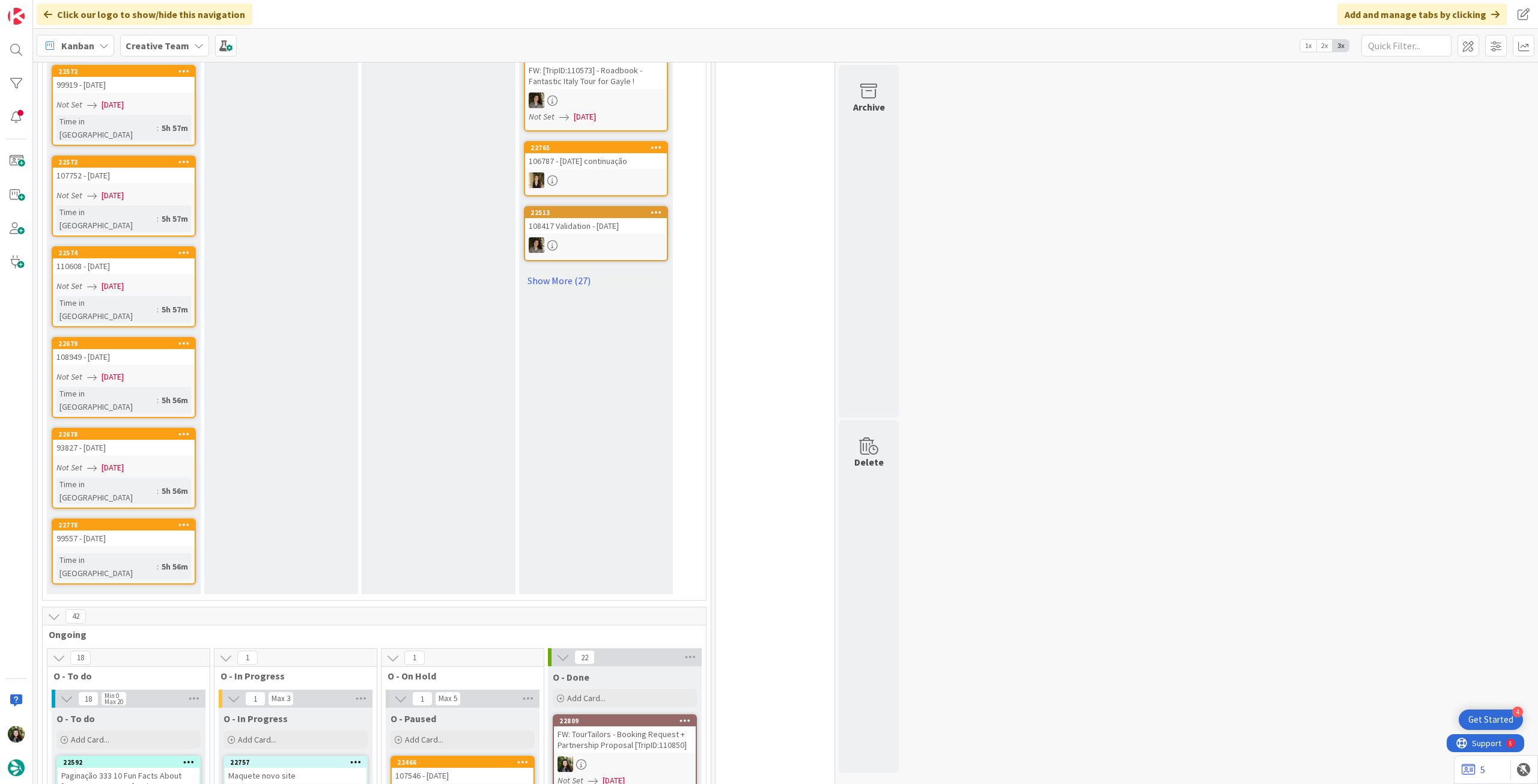
scroll to position [881, 0]
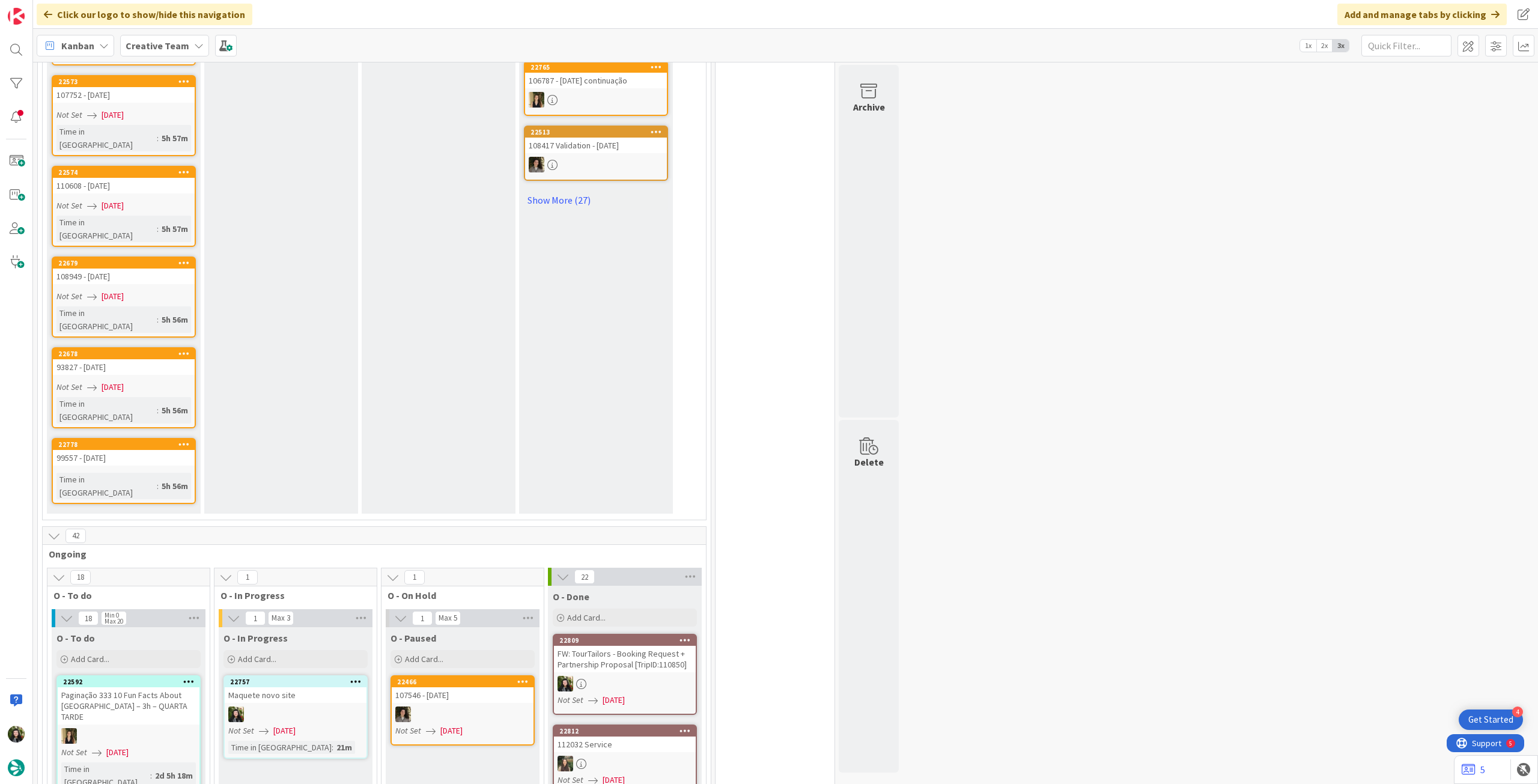
click at [171, 57] on div "Kanban Creative Team 1x 2x 3x" at bounding box center [786, 45] width 1505 height 33
click at [164, 53] on div "Creative Team" at bounding box center [165, 46] width 89 height 22
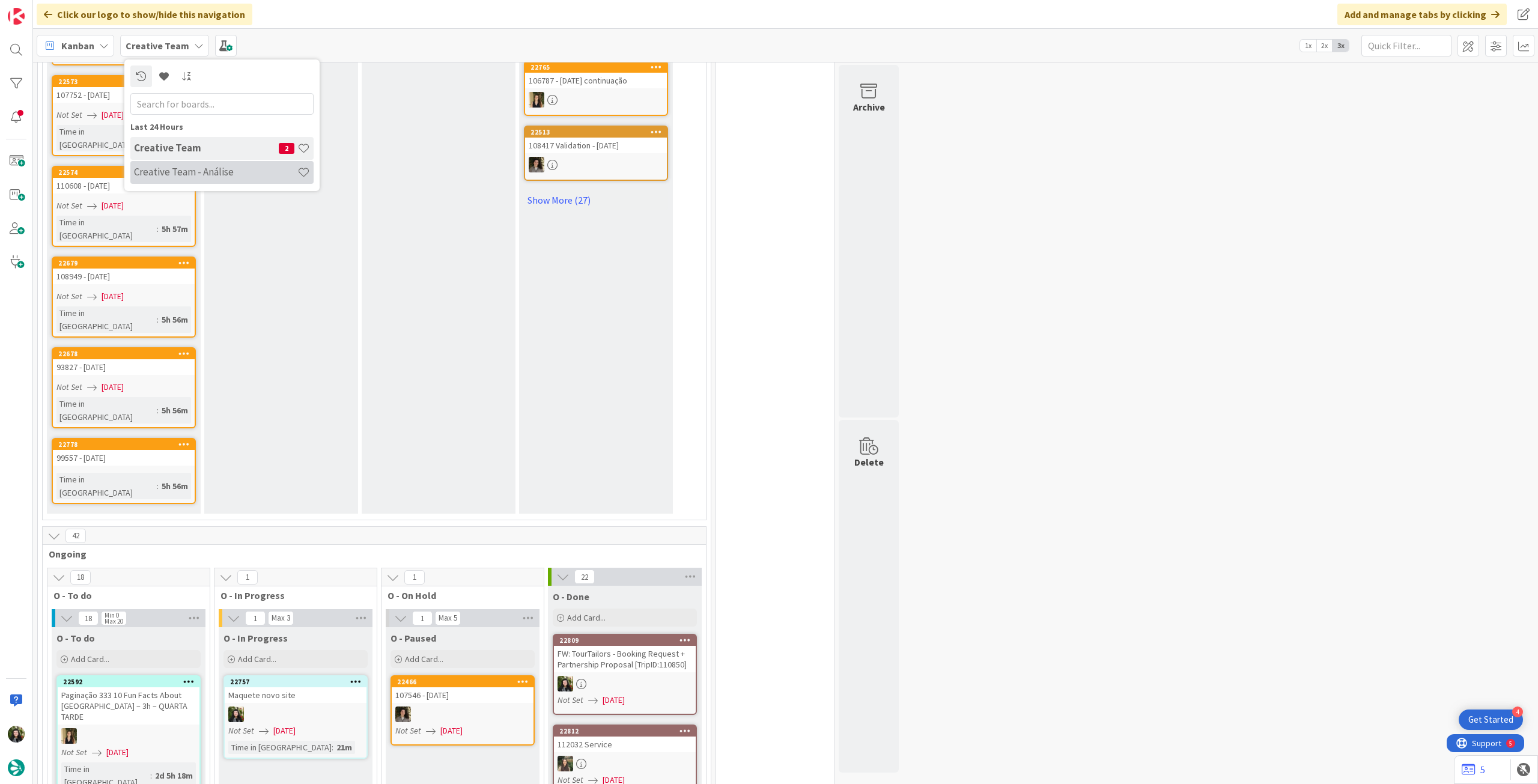
click at [186, 172] on h4 "Creative Team - Análise" at bounding box center [216, 172] width 163 height 12
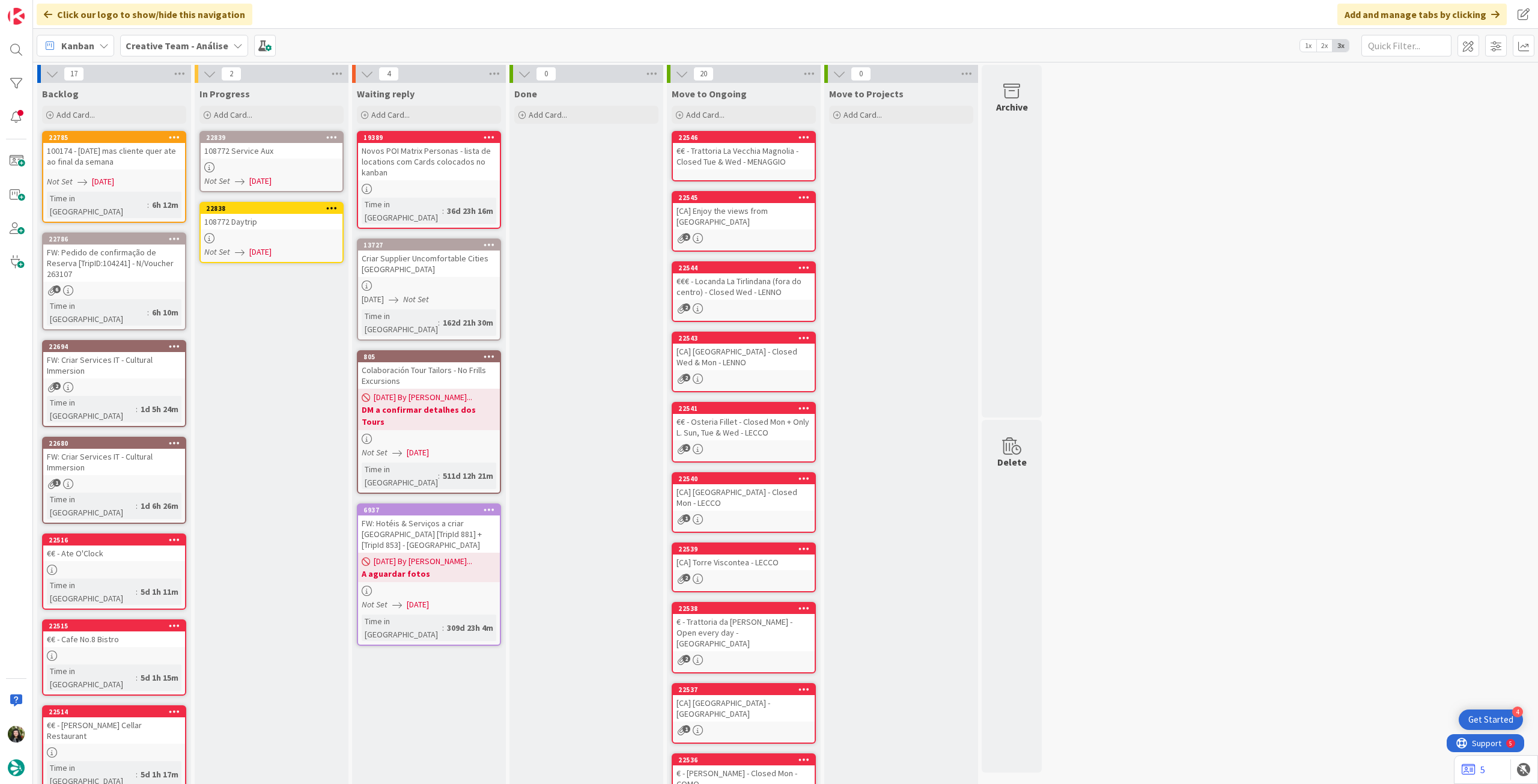
click at [312, 158] on div "108772 Service Aux" at bounding box center [271, 150] width 142 height 15
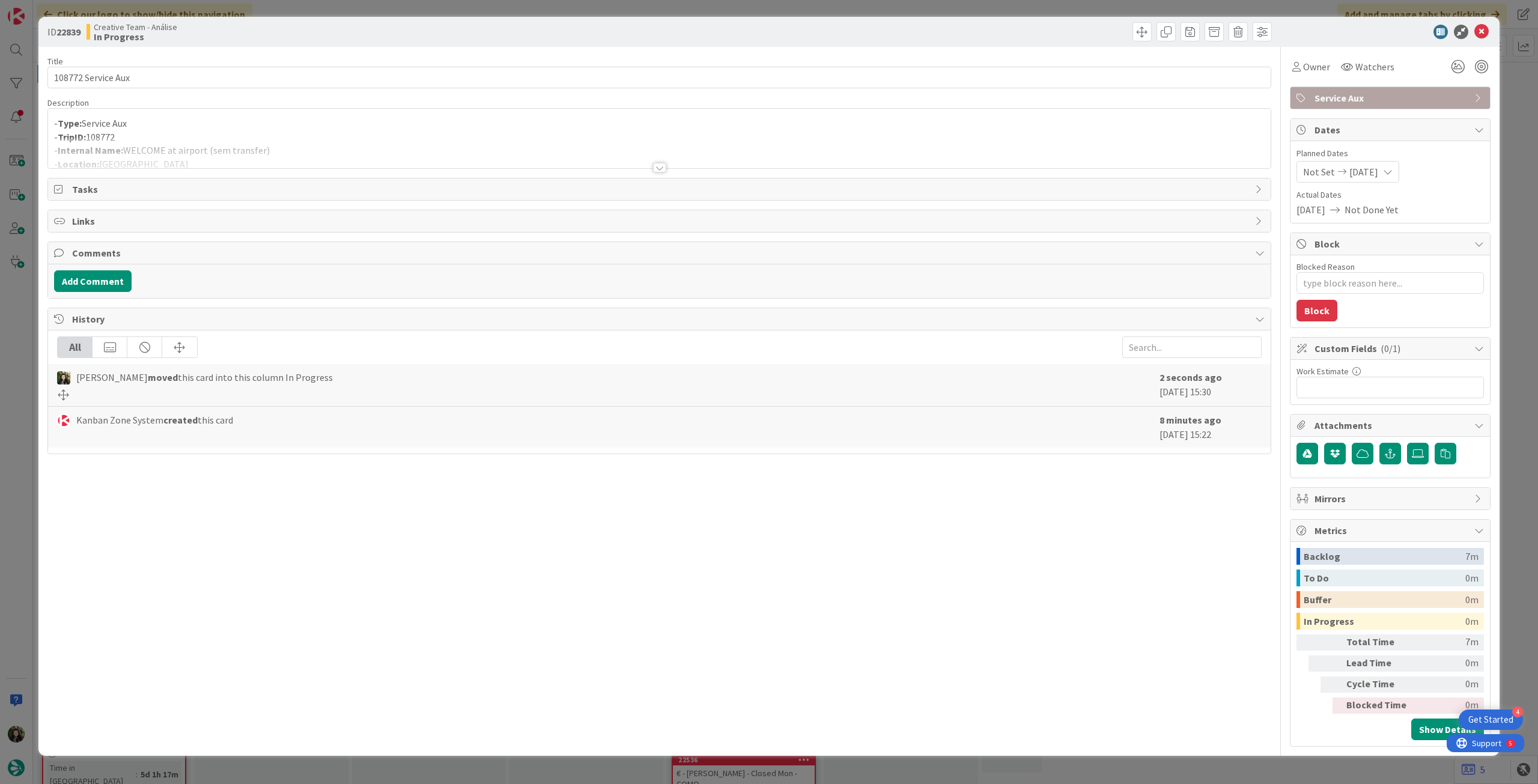
click at [716, 146] on div at bounding box center [659, 153] width 1223 height 31
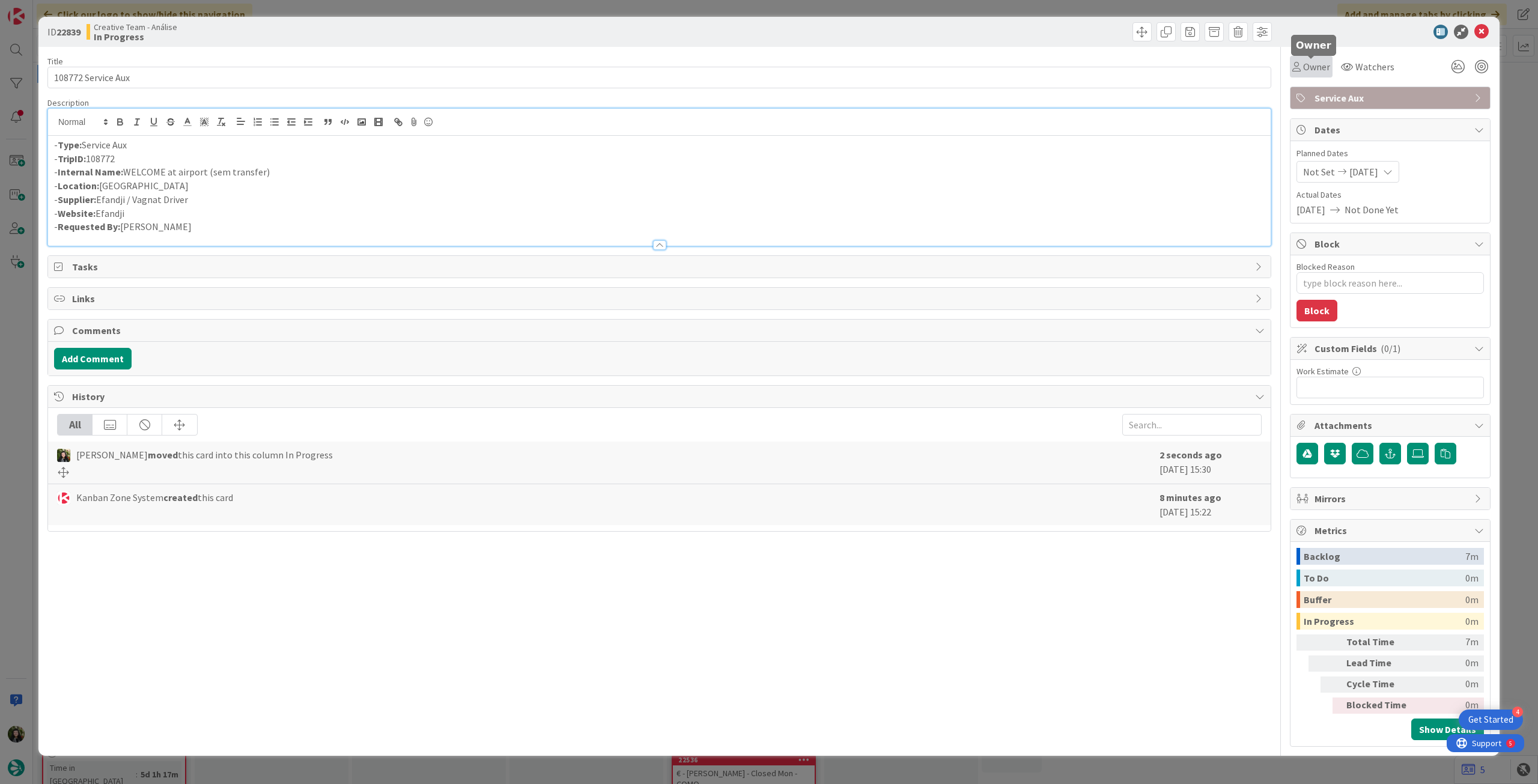
click at [1310, 72] on span "Owner" at bounding box center [1316, 67] width 27 height 15
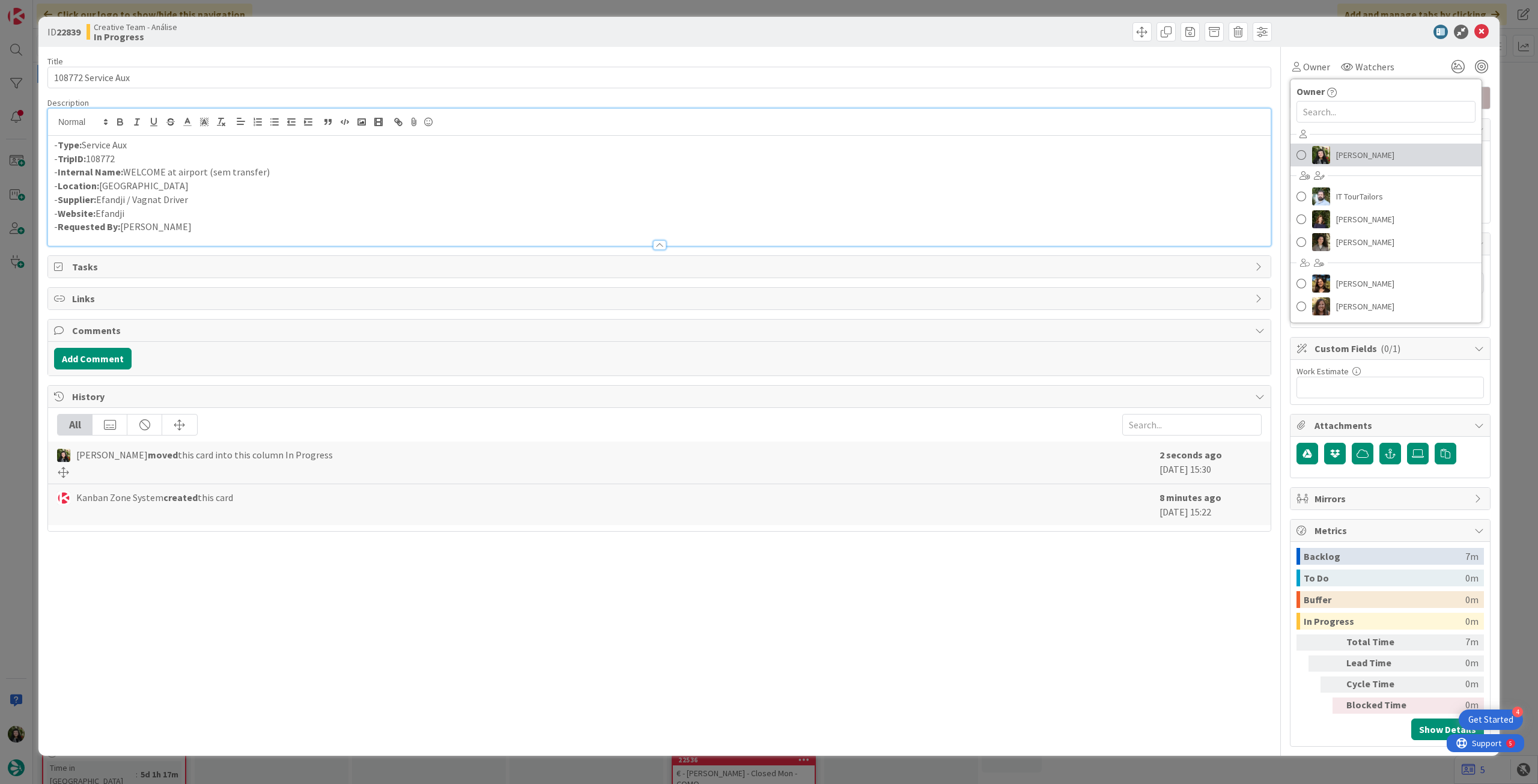
click at [1333, 163] on link "Beatriz Cassona" at bounding box center [1386, 155] width 191 height 23
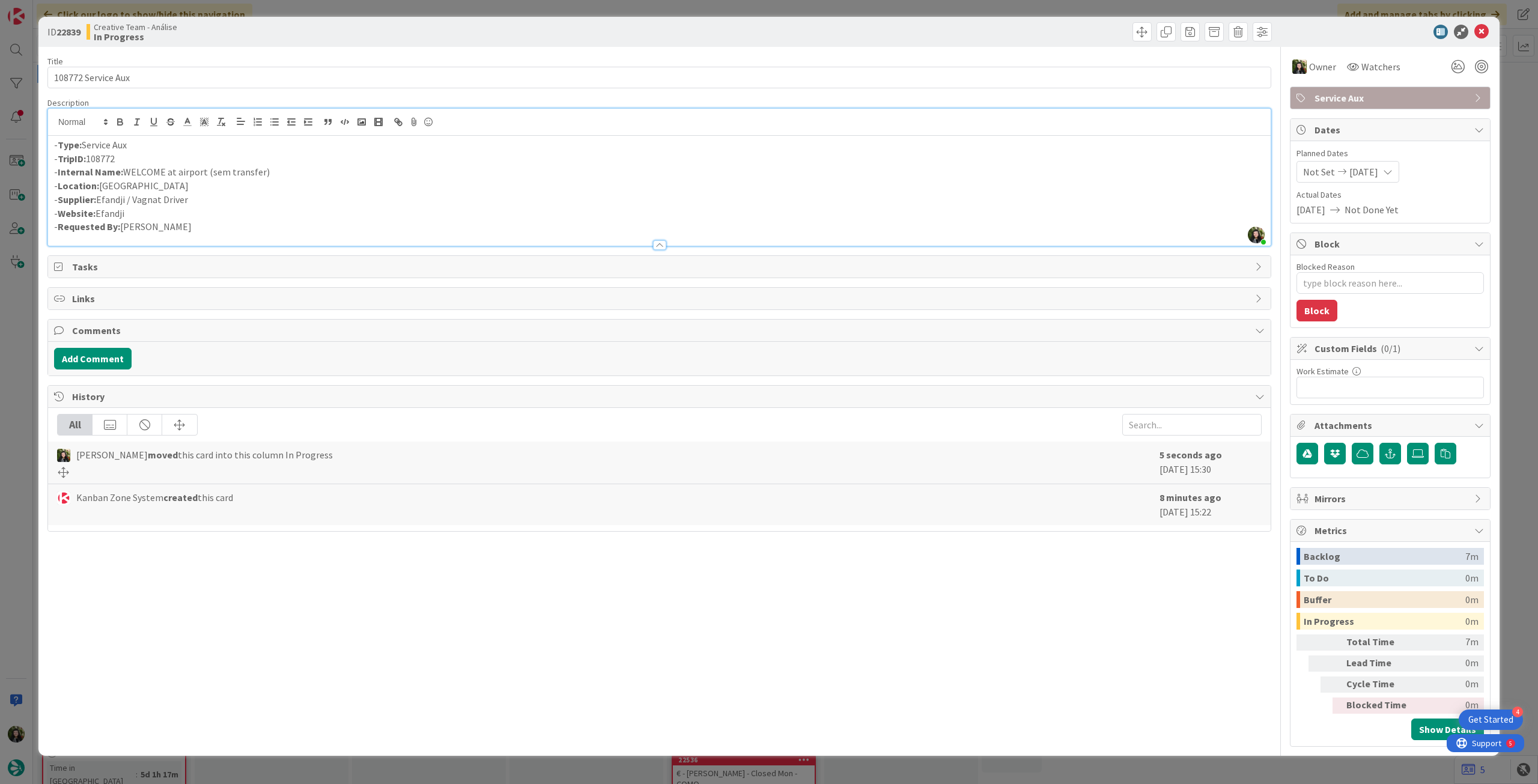
click at [1478, 33] on icon at bounding box center [1482, 32] width 15 height 15
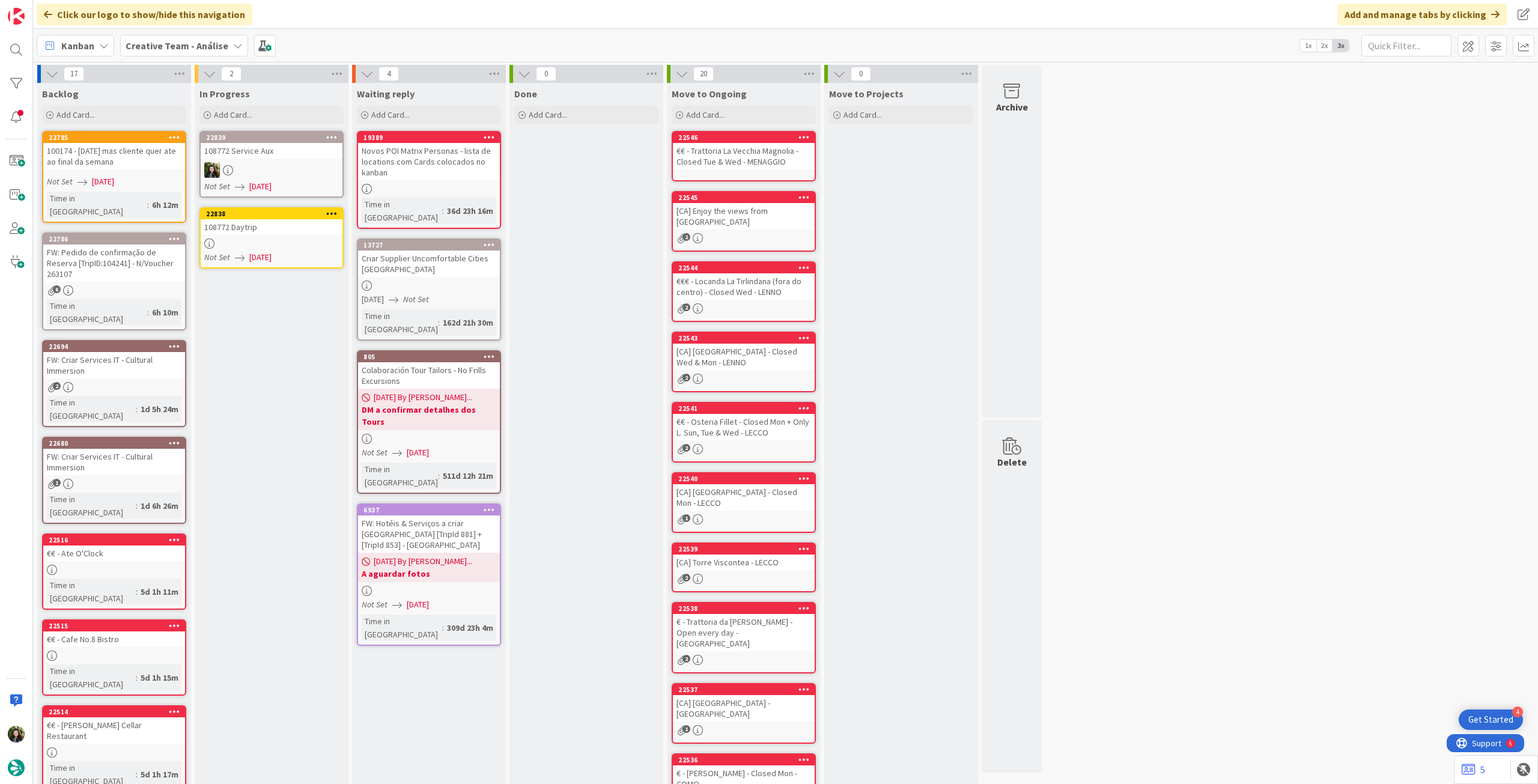
click at [335, 136] on icon at bounding box center [332, 137] width 11 height 8
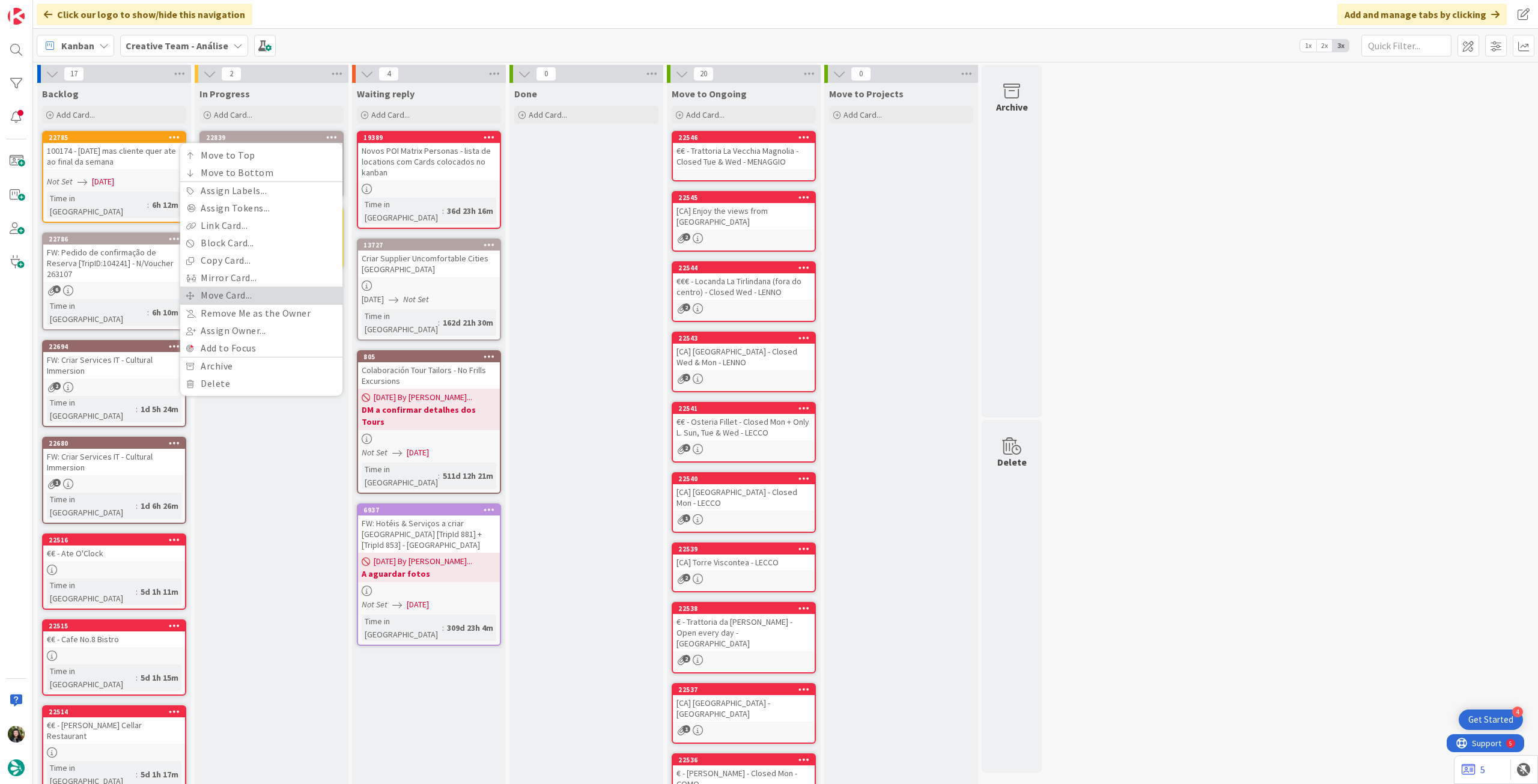
click at [251, 288] on link "Move Card..." at bounding box center [261, 295] width 162 height 18
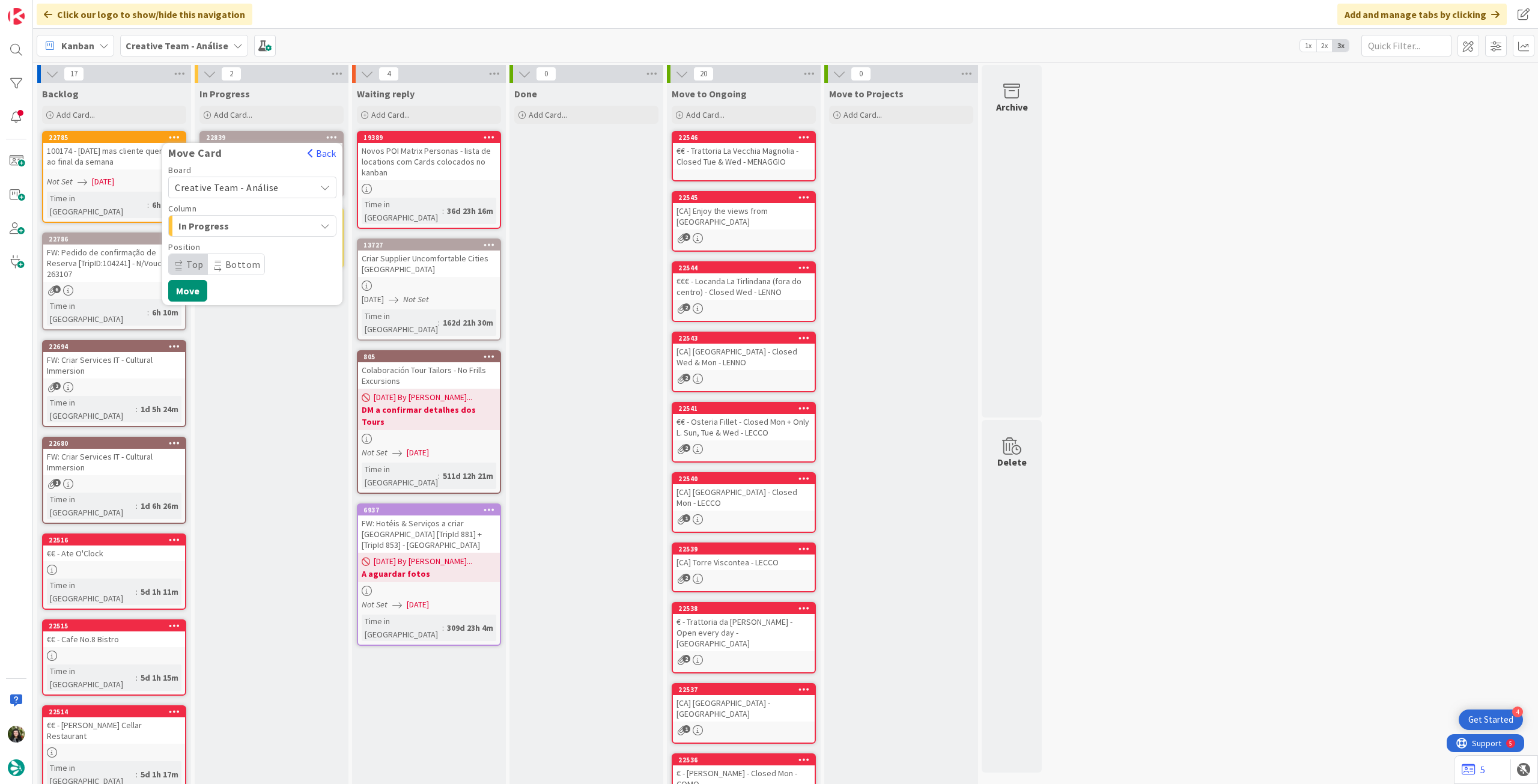
click at [258, 180] on span "Creative Team - Análise" at bounding box center [242, 188] width 134 height 17
click at [241, 241] on span "Creative Team" at bounding box center [260, 244] width 139 height 18
click at [241, 223] on span "E - To Do" at bounding box center [224, 226] width 90 height 15
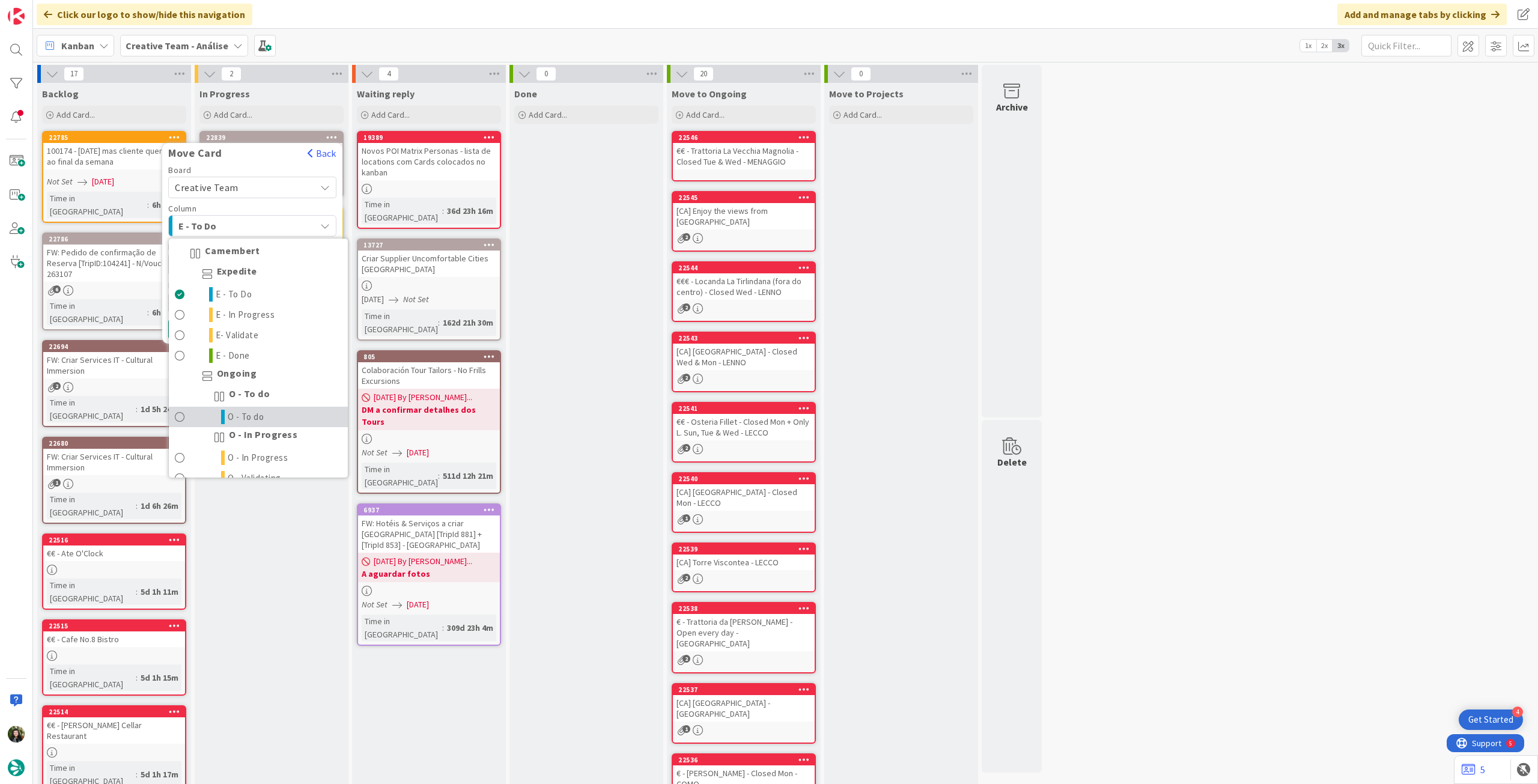
click at [243, 407] on link "O - To do" at bounding box center [258, 416] width 179 height 20
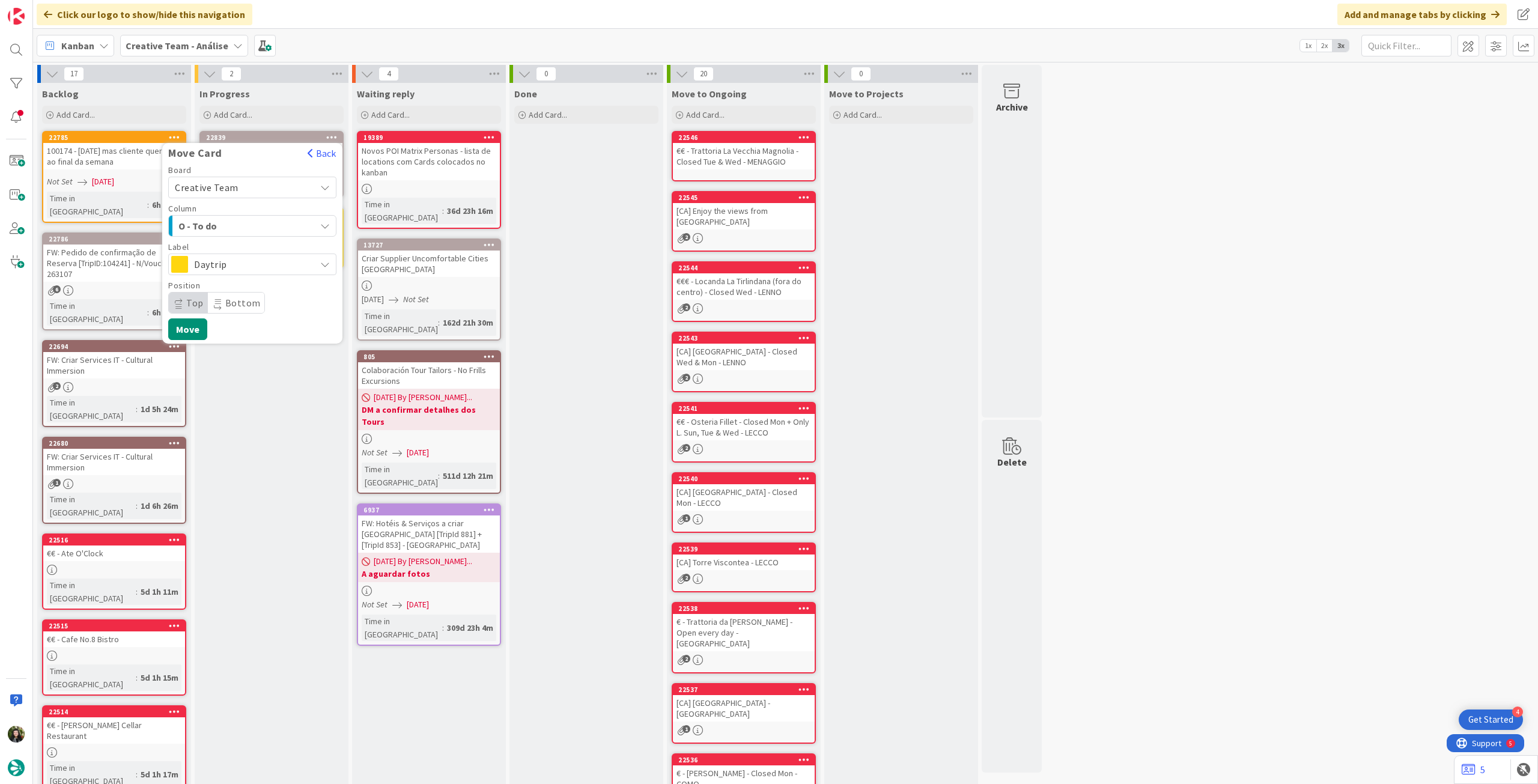
click at [262, 263] on span "Daytrip" at bounding box center [252, 264] width 115 height 17
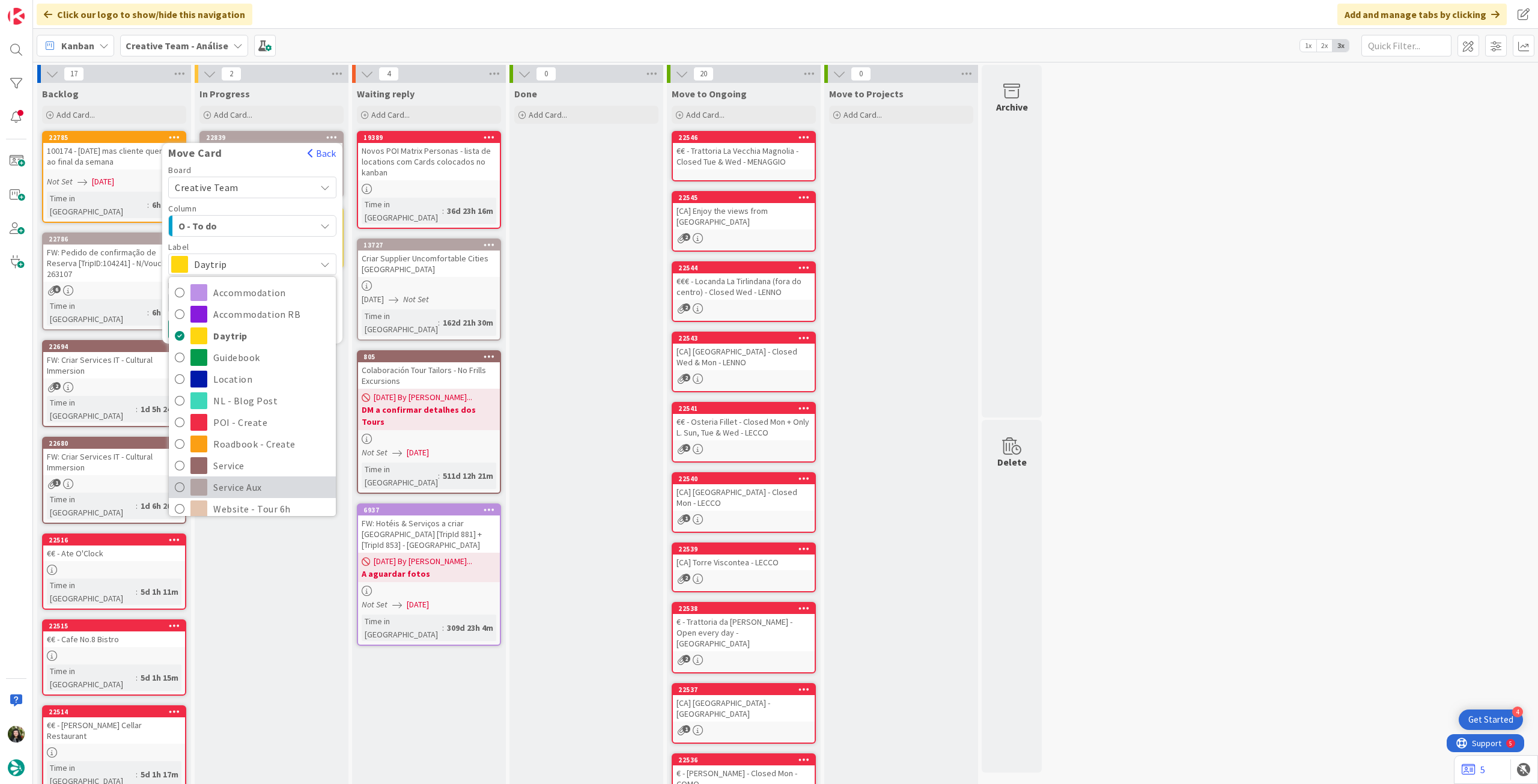
drag, startPoint x: 226, startPoint y: 478, endPoint x: 207, endPoint y: 413, distance: 67.7
click at [225, 478] on span "Service Aux" at bounding box center [271, 487] width 117 height 18
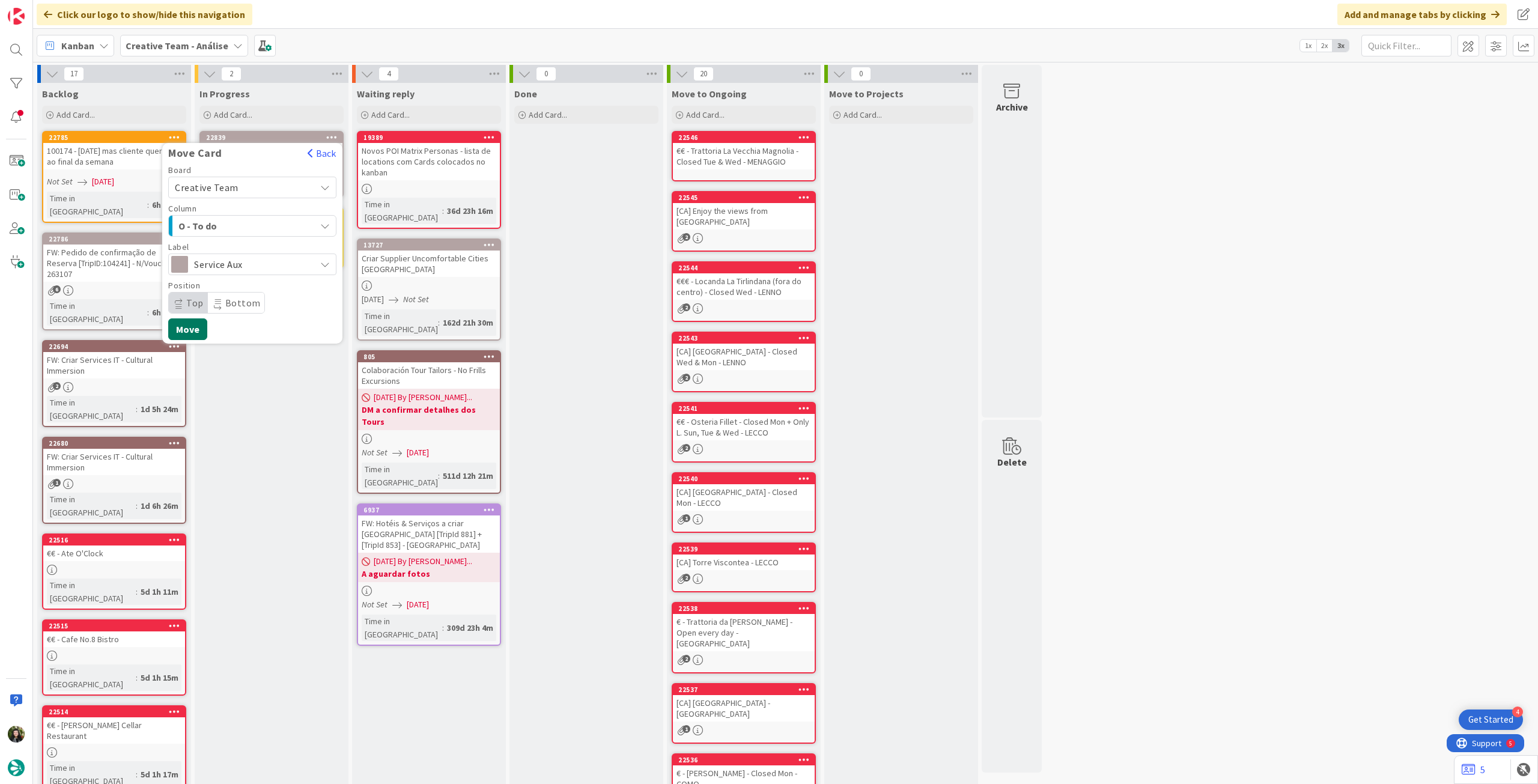
click at [188, 328] on button "Move" at bounding box center [188, 329] width 39 height 22
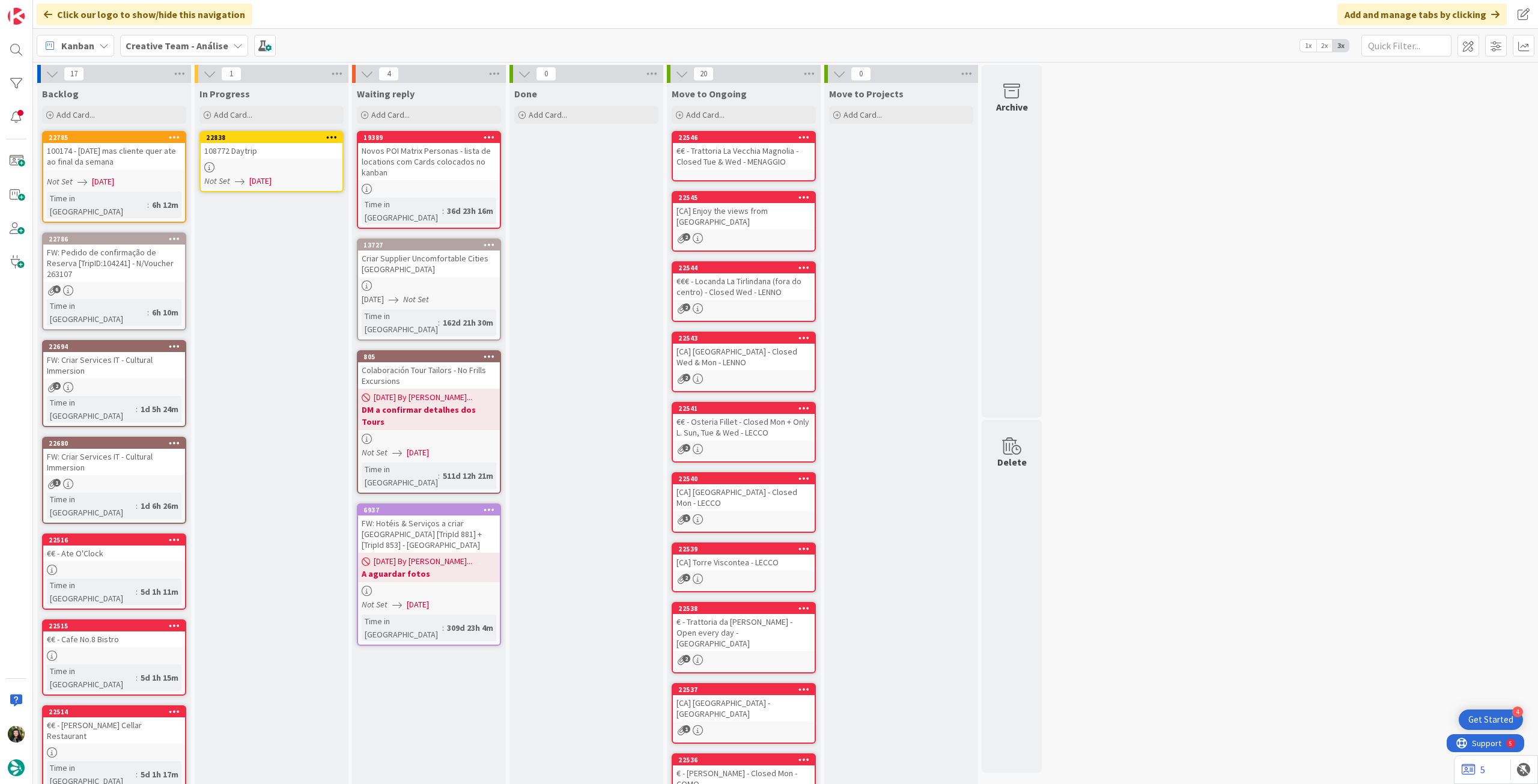
click at [301, 157] on div "108772 Daytrip" at bounding box center [271, 150] width 142 height 15
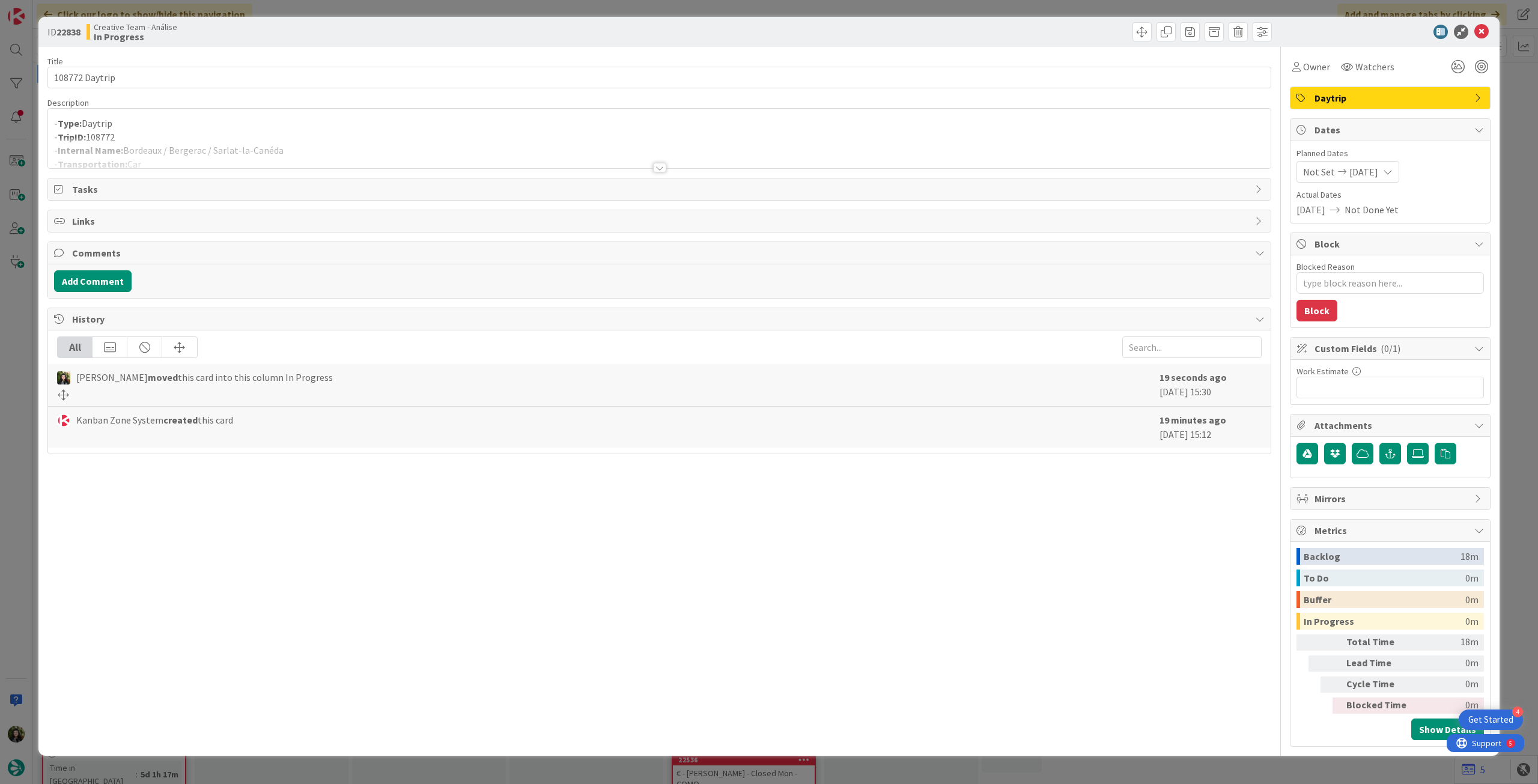
click at [308, 140] on div at bounding box center [659, 153] width 1223 height 31
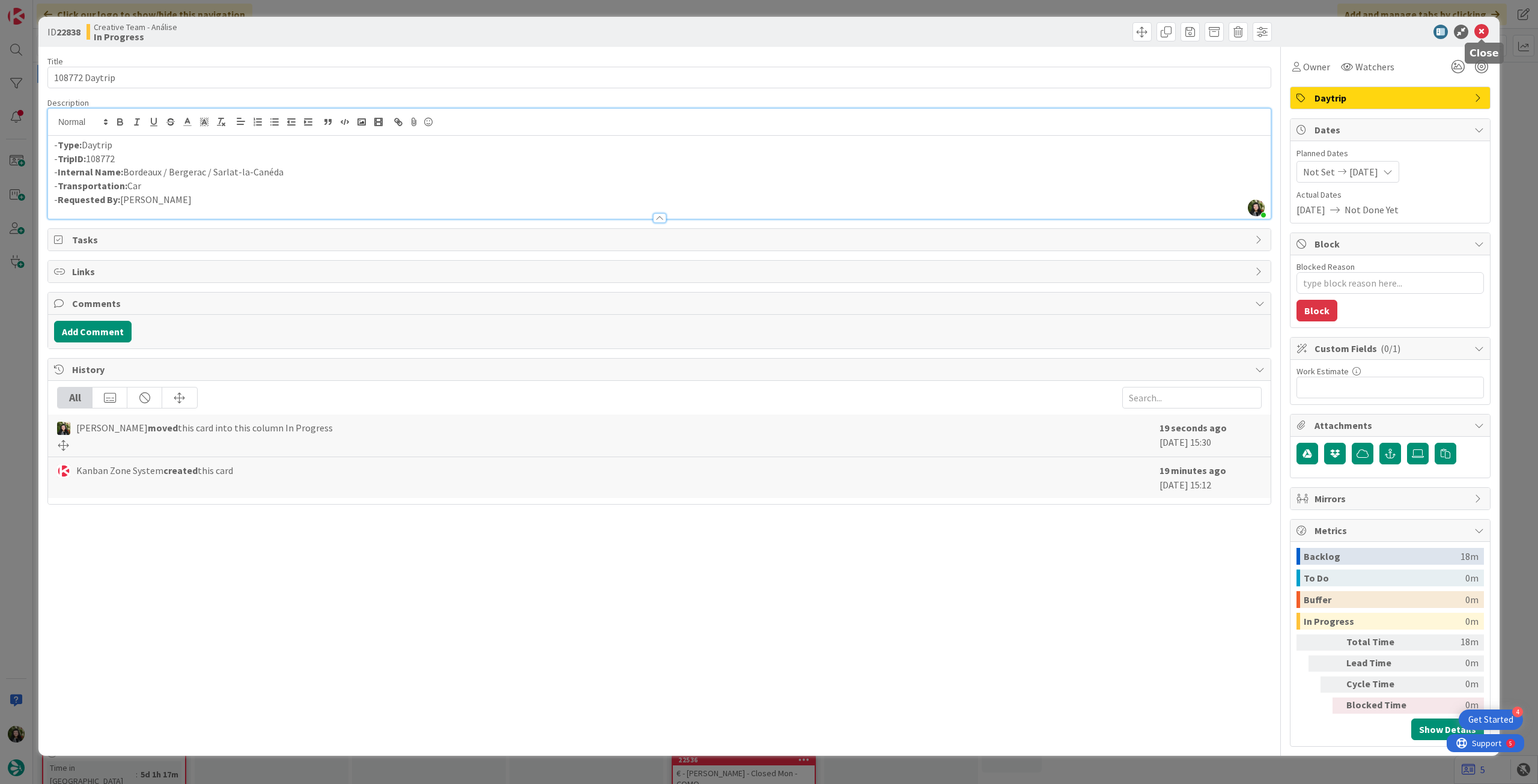
click at [1482, 30] on icon at bounding box center [1482, 32] width 15 height 15
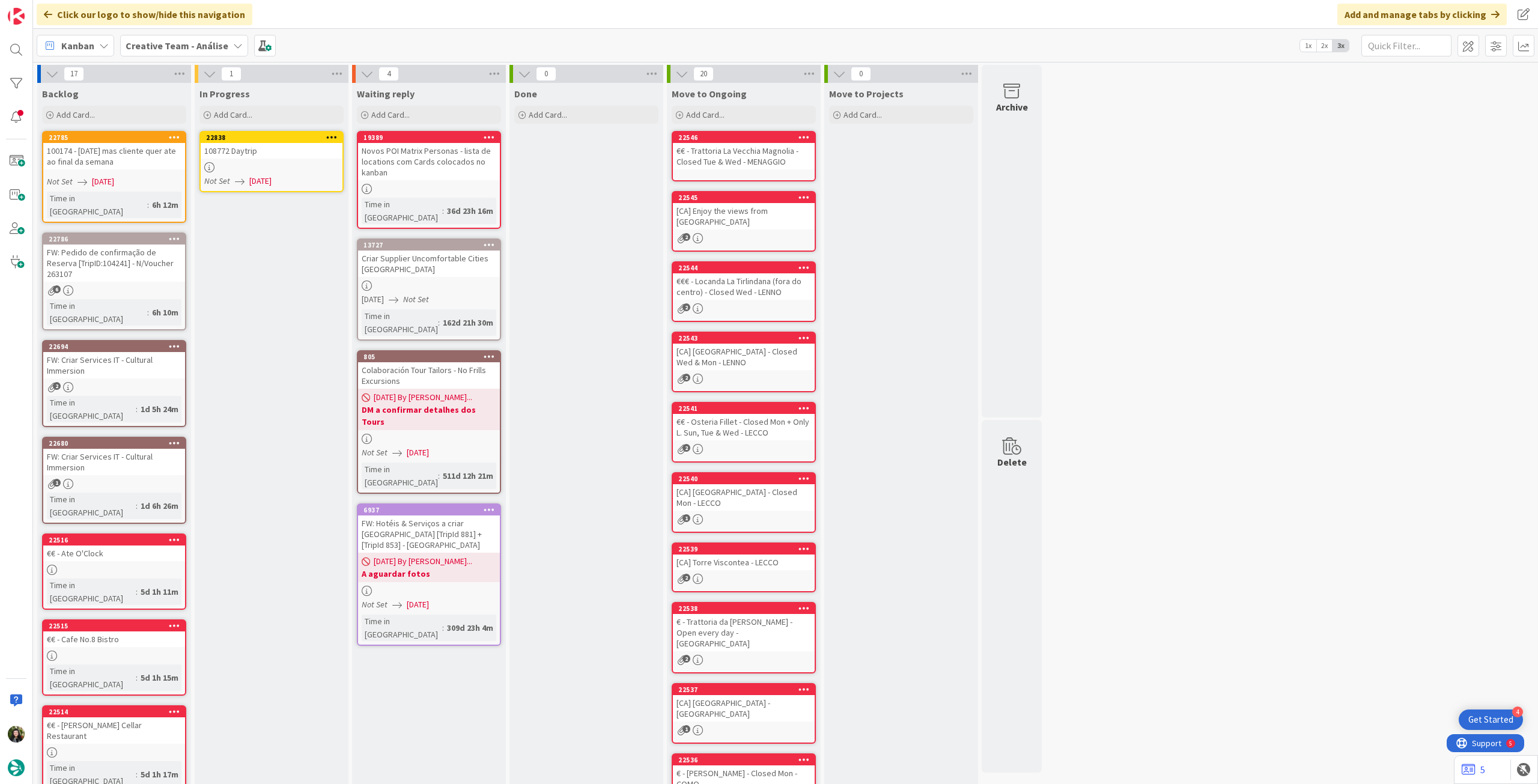
click at [328, 136] on icon at bounding box center [332, 137] width 11 height 8
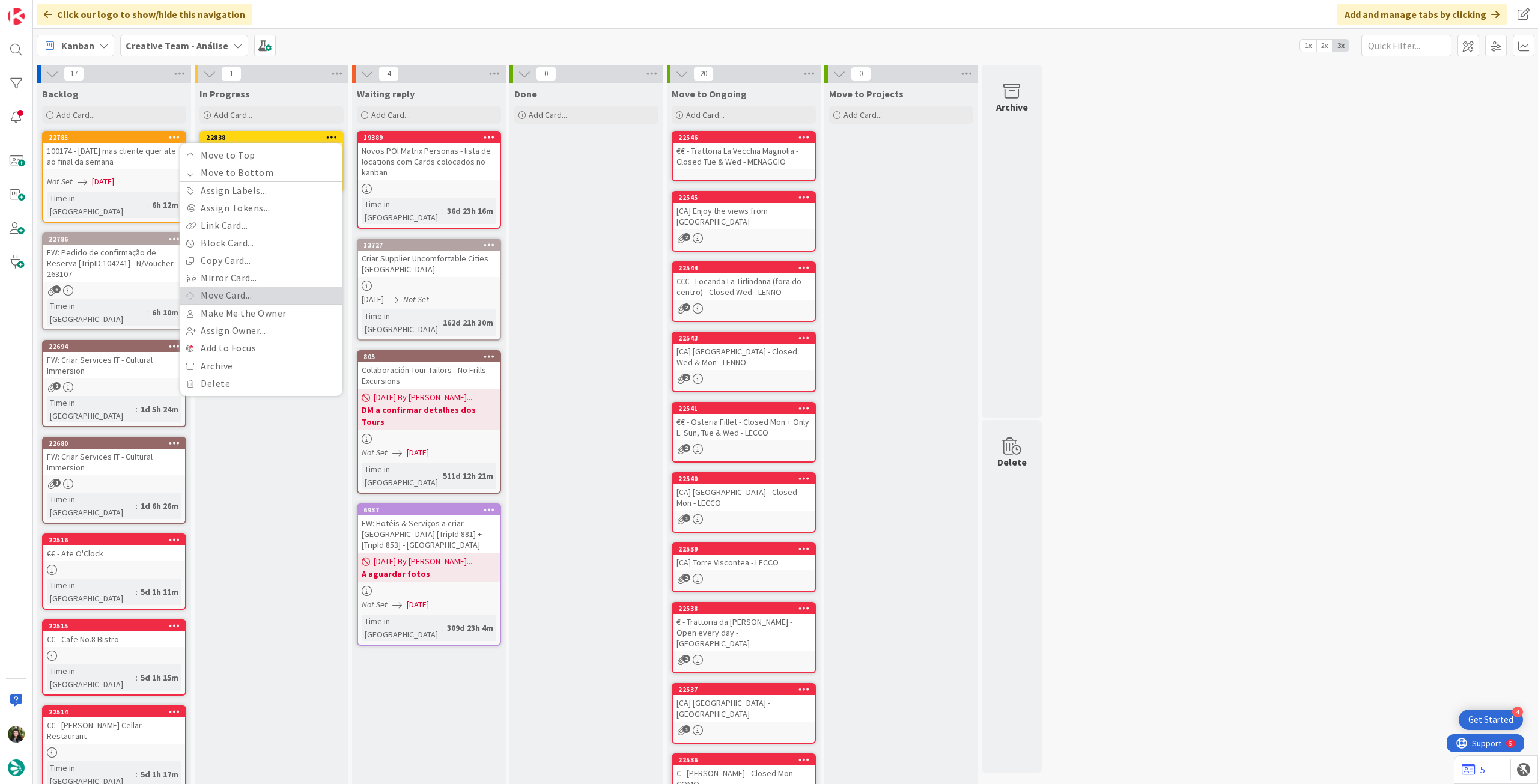
click at [205, 293] on link "Move Card..." at bounding box center [261, 295] width 162 height 18
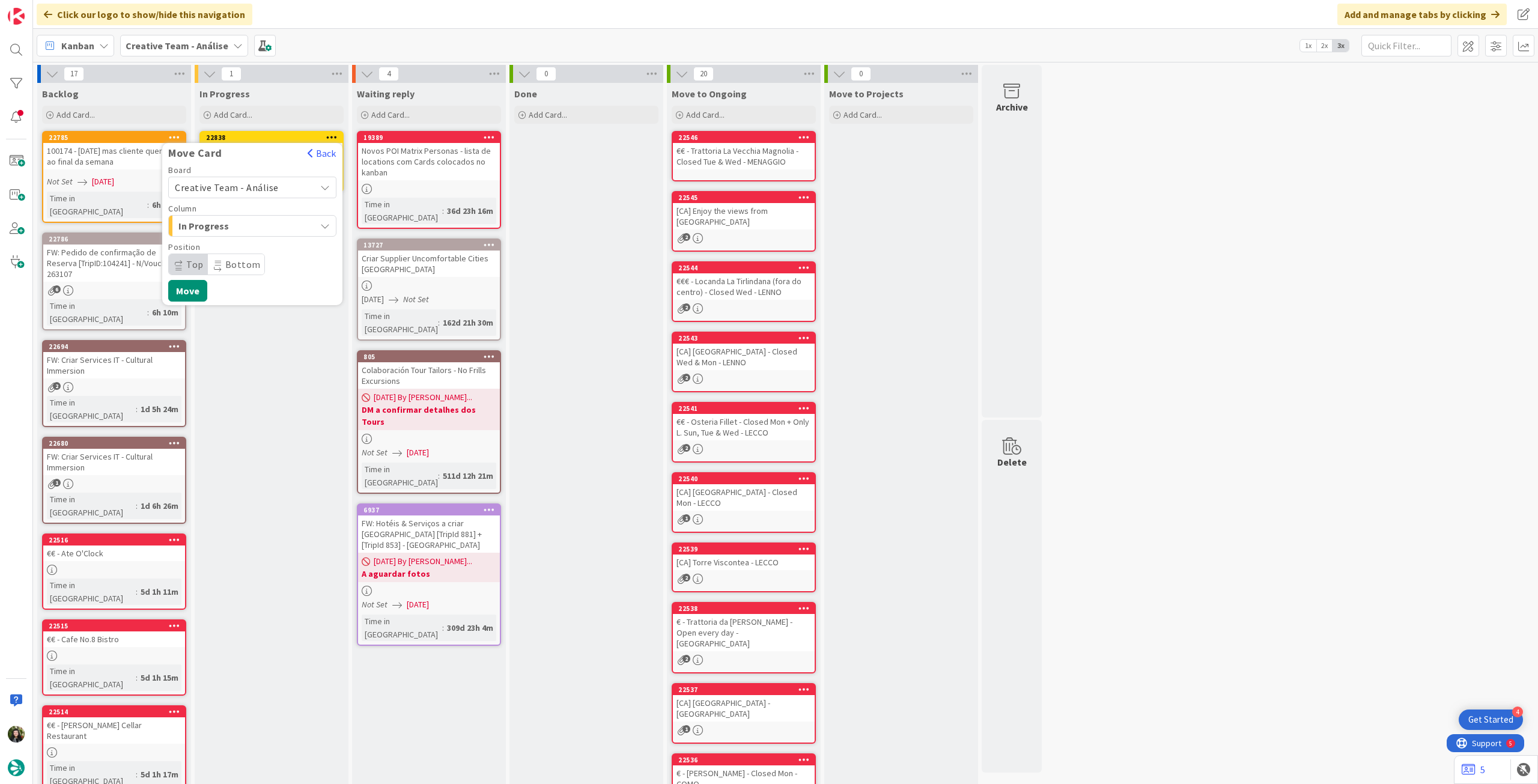
drag, startPoint x: 241, startPoint y: 189, endPoint x: 238, endPoint y: 197, distance: 8.5
click at [241, 191] on span "Creative Team - Análise" at bounding box center [227, 187] width 104 height 12
click at [223, 245] on span "Creative Team" at bounding box center [260, 244] width 139 height 18
click at [233, 226] on span "E - To Do" at bounding box center [224, 226] width 90 height 15
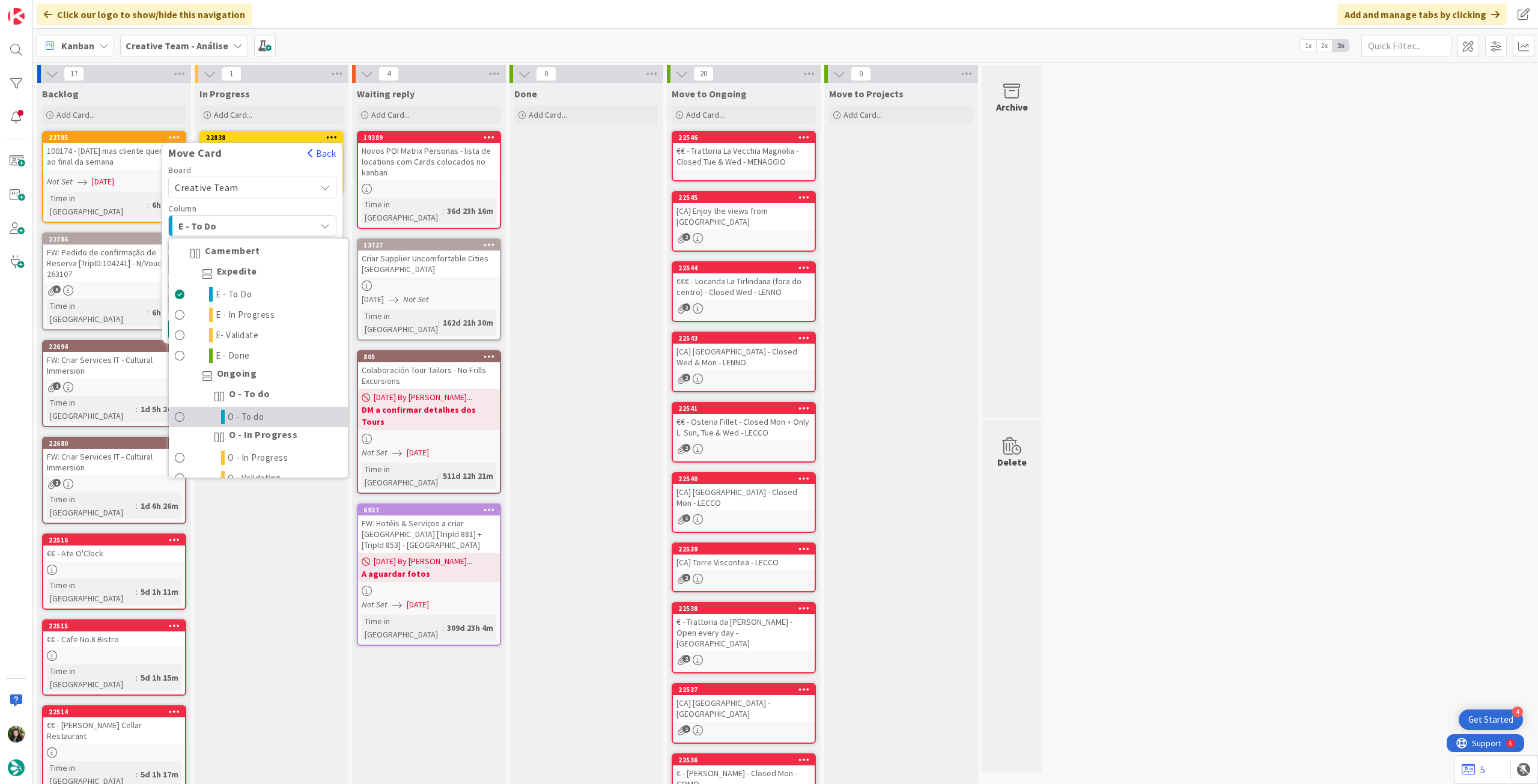
drag, startPoint x: 245, startPoint y: 411, endPoint x: 226, endPoint y: 373, distance: 42.5
click at [244, 411] on span "O - To do" at bounding box center [246, 417] width 37 height 15
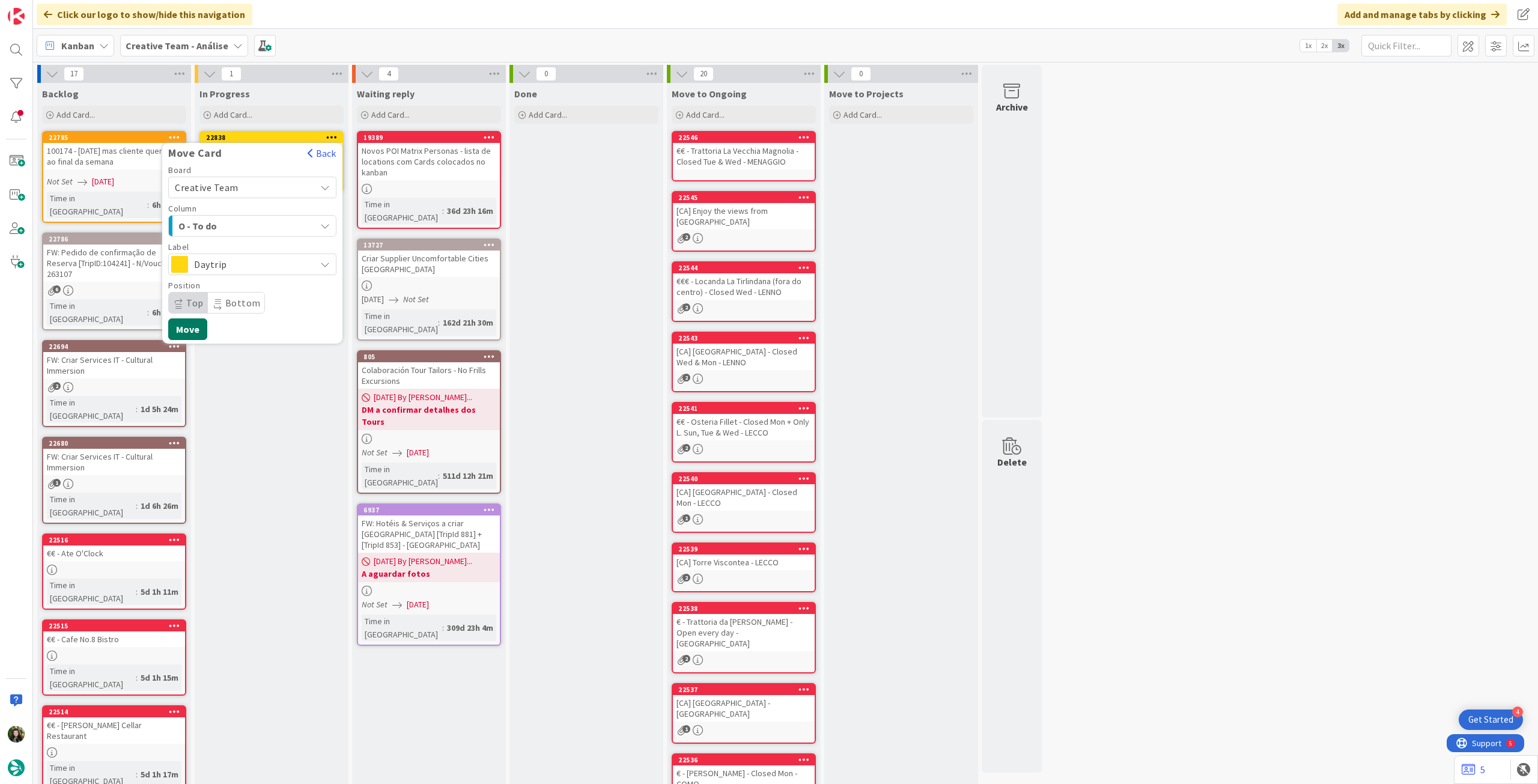
click at [201, 333] on button "Move" at bounding box center [188, 329] width 39 height 22
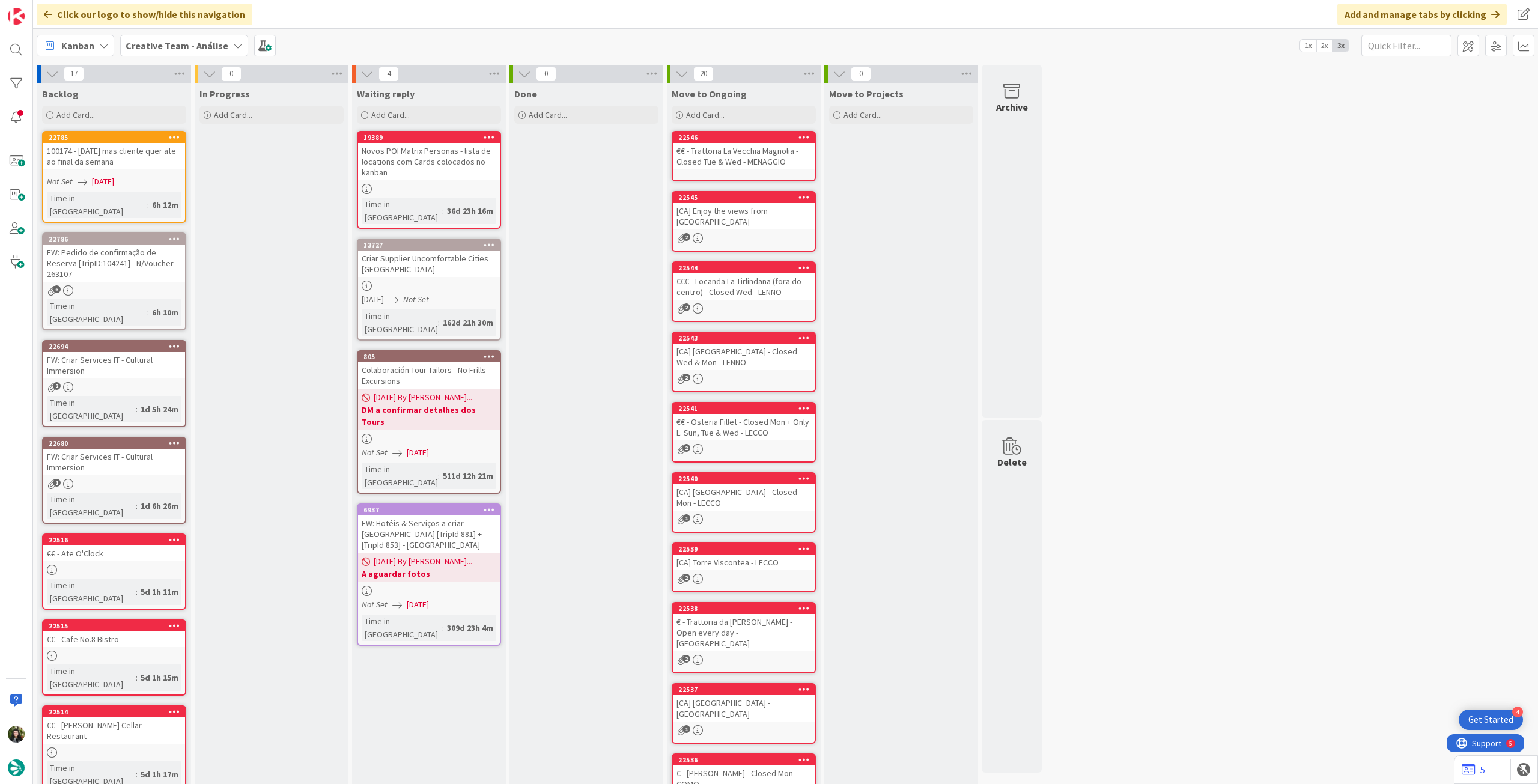
drag, startPoint x: 167, startPoint y: 47, endPoint x: 167, endPoint y: 56, distance: 9.0
click at [167, 48] on b "Creative Team - Análise" at bounding box center [177, 45] width 103 height 12
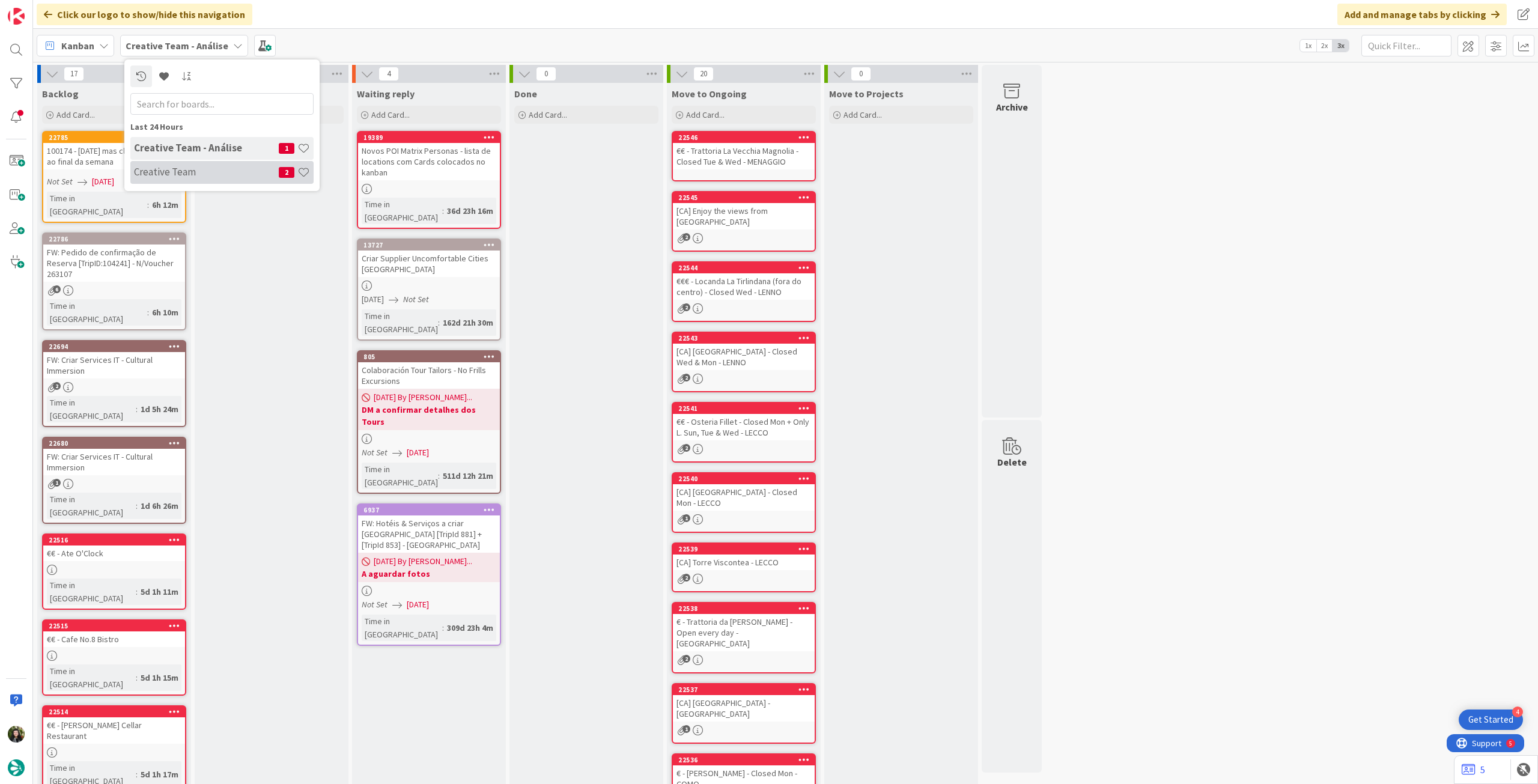
click at [213, 176] on h4 "Creative Team" at bounding box center [207, 172] width 145 height 12
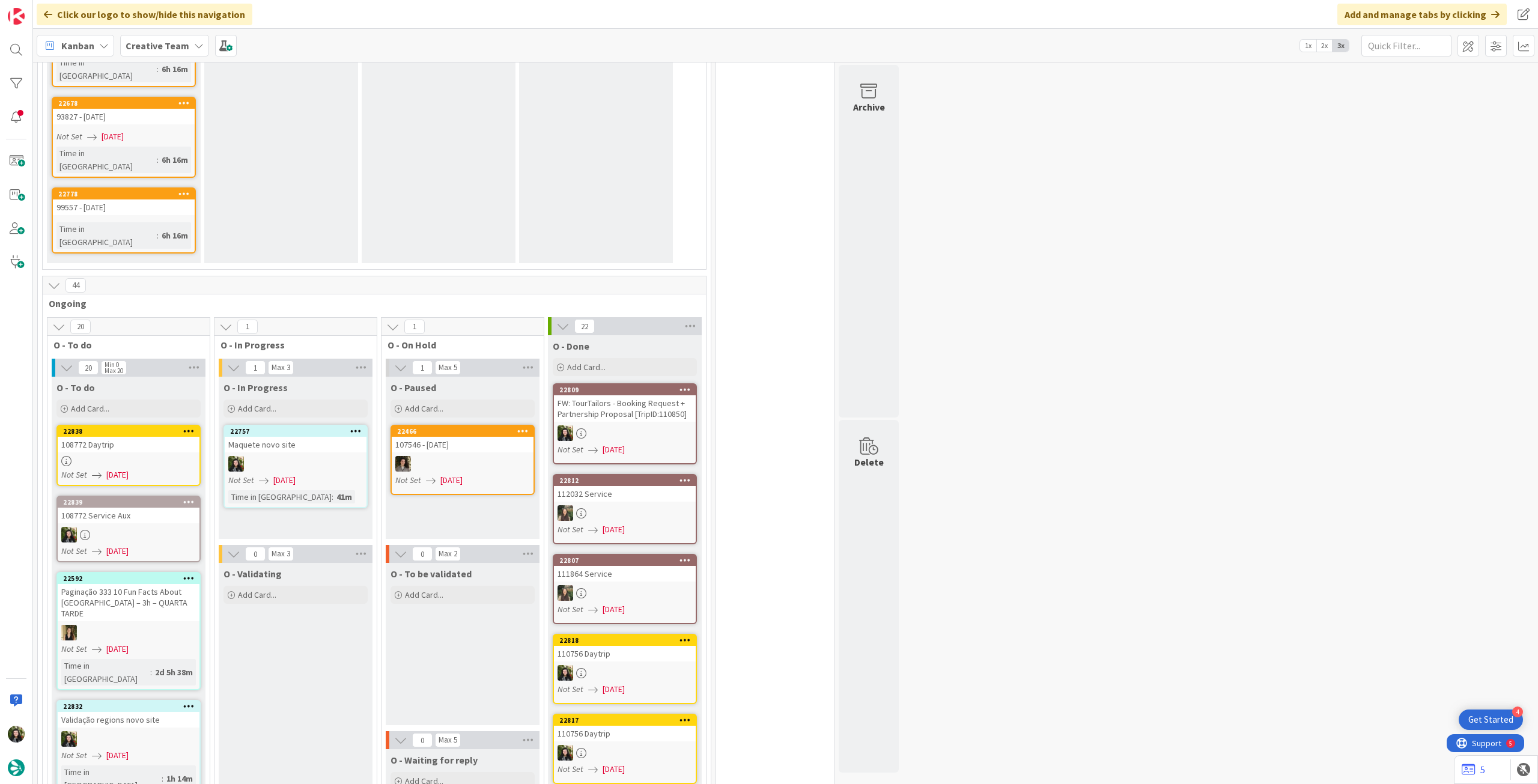
scroll to position [1122, 0]
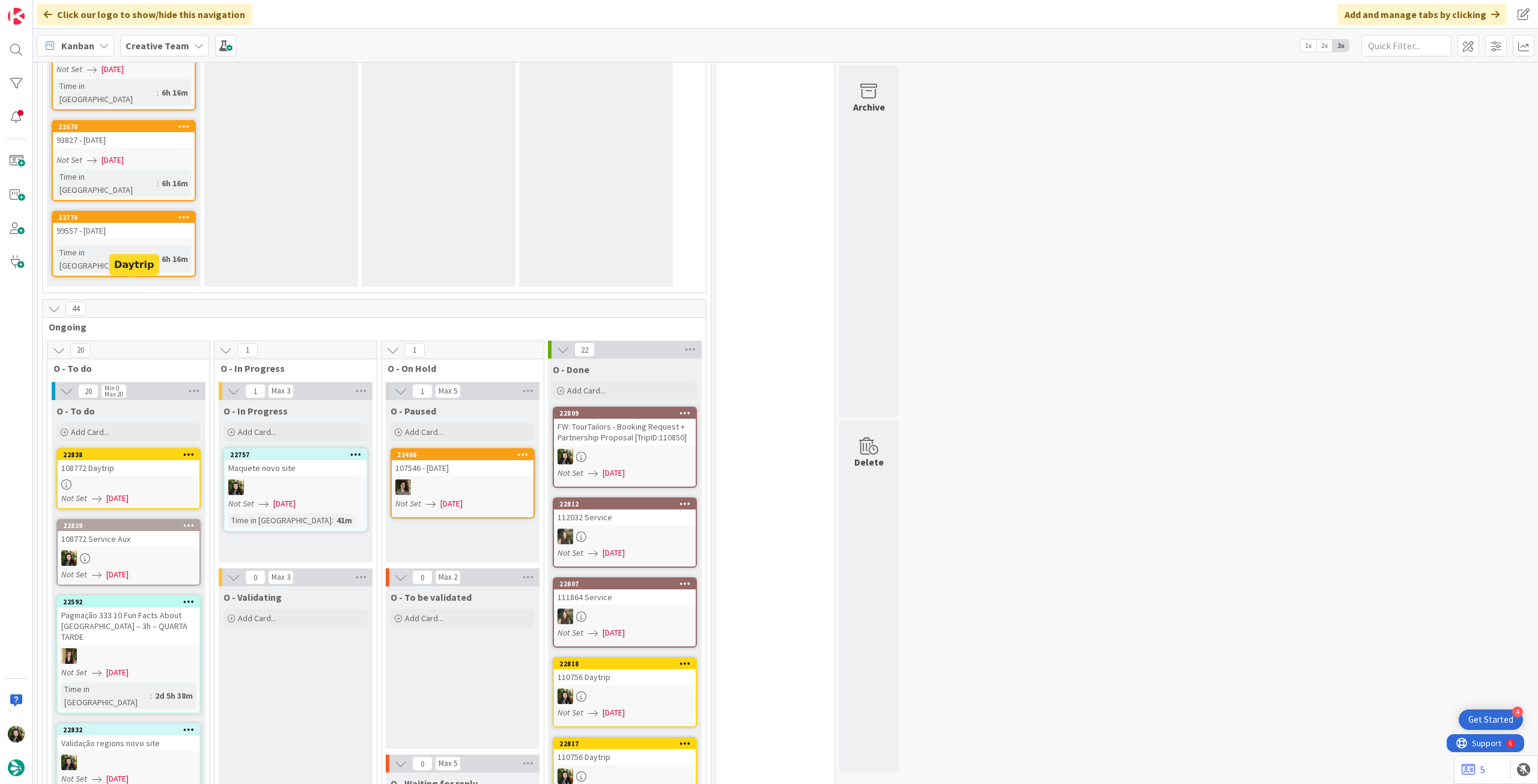
click at [143, 461] on div "108772 Daytrip" at bounding box center [129, 468] width 142 height 15
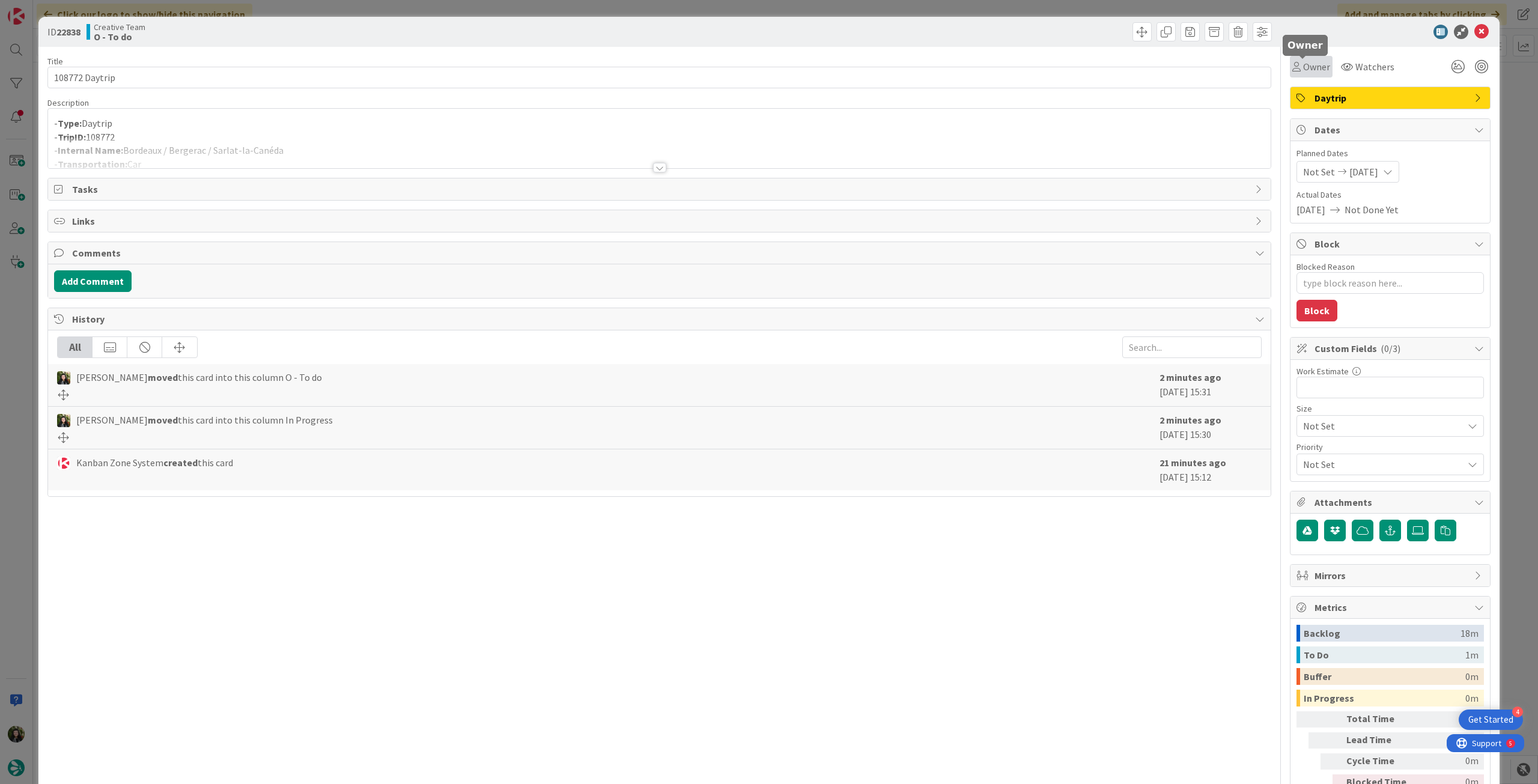
click at [1304, 63] on span "Owner" at bounding box center [1316, 67] width 27 height 15
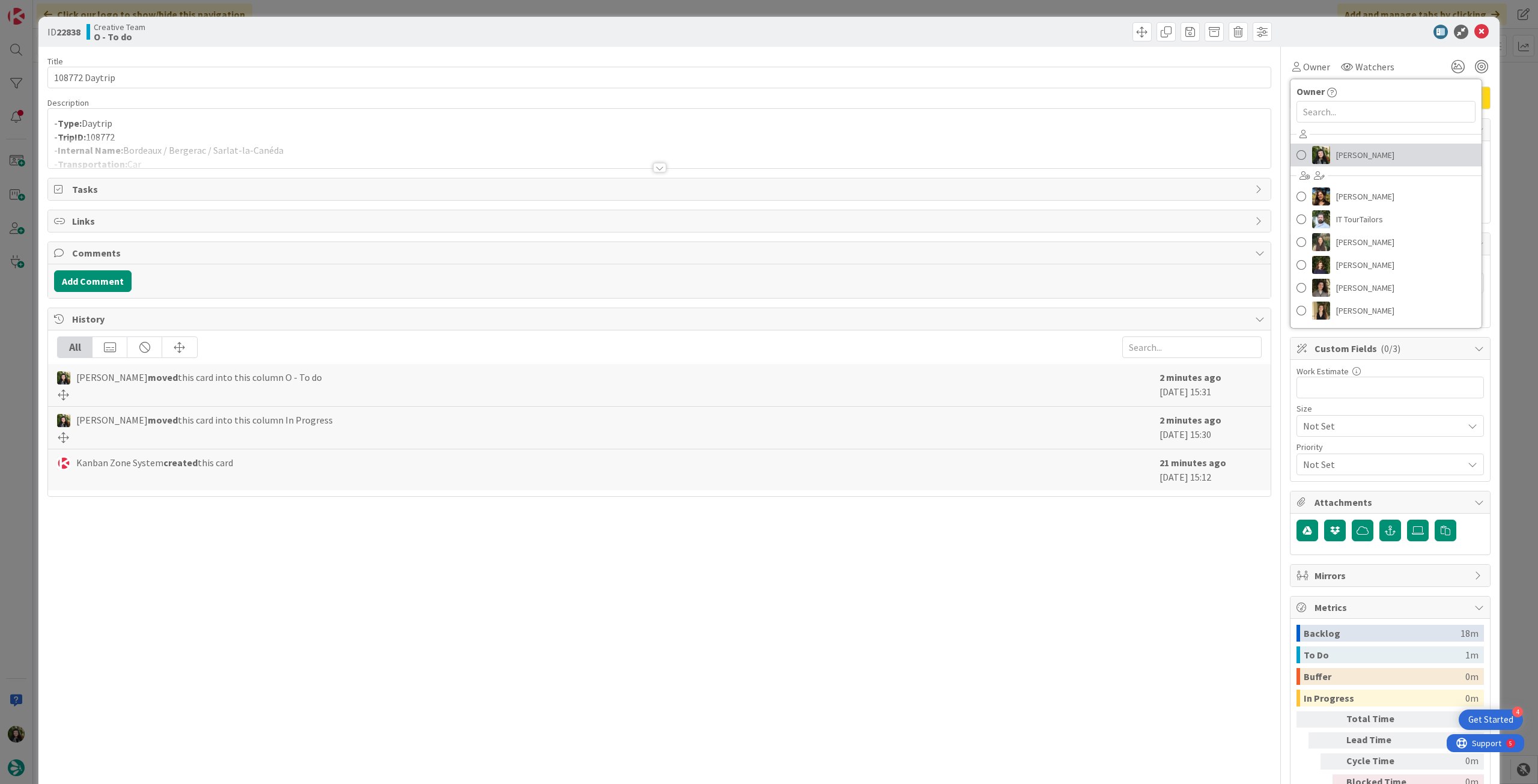
click at [1346, 153] on span "Beatriz Cassona" at bounding box center [1365, 155] width 58 height 18
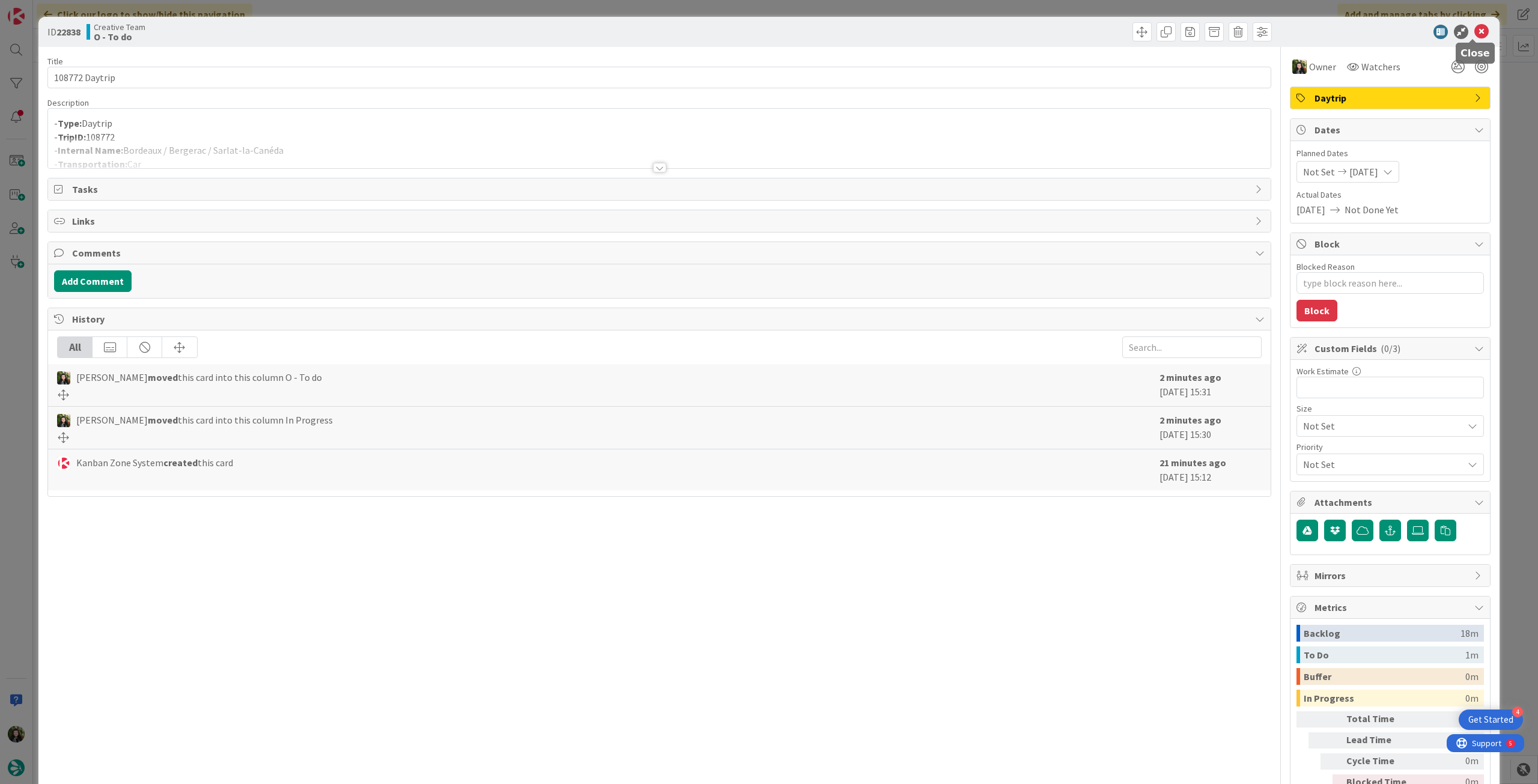
drag, startPoint x: 1468, startPoint y: 34, endPoint x: 1452, endPoint y: 37, distance: 16.3
click at [1475, 32] on icon at bounding box center [1482, 32] width 15 height 15
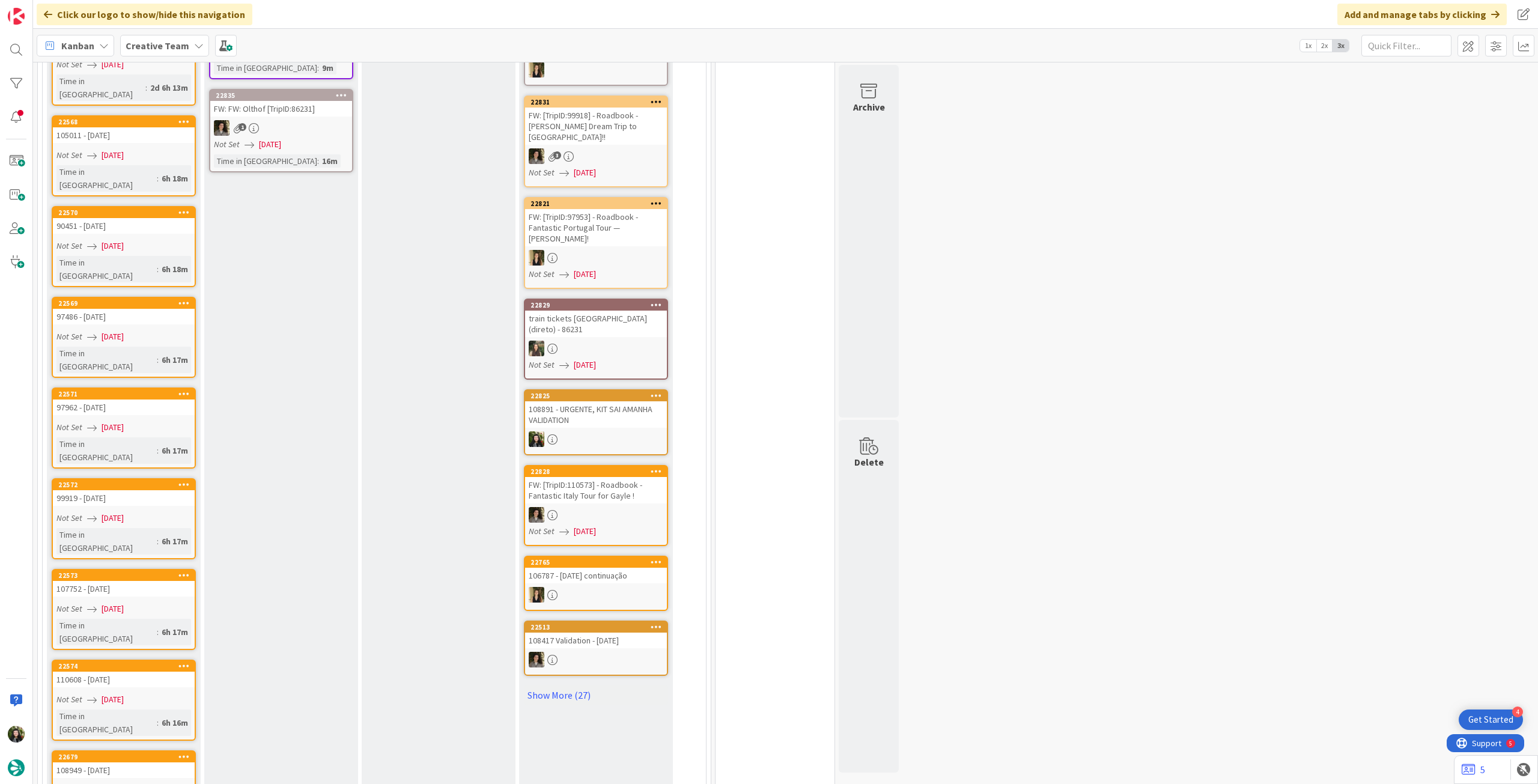
scroll to position [80, 0]
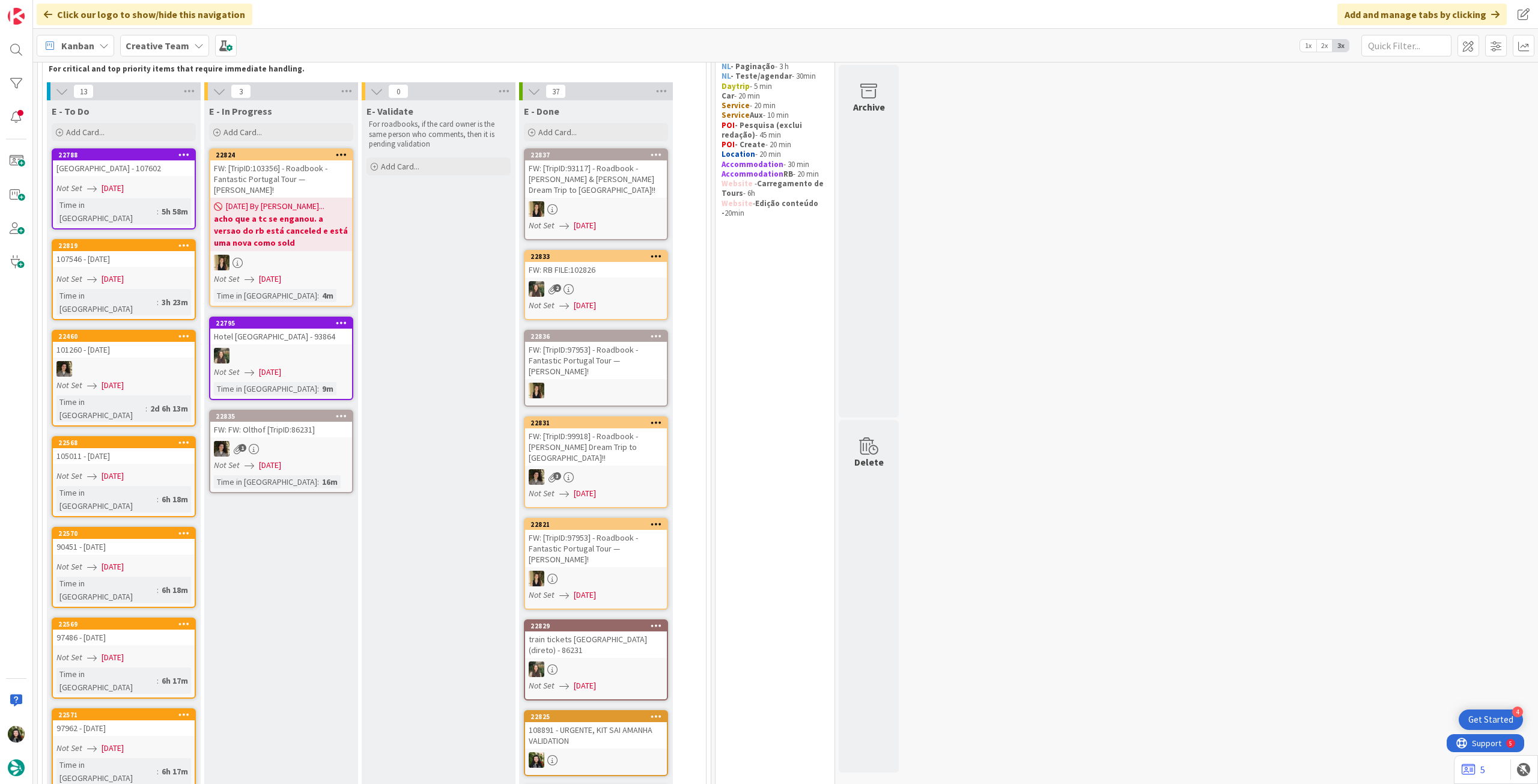
click at [154, 46] on b "Creative Team" at bounding box center [158, 45] width 64 height 12
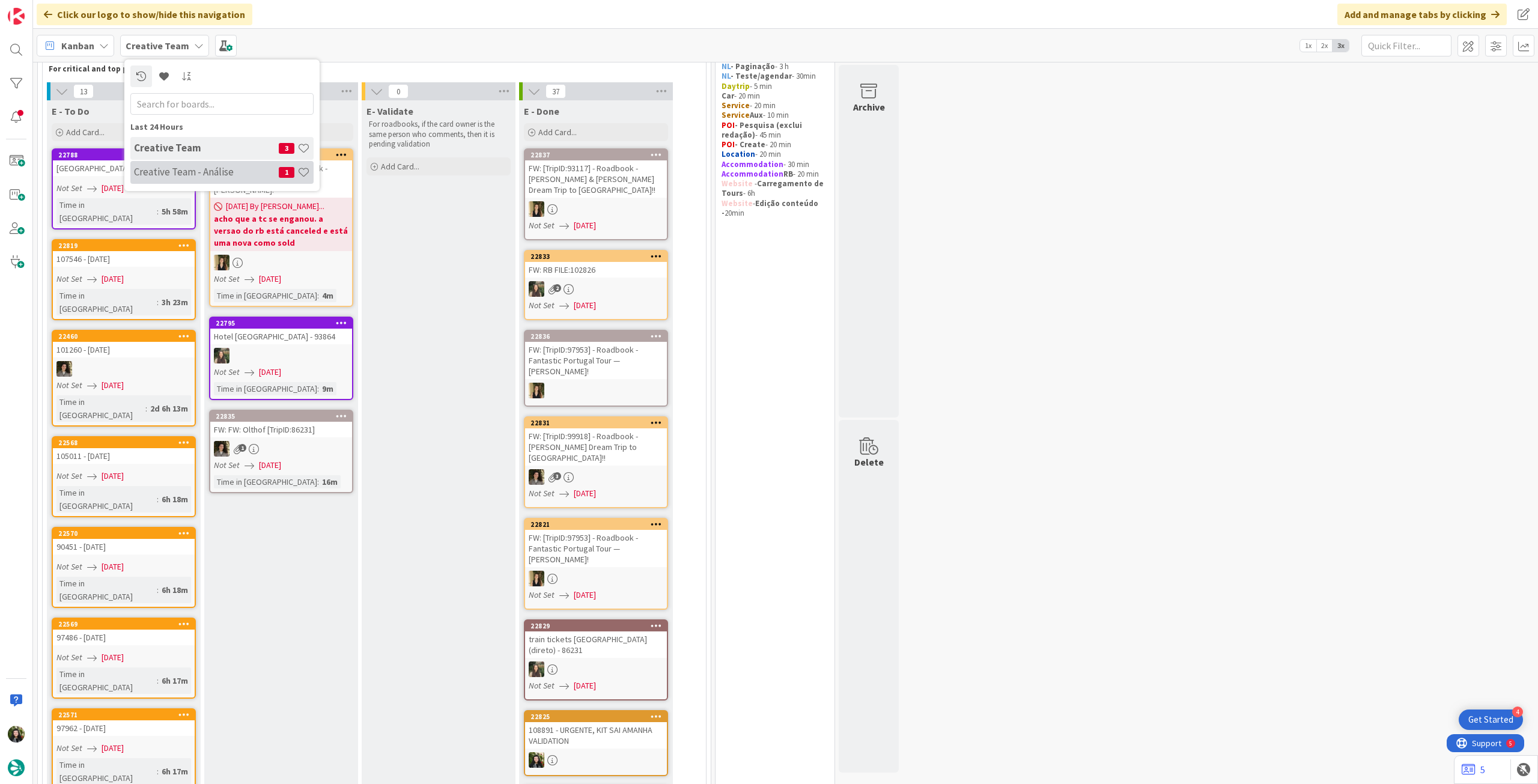
click at [163, 175] on h4 "Creative Team - Análise" at bounding box center [207, 172] width 145 height 12
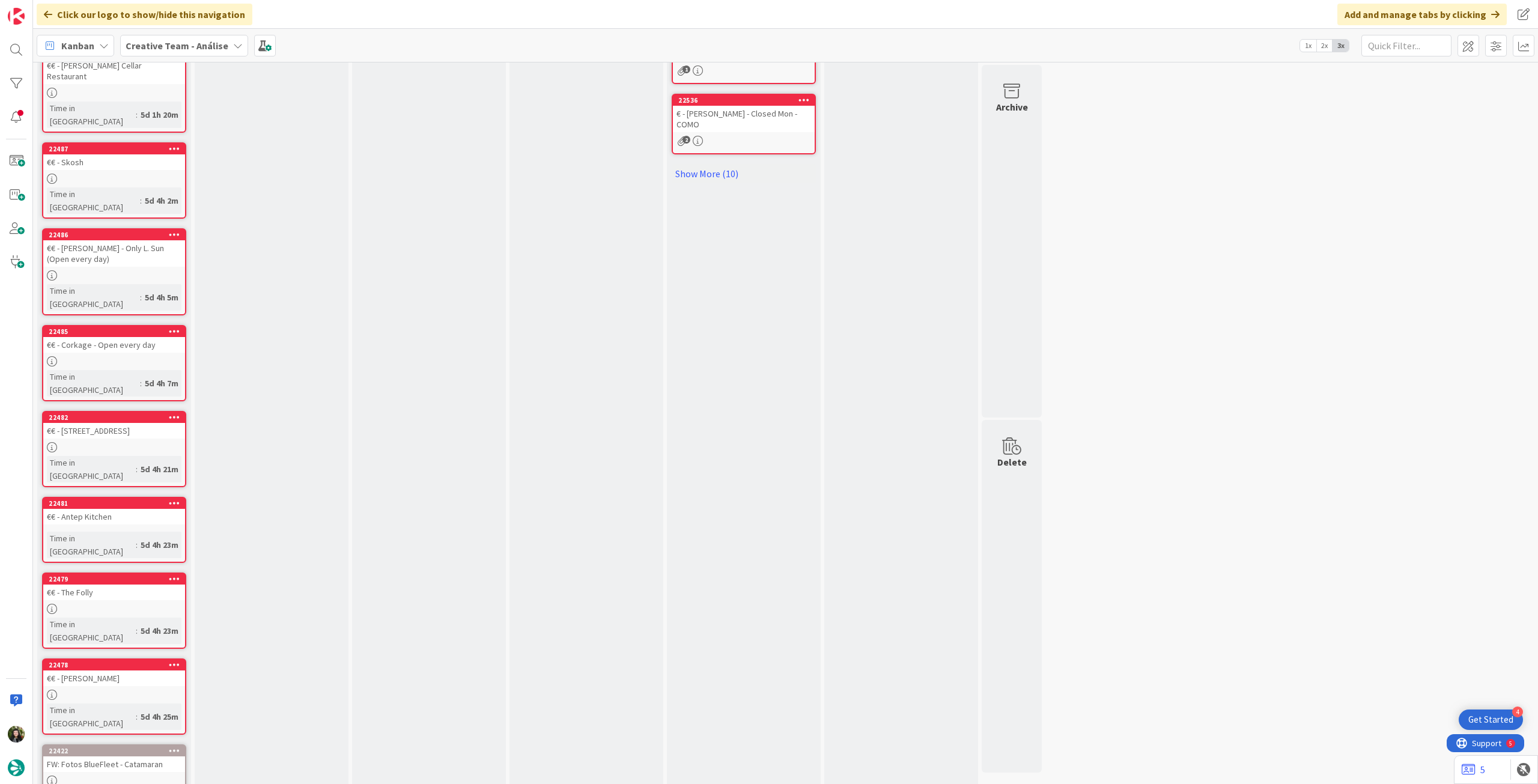
scroll to position [688, 0]
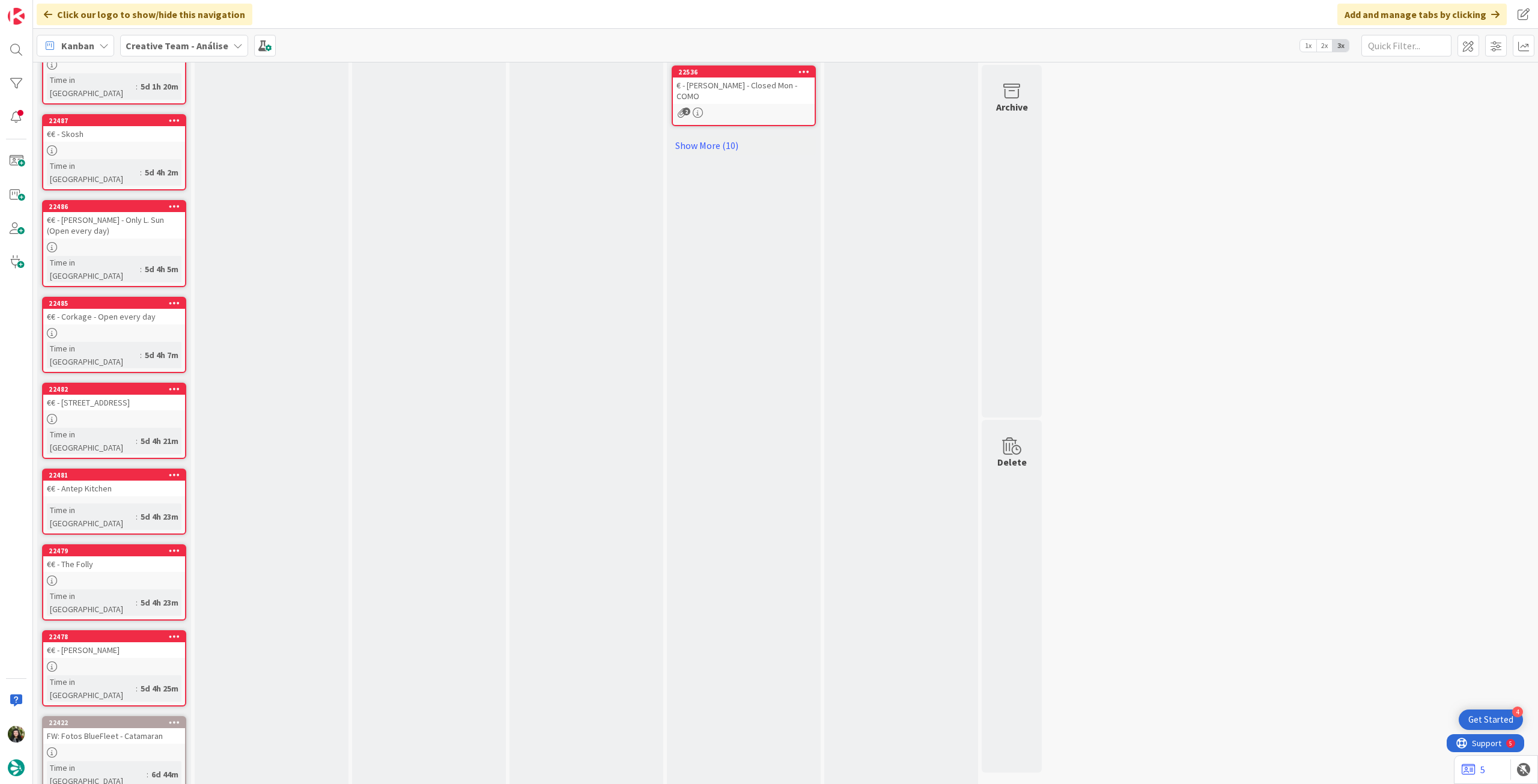
click at [172, 51] on b "Creative Team - Análise" at bounding box center [177, 45] width 103 height 12
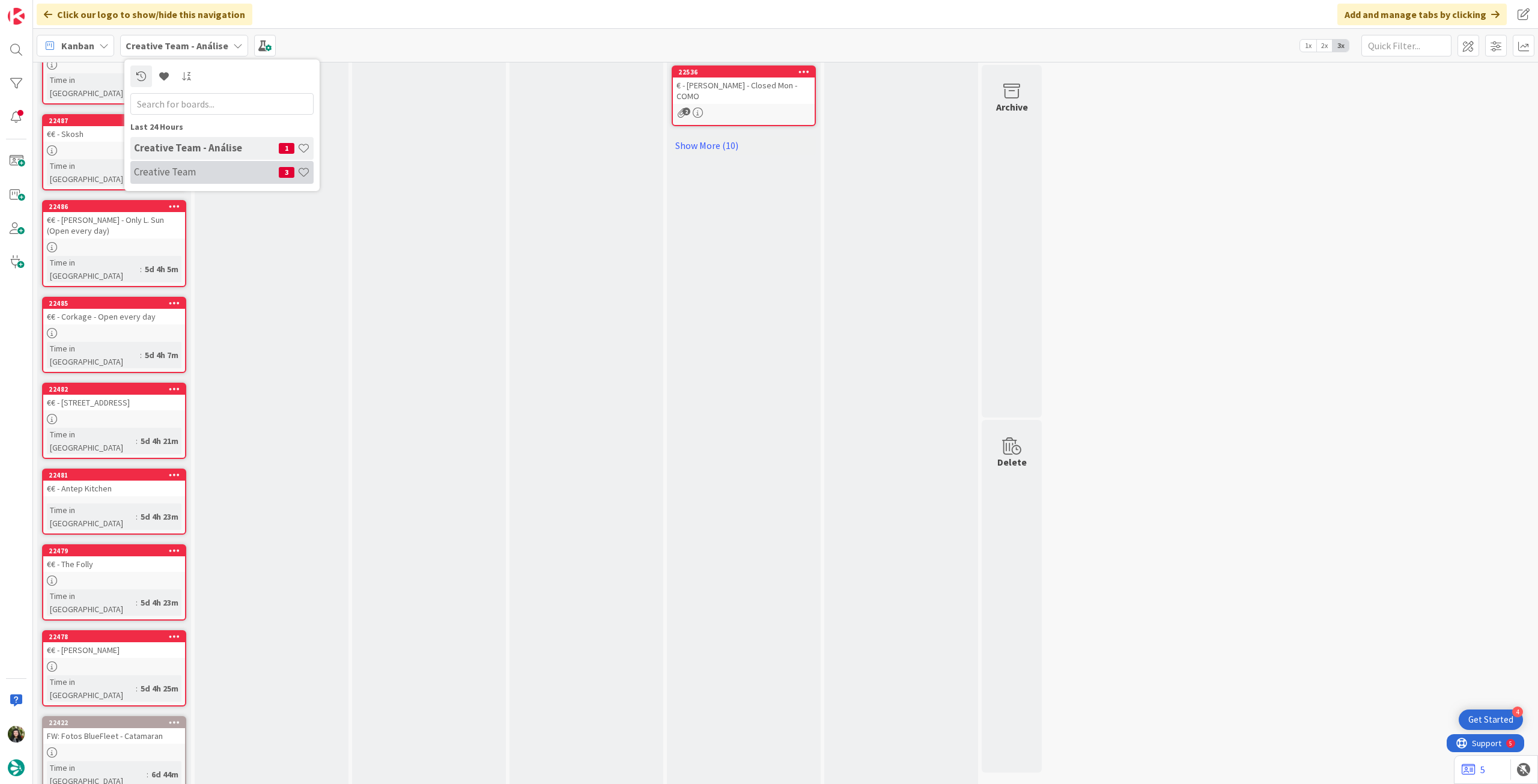
click at [194, 172] on h4 "Creative Team" at bounding box center [207, 172] width 145 height 12
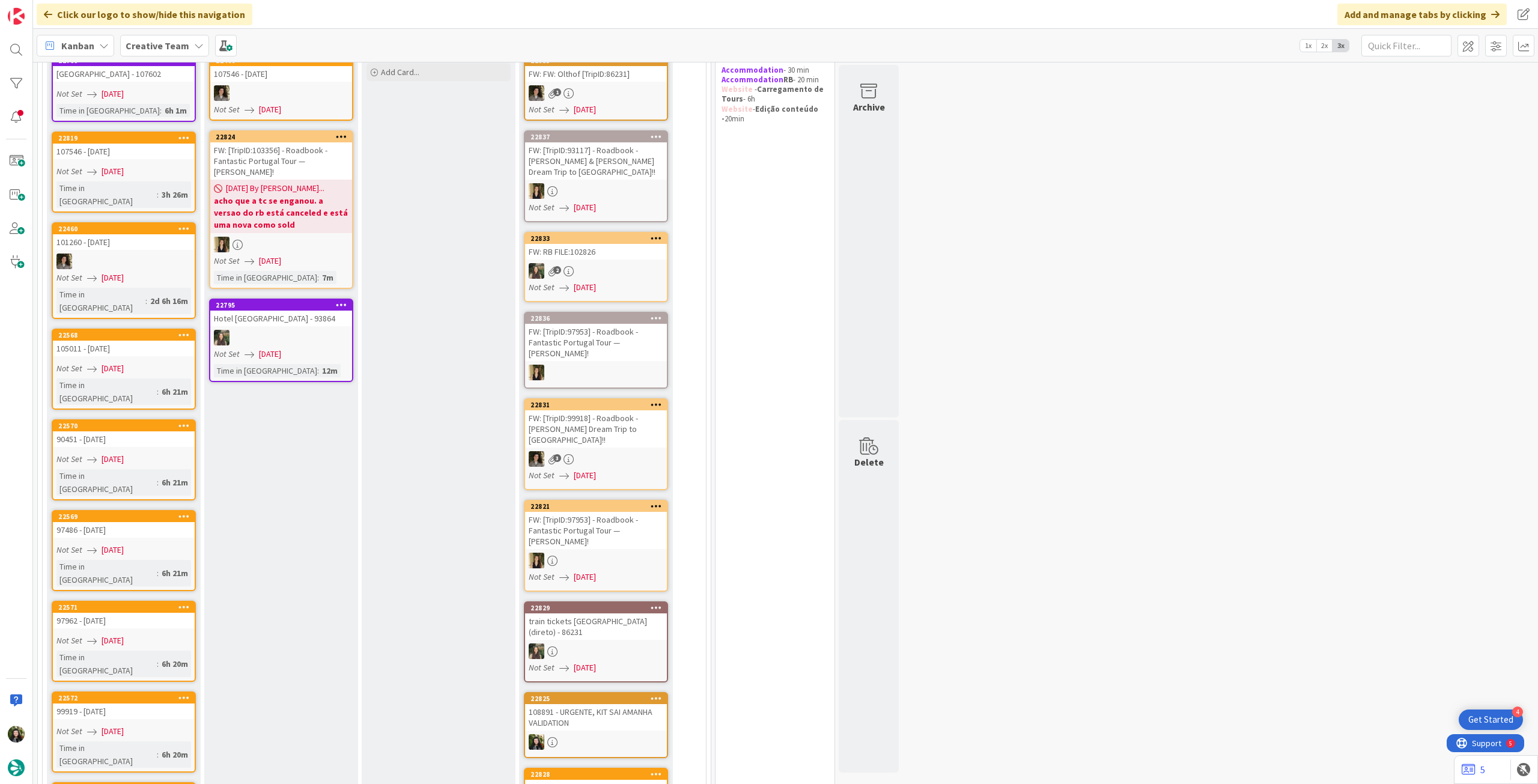
scroll to position [80, 0]
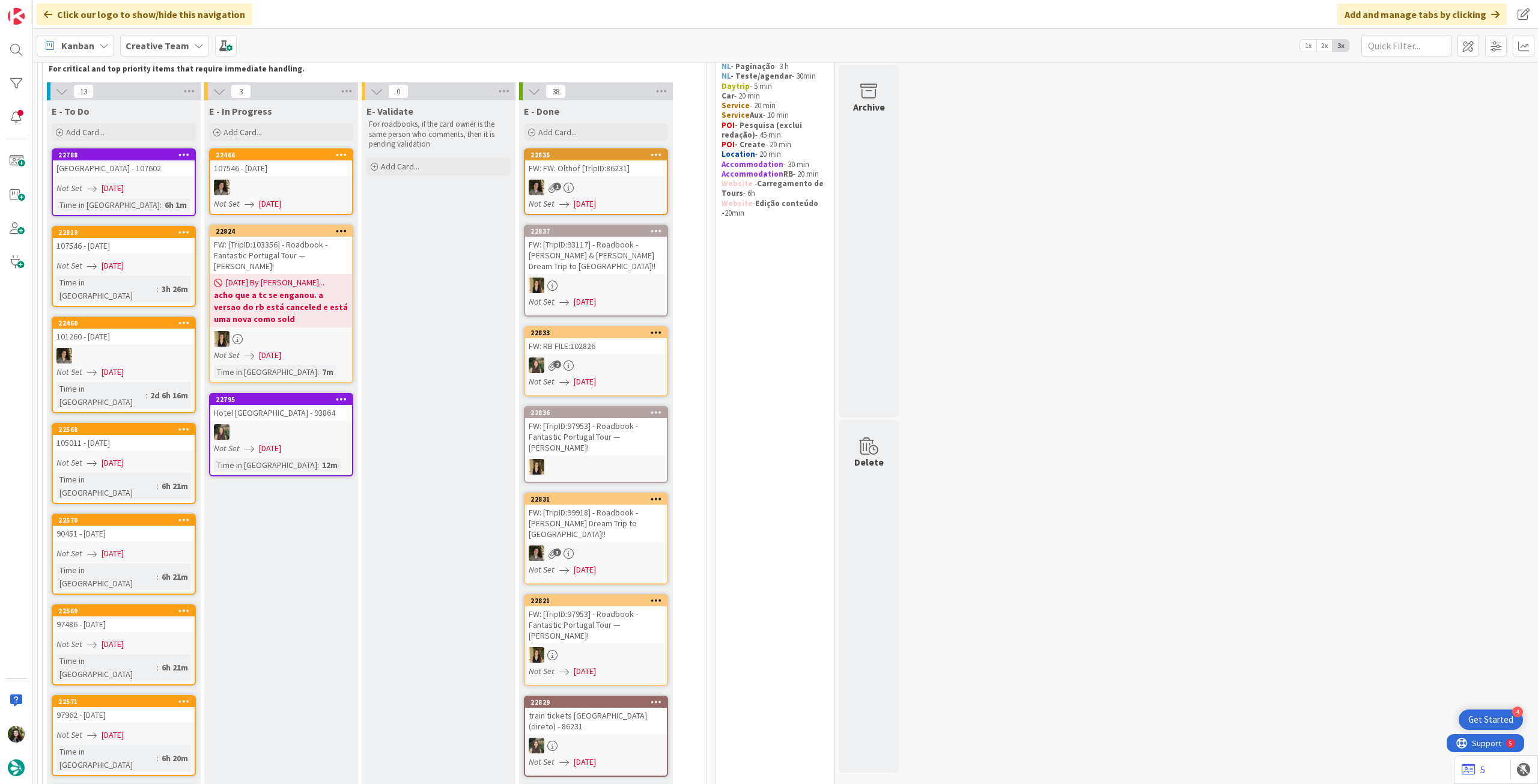
click at [293, 274] on div "10/09/2025 By Sofia... acho que a tc se enganou. a versao do rb está canceled e…" at bounding box center [281, 301] width 142 height 53
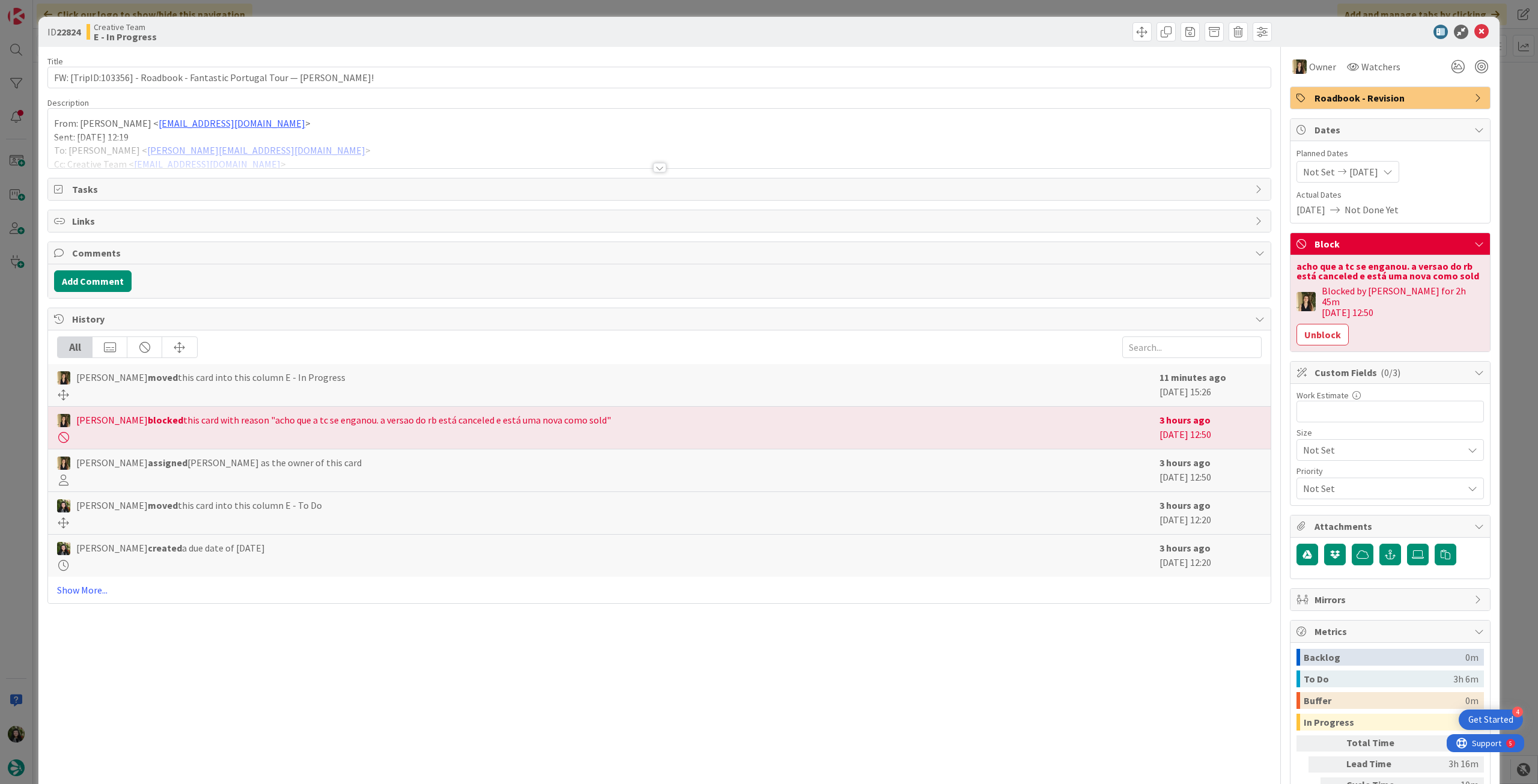
click at [373, 161] on div at bounding box center [659, 153] width 1223 height 31
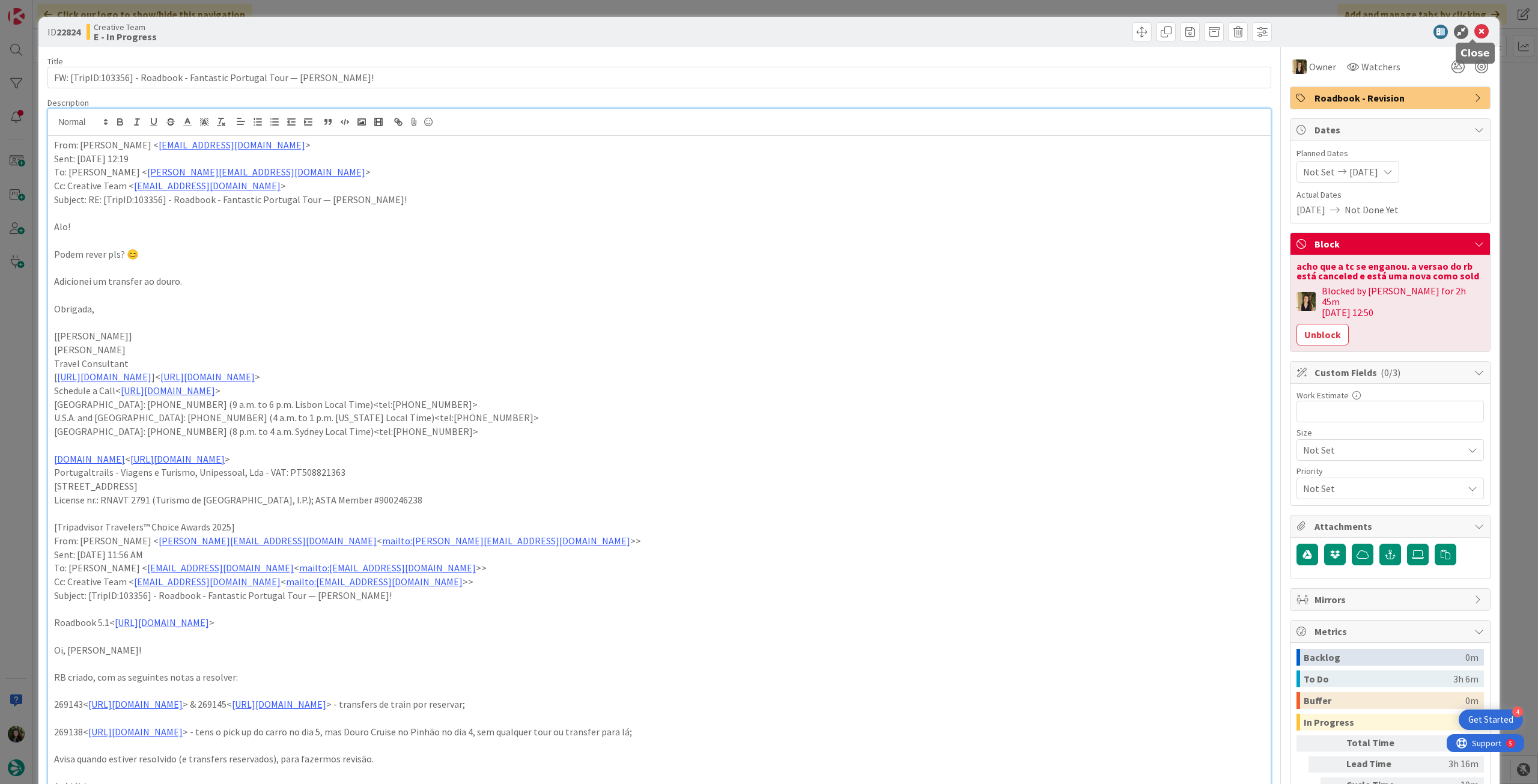
click at [1475, 27] on icon at bounding box center [1482, 32] width 15 height 15
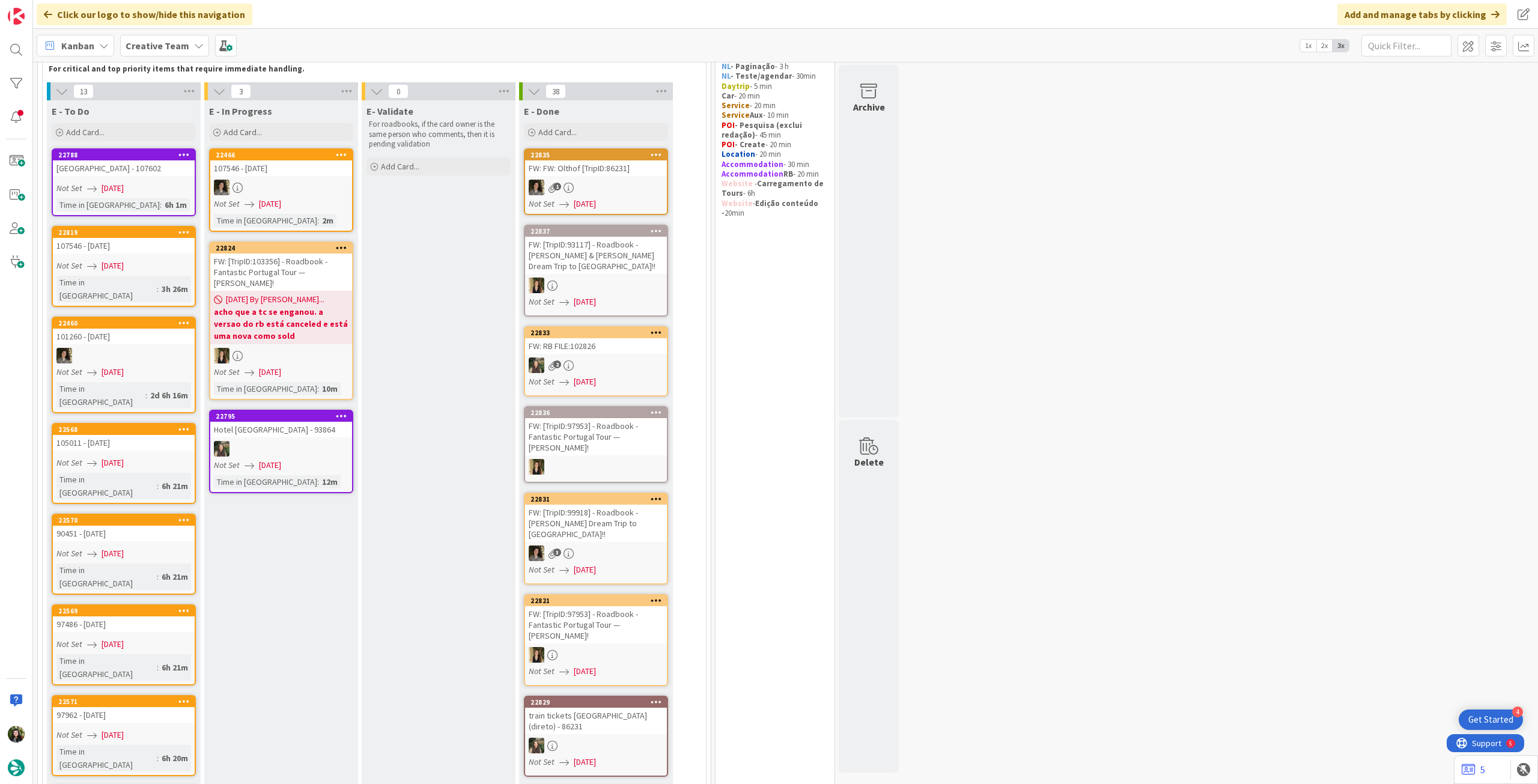
drag, startPoint x: 165, startPoint y: 39, endPoint x: 162, endPoint y: 51, distance: 12.4
click at [163, 39] on b "Creative Team" at bounding box center [158, 45] width 64 height 12
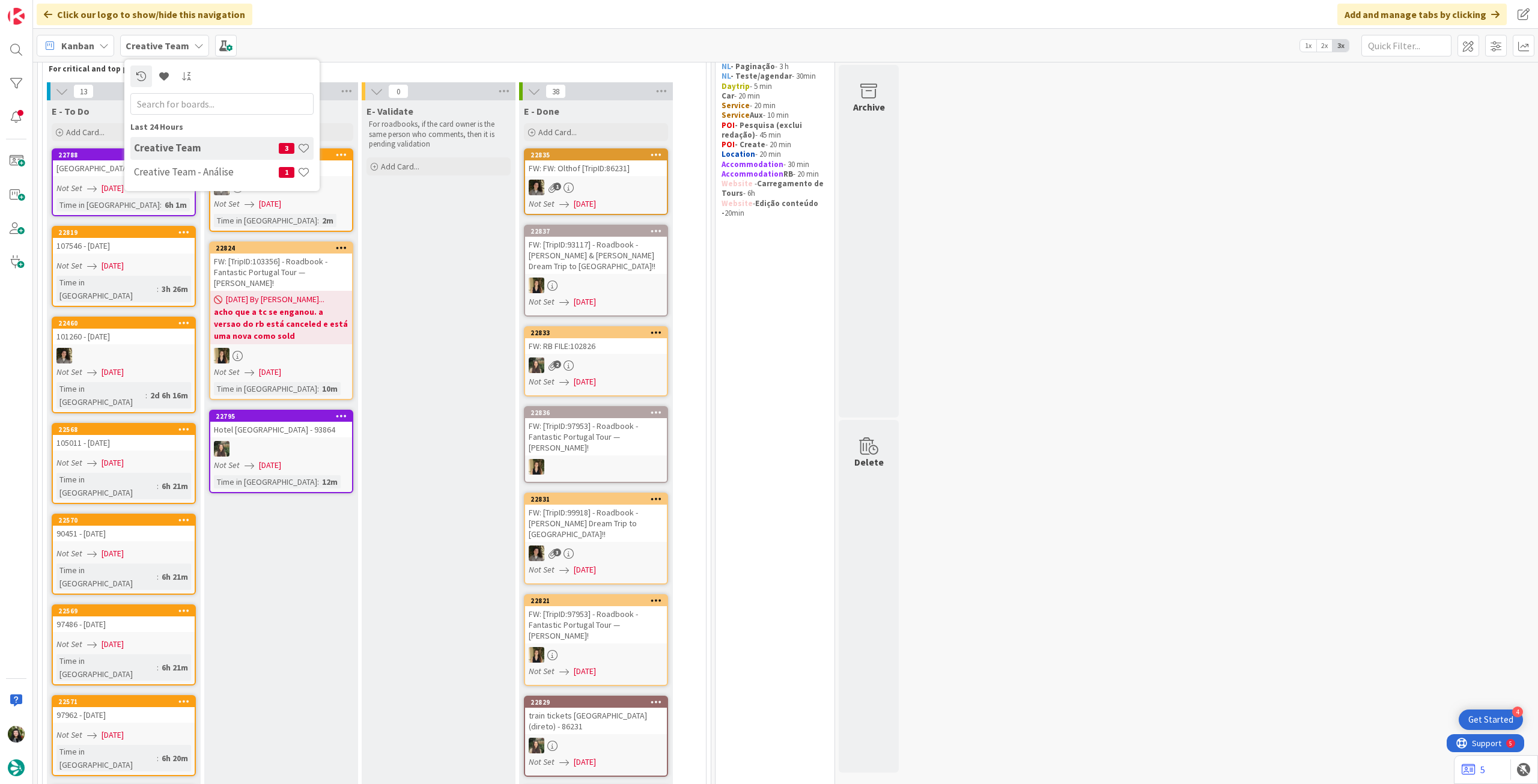
click at [163, 186] on div "Last 24 Hours Creative Team 3 Creative Team - Análise 1" at bounding box center [222, 125] width 196 height 131
click at [163, 175] on h4 "Creative Team - Análise" at bounding box center [207, 172] width 145 height 12
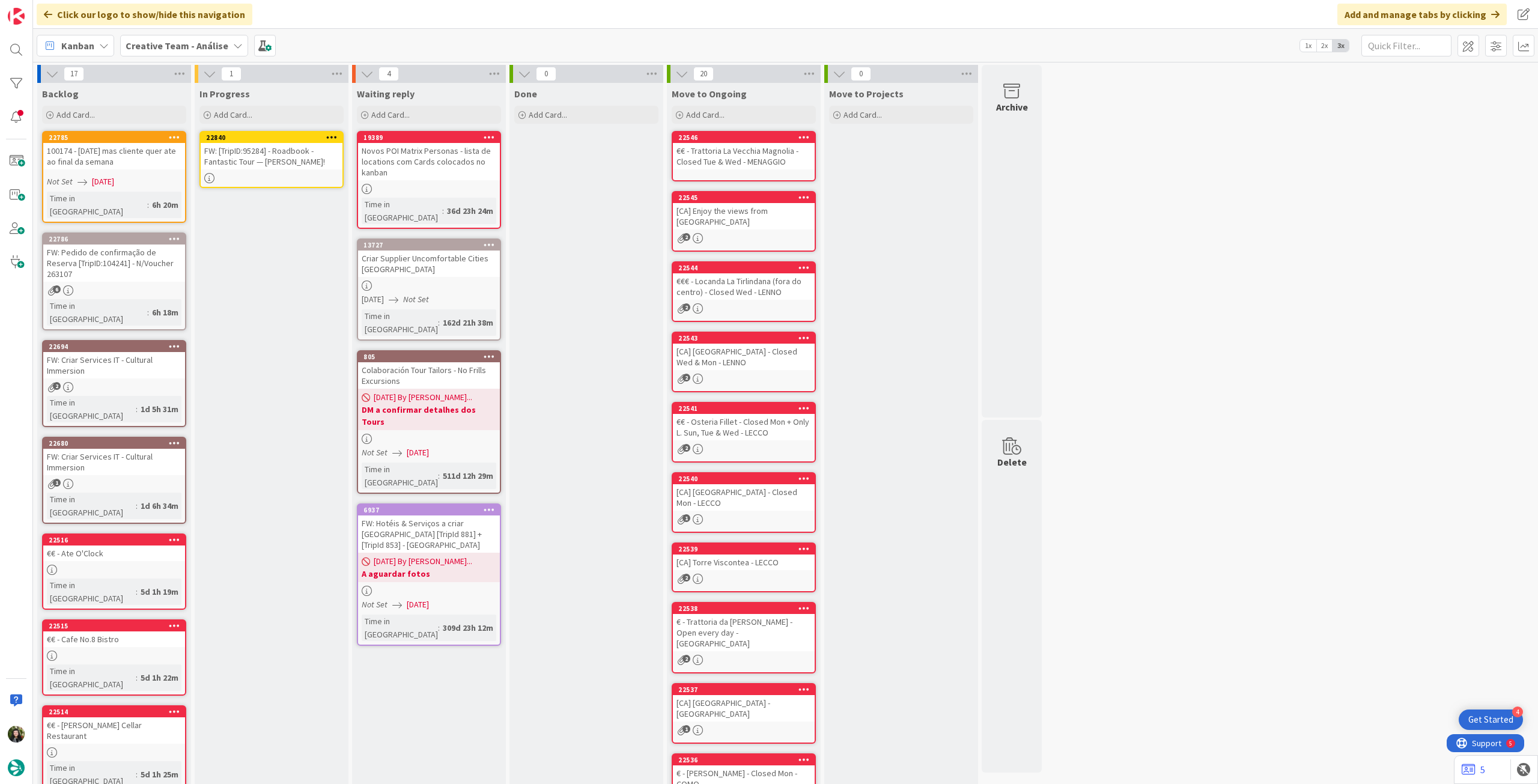
click at [282, 162] on div "FW: [TripID:95284] - Roadbook - Fantastic Tour — Elizaabeth Voorhees!" at bounding box center [271, 156] width 142 height 27
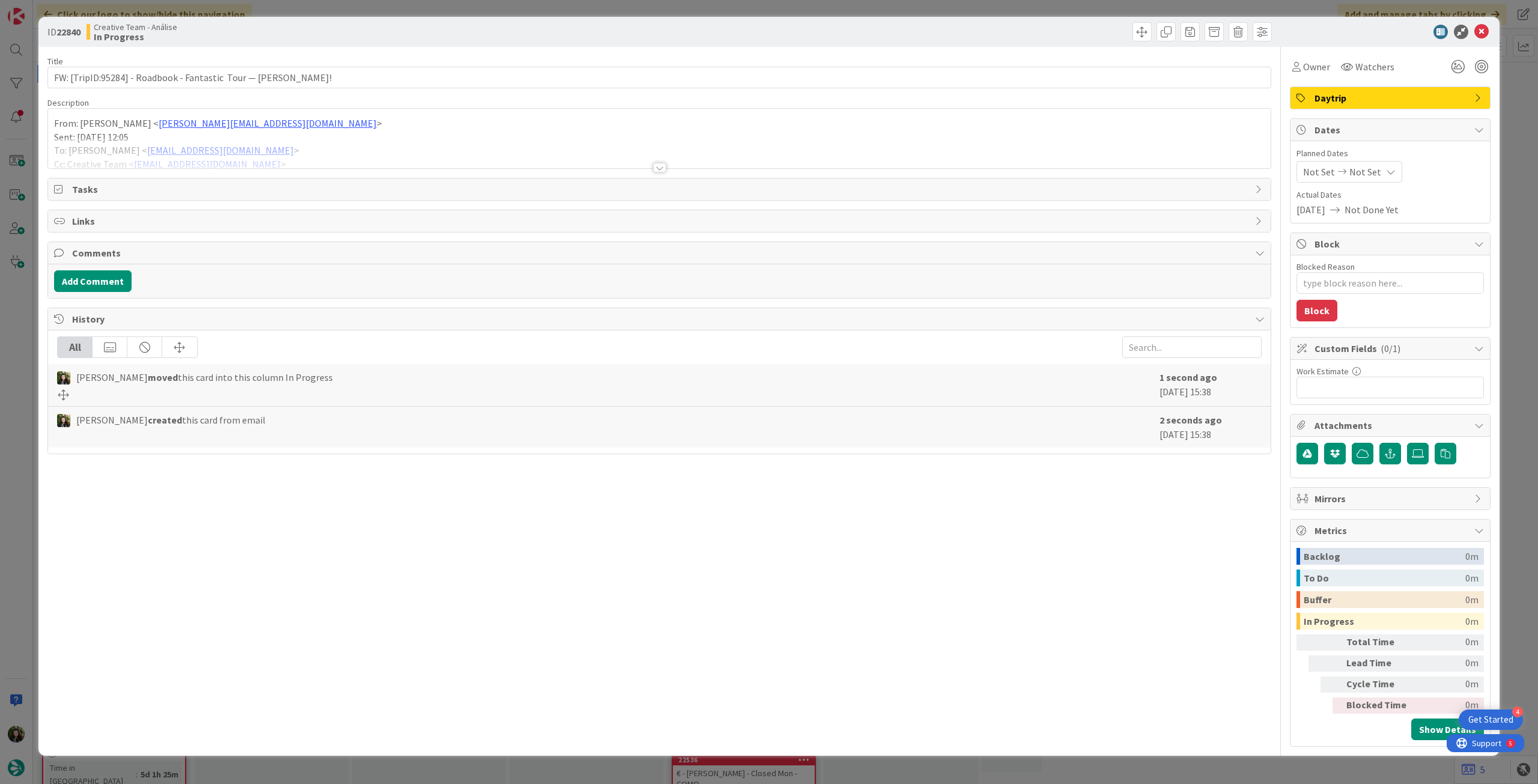
type textarea "x"
click at [283, 140] on div at bounding box center [659, 153] width 1223 height 31
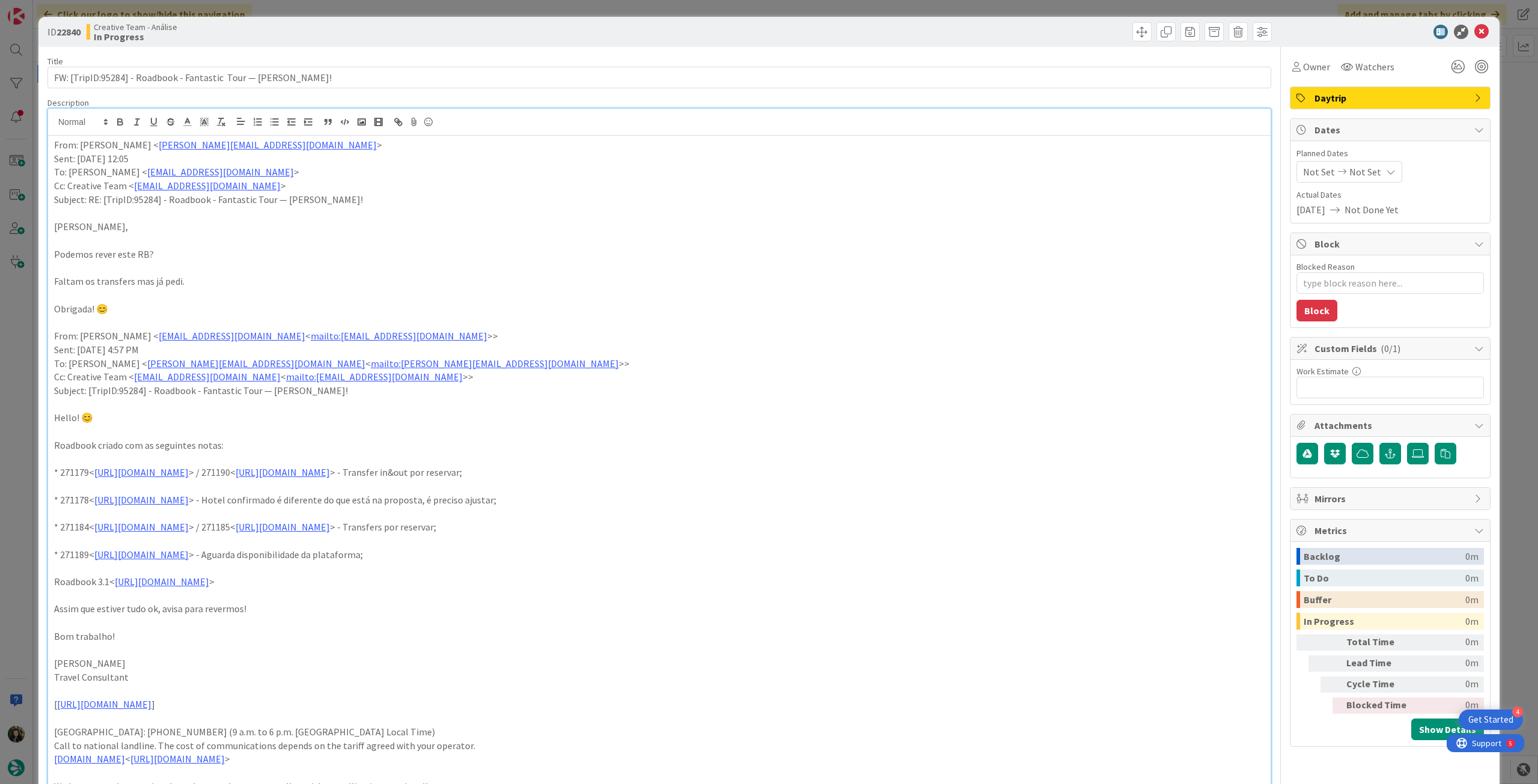
drag, startPoint x: 1378, startPoint y: 175, endPoint x: 1377, endPoint y: 184, distance: 9.1
click at [1386, 175] on icon at bounding box center [1391, 172] width 10 height 10
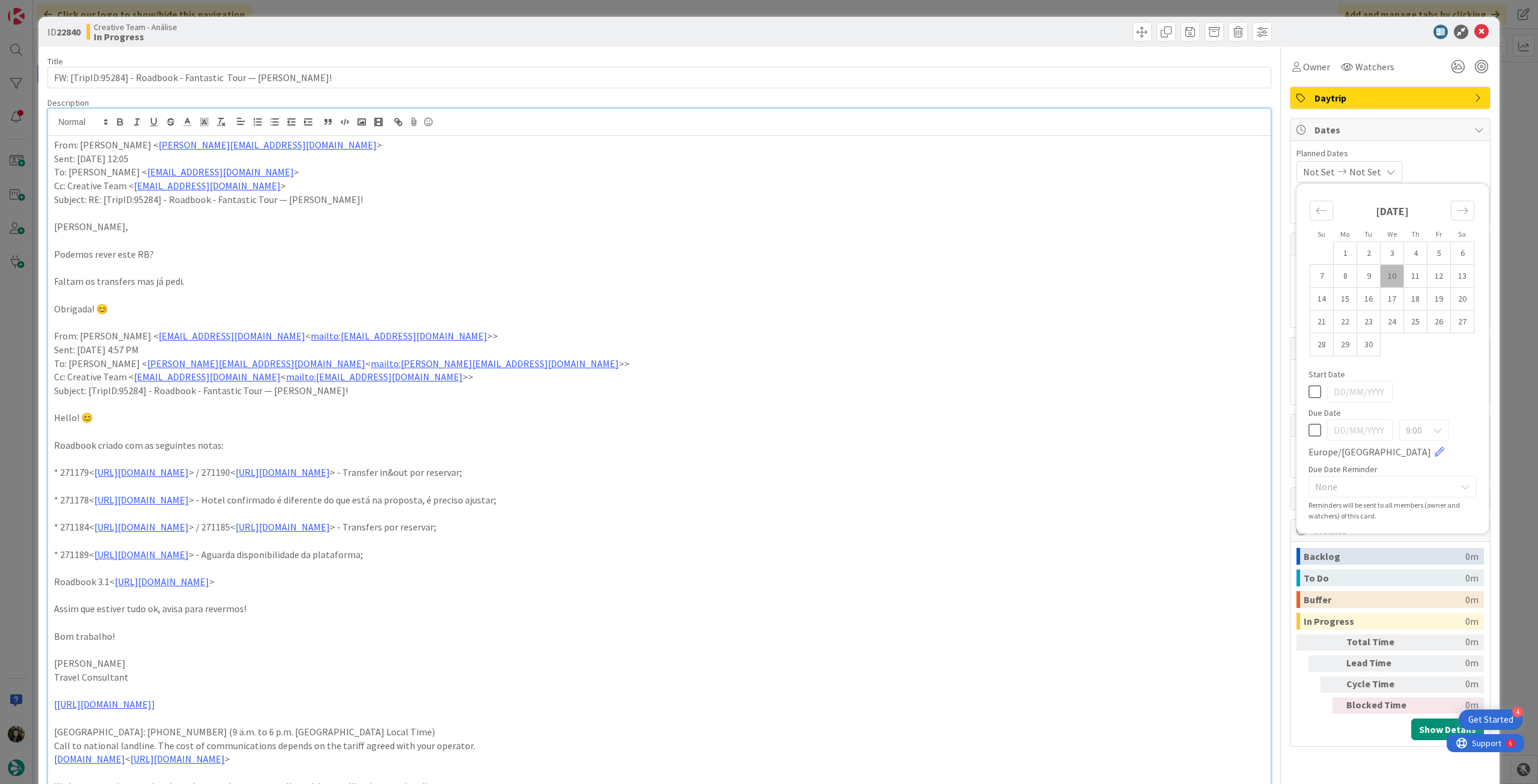
click at [1309, 423] on icon at bounding box center [1315, 430] width 13 height 15
type input "[DATE]"
click at [1477, 27] on icon at bounding box center [1482, 32] width 15 height 15
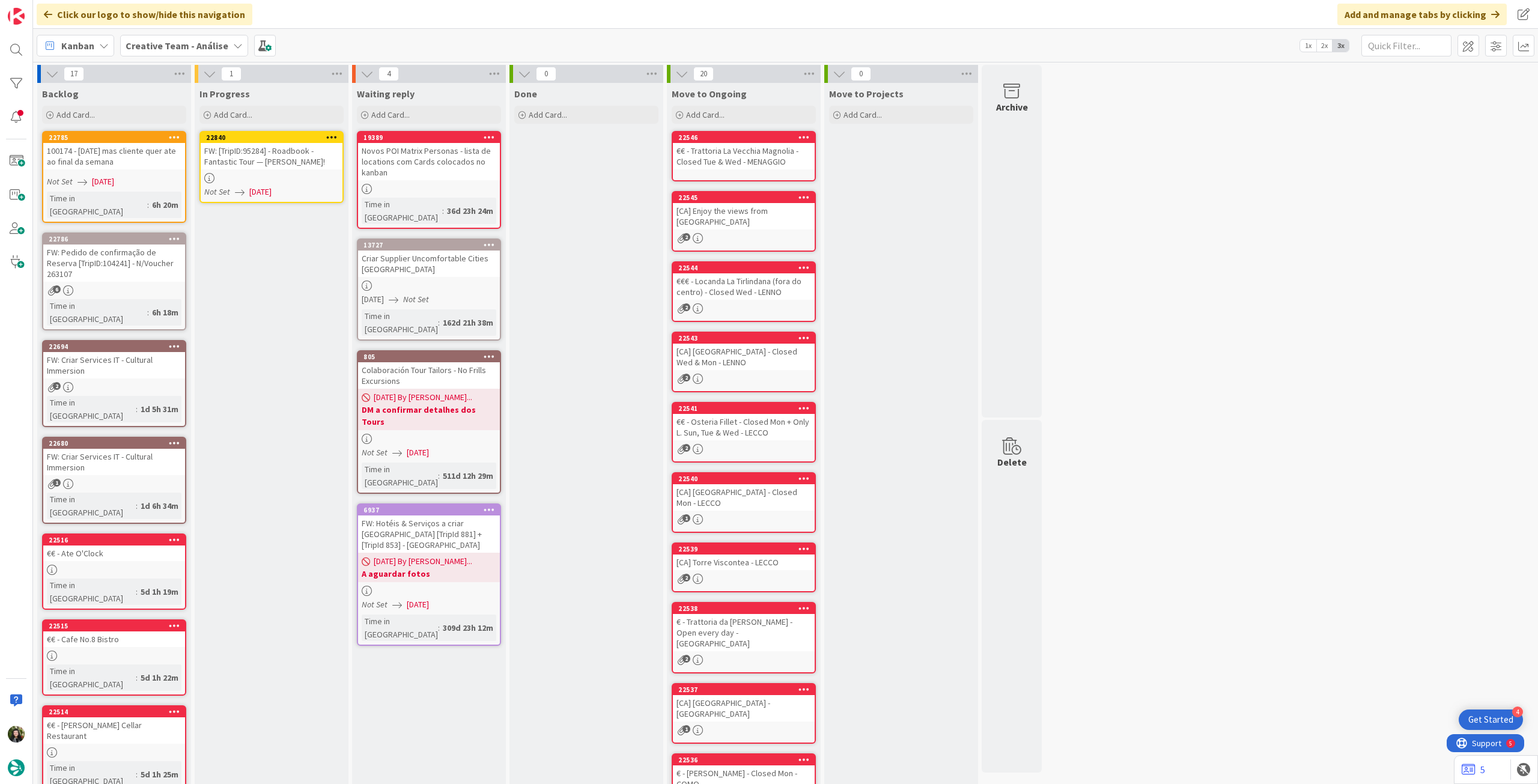
click at [338, 134] on div at bounding box center [331, 138] width 22 height 8
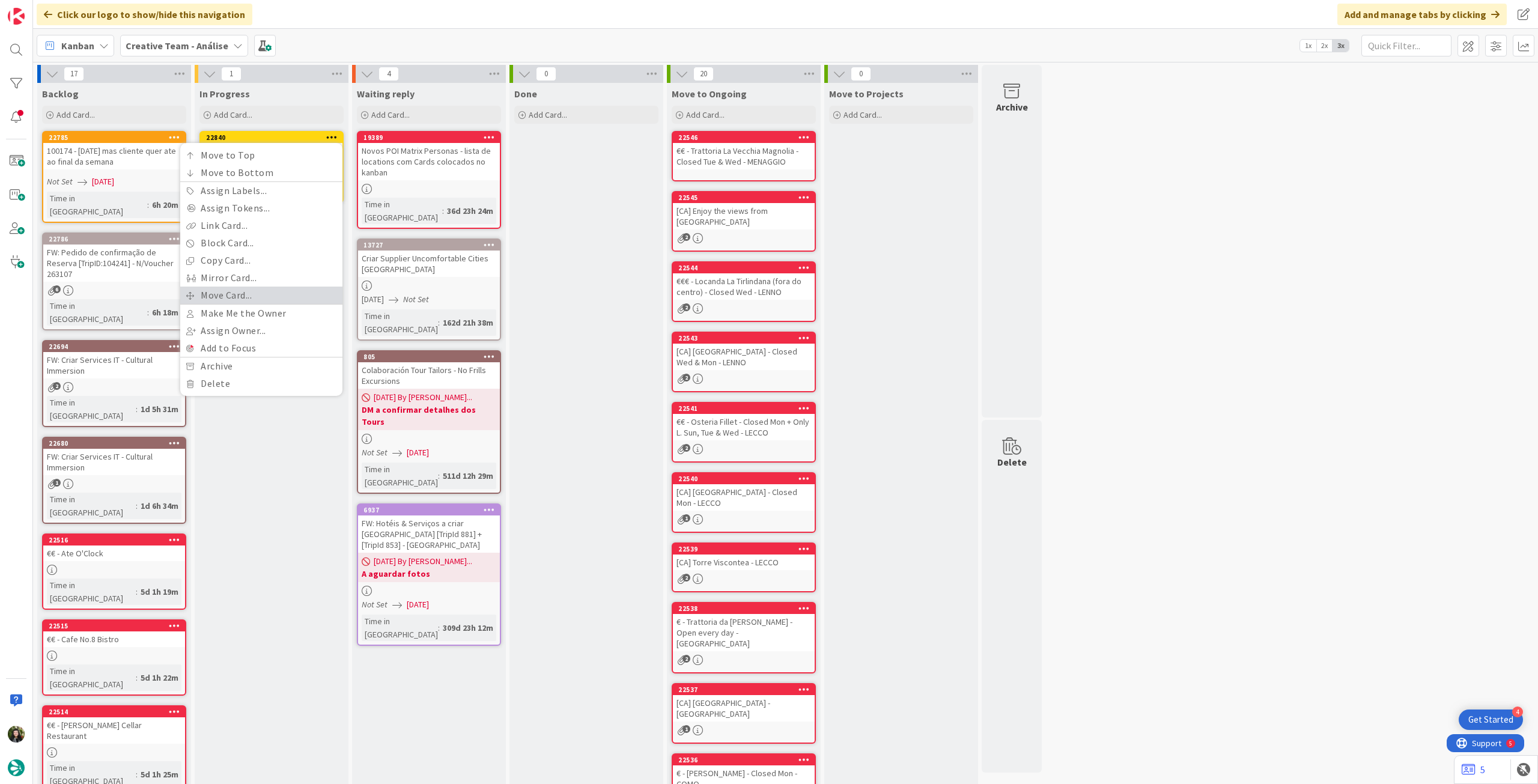
click at [269, 297] on link "Move Card..." at bounding box center [261, 295] width 162 height 18
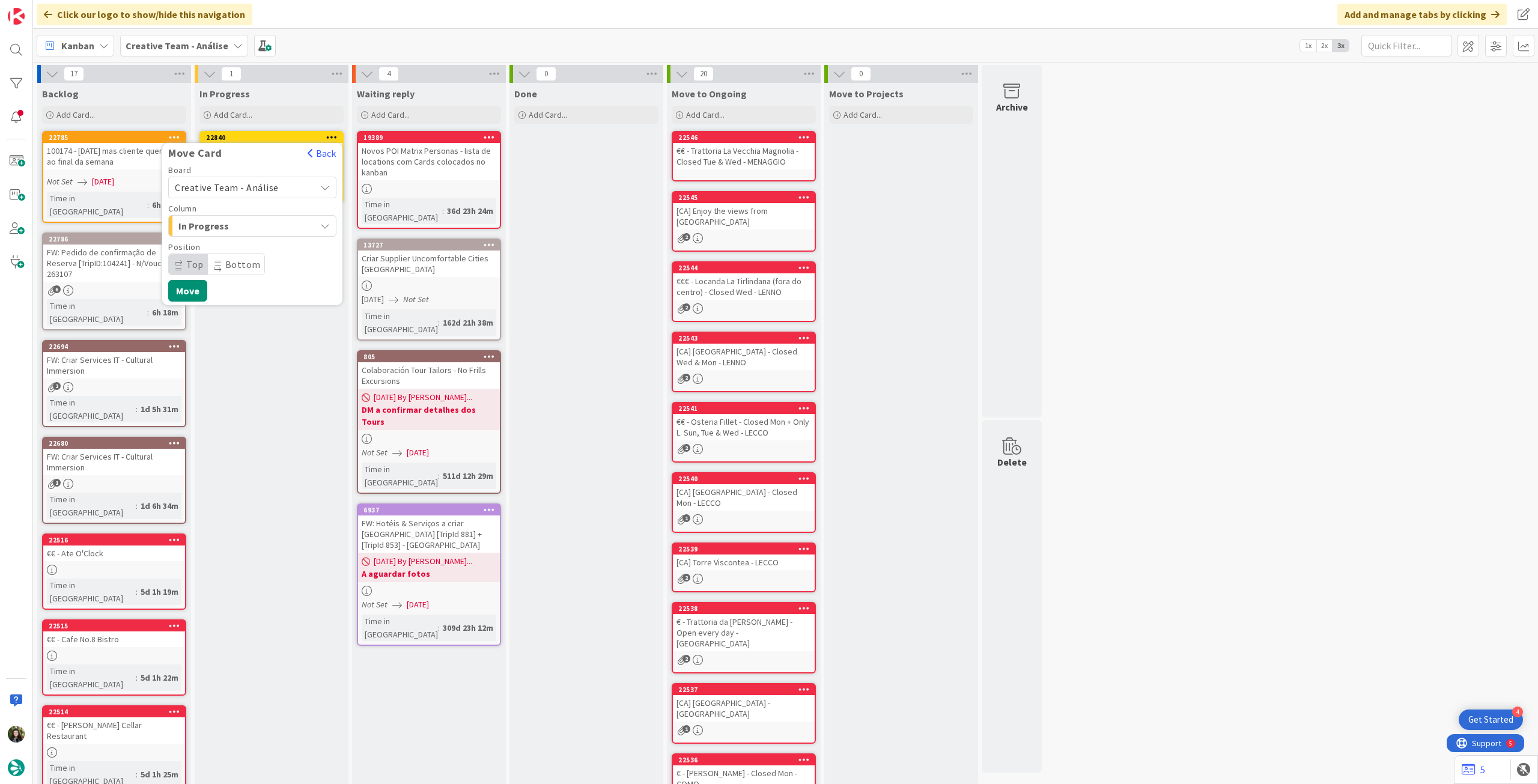
click at [256, 183] on span "Creative Team - Análise" at bounding box center [227, 187] width 104 height 12
click at [246, 238] on span "Creative Team" at bounding box center [260, 244] width 139 height 18
click at [236, 258] on span "Daytrip" at bounding box center [252, 264] width 115 height 17
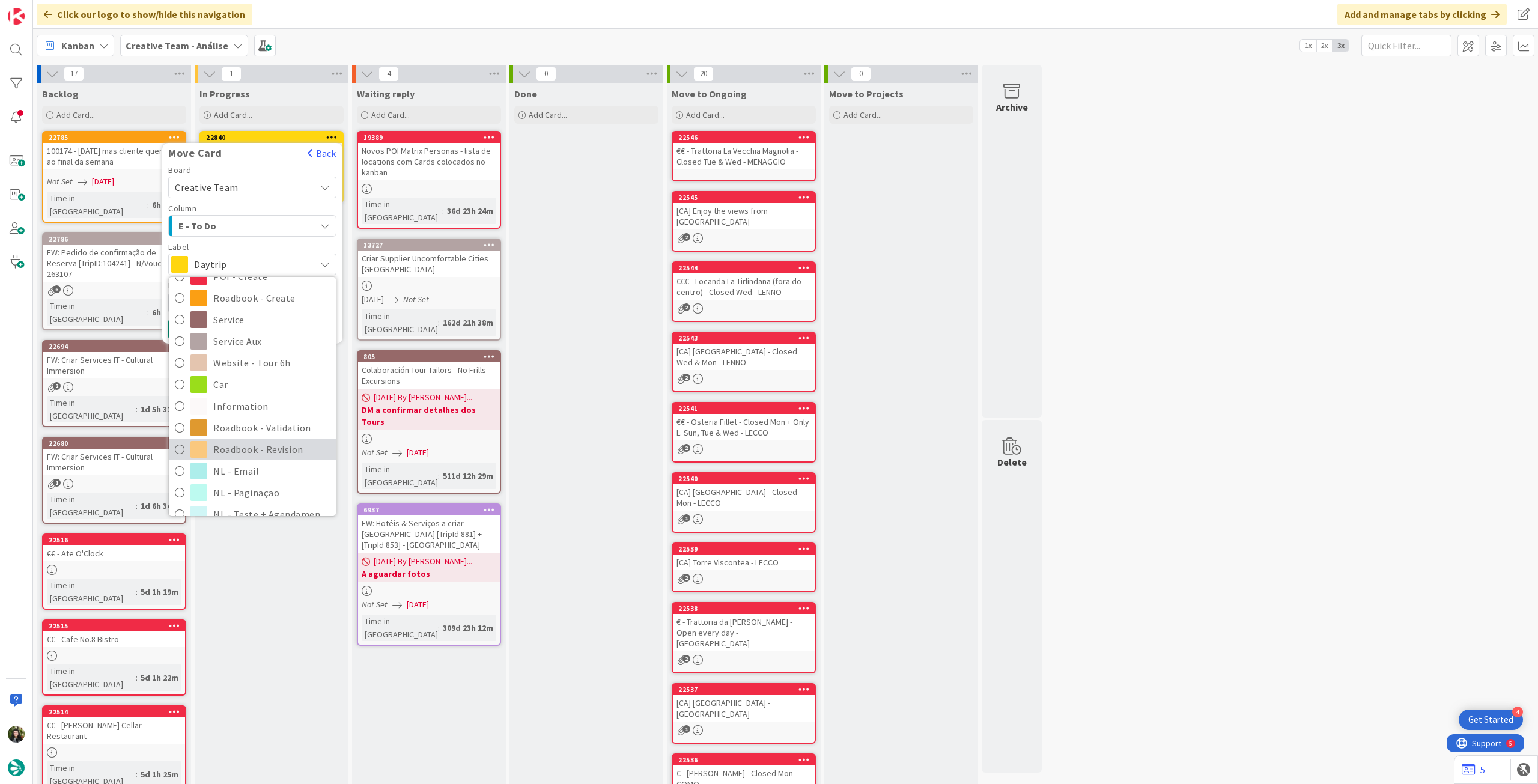
scroll to position [160, 0]
click at [254, 435] on span "Roadbook - Revision" at bounding box center [271, 435] width 117 height 18
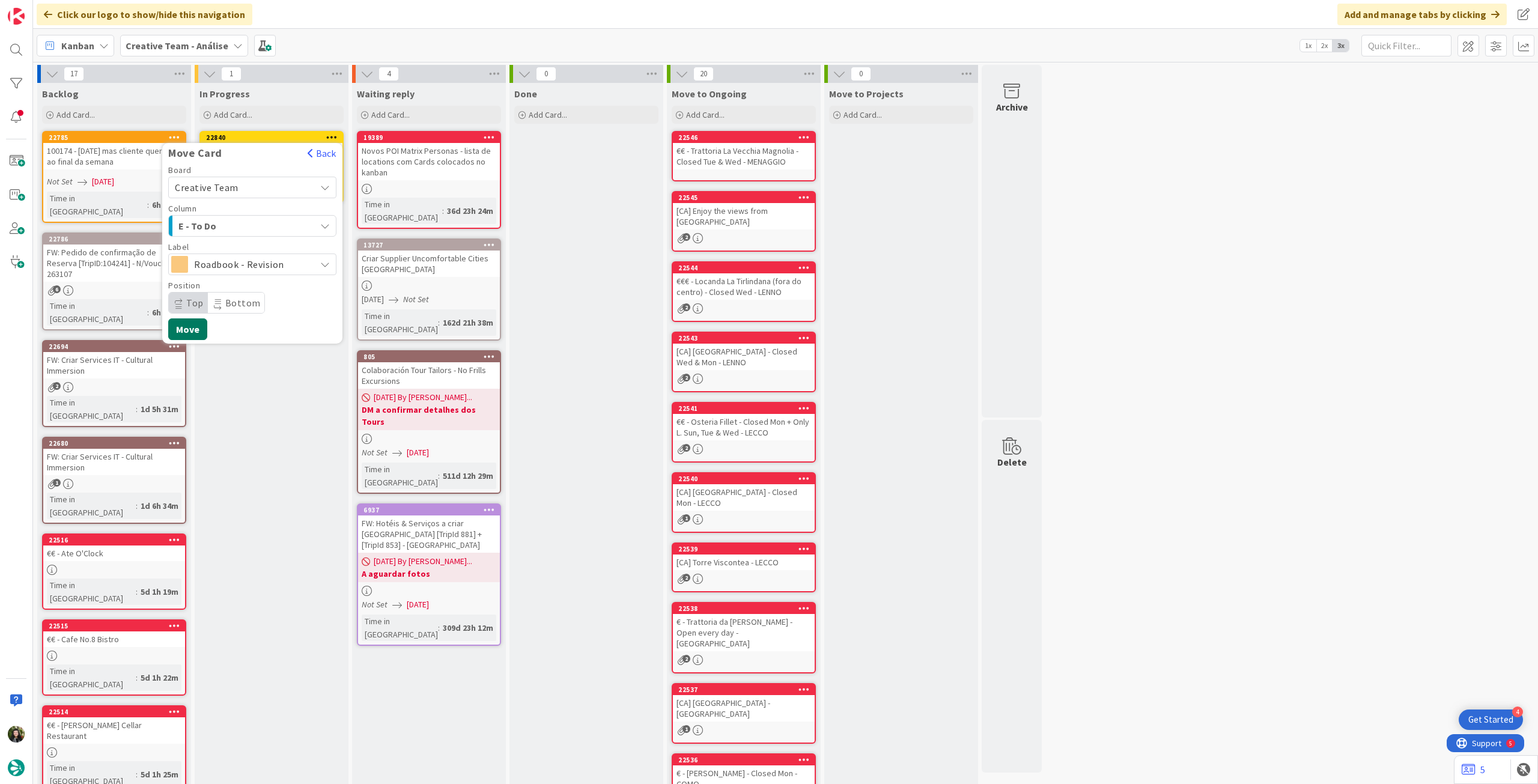
click at [200, 333] on button "Move" at bounding box center [188, 329] width 39 height 22
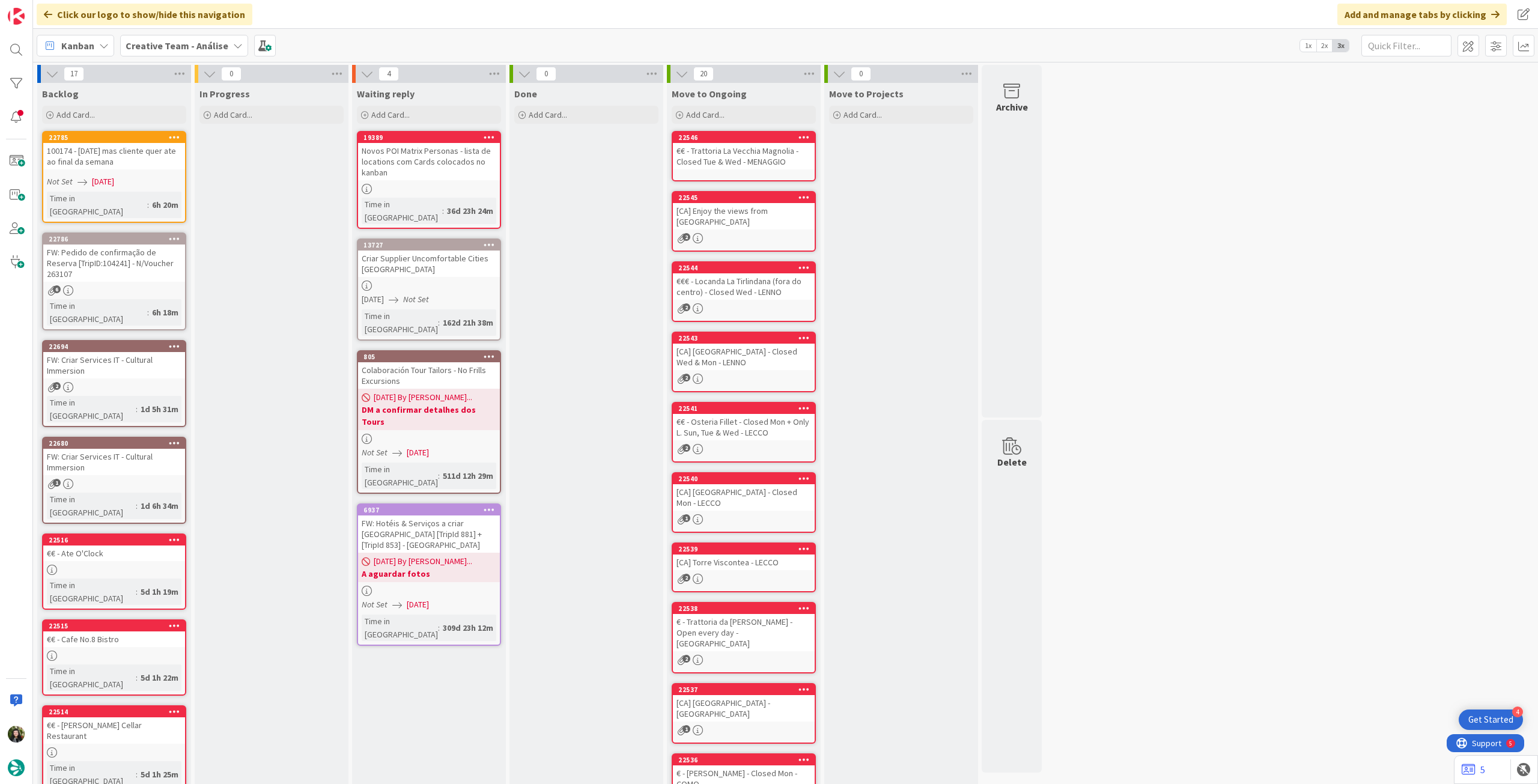
click at [185, 48] on b "Creative Team - Análise" at bounding box center [177, 45] width 103 height 12
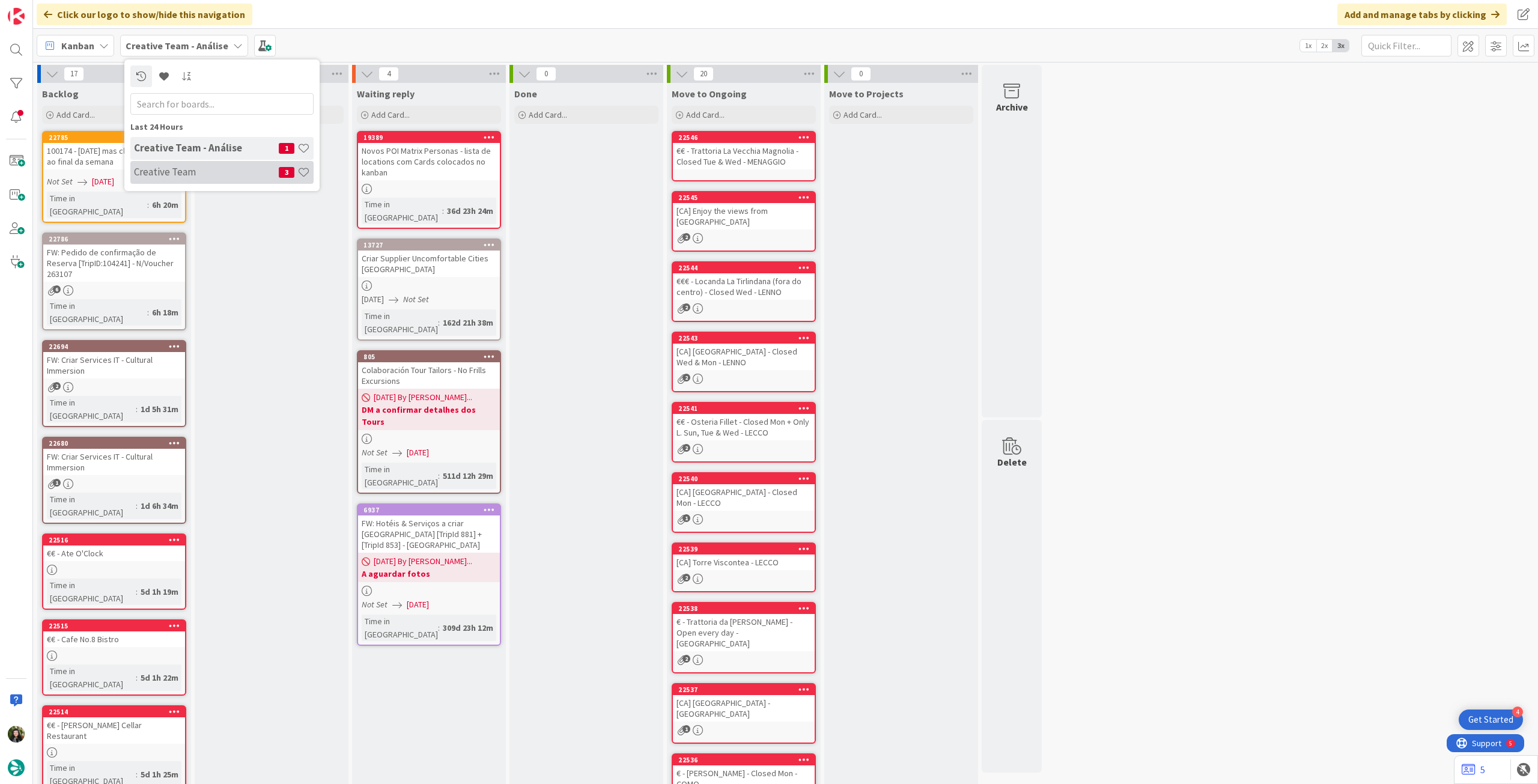
click at [173, 175] on h4 "Creative Team" at bounding box center [207, 172] width 145 height 12
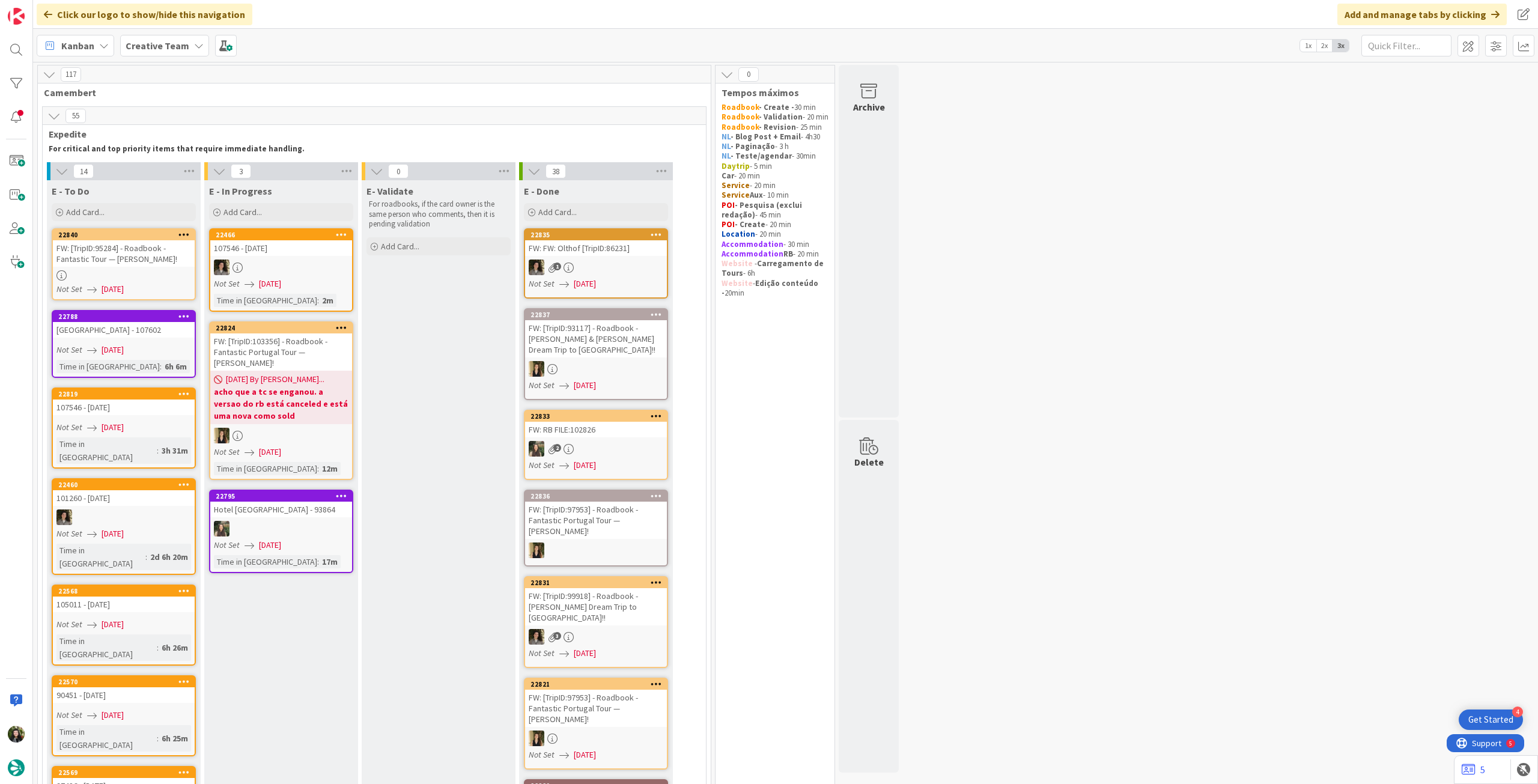
click at [157, 259] on div "FW: [TripID:95284] - Roadbook - Fantastic Tour — Elizaabeth Voorhees!" at bounding box center [124, 254] width 142 height 27
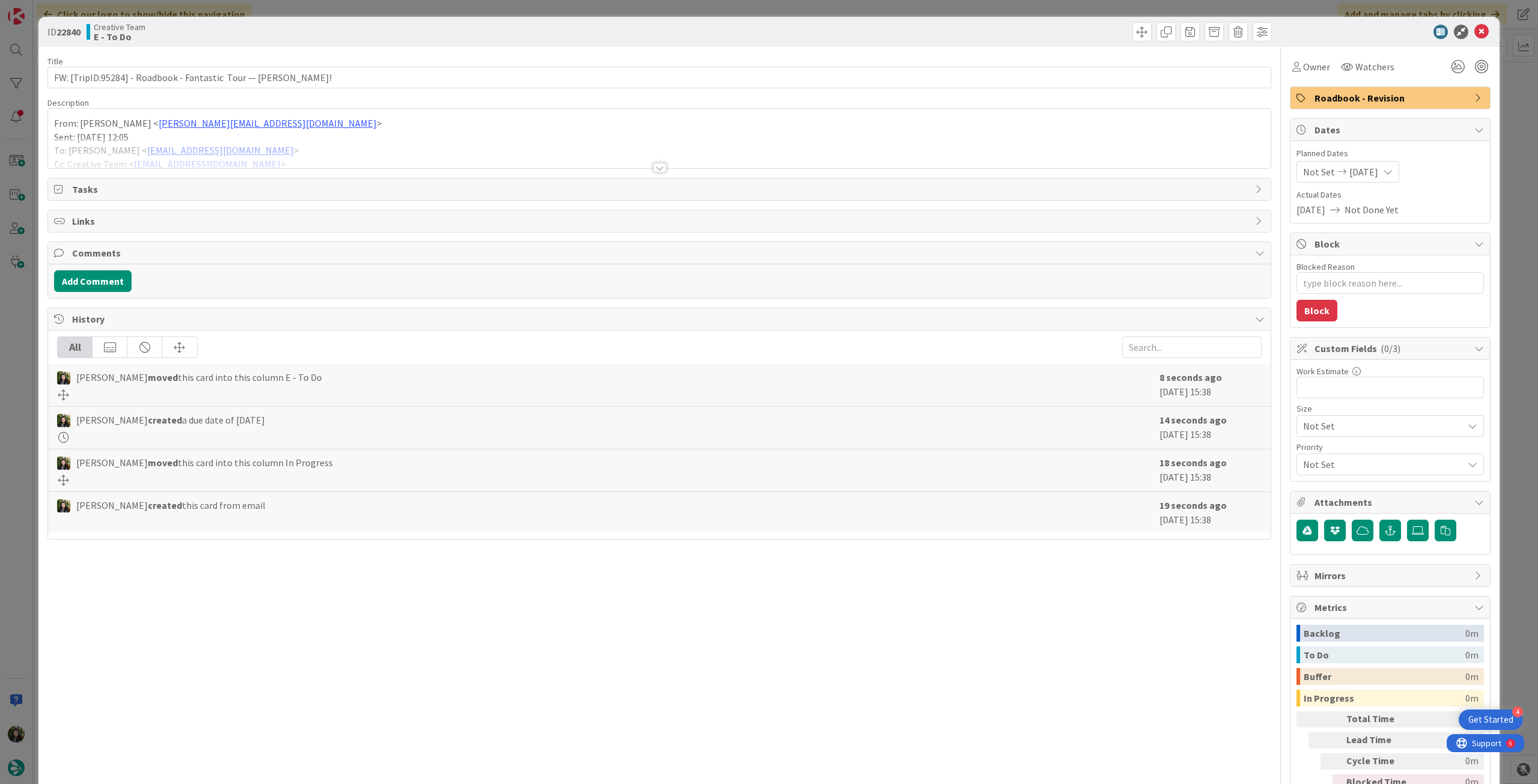
type textarea "x"
click at [397, 73] on input "FW: [TripID:95284] - Roadbook - Fantastic Tour — Elizaabeth Voorhees!" at bounding box center [660, 77] width 1224 height 22
type input "FW: [TripID:95284] - Roadbook - Fantastic Tour — [PERSON_NAME]! -[PERSON_NAME]"
type textarea "x"
type input "FW: [TripID:95284] - Roadbook - Fantastic Tour — [PERSON_NAME]! -[PERSON_NAME]"
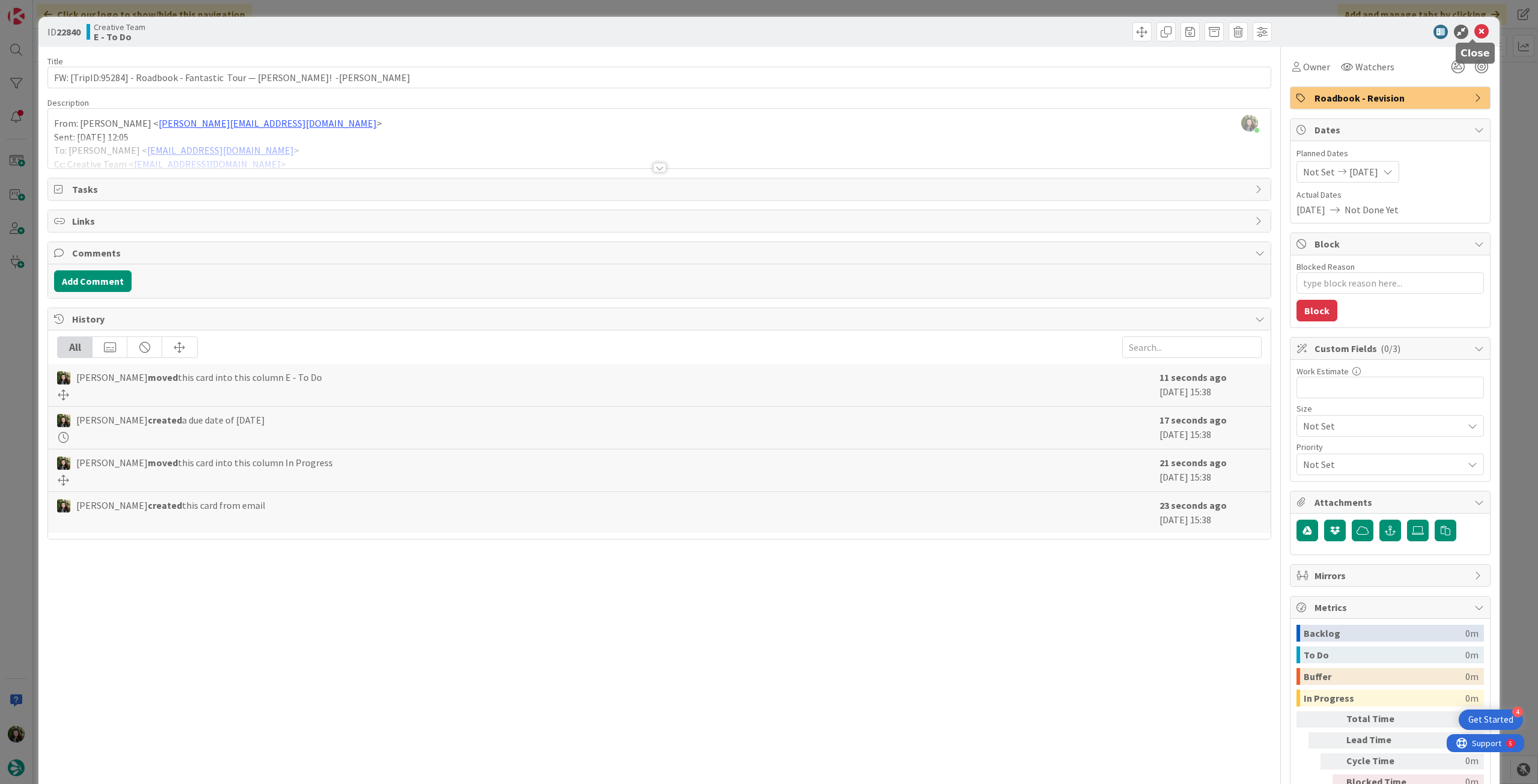
drag, startPoint x: 1476, startPoint y: 29, endPoint x: 1426, endPoint y: 57, distance: 57.3
click at [1476, 29] on icon at bounding box center [1482, 32] width 15 height 15
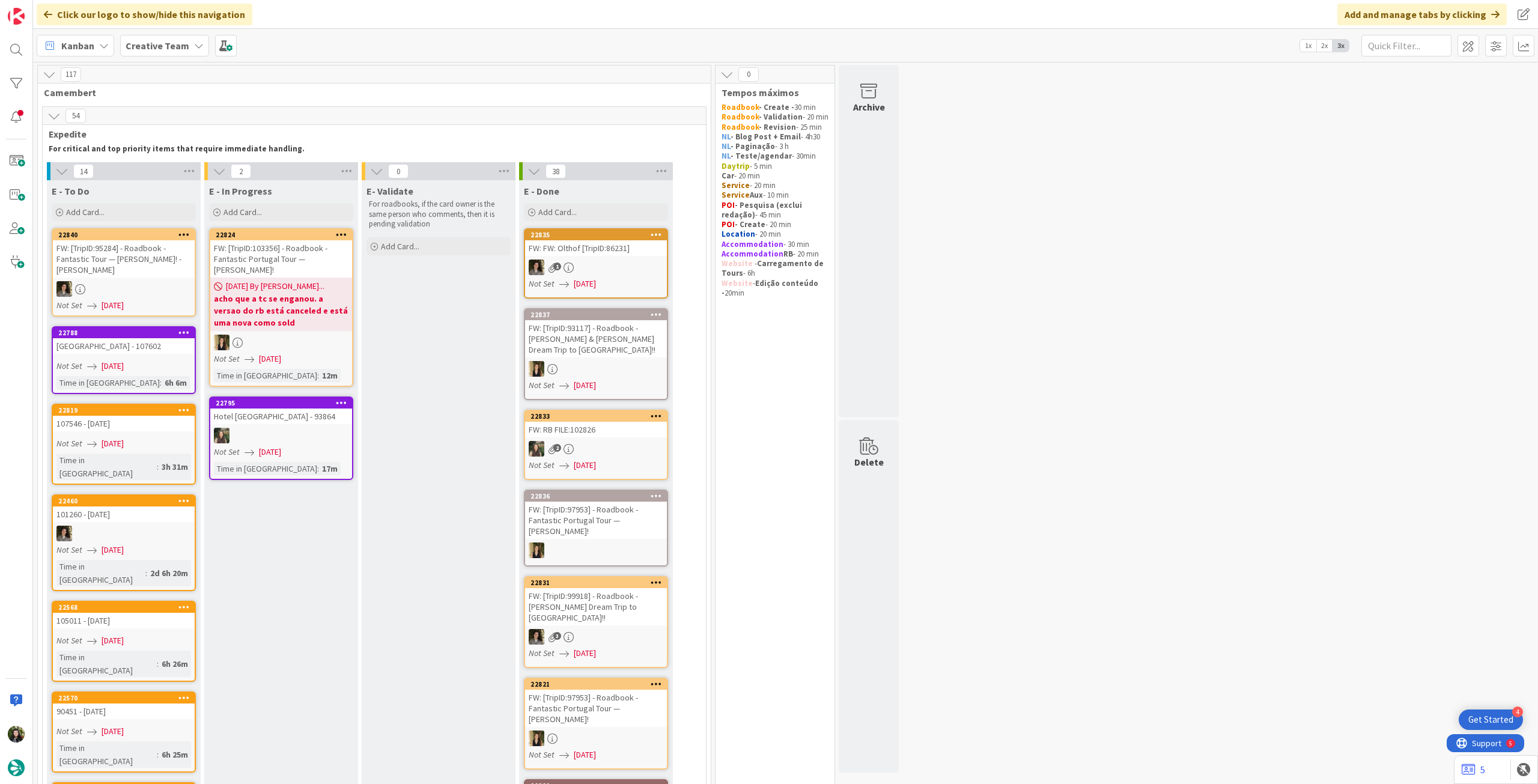
click at [323, 307] on b "acho que a tc se enganou. a versao do rb está canceled e está uma nova como sold" at bounding box center [281, 310] width 134 height 36
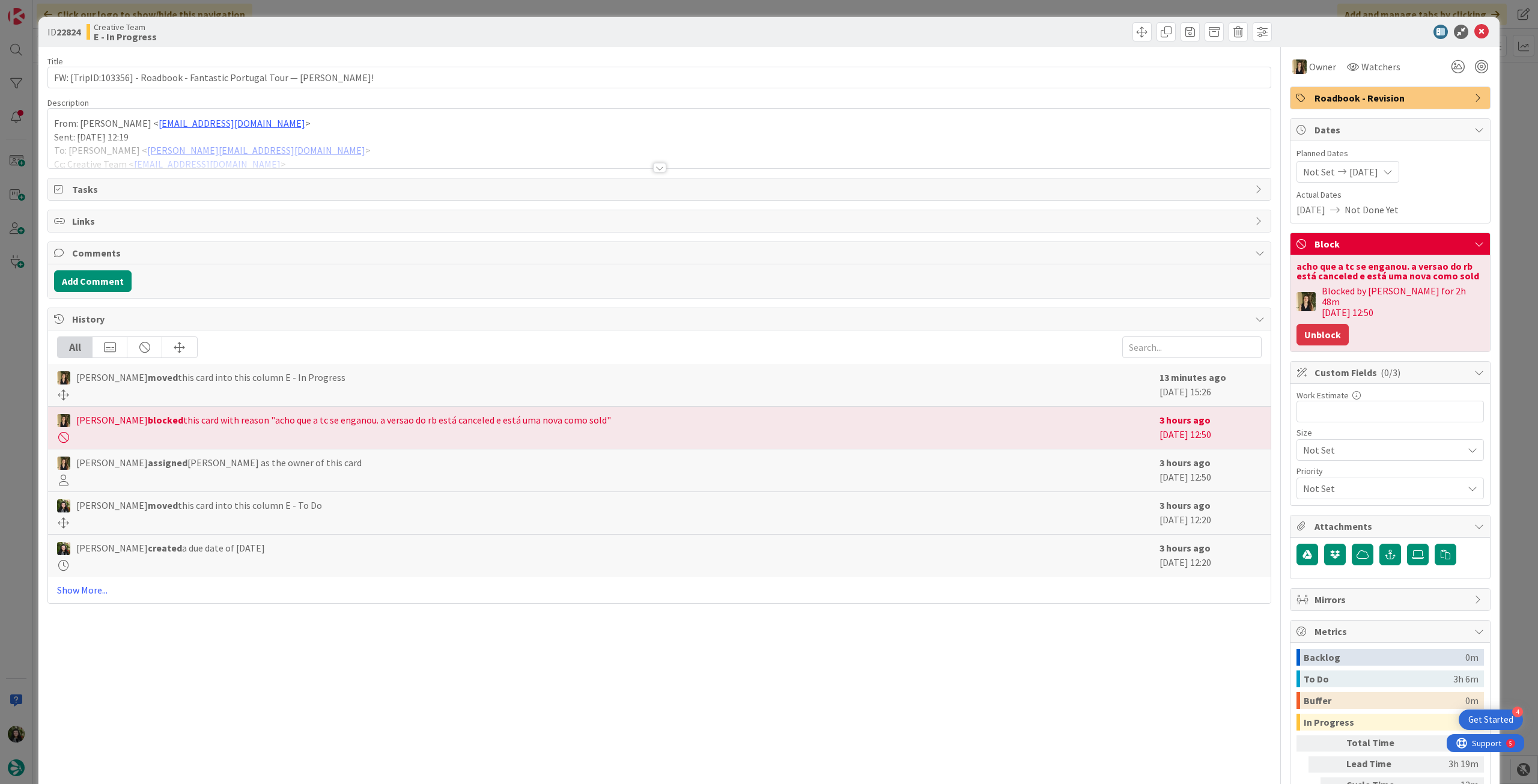
click at [1297, 328] on button "Unblock" at bounding box center [1323, 335] width 52 height 22
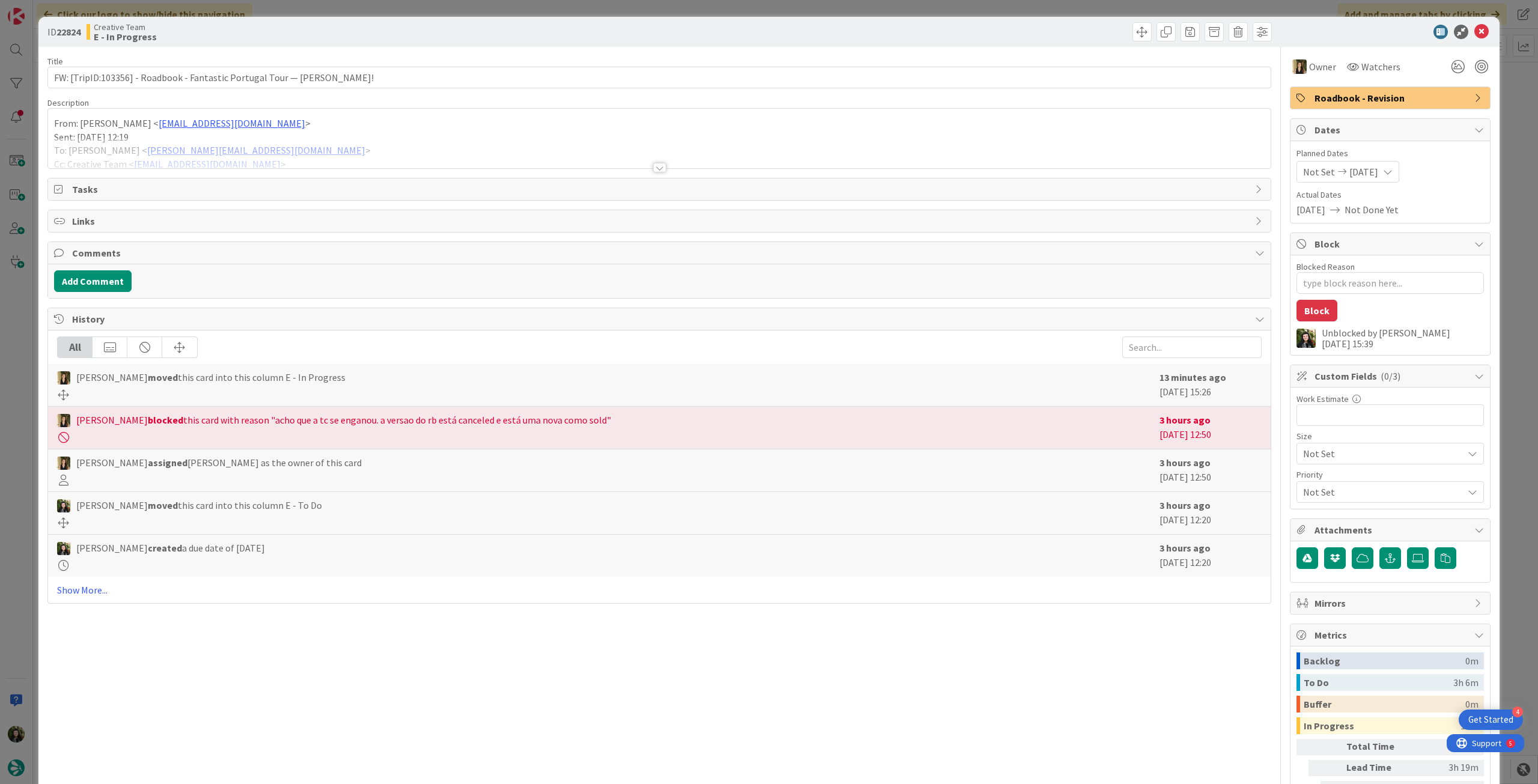
click at [1475, 34] on icon at bounding box center [1482, 32] width 15 height 15
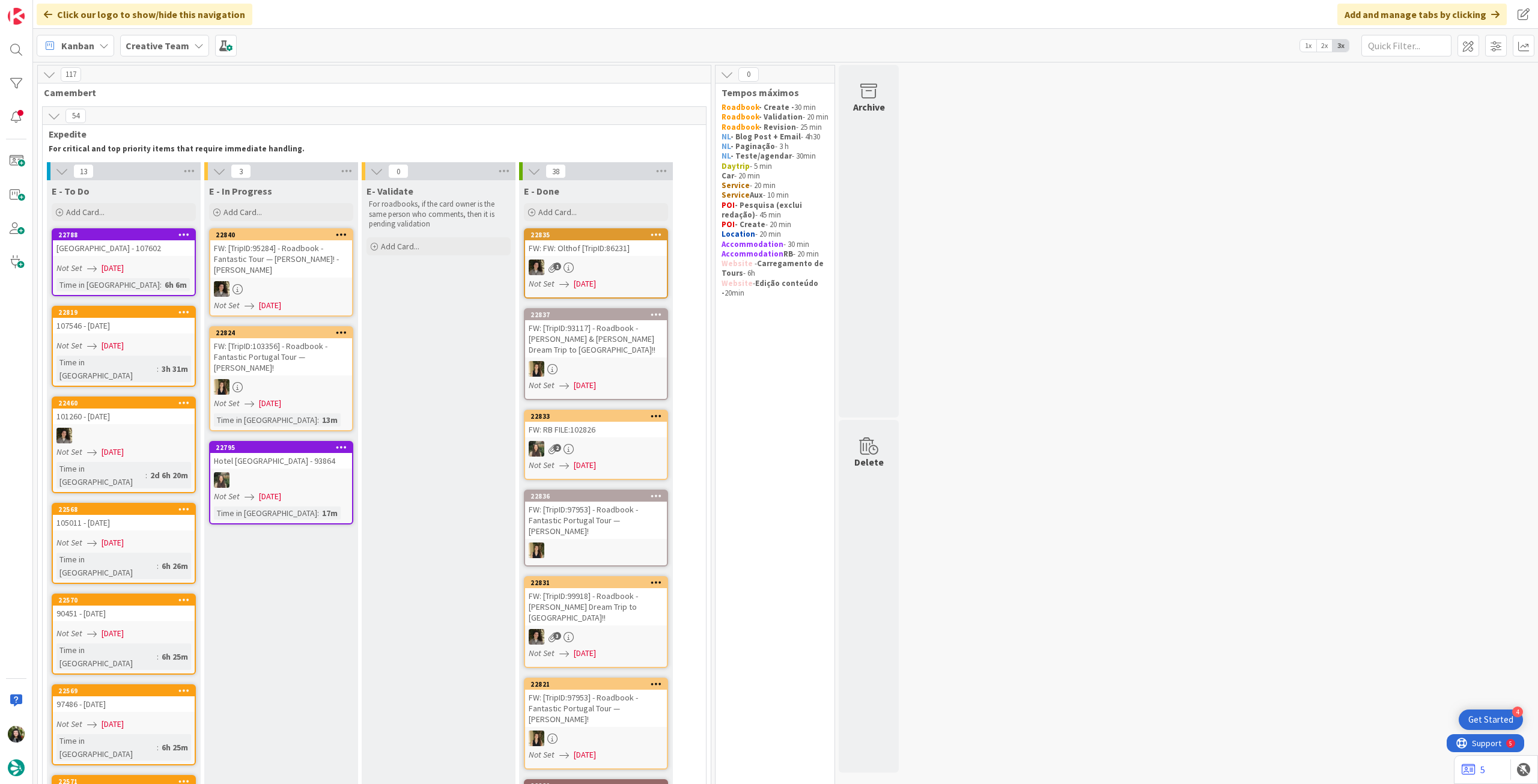
click at [172, 48] on b "Creative Team" at bounding box center [158, 45] width 64 height 12
click at [191, 174] on h4 "Creative Team - Análise" at bounding box center [207, 172] width 145 height 12
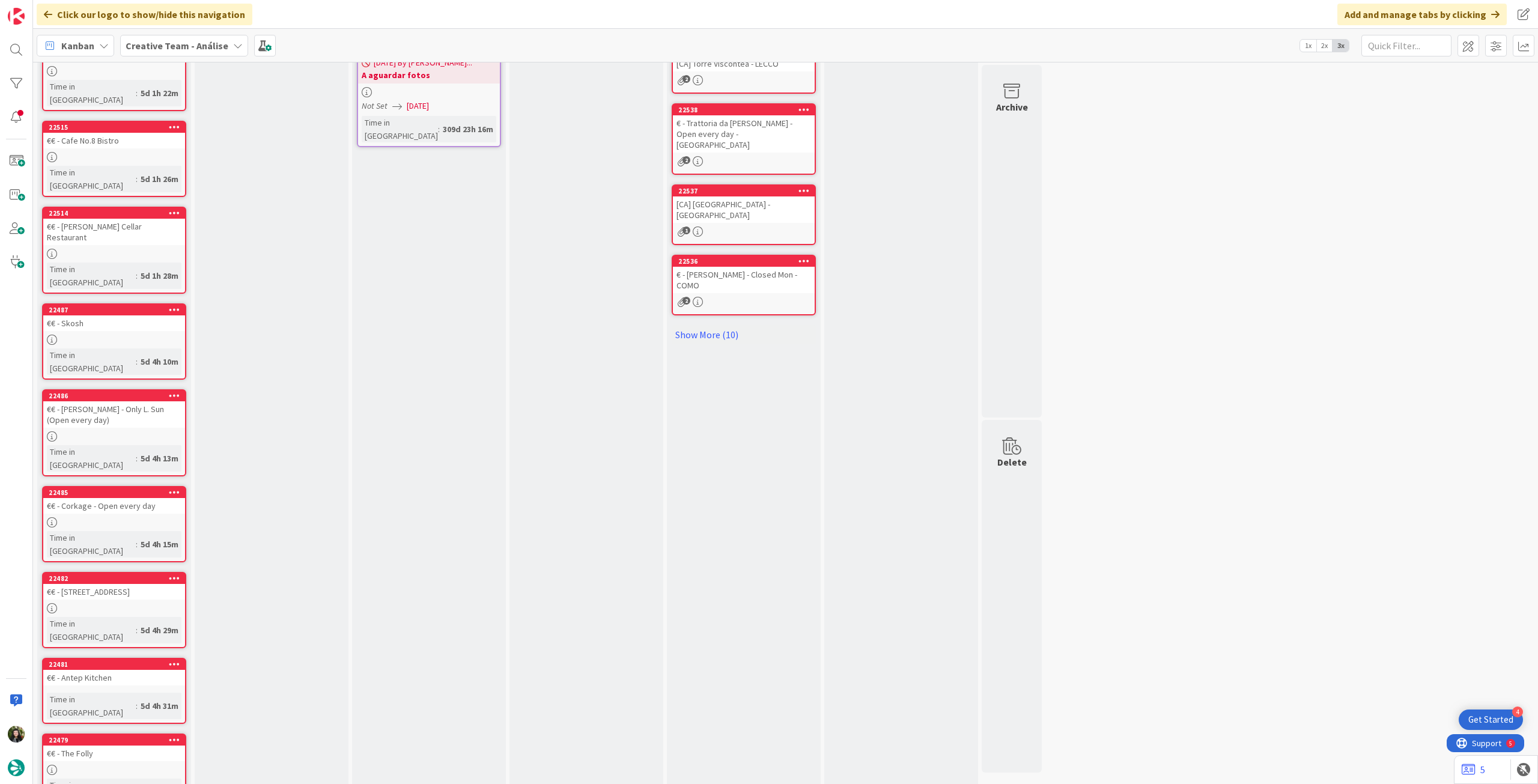
scroll to position [688, 0]
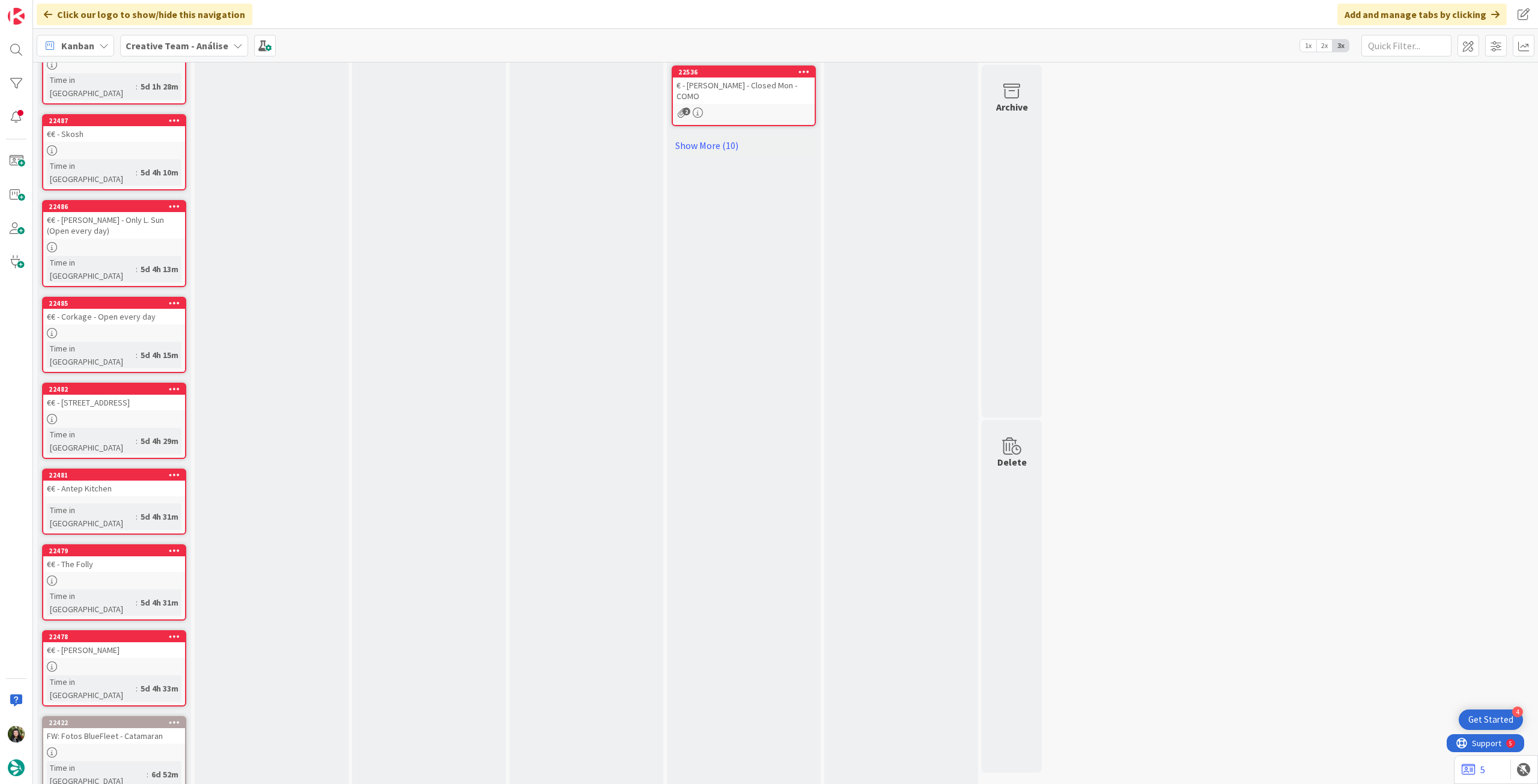
click at [188, 37] on div "Creative Team - Análise" at bounding box center [184, 46] width 128 height 22
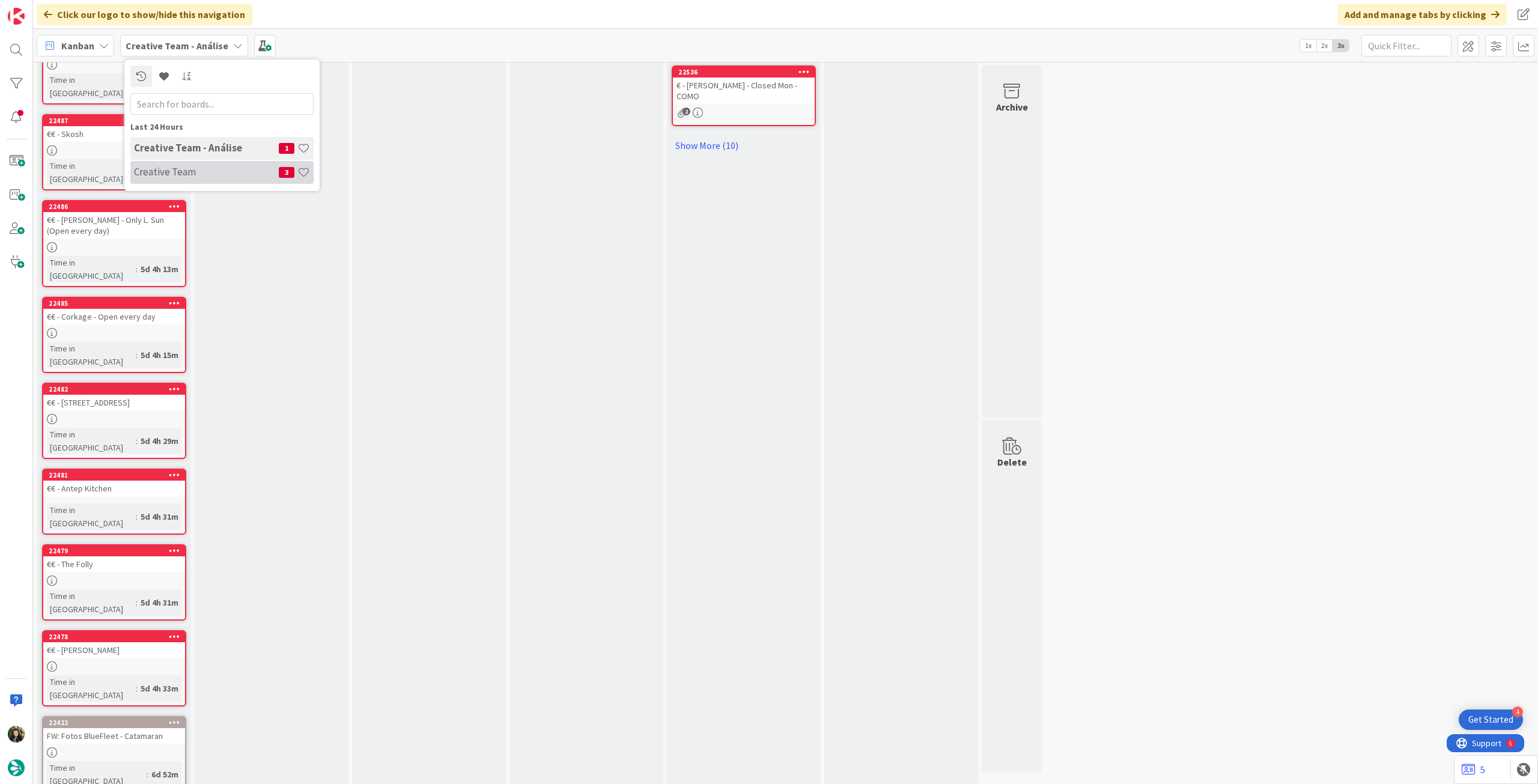
click at [167, 179] on div "Creative Team 3" at bounding box center [222, 172] width 184 height 23
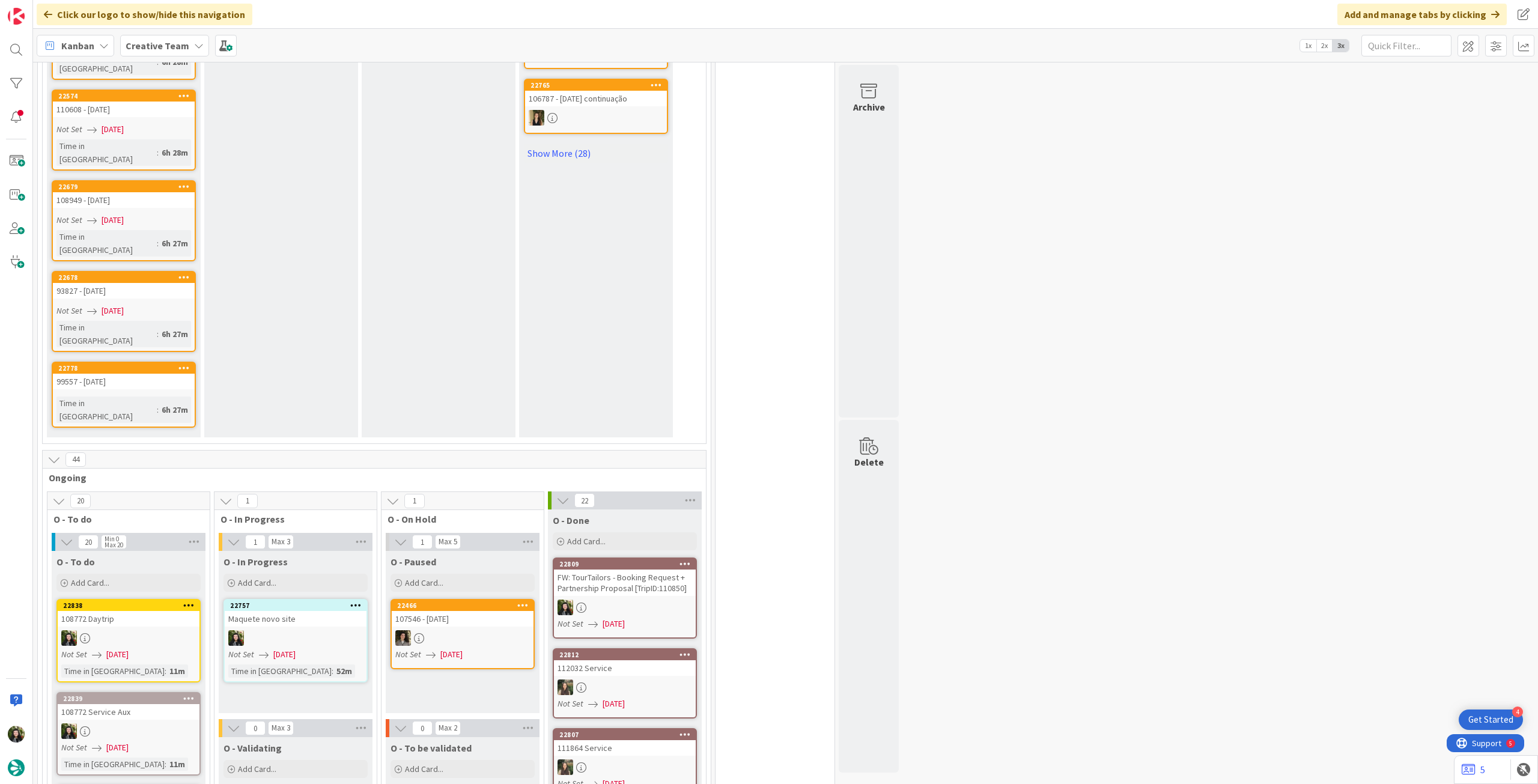
scroll to position [1041, 0]
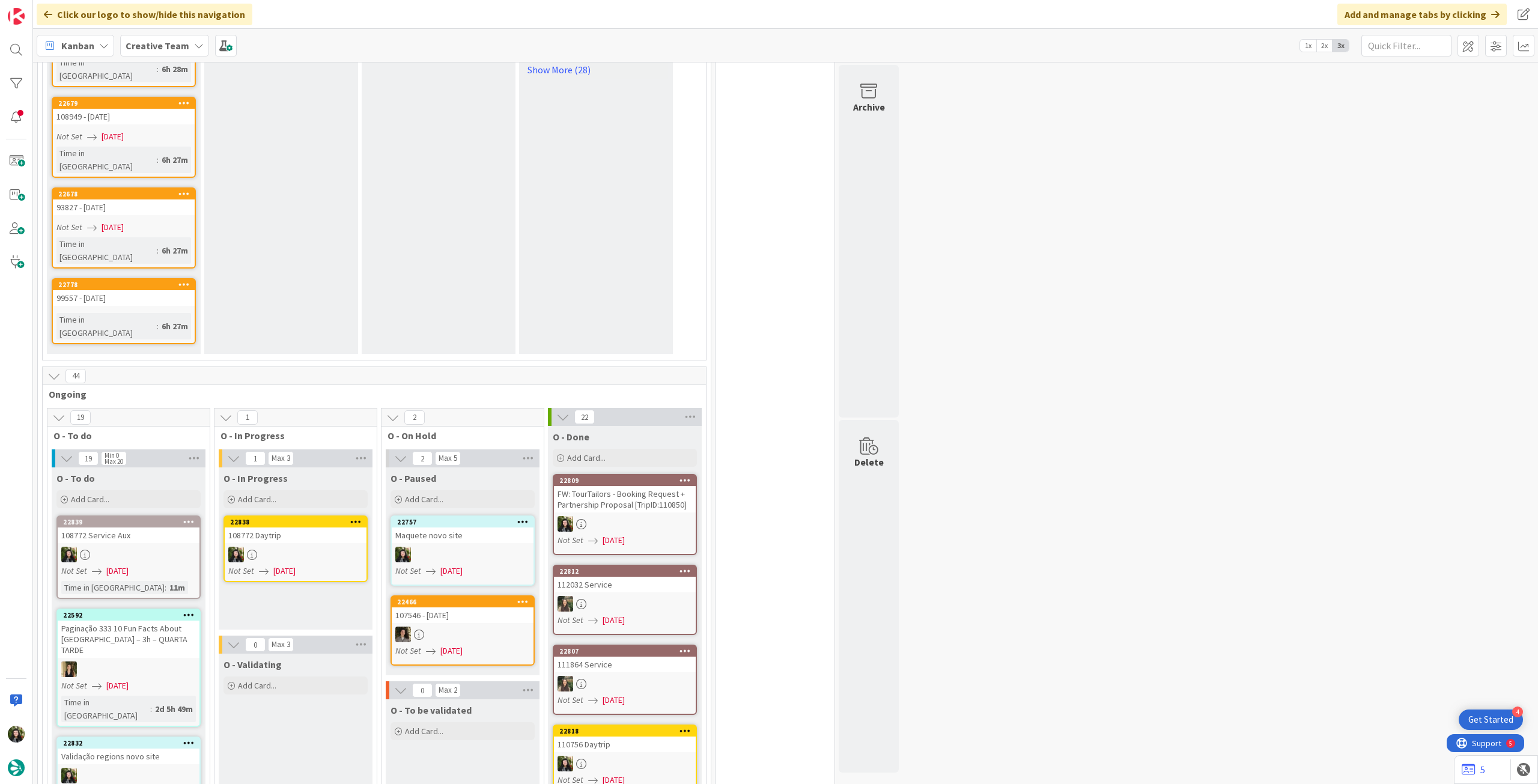
click at [291, 547] on div at bounding box center [296, 555] width 142 height 15
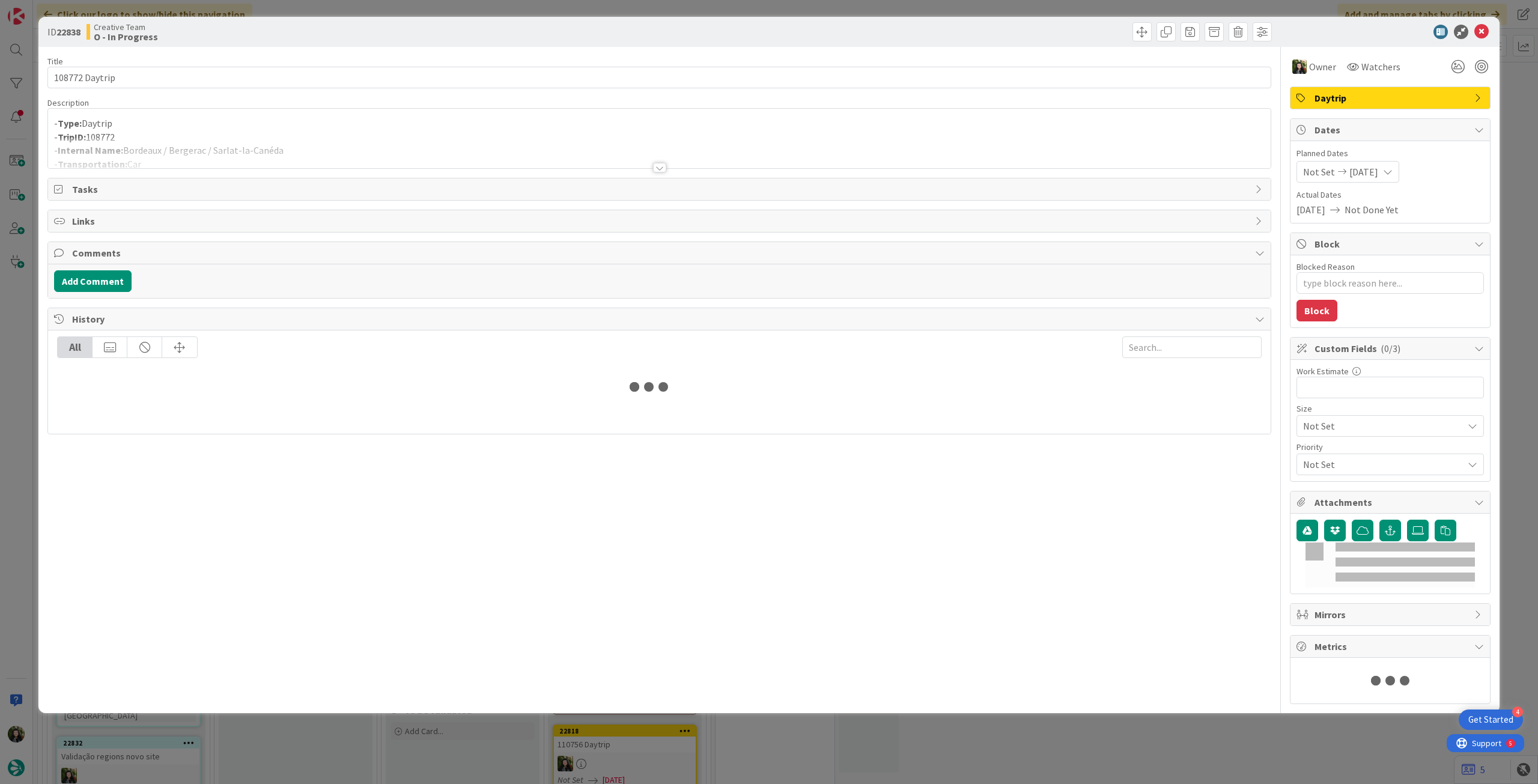
click at [217, 146] on div at bounding box center [659, 153] width 1223 height 31
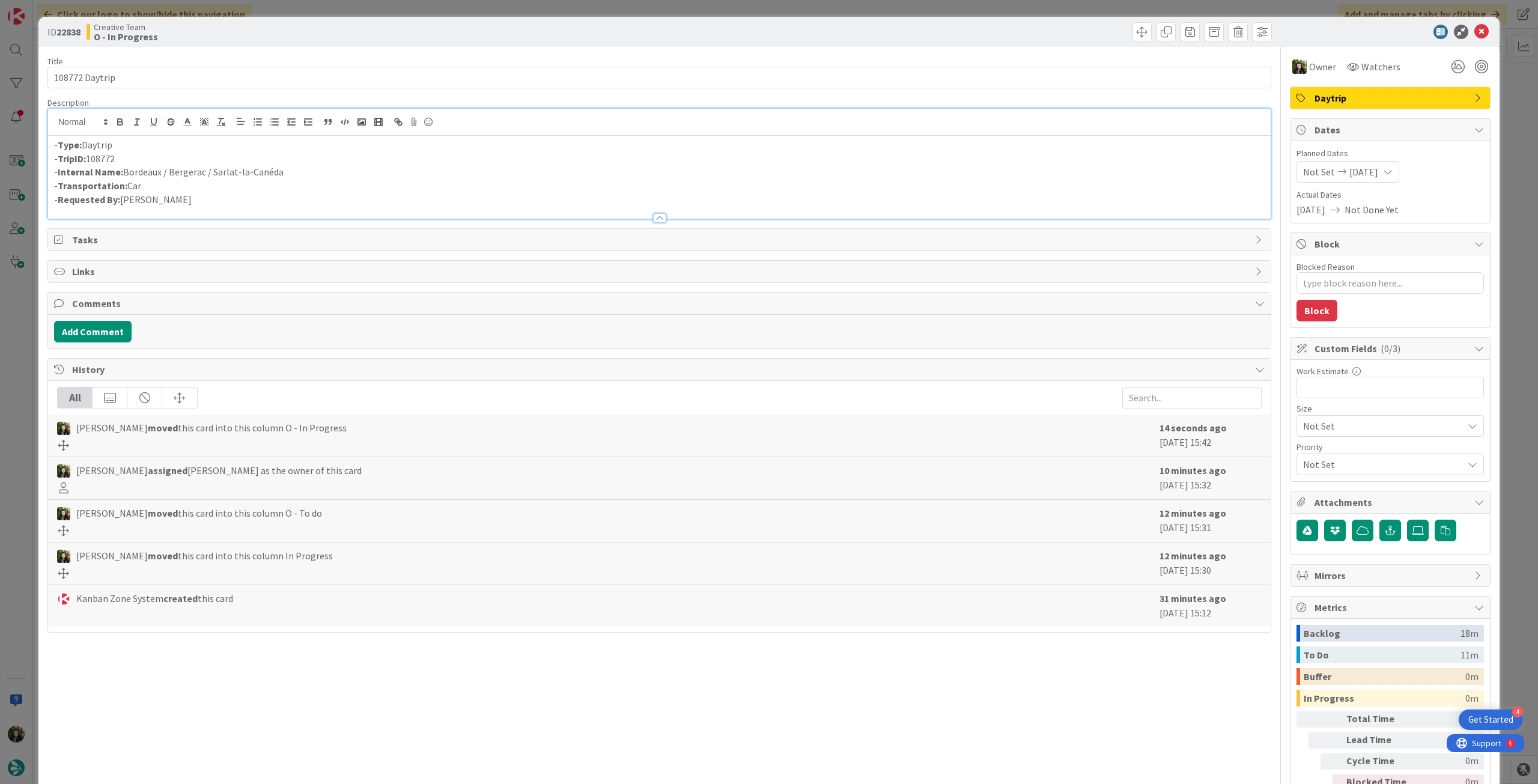
drag, startPoint x: 226, startPoint y: 174, endPoint x: 126, endPoint y: 174, distance: 100.0
click at [126, 174] on p "- Internal Name: Bordeaux / Bergerac / Sarlat-la-Canéda" at bounding box center [660, 172] width 1211 height 14
copy p "Bordeaux / Bergerac / Sarlat-la-Canéda"
click at [1475, 27] on icon at bounding box center [1482, 32] width 15 height 15
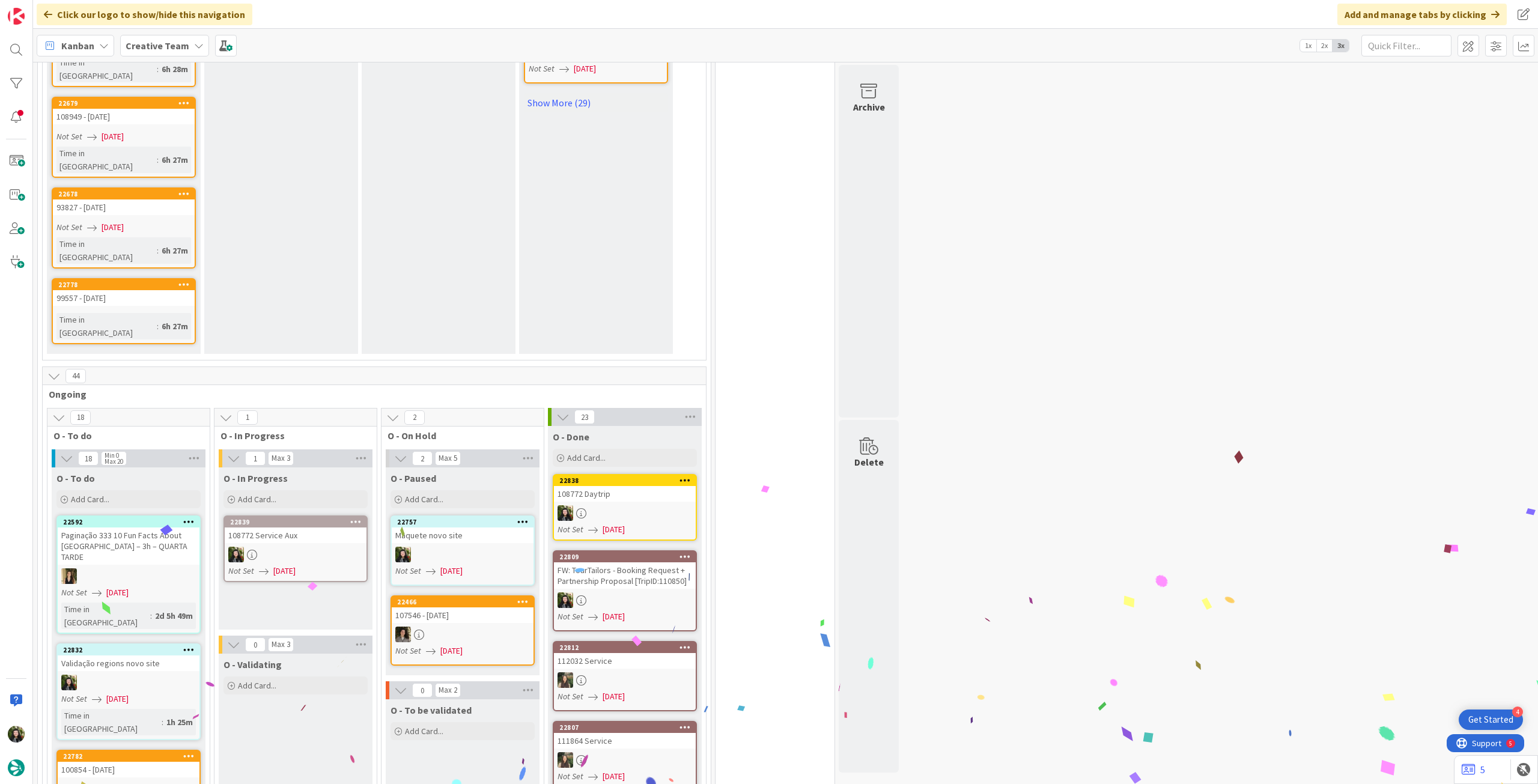
click at [288, 527] on div "108772 Service Aux" at bounding box center [296, 535] width 142 height 15
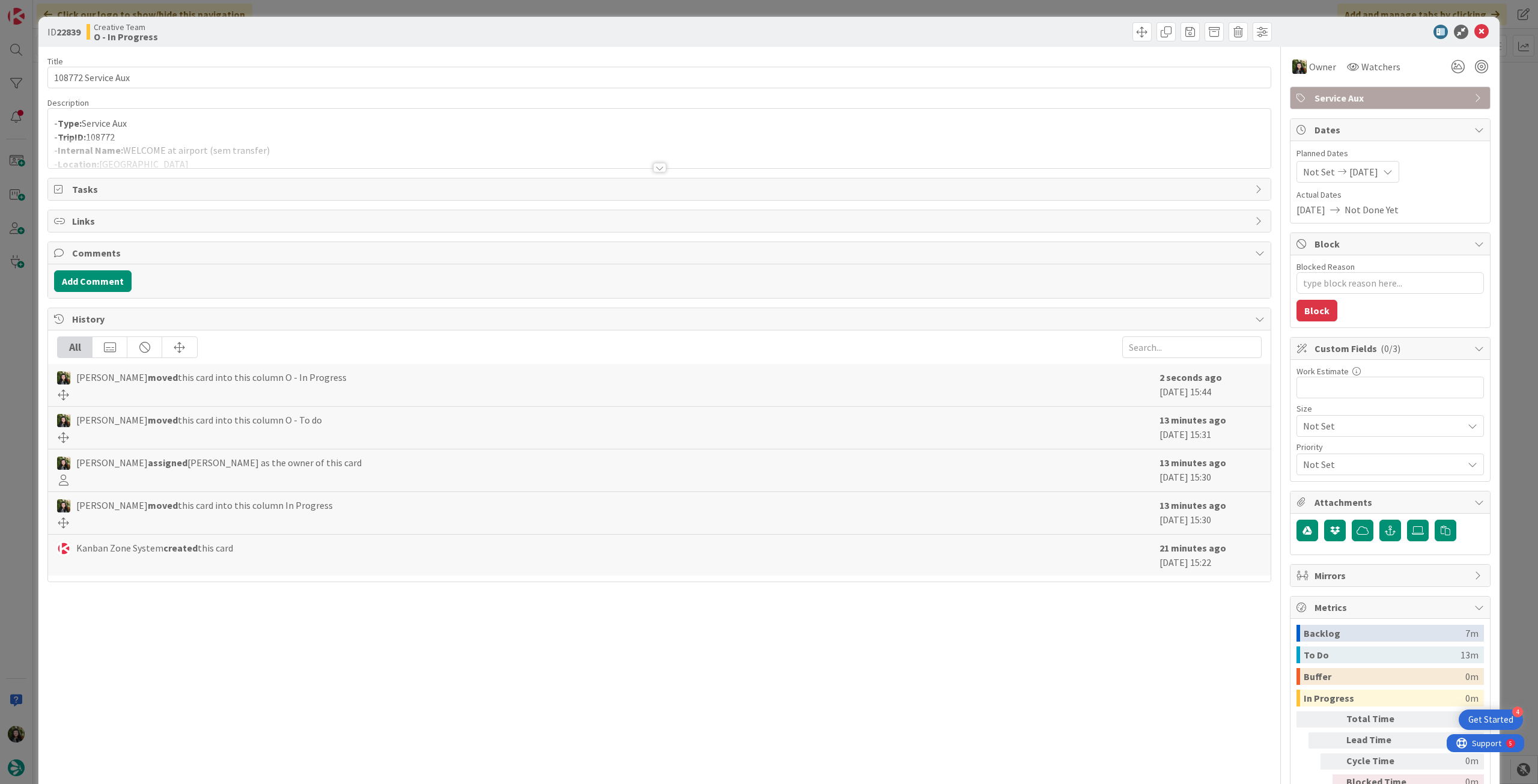
click at [238, 147] on div at bounding box center [659, 153] width 1223 height 31
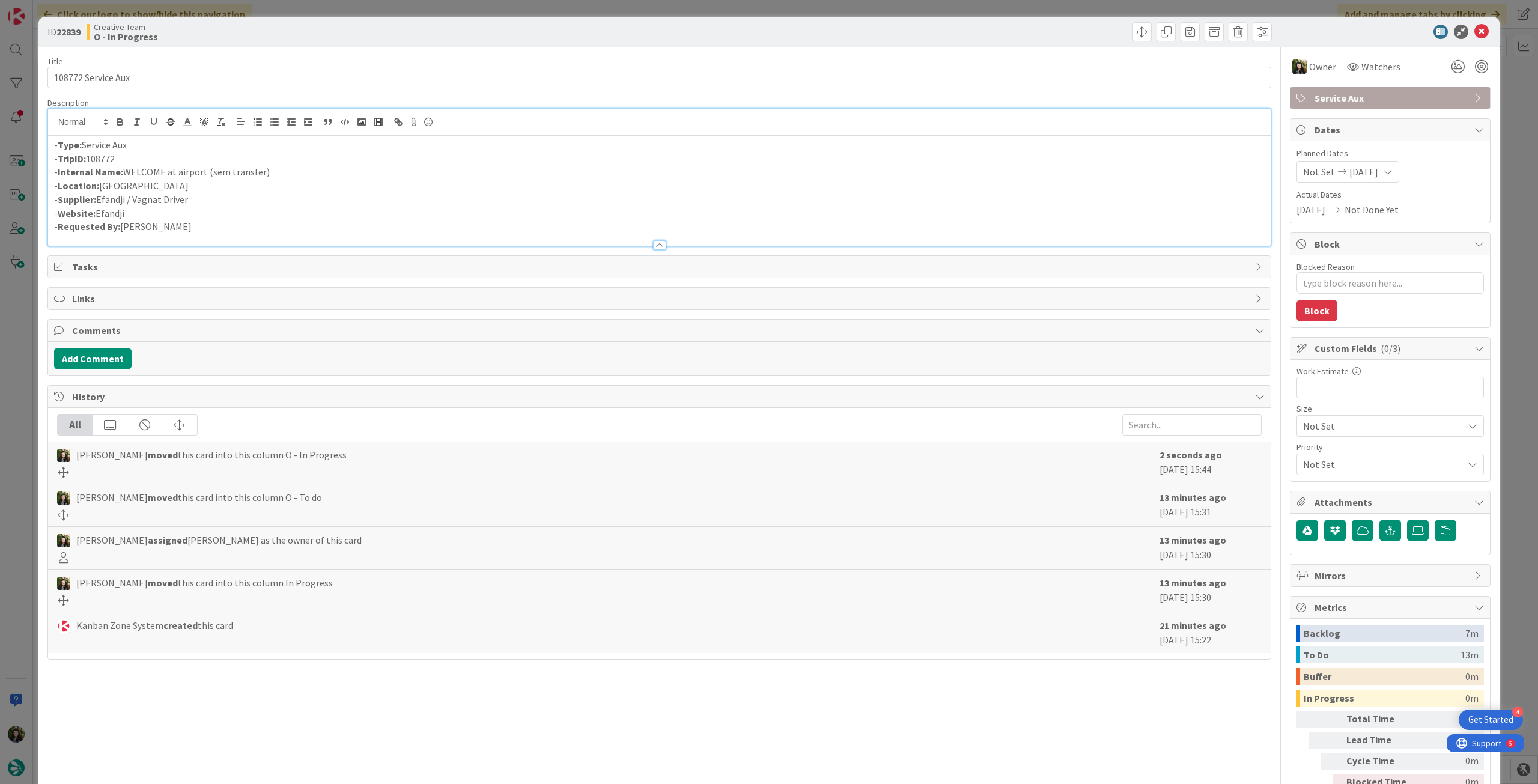
drag, startPoint x: 271, startPoint y: 169, endPoint x: 126, endPoint y: 172, distance: 145.0
click at [126, 172] on p "- Internal Name: WELCOME at airport (sem transfer)" at bounding box center [660, 172] width 1211 height 14
copy p "WELCOME at airport (sem transfer)"
drag, startPoint x: 101, startPoint y: 200, endPoint x: 127, endPoint y: 200, distance: 26.0
click at [127, 200] on p "- Supplier: Efandji / Vagnat Driver" at bounding box center [660, 200] width 1211 height 14
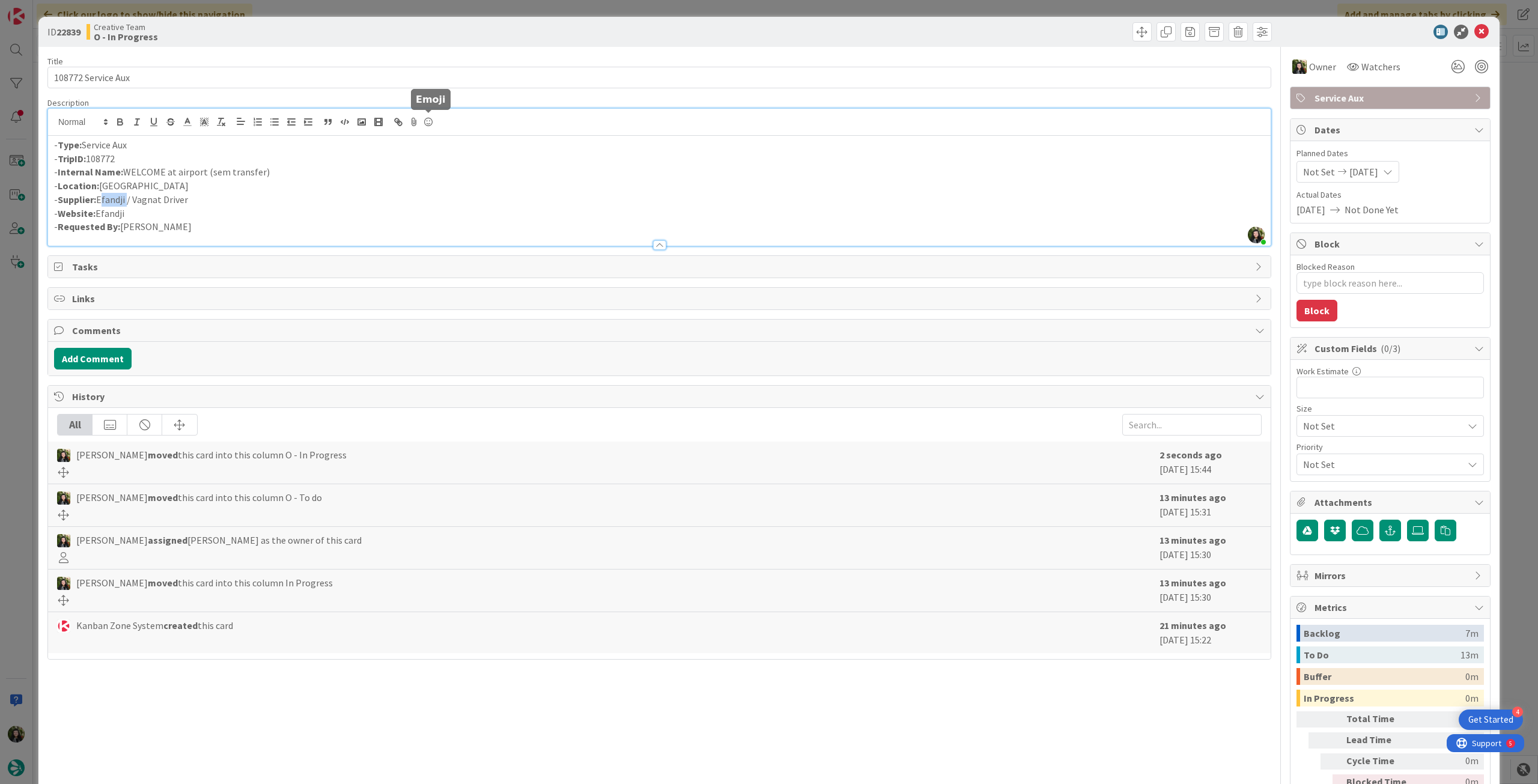
copy p "Efandji"
click at [1475, 34] on icon at bounding box center [1482, 32] width 15 height 15
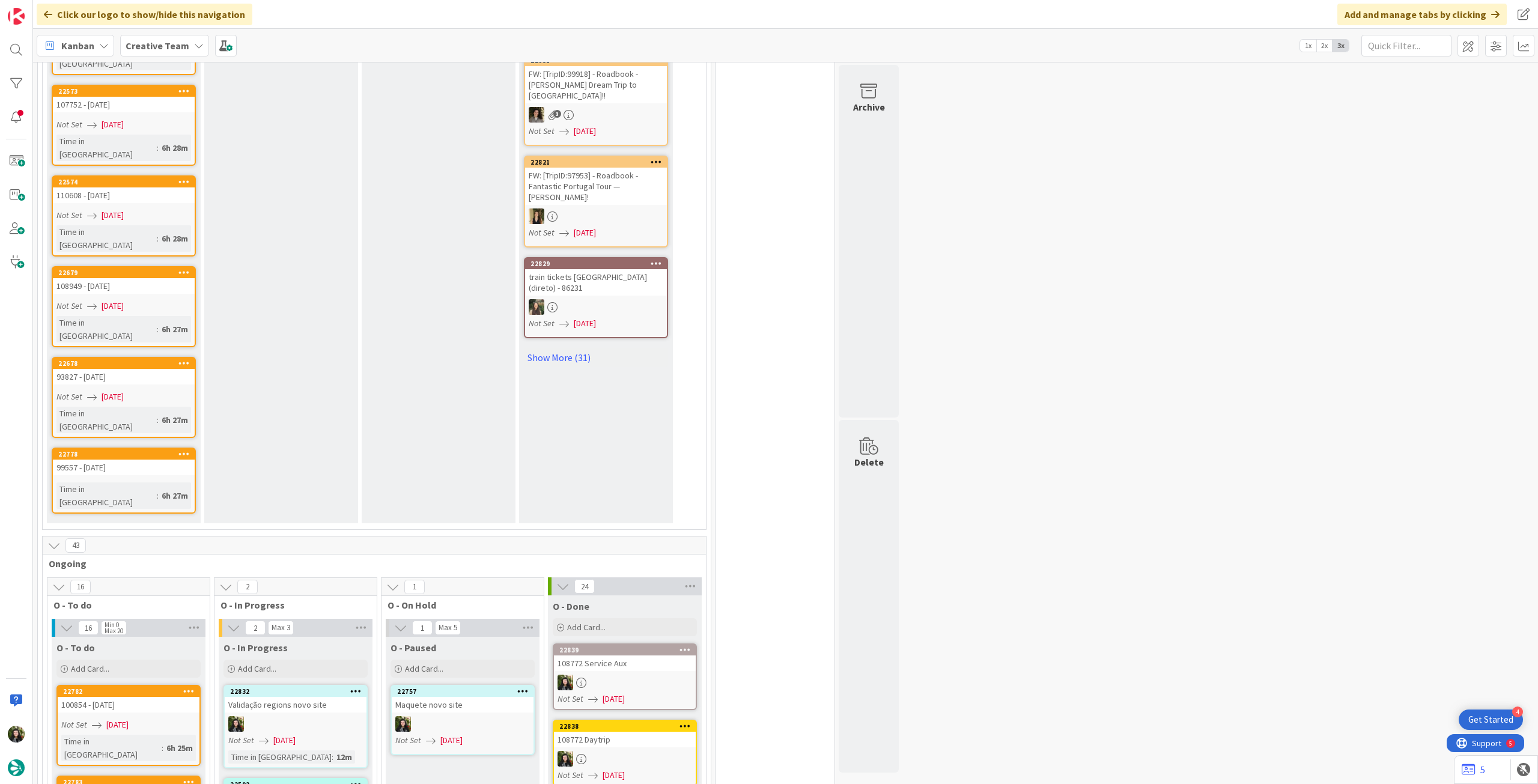
scroll to position [1044, 0]
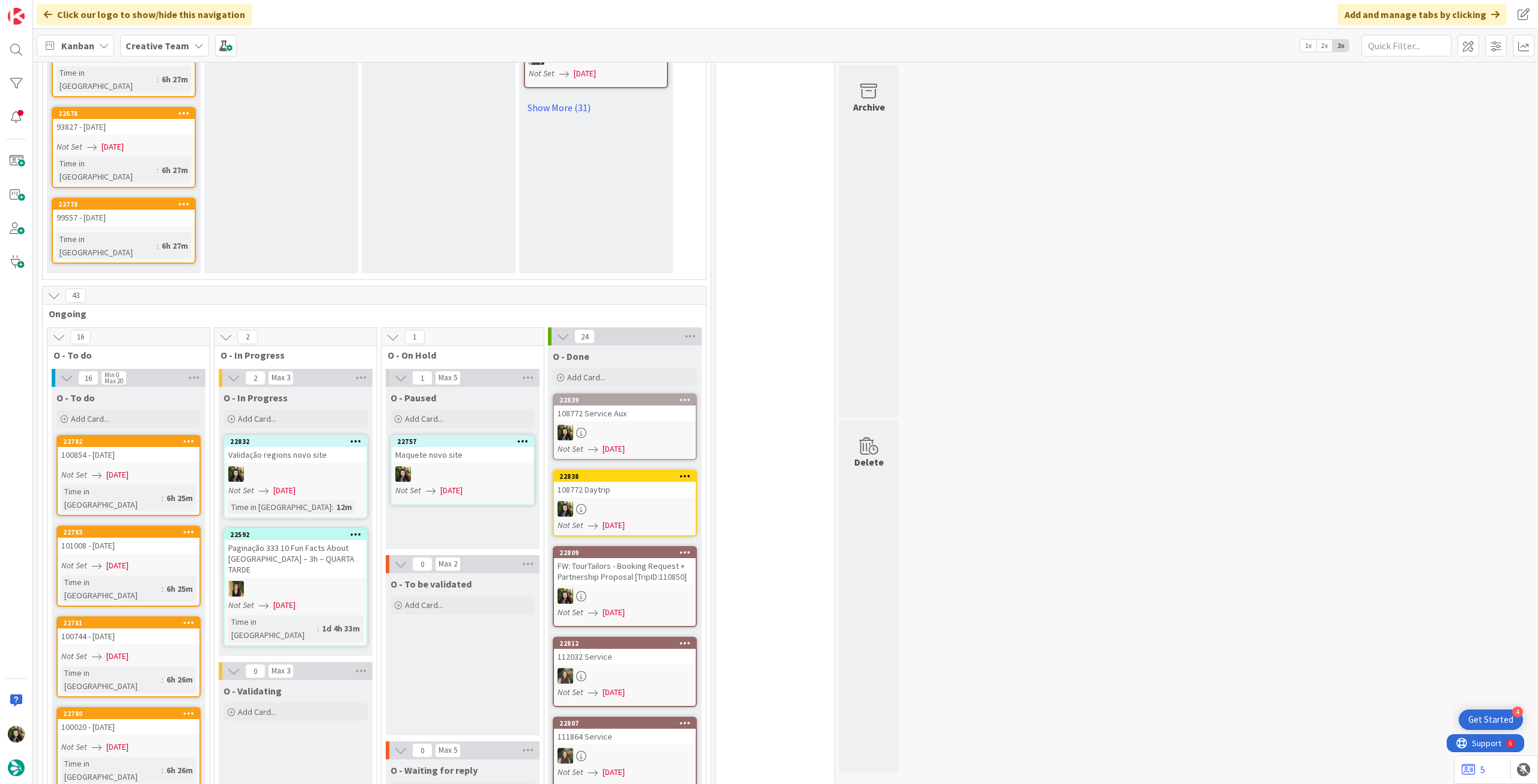
drag, startPoint x: 155, startPoint y: 45, endPoint x: 156, endPoint y: 59, distance: 14.0
click at [155, 45] on b "Creative Team" at bounding box center [158, 45] width 64 height 12
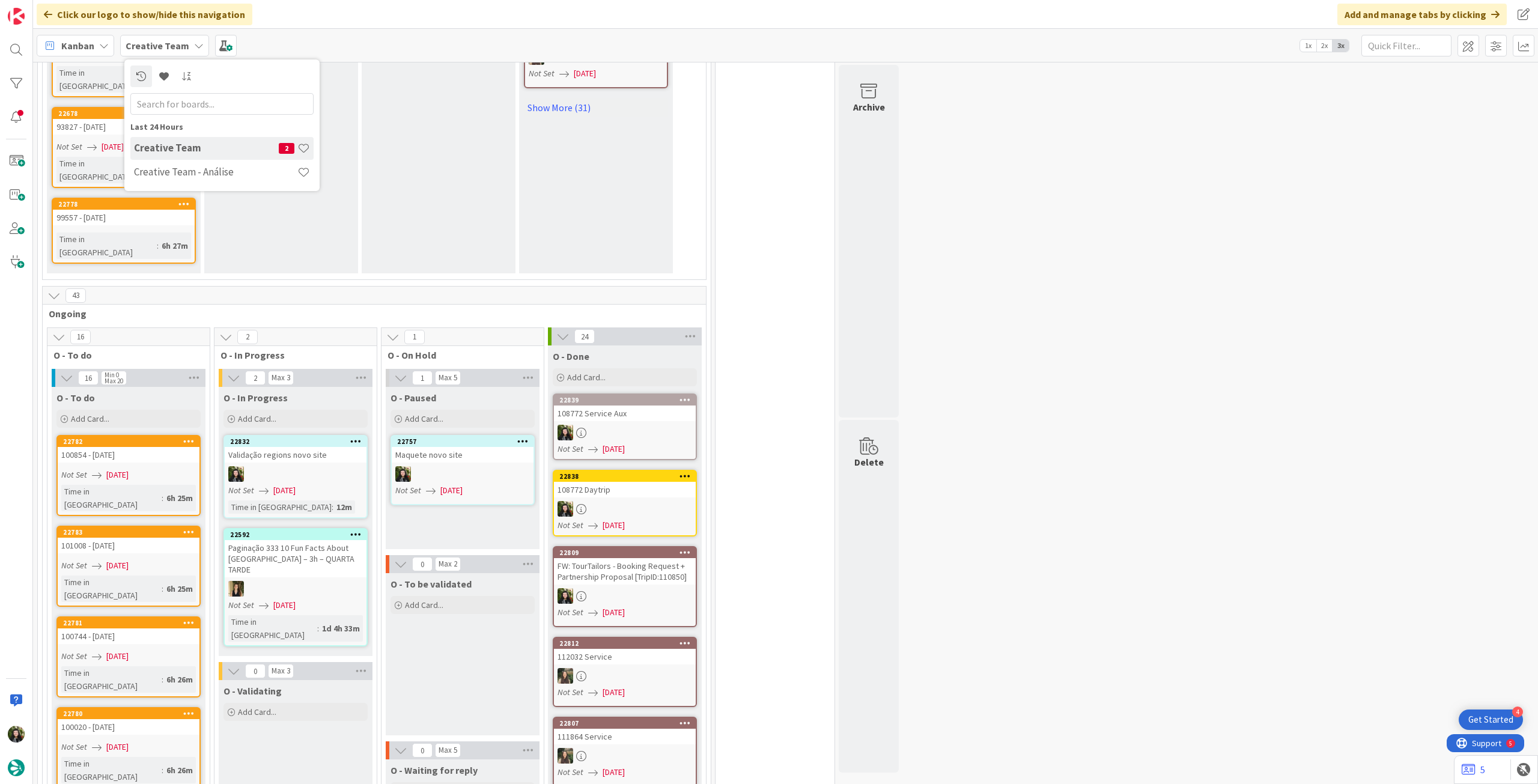
click at [172, 169] on h4 "Creative Team - Análise" at bounding box center [216, 172] width 163 height 12
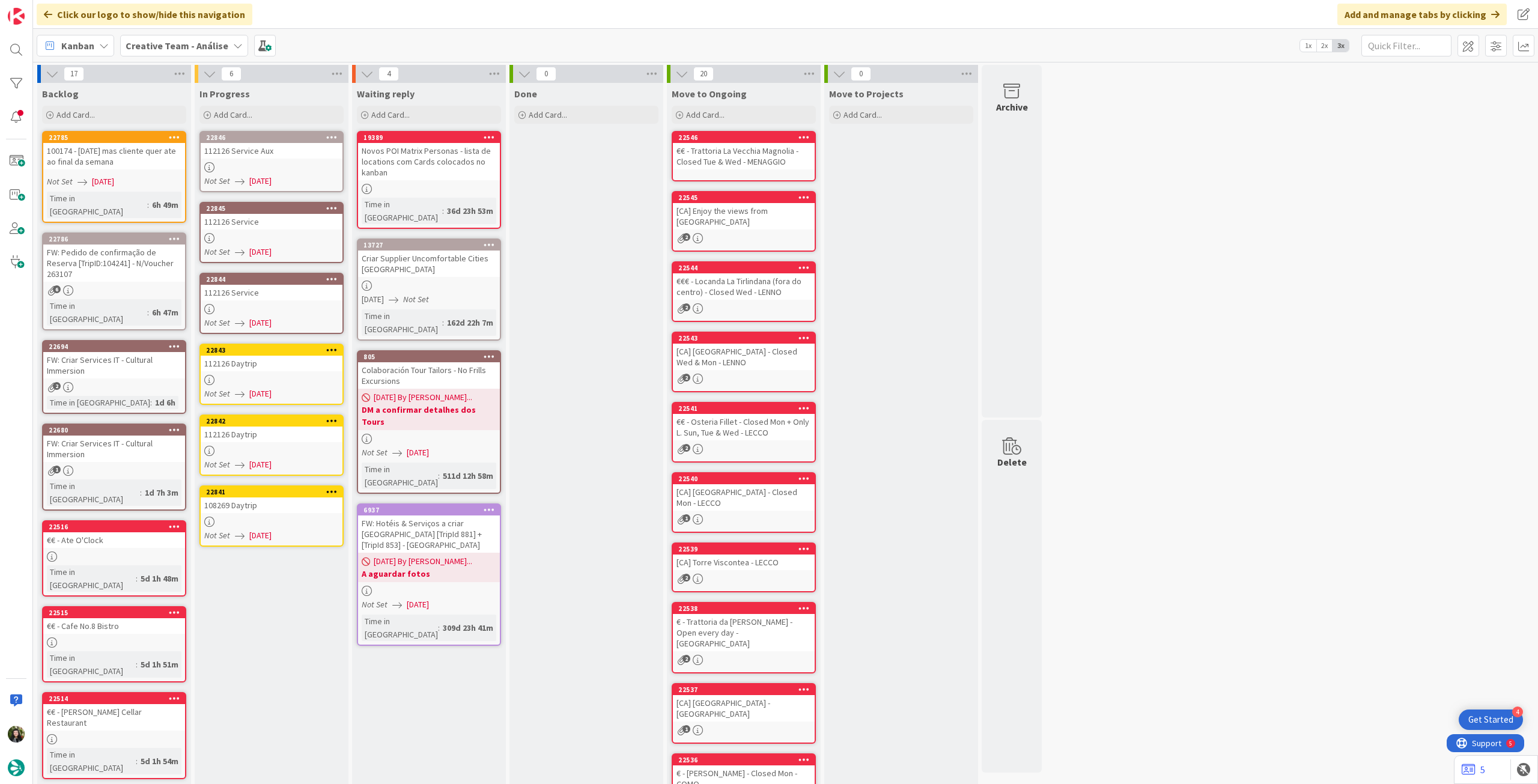
click at [295, 362] on div "112126 Daytrip" at bounding box center [271, 364] width 142 height 15
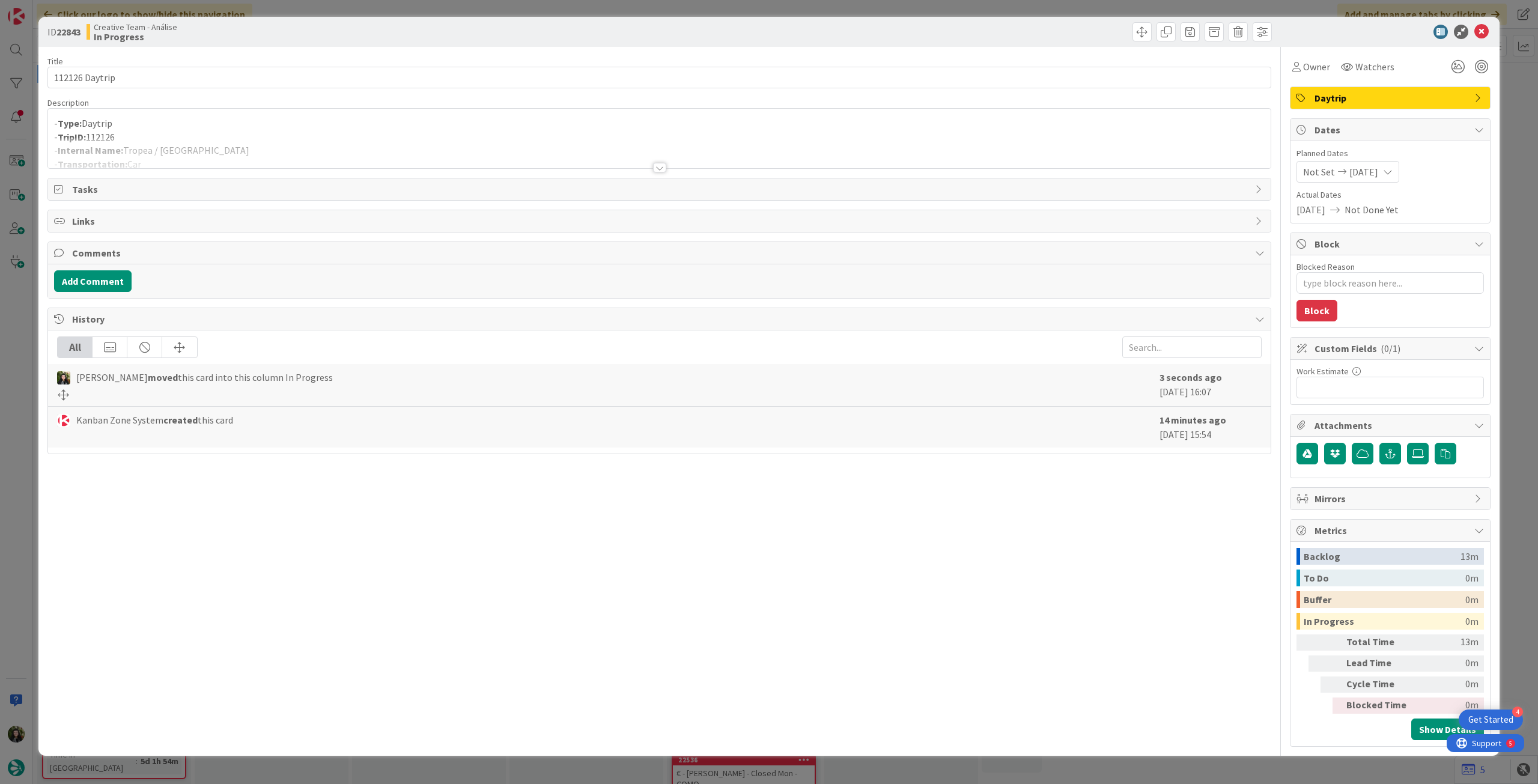
click at [293, 148] on div at bounding box center [659, 153] width 1223 height 31
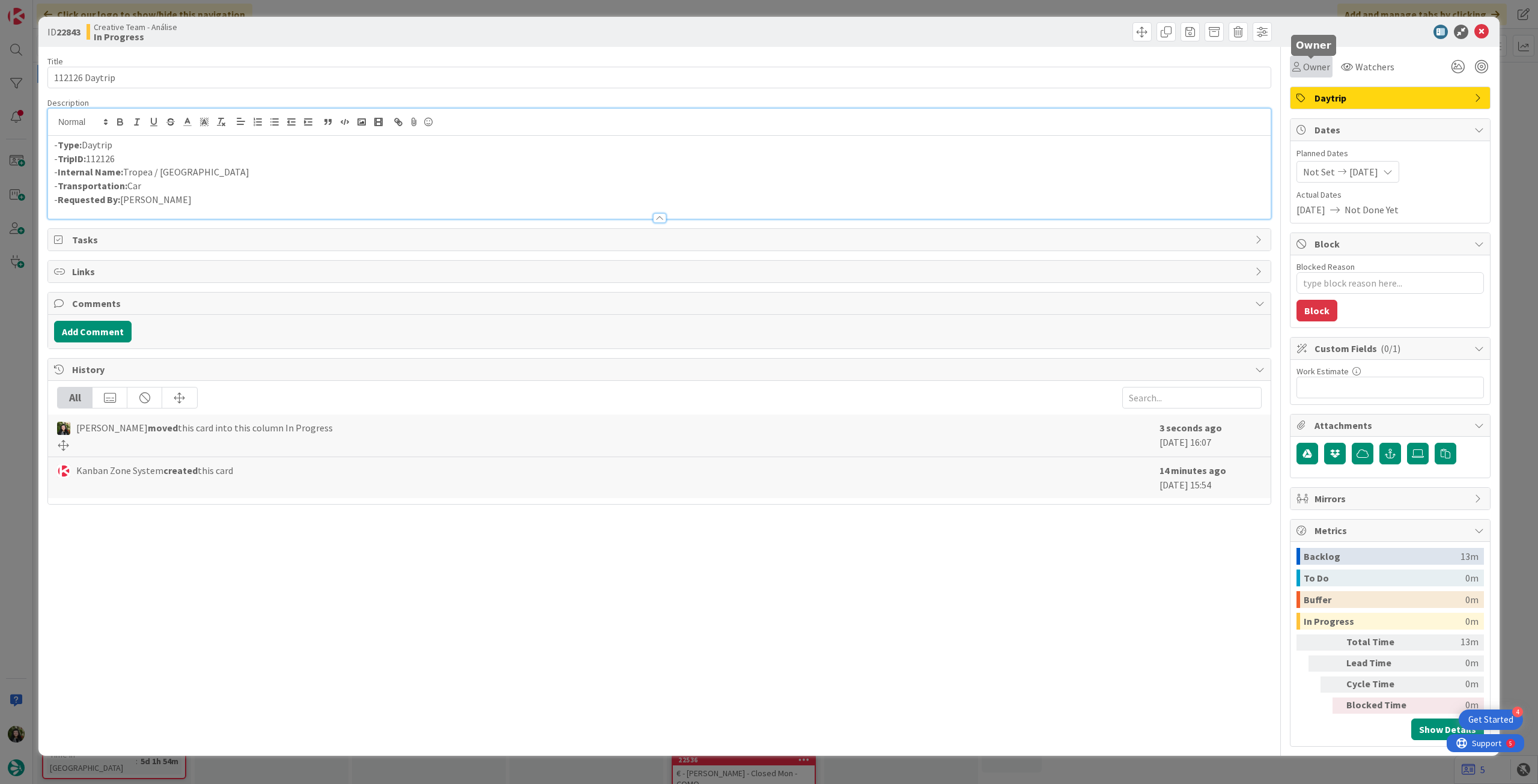
click at [1308, 70] on span "Owner" at bounding box center [1316, 67] width 27 height 15
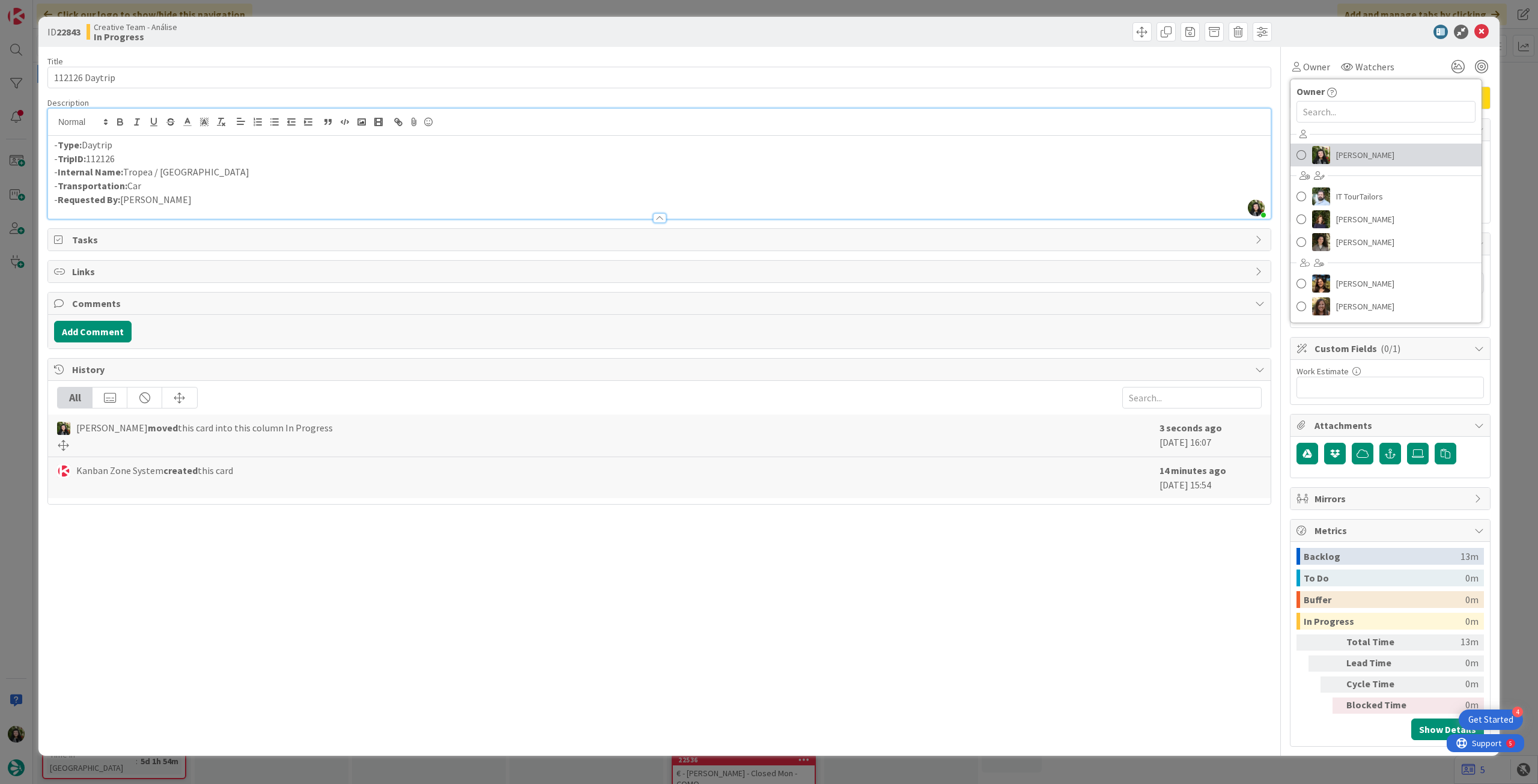
click at [1395, 155] on link "Beatriz Cassona" at bounding box center [1386, 155] width 191 height 23
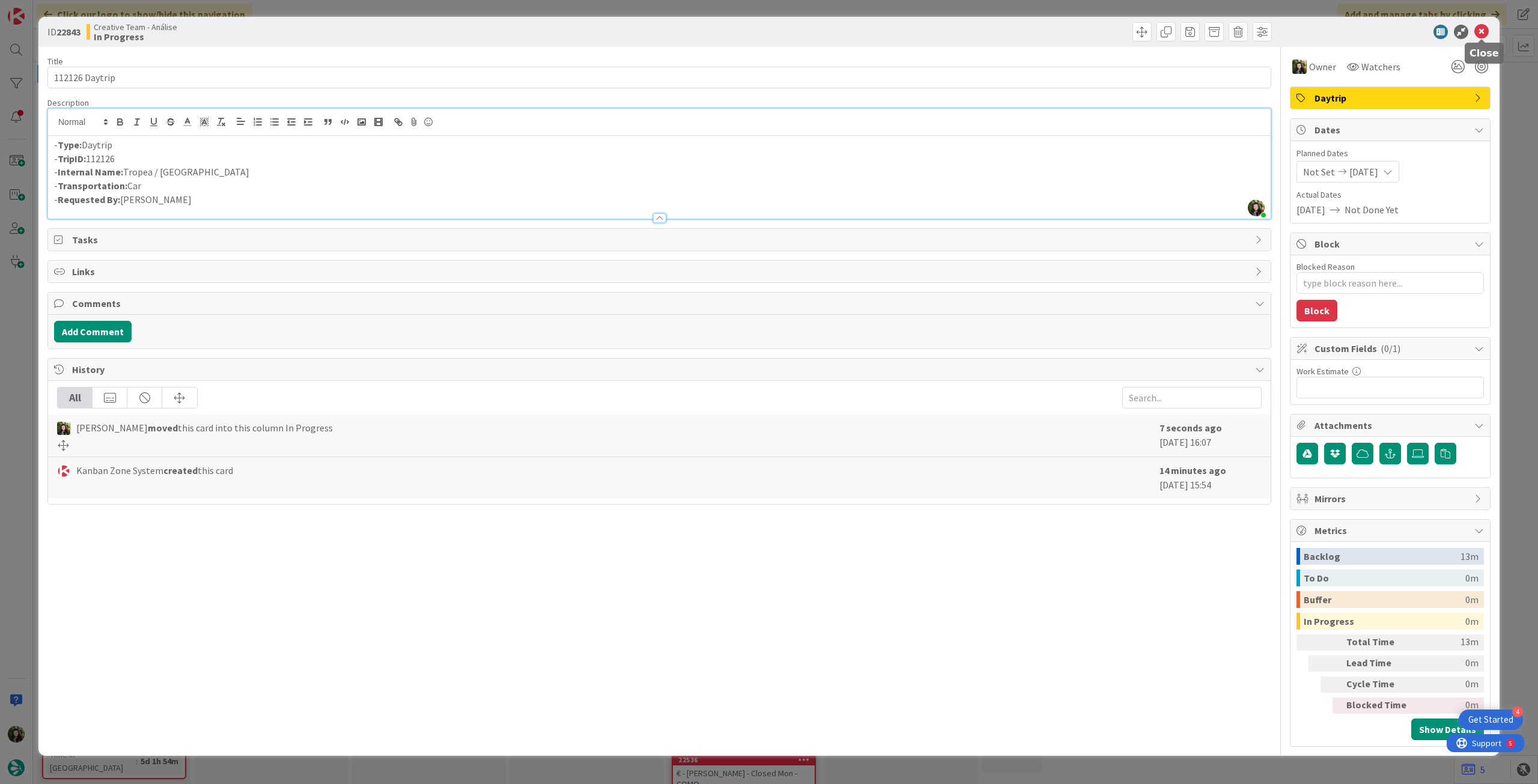
drag, startPoint x: 1482, startPoint y: 31, endPoint x: 1184, endPoint y: 130, distance: 314.0
click at [1481, 31] on icon at bounding box center [1482, 32] width 15 height 15
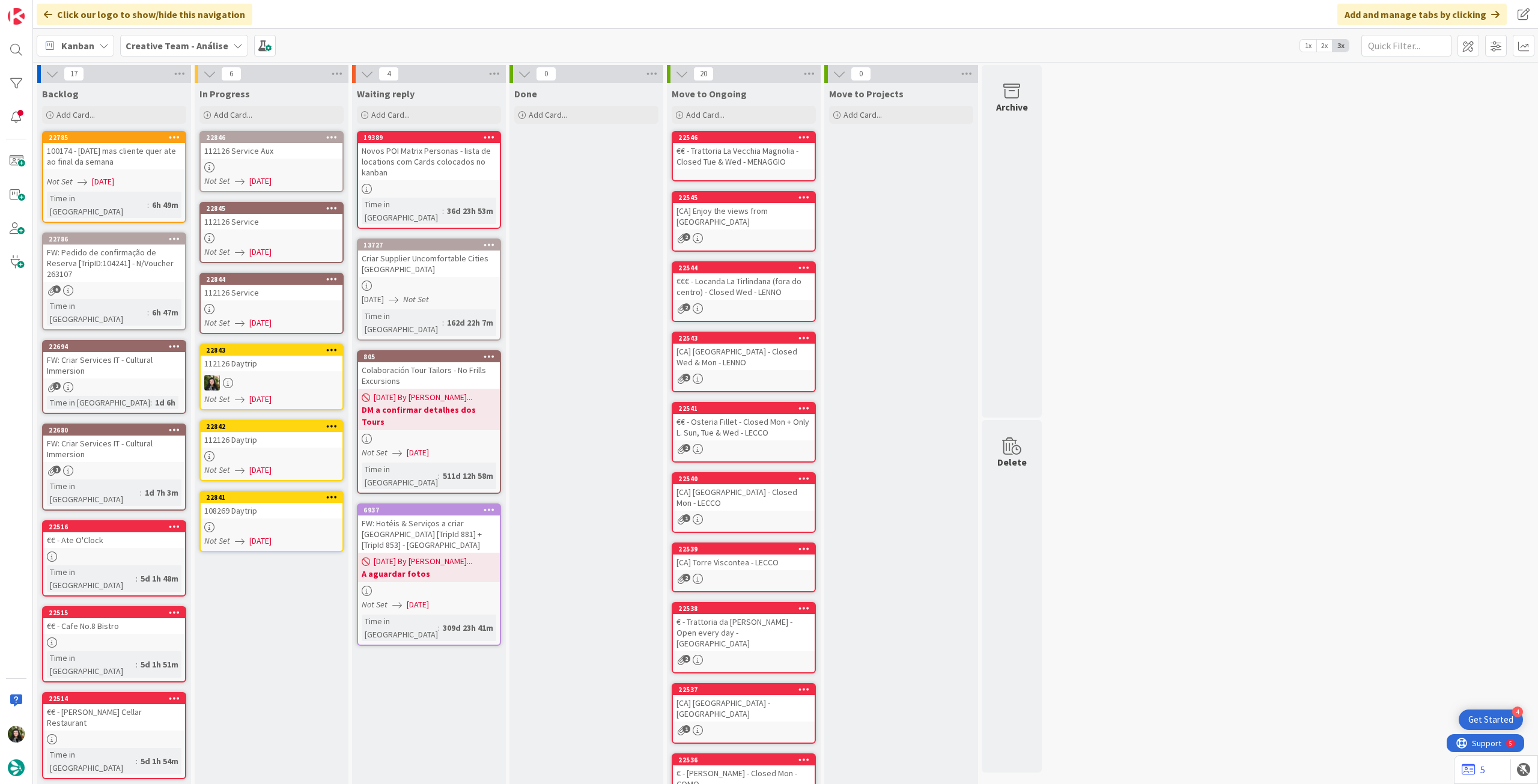
click at [264, 448] on link "22842 112126 Daytrip Not Set 10/09/2025" at bounding box center [271, 450] width 144 height 61
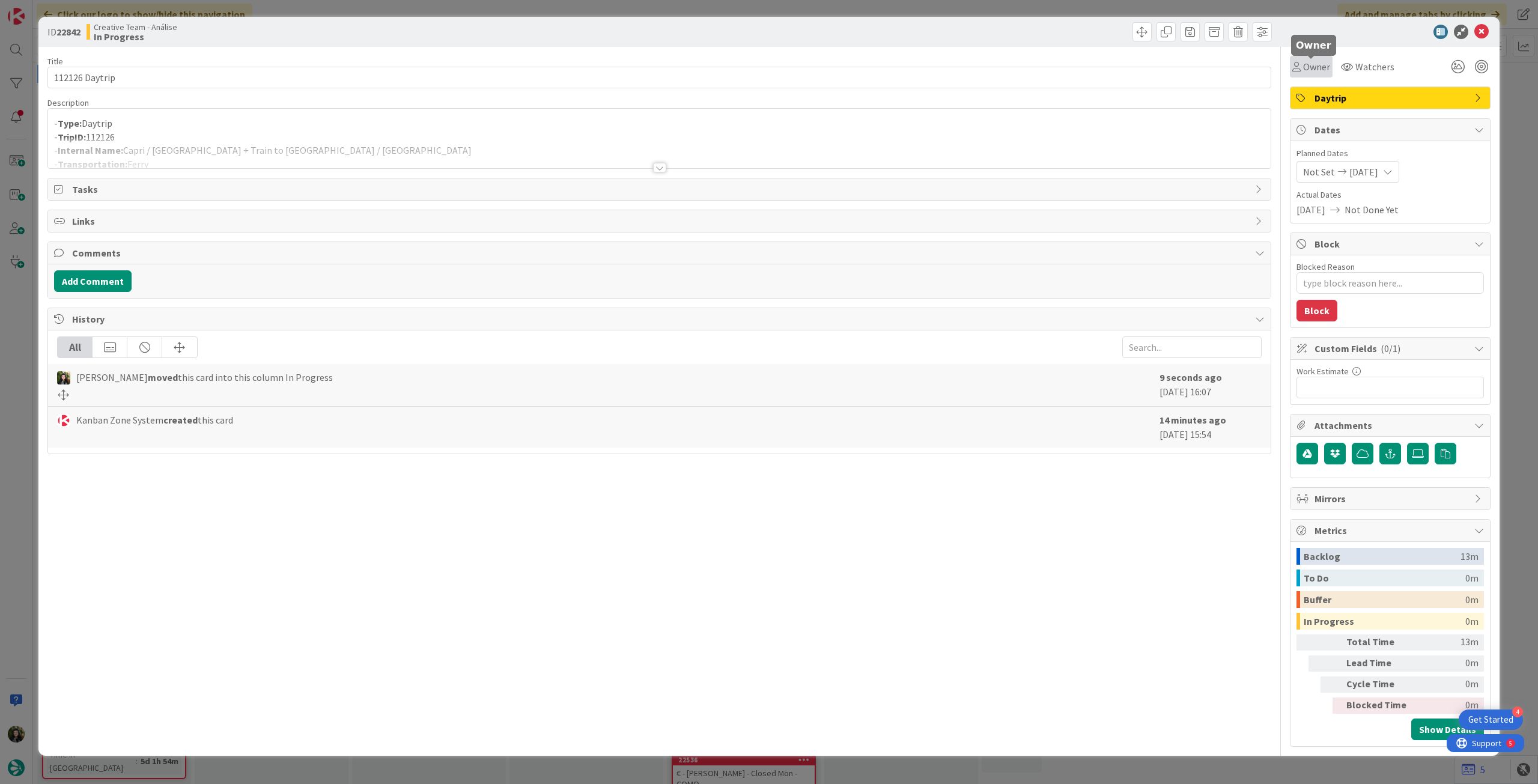
click at [1320, 70] on span "Owner" at bounding box center [1316, 67] width 27 height 15
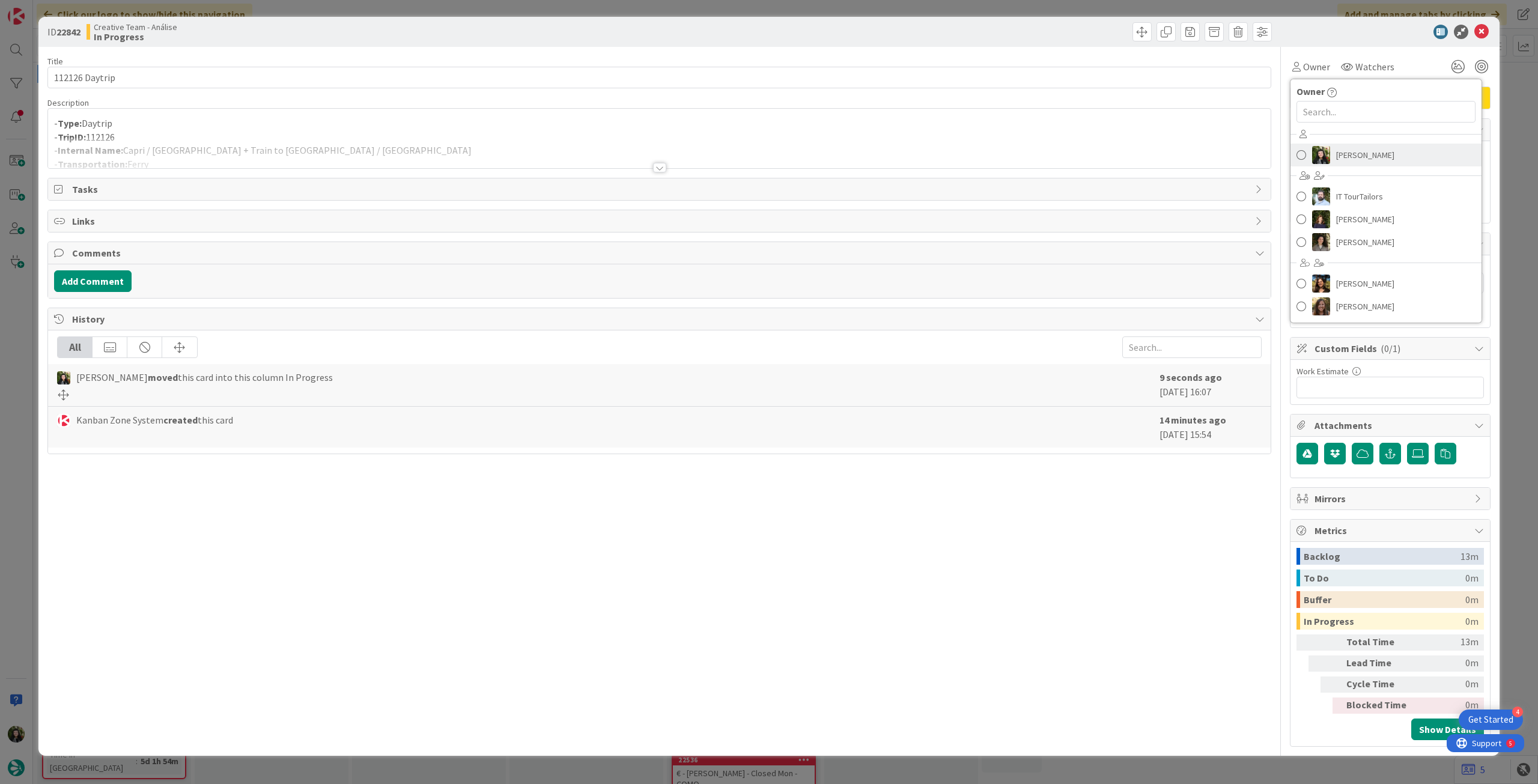
click at [1364, 163] on span "Beatriz Cassona" at bounding box center [1365, 155] width 58 height 18
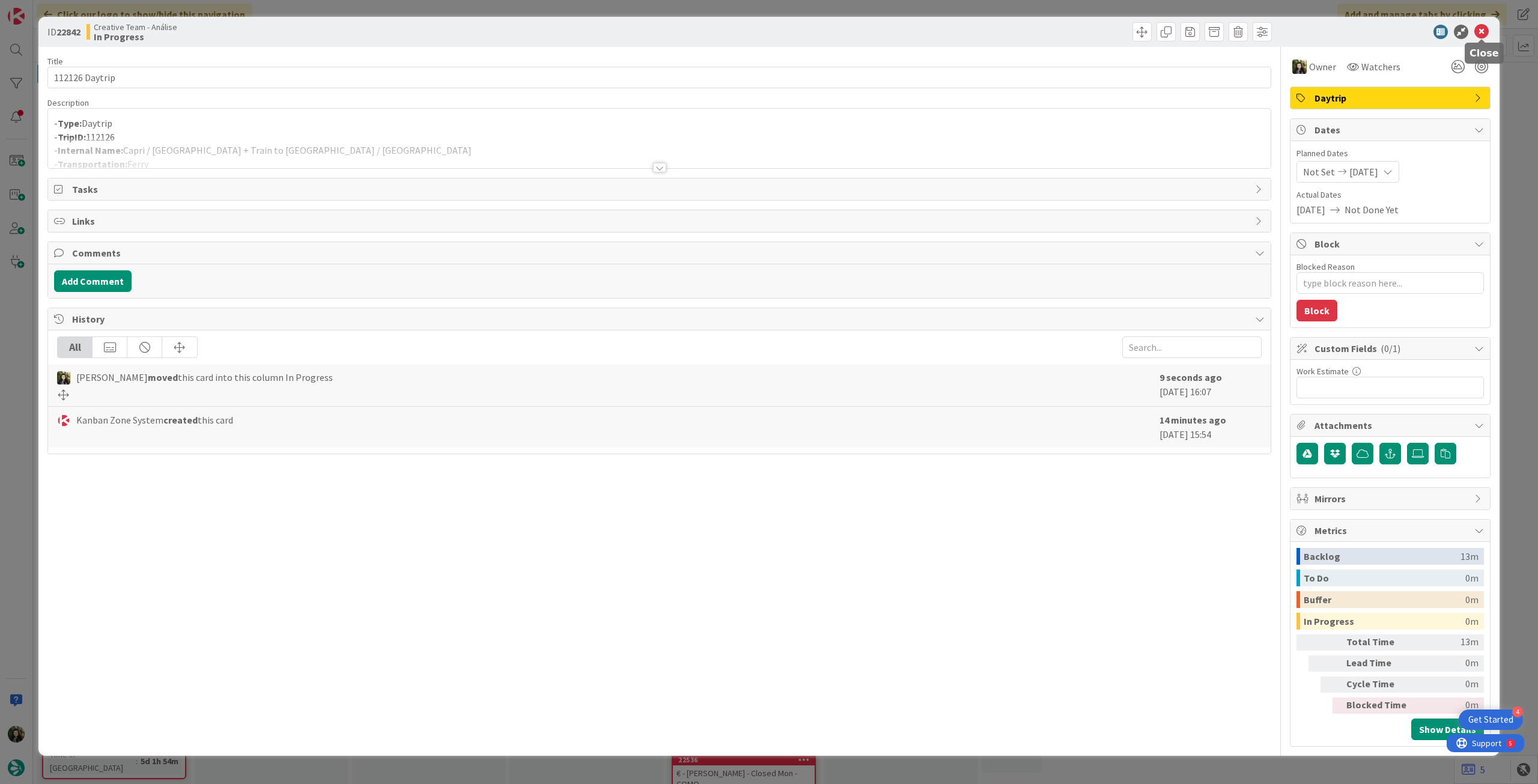
drag, startPoint x: 1476, startPoint y: 30, endPoint x: 1417, endPoint y: 56, distance: 64.5
click at [1476, 29] on icon at bounding box center [1482, 32] width 15 height 15
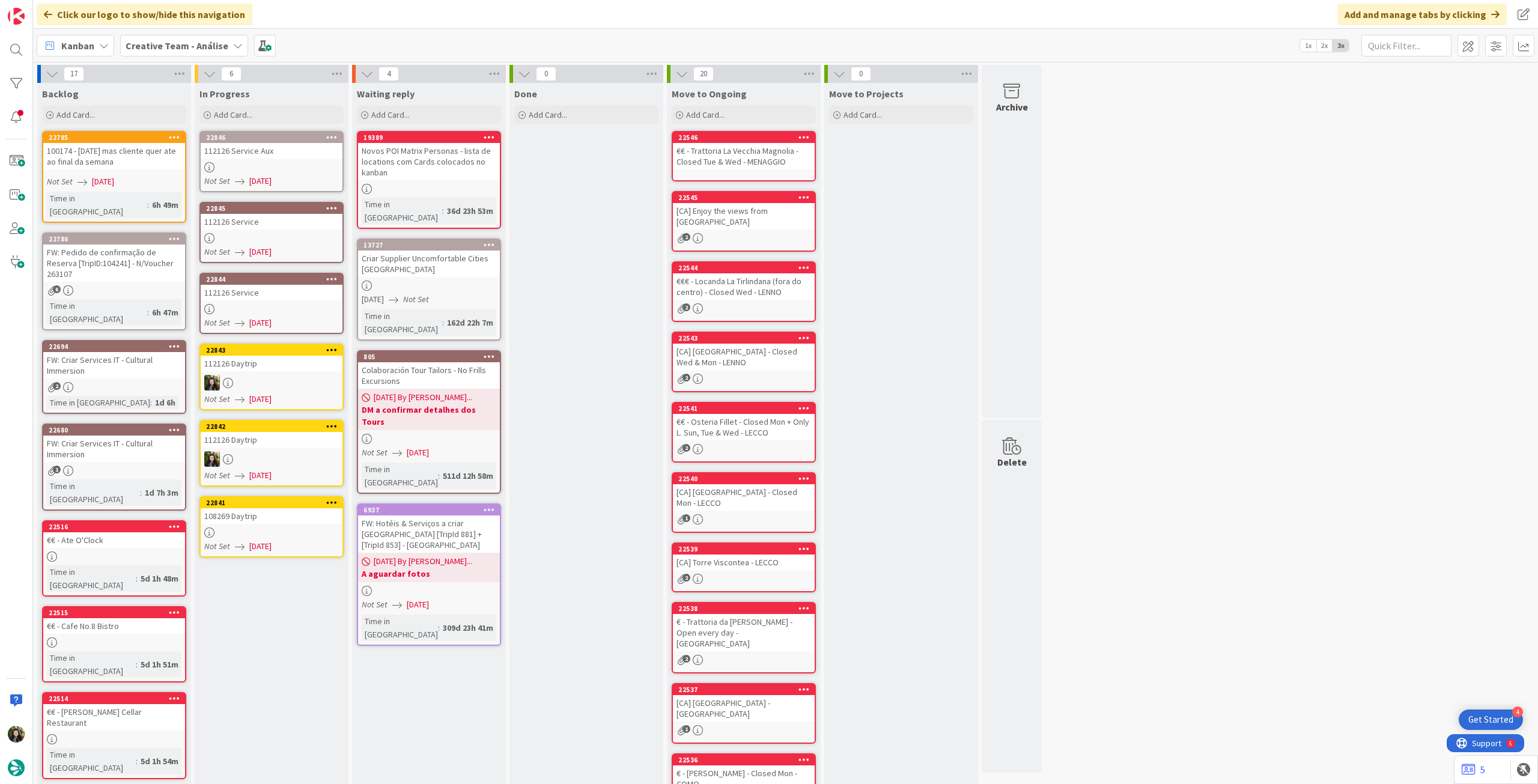
click at [271, 547] on span "[DATE]" at bounding box center [261, 546] width 23 height 13
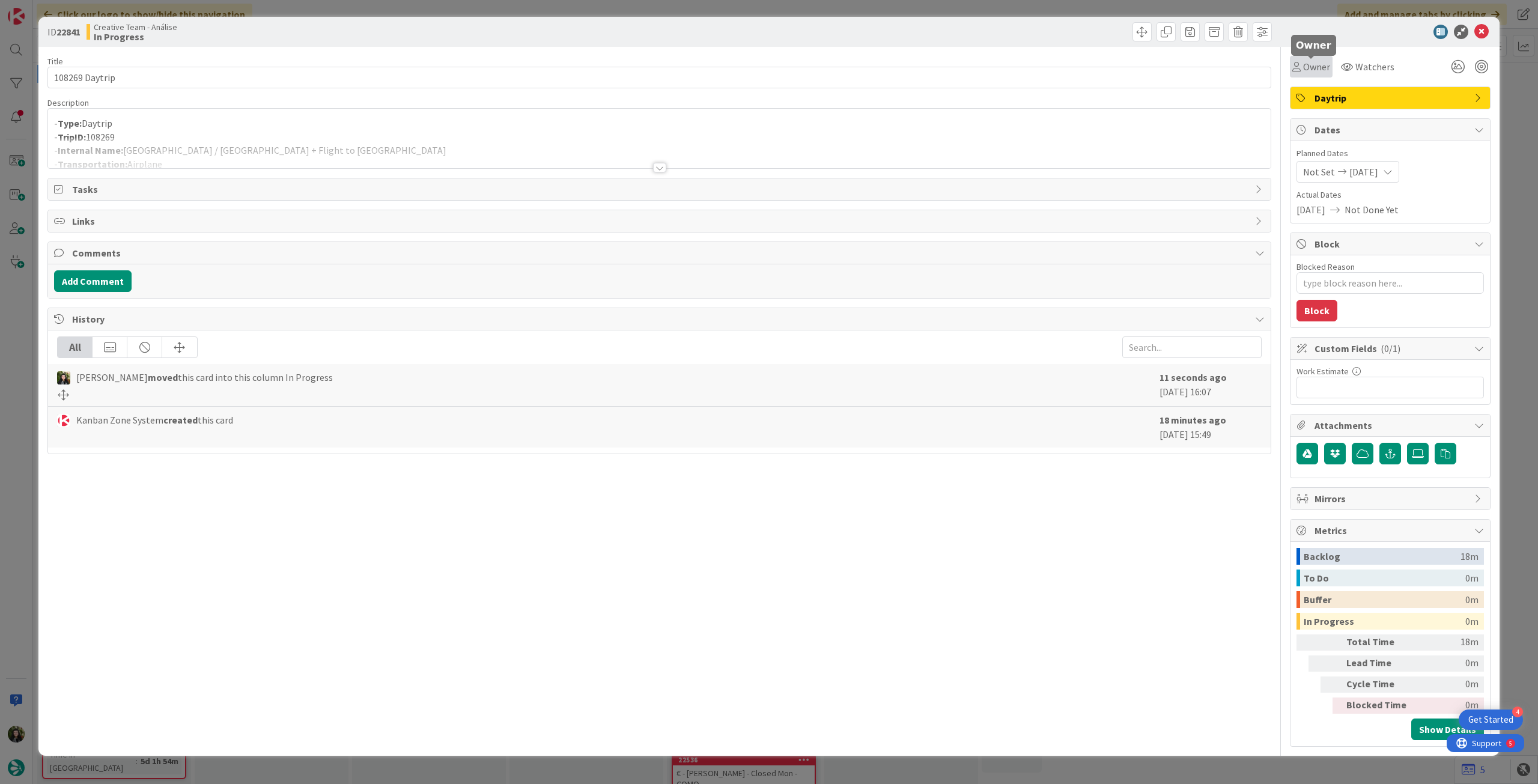
click at [1297, 64] on icon at bounding box center [1297, 67] width 8 height 10
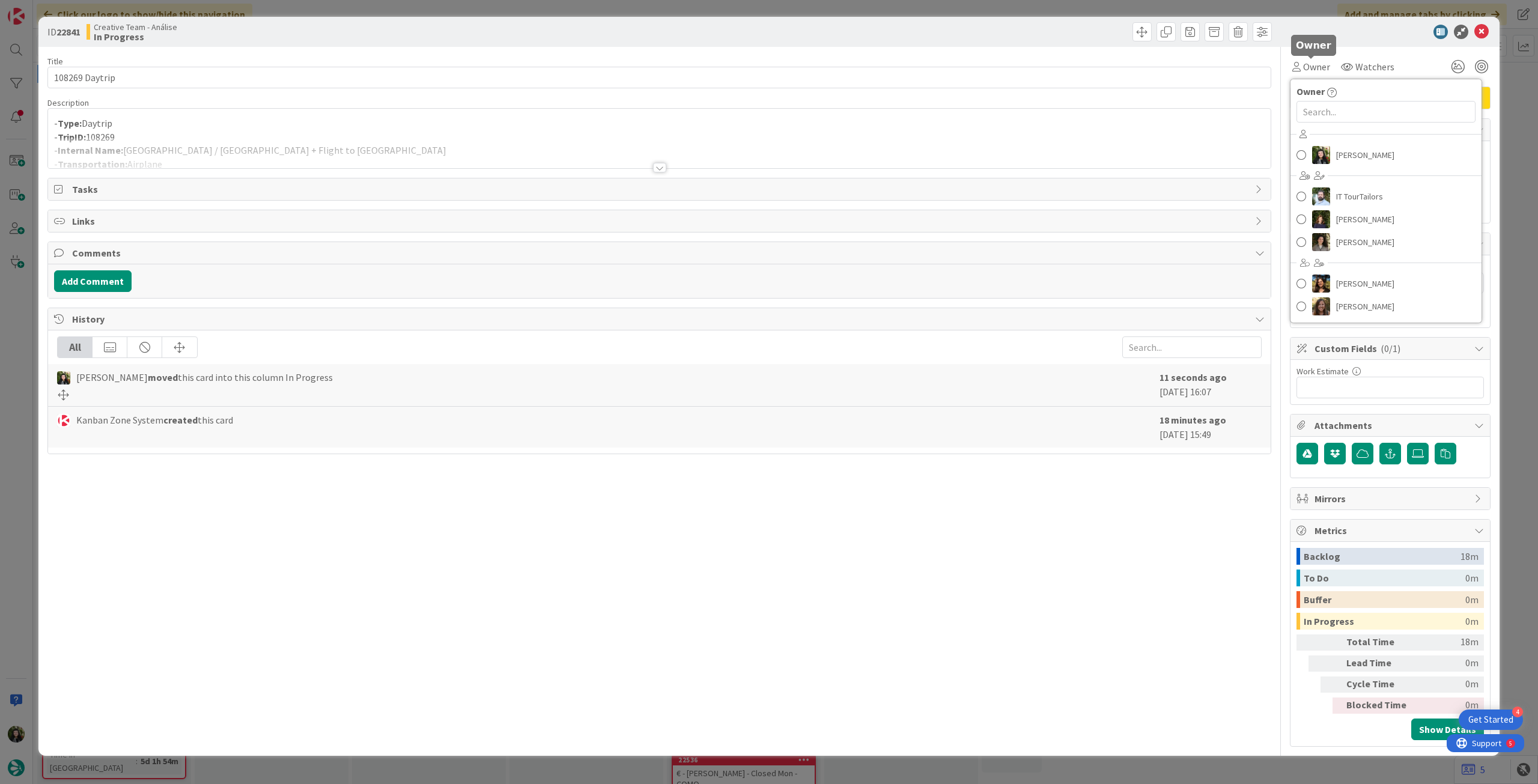
click at [1333, 172] on div "Beatriz Cassona IT TourTailors Margarida Carvalho Melissa Santos Diana Ramos Ri…" at bounding box center [1386, 221] width 191 height 193
click at [1342, 158] on span "Beatriz Cassona" at bounding box center [1365, 155] width 58 height 18
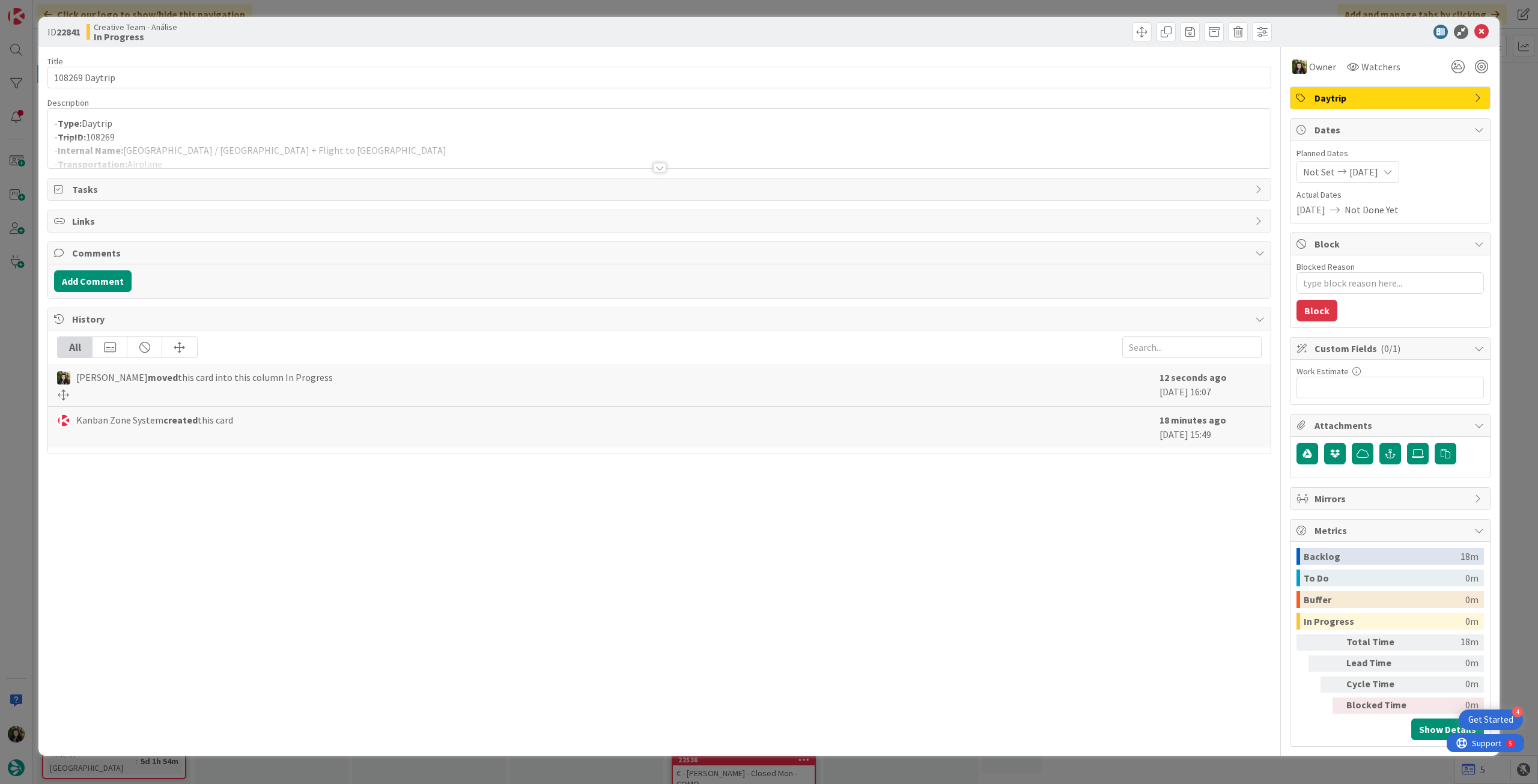
click at [1482, 34] on icon at bounding box center [1482, 32] width 15 height 15
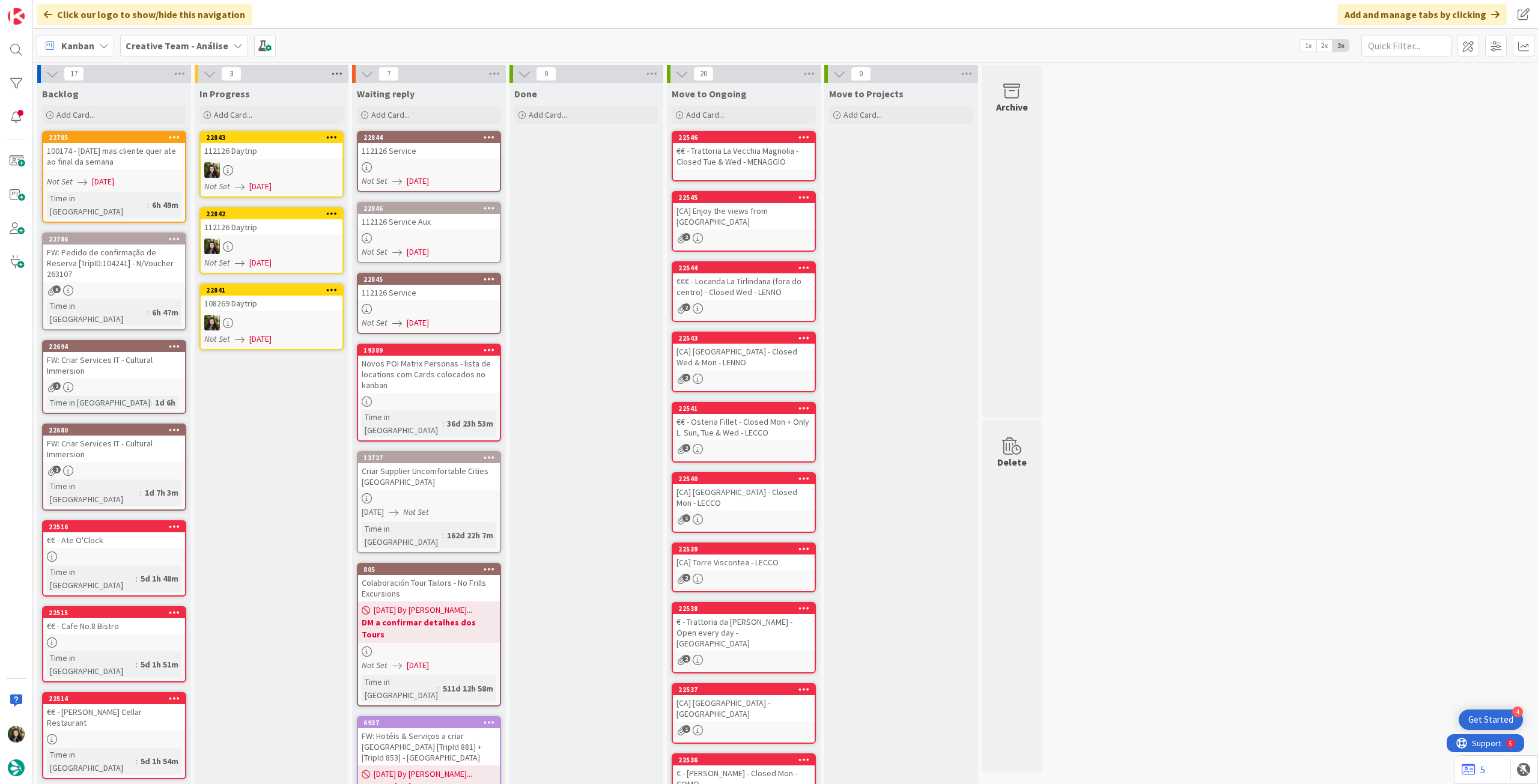
click at [342, 79] on icon at bounding box center [337, 74] width 15 height 18
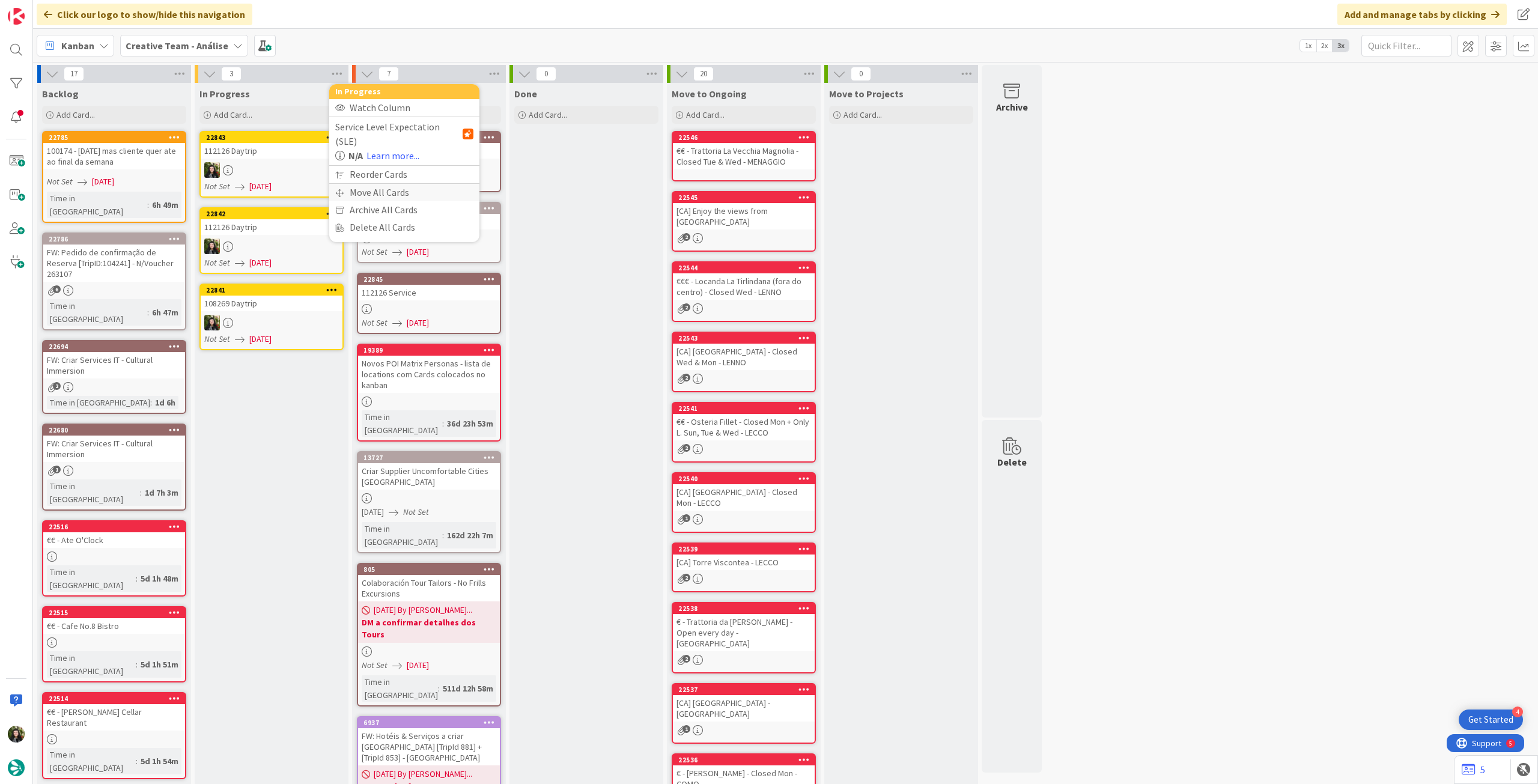
click at [365, 184] on div "Move All Cards" at bounding box center [404, 192] width 150 height 18
click at [382, 136] on span "Creative Team - Análise" at bounding box center [390, 131] width 97 height 12
click at [376, 196] on span "Creative Team" at bounding box center [412, 188] width 110 height 18
click at [387, 167] on div "E - To Do" at bounding box center [397, 169] width 110 height 19
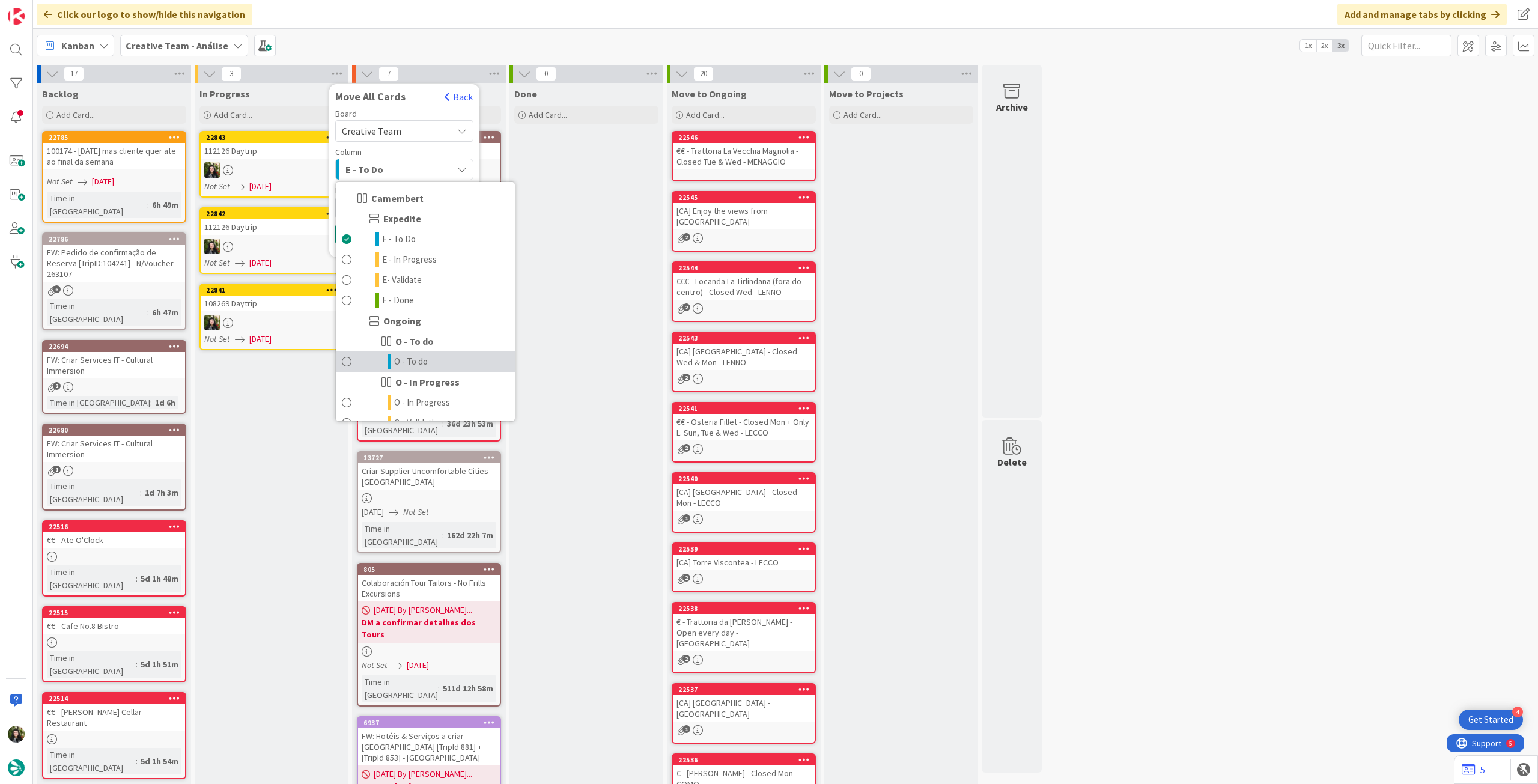
click at [411, 354] on span "O - To do" at bounding box center [411, 361] width 34 height 15
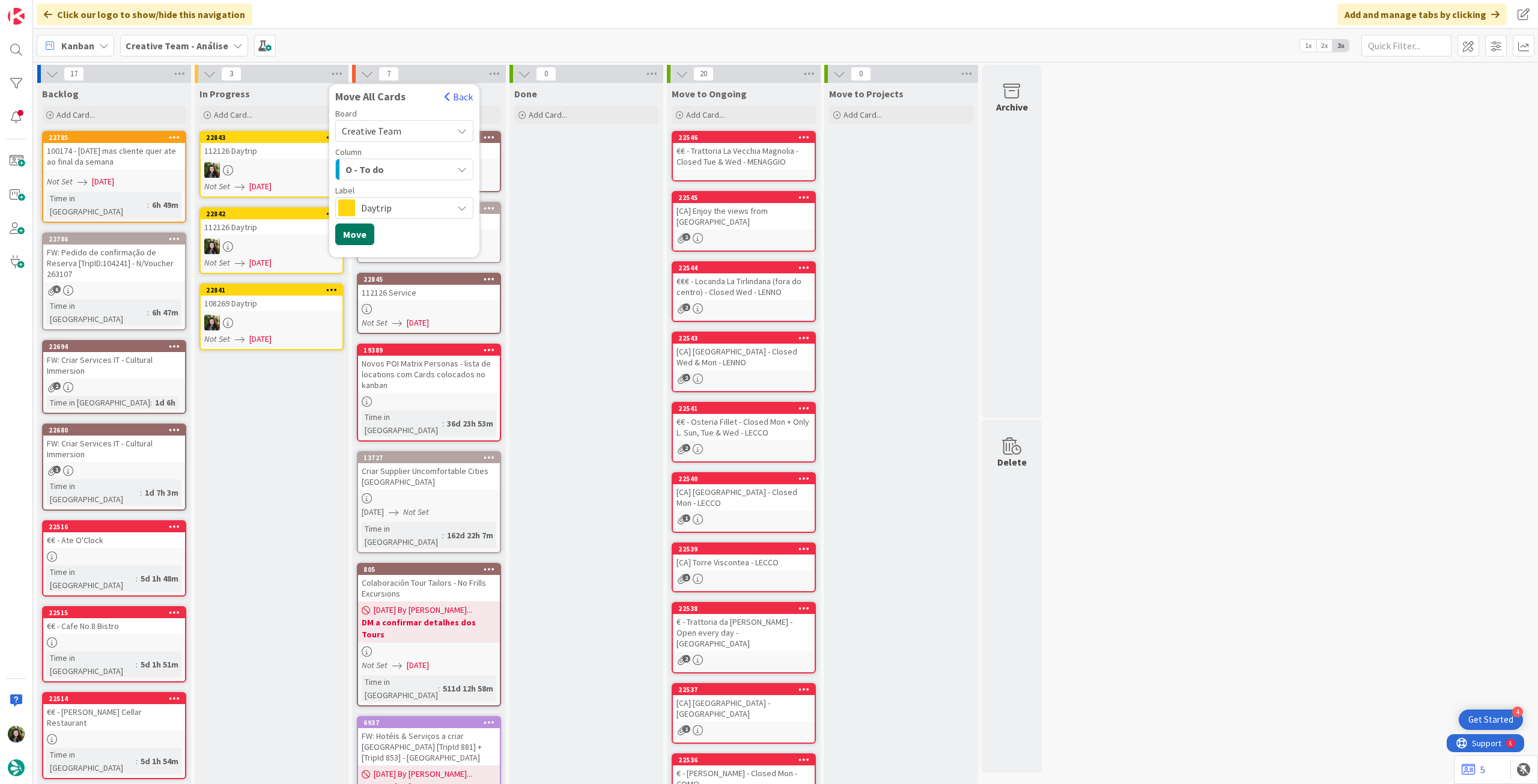
click at [364, 233] on button "Move" at bounding box center [355, 234] width 39 height 22
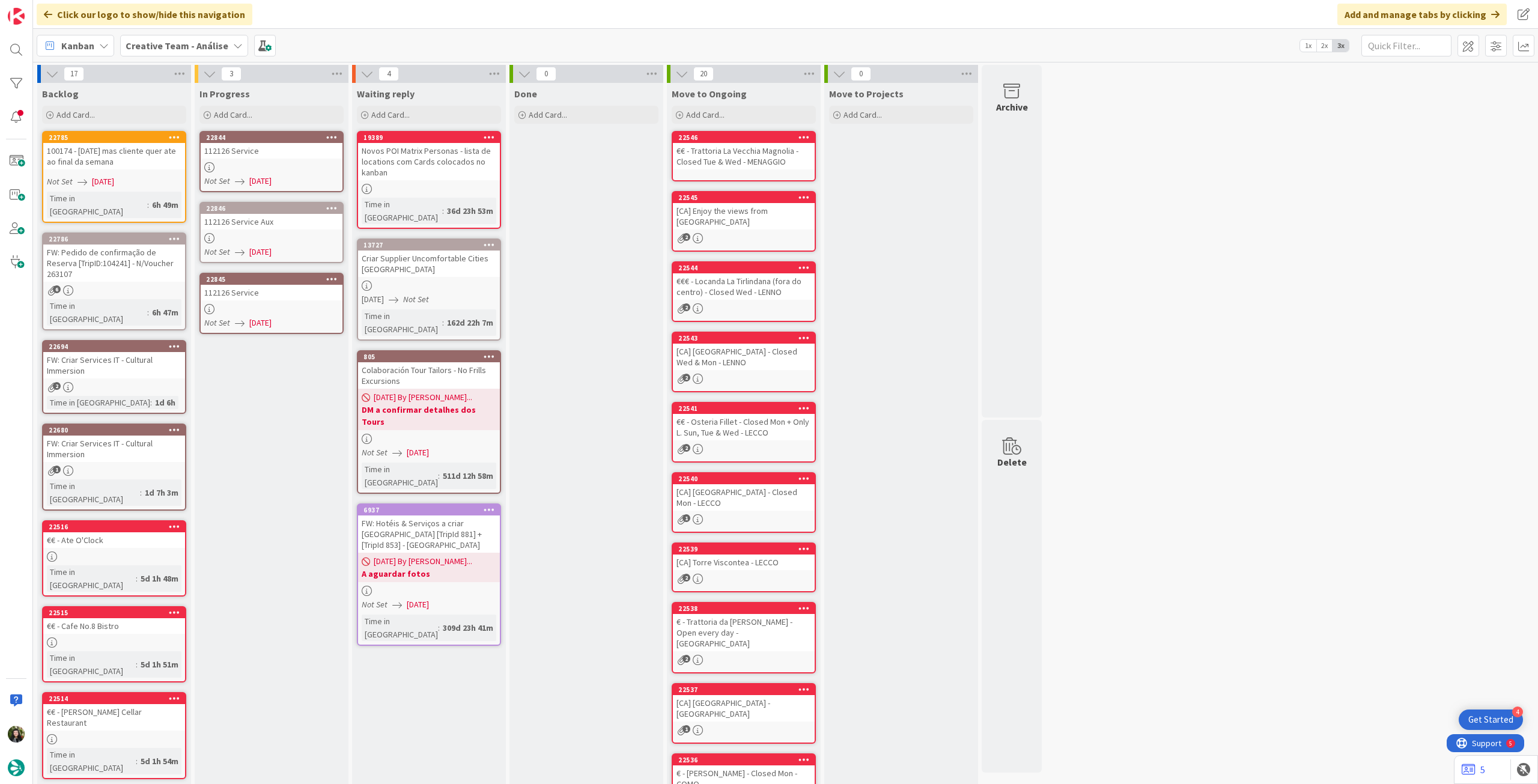
click at [264, 176] on span "[DATE]" at bounding box center [261, 181] width 23 height 13
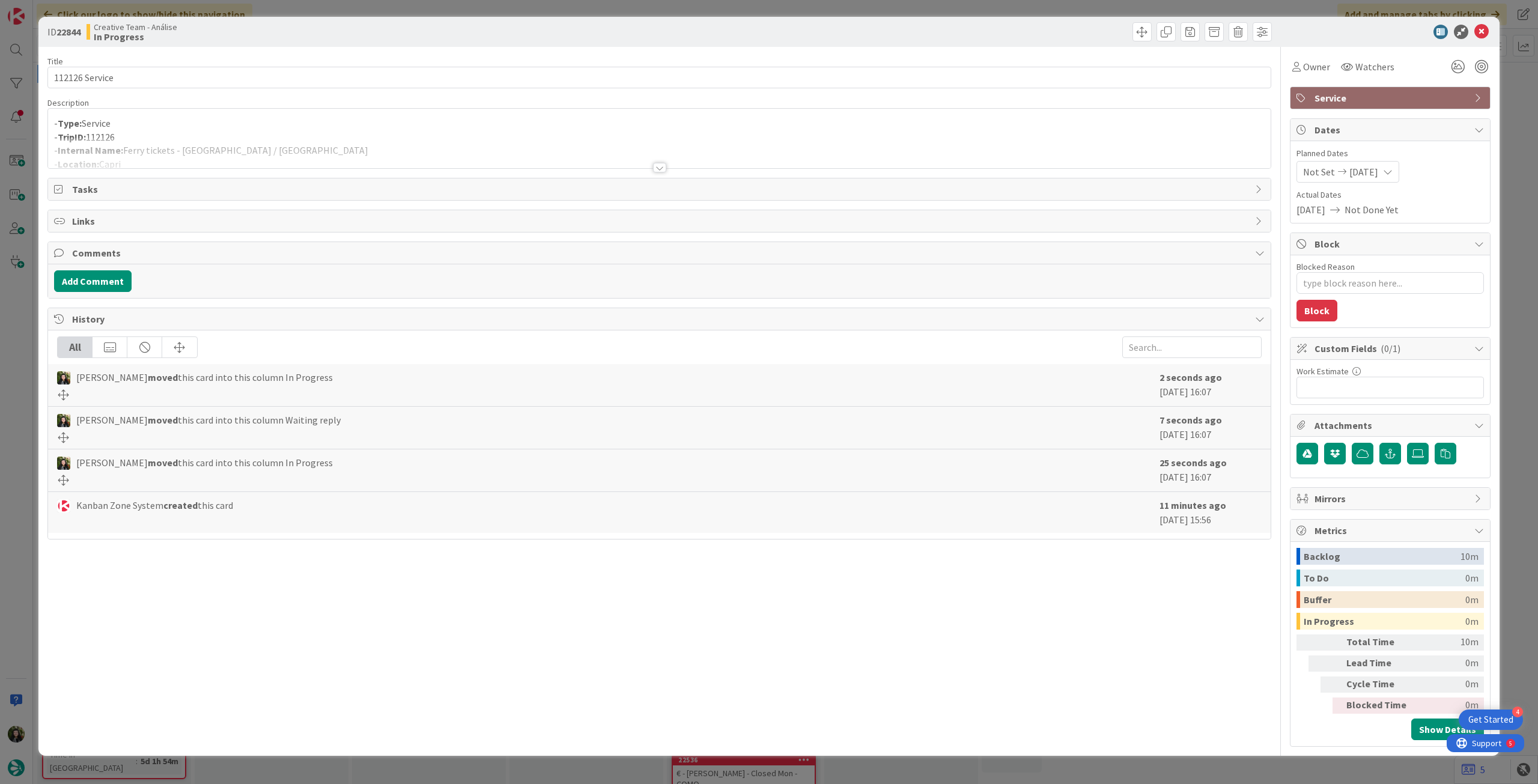
click at [278, 155] on div at bounding box center [659, 153] width 1223 height 31
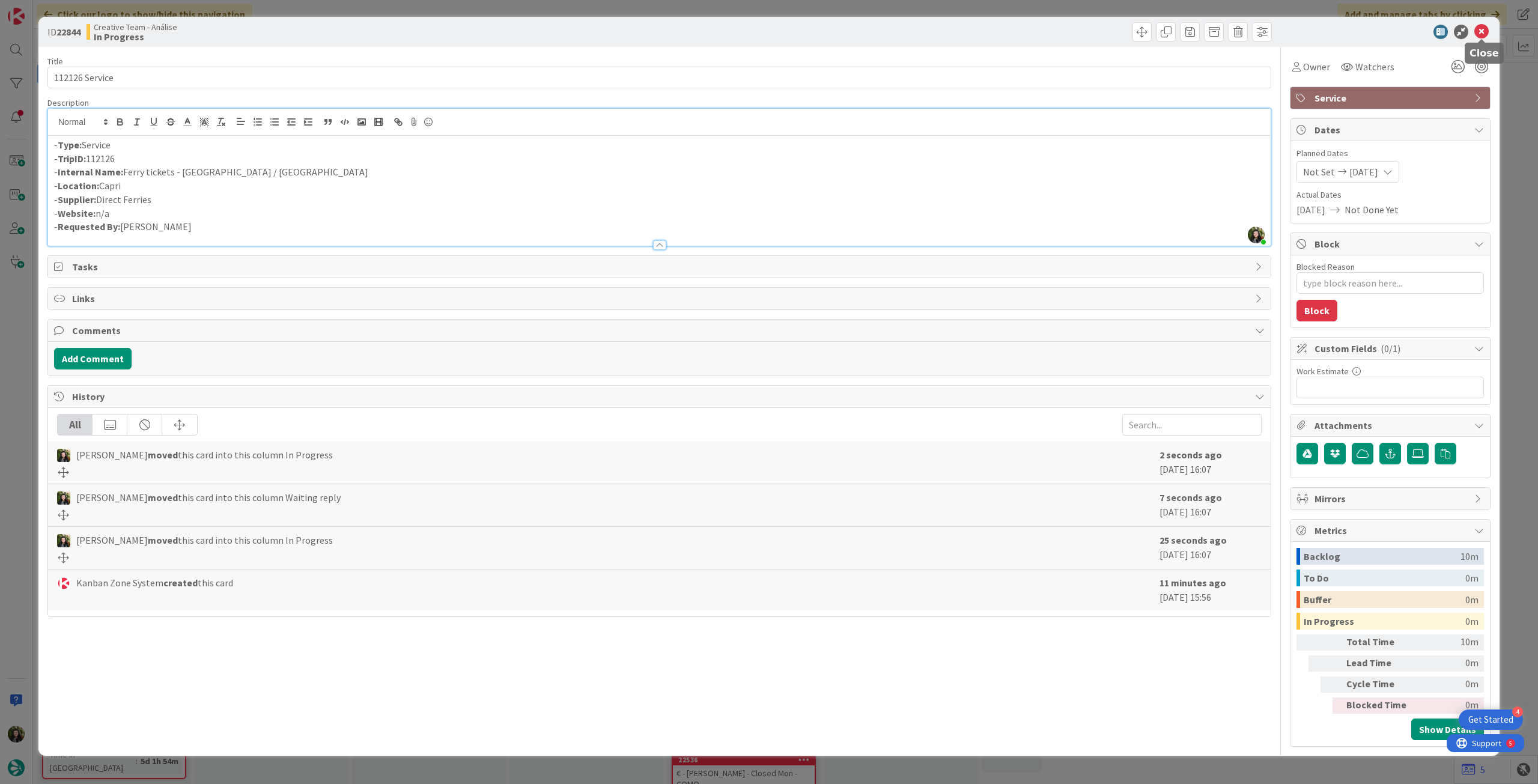
click at [1478, 31] on icon at bounding box center [1482, 32] width 15 height 15
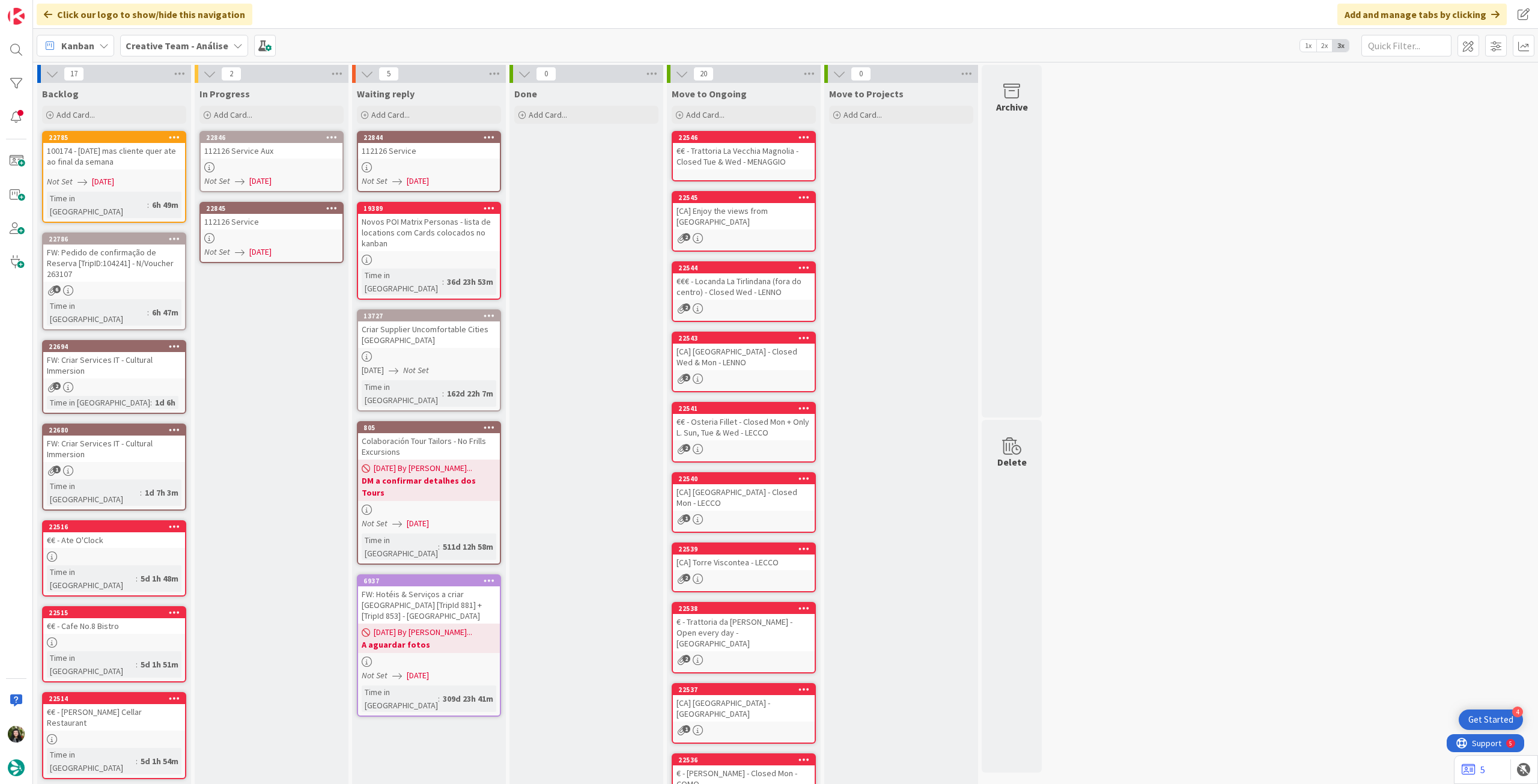
click at [282, 149] on div "112126 Service Aux" at bounding box center [271, 150] width 142 height 15
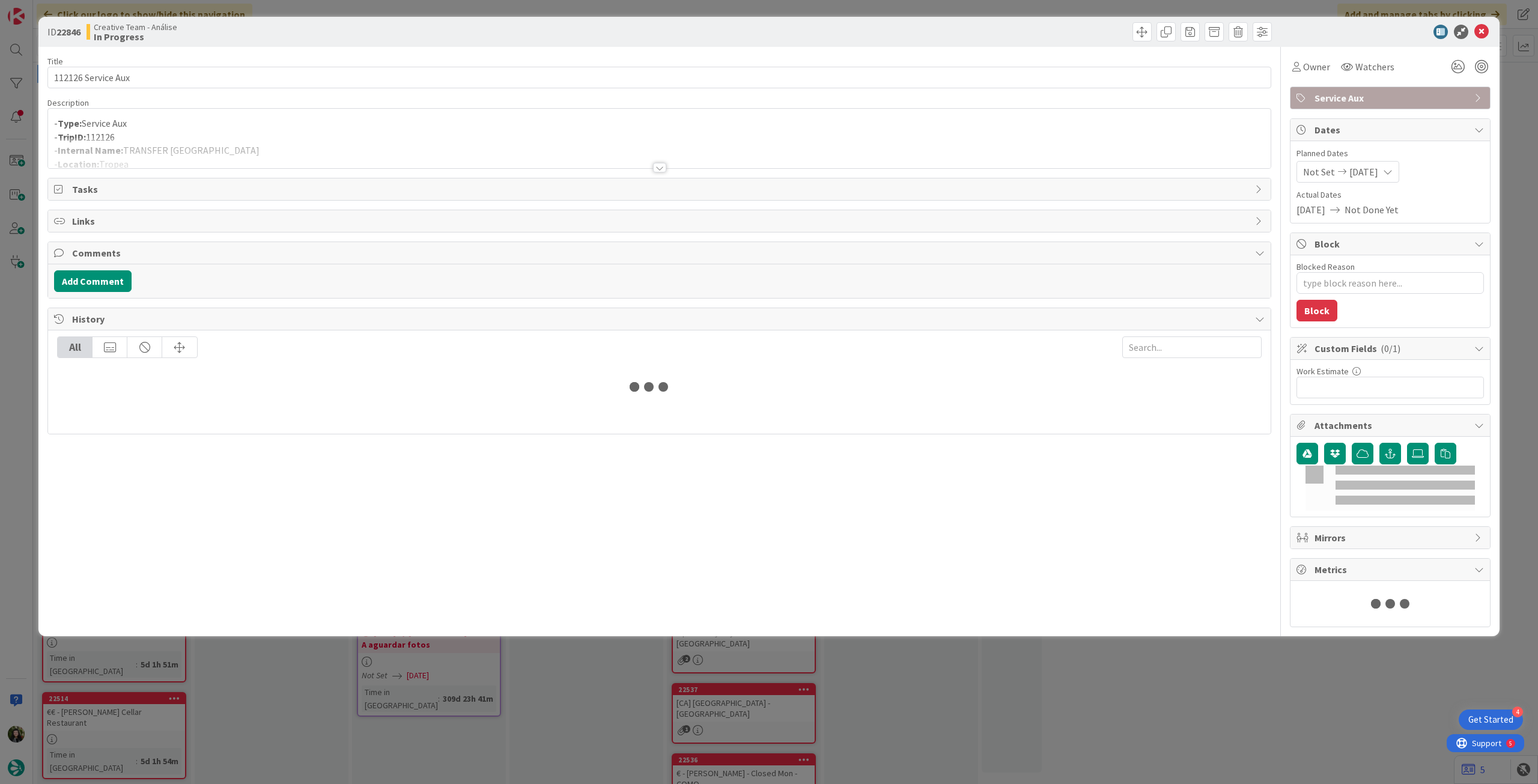
click at [301, 141] on div at bounding box center [659, 153] width 1223 height 31
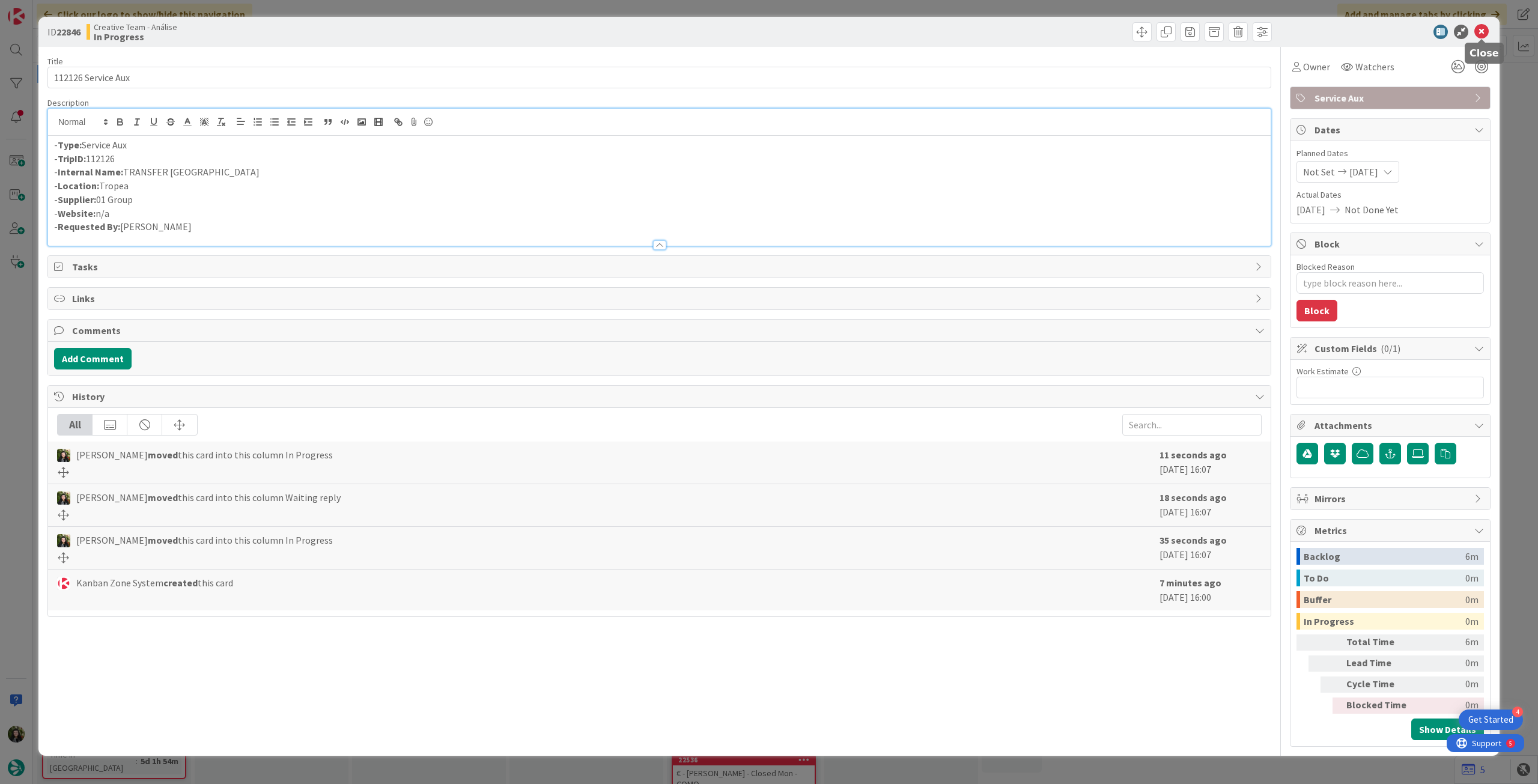
click at [1476, 31] on icon at bounding box center [1482, 32] width 15 height 15
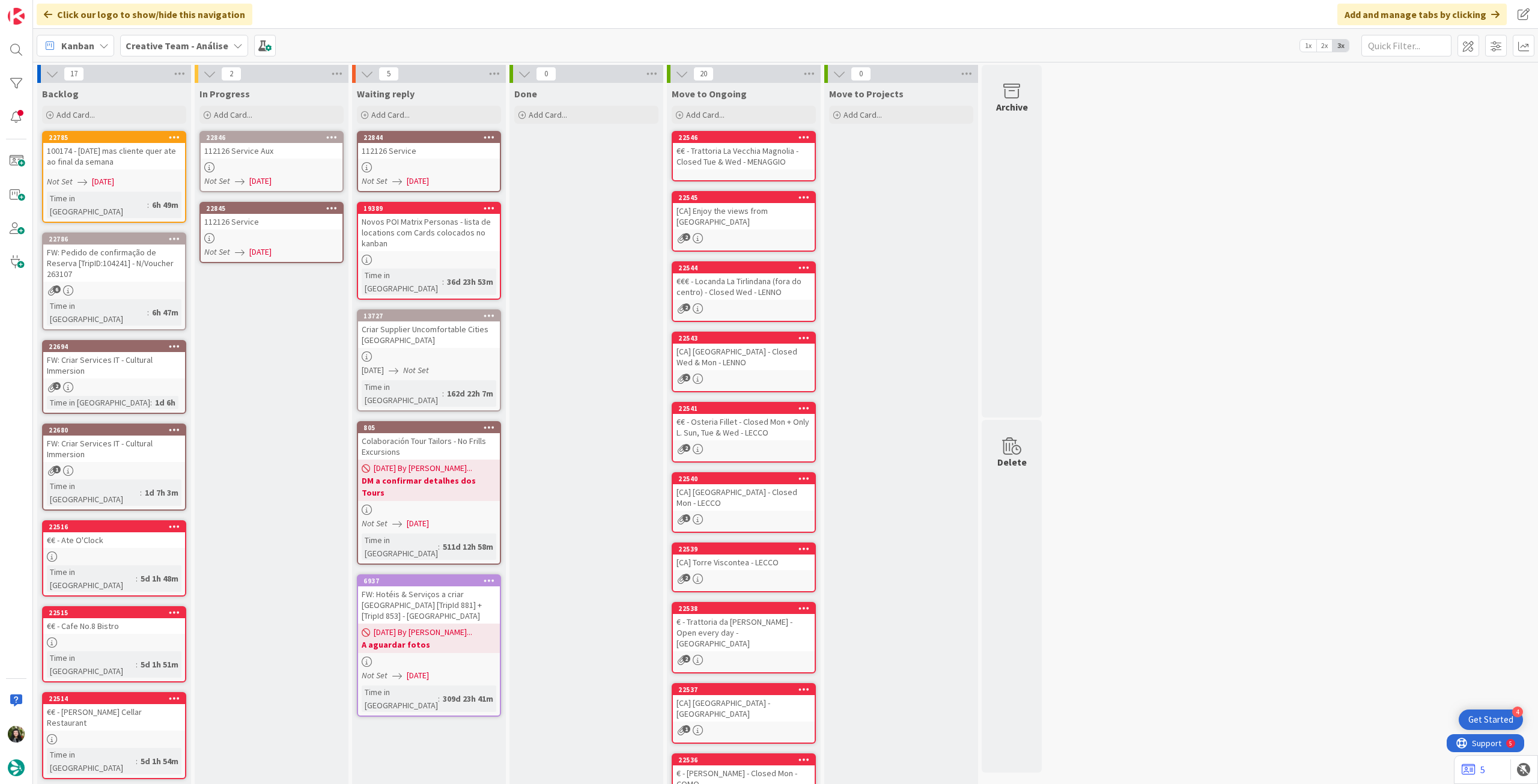
click at [271, 181] on span "[DATE]" at bounding box center [261, 181] width 23 height 13
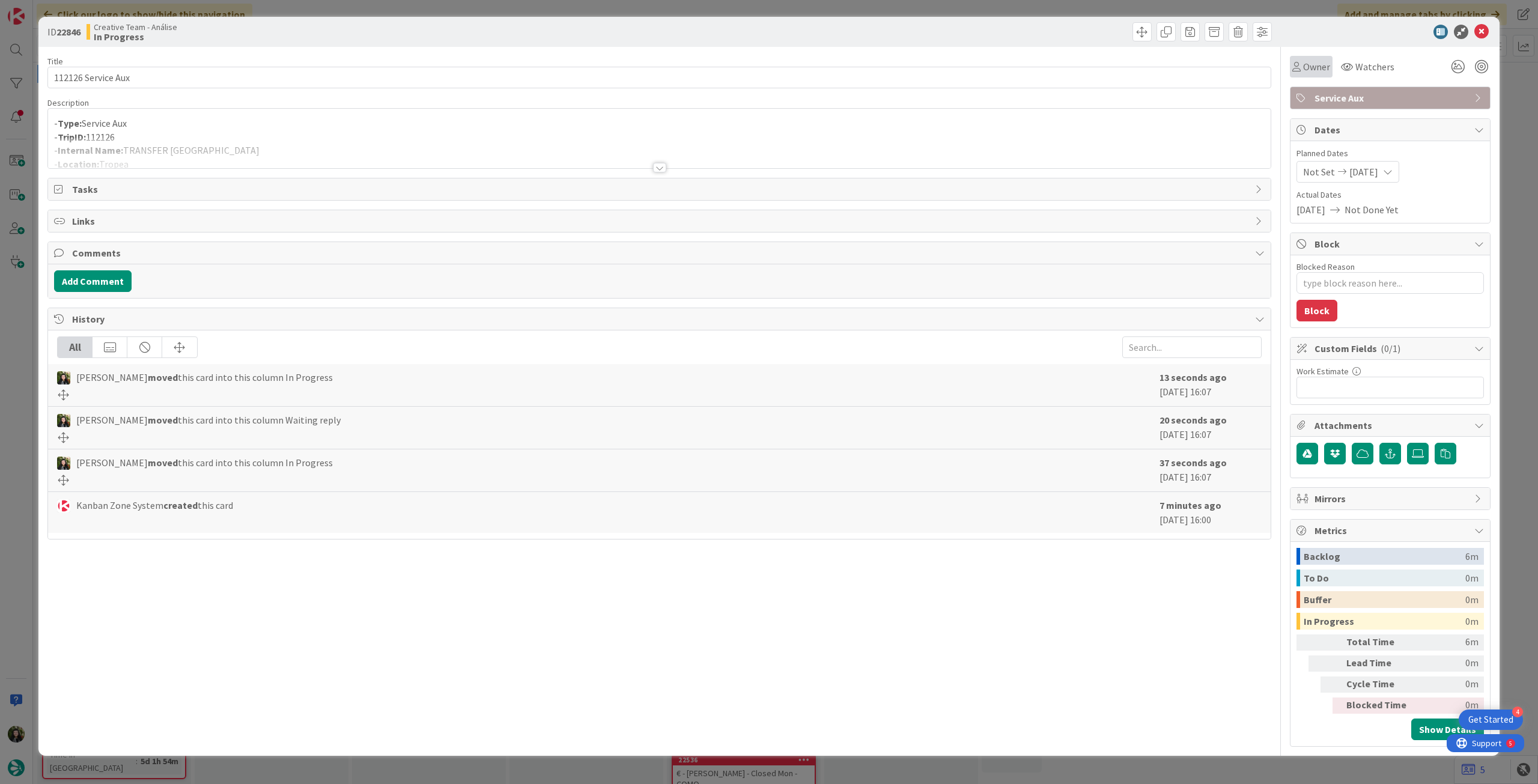
click at [1307, 63] on span "Owner" at bounding box center [1316, 67] width 27 height 15
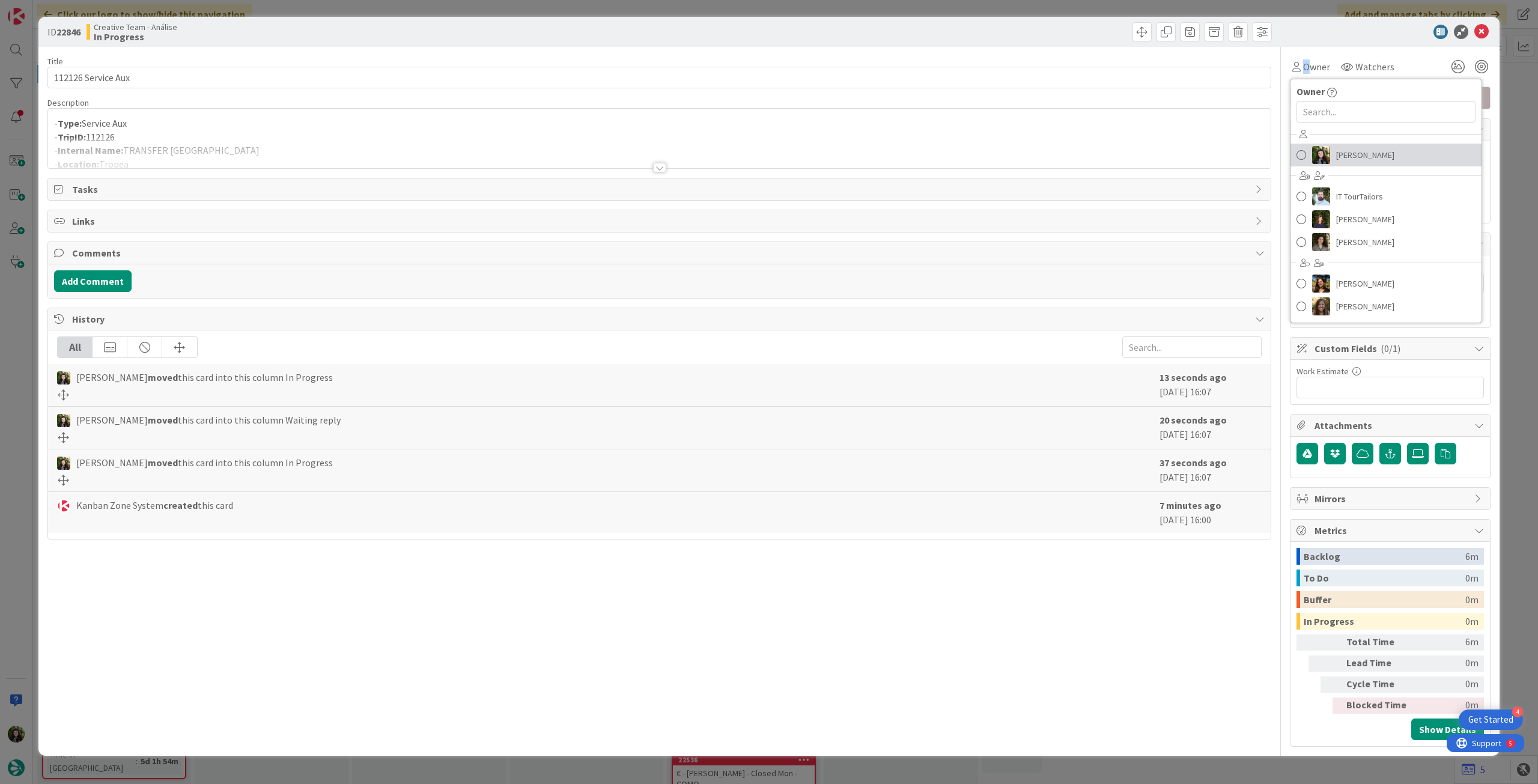
drag, startPoint x: 1341, startPoint y: 157, endPoint x: 1437, endPoint y: 77, distance: 125.0
click at [1342, 156] on span "Beatriz Cassona" at bounding box center [1365, 155] width 58 height 18
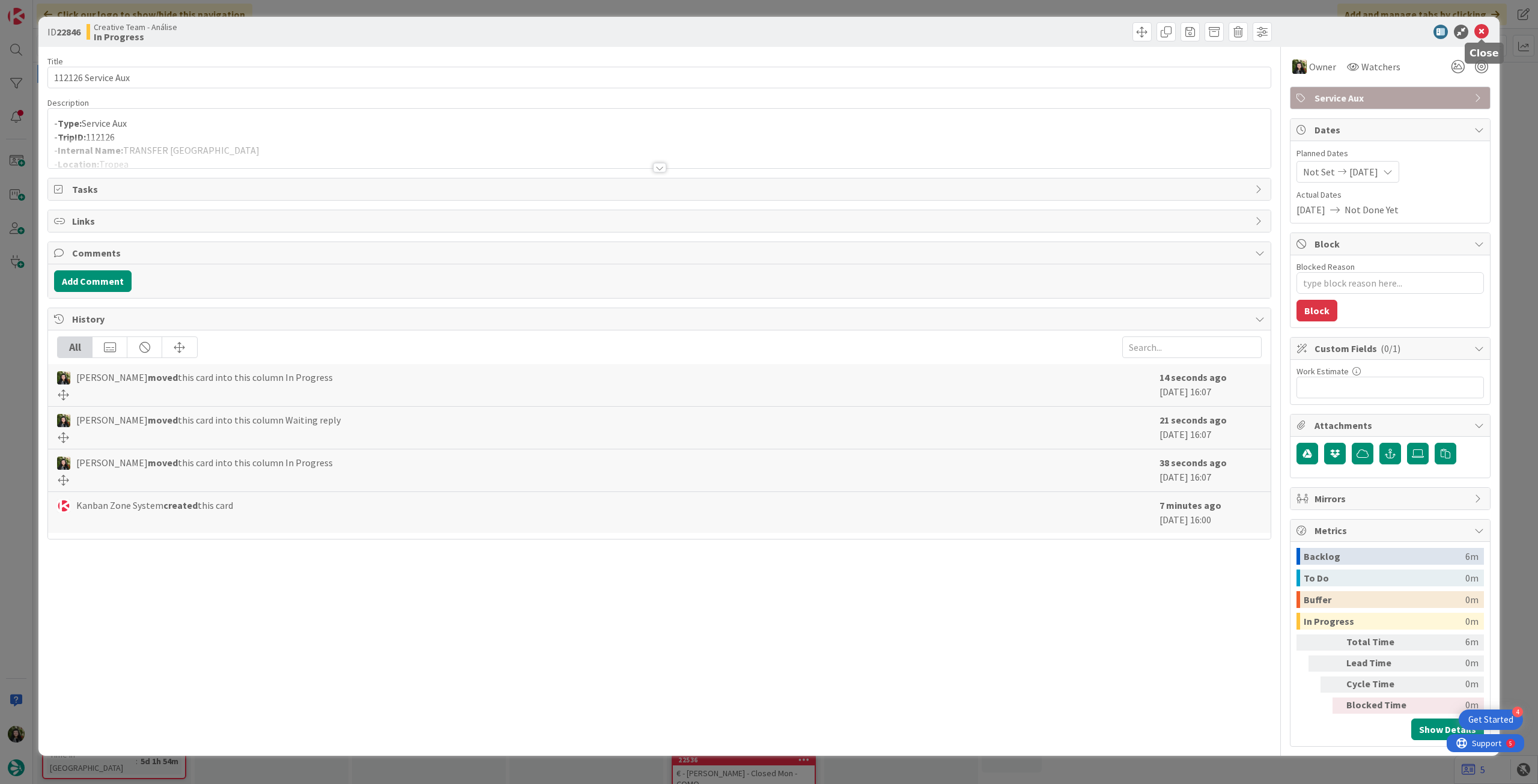
click at [1485, 32] on icon at bounding box center [1482, 32] width 15 height 15
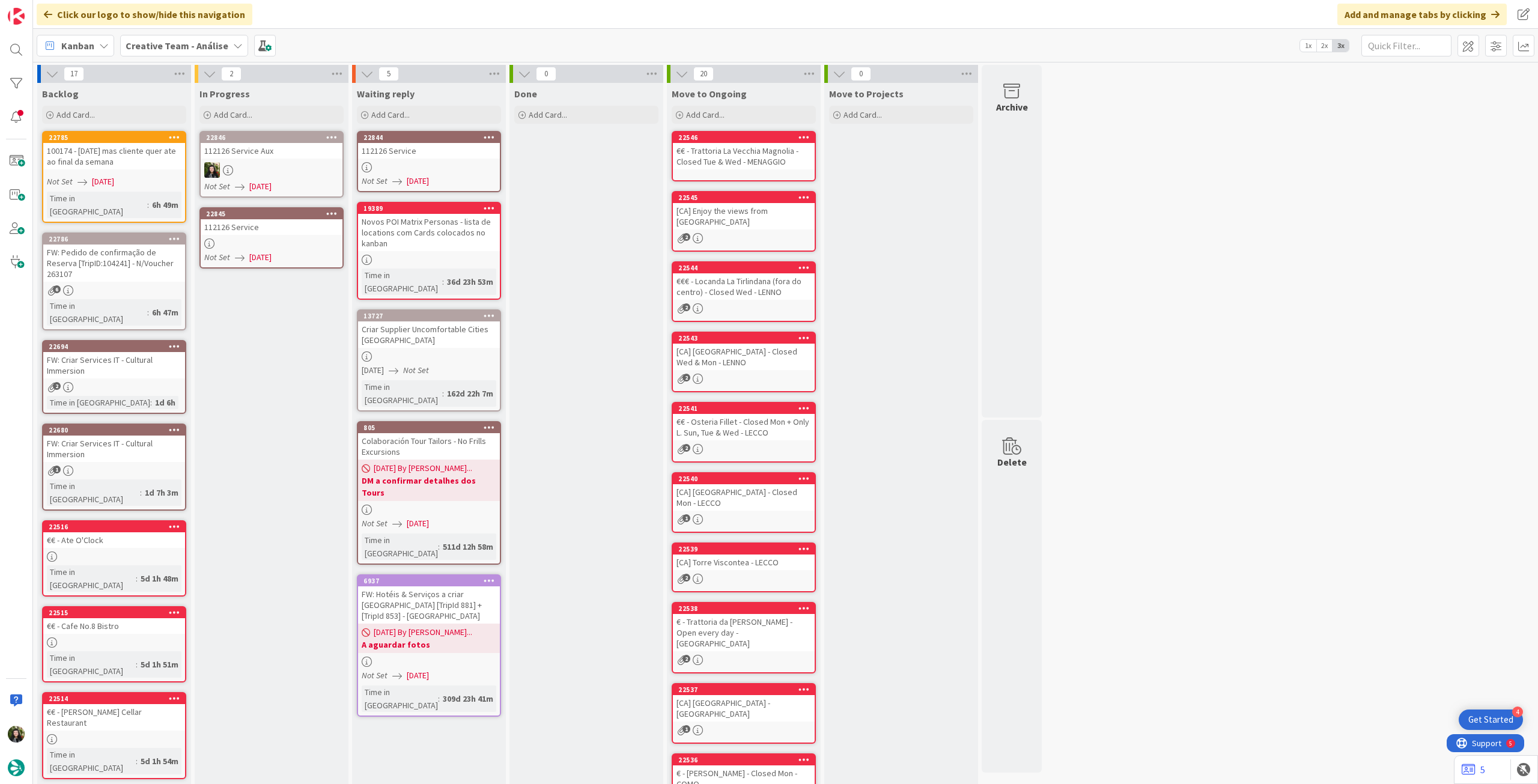
click at [336, 139] on icon at bounding box center [332, 137] width 11 height 8
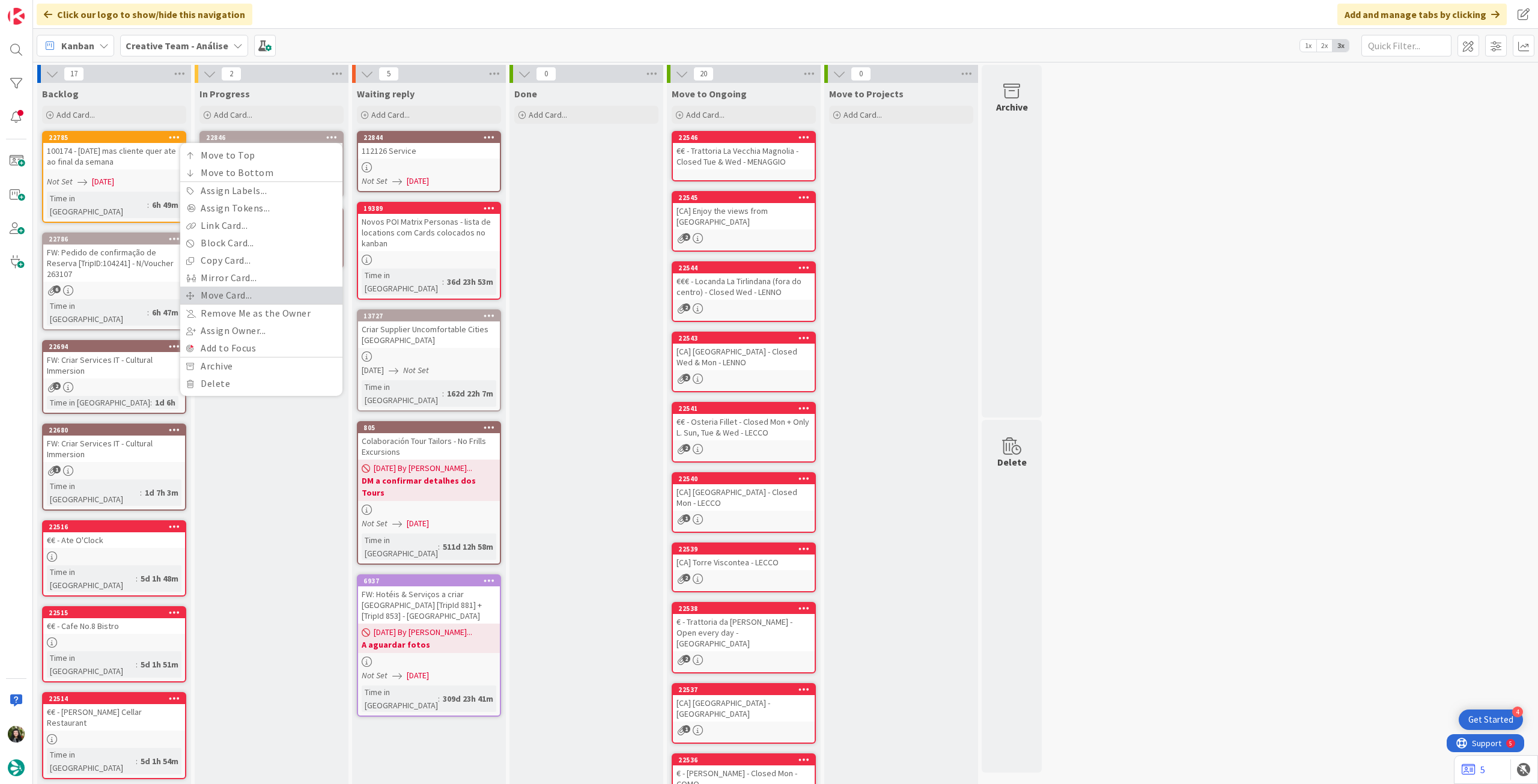
click at [281, 297] on link "Move Card..." at bounding box center [261, 295] width 162 height 18
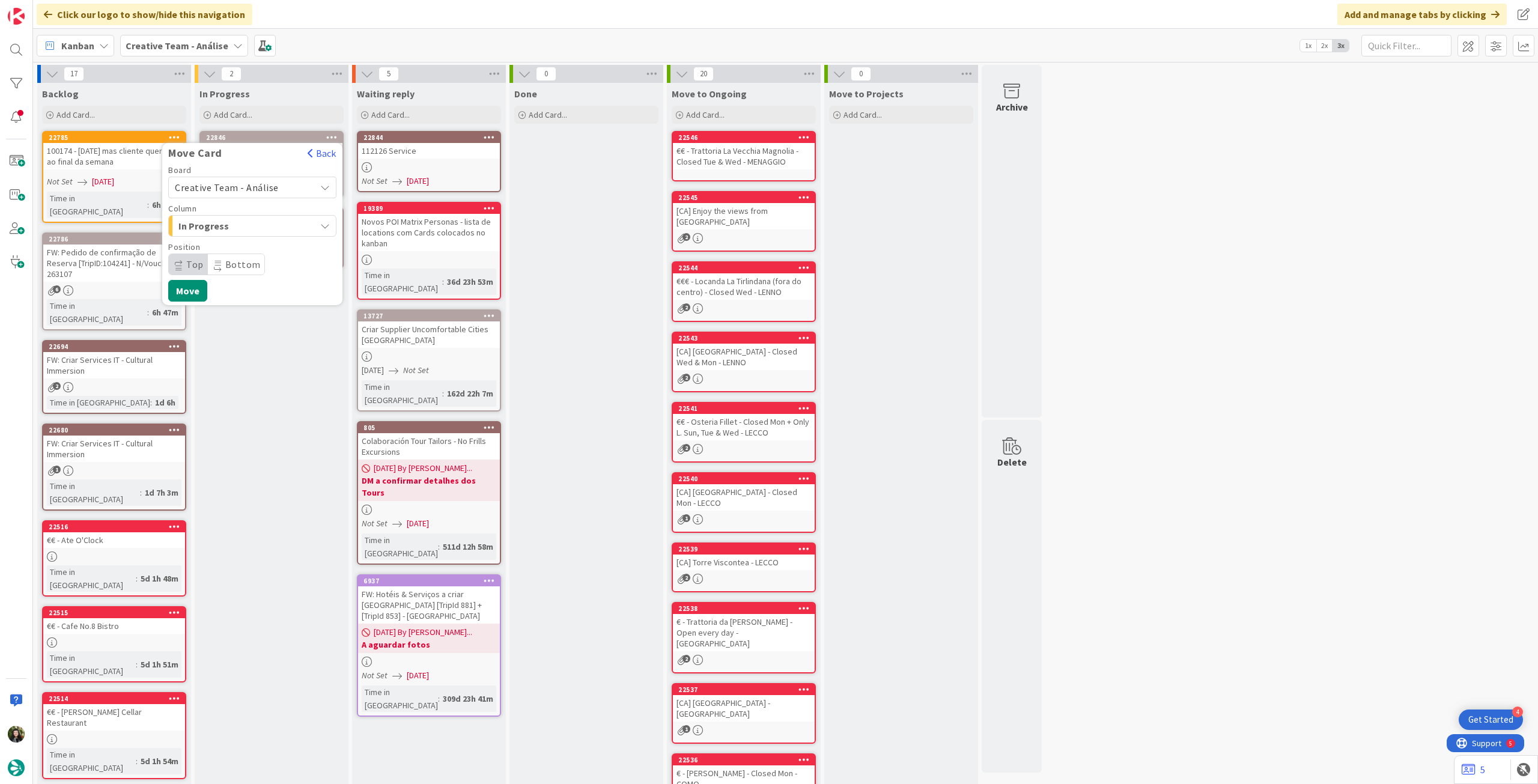
click at [251, 188] on span "Creative Team - Análise" at bounding box center [227, 187] width 104 height 12
click at [230, 250] on span "Creative Team" at bounding box center [260, 244] width 139 height 18
click at [238, 226] on span "E - To Do" at bounding box center [224, 226] width 90 height 15
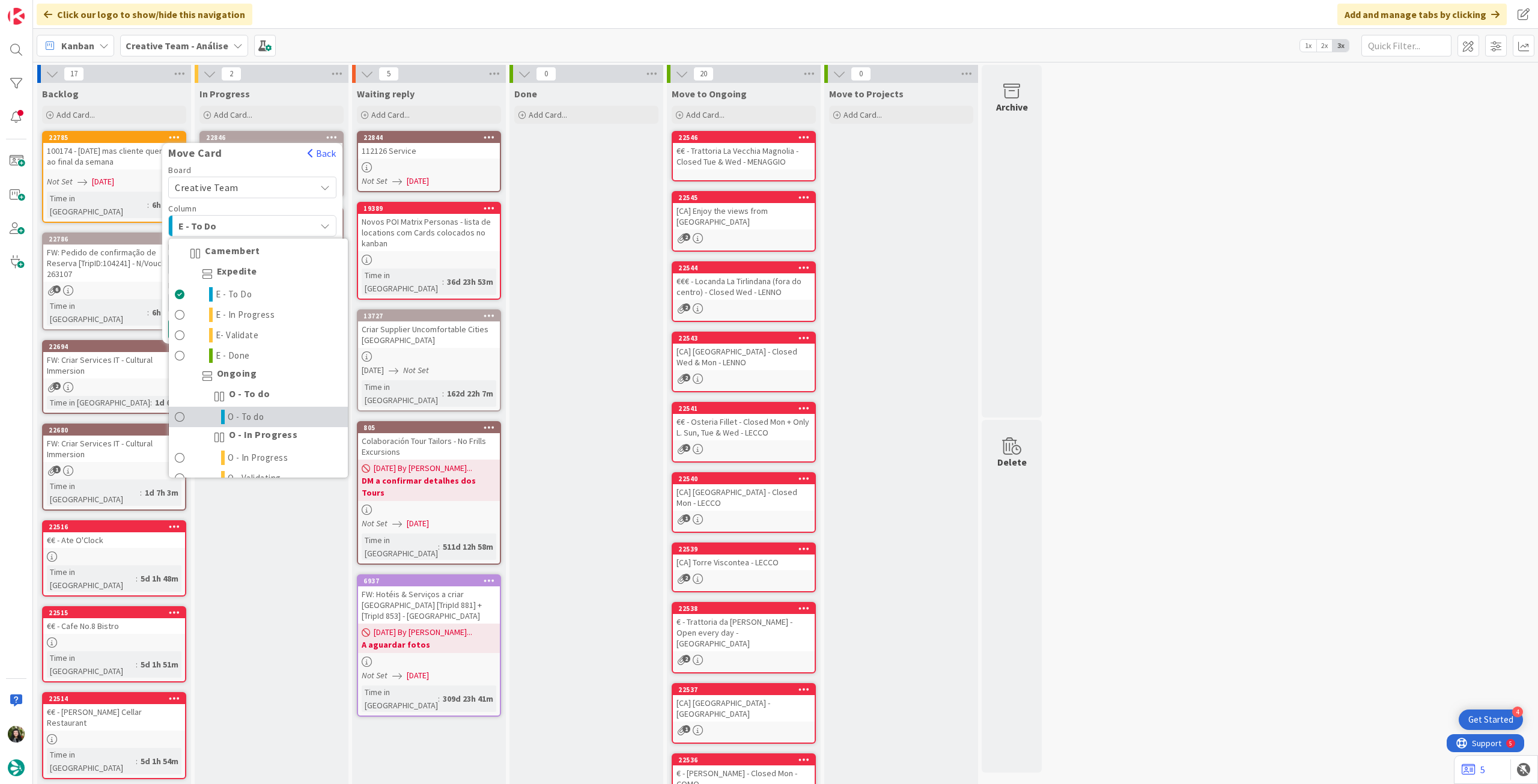
drag, startPoint x: 265, startPoint y: 419, endPoint x: 259, endPoint y: 387, distance: 32.6
click at [265, 419] on link "O - To do" at bounding box center [258, 416] width 179 height 20
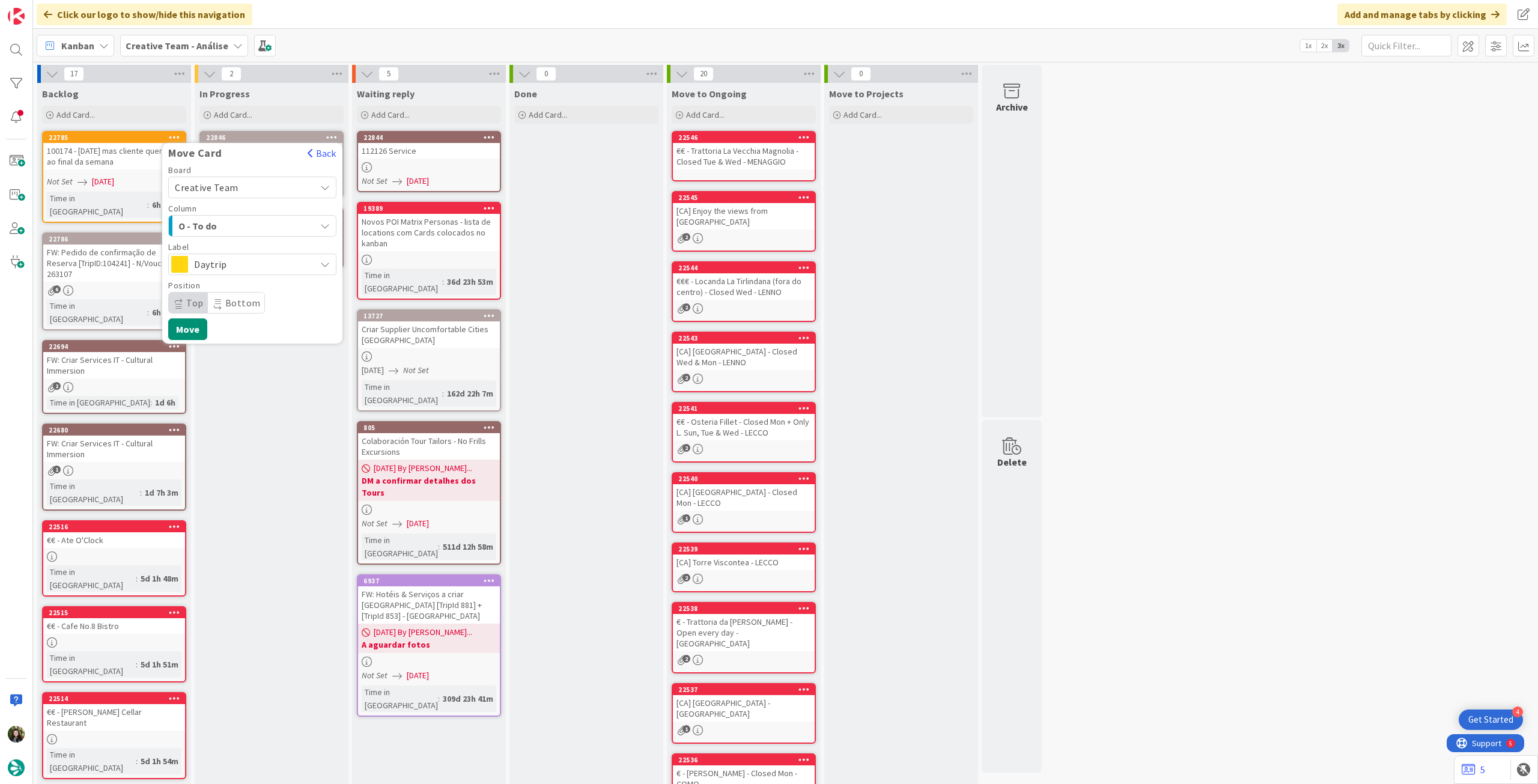
click at [250, 264] on span "Daytrip" at bounding box center [252, 264] width 115 height 17
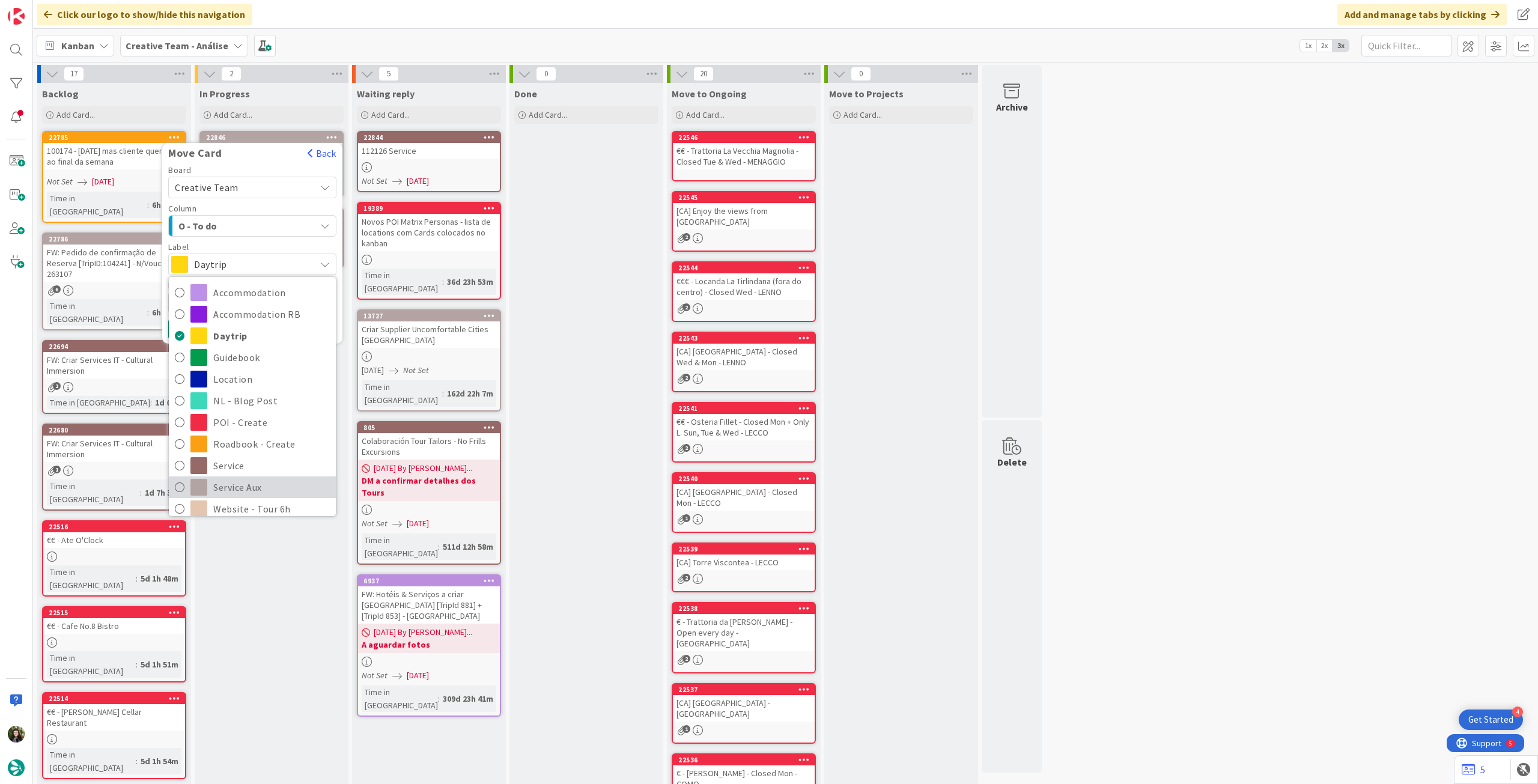
click at [231, 485] on span "Service Aux" at bounding box center [271, 487] width 117 height 18
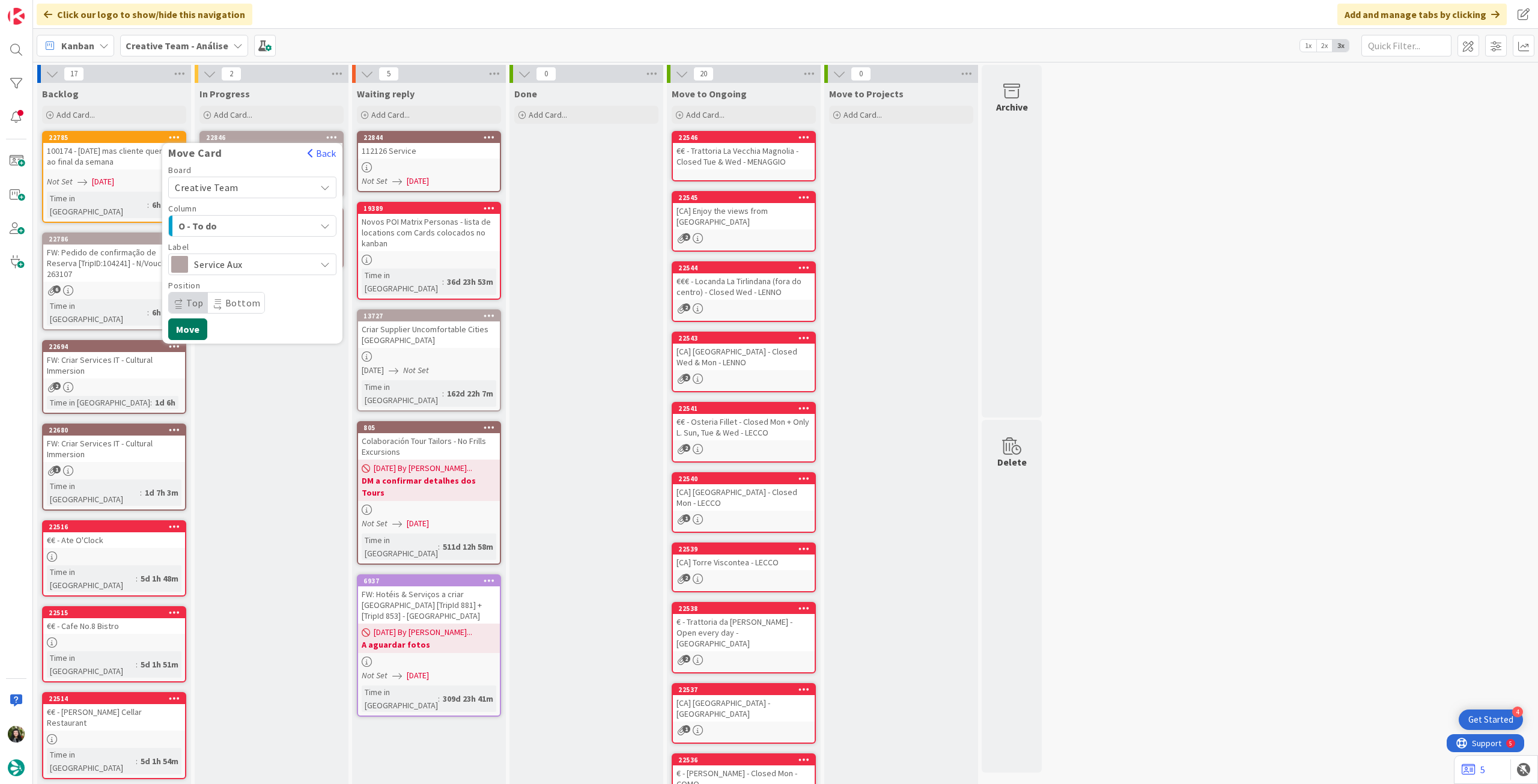
click at [189, 323] on button "Move" at bounding box center [188, 329] width 39 height 22
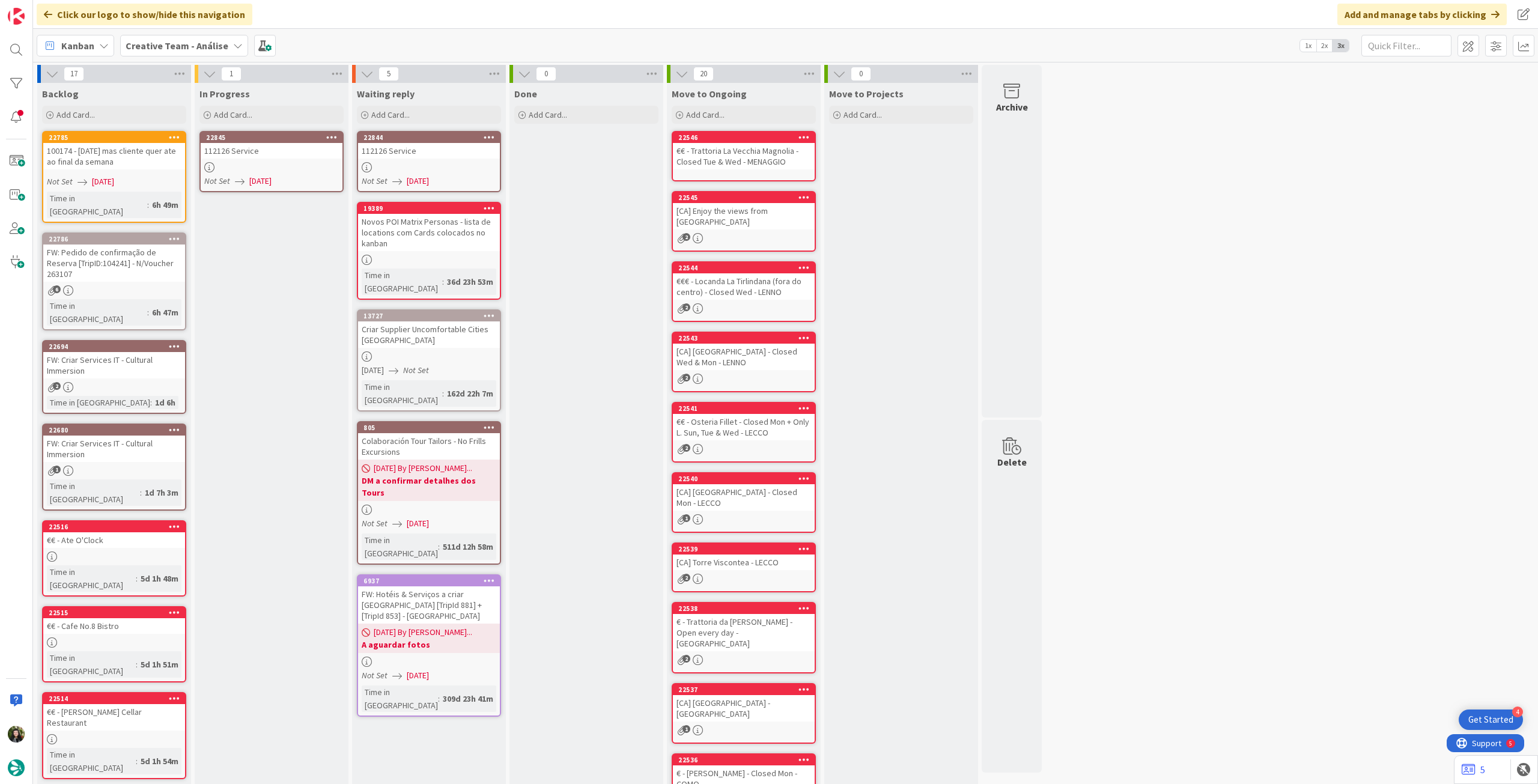
click at [310, 153] on div "112126 Service" at bounding box center [271, 150] width 142 height 15
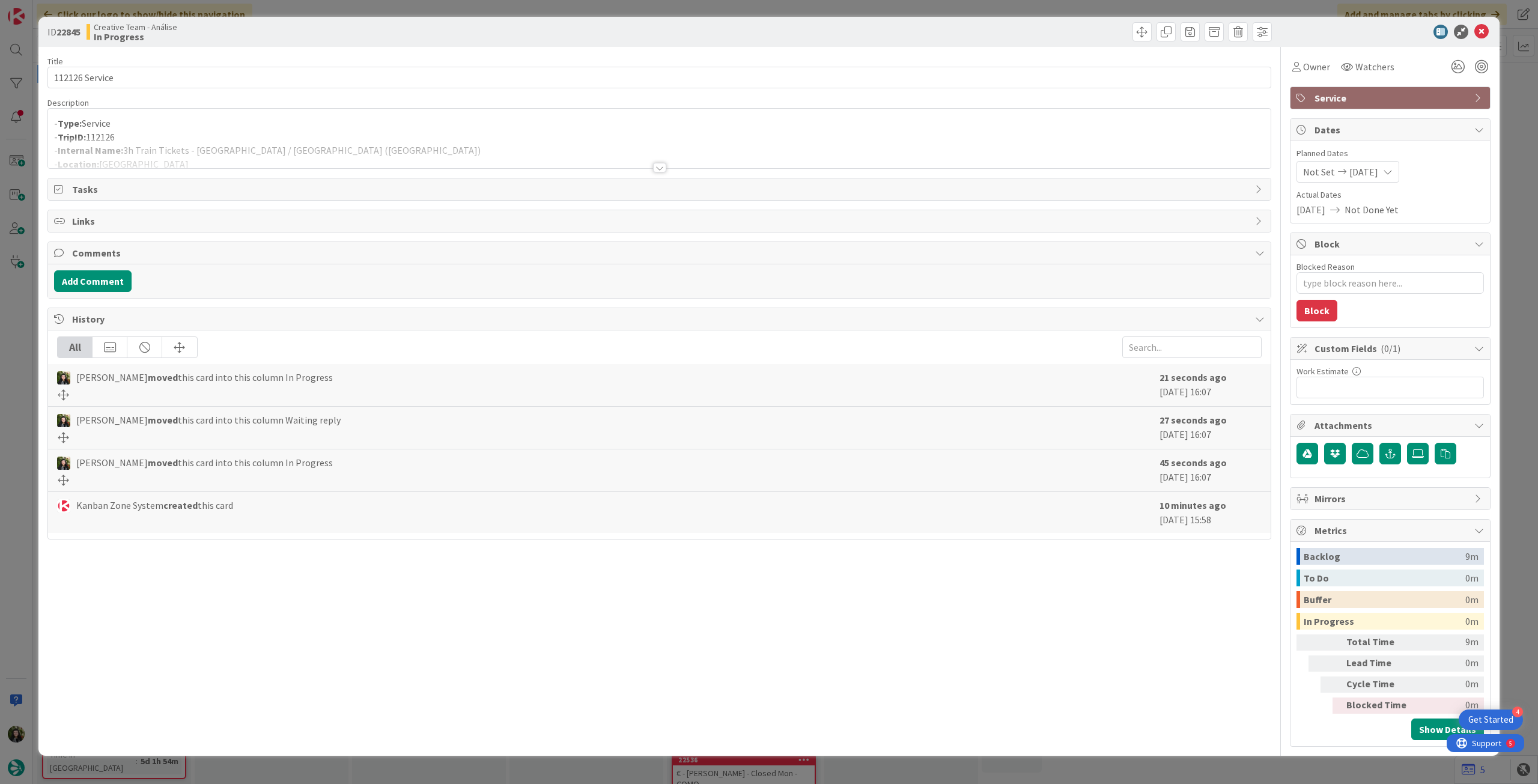
click at [255, 143] on div at bounding box center [659, 153] width 1223 height 31
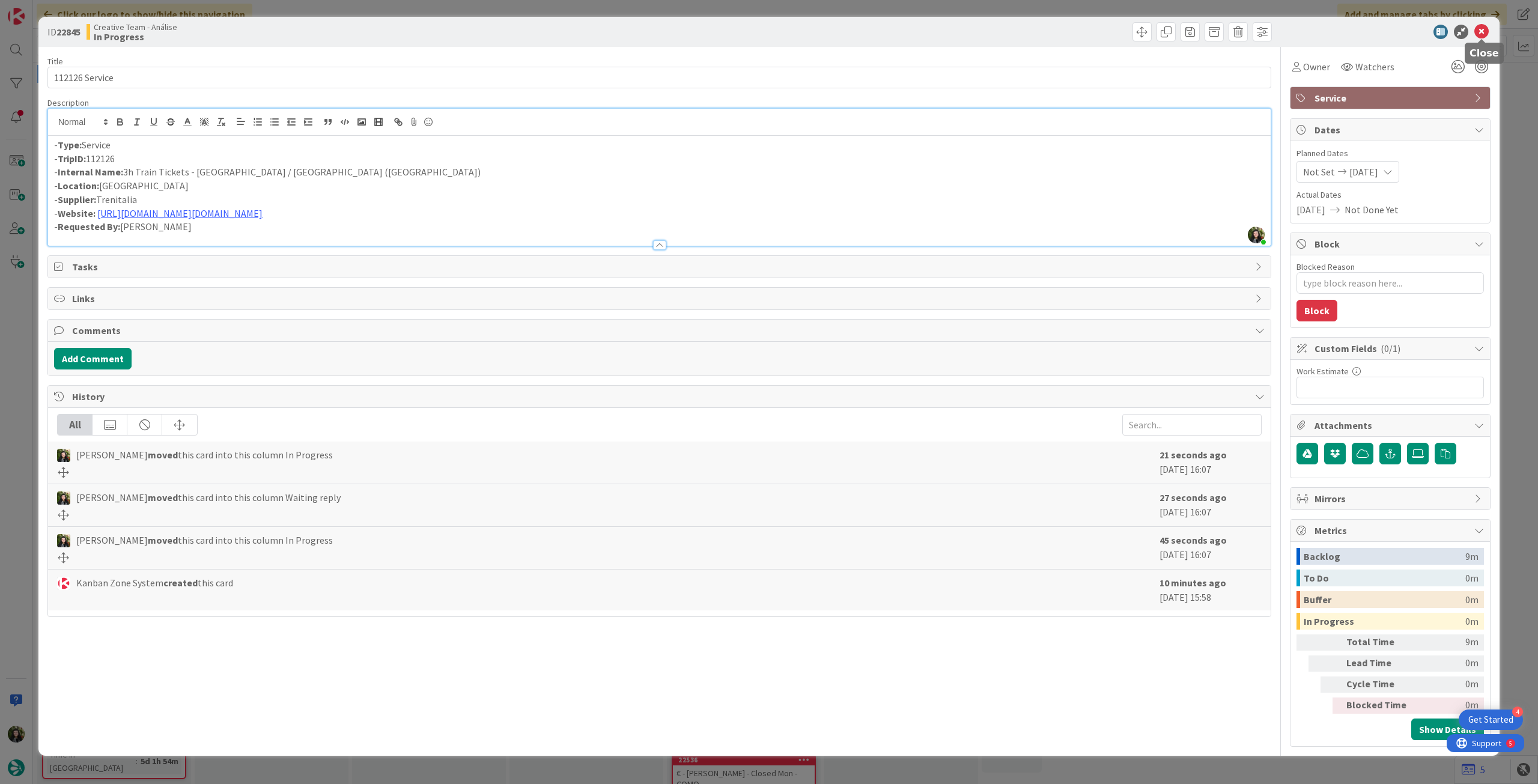
click at [1479, 34] on icon at bounding box center [1482, 32] width 15 height 15
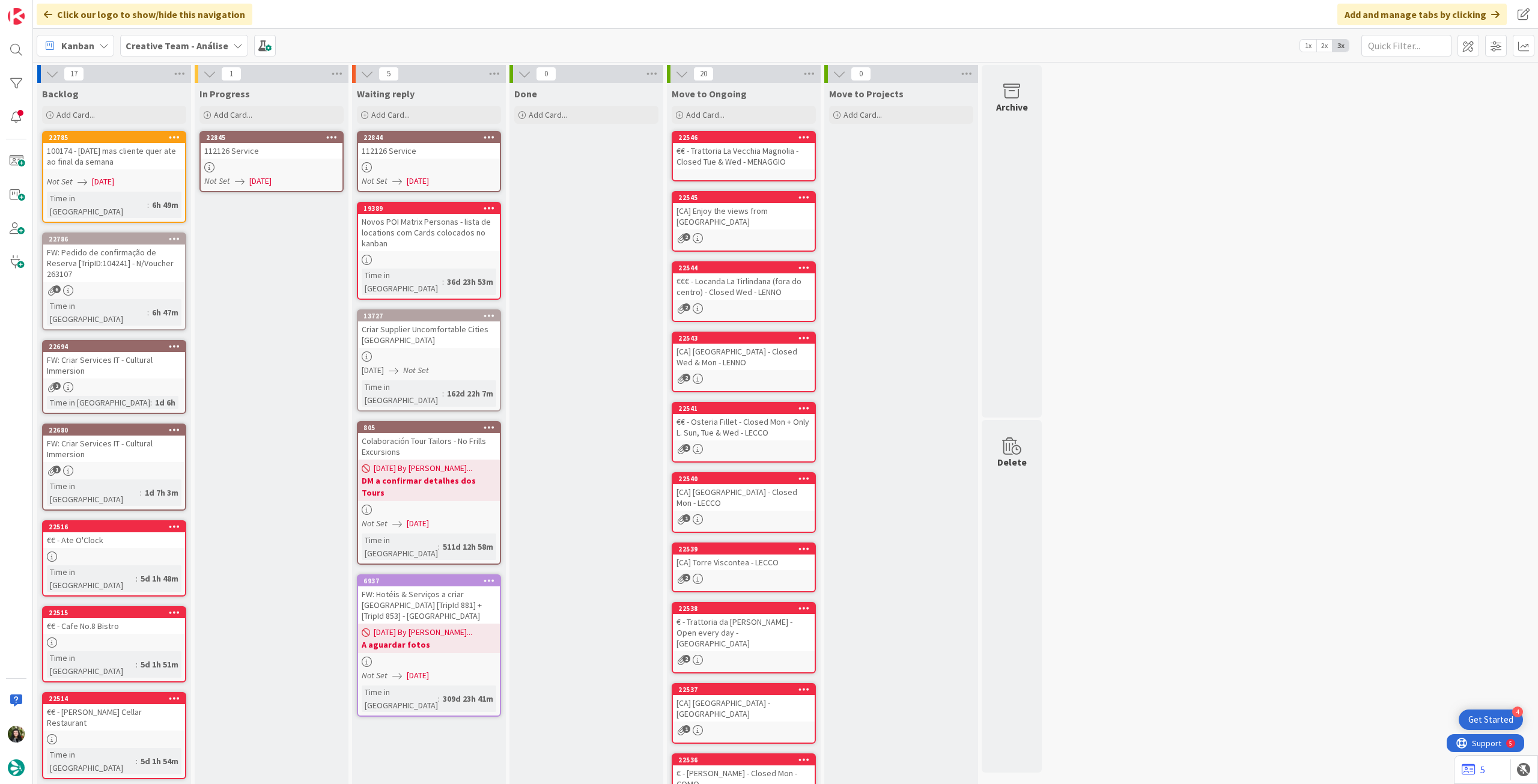
click at [331, 134] on icon at bounding box center [332, 137] width 11 height 8
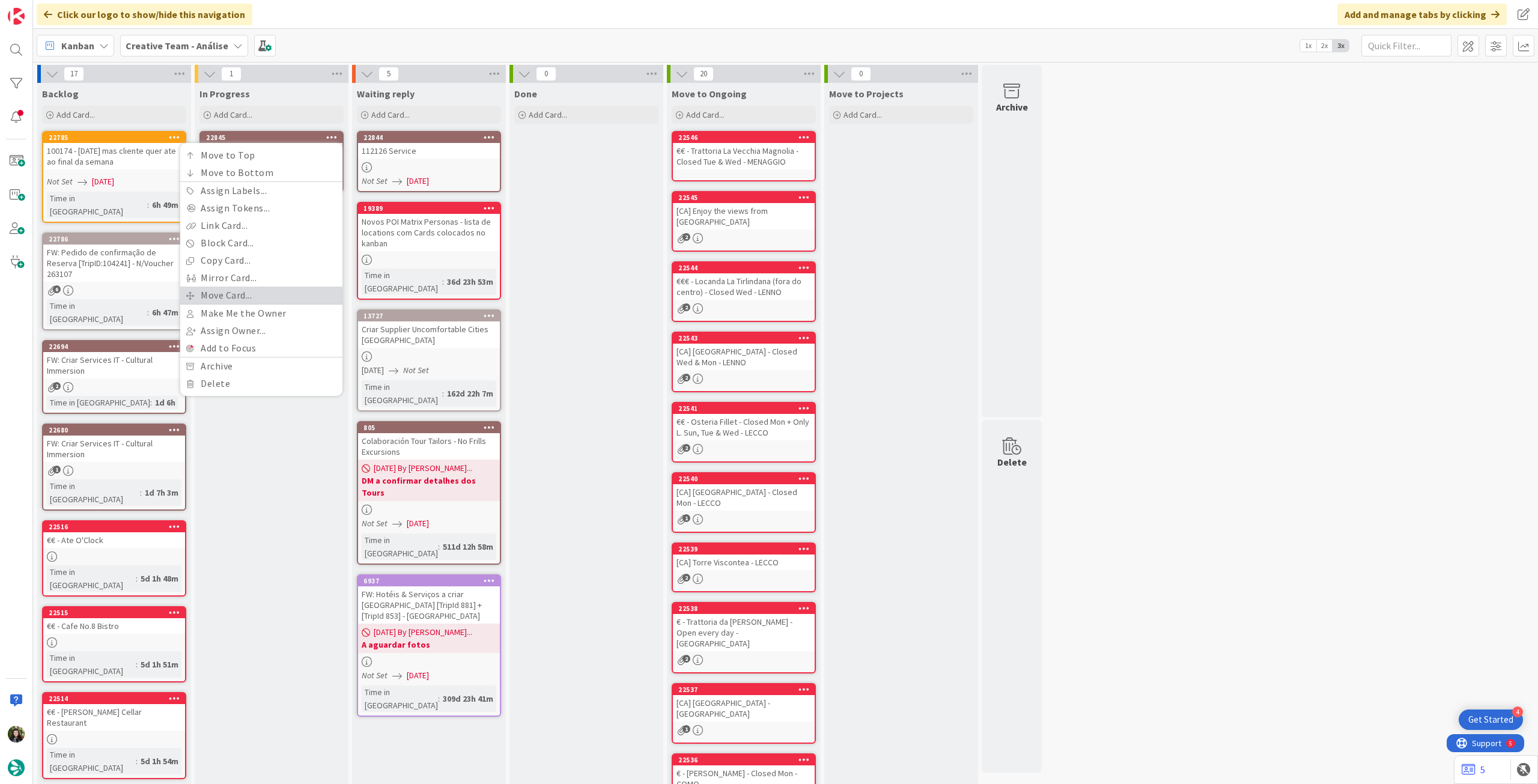
click at [241, 290] on link "Move Card..." at bounding box center [261, 295] width 162 height 18
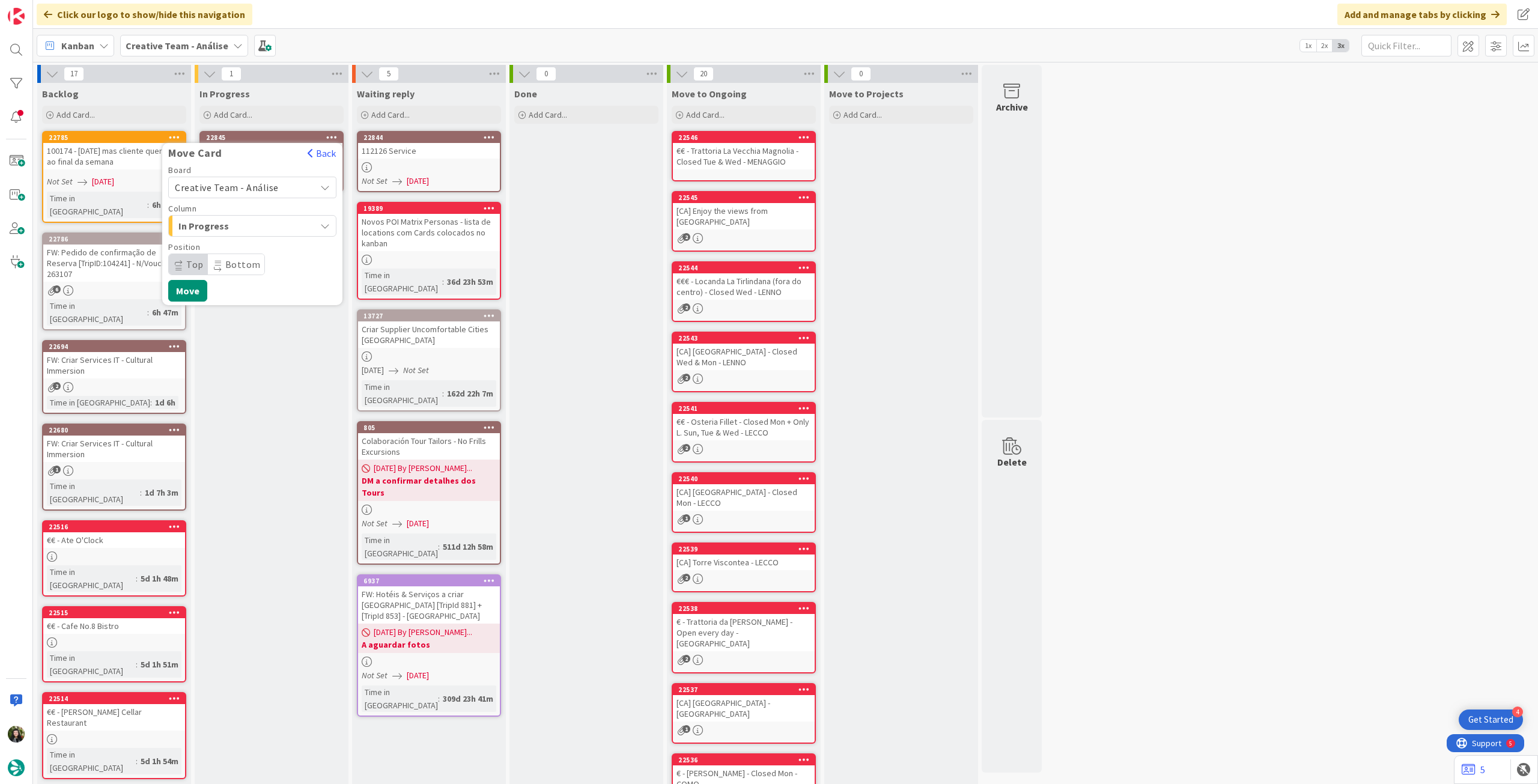
click at [248, 188] on span "Creative Team - Análise" at bounding box center [227, 187] width 104 height 12
click at [238, 233] on link "Creative Team" at bounding box center [252, 244] width 167 height 22
click at [250, 221] on span "Select a Column..." at bounding box center [220, 226] width 90 height 15
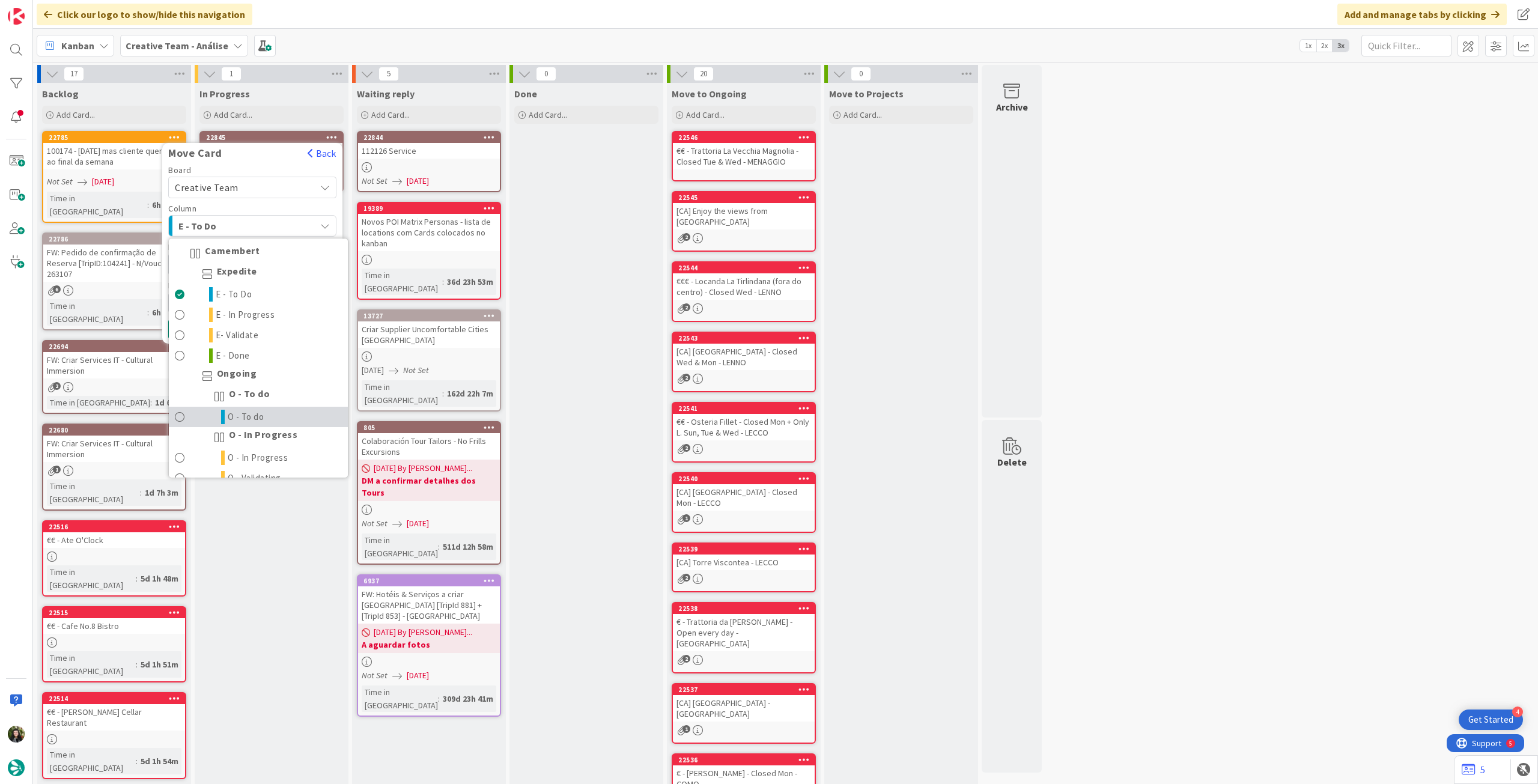
drag, startPoint x: 233, startPoint y: 410, endPoint x: 201, endPoint y: 364, distance: 56.0
click at [232, 411] on span "O - To do" at bounding box center [246, 417] width 37 height 15
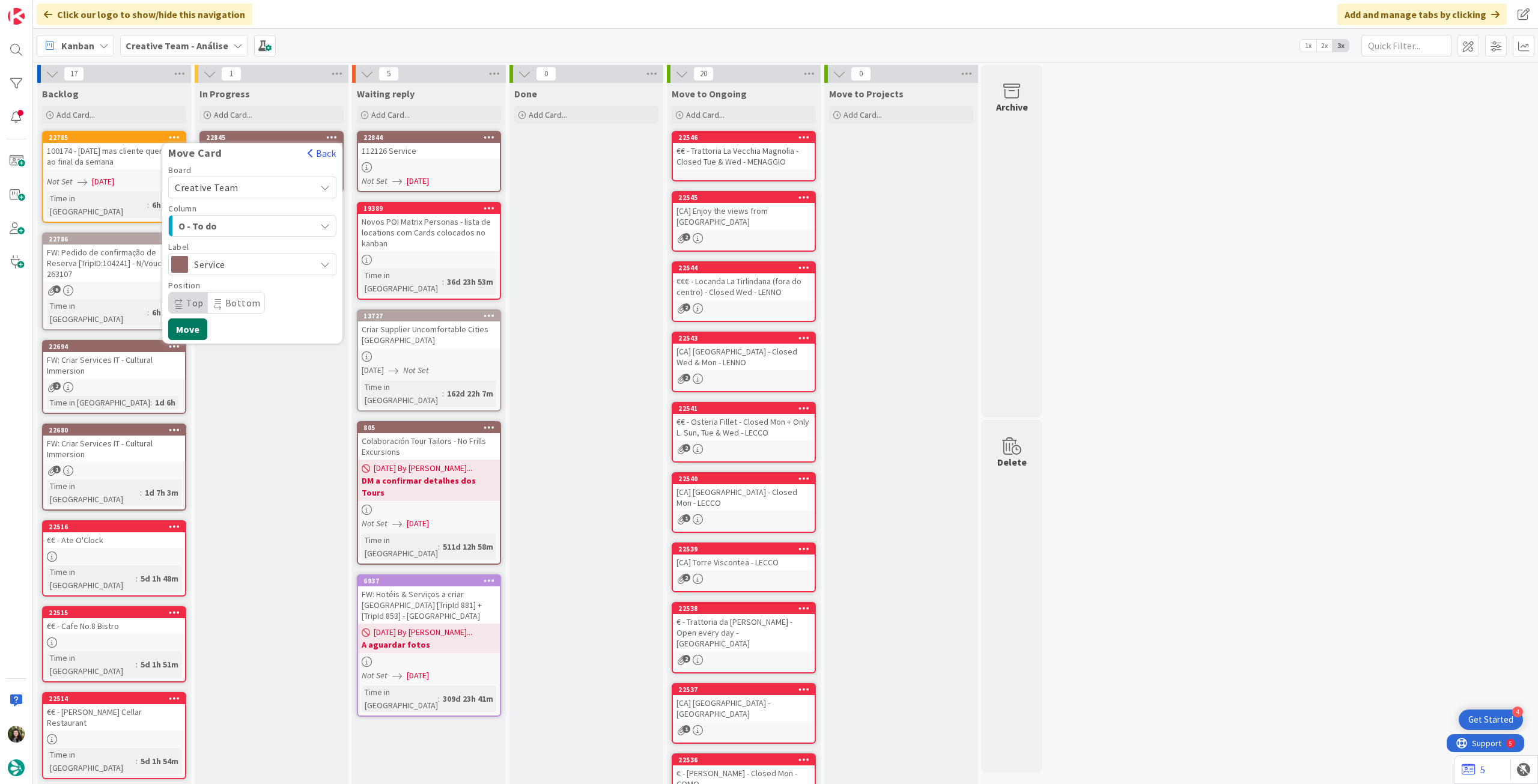
click at [184, 323] on button "Move" at bounding box center [188, 329] width 39 height 22
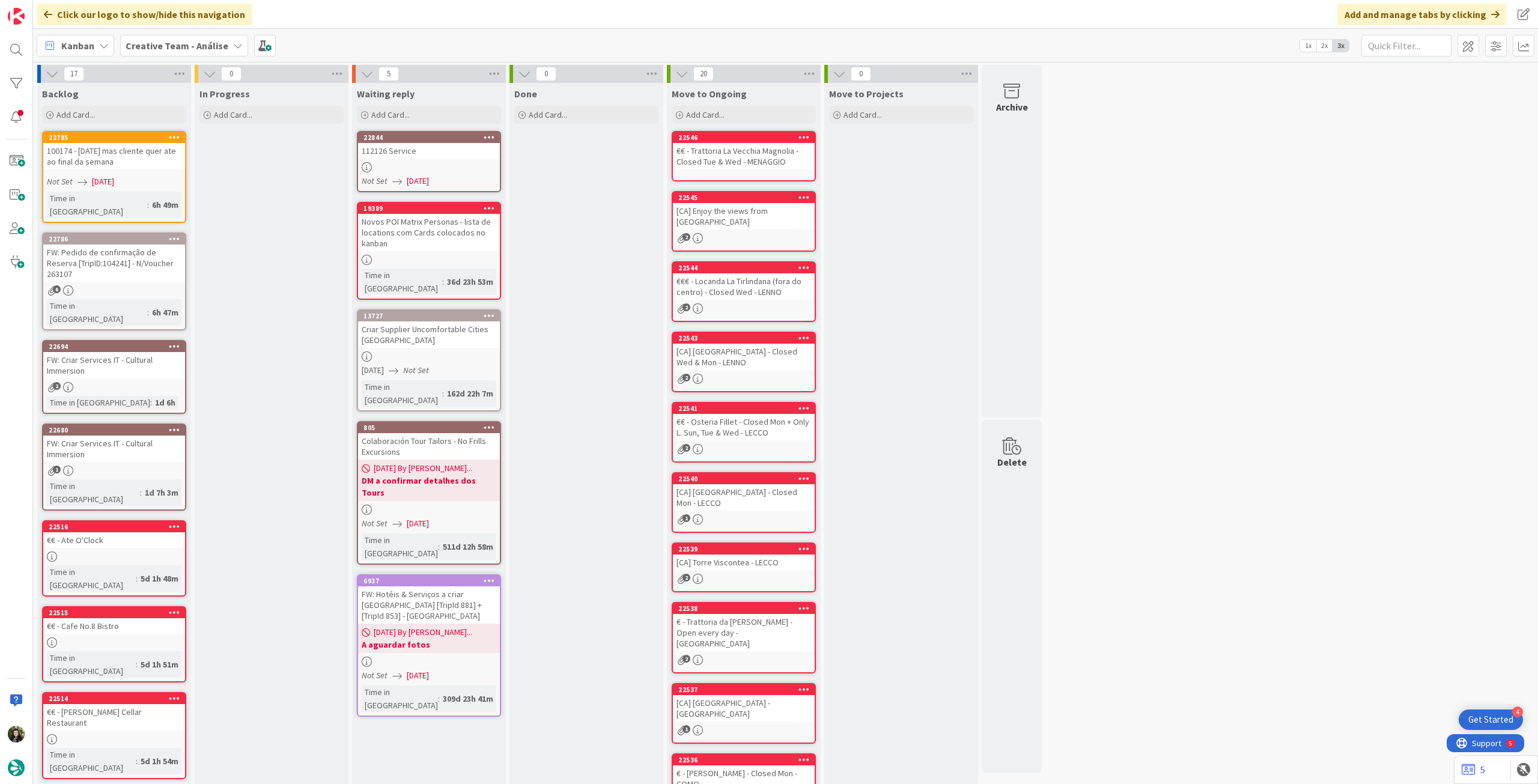
drag, startPoint x: 192, startPoint y: 48, endPoint x: 191, endPoint y: 61, distance: 13.0
click at [192, 48] on b "Creative Team - Análise" at bounding box center [177, 45] width 103 height 12
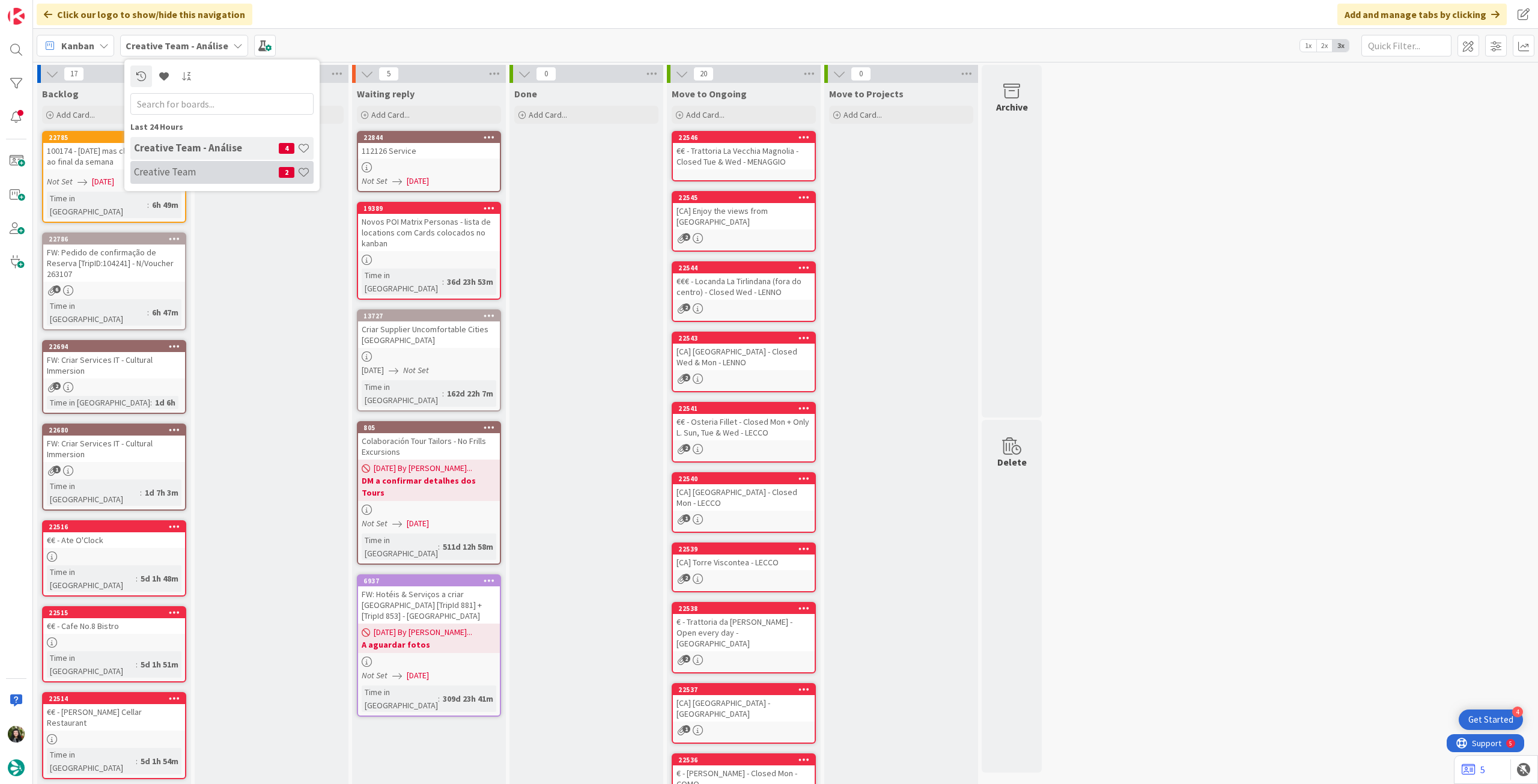
click at [184, 165] on div "Creative Team 2" at bounding box center [222, 172] width 184 height 23
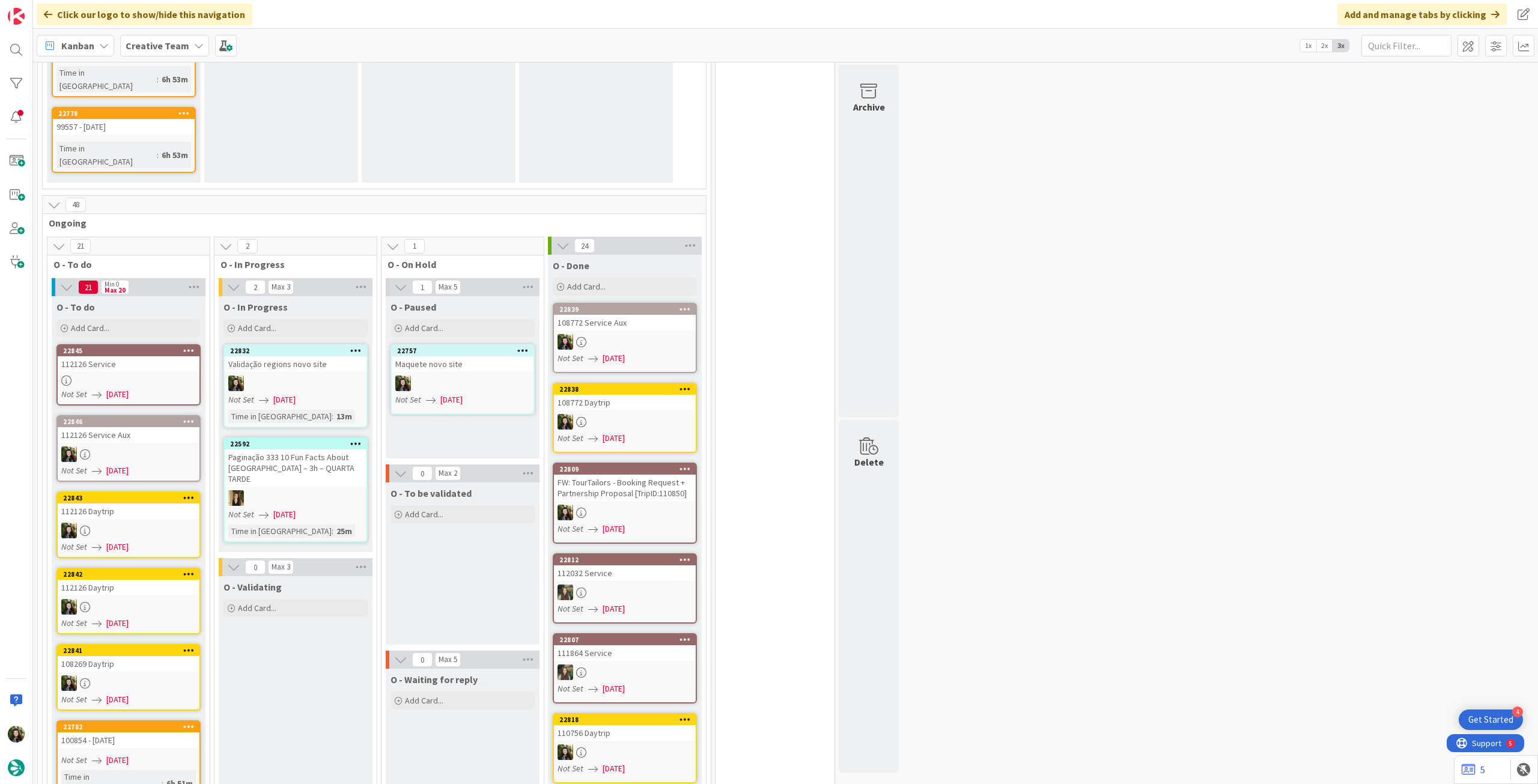
scroll to position [1041, 0]
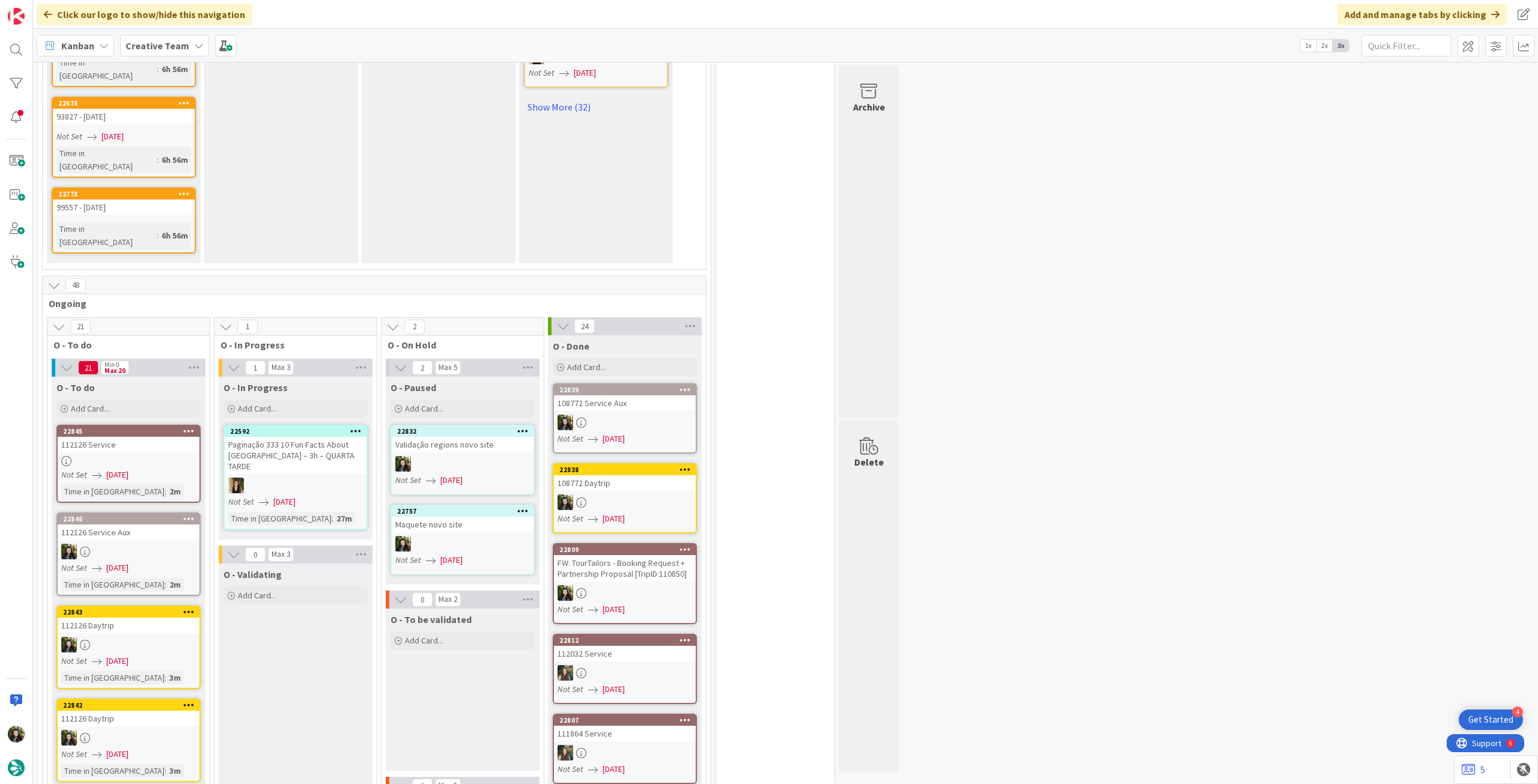
click at [469, 456] on div at bounding box center [463, 464] width 142 height 15
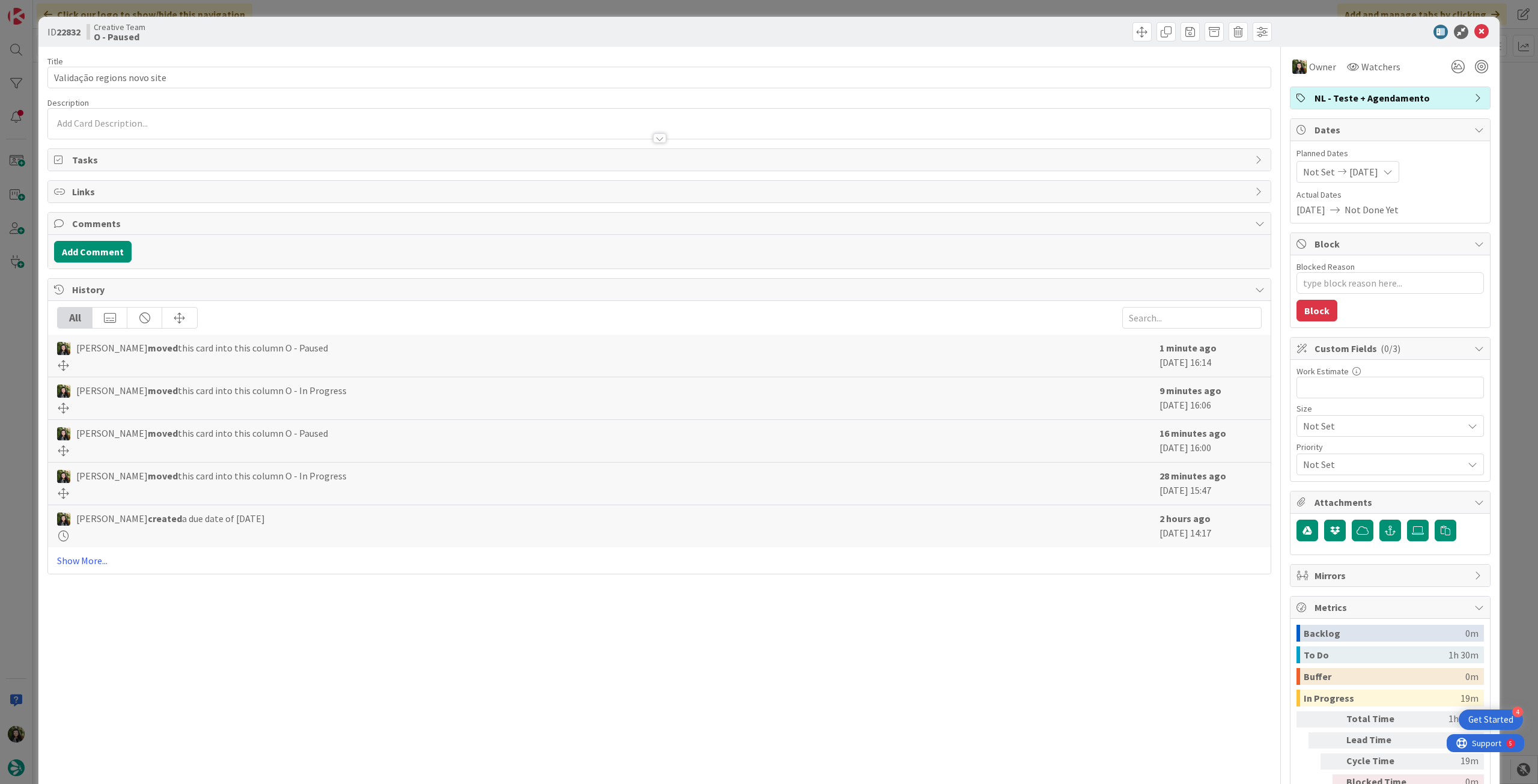
click at [1404, 98] on span "NL - Teste + Agendamento" at bounding box center [1392, 98] width 154 height 15
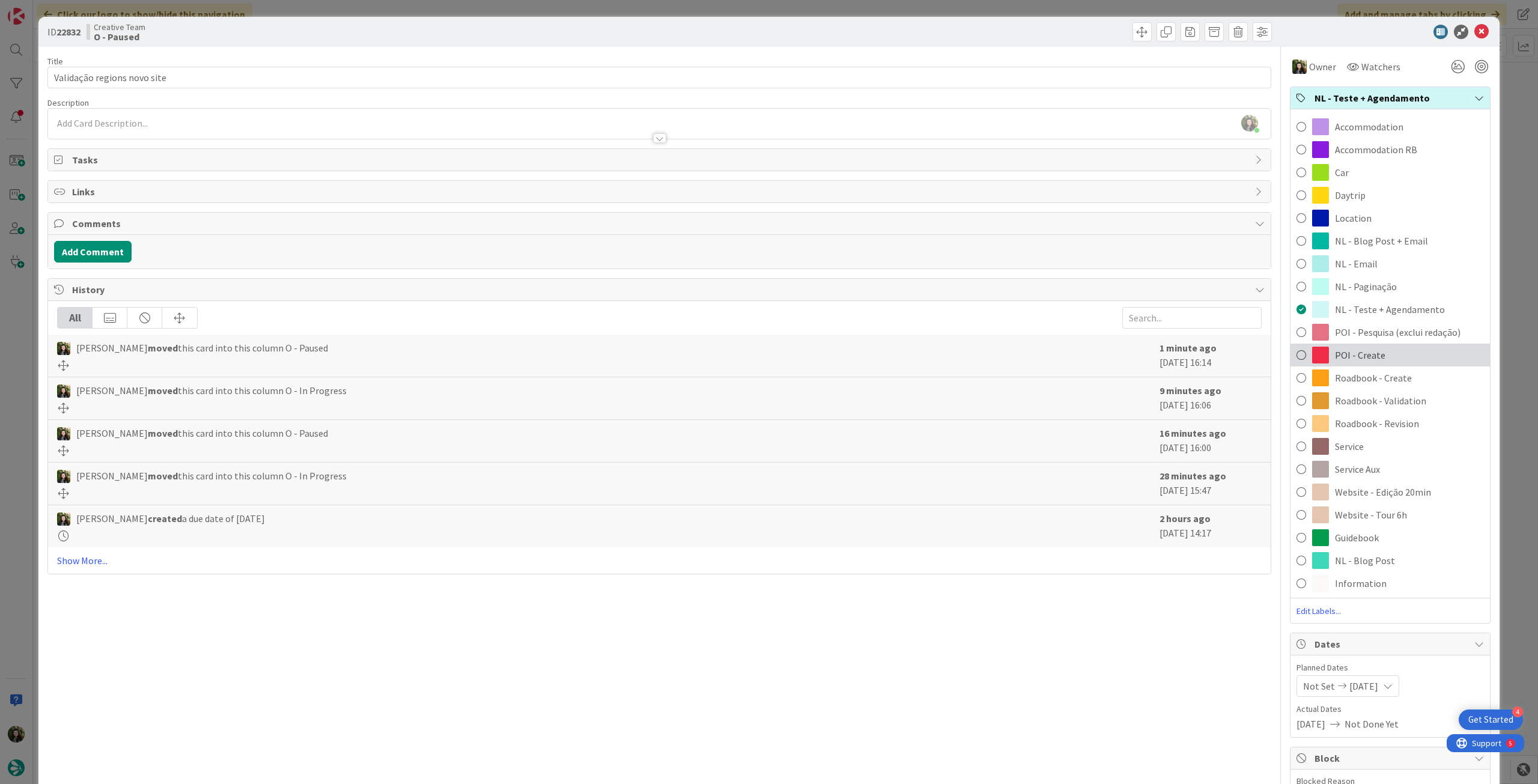
click at [1356, 345] on div "POI - Create" at bounding box center [1390, 355] width 200 height 23
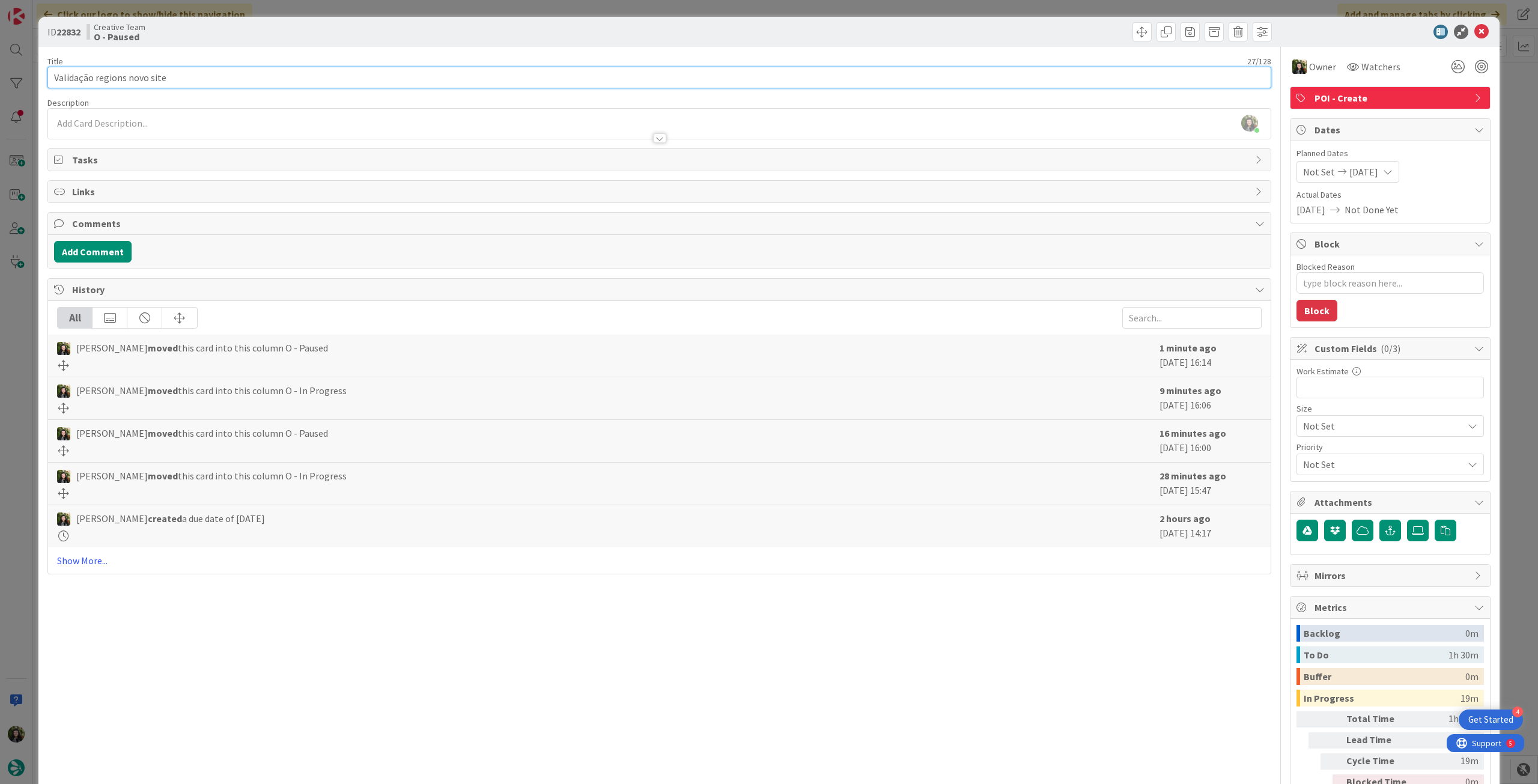
drag, startPoint x: 180, startPoint y: 77, endPoint x: -8, endPoint y: 76, distance: 188.0
click at [0, 76] on html "4 Get Started Click our logo to show/hide this navigation Add and manage tabs b…" at bounding box center [769, 392] width 1538 height 784
click at [1475, 25] on icon at bounding box center [1482, 32] width 15 height 15
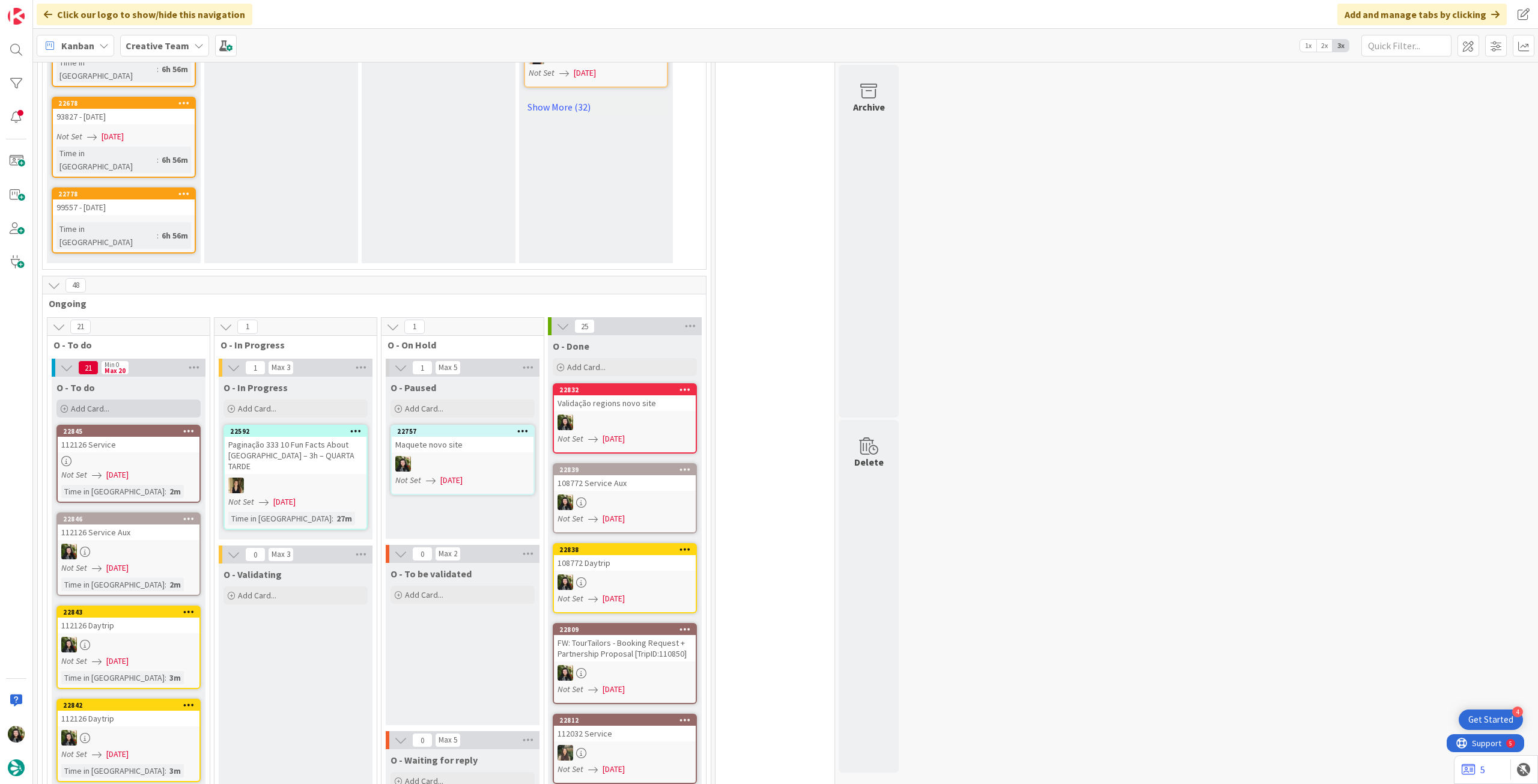
click at [129, 399] on div "Add Card..." at bounding box center [128, 409] width 144 height 18
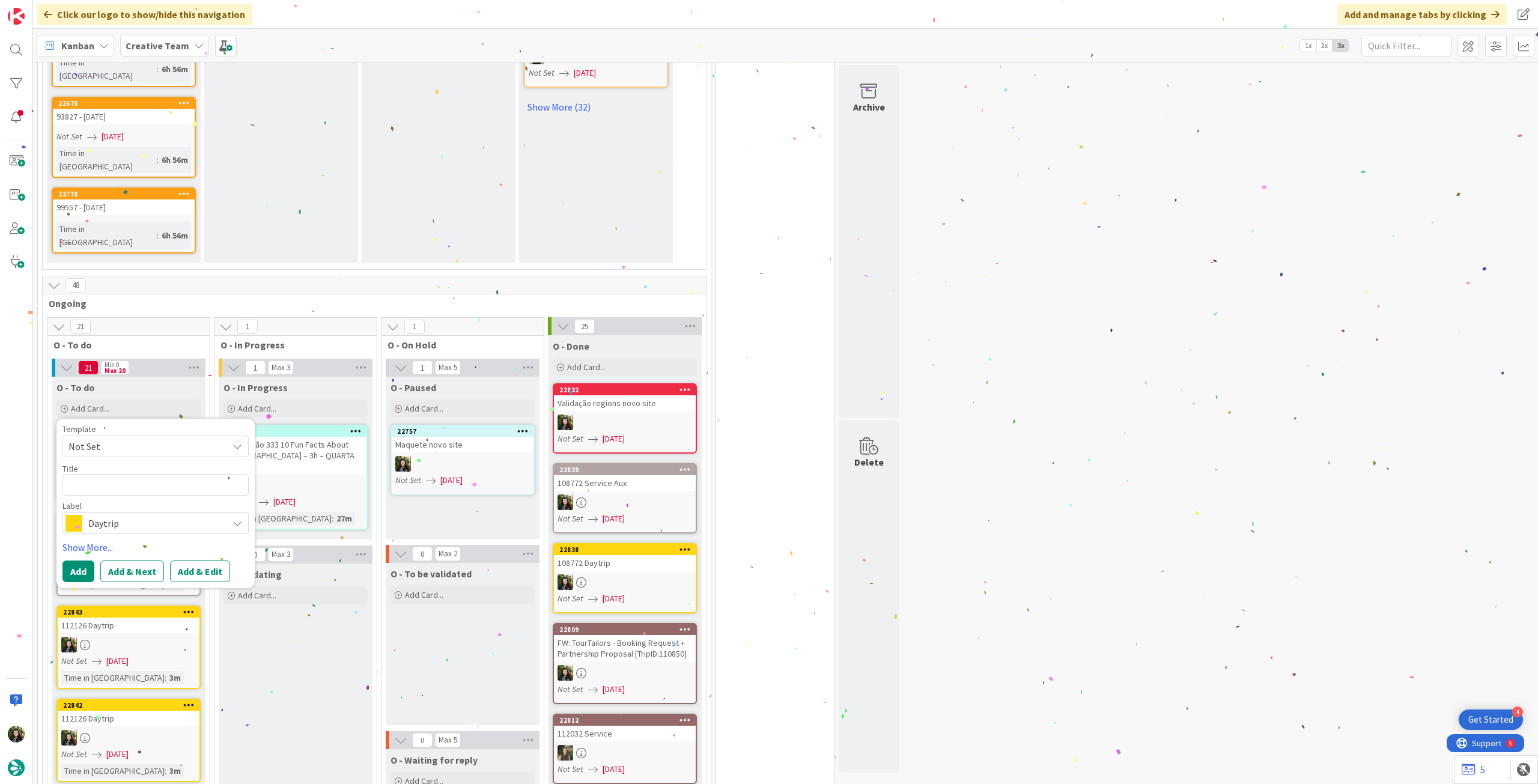
click at [127, 515] on span "Daytrip" at bounding box center [155, 523] width 134 height 17
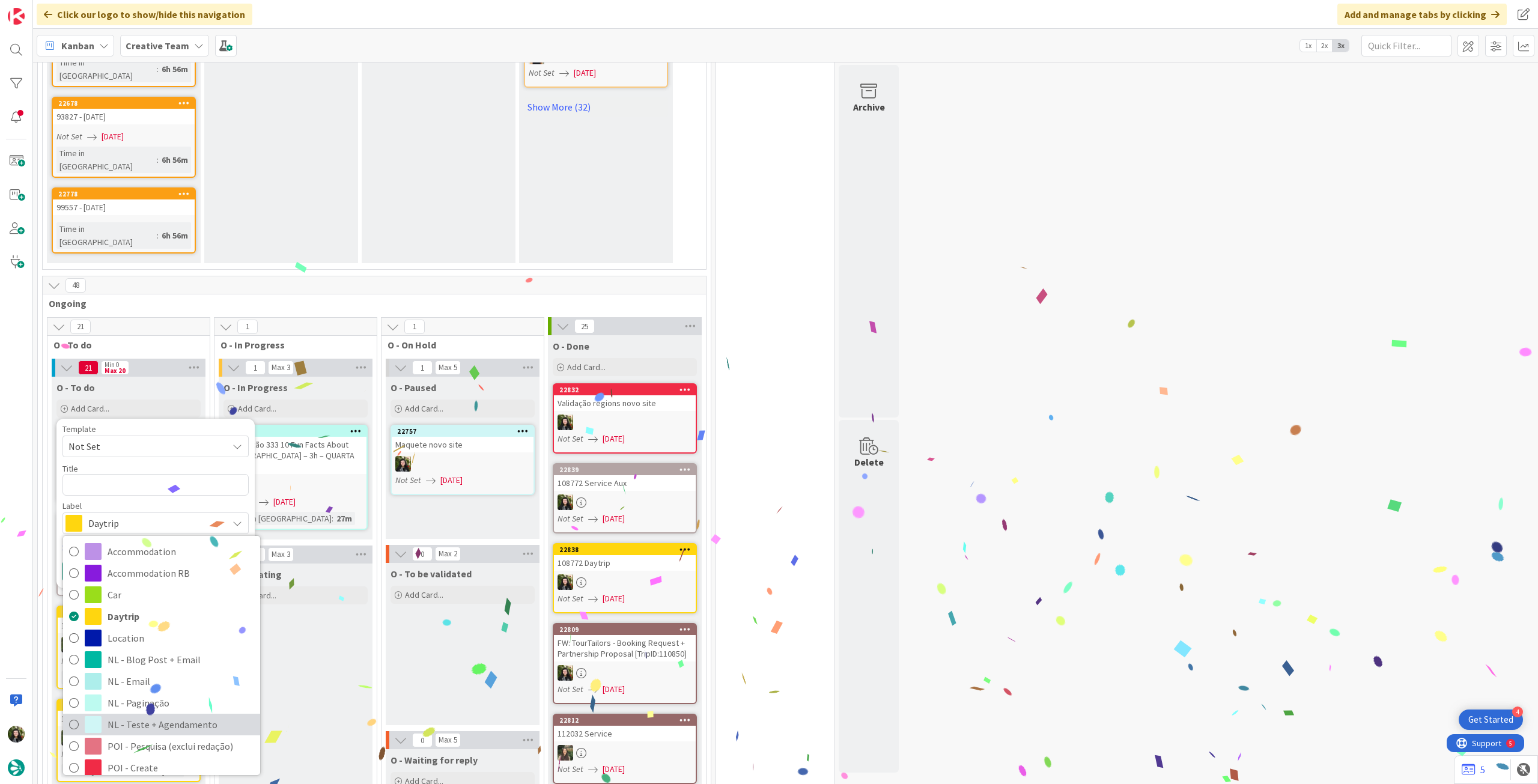
click at [143, 716] on span "NL - Teste + Agendamento" at bounding box center [181, 725] width 146 height 18
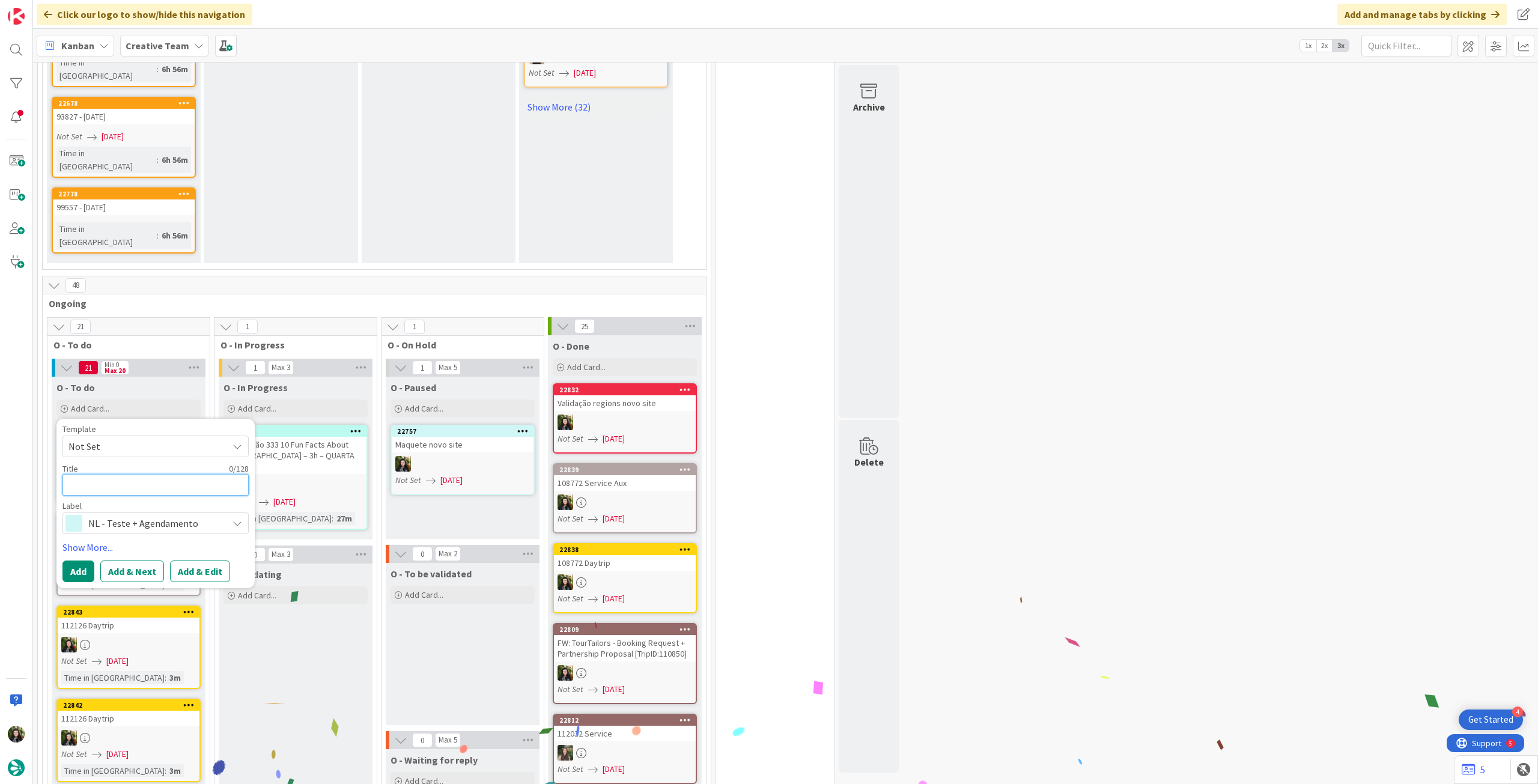
drag, startPoint x: 172, startPoint y: 345, endPoint x: 155, endPoint y: 359, distance: 22.0
click at [172, 474] on textarea at bounding box center [155, 484] width 186 height 22
paste textarea "Validação regions novo site"
type textarea "x"
type textarea "Validação regions novo site"
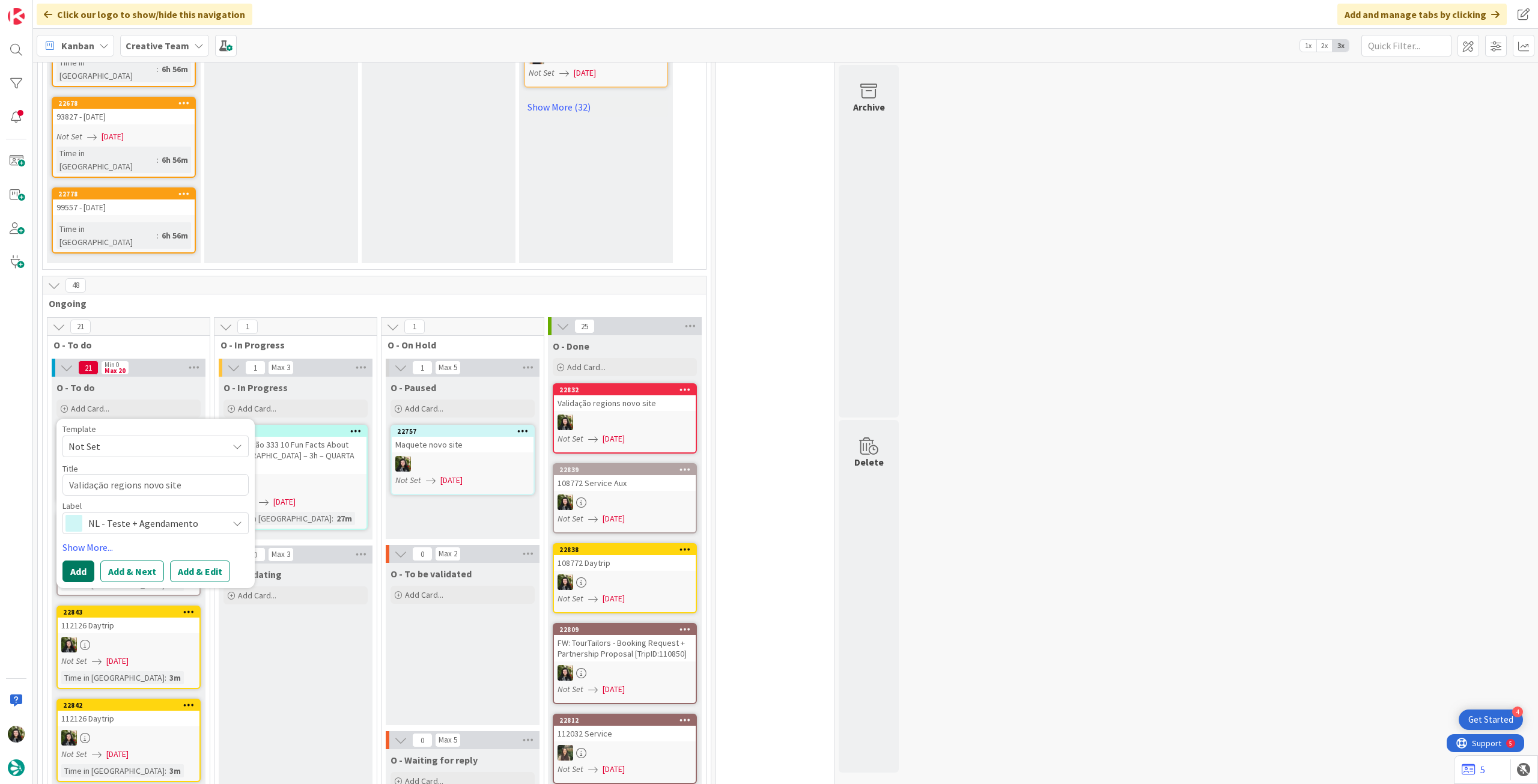
click at [86, 560] on button "Add" at bounding box center [78, 571] width 32 height 22
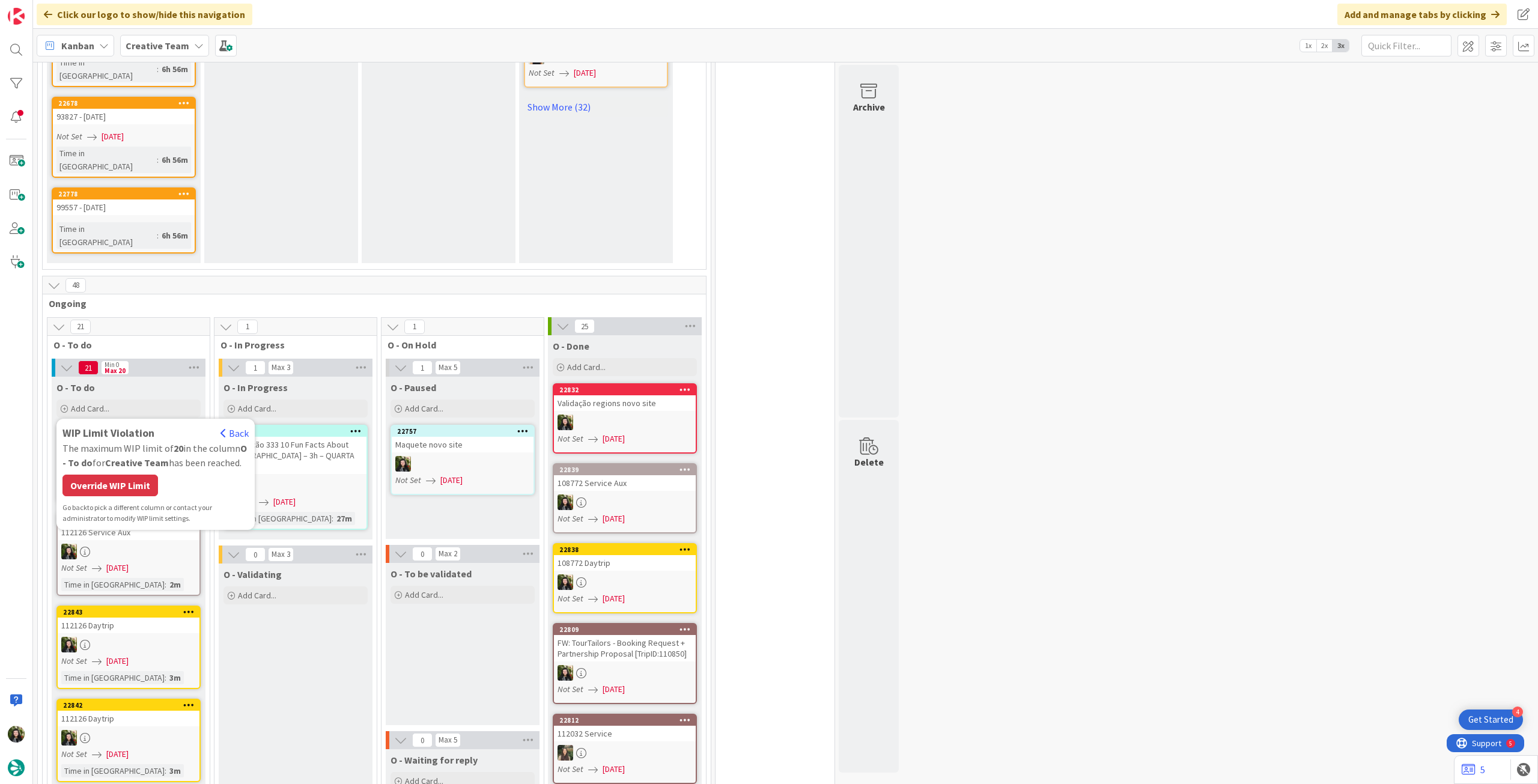
click at [129, 475] on div "Override WIP Limit" at bounding box center [110, 485] width 96 height 22
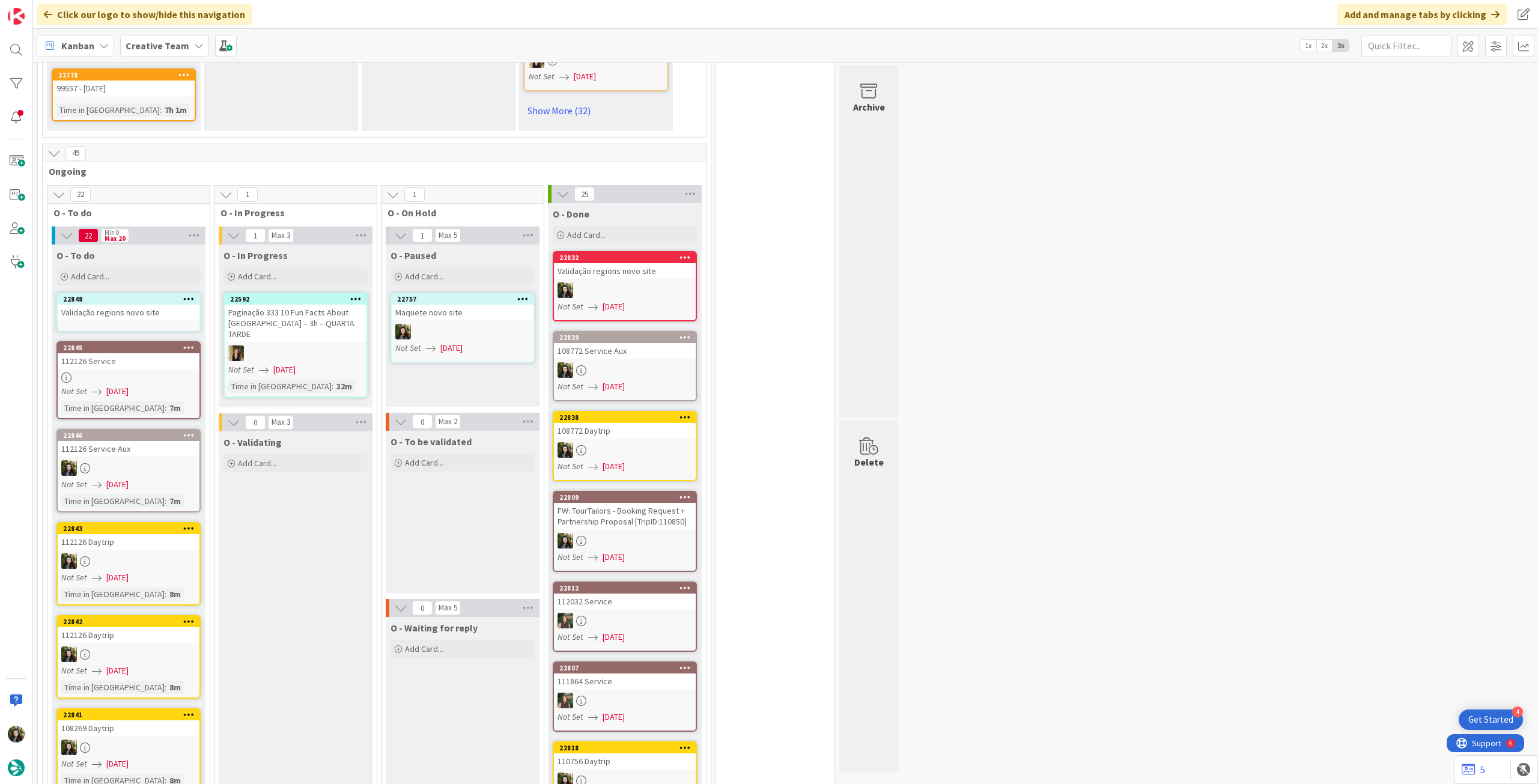
click at [147, 304] on div "Validação regions novo site" at bounding box center [129, 312] width 142 height 15
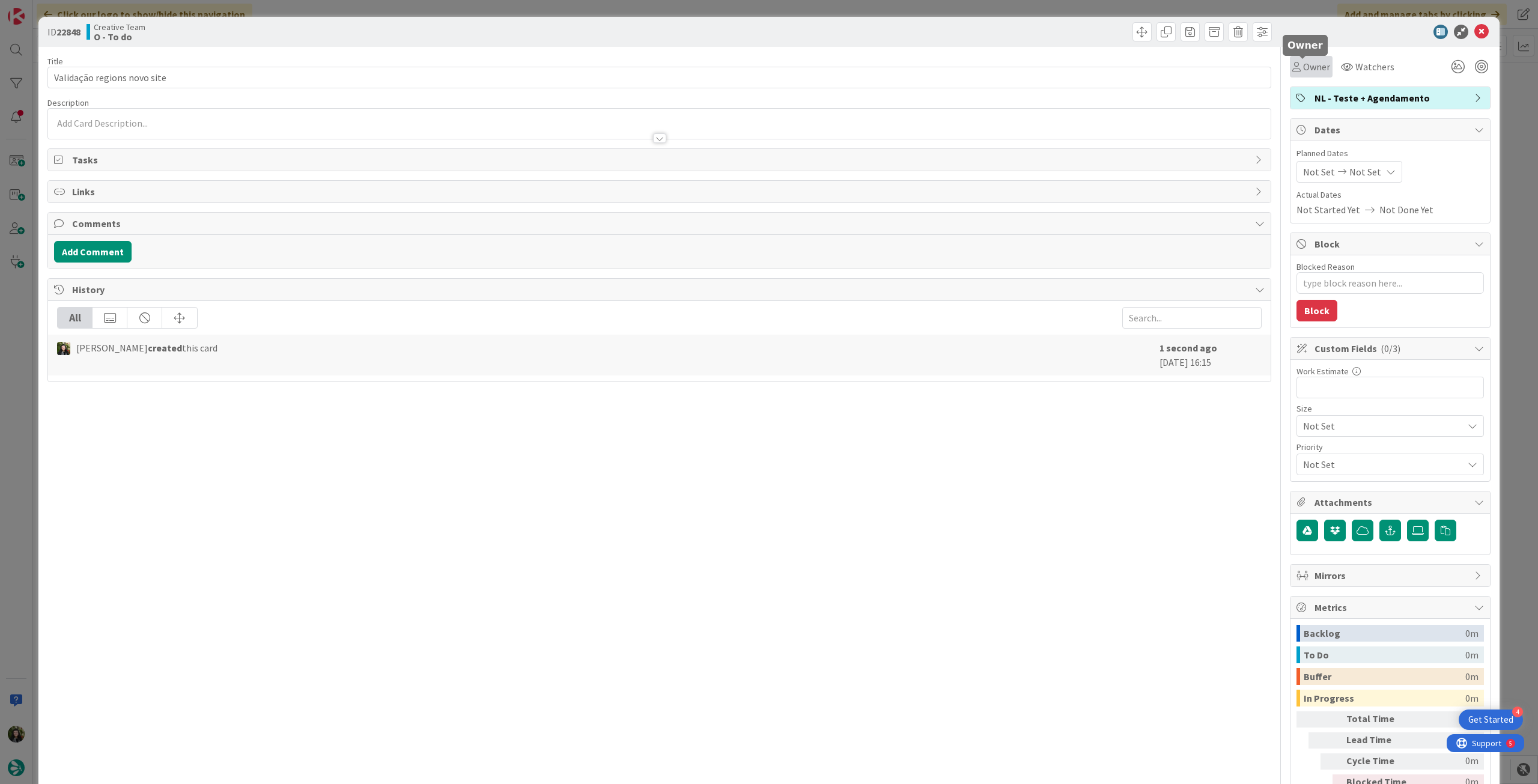
drag, startPoint x: 1302, startPoint y: 71, endPoint x: 1307, endPoint y: 77, distance: 7.8
click at [1303, 72] on span "Owner" at bounding box center [1316, 67] width 27 height 15
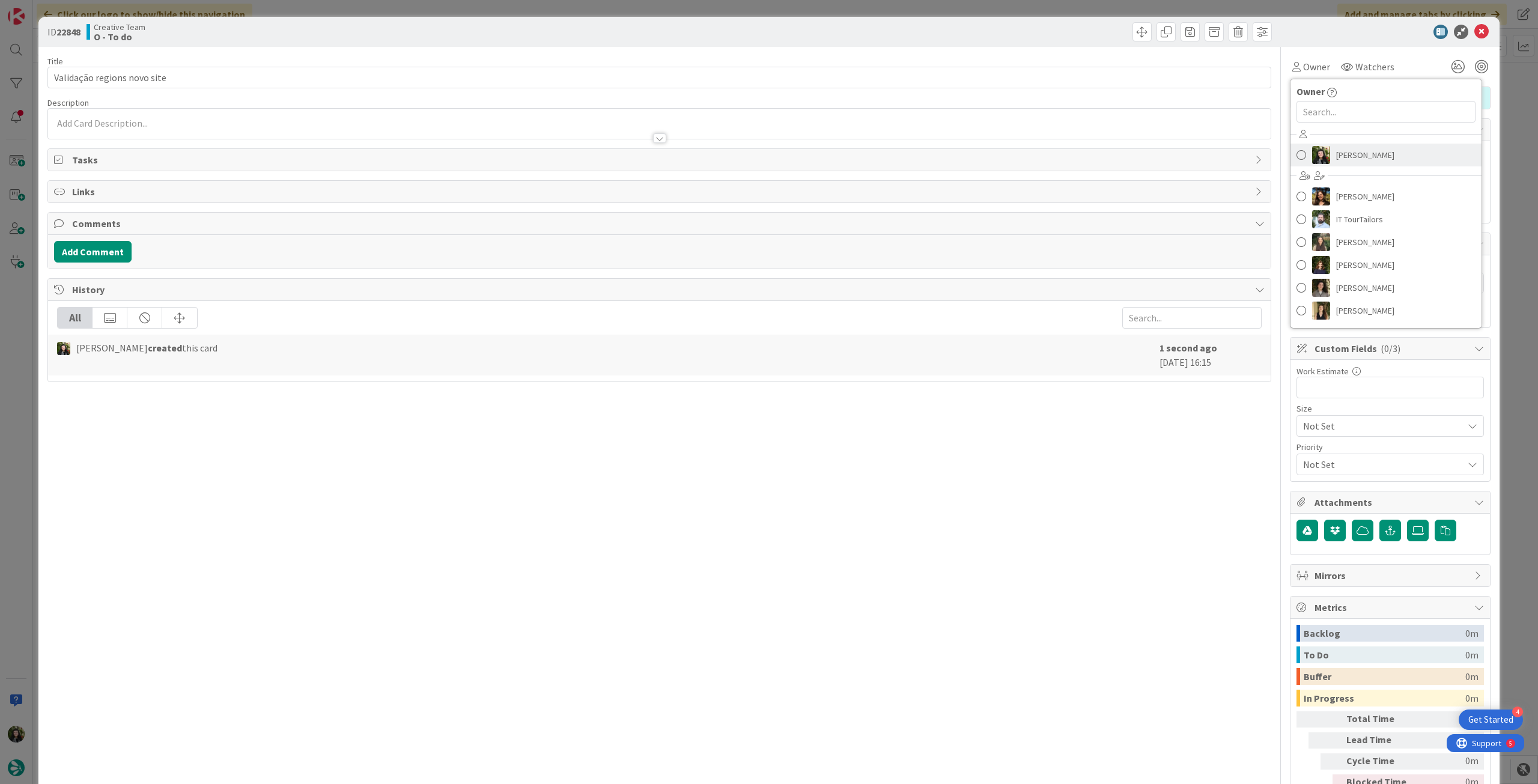
click at [1361, 159] on span "Beatriz Cassona" at bounding box center [1365, 155] width 58 height 18
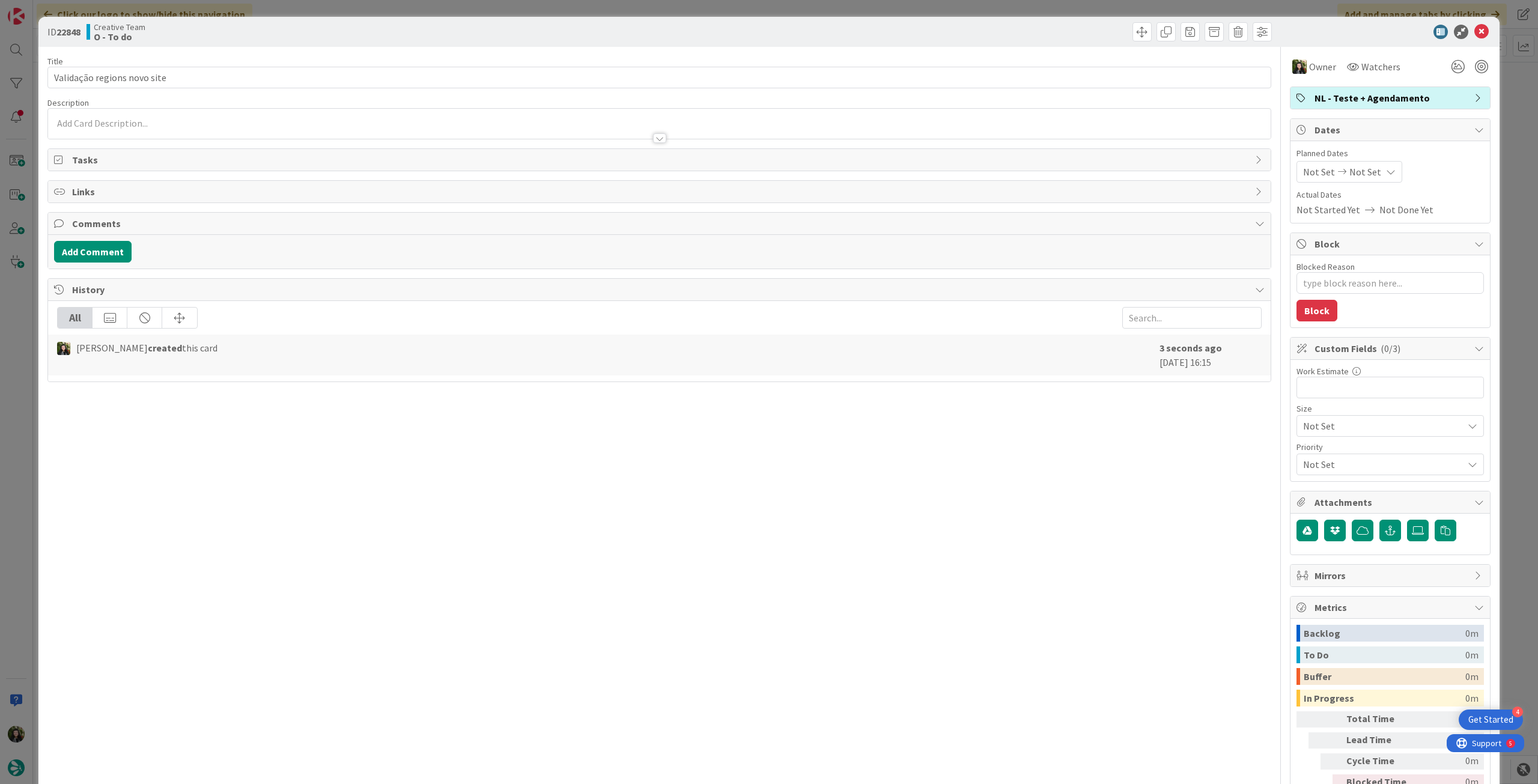
type textarea "x"
click at [1367, 177] on span "Not Set" at bounding box center [1365, 172] width 32 height 15
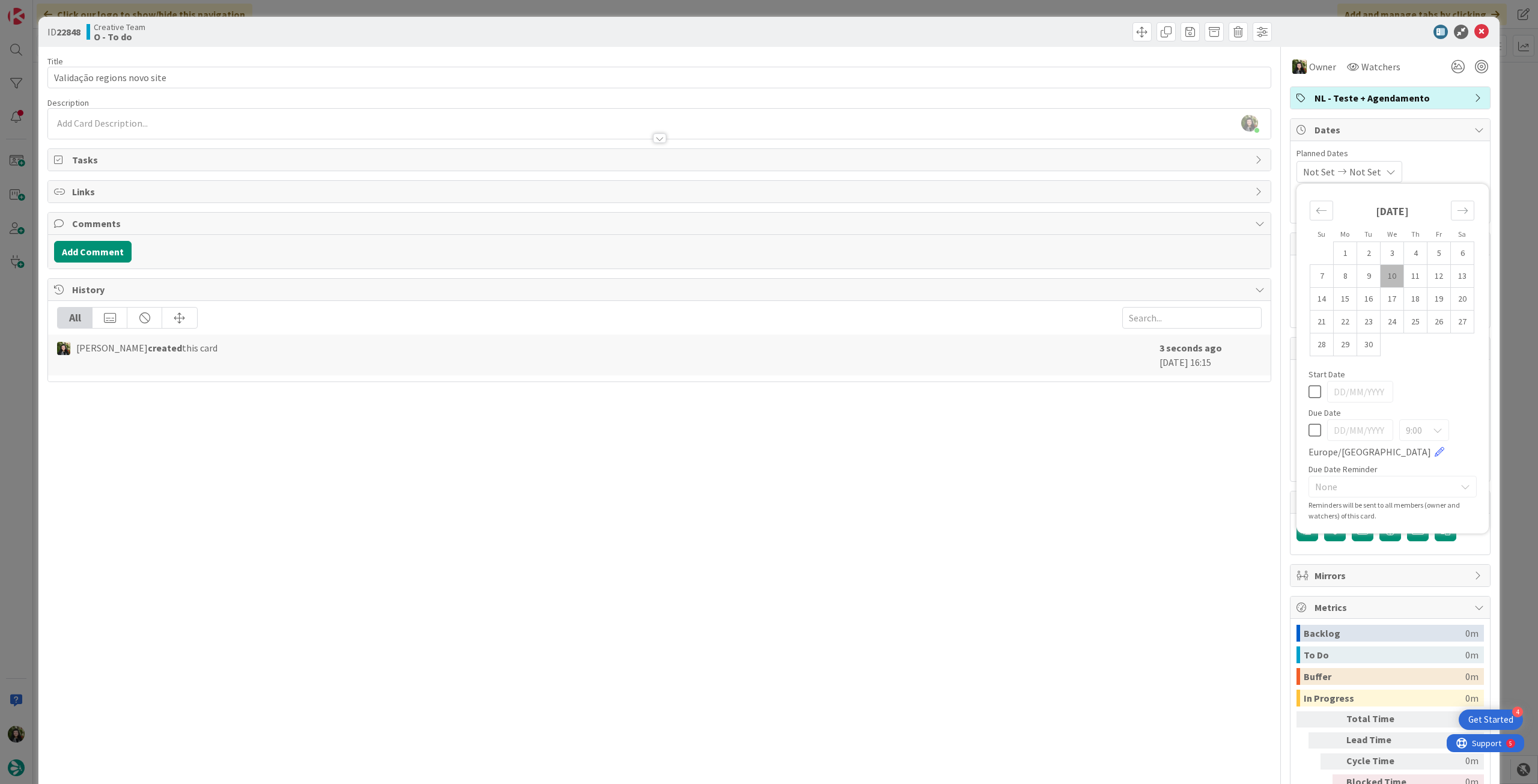
drag, startPoint x: 1309, startPoint y: 397, endPoint x: 1305, endPoint y: 418, distance: 21.4
click at [1309, 399] on div at bounding box center [1392, 392] width 168 height 22
click at [1309, 430] on icon at bounding box center [1315, 430] width 13 height 15
type input "[DATE]"
type textarea "x"
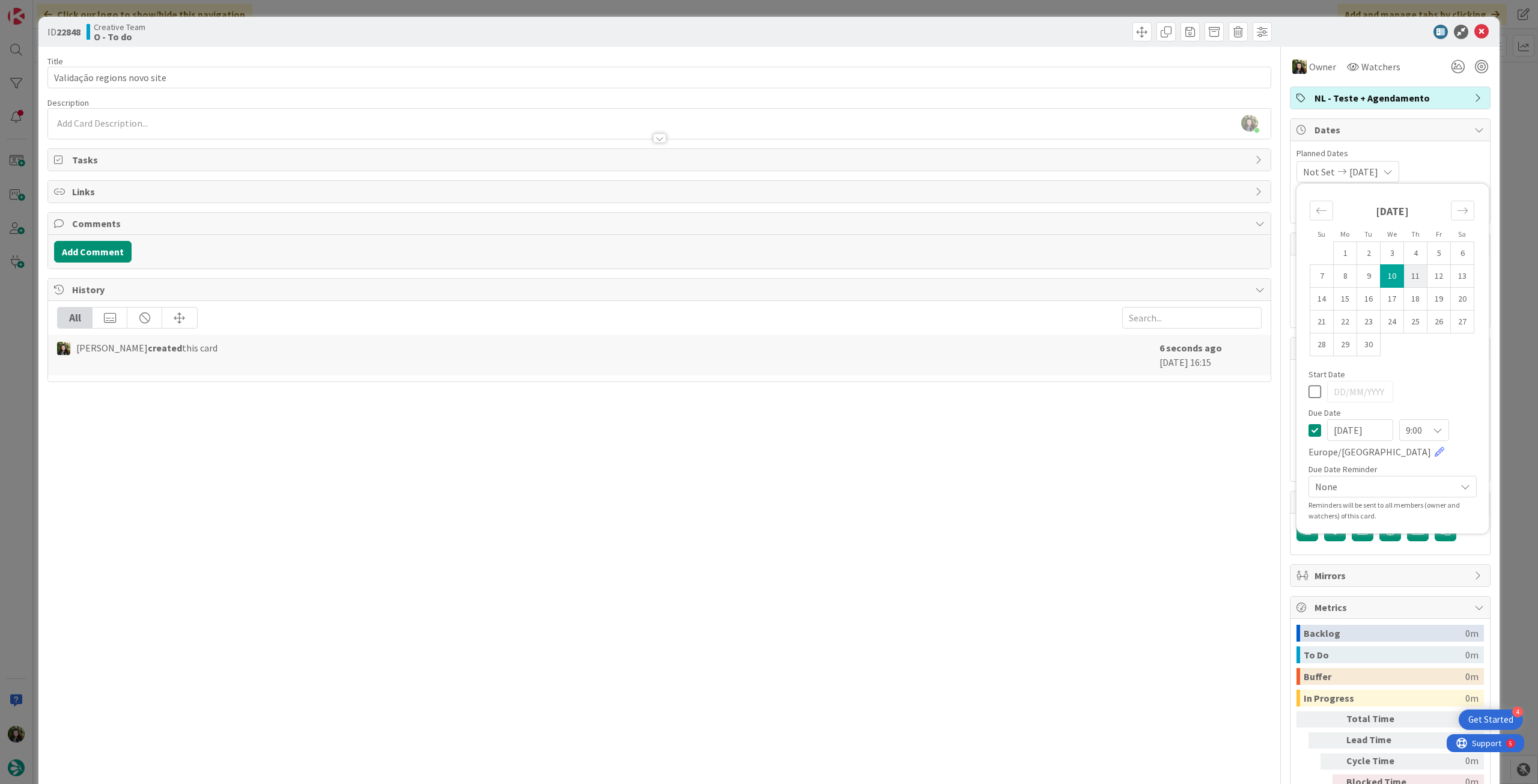
drag, startPoint x: 1409, startPoint y: 271, endPoint x: 1401, endPoint y: 283, distance: 14.4
click at [1409, 273] on td "11" at bounding box center [1416, 276] width 23 height 23
type input "[DATE]"
type textarea "x"
click at [1309, 395] on icon at bounding box center [1315, 392] width 13 height 15
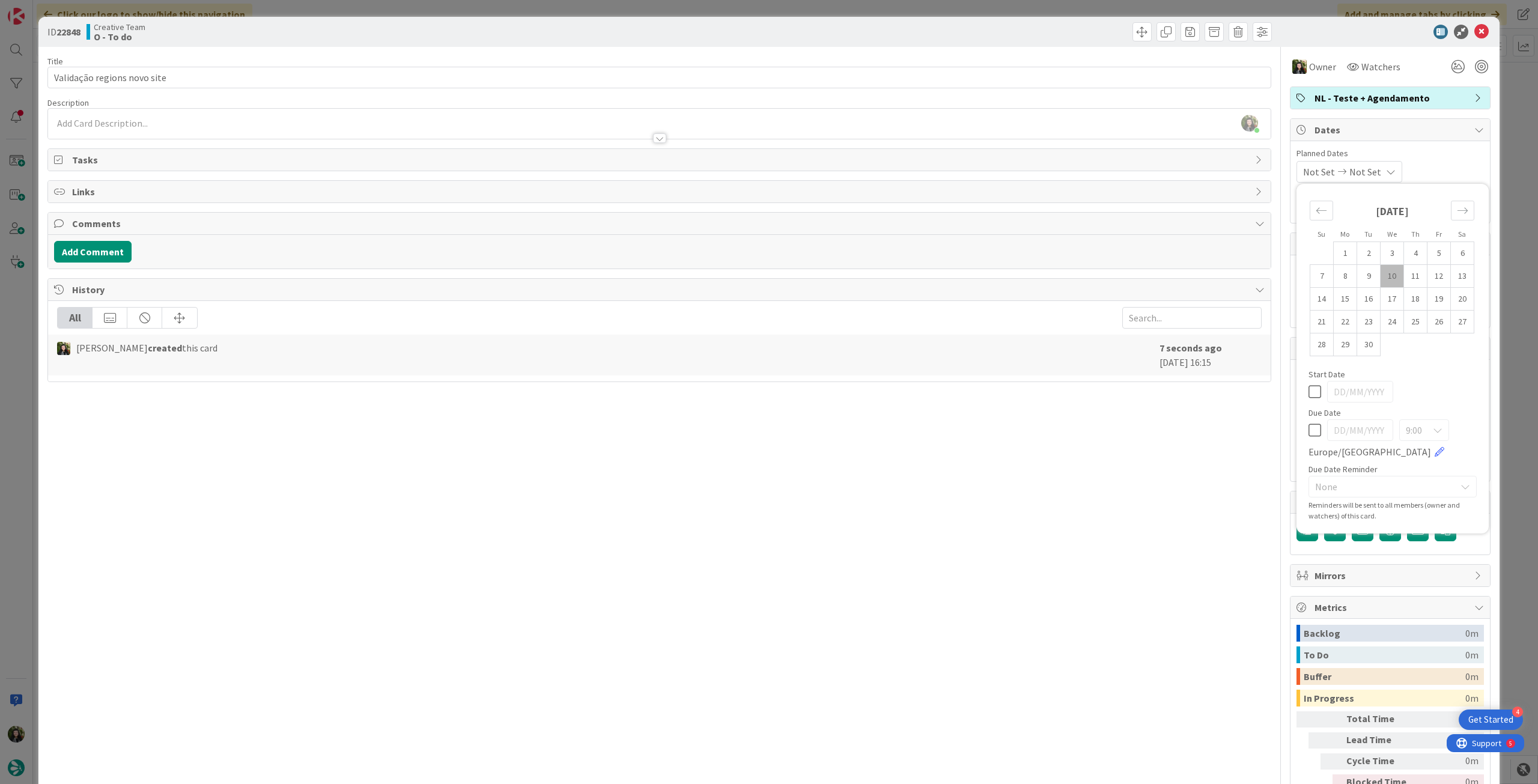
click at [1309, 435] on icon at bounding box center [1315, 430] width 13 height 15
type input "[DATE]"
type textarea "x"
click at [1406, 276] on td "11" at bounding box center [1416, 276] width 23 height 23
type input "[DATE]"
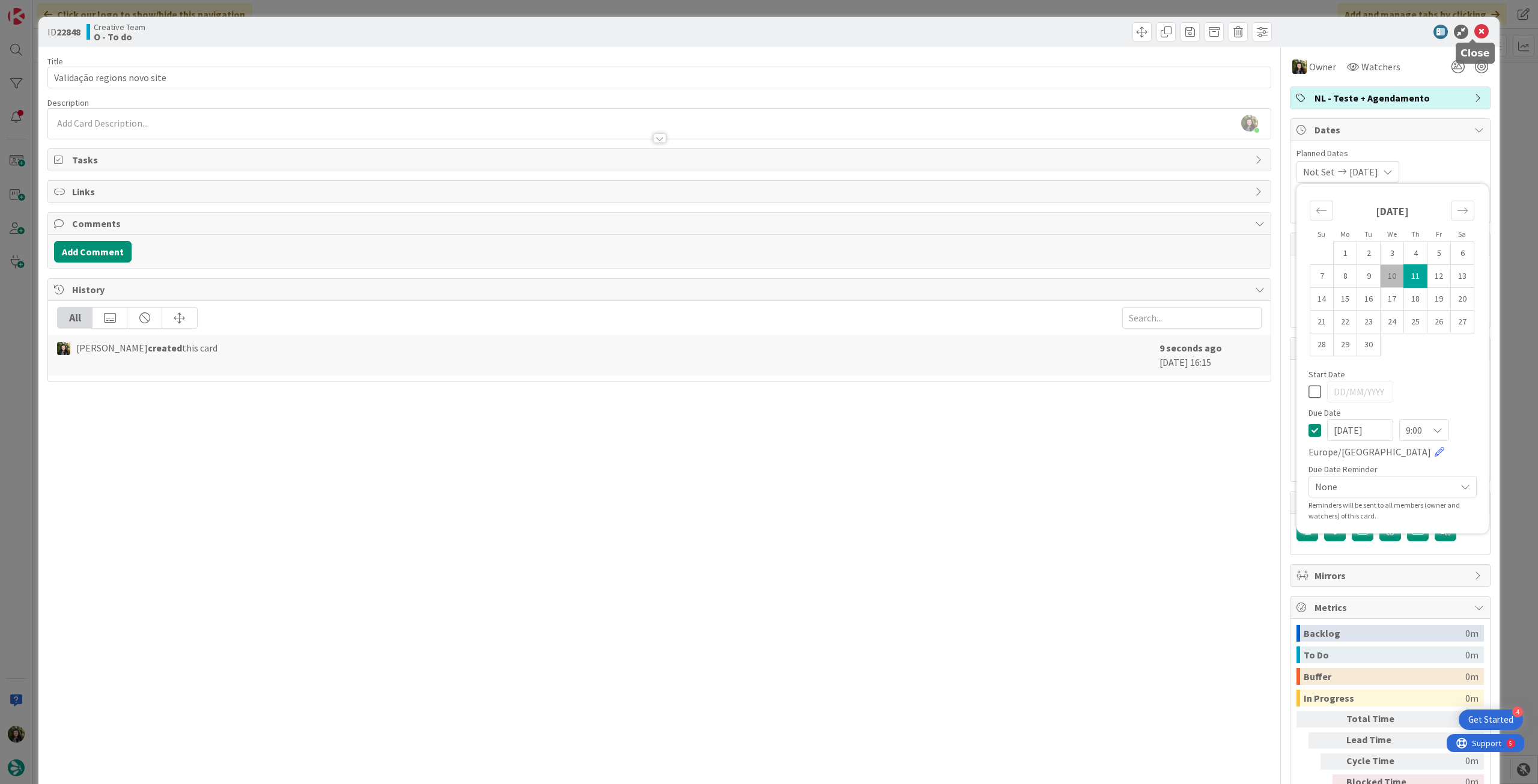
click at [1475, 35] on icon at bounding box center [1482, 32] width 15 height 15
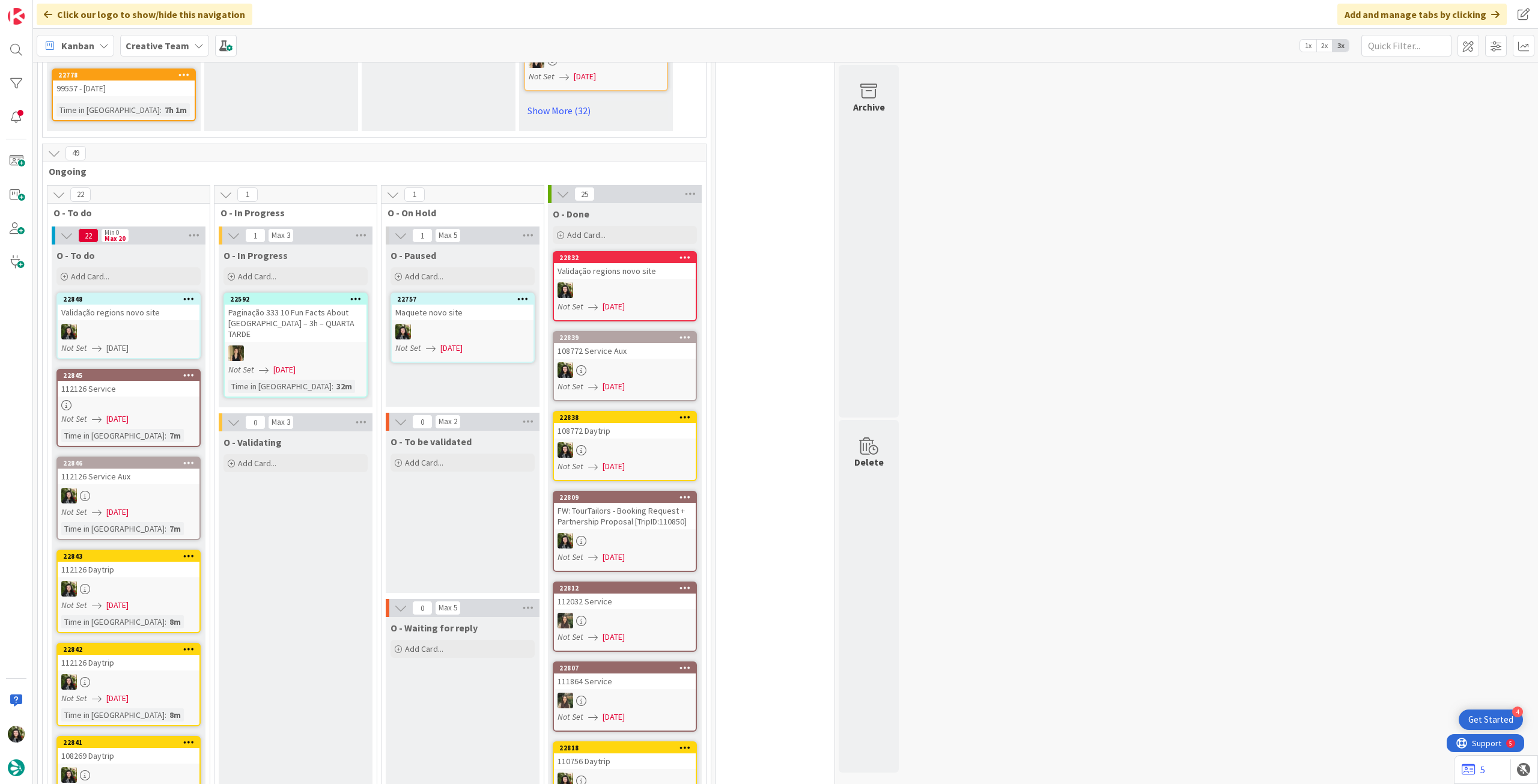
click at [435, 324] on div at bounding box center [463, 332] width 142 height 15
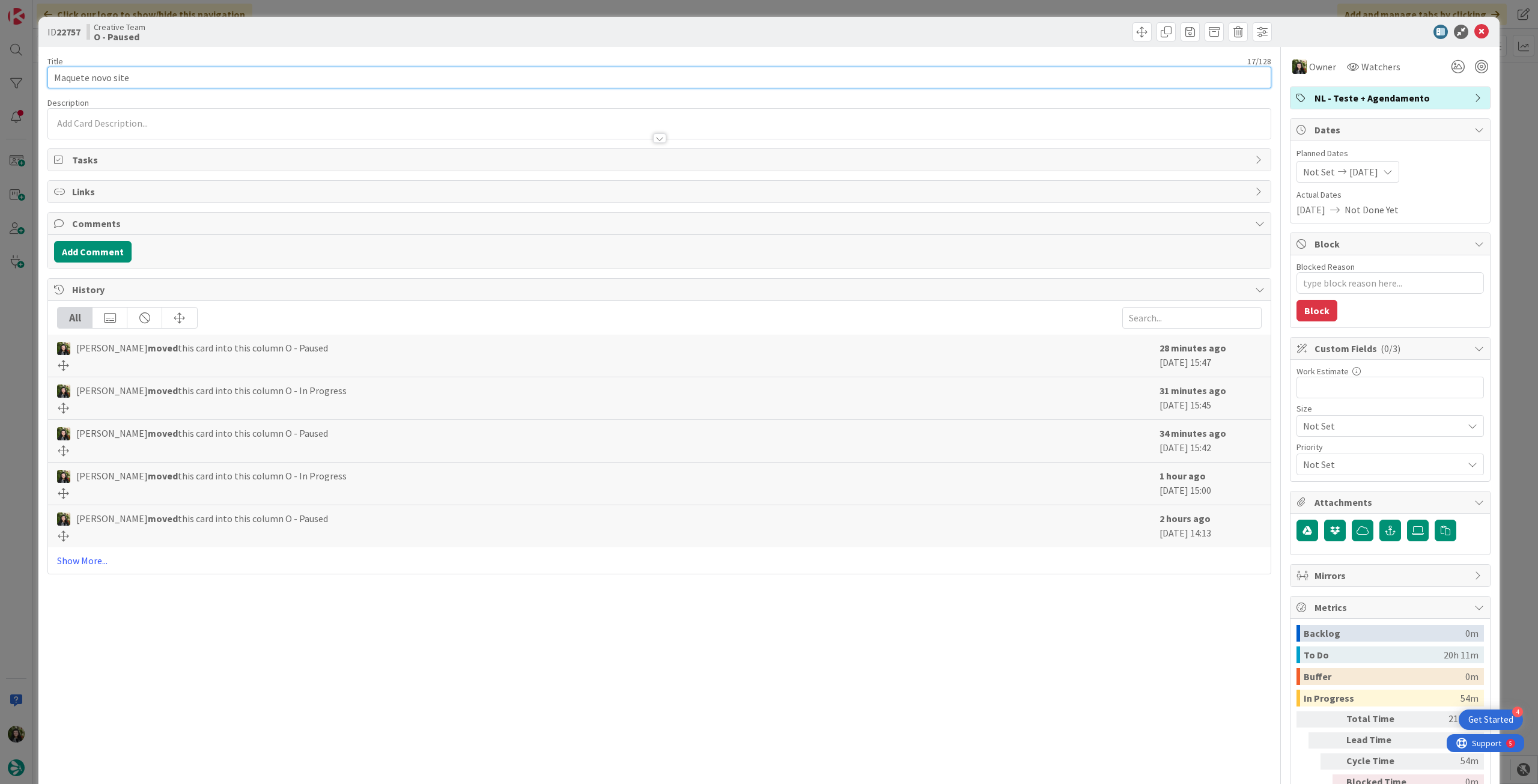
drag, startPoint x: 139, startPoint y: 82, endPoint x: 17, endPoint y: 84, distance: 122.0
click at [17, 84] on div "ID 22757 Creative Team O - Paused Title 17 / 128 Maquete novo site Description …" at bounding box center [769, 392] width 1538 height 784
click at [1475, 36] on icon at bounding box center [1482, 32] width 15 height 15
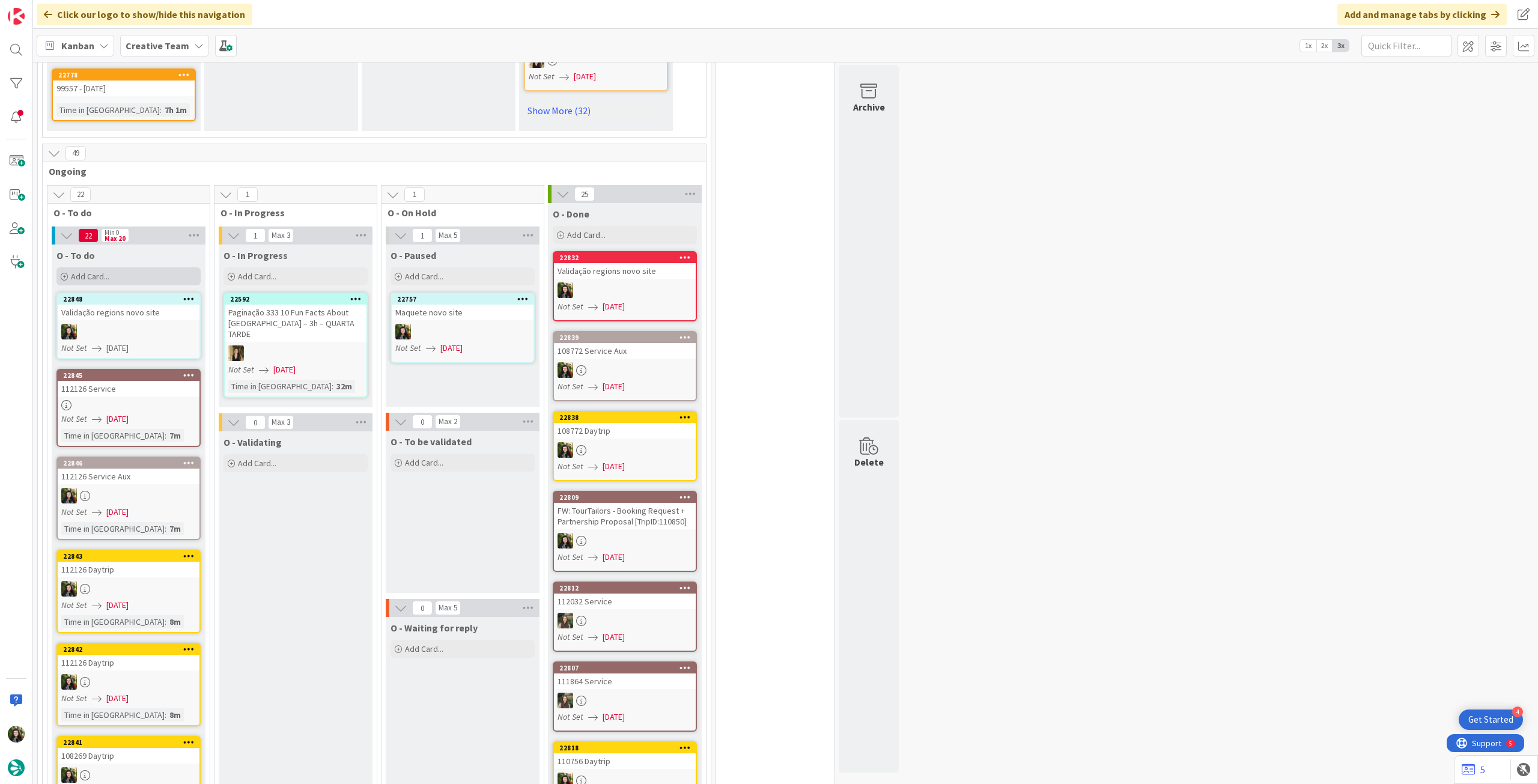
drag, startPoint x: 165, startPoint y: 262, endPoint x: 164, endPoint y: 271, distance: 9.1
click at [164, 267] on div "Add Card..." at bounding box center [128, 276] width 144 height 18
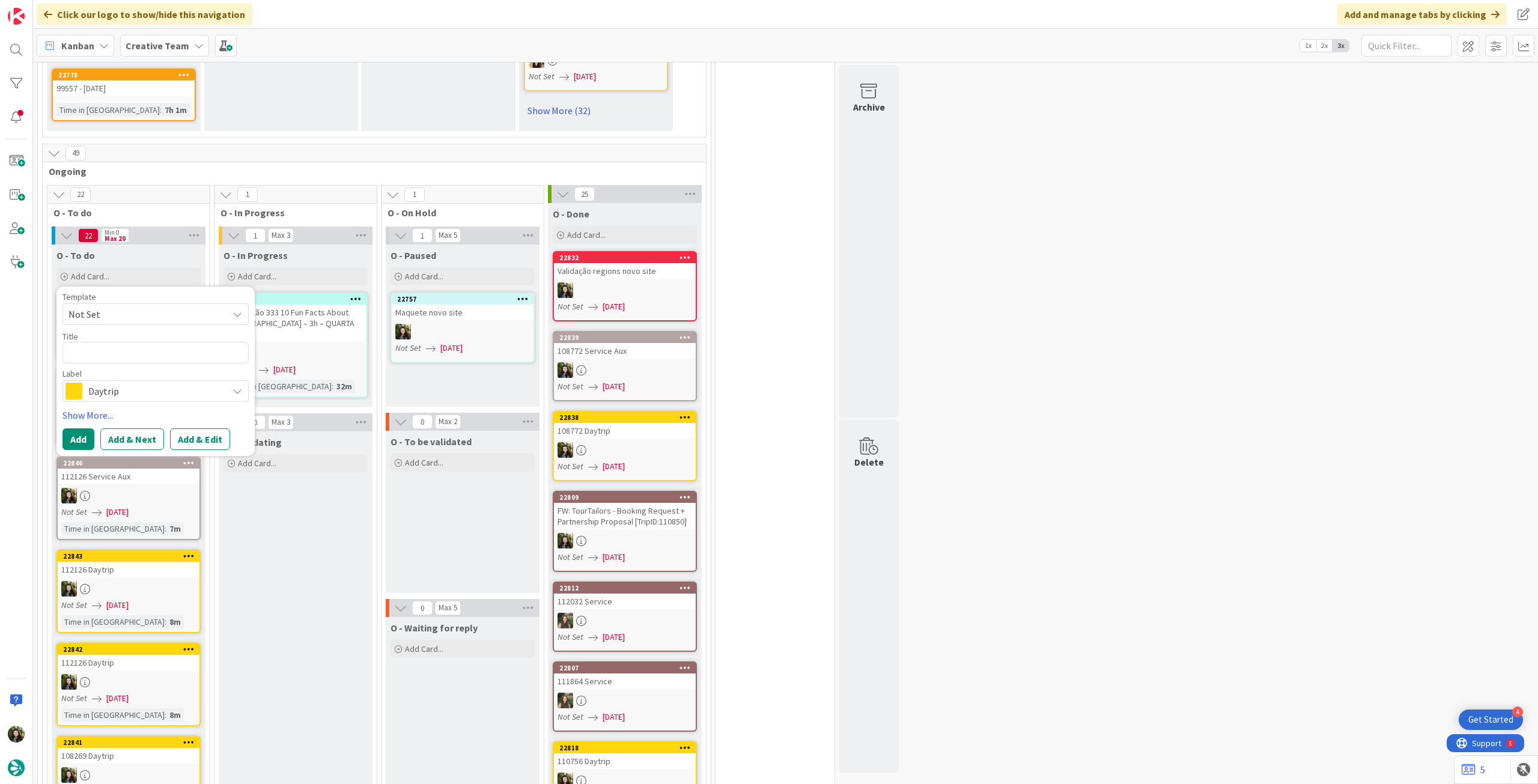
click at [117, 387] on span "Daytrip" at bounding box center [155, 391] width 134 height 17
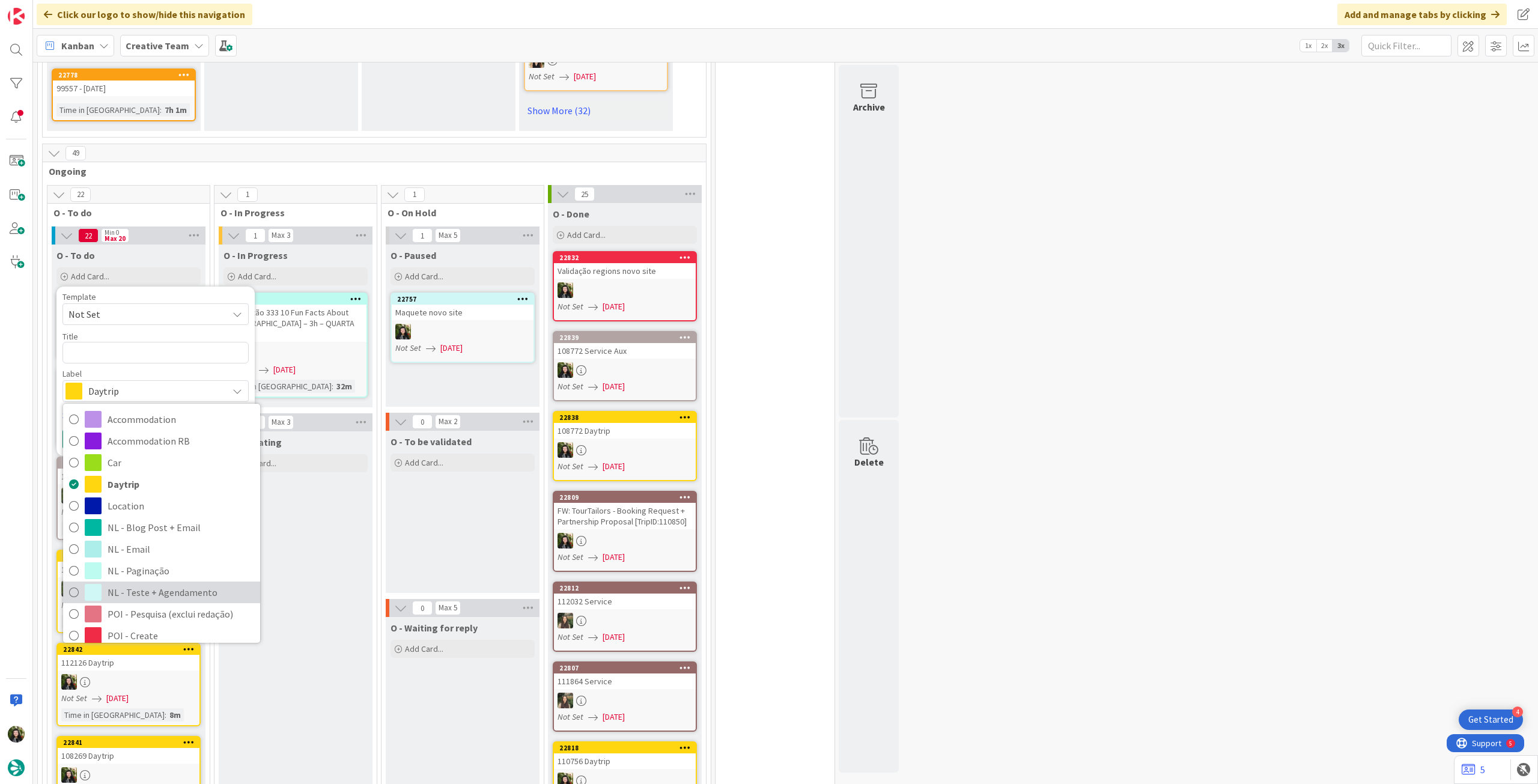
drag, startPoint x: 163, startPoint y: 573, endPoint x: 133, endPoint y: 456, distance: 120.8
click at [163, 584] on span "NL - Teste + Agendamento" at bounding box center [181, 593] width 146 height 18
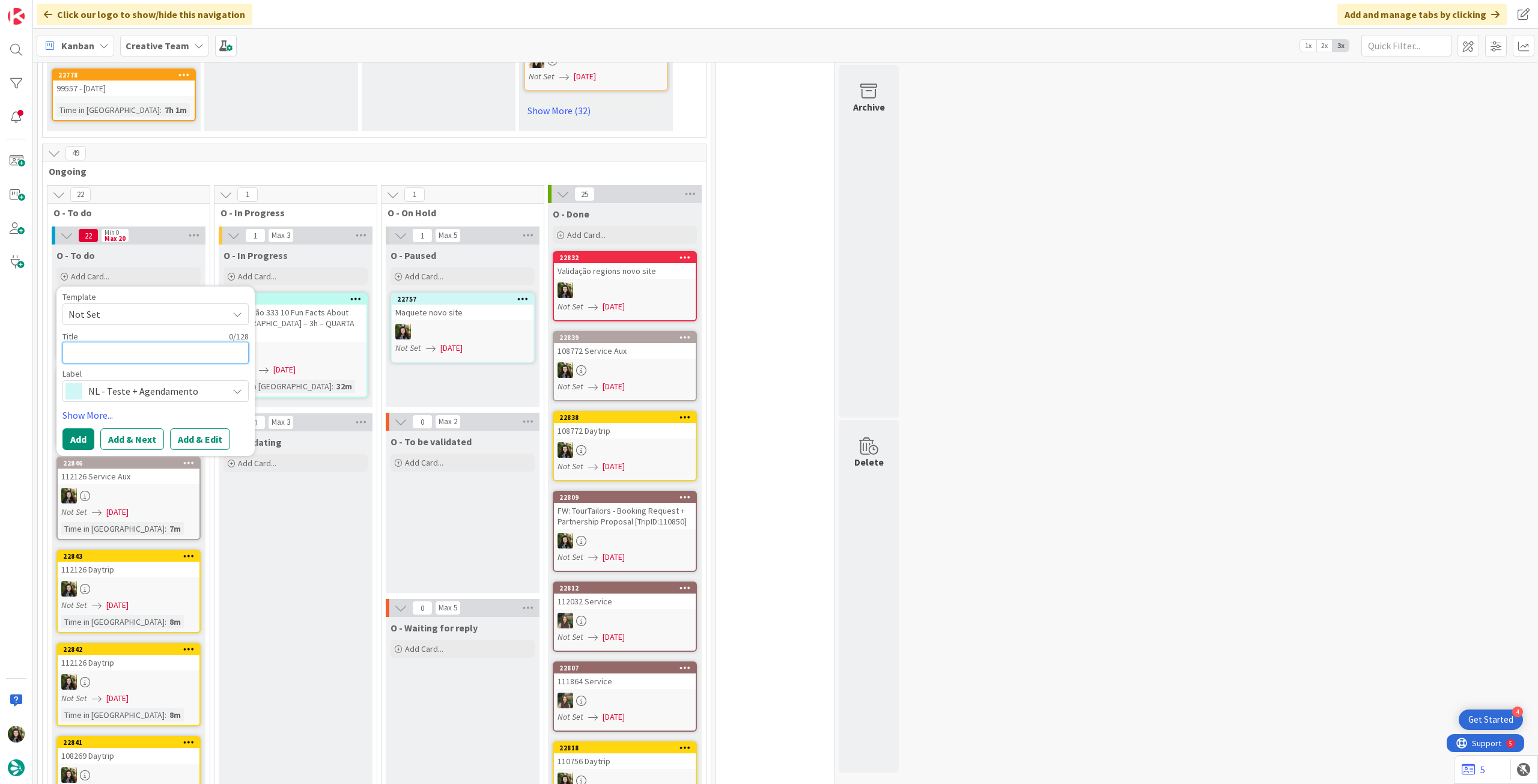
click at [151, 349] on textarea at bounding box center [155, 352] width 186 height 22
paste textarea "Maquete novo site"
type textarea "x"
type textarea "Maquete novo site"
click at [84, 428] on button "Add" at bounding box center [78, 439] width 32 height 22
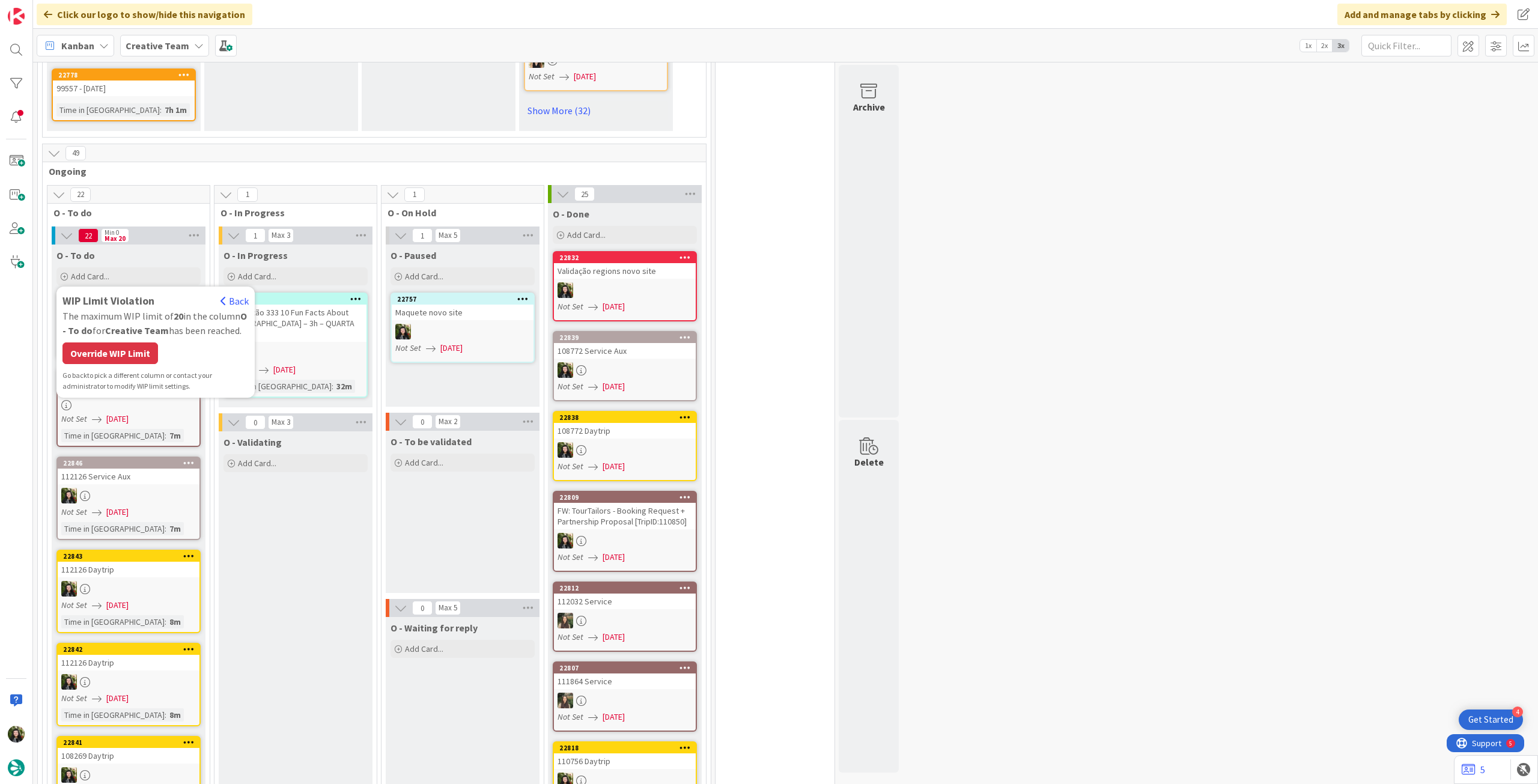
click at [130, 342] on div "Override WIP Limit" at bounding box center [110, 353] width 96 height 22
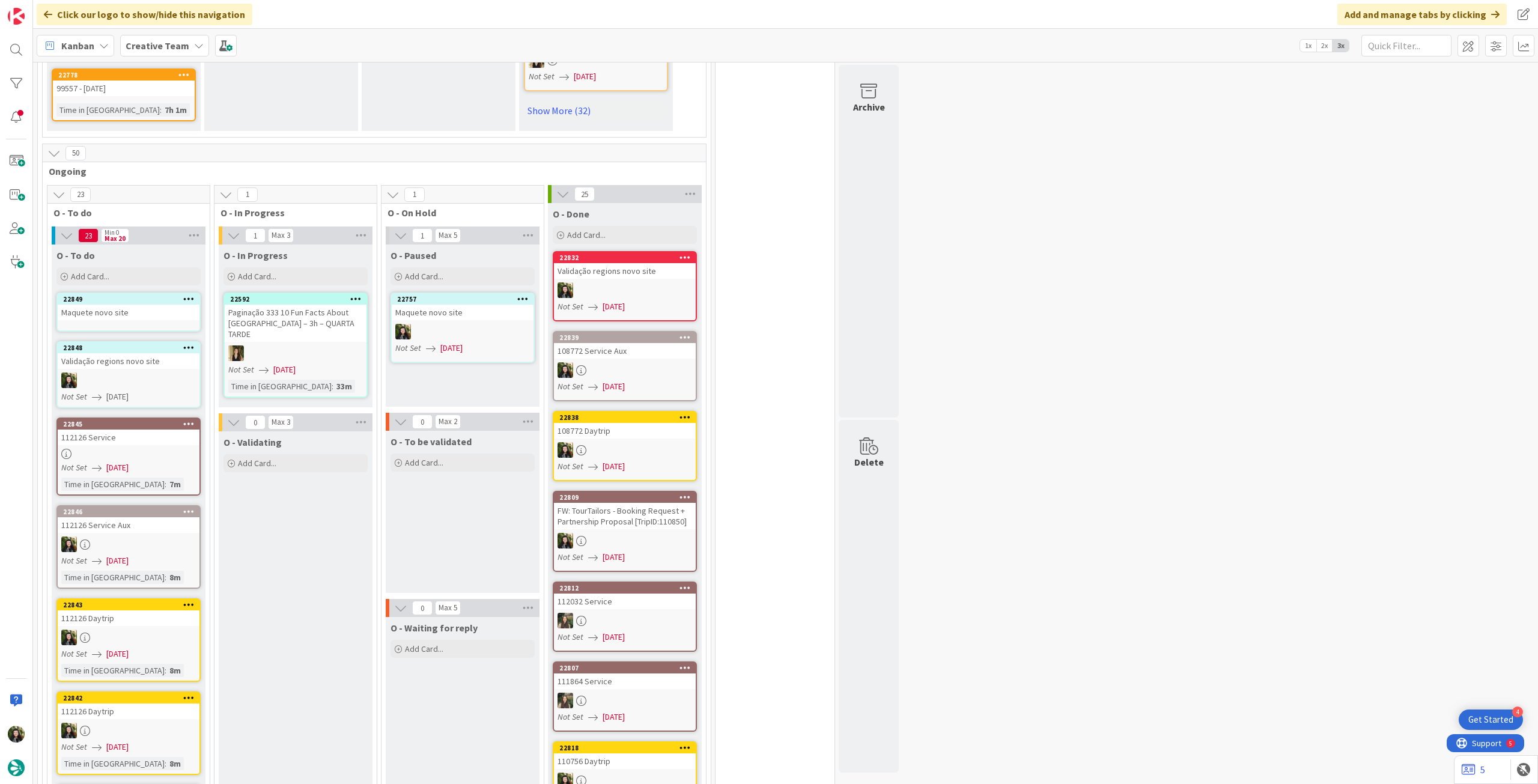
click at [142, 304] on div "Maquete novo site" at bounding box center [129, 312] width 142 height 15
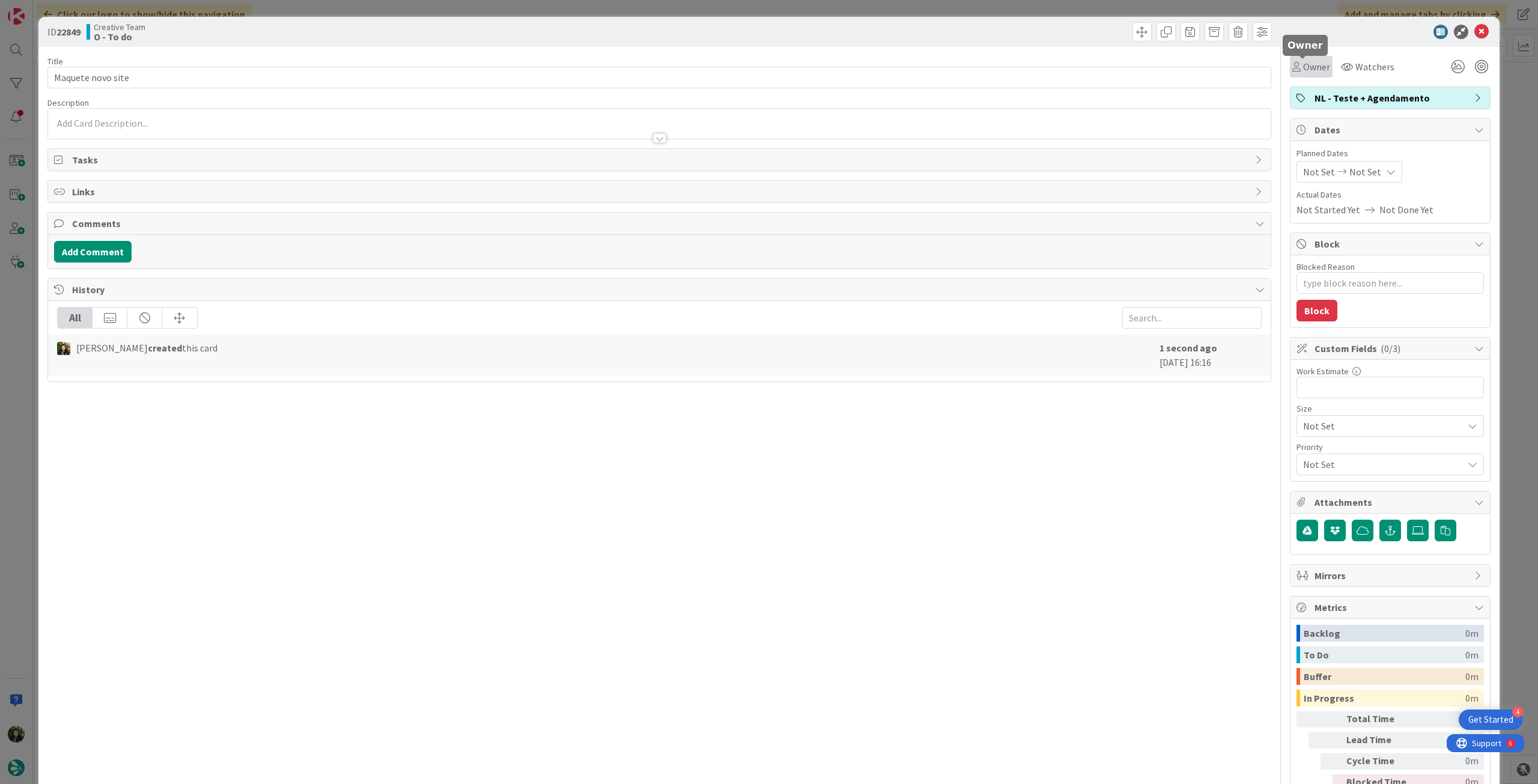
click at [1303, 63] on span "Owner" at bounding box center [1316, 67] width 27 height 15
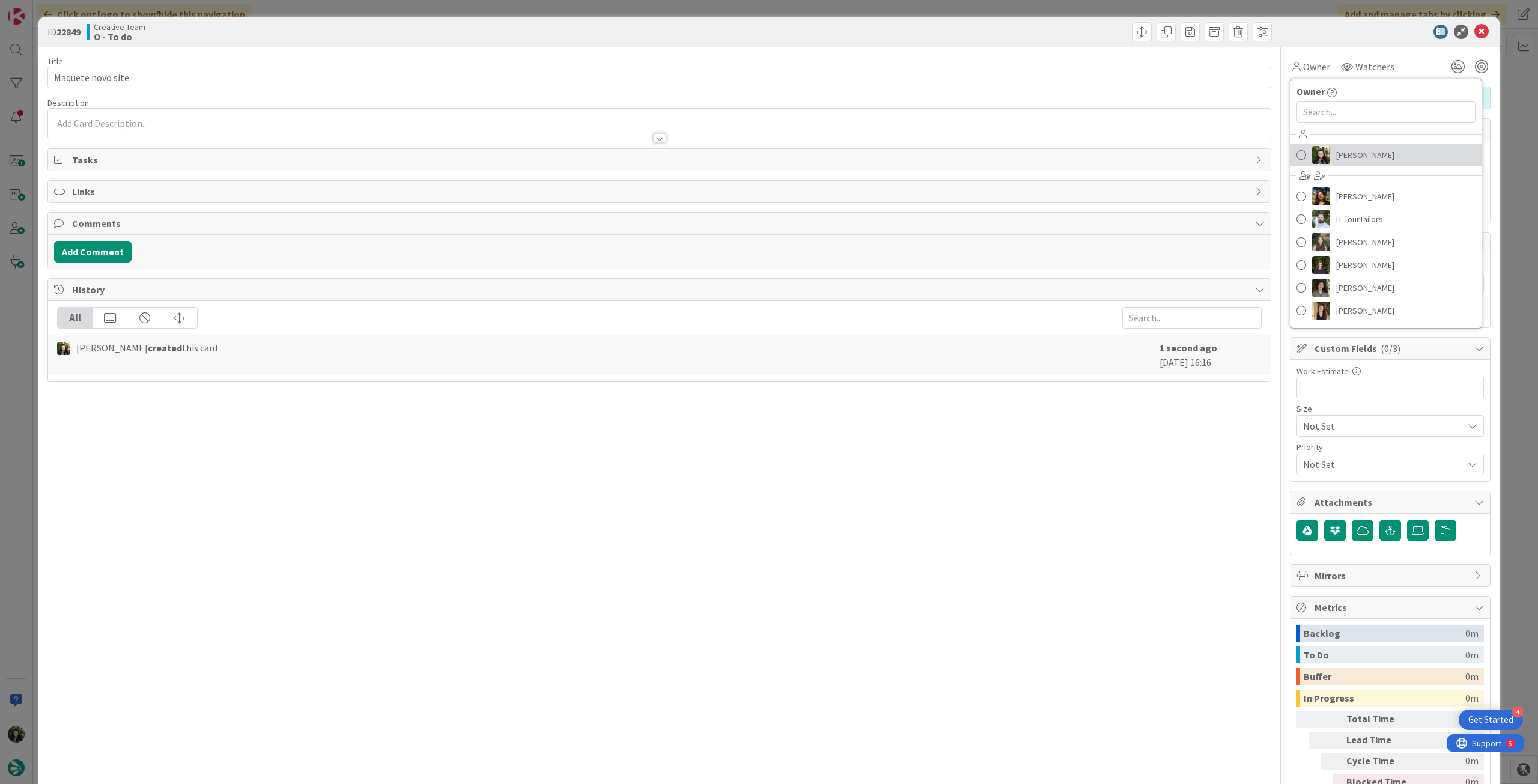
drag, startPoint x: 1342, startPoint y: 158, endPoint x: 1361, endPoint y: 167, distance: 21.0
click at [1344, 159] on span "Beatriz Cassona" at bounding box center [1365, 155] width 58 height 18
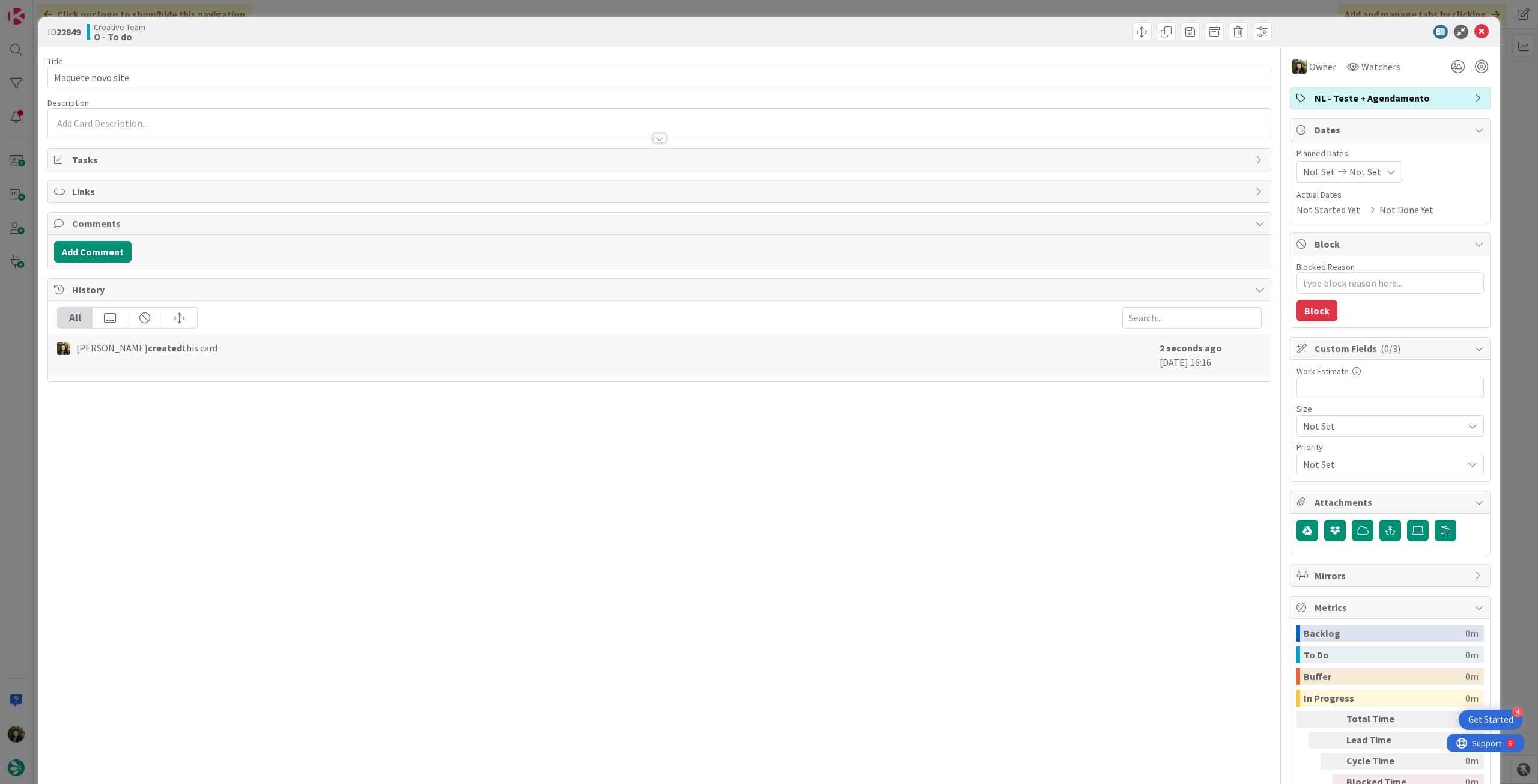
type textarea "x"
click at [1371, 171] on div "Not Set Not Set" at bounding box center [1350, 172] width 105 height 22
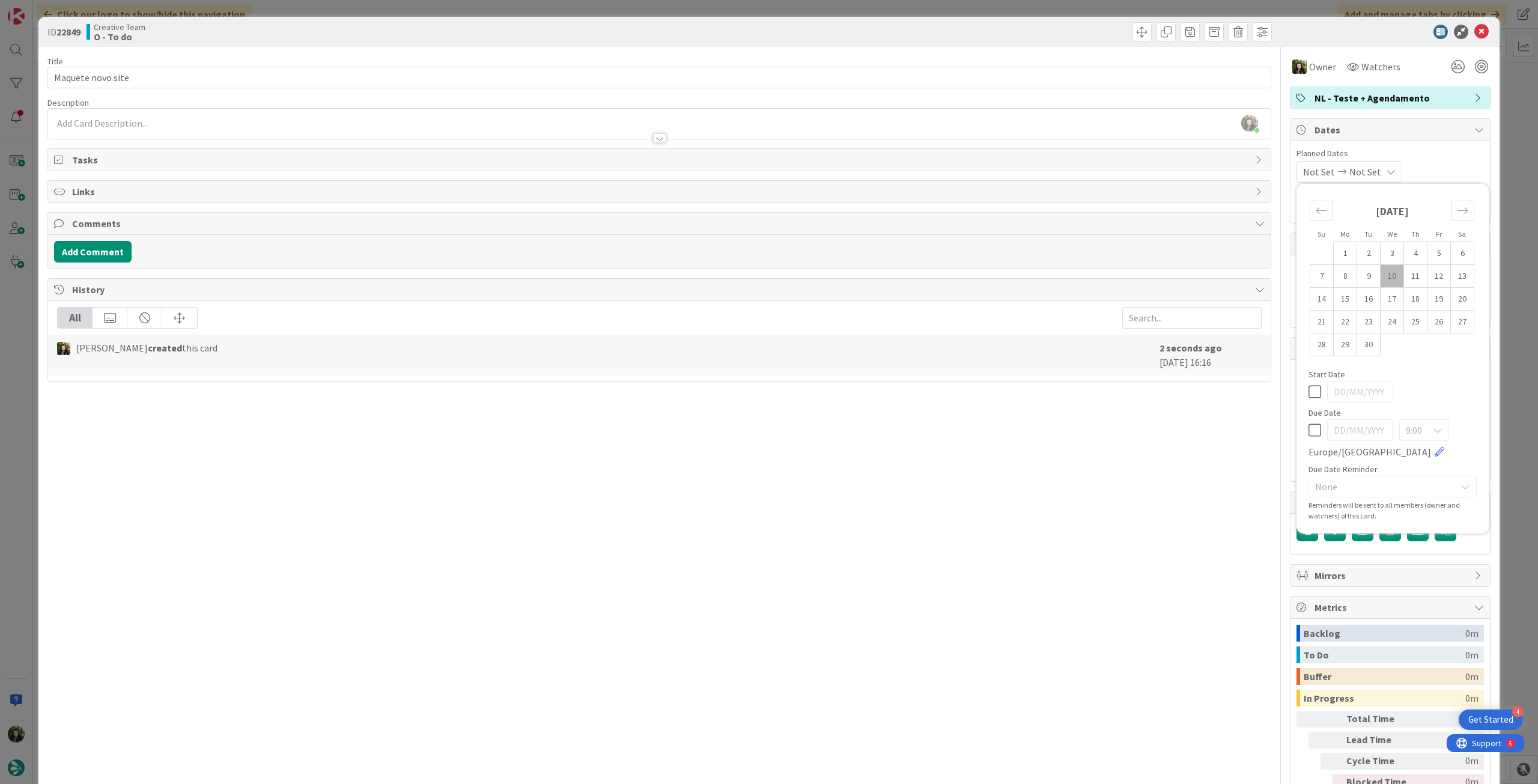
click at [1310, 423] on div "9:00 Europe/Lisbon" at bounding box center [1392, 439] width 168 height 39
click at [1310, 424] on icon at bounding box center [1315, 430] width 13 height 15
type input "[DATE]"
click at [1314, 394] on div at bounding box center [1392, 392] width 168 height 22
type textarea "x"
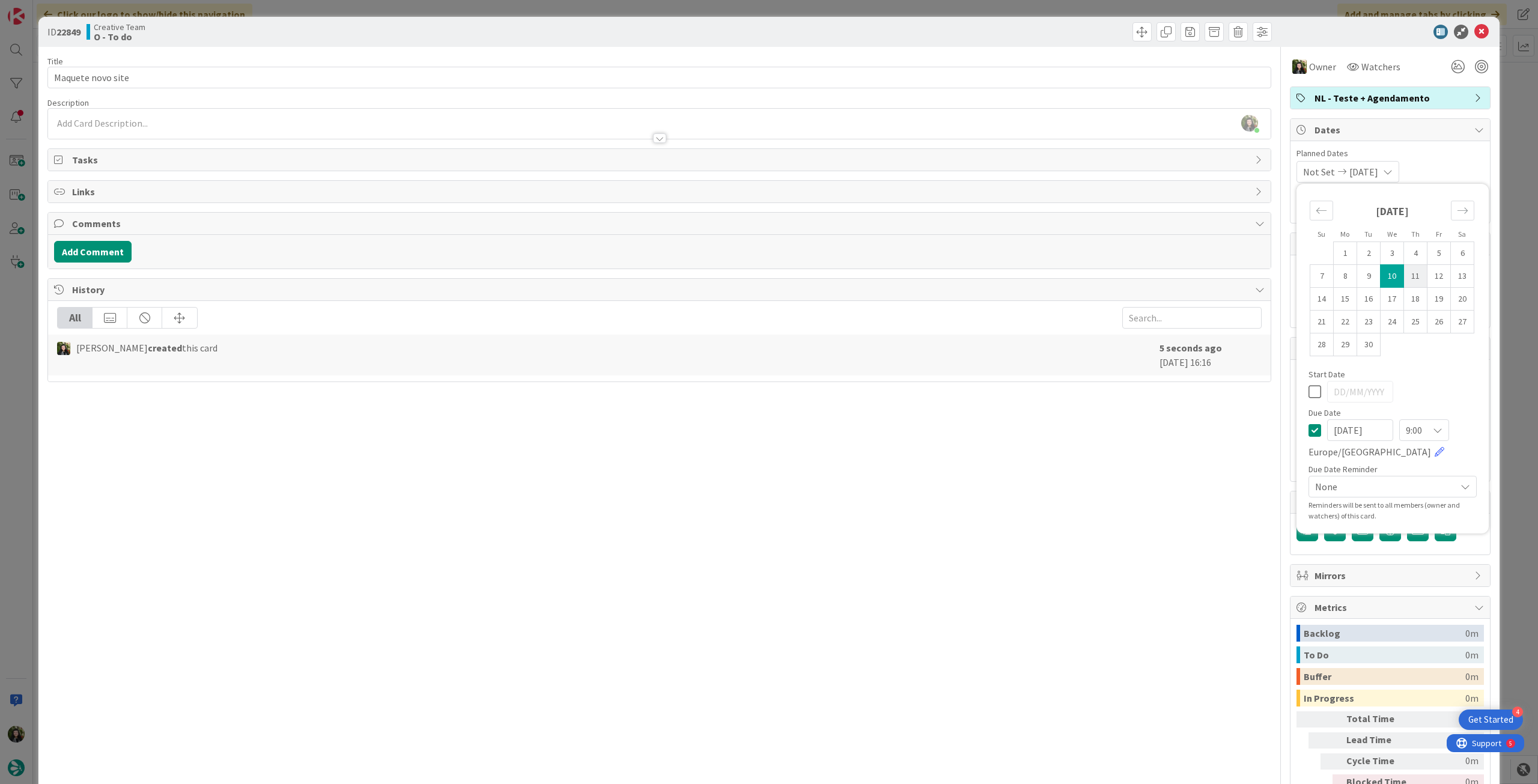
click at [1406, 280] on td "11" at bounding box center [1416, 276] width 23 height 23
type input "[DATE]"
type textarea "x"
drag, startPoint x: 1303, startPoint y: 393, endPoint x: 1312, endPoint y: 402, distance: 12.7
click at [1309, 394] on icon at bounding box center [1315, 392] width 13 height 15
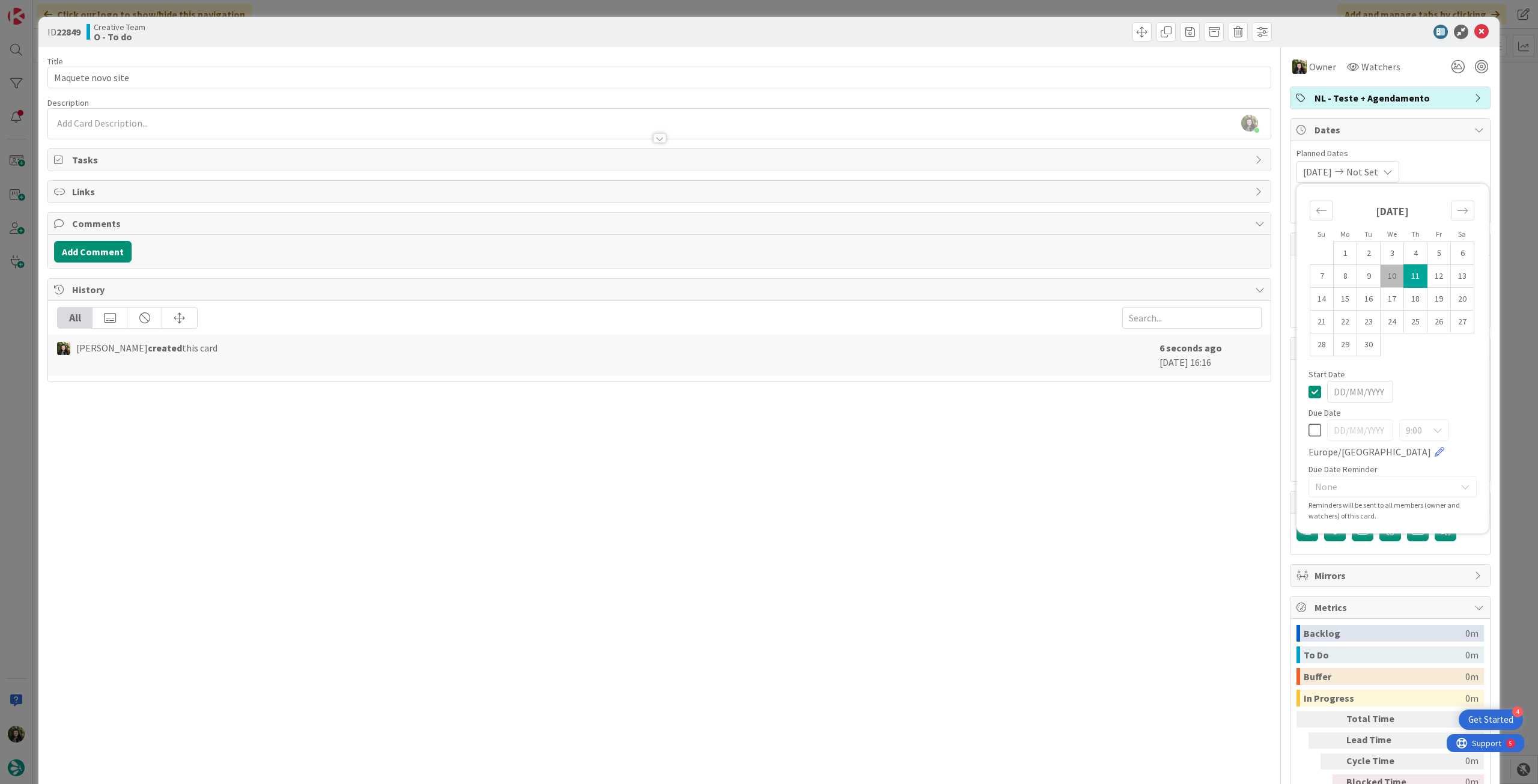
type textarea "x"
click at [1309, 430] on icon at bounding box center [1315, 430] width 13 height 15
type input "[DATE]"
click at [1404, 281] on td "11" at bounding box center [1416, 276] width 23 height 23
type textarea "x"
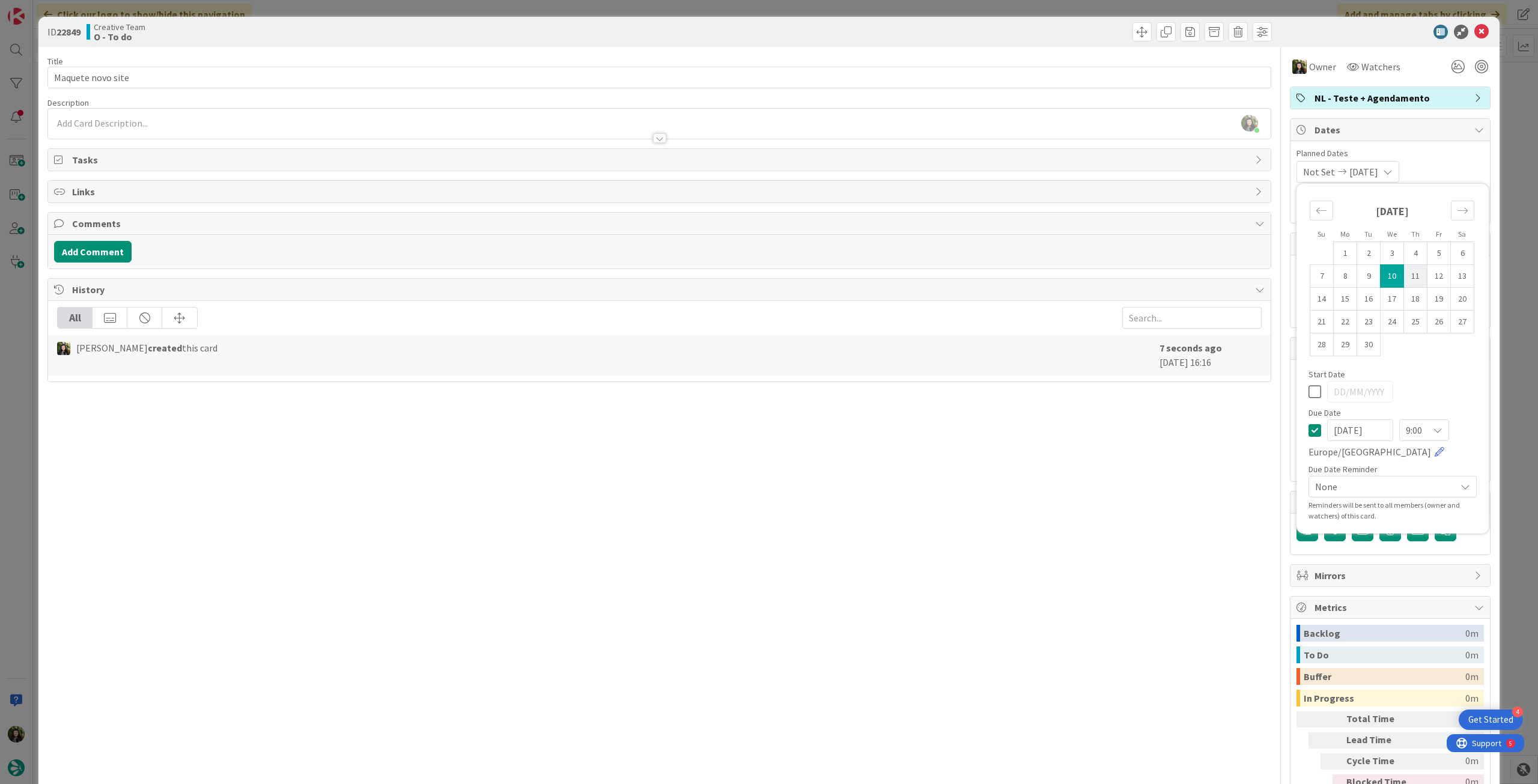
type input "[DATE]"
drag, startPoint x: 1473, startPoint y: 30, endPoint x: 1413, endPoint y: 42, distance: 61.2
click at [1475, 30] on icon at bounding box center [1482, 32] width 15 height 15
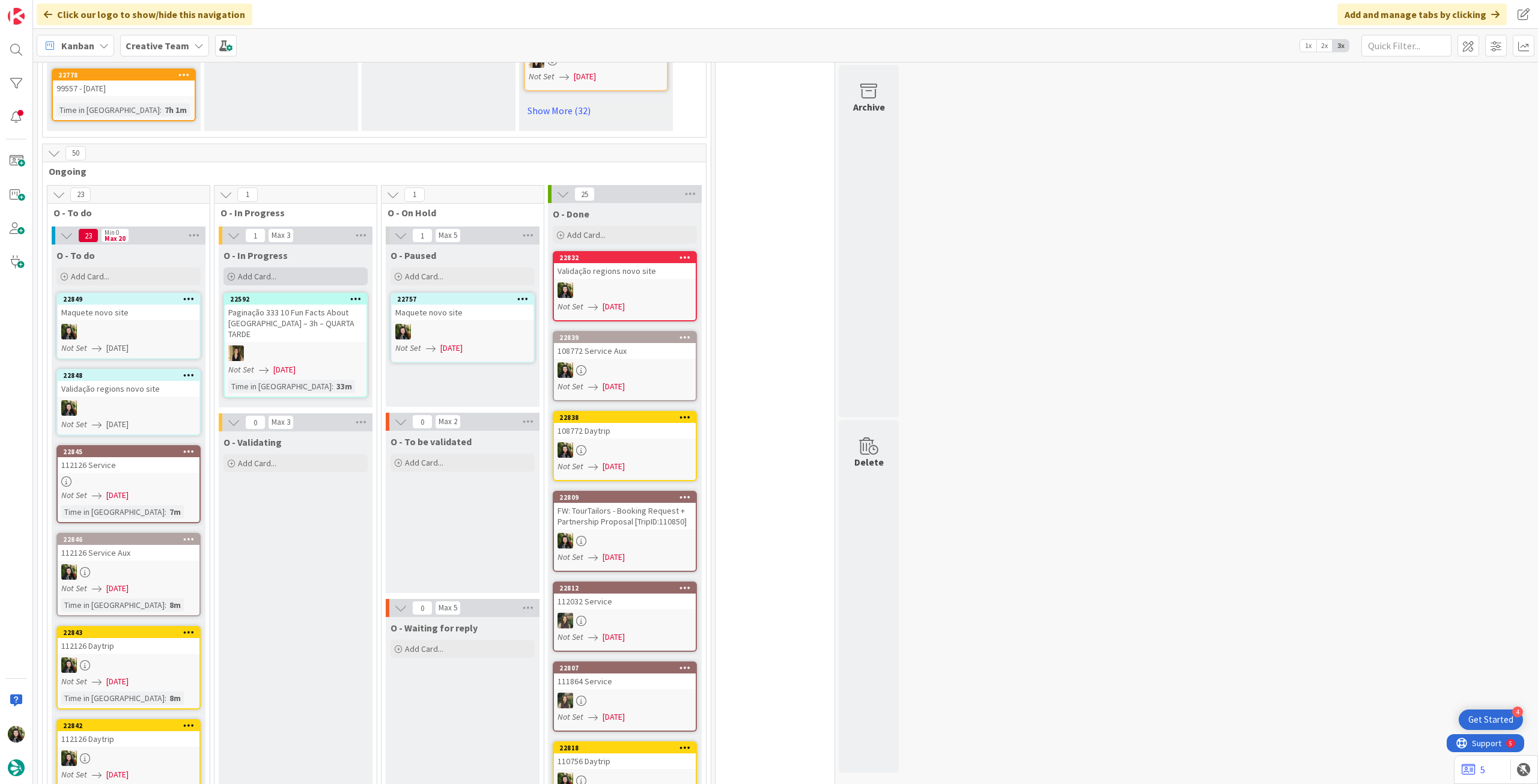
click at [258, 274] on div "O - In Progress Add Card..." at bounding box center [295, 266] width 154 height 44
click at [256, 271] on div "Add Card..." at bounding box center [295, 276] width 144 height 18
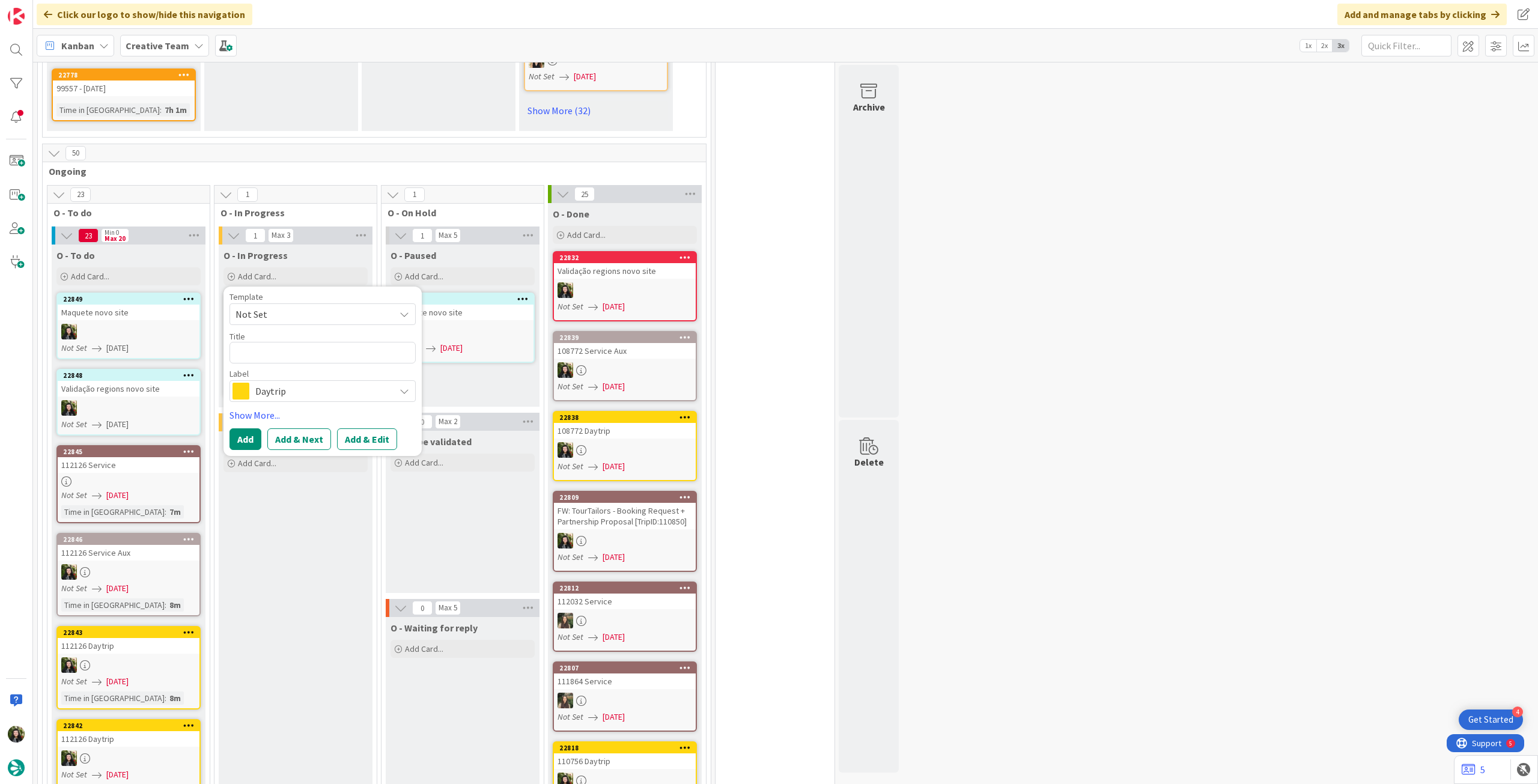
click at [269, 383] on span "Daytrip" at bounding box center [322, 391] width 134 height 17
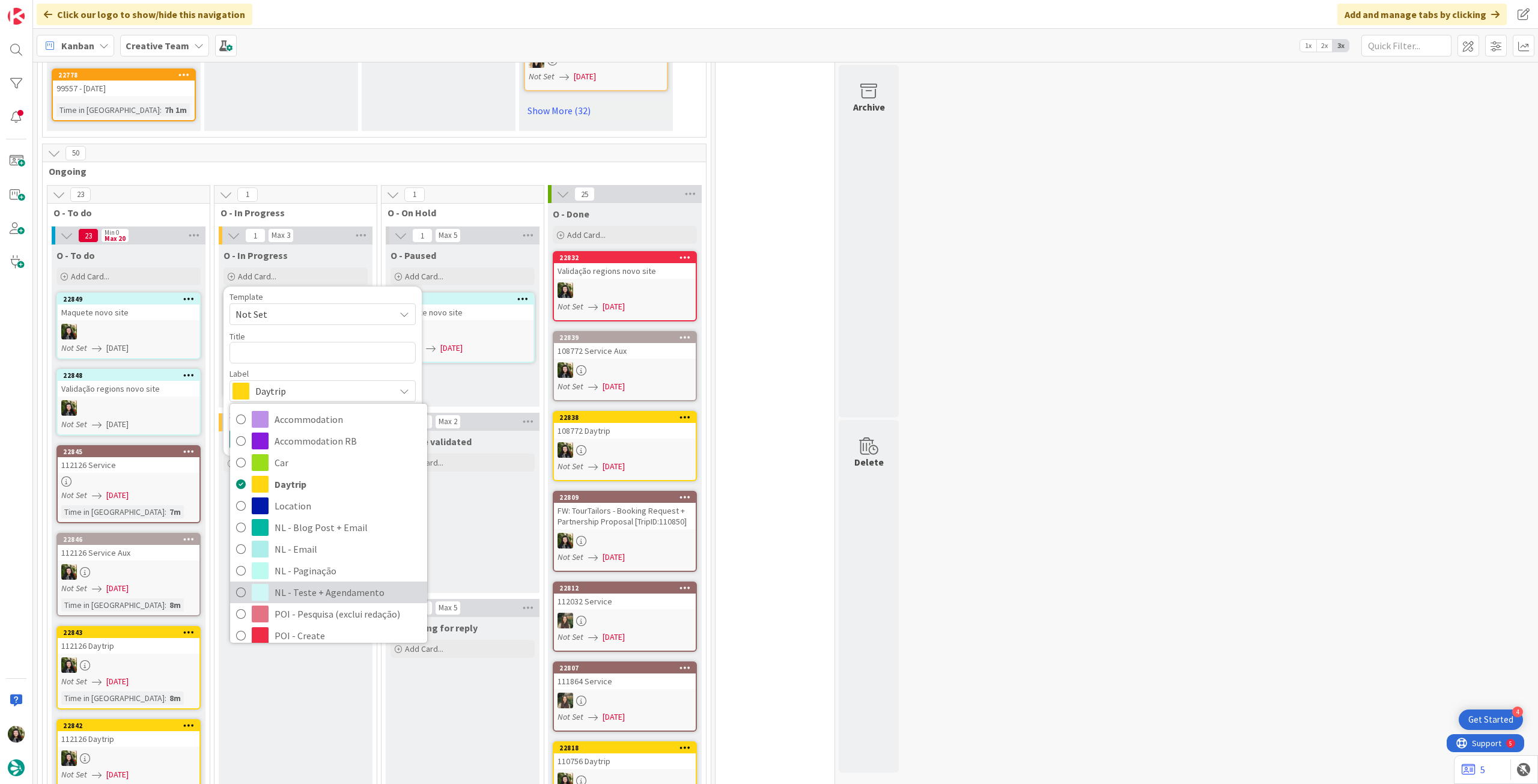
drag, startPoint x: 294, startPoint y: 576, endPoint x: 322, endPoint y: 366, distance: 211.9
click at [294, 584] on span "NL - Teste + Agendamento" at bounding box center [347, 593] width 146 height 18
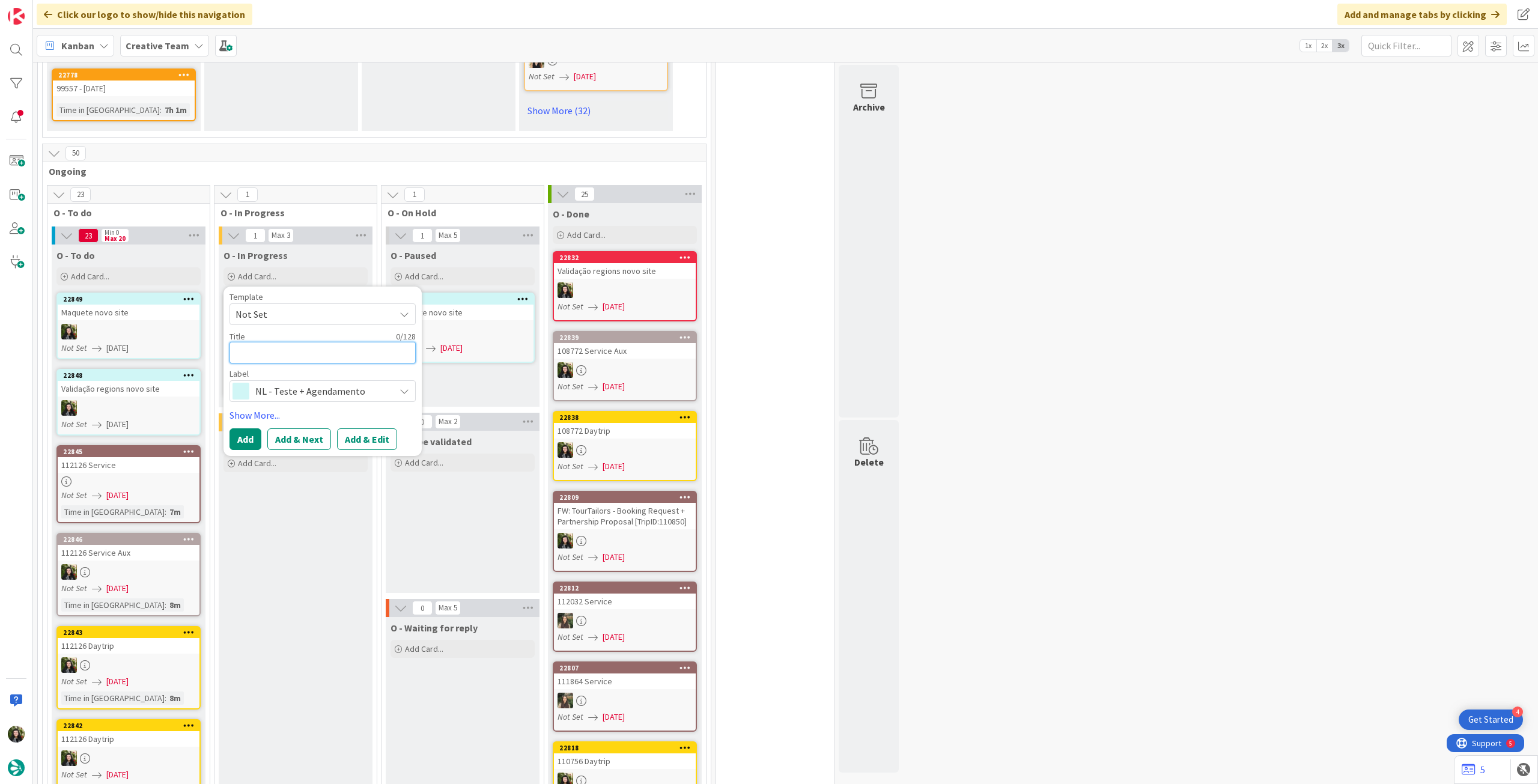
click at [328, 342] on textarea at bounding box center [322, 352] width 186 height 22
paste textarea "Maquete novo site"
type textarea "x"
type textarea "Maquete novo site"
click at [252, 428] on button "Add" at bounding box center [245, 439] width 32 height 22
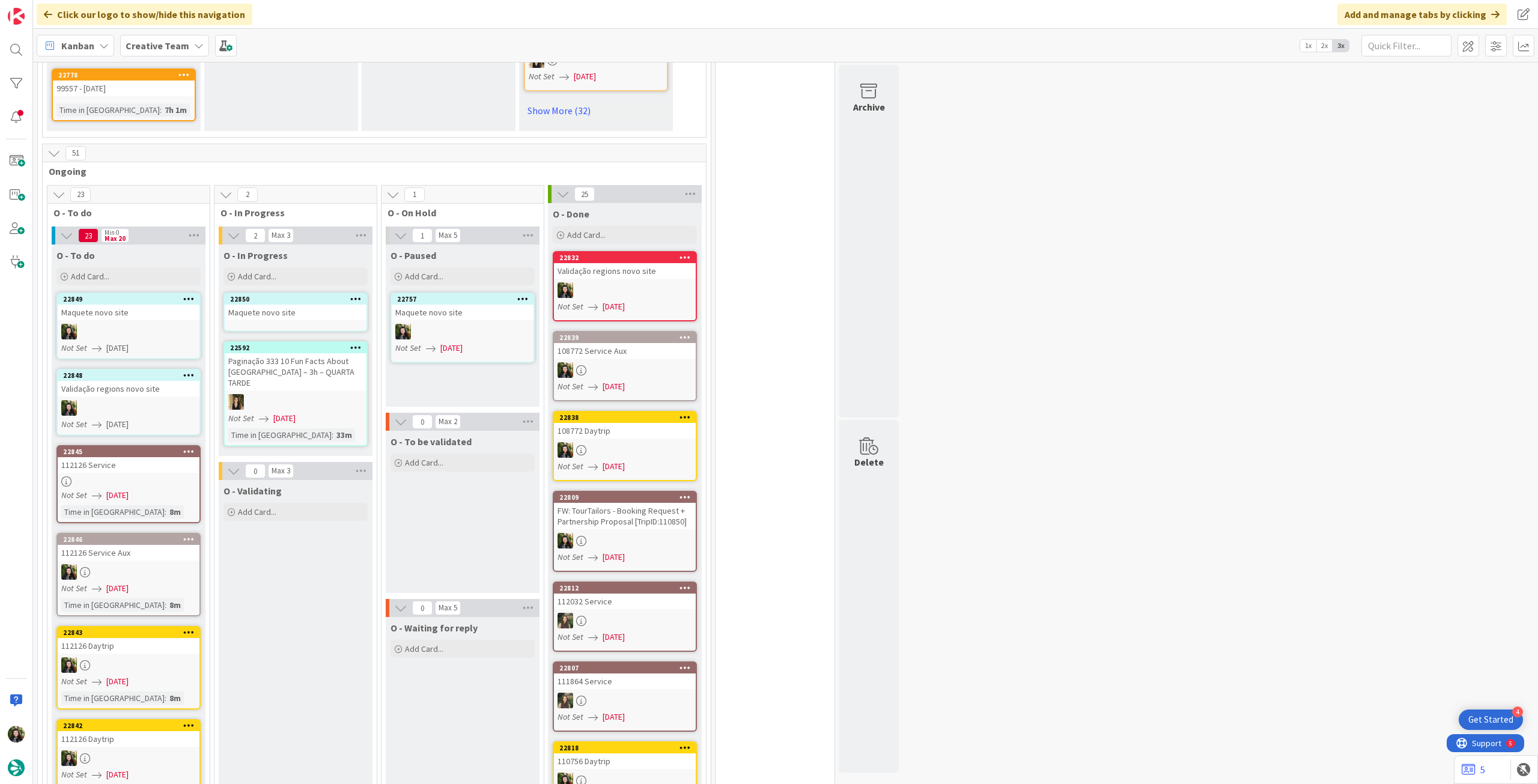
click at [323, 304] on div "Maquete novo site" at bounding box center [296, 312] width 142 height 15
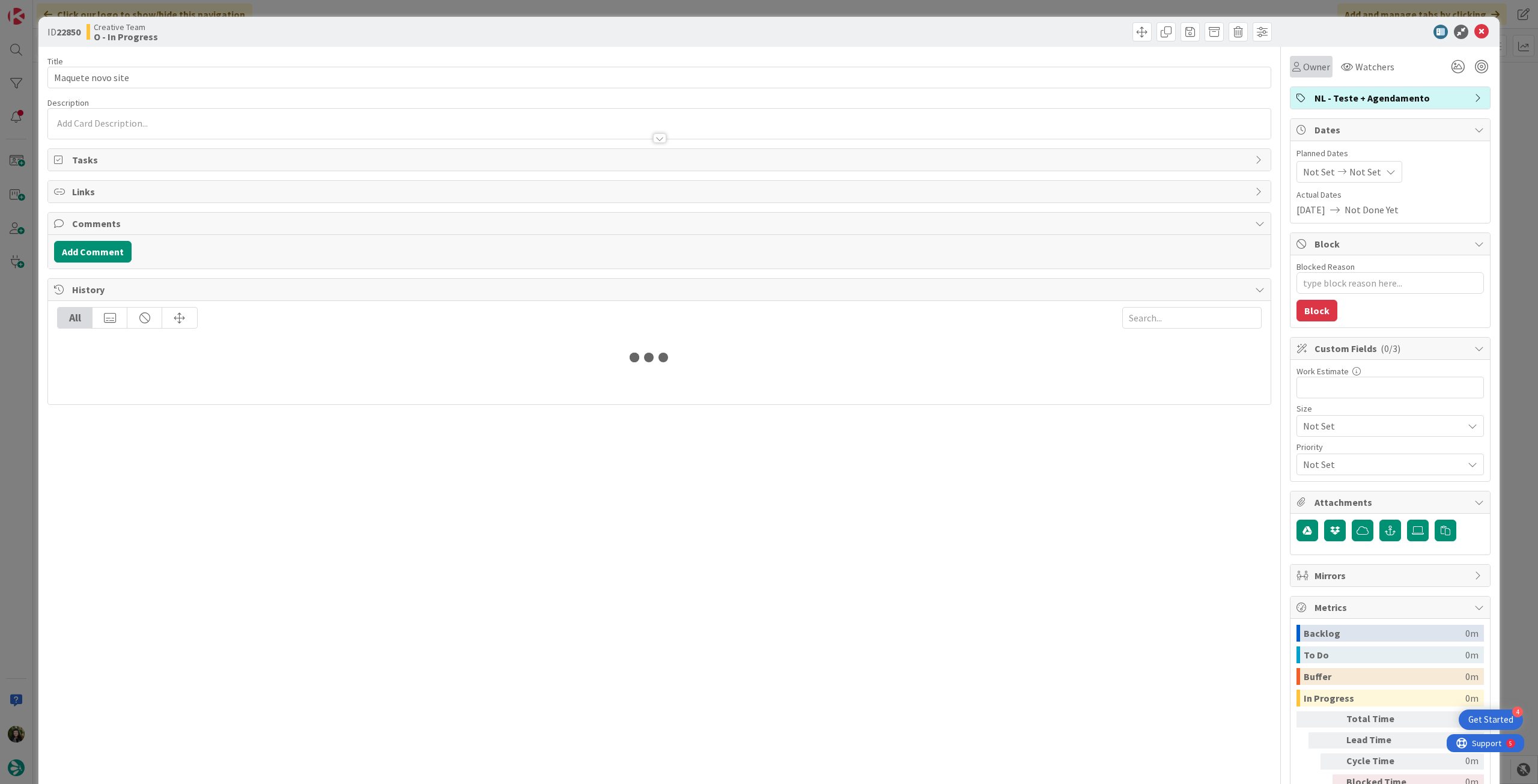
click at [1303, 70] on span "Owner" at bounding box center [1316, 67] width 27 height 15
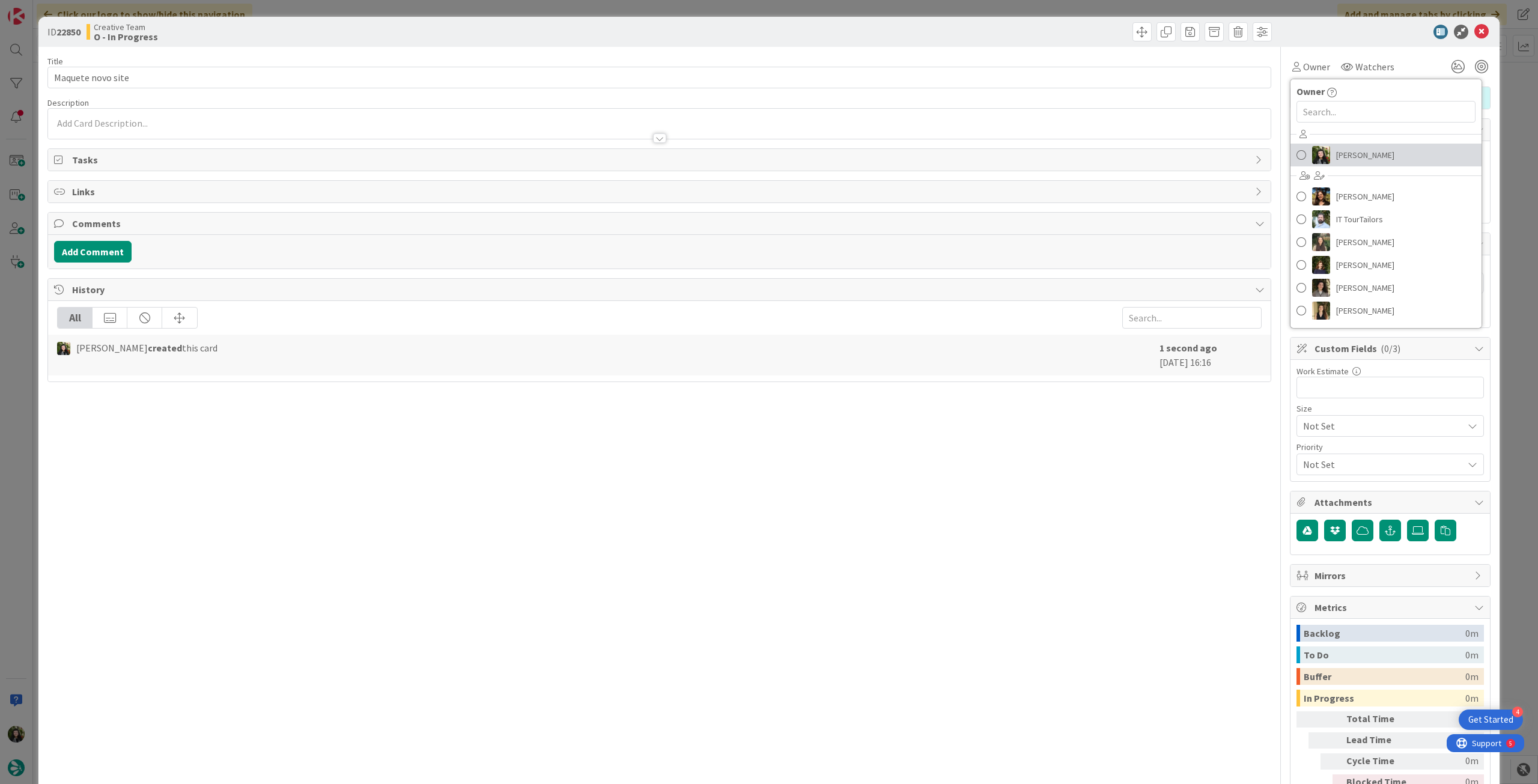
click at [1337, 155] on span "Beatriz Cassona" at bounding box center [1365, 155] width 58 height 18
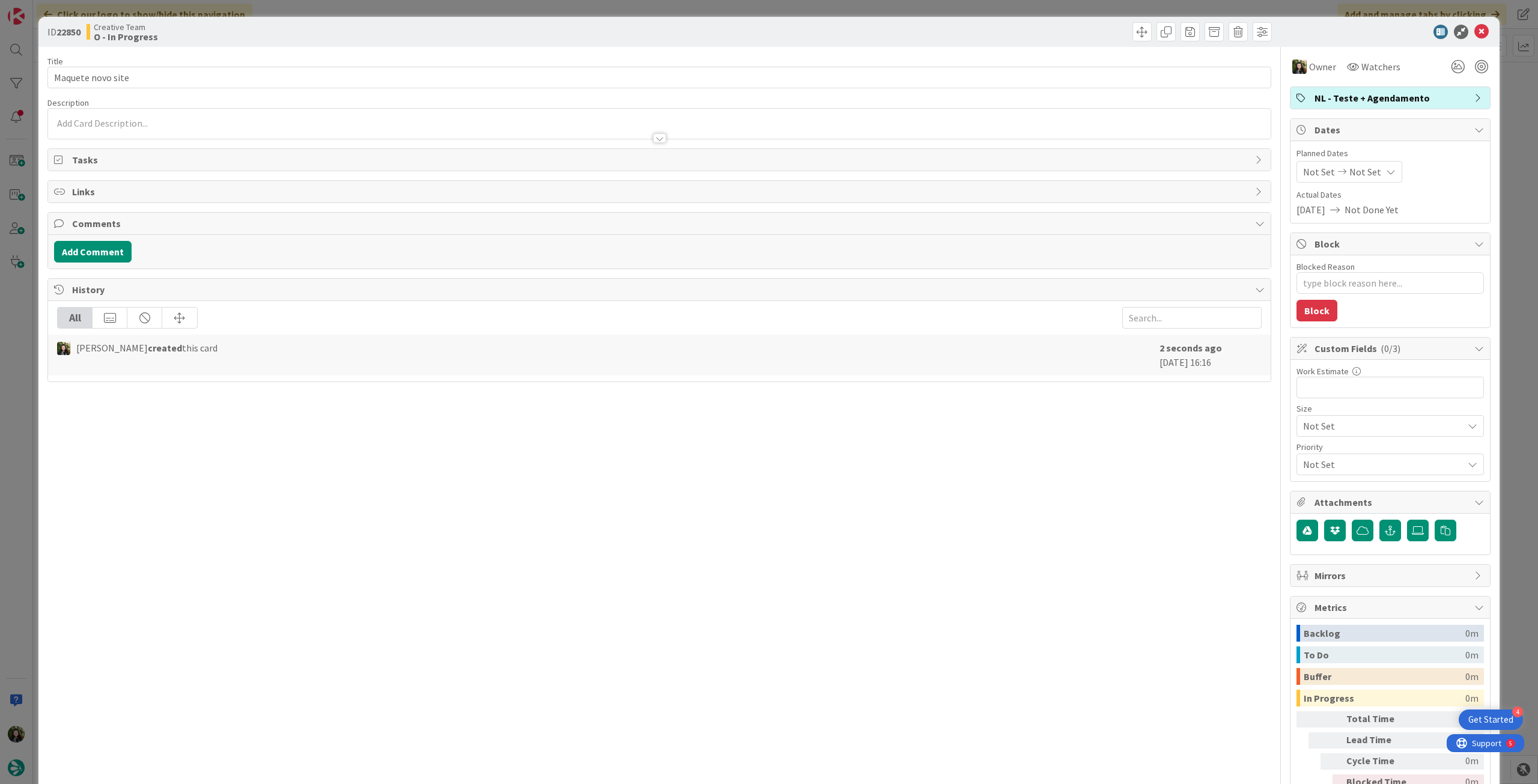
type textarea "x"
click at [1477, 22] on div "ID 22850 Creative Team O - In Progress" at bounding box center [769, 32] width 1461 height 30
drag, startPoint x: 1470, startPoint y: 32, endPoint x: 1244, endPoint y: 90, distance: 233.3
click at [1475, 32] on icon at bounding box center [1482, 32] width 15 height 15
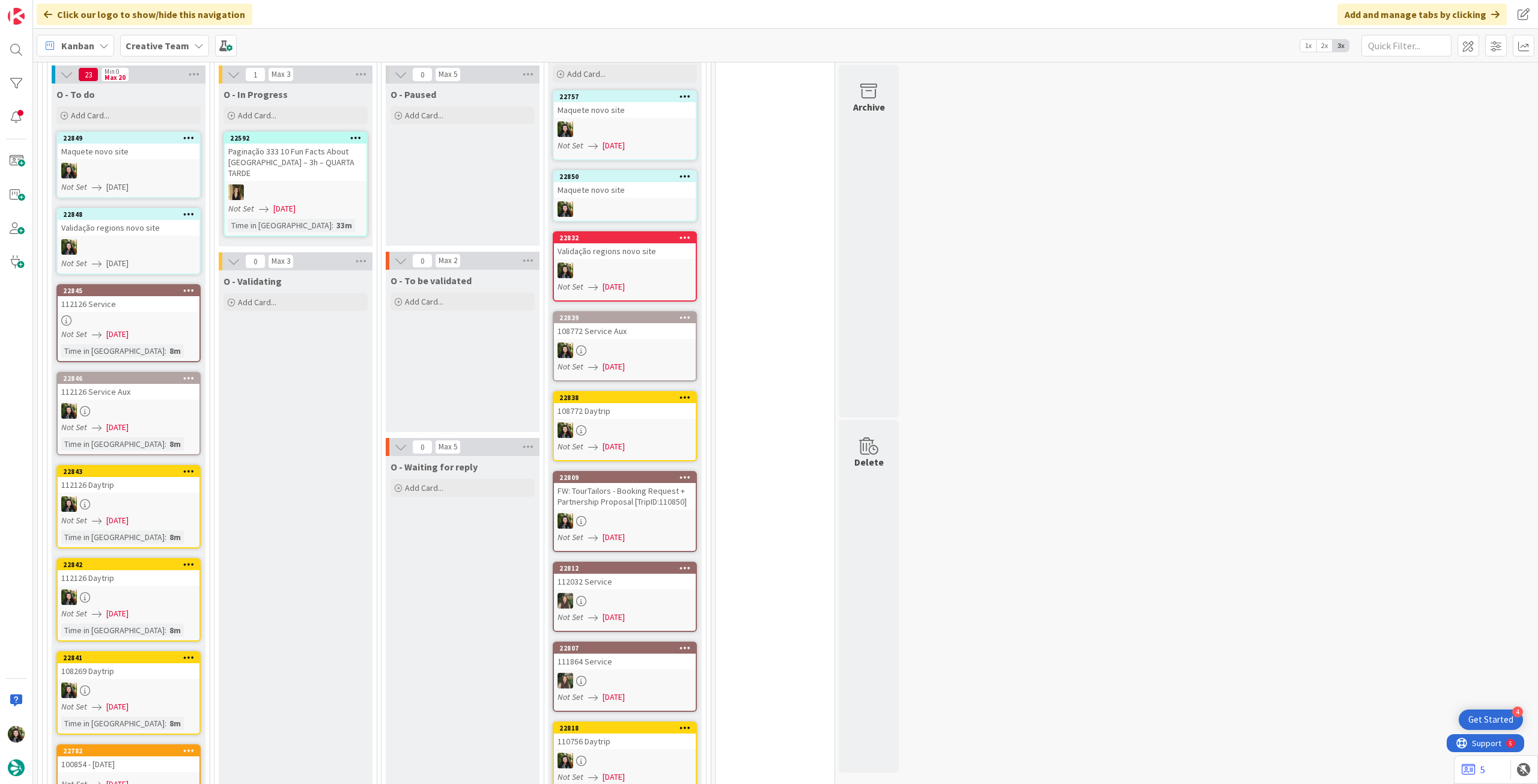
scroll to position [1122, 0]
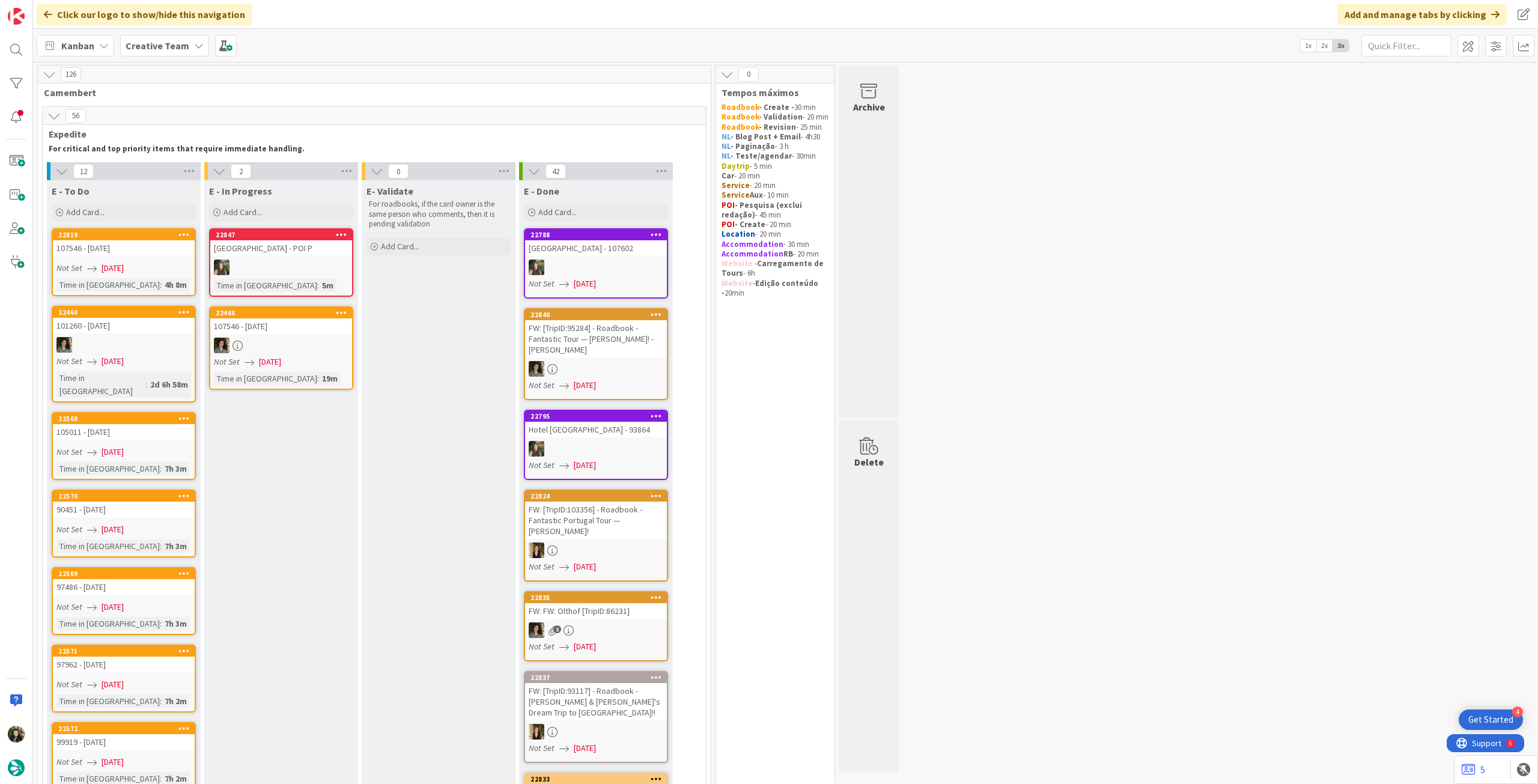
scroll to position [1122, 0]
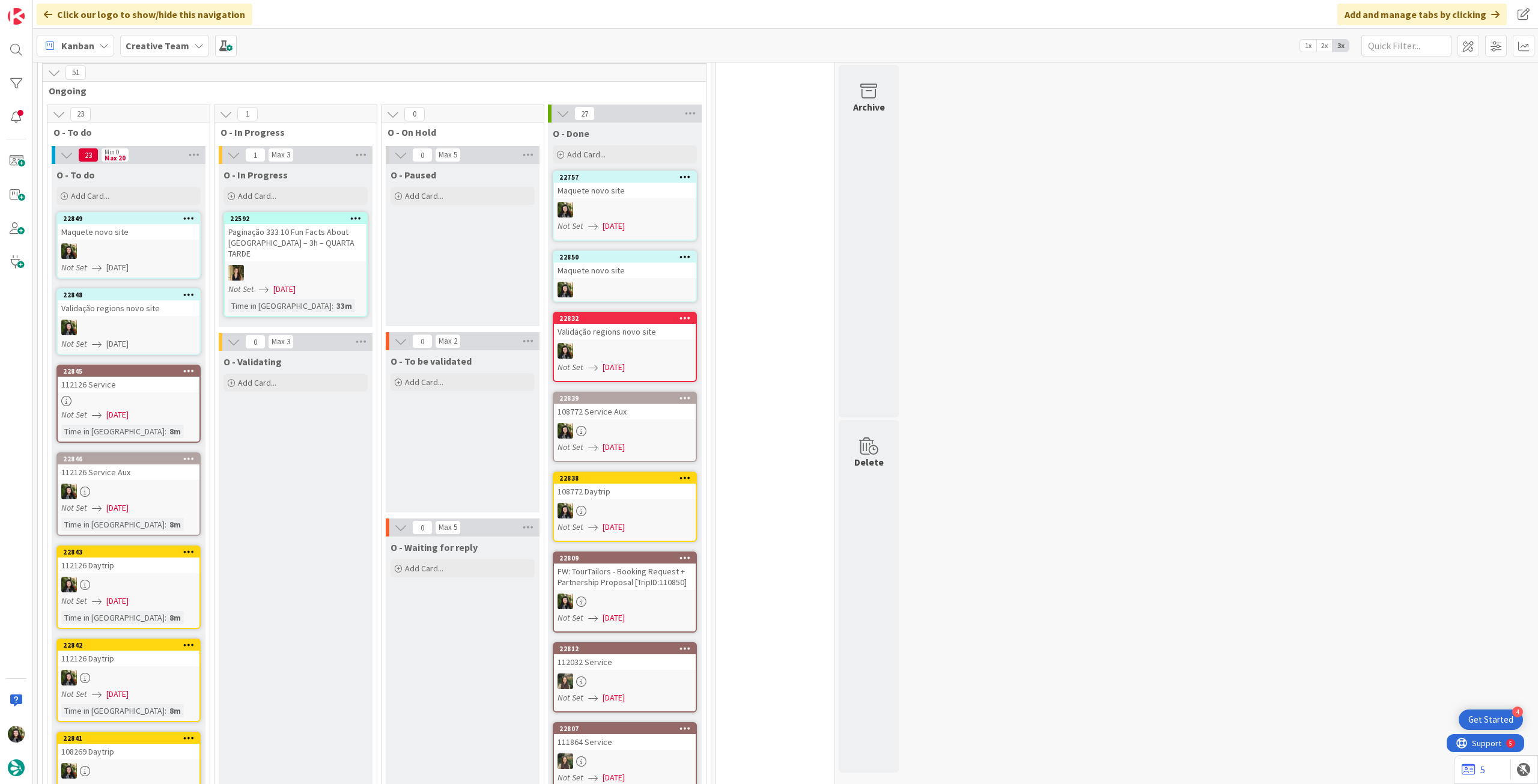
click at [167, 45] on b "Creative Team" at bounding box center [158, 45] width 64 height 12
click at [183, 160] on div "Creative Team 11 Creative Team - Análise 4" at bounding box center [222, 161] width 184 height 48
click at [184, 173] on h4 "Creative Team - Análise" at bounding box center [207, 172] width 145 height 12
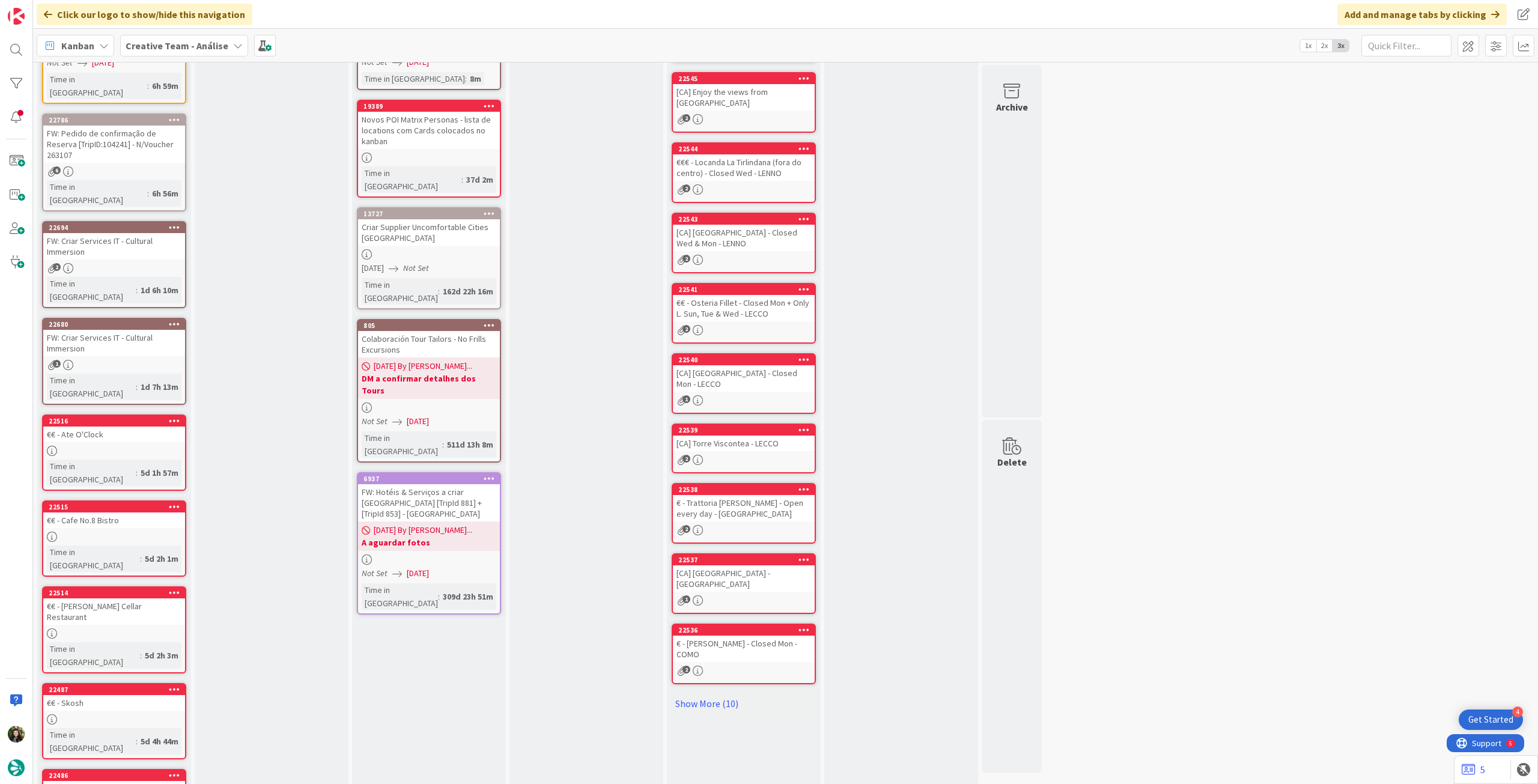
scroll to position [179, 0]
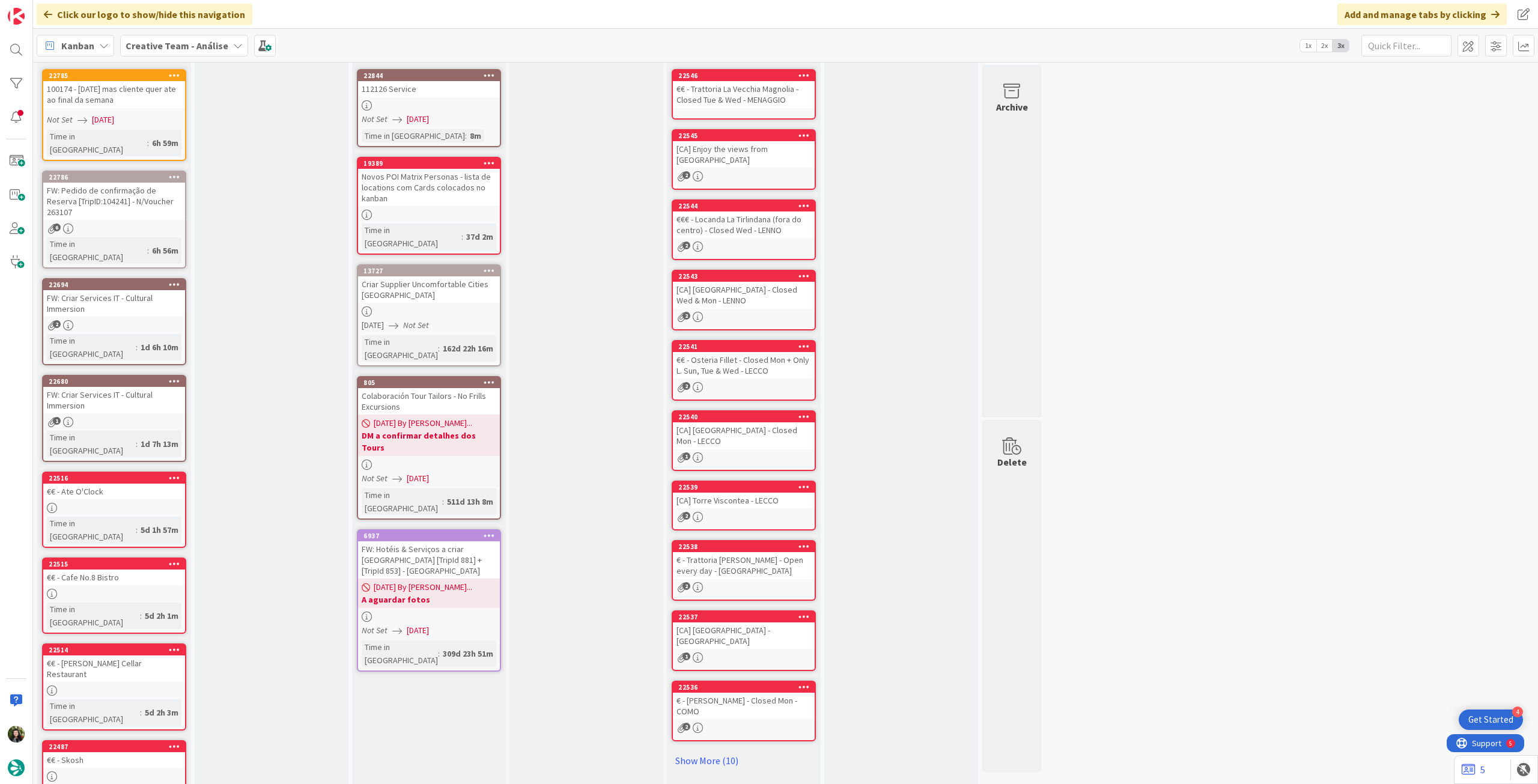
scroll to position [0, 0]
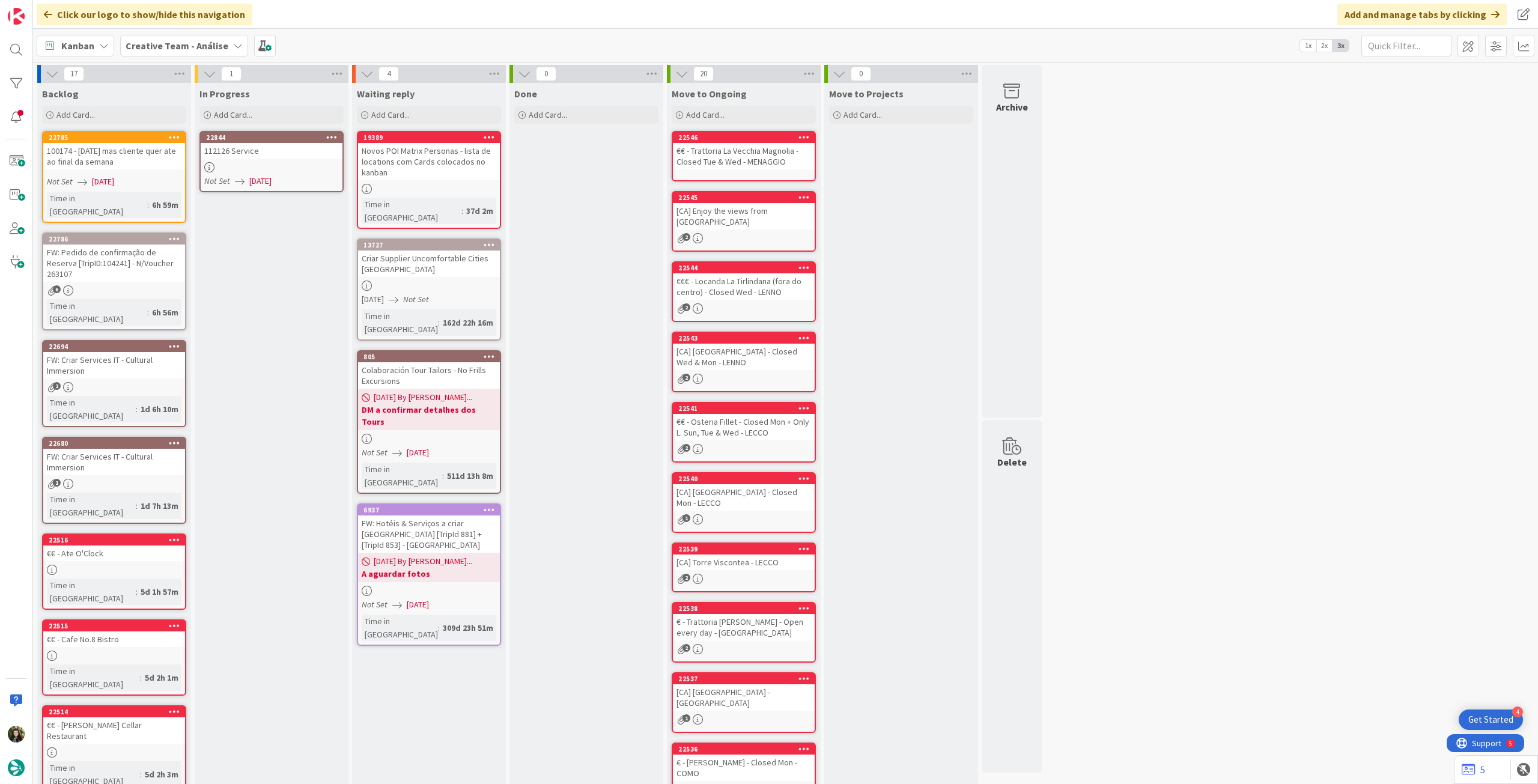
drag, startPoint x: 329, startPoint y: 133, endPoint x: 327, endPoint y: 141, distance: 8.2
click at [330, 134] on icon at bounding box center [332, 137] width 11 height 8
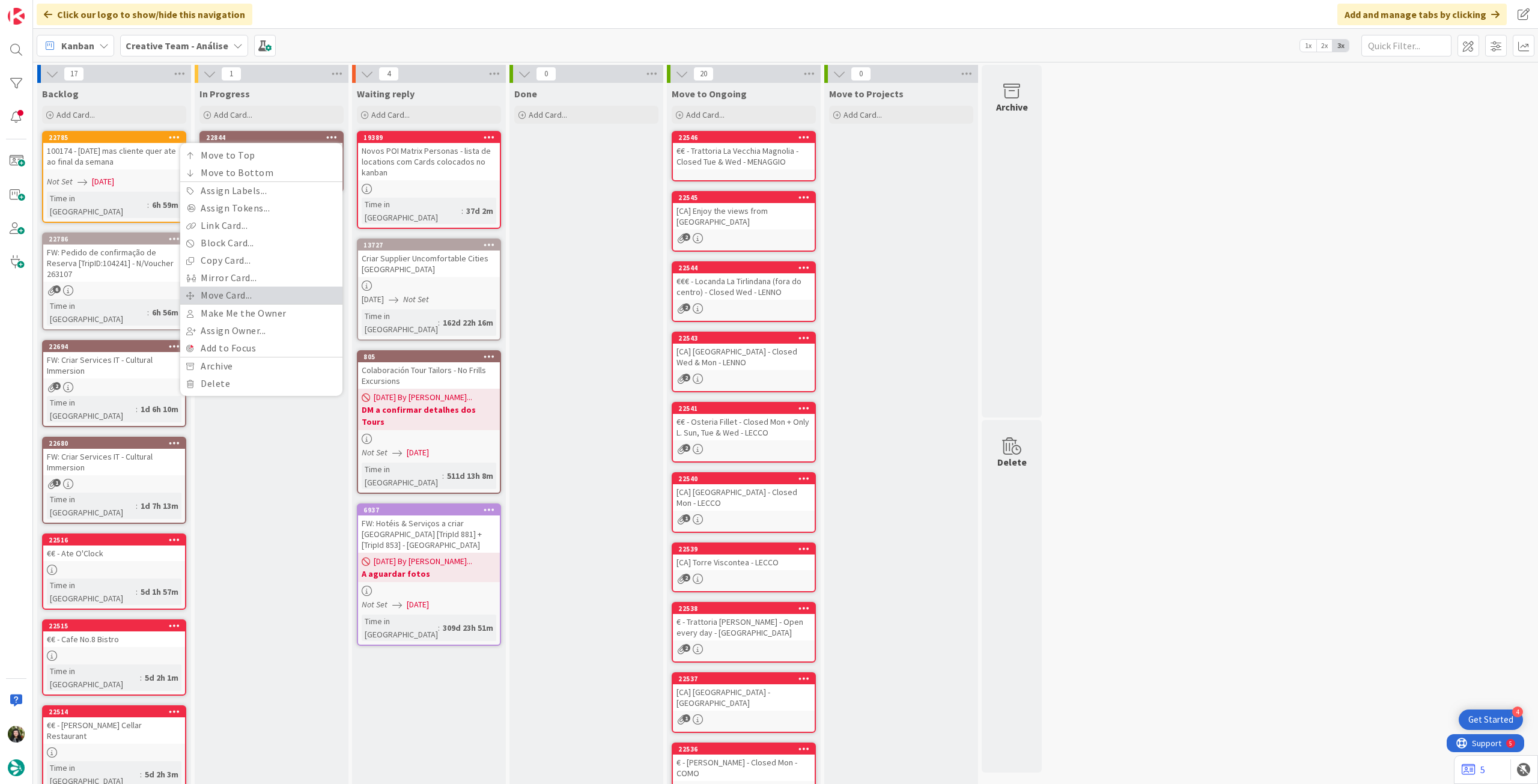
click at [241, 293] on link "Move Card..." at bounding box center [261, 295] width 162 height 18
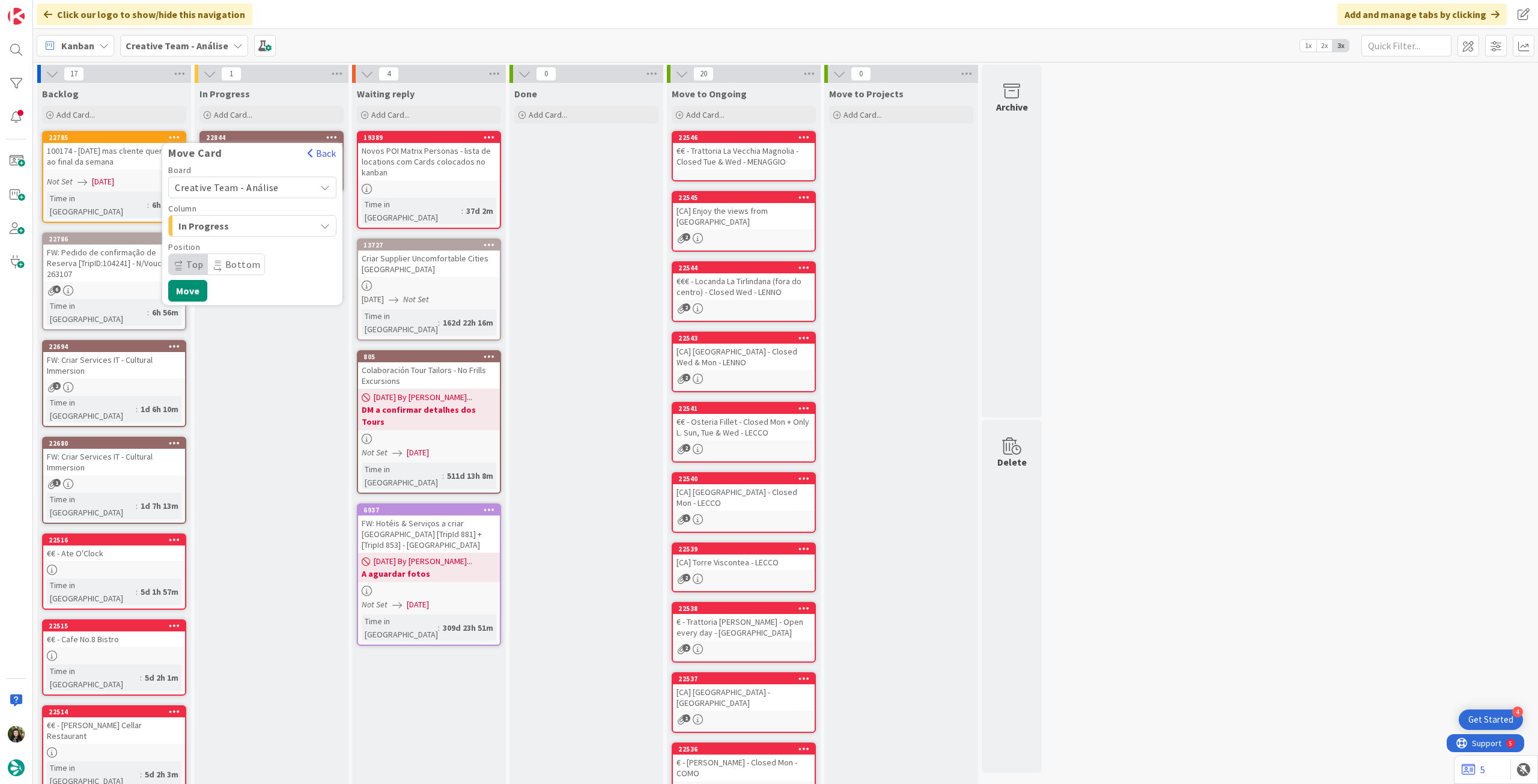
click at [256, 192] on span "Creative Team - Análise" at bounding box center [227, 187] width 104 height 12
click at [246, 241] on span "Creative Team" at bounding box center [260, 244] width 139 height 18
click at [245, 221] on span "E - To Do" at bounding box center [224, 226] width 90 height 15
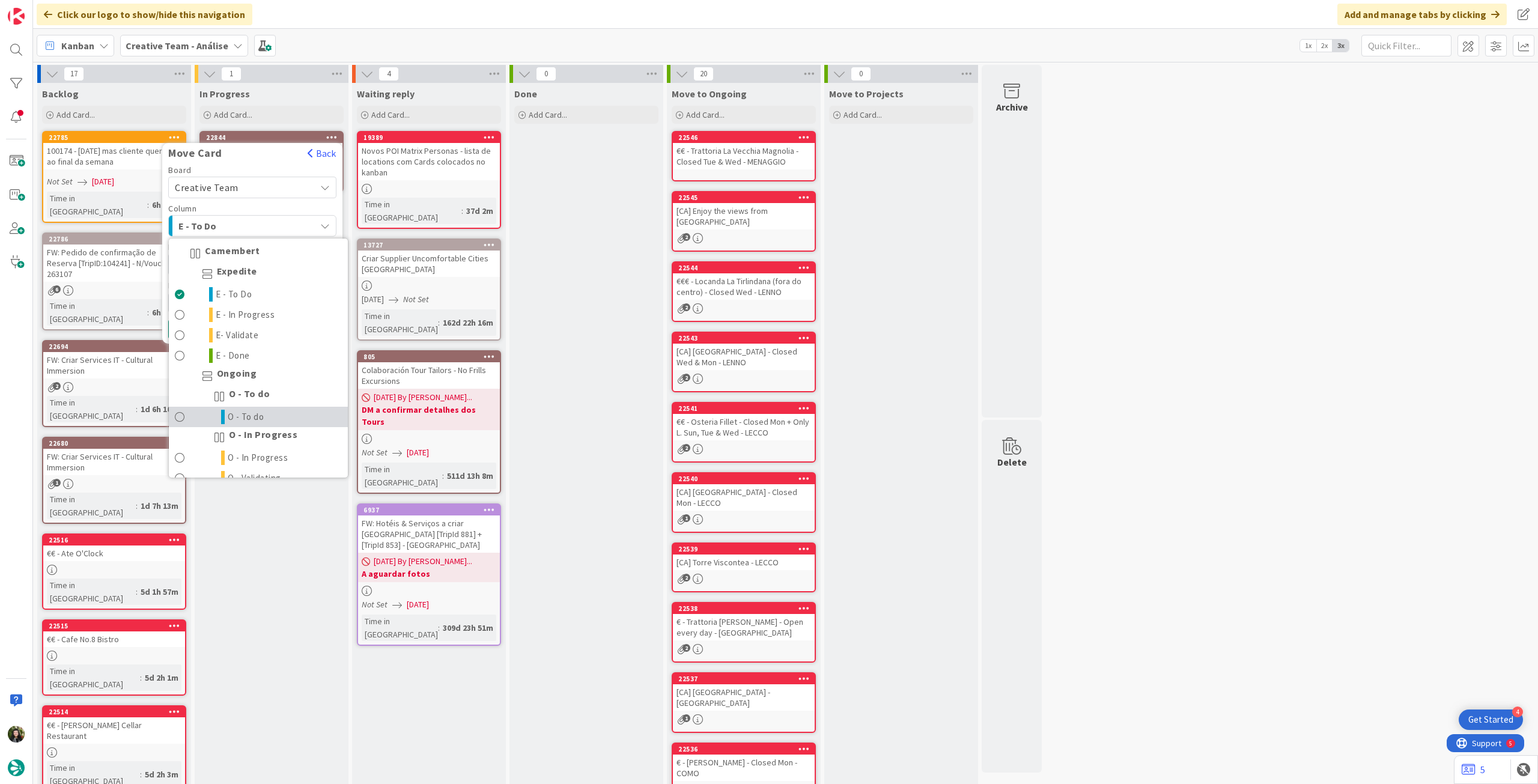
click at [217, 418] on link "O - To do" at bounding box center [258, 416] width 179 height 20
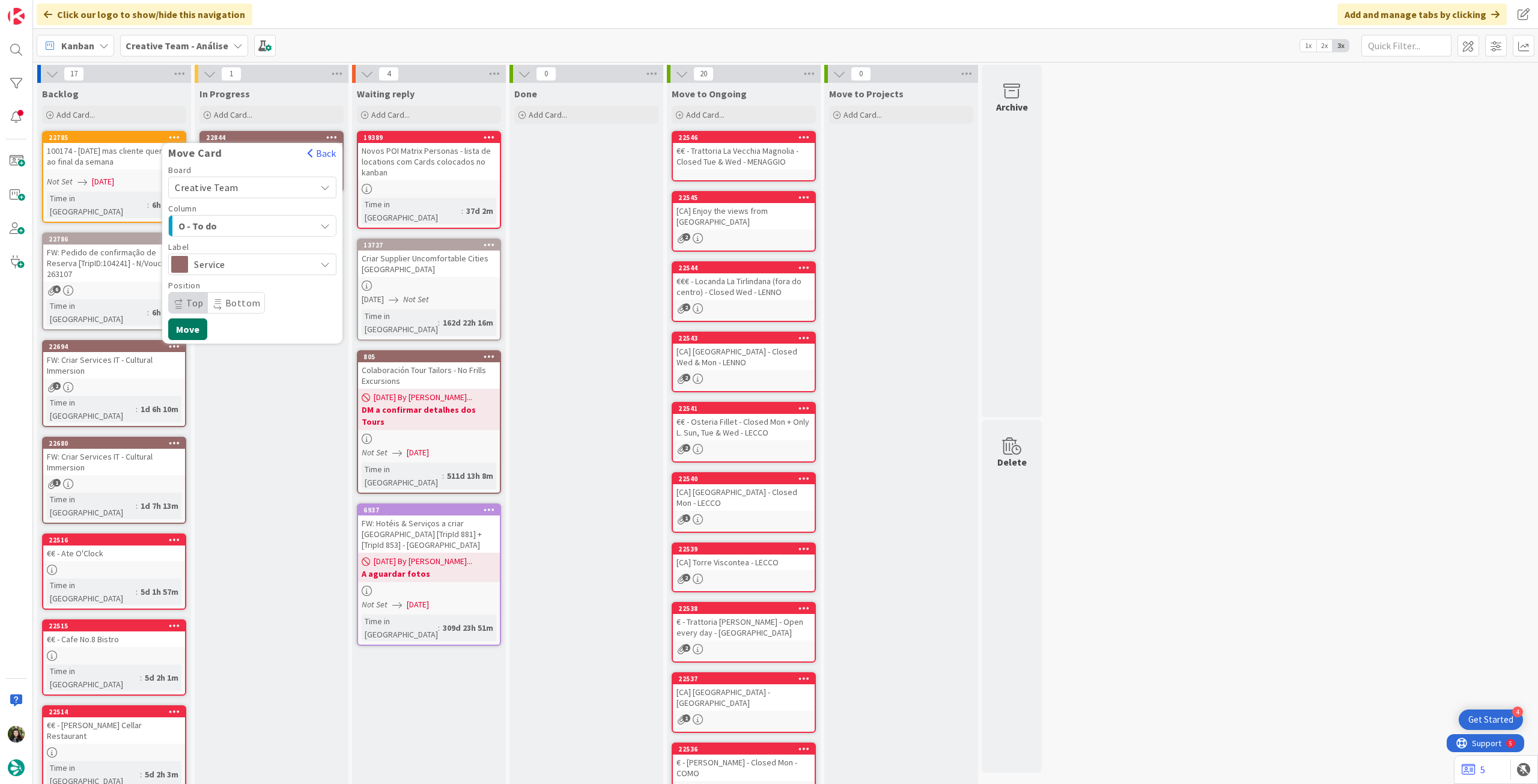
click at [186, 328] on button "Move" at bounding box center [188, 329] width 39 height 22
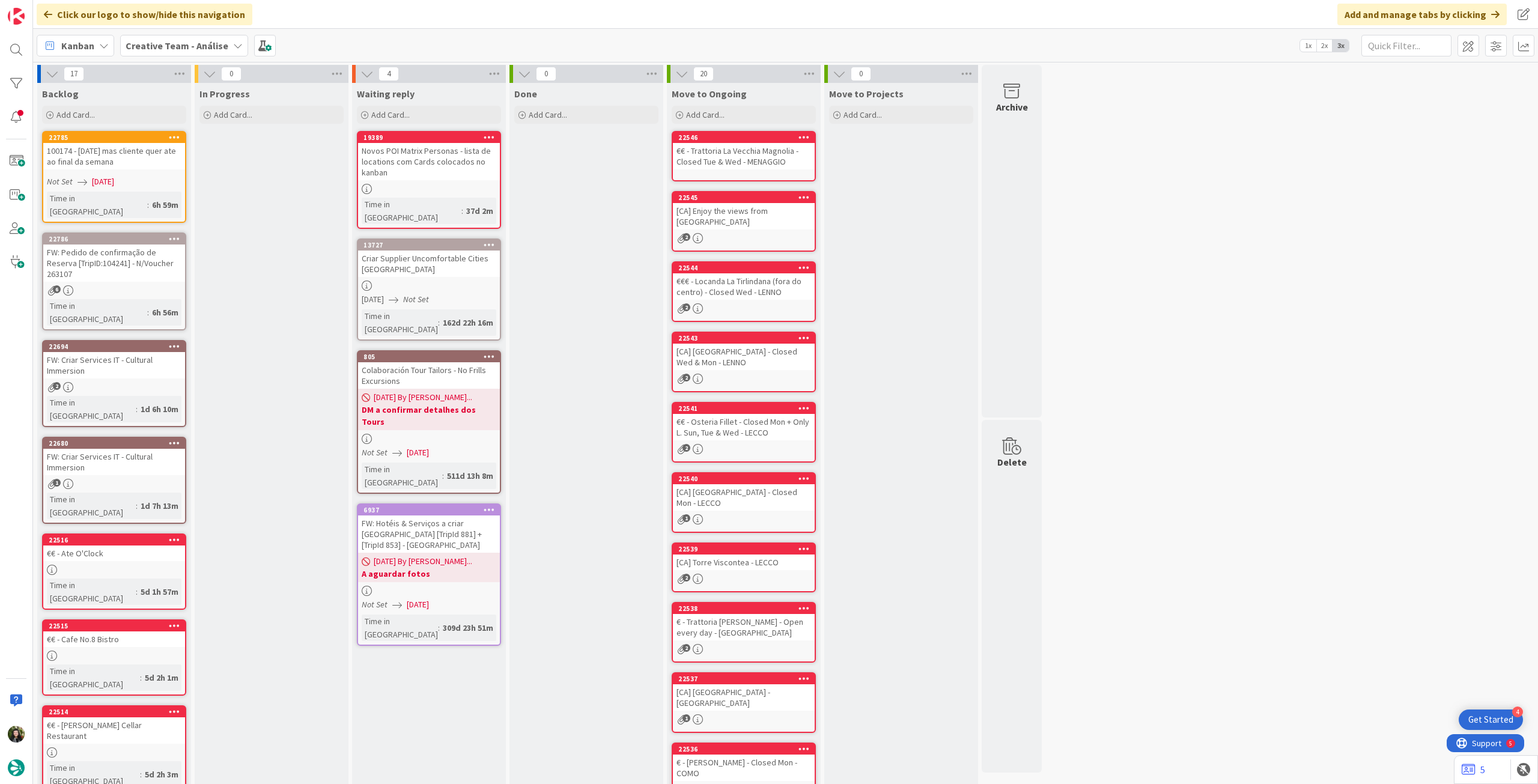
click at [198, 45] on b "Creative Team - Análise" at bounding box center [177, 45] width 103 height 12
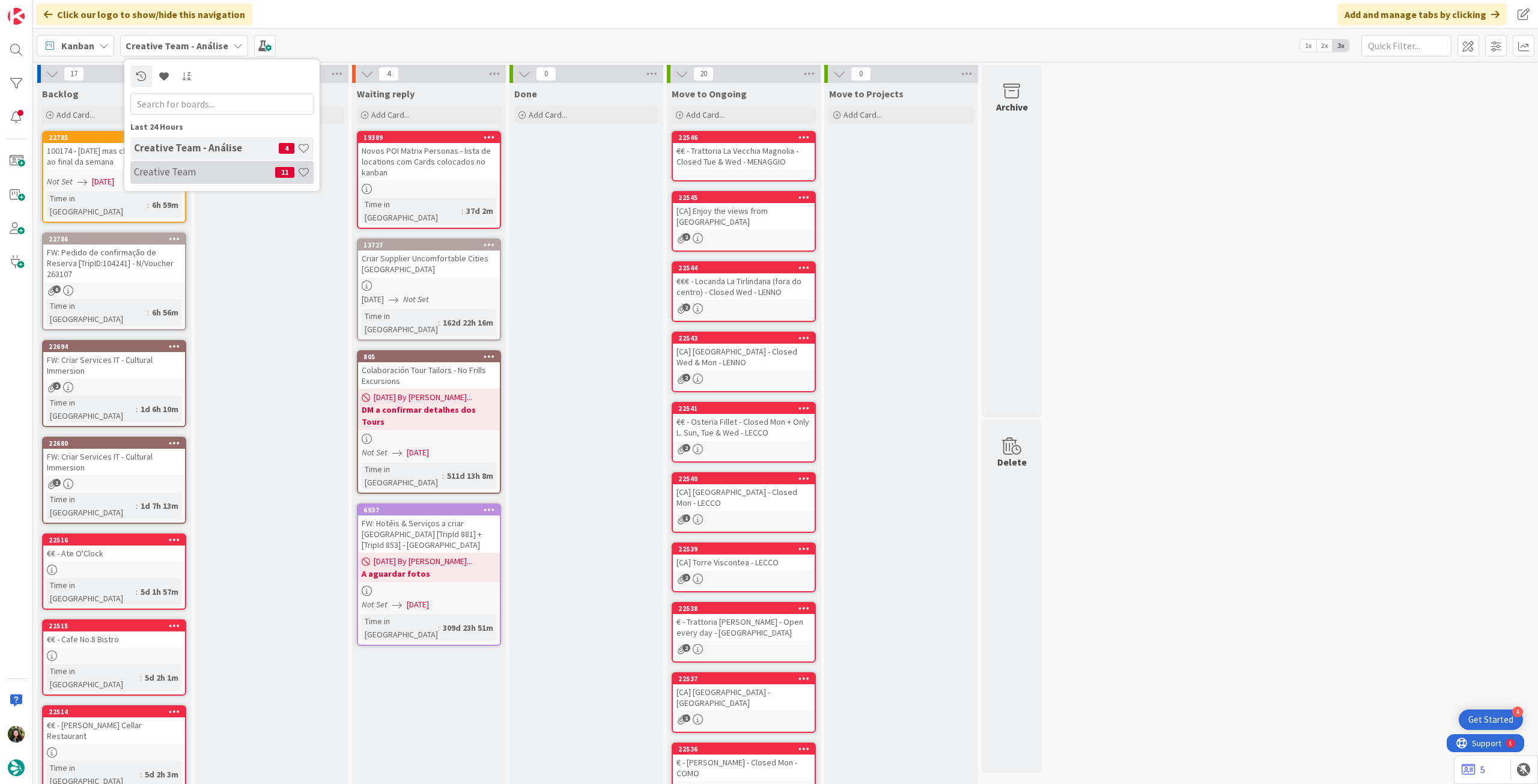
click at [184, 176] on h4 "Creative Team" at bounding box center [205, 172] width 141 height 12
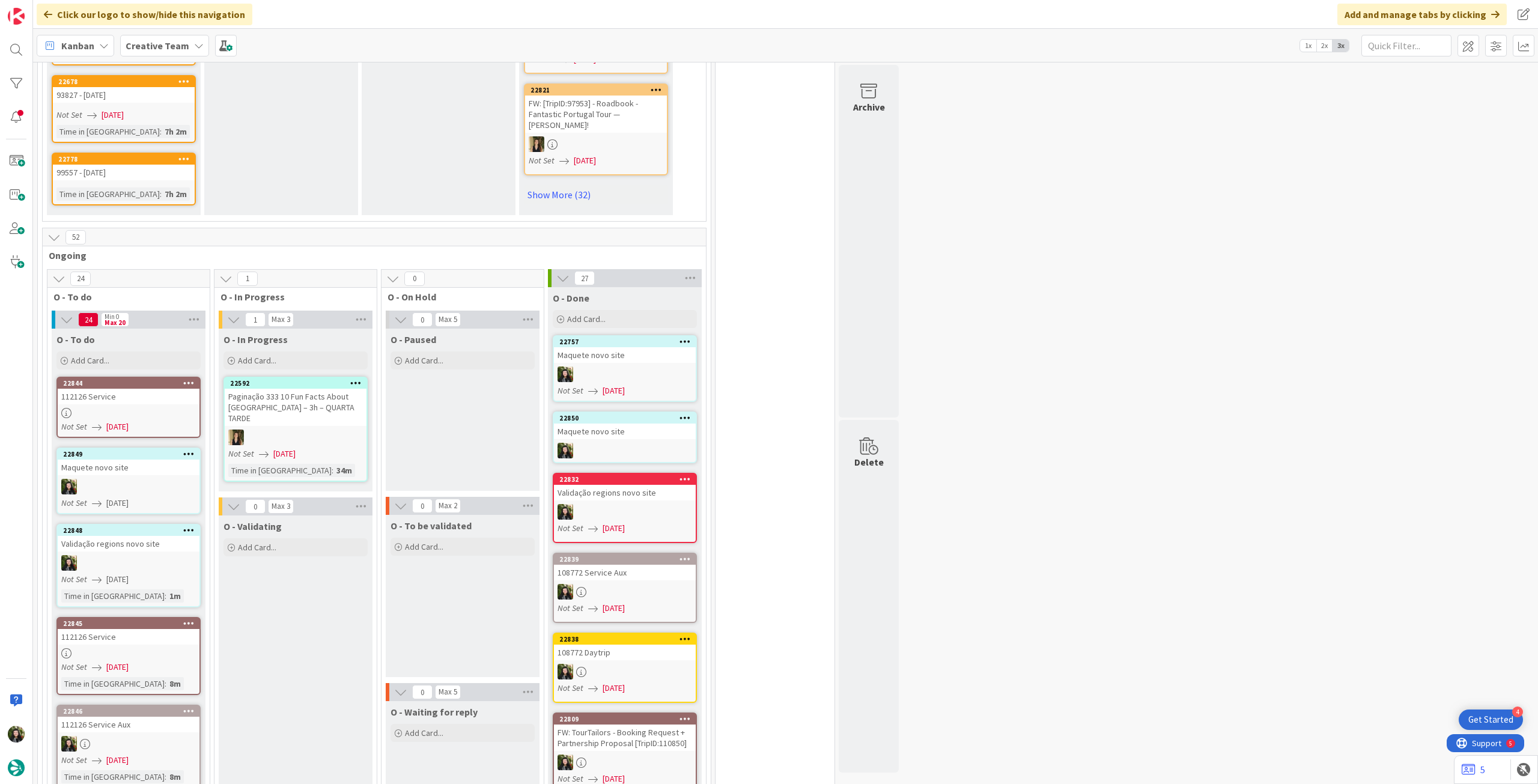
scroll to position [1041, 0]
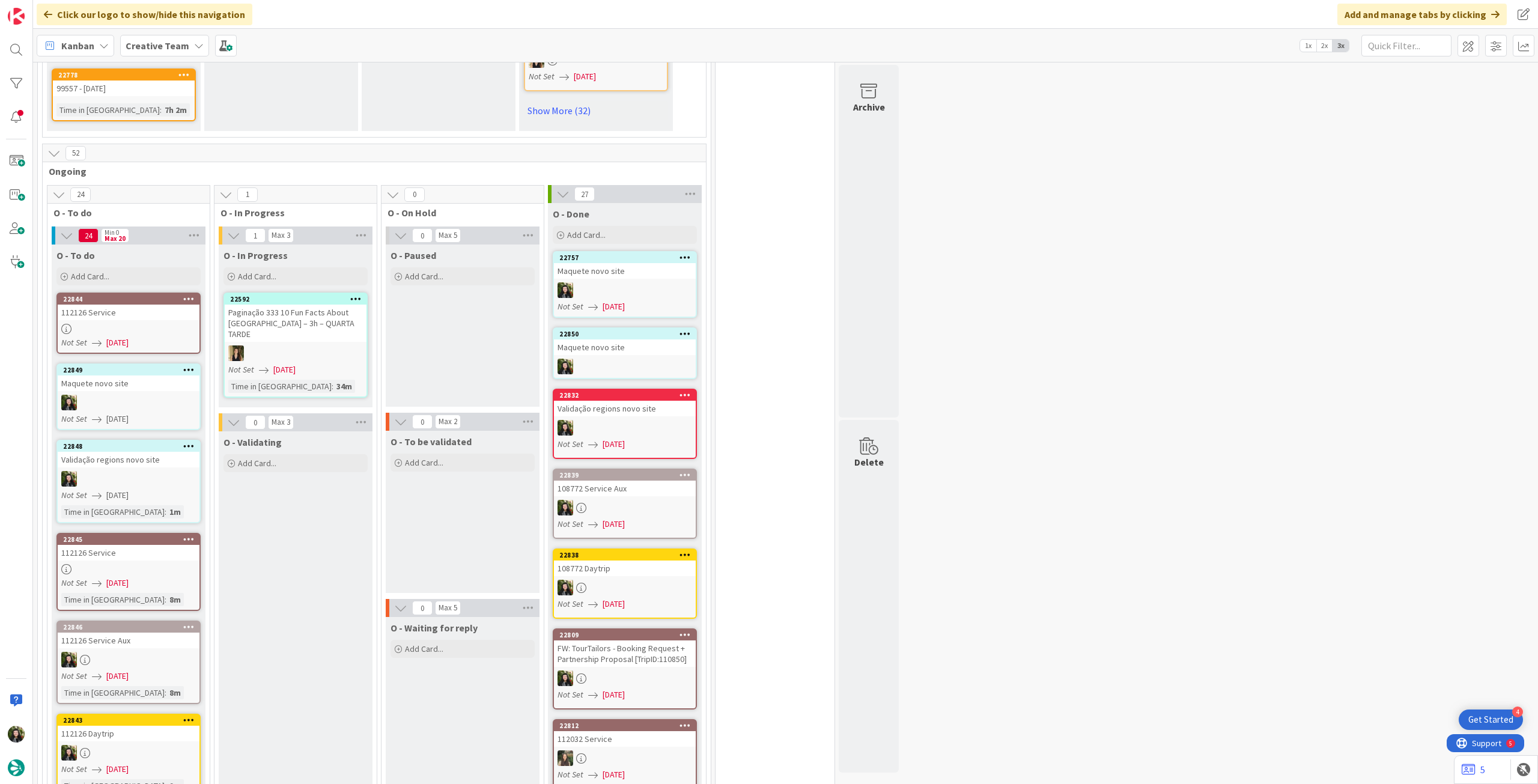
click at [192, 442] on icon at bounding box center [189, 446] width 11 height 8
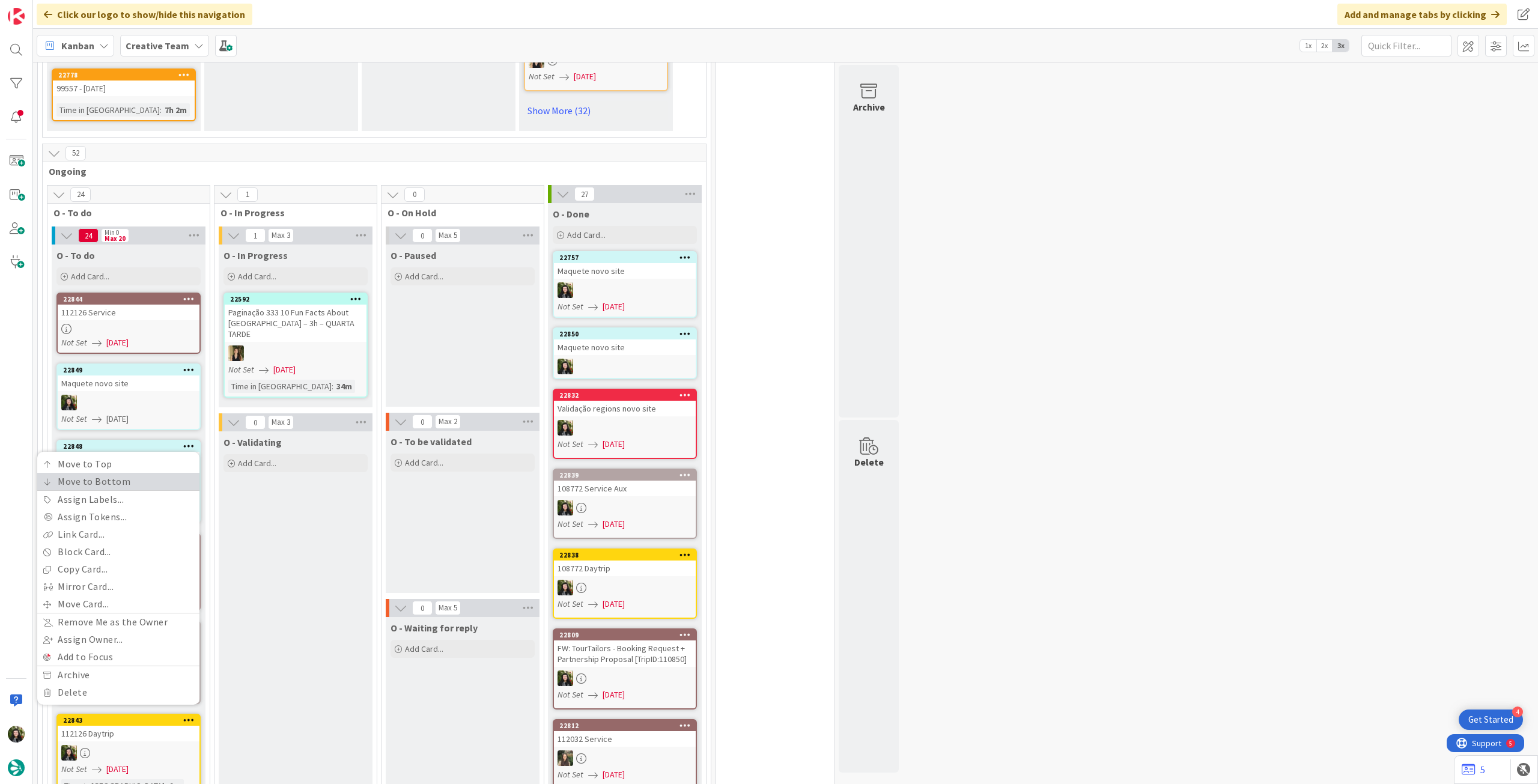
drag, startPoint x: 157, startPoint y: 468, endPoint x: 166, endPoint y: 443, distance: 26.6
click at [158, 473] on link "Move to Bottom" at bounding box center [118, 481] width 162 height 18
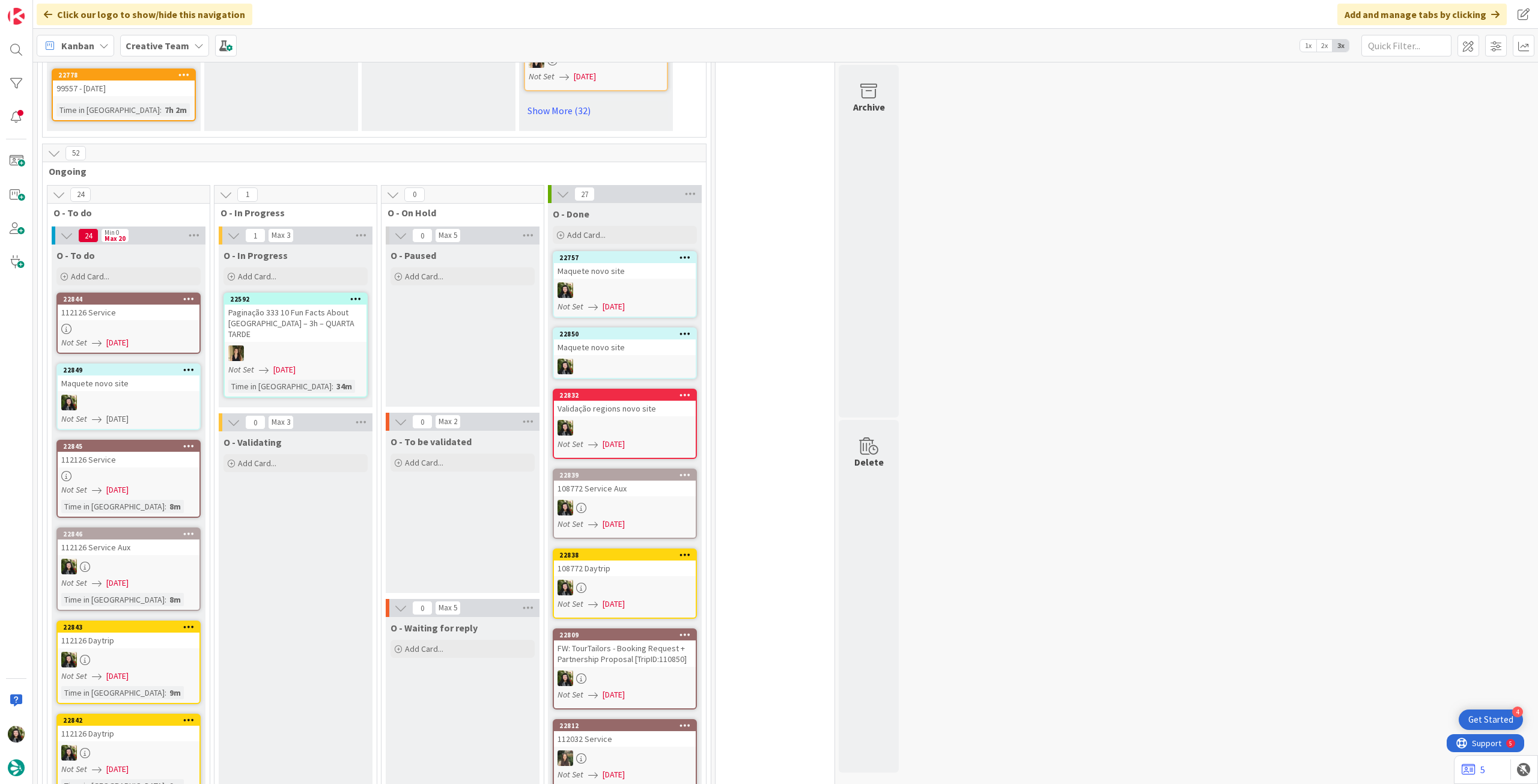
click at [190, 366] on icon at bounding box center [189, 370] width 11 height 8
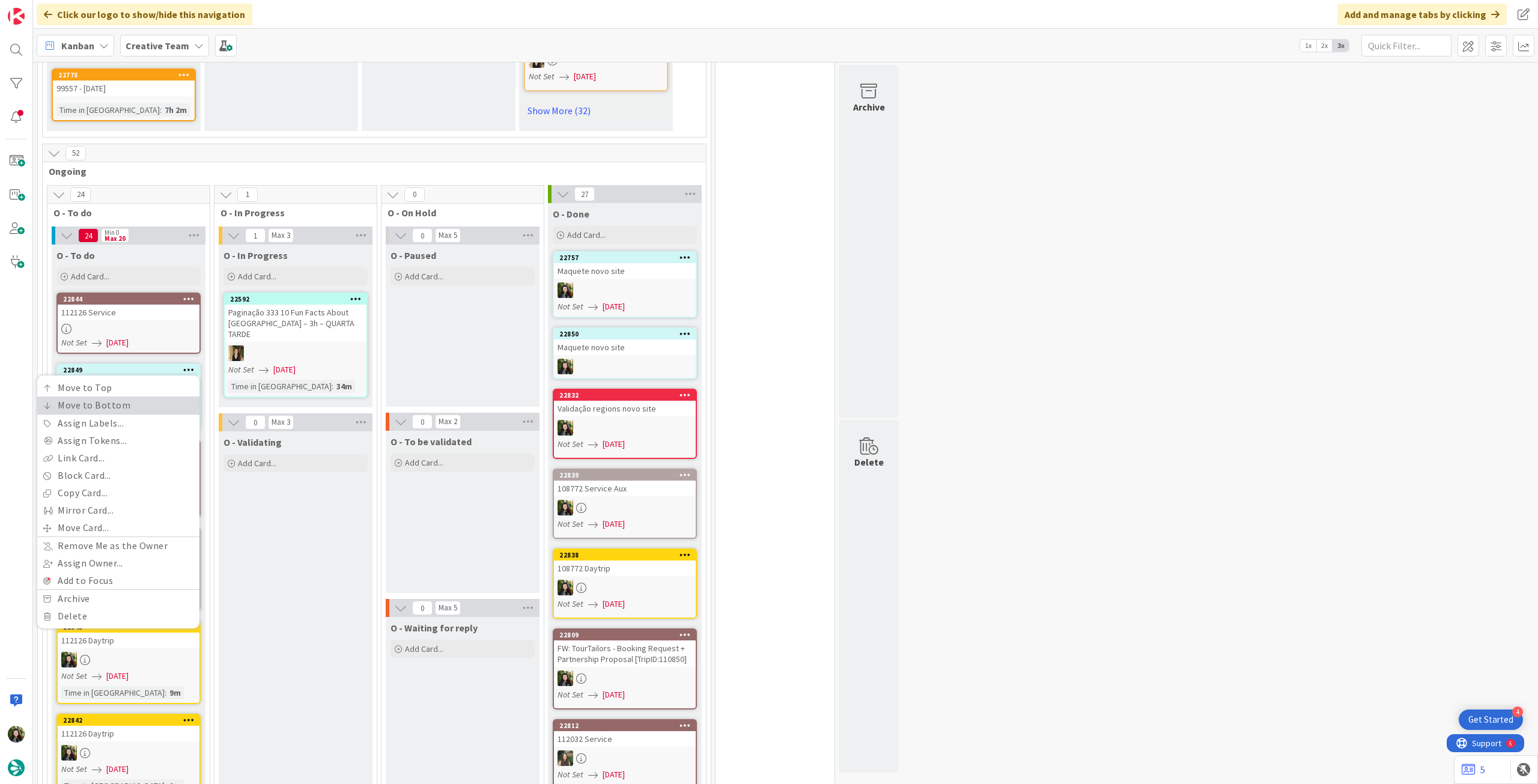
click at [170, 397] on link "Move to Bottom" at bounding box center [118, 405] width 162 height 18
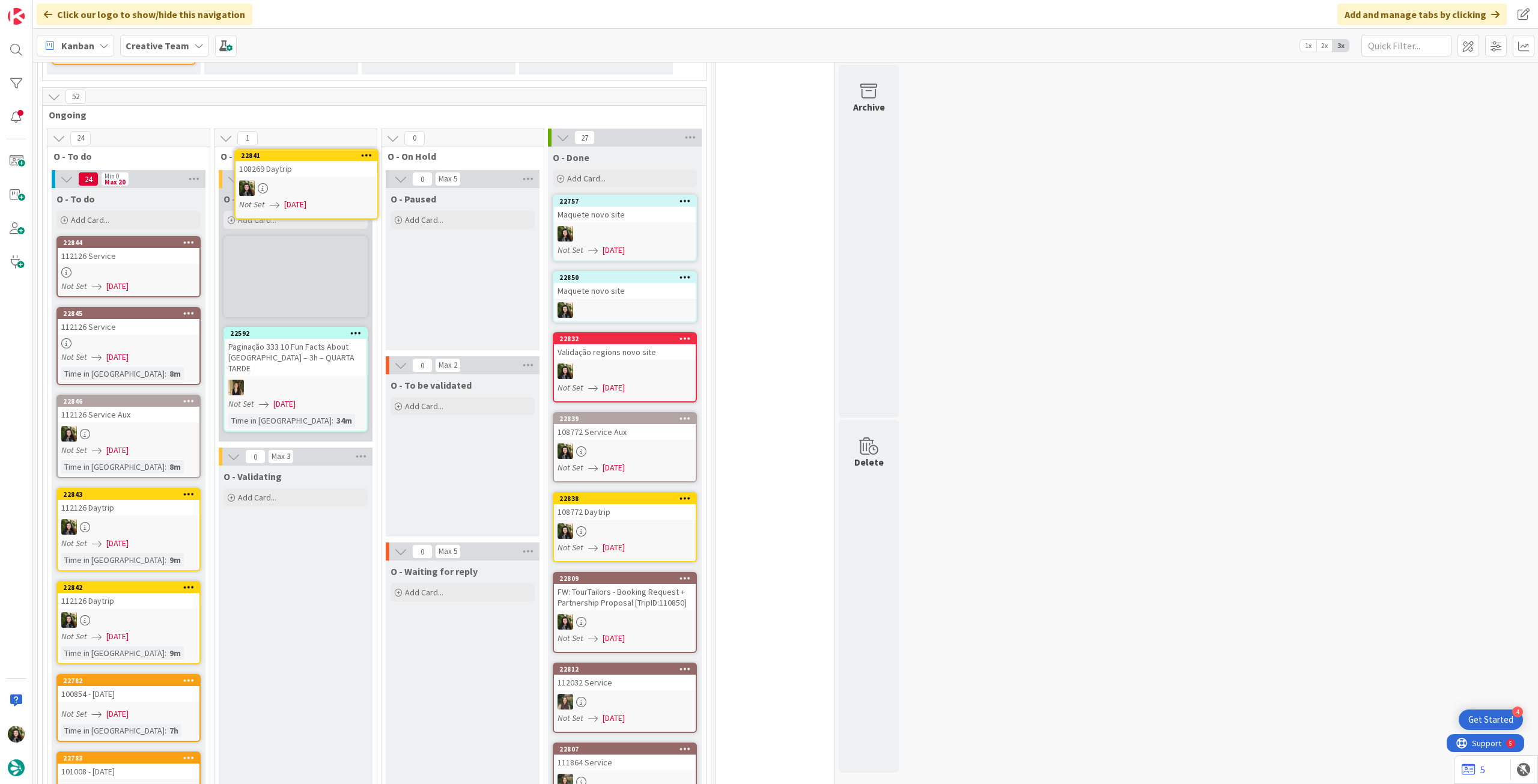
scroll to position [1094, 0]
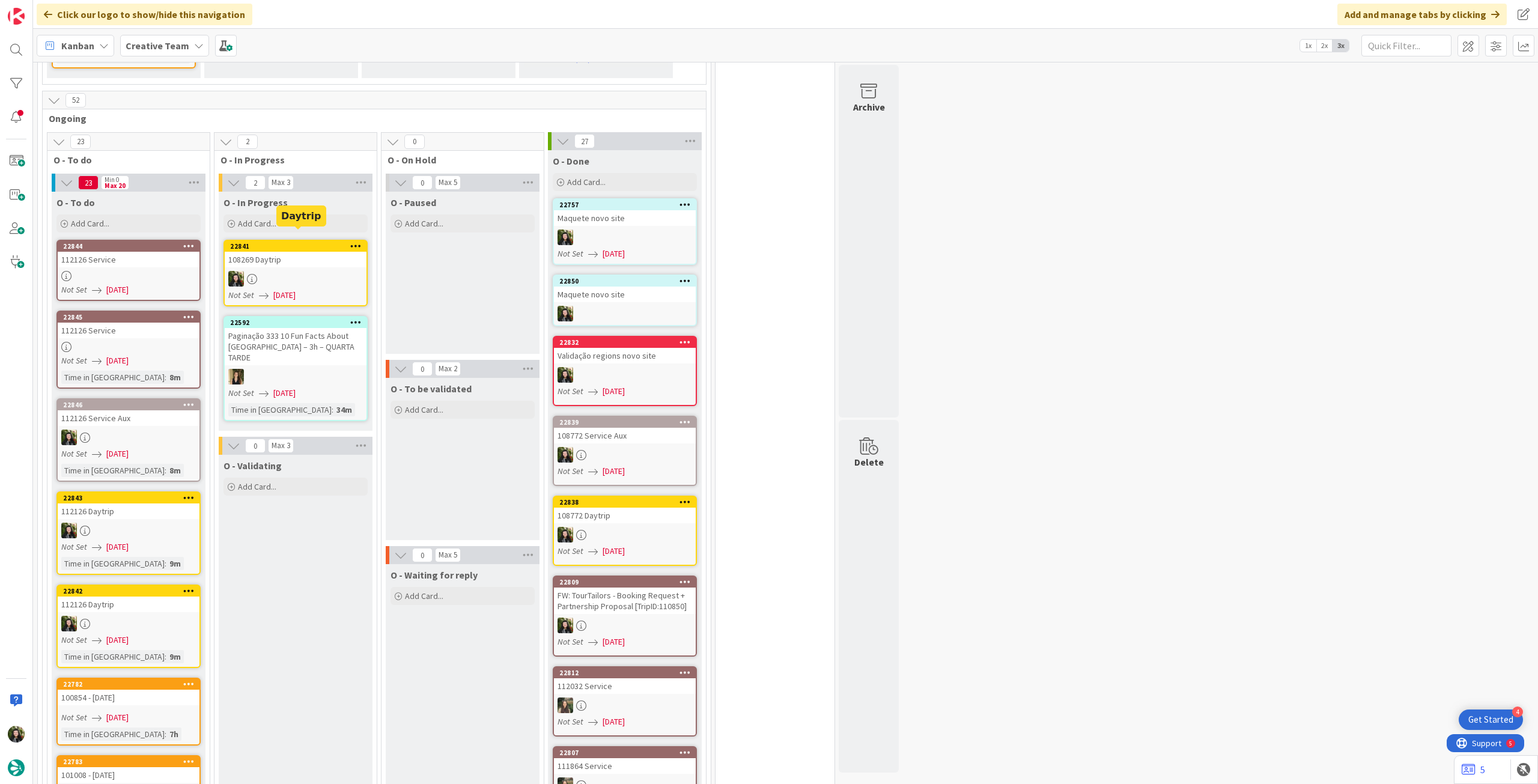
click at [260, 255] on div "108269 Daytrip" at bounding box center [296, 259] width 142 height 15
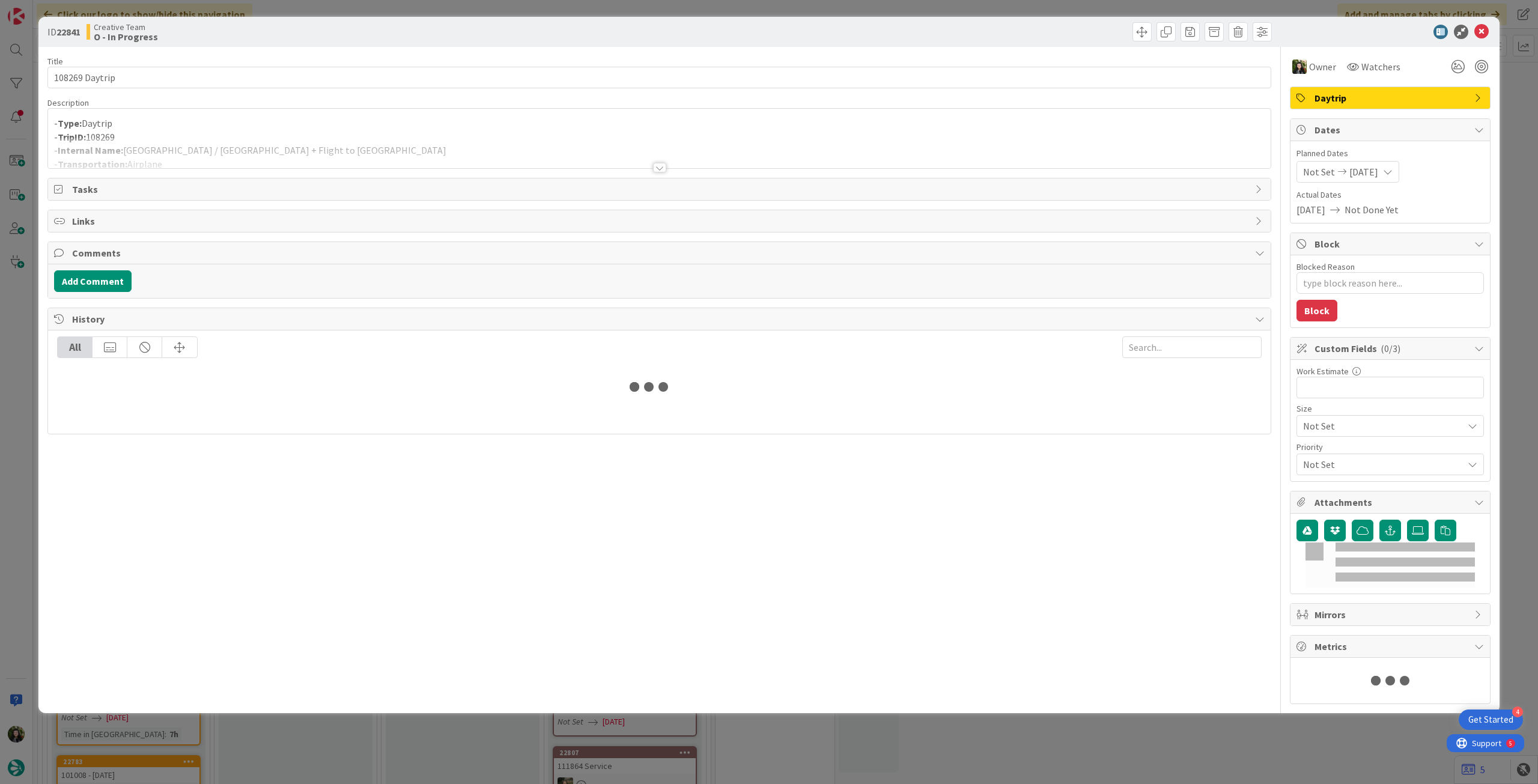
click at [201, 146] on div at bounding box center [659, 153] width 1223 height 31
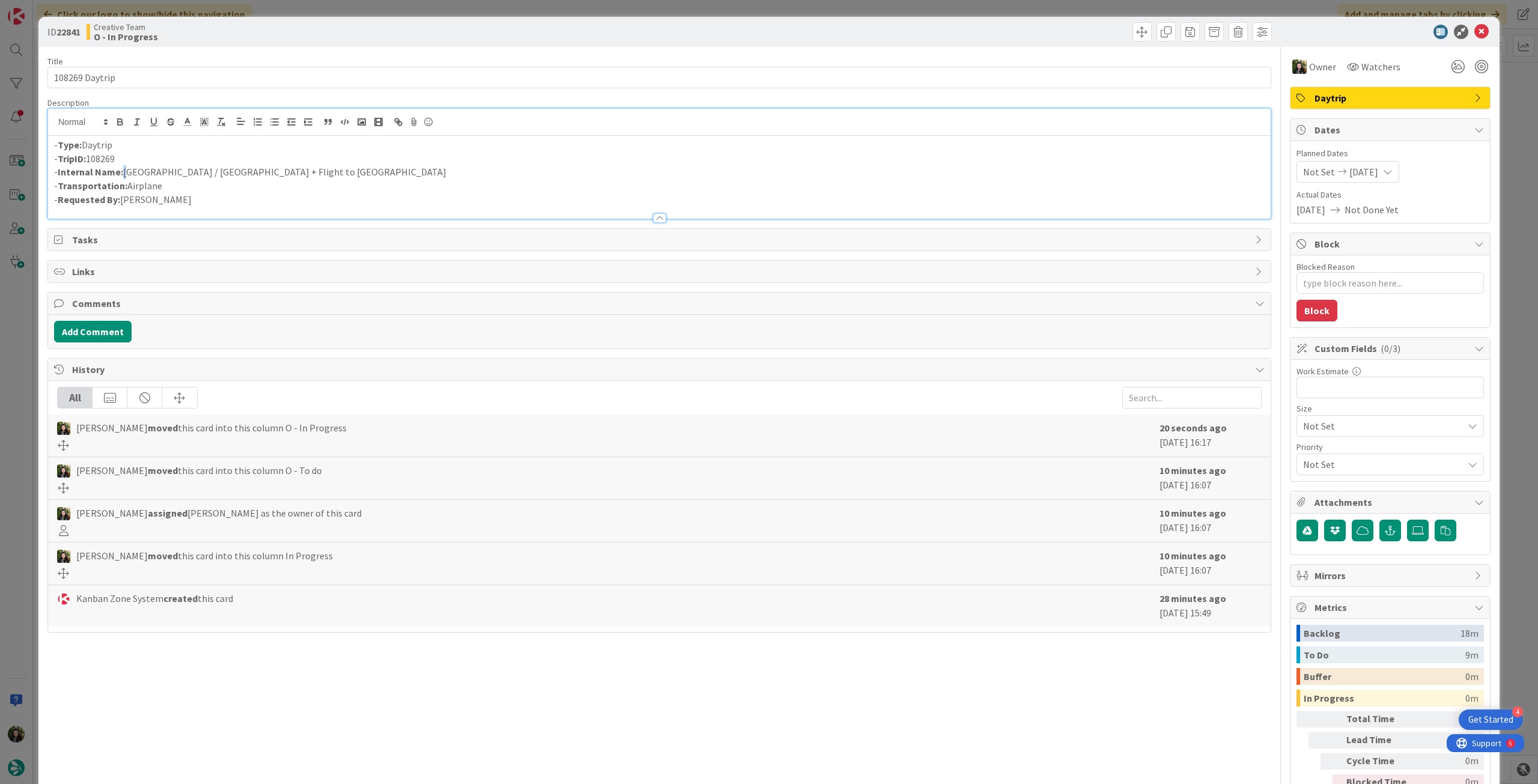
drag, startPoint x: 299, startPoint y: 172, endPoint x: 124, endPoint y: 173, distance: 175.0
click at [124, 173] on p "- Internal Name: Taormina / Catania + Flight to Barcelona" at bounding box center [660, 172] width 1211 height 14
drag, startPoint x: 124, startPoint y: 173, endPoint x: 274, endPoint y: 169, distance: 150.1
click at [274, 169] on p "- Internal Name: Taormina / Catania + Flight to Barcelona" at bounding box center [660, 172] width 1211 height 14
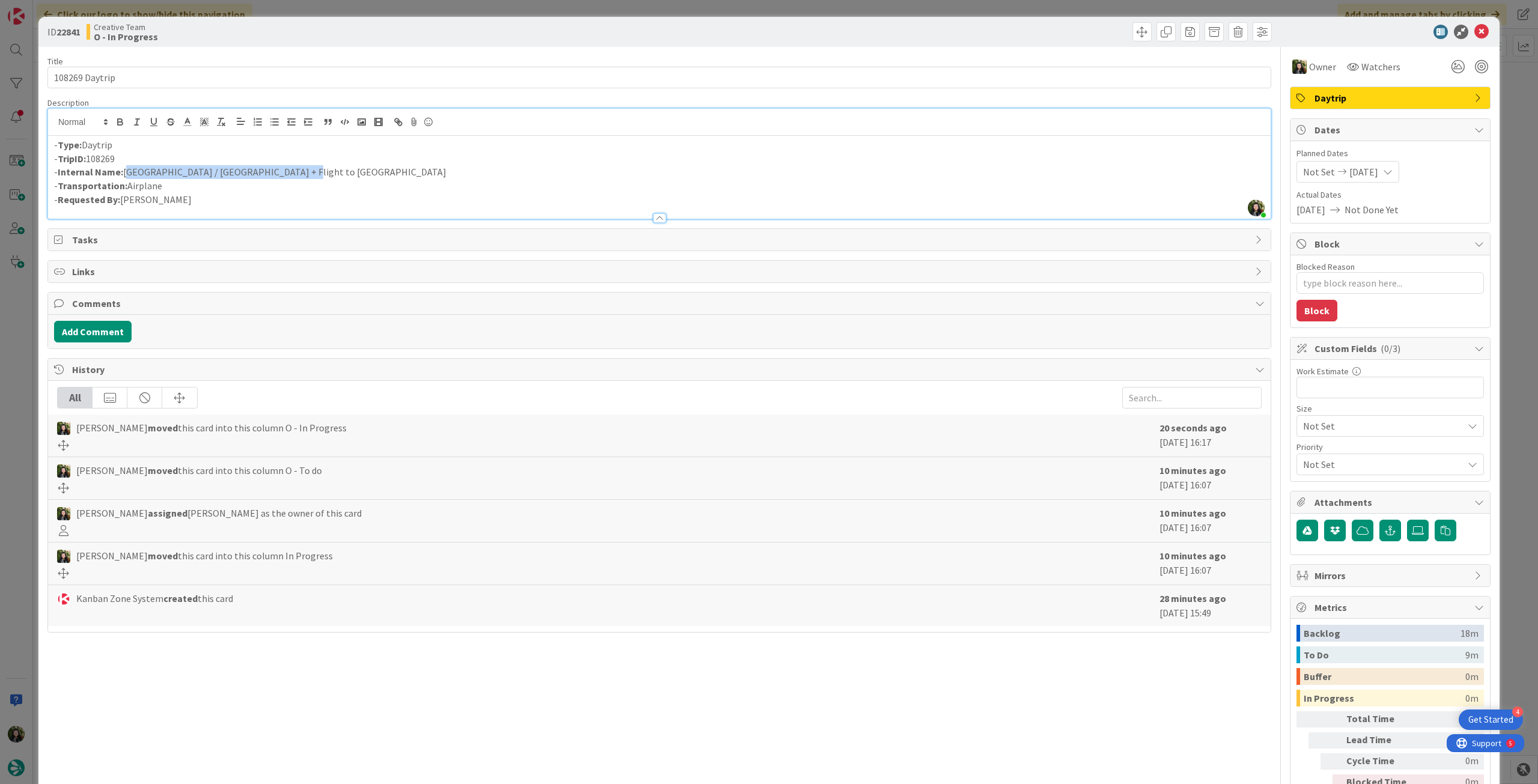
drag, startPoint x: 289, startPoint y: 169, endPoint x: 126, endPoint y: 174, distance: 163.1
click at [126, 174] on p "- Internal Name: Taormina / Catania + Flight to Barcelona" at bounding box center [660, 172] width 1211 height 14
copy p "Taormina / Catania + Flight to Barcelona"
drag, startPoint x: 1470, startPoint y: 31, endPoint x: 1328, endPoint y: 78, distance: 149.6
click at [1475, 31] on icon at bounding box center [1482, 32] width 15 height 15
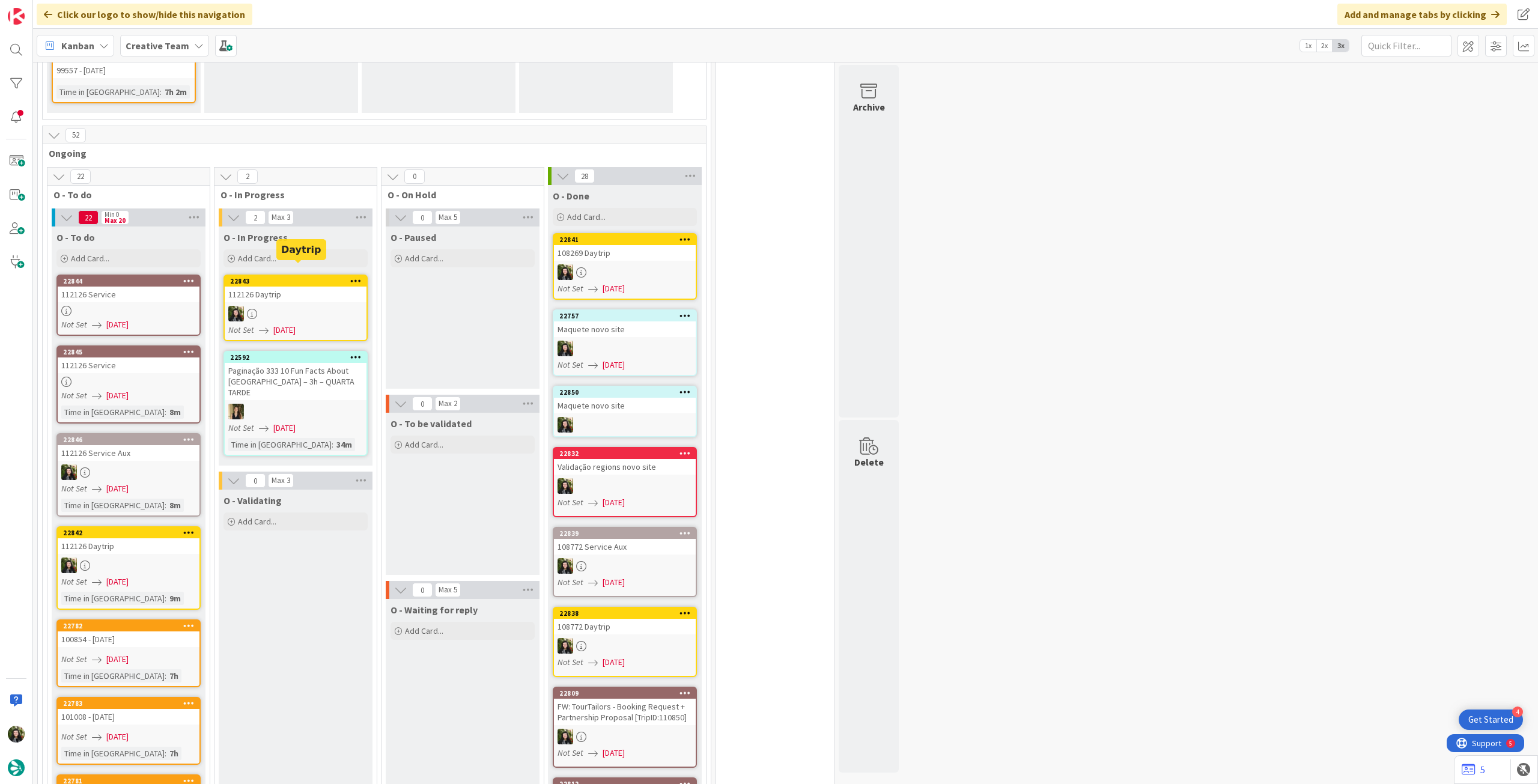
click at [276, 306] on div at bounding box center [296, 314] width 142 height 15
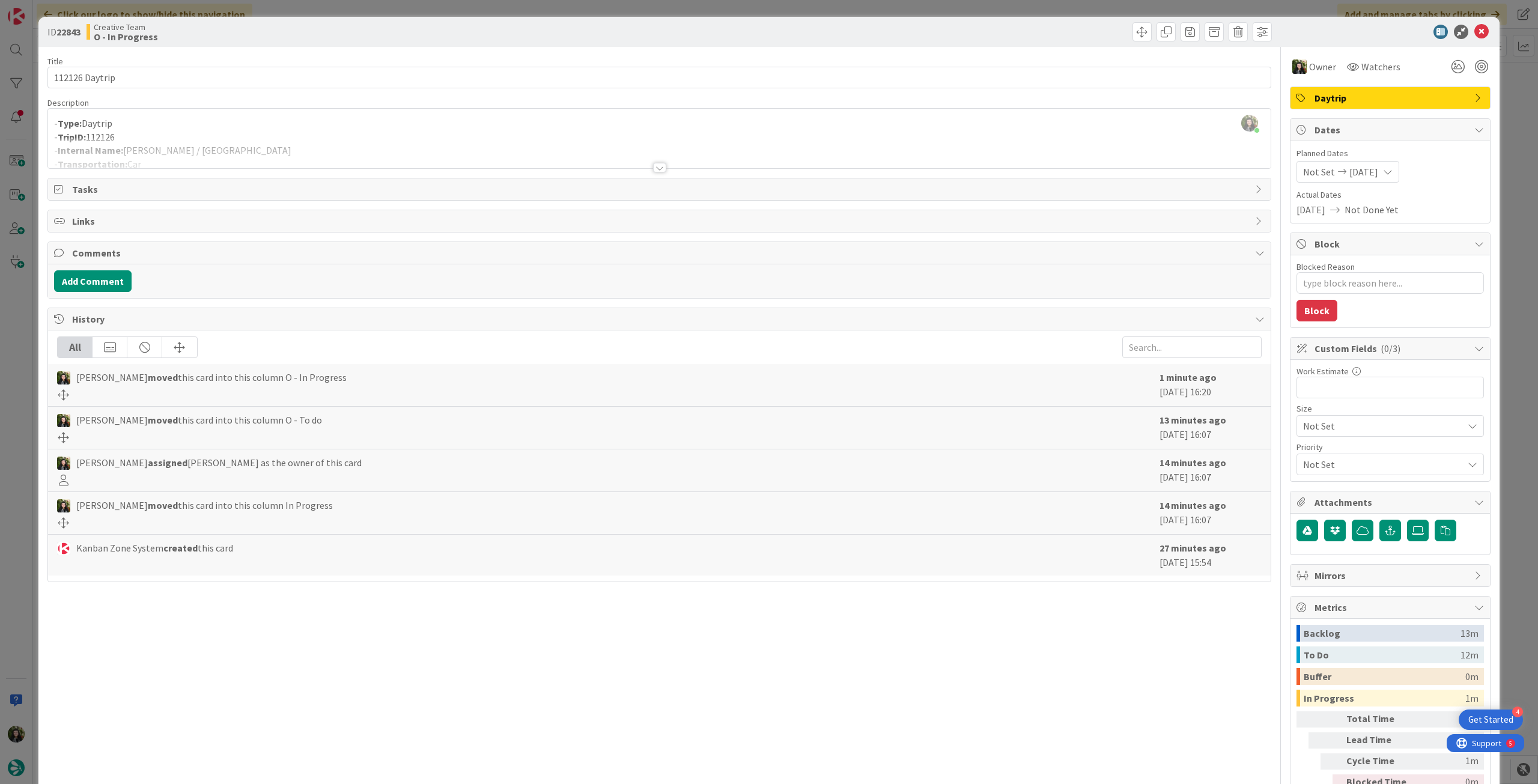
click at [470, 150] on div at bounding box center [659, 153] width 1223 height 31
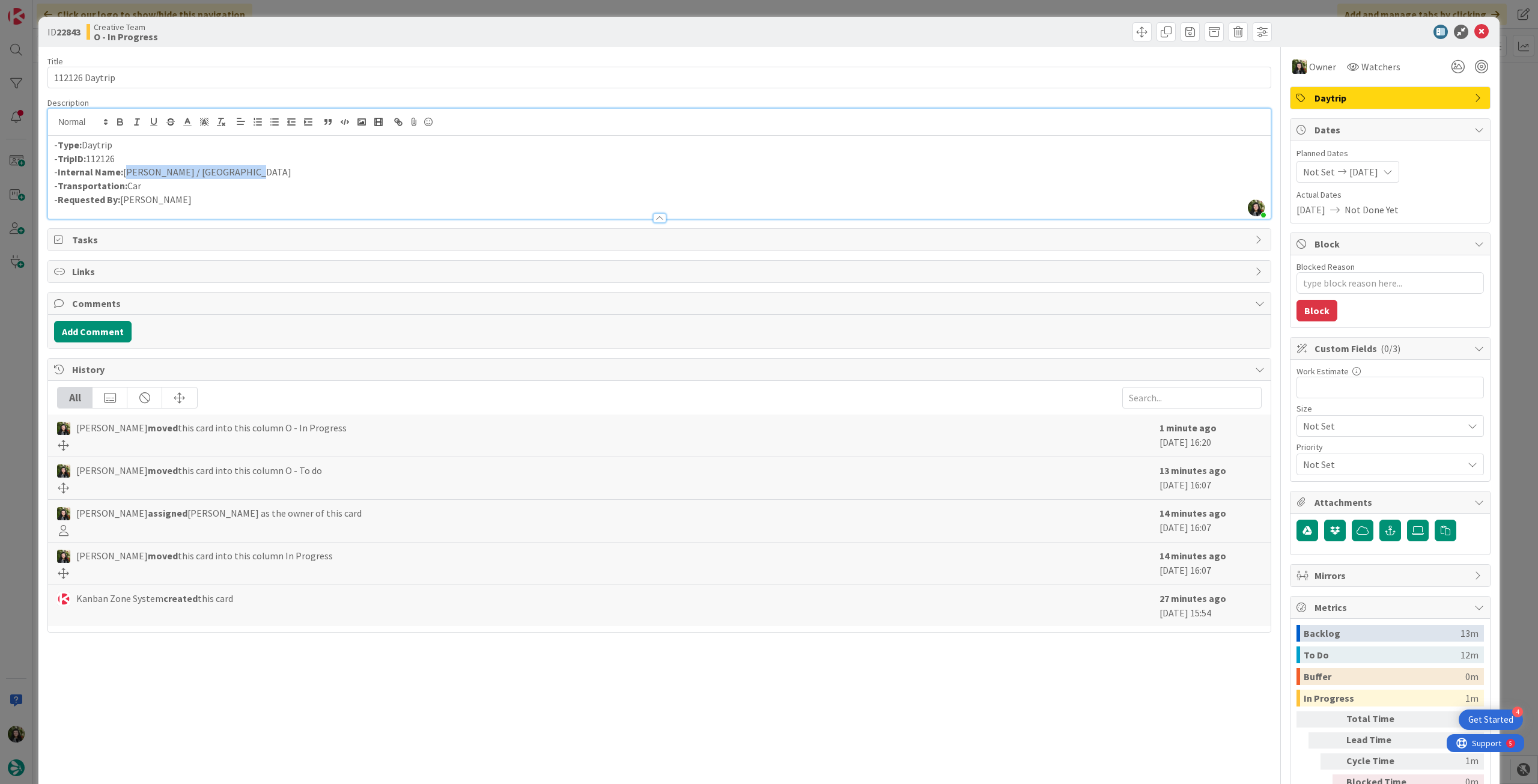
drag, startPoint x: 124, startPoint y: 173, endPoint x: 233, endPoint y: 173, distance: 109.0
click at [233, 173] on p "- Internal Name: Tropea / Reggio di Calabria" at bounding box center [660, 172] width 1211 height 14
copy p "Tropea / Reggio di Calabria"
click at [1475, 32] on icon at bounding box center [1482, 32] width 15 height 15
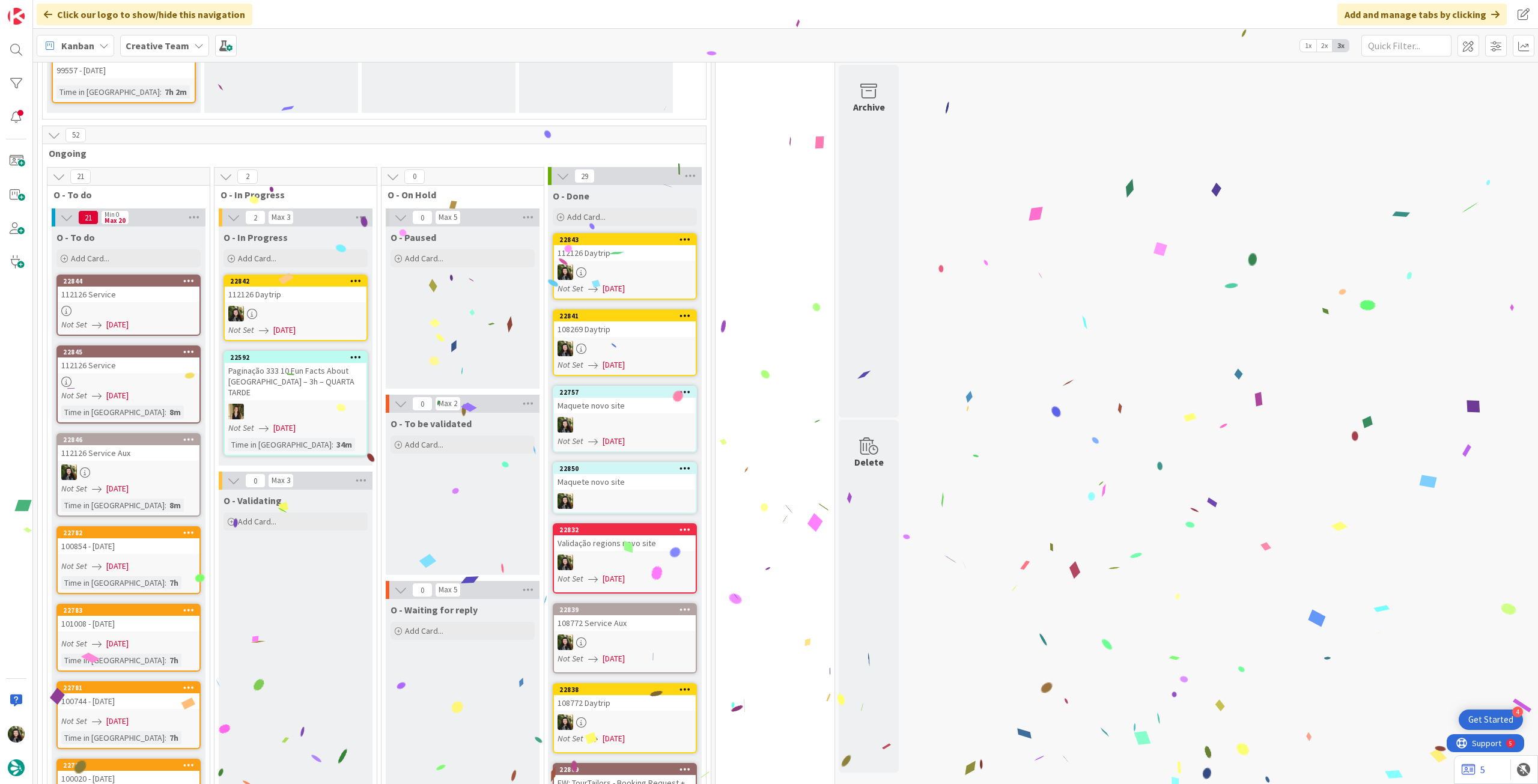
click at [294, 289] on div "112126 Daytrip" at bounding box center [296, 295] width 142 height 15
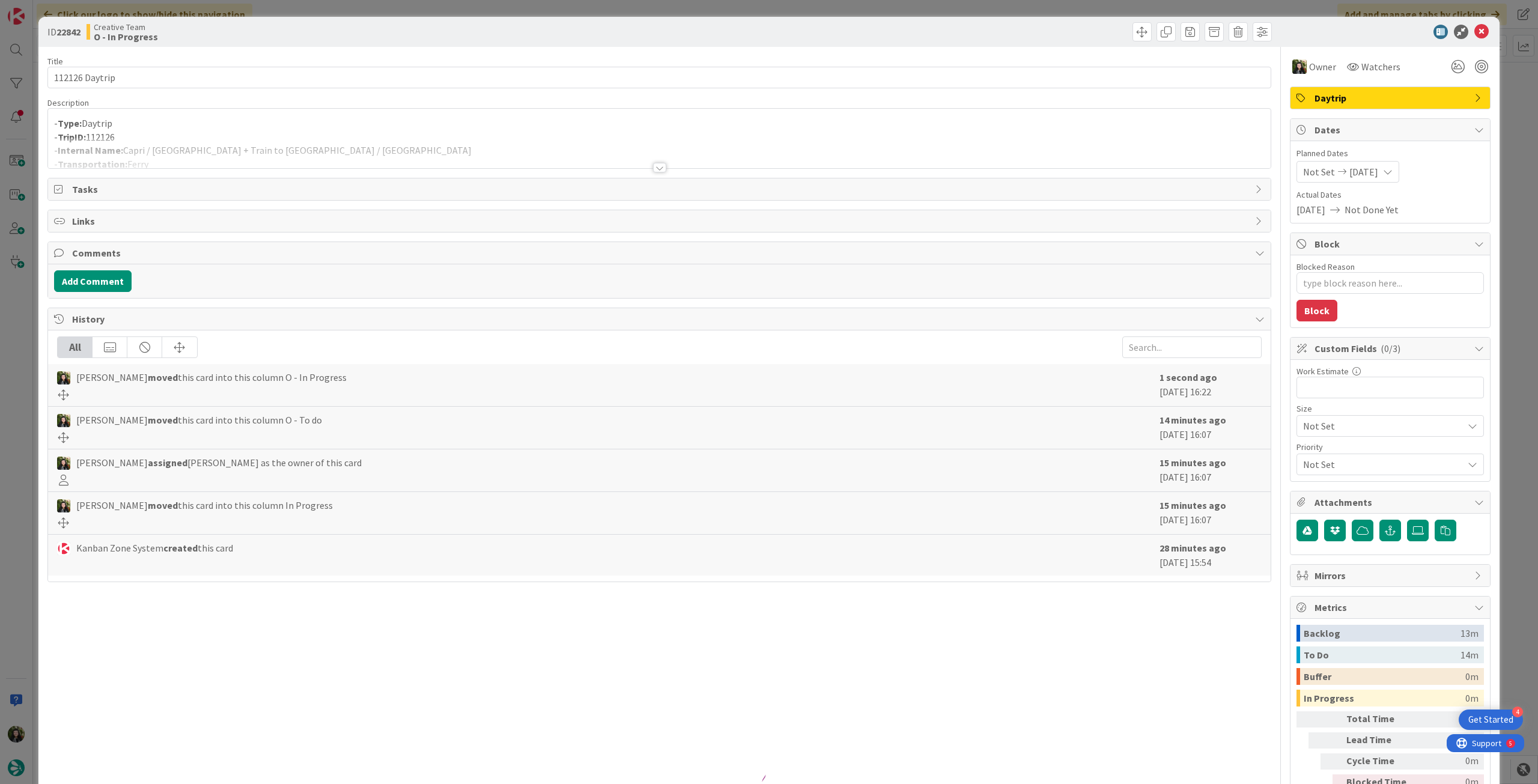
type textarea "x"
click at [251, 143] on div at bounding box center [659, 153] width 1223 height 31
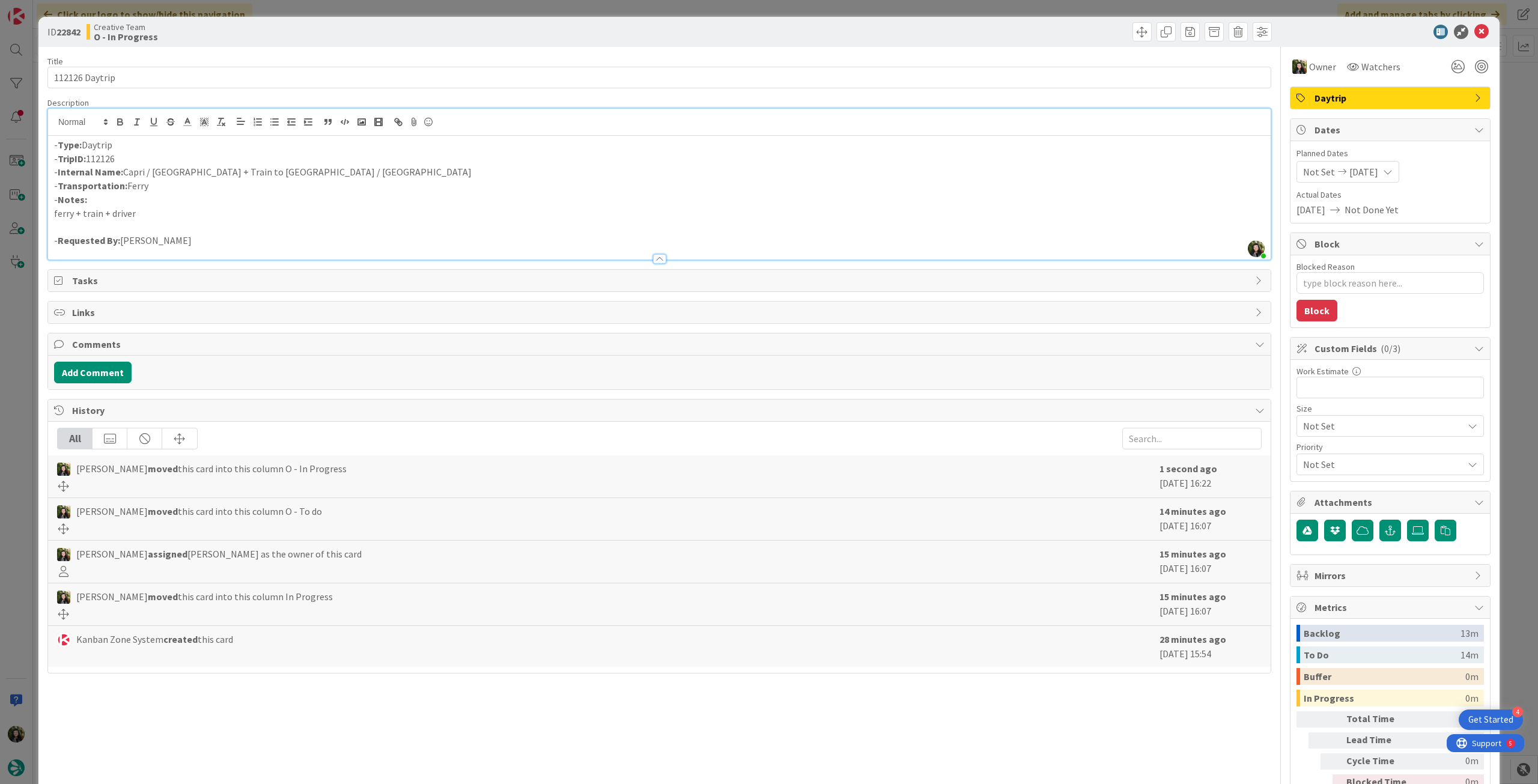
click at [126, 172] on p "- Internal Name: Capri / Naples + Train to Lamezia Terme / Tropea" at bounding box center [660, 172] width 1211 height 14
click at [180, 173] on p "- Internal Name: Capri / Naples + Train to Lamezia Terme / Tropea" at bounding box center [660, 172] width 1211 height 14
drag, startPoint x: 124, startPoint y: 174, endPoint x: 221, endPoint y: 172, distance: 97.0
click at [125, 173] on p "- Internal Name: Capri / Naples + Train to Lamezia Terme / Tropea" at bounding box center [660, 172] width 1211 height 14
drag, startPoint x: 126, startPoint y: 172, endPoint x: 356, endPoint y: 169, distance: 230.0
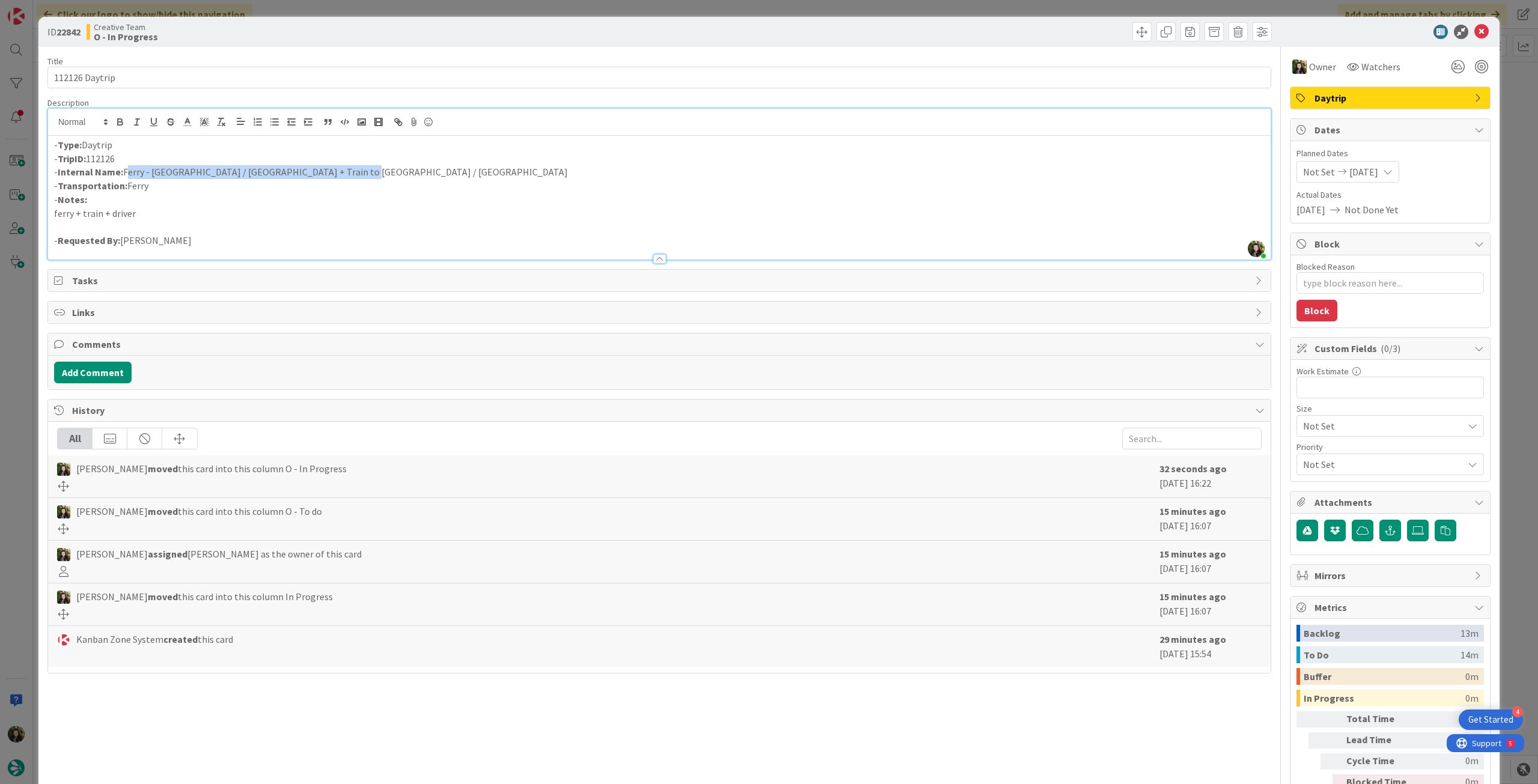
click at [356, 169] on p "- Internal Name: Ferry - Capri / Naples + Train to Lamezia Terme / Tropea" at bounding box center [660, 172] width 1211 height 14
copy p "Ferry - Capri / Naples + Train to Lamezia Terme / Tropea"
drag, startPoint x: 230, startPoint y: 184, endPoint x: 225, endPoint y: 180, distance: 6.4
click at [230, 183] on p "- Transportation: Ferry" at bounding box center [660, 186] width 1211 height 14
drag, startPoint x: 182, startPoint y: 173, endPoint x: 321, endPoint y: 130, distance: 145.5
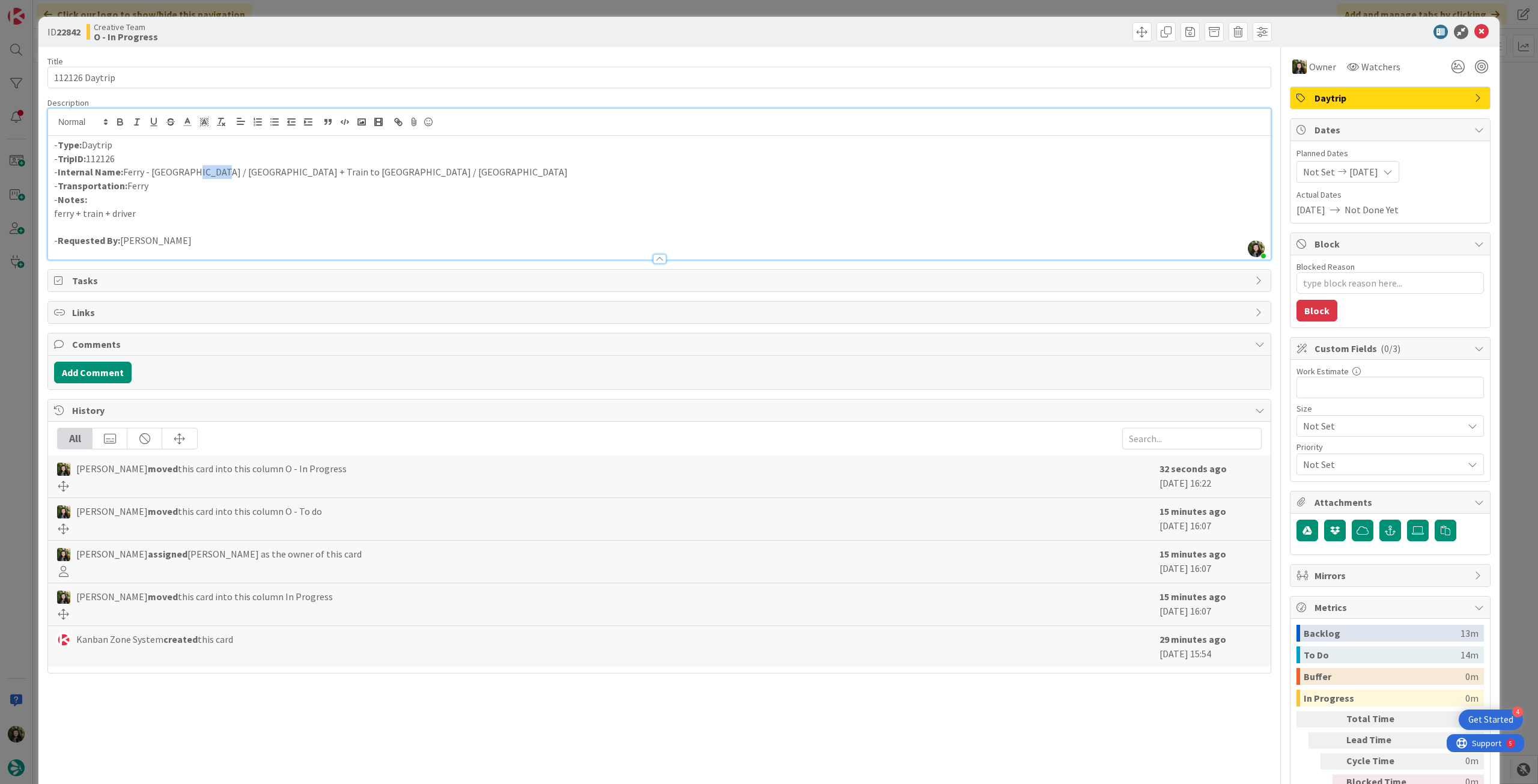
click at [208, 171] on p "- Internal Name: Ferry - Capri / Naples + Train to Lamezia Terme / Tropea" at bounding box center [660, 172] width 1211 height 14
copy p "Naples"
drag, startPoint x: 250, startPoint y: 173, endPoint x: 311, endPoint y: 174, distance: 61.0
click at [311, 174] on p "- Internal Name: Ferry - Capri / Naples + Train to Lamezia Terme / Tropea" at bounding box center [660, 172] width 1211 height 14
copy p "Lamezia Terme"
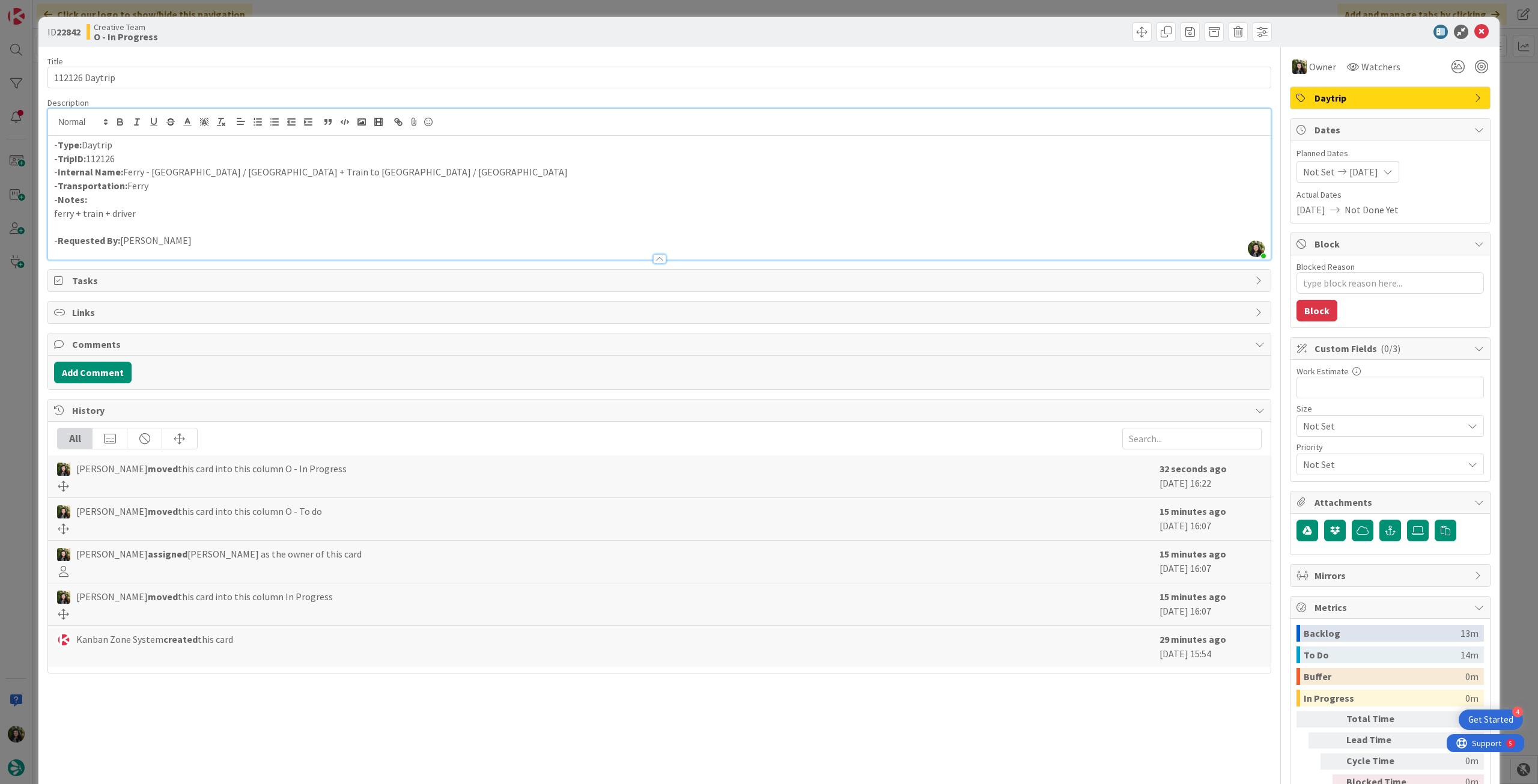
click at [271, 188] on p "- Transportation: Ferry" at bounding box center [660, 186] width 1211 height 14
drag, startPoint x: 319, startPoint y: 175, endPoint x: 353, endPoint y: 175, distance: 34.0
click at [351, 176] on p "- Internal Name: Ferry - Capri / Naples + Train to Lamezia Terme / Tropea" at bounding box center [660, 172] width 1211 height 14
copy p "Tropea"
click at [1475, 32] on icon at bounding box center [1482, 32] width 15 height 15
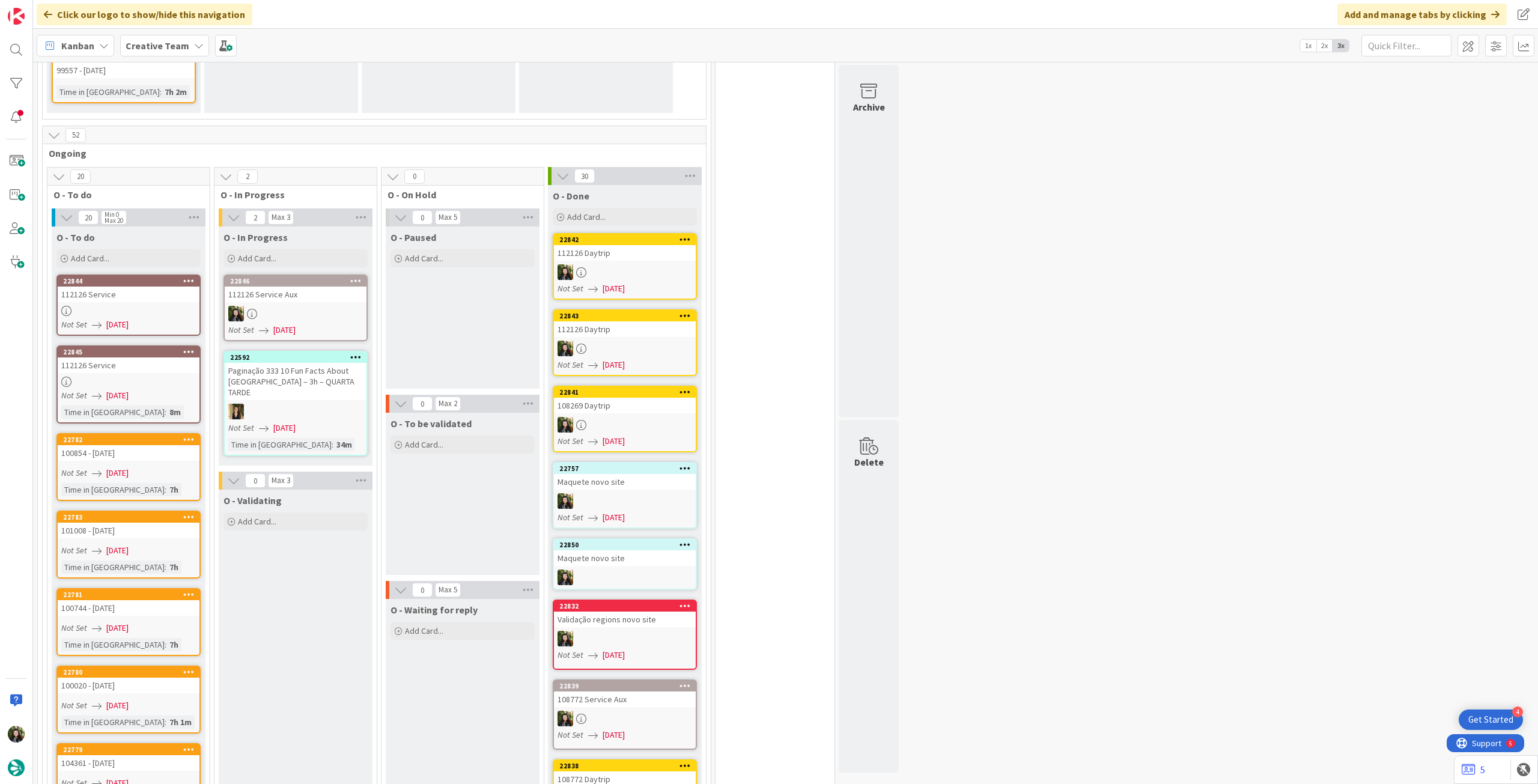
click at [327, 306] on div at bounding box center [296, 314] width 142 height 15
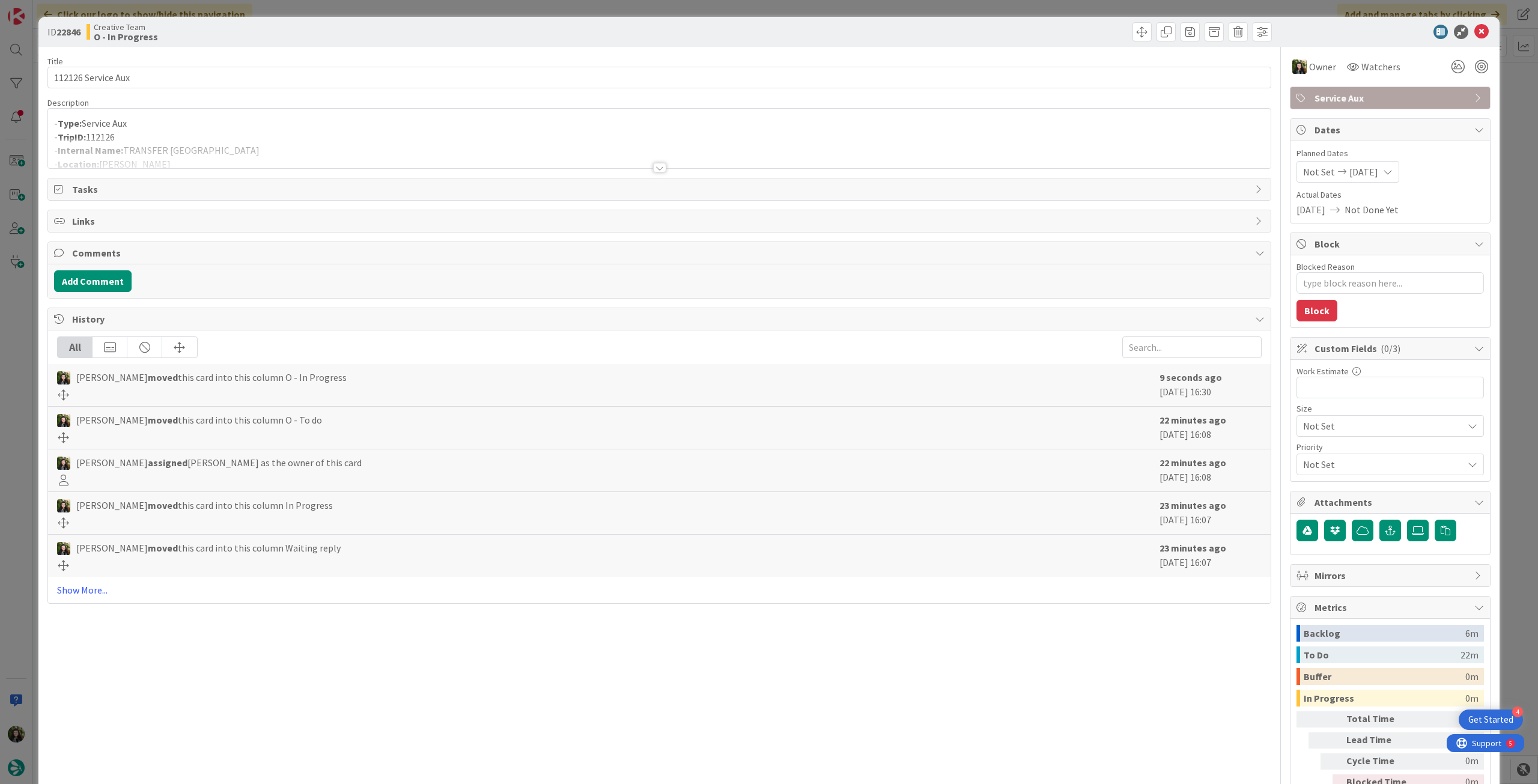
click at [263, 139] on div at bounding box center [659, 153] width 1223 height 31
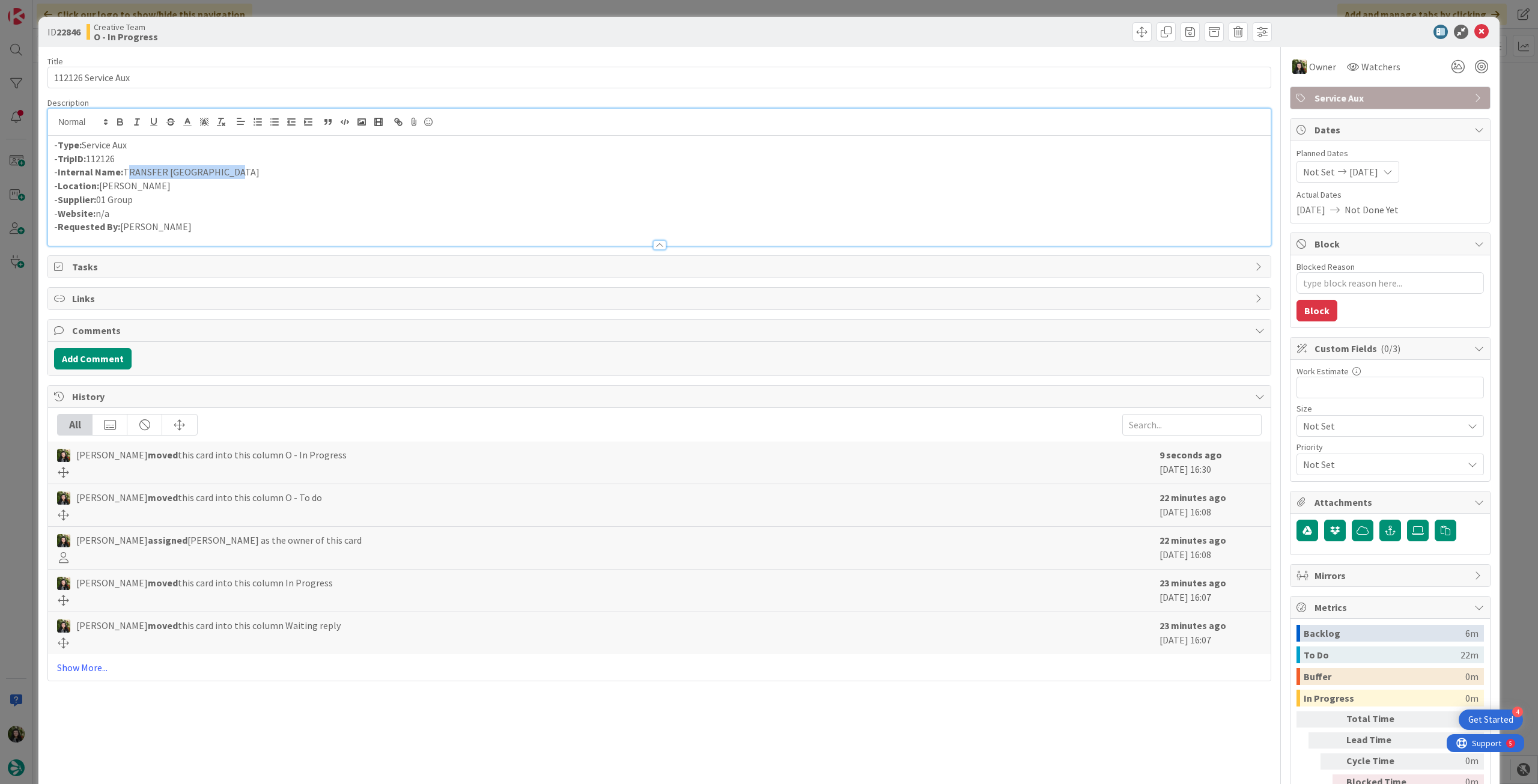
drag, startPoint x: 225, startPoint y: 171, endPoint x: 126, endPoint y: 172, distance: 99.0
click at [126, 172] on p "- Internal Name: TRANSFER Hotel - Hotel" at bounding box center [660, 172] width 1211 height 14
copy p "TRANSFER Hotel - Hotel"
drag, startPoint x: 1470, startPoint y: 29, endPoint x: 1431, endPoint y: 48, distance: 43.4
click at [1475, 28] on icon at bounding box center [1482, 32] width 15 height 15
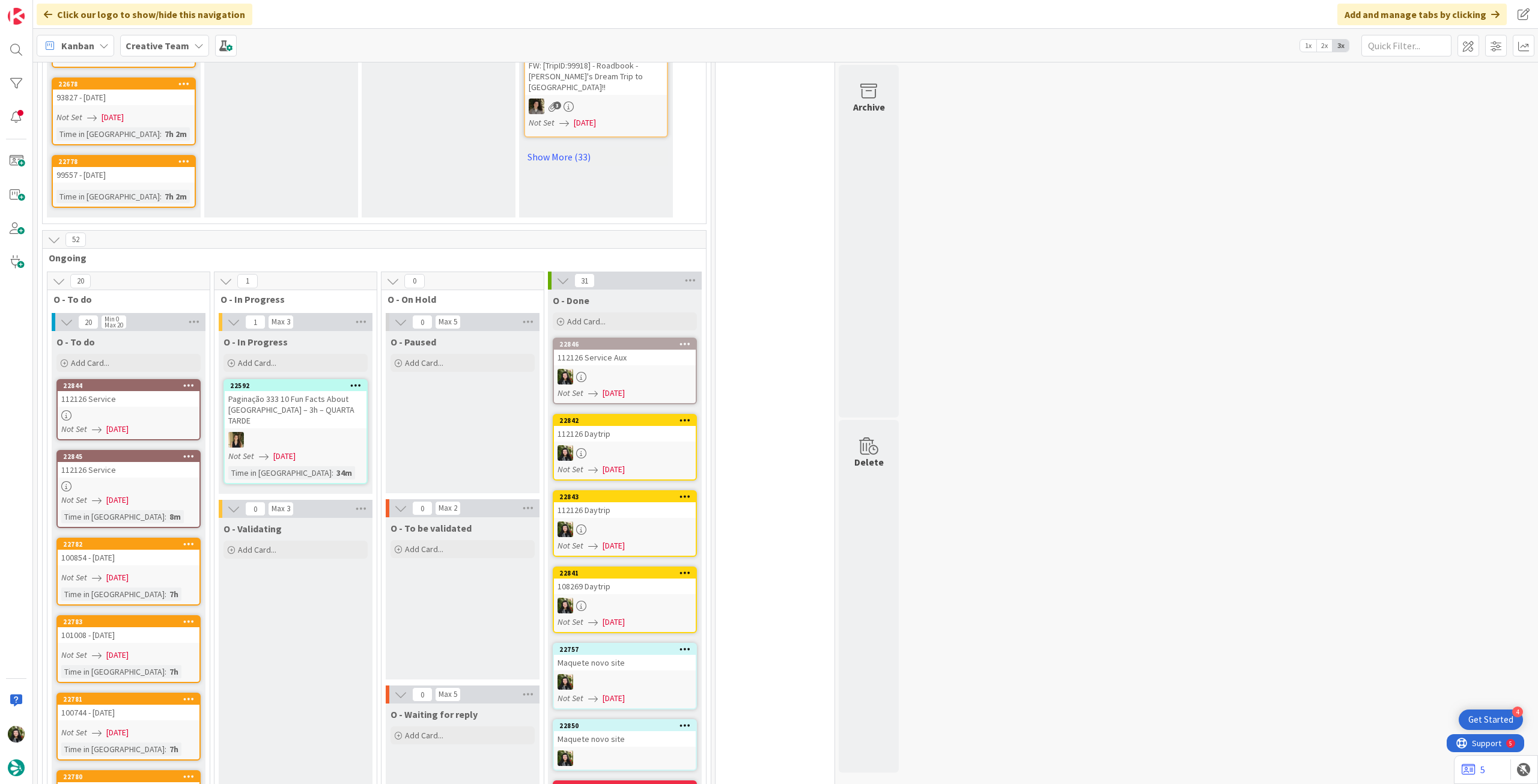
scroll to position [1041, 0]
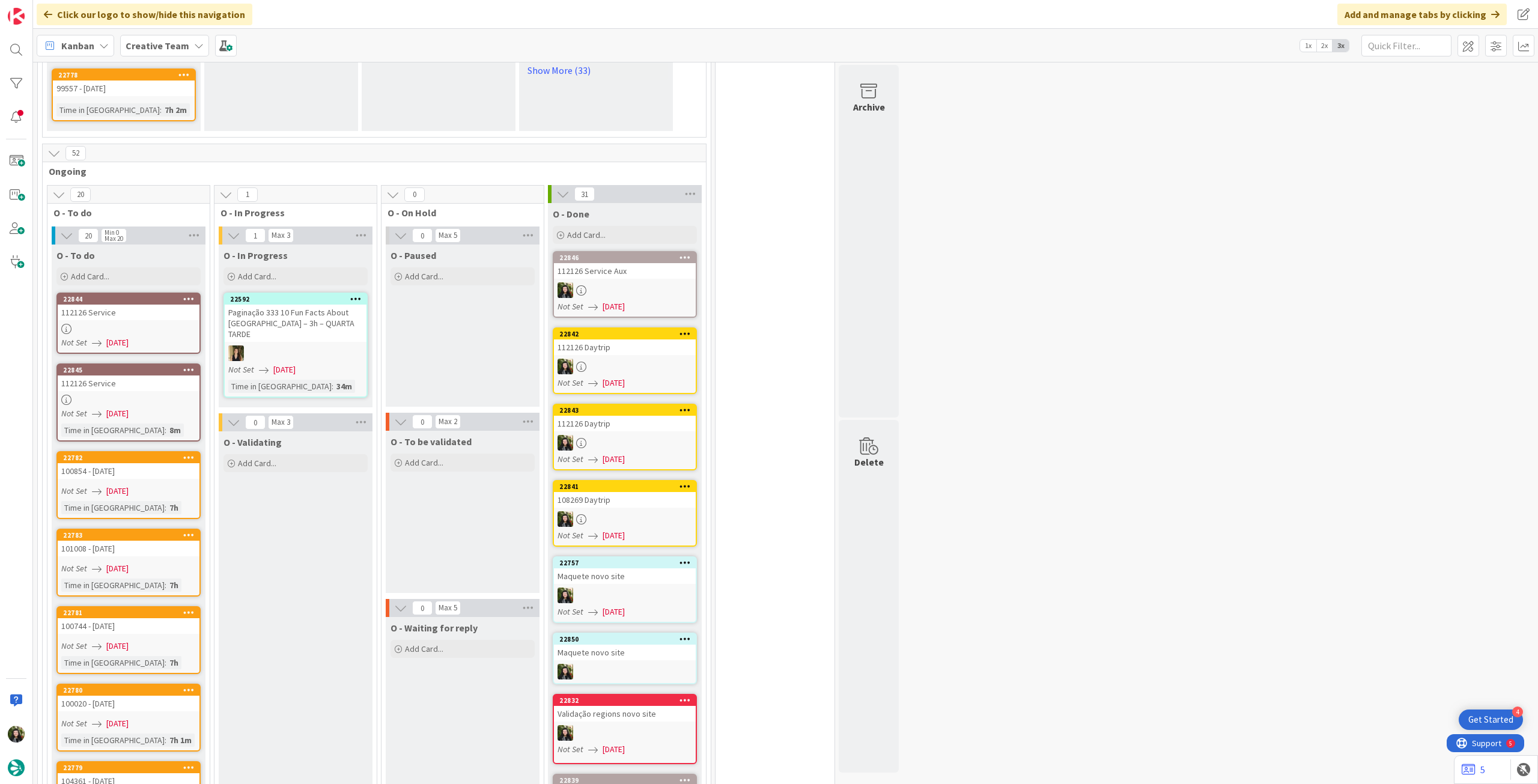
click at [154, 394] on div at bounding box center [129, 399] width 142 height 11
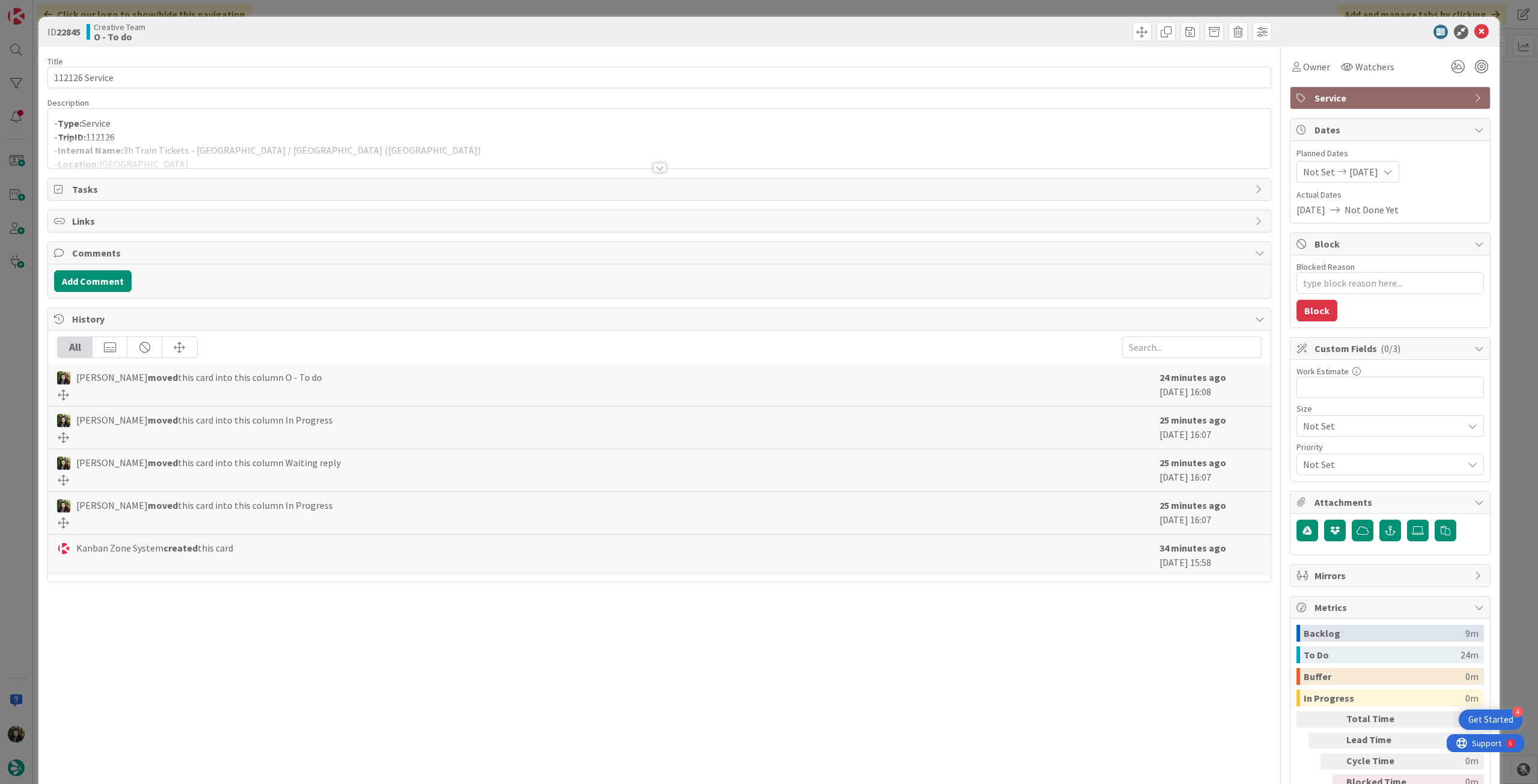
click at [392, 145] on div at bounding box center [659, 153] width 1223 height 31
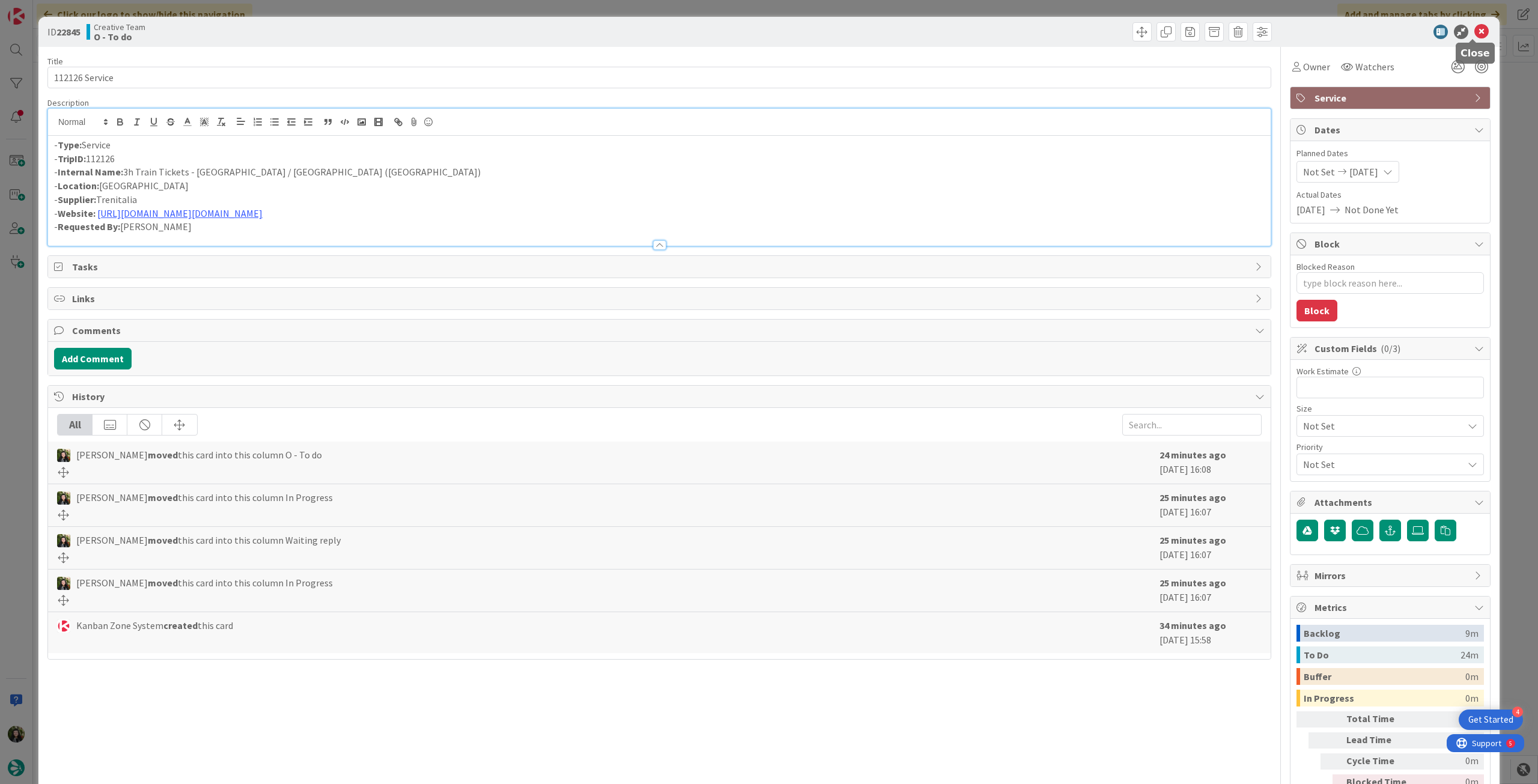
click at [1475, 30] on icon at bounding box center [1482, 32] width 15 height 15
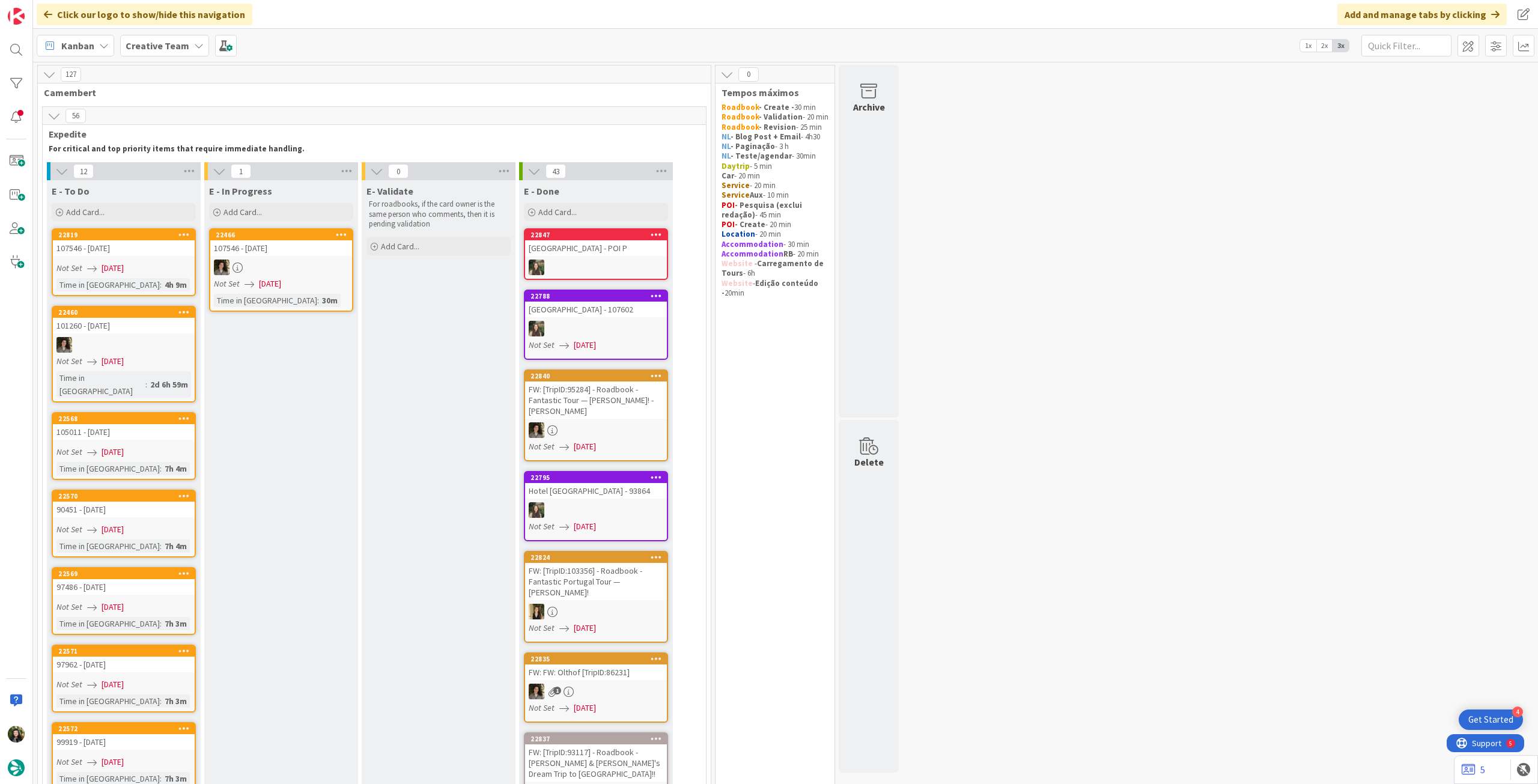
click at [135, 51] on b "Creative Team" at bounding box center [158, 45] width 64 height 12
click at [189, 165] on div "Creative Team - Análise" at bounding box center [222, 172] width 184 height 23
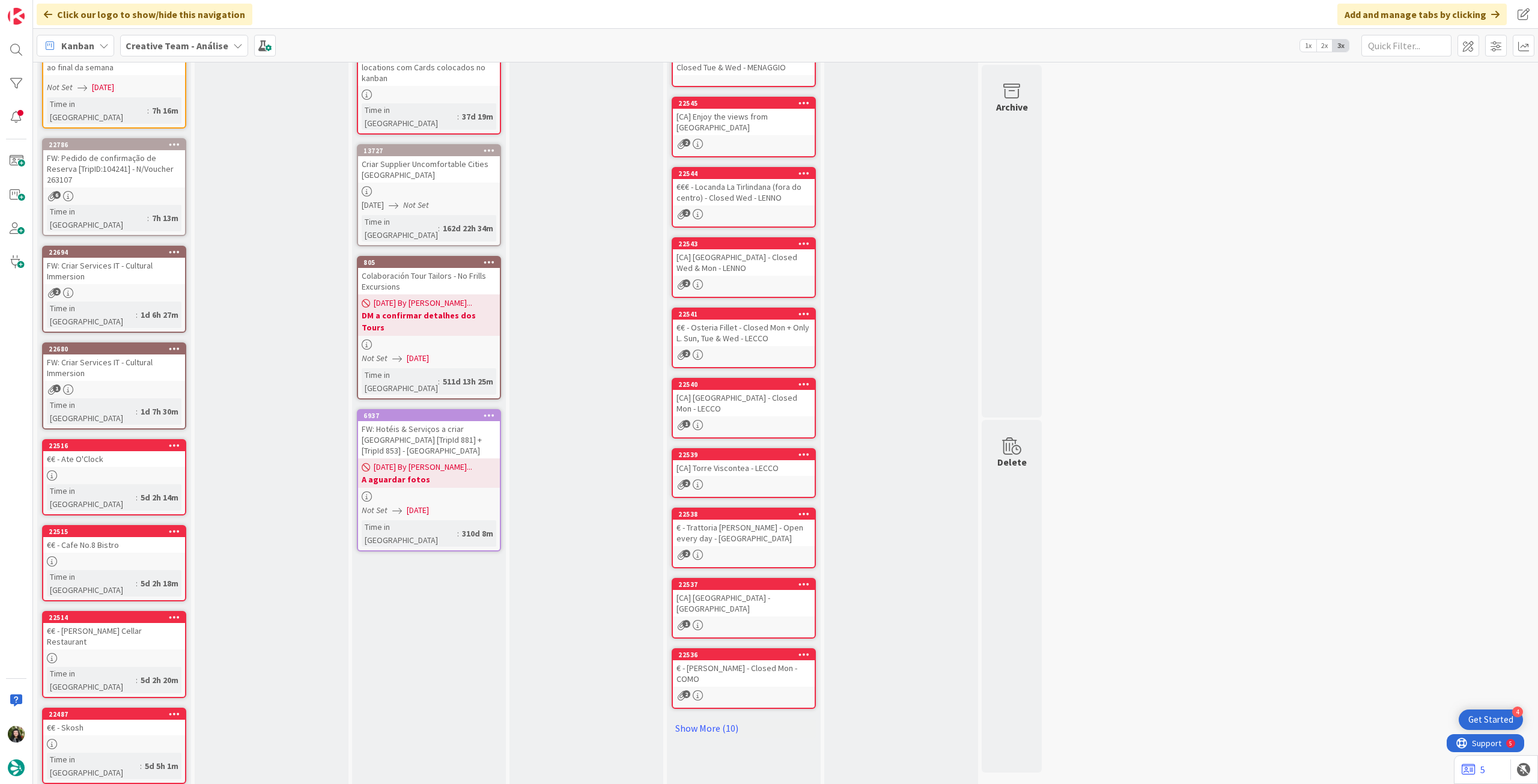
scroll to position [179, 0]
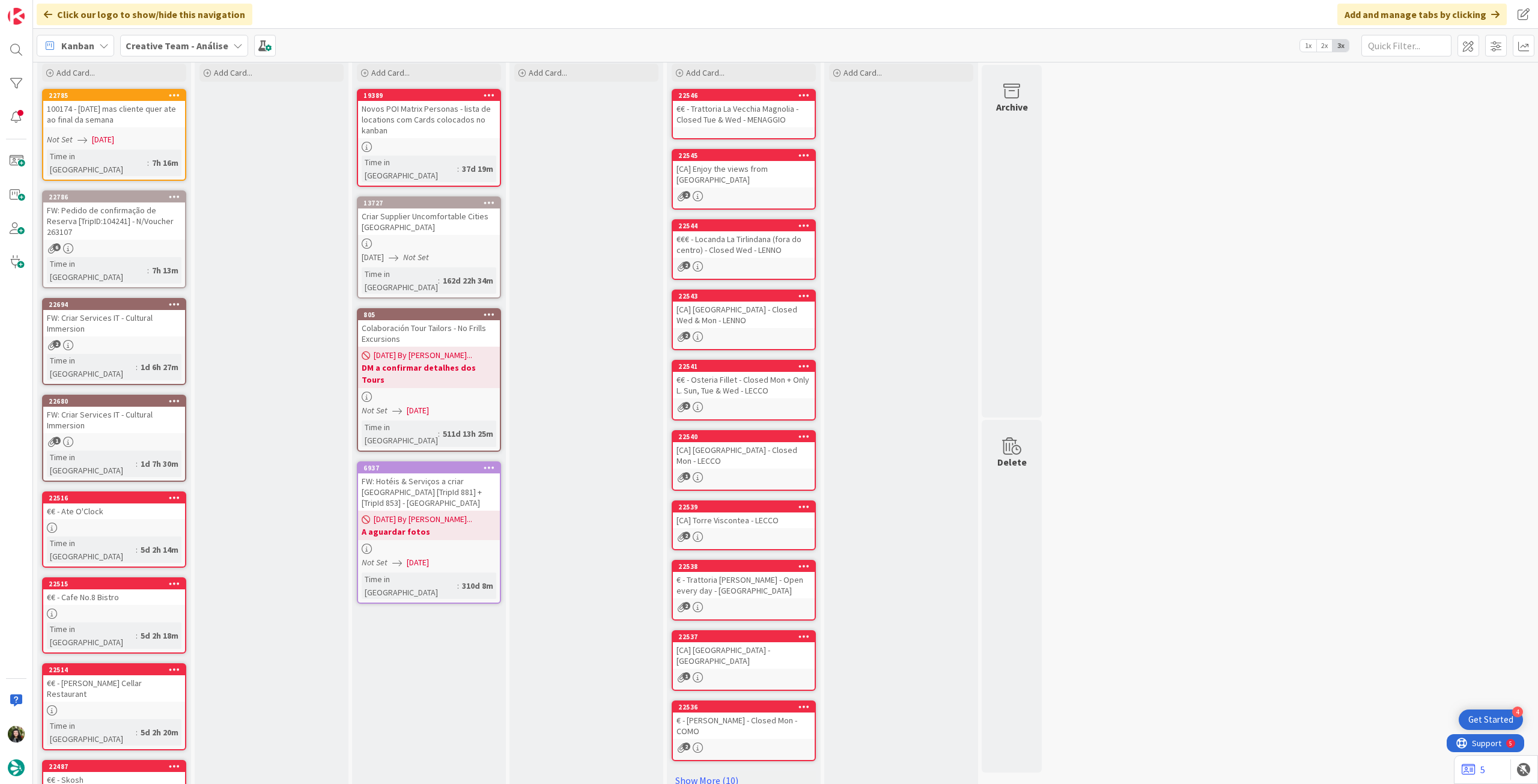
scroll to position [0, 0]
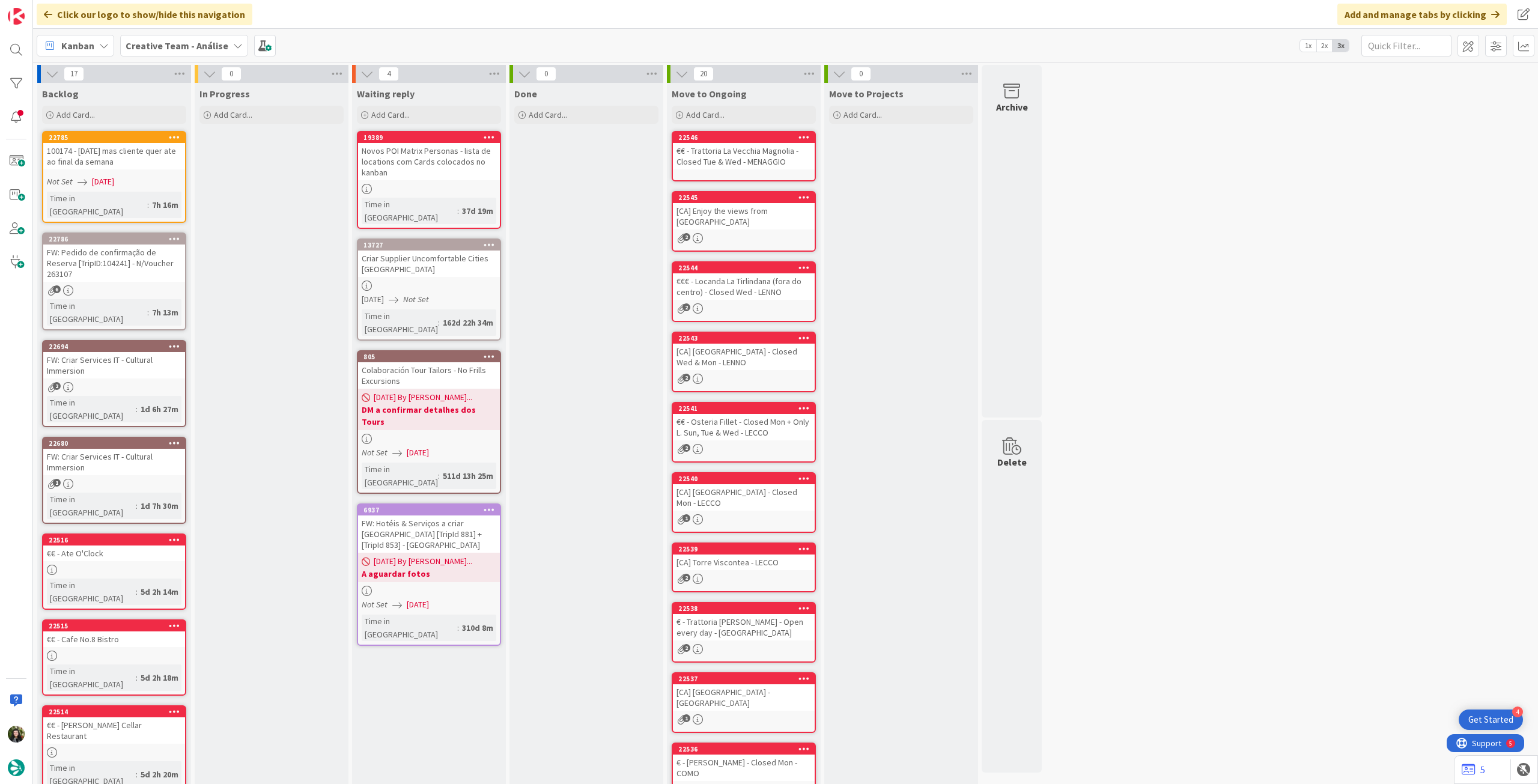
click at [212, 51] on span "Creative Team - Análise" at bounding box center [177, 46] width 103 height 15
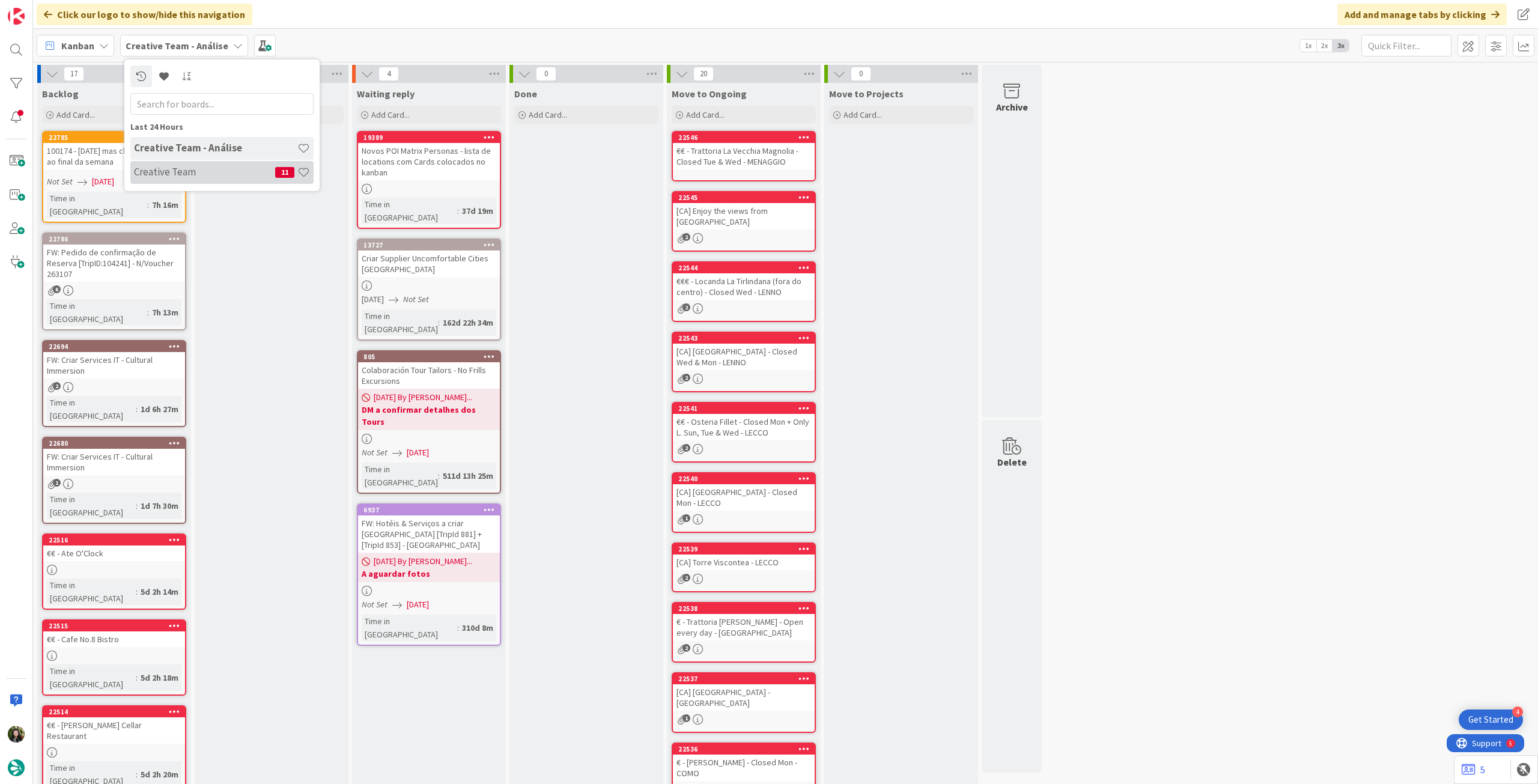
click at [200, 167] on h4 "Creative Team" at bounding box center [205, 172] width 141 height 12
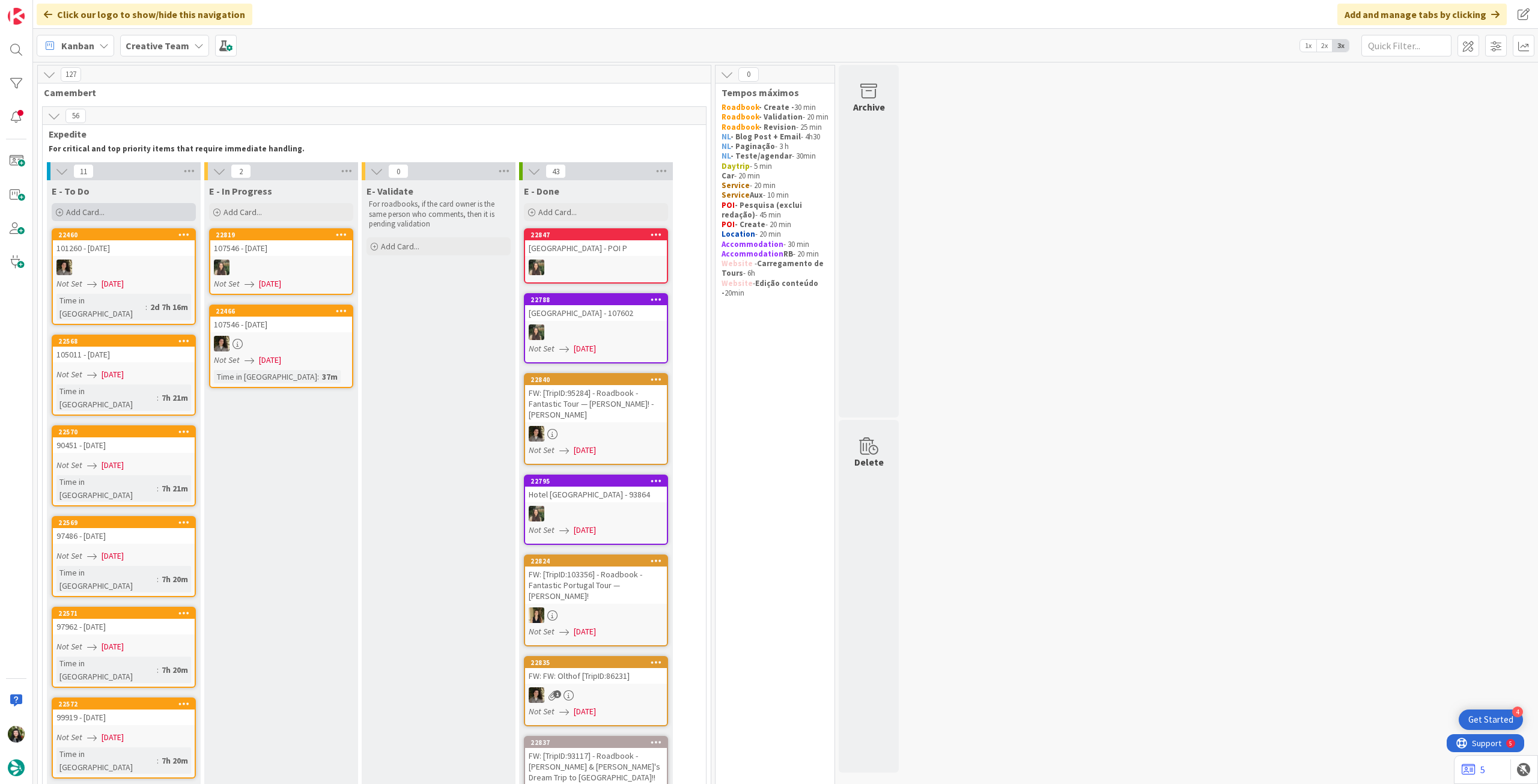
click at [92, 206] on div "Add Card..." at bounding box center [123, 212] width 144 height 18
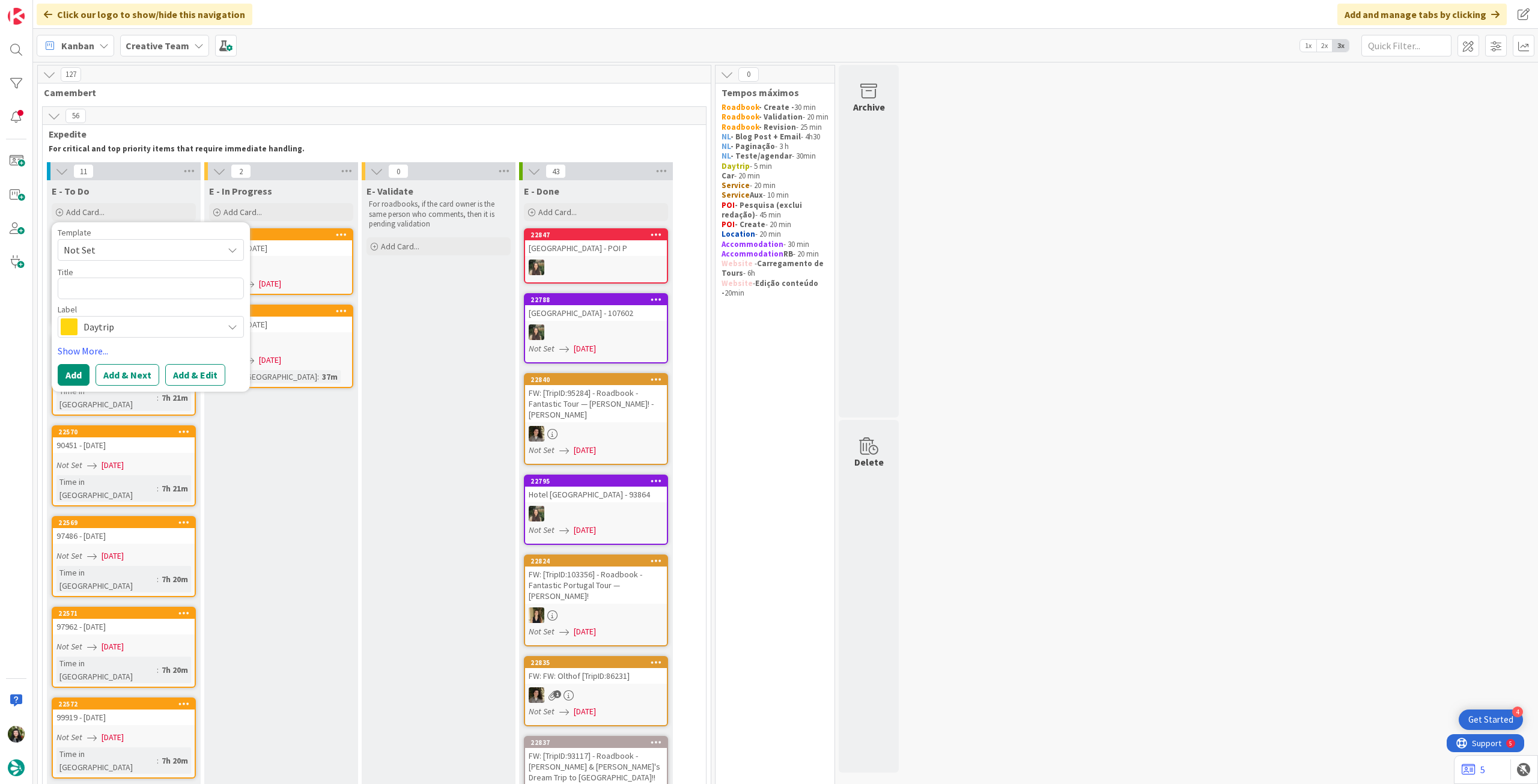
drag, startPoint x: 128, startPoint y: 324, endPoint x: 144, endPoint y: 335, distance: 19.4
click at [131, 326] on span "Daytrip" at bounding box center [150, 327] width 134 height 17
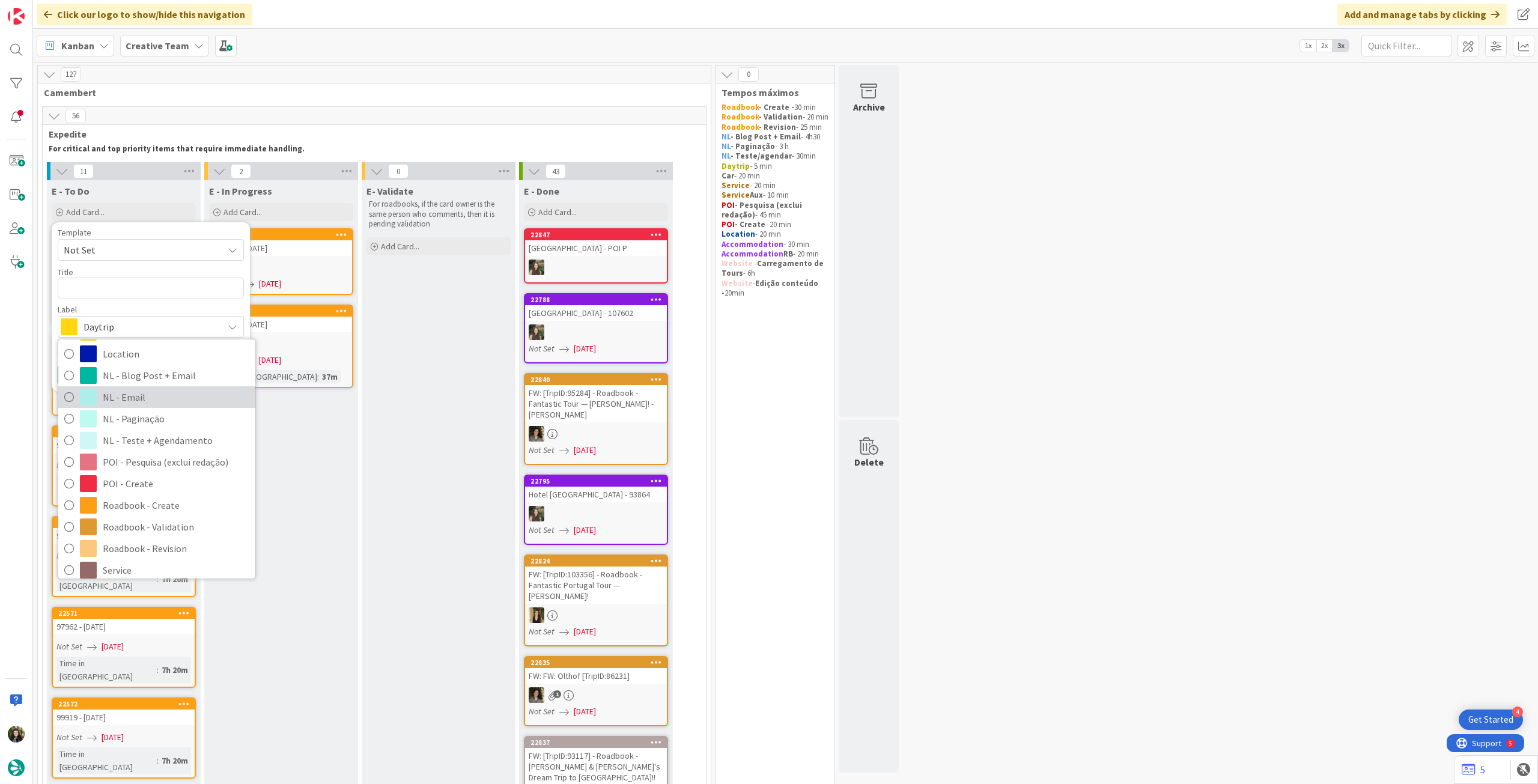
scroll to position [160, 0]
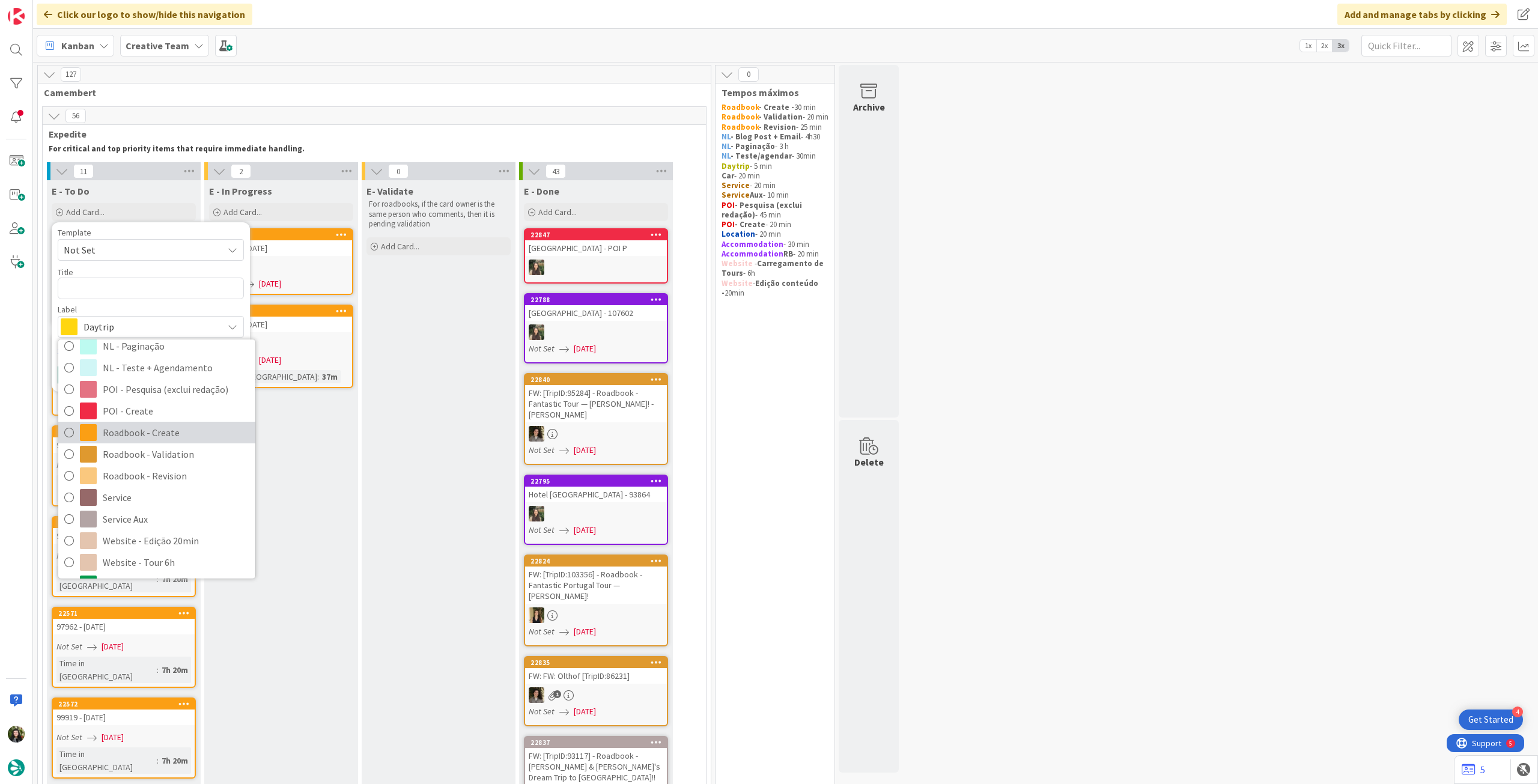
drag, startPoint x: 174, startPoint y: 437, endPoint x: 166, endPoint y: 368, distance: 69.5
click at [174, 437] on span "Roadbook - Create" at bounding box center [176, 432] width 146 height 18
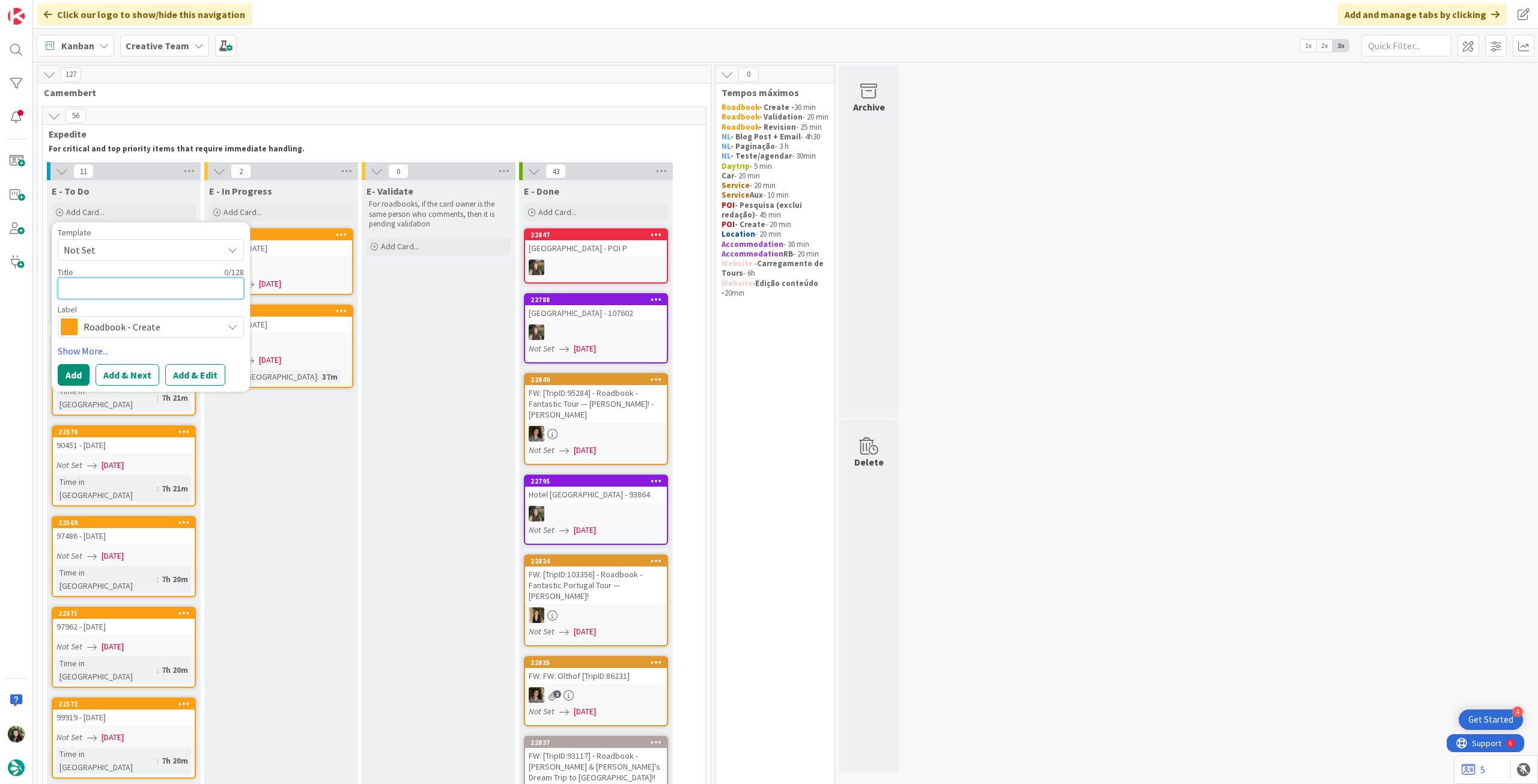
drag, startPoint x: 160, startPoint y: 290, endPoint x: 168, endPoint y: 288, distance: 8.2
click at [160, 290] on textarea at bounding box center [150, 288] width 186 height 22
paste textarea "109074"
type textarea "x"
type textarea "109074"
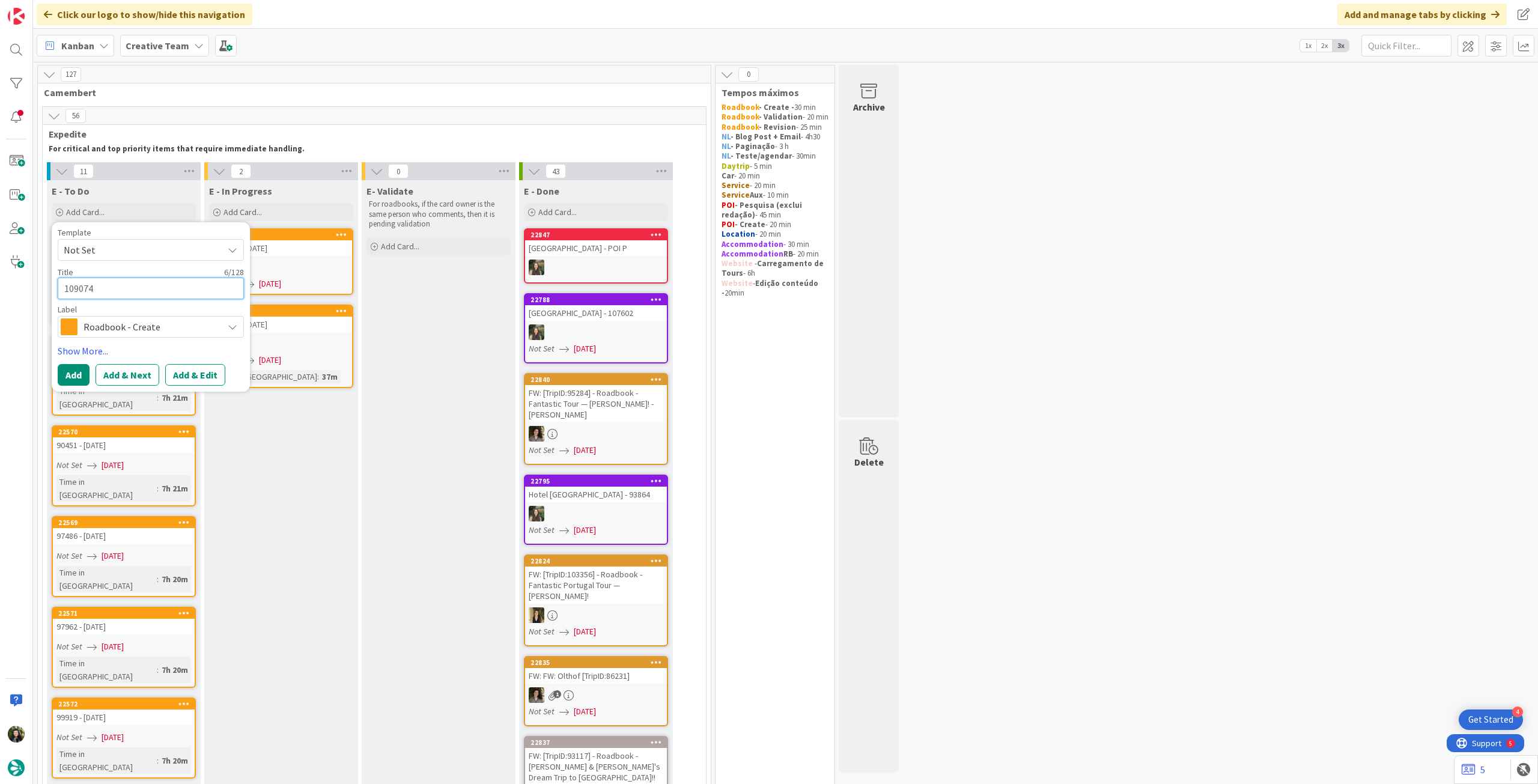
type textarea "x"
type textarea "109074"
type textarea "x"
type textarea "109074 -"
type textarea "x"
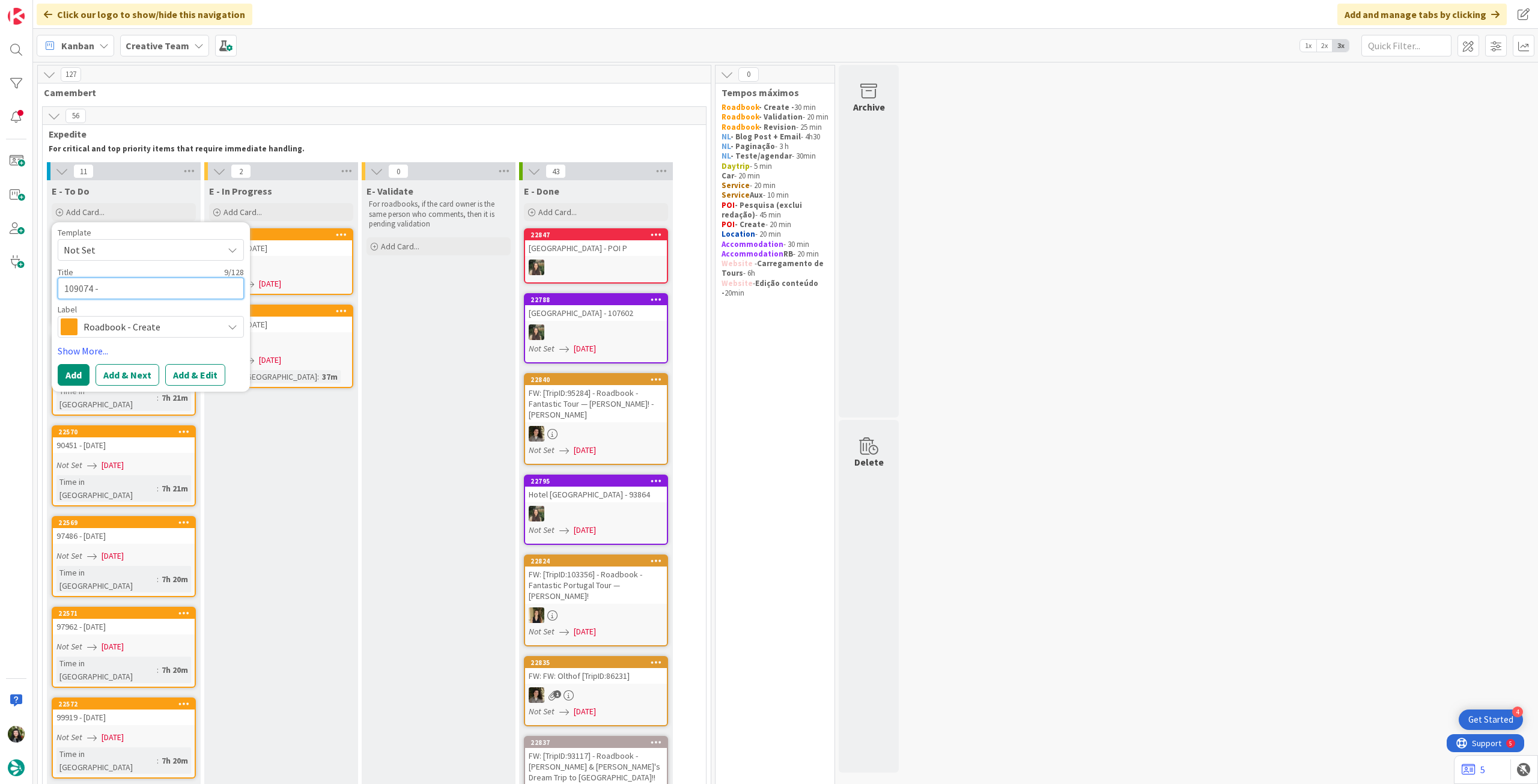
type textarea "109074 - 2"
type textarea "x"
type textarea "109074 - 25"
type textarea "x"
type textarea "109074 - 25"
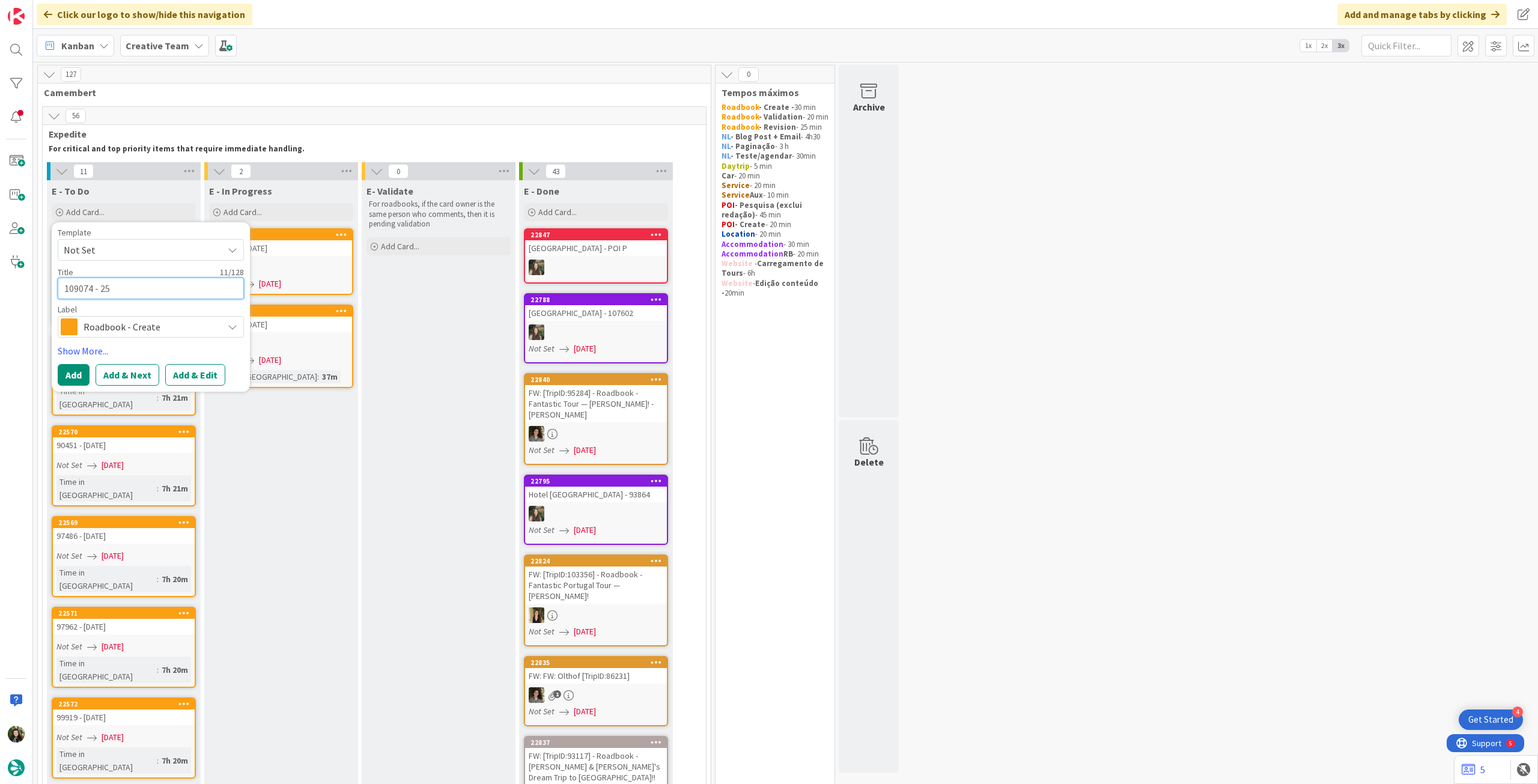
type textarea "x"
type textarea "109074 - 25 s"
type textarea "x"
type textarea "109074 - 25 se"
type textarea "x"
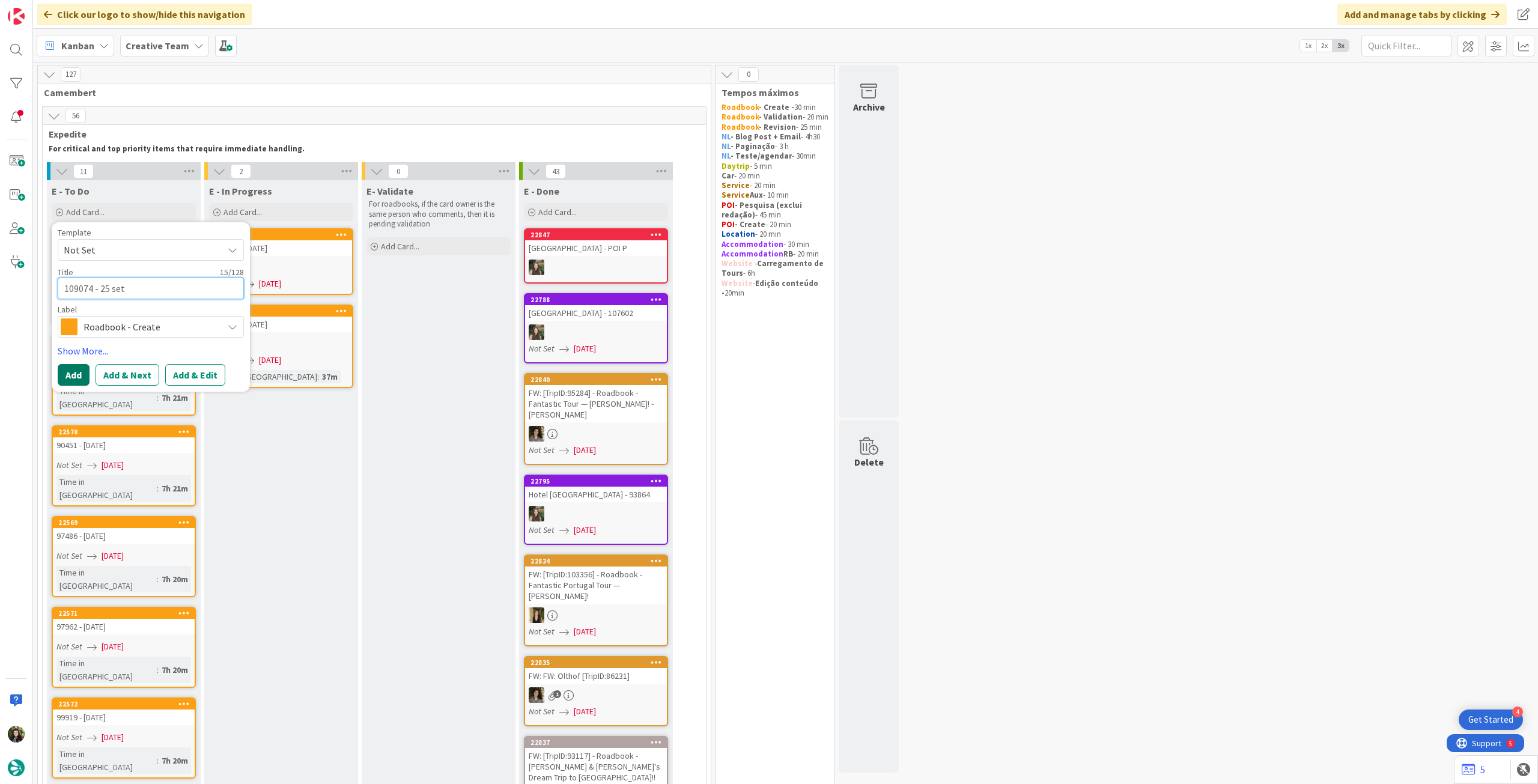
type textarea "109074 - 25 set"
click at [70, 373] on button "Add" at bounding box center [73, 375] width 32 height 22
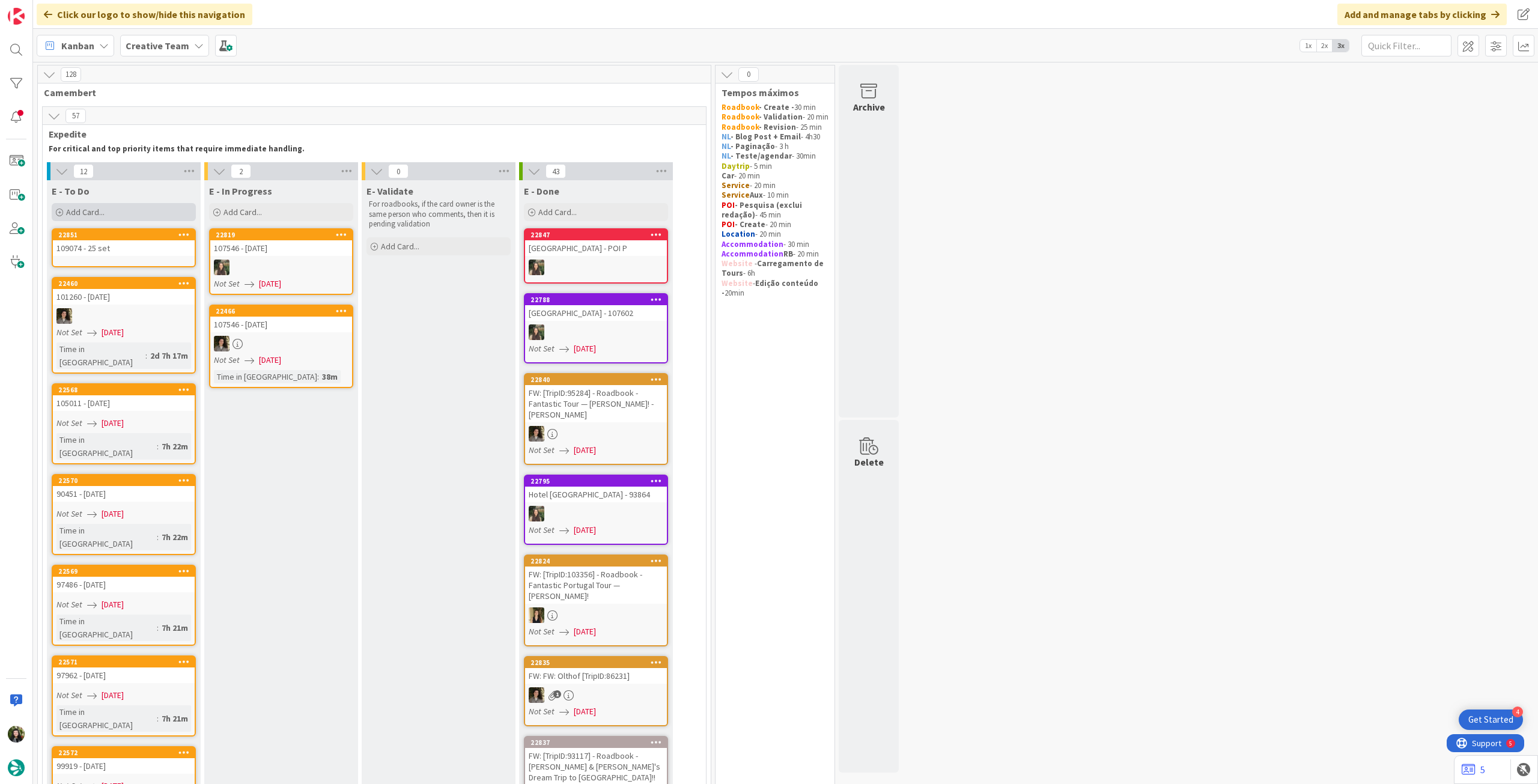
click at [108, 208] on div "Add Card..." at bounding box center [123, 212] width 144 height 18
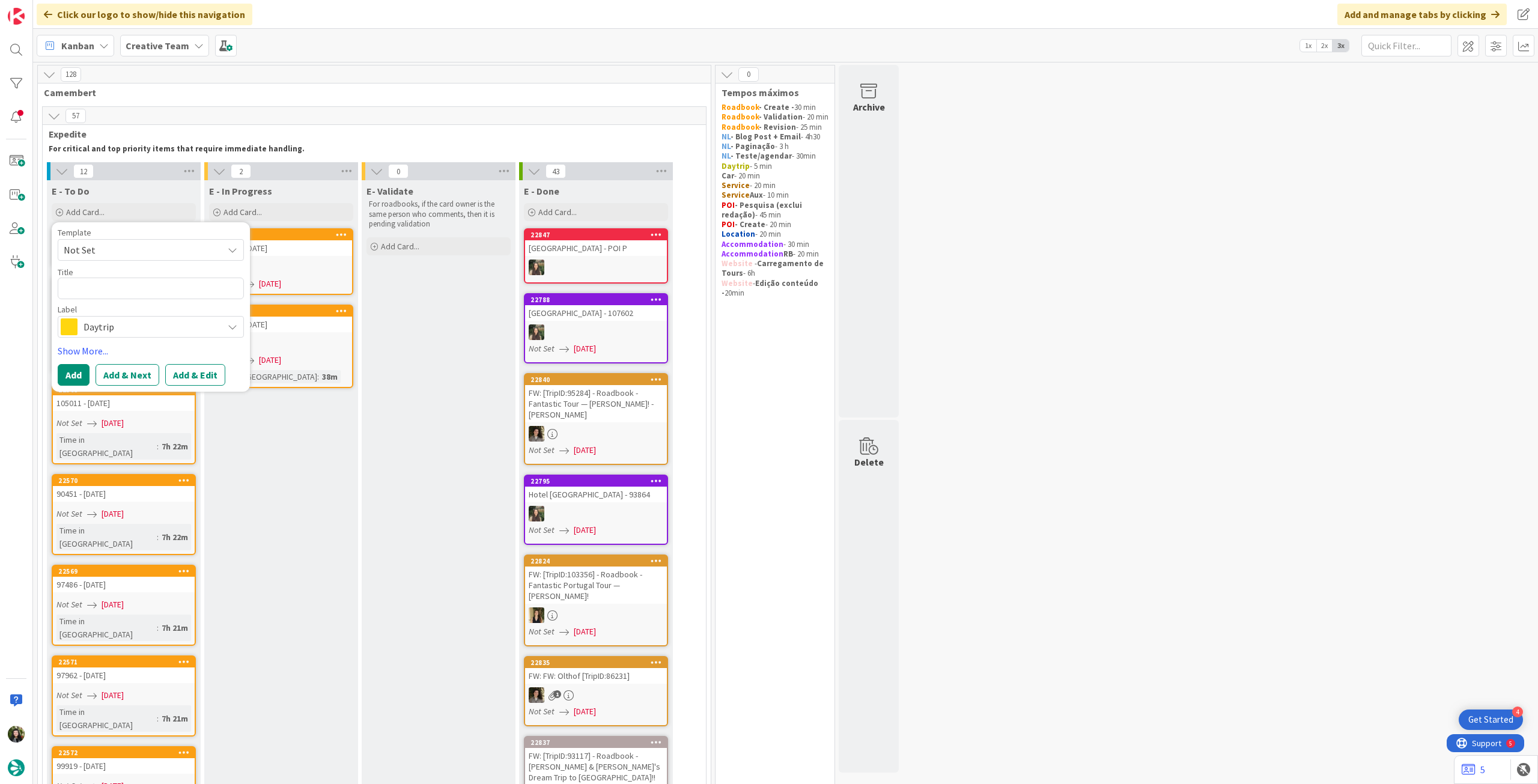
click at [108, 326] on span "Daytrip" at bounding box center [150, 327] width 134 height 17
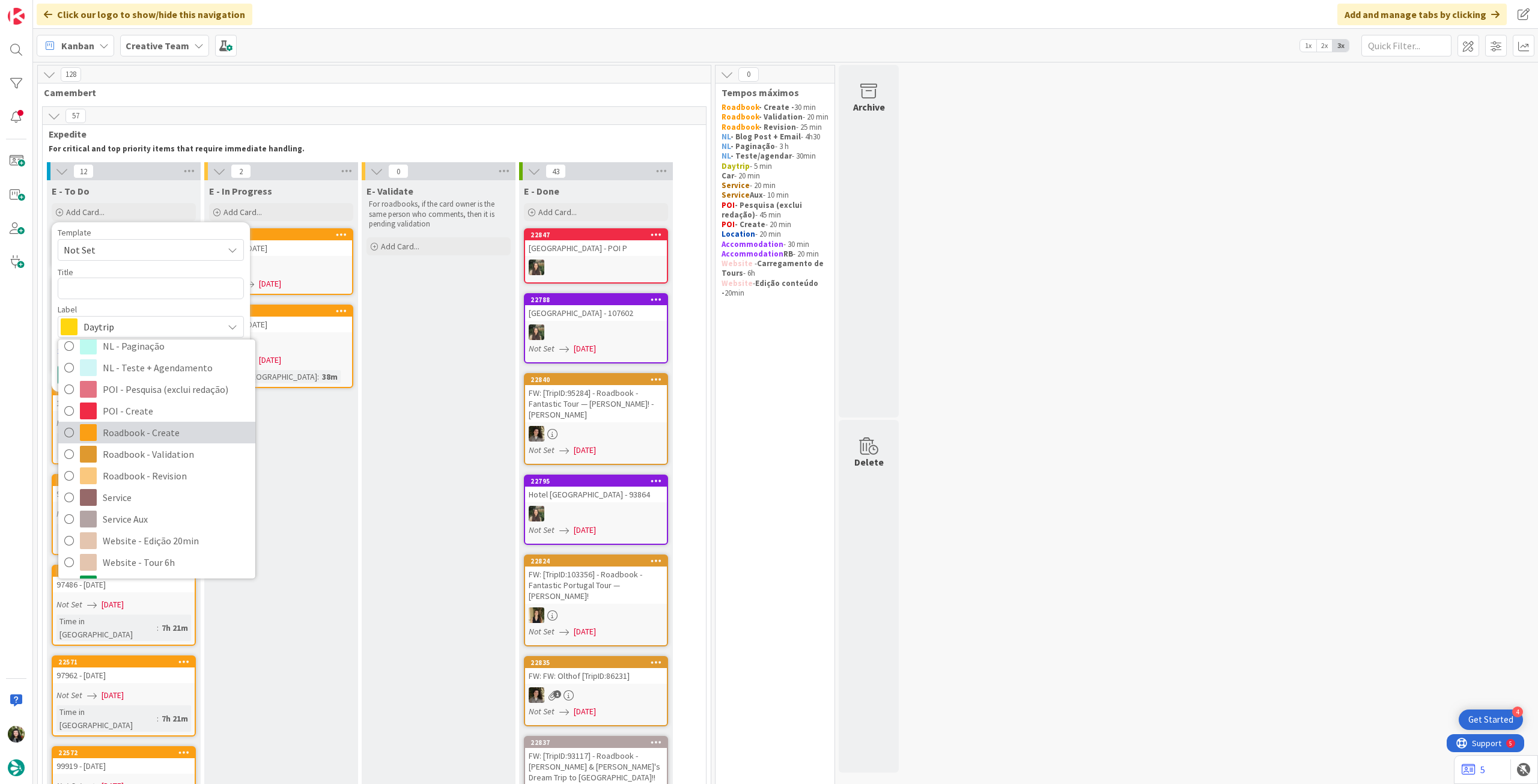
click at [146, 432] on span "Roadbook - Create" at bounding box center [176, 432] width 146 height 18
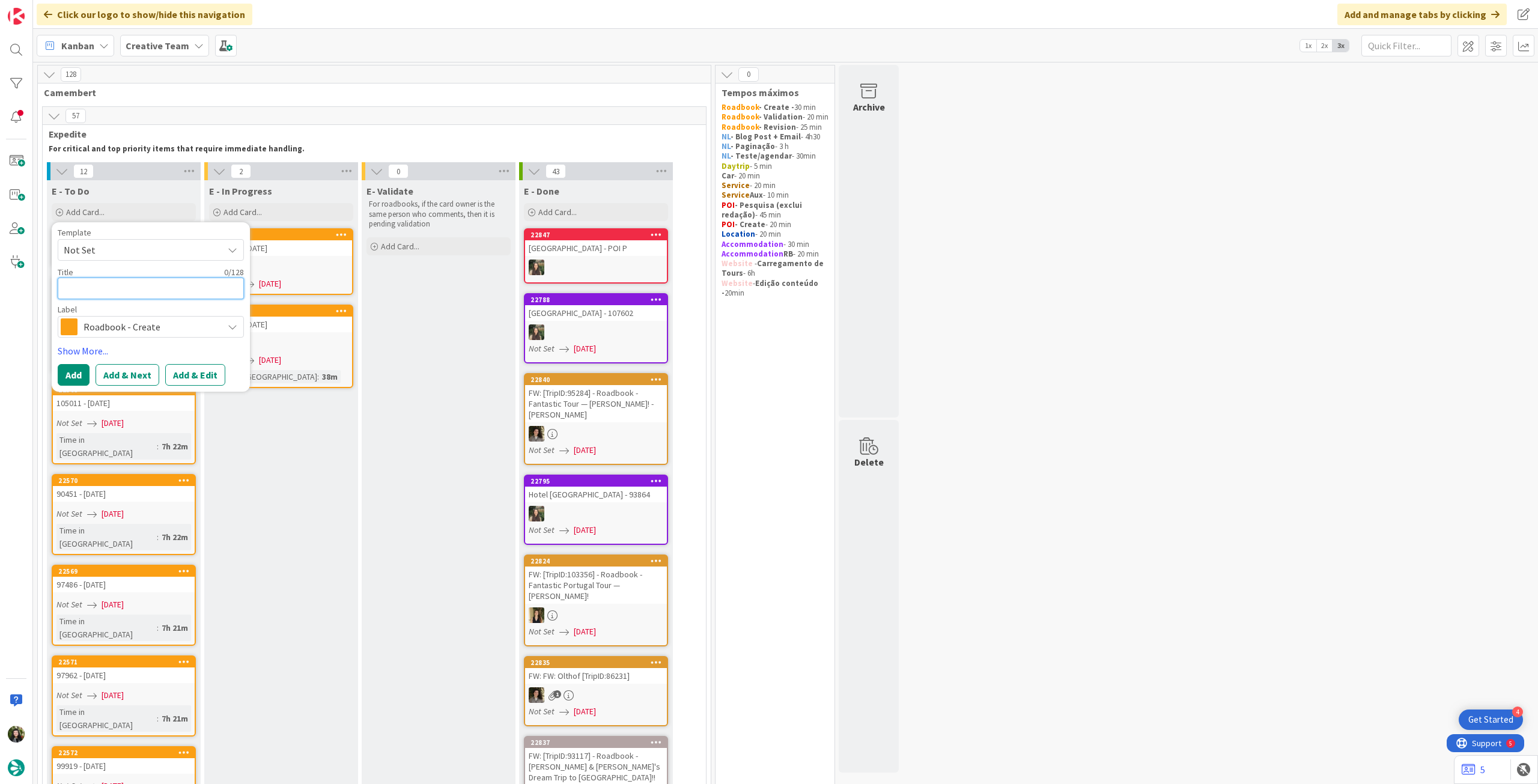
click at [172, 278] on textarea at bounding box center [150, 288] width 186 height 22
paste textarea "108735"
type textarea "x"
type textarea "108735"
type textarea "x"
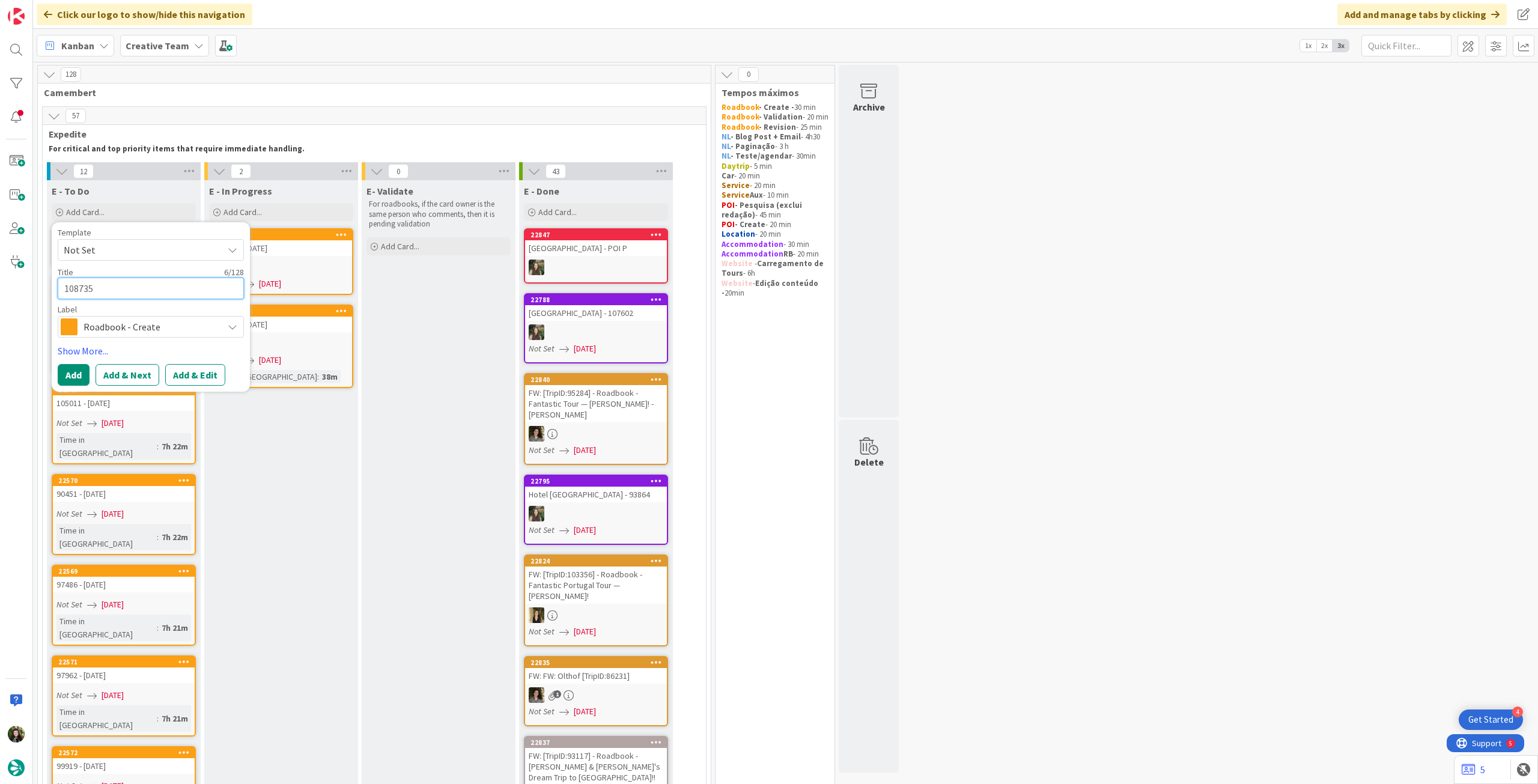
type textarea "108735"
type textarea "x"
type textarea "108735 -"
type textarea "x"
type textarea "108735 - 2"
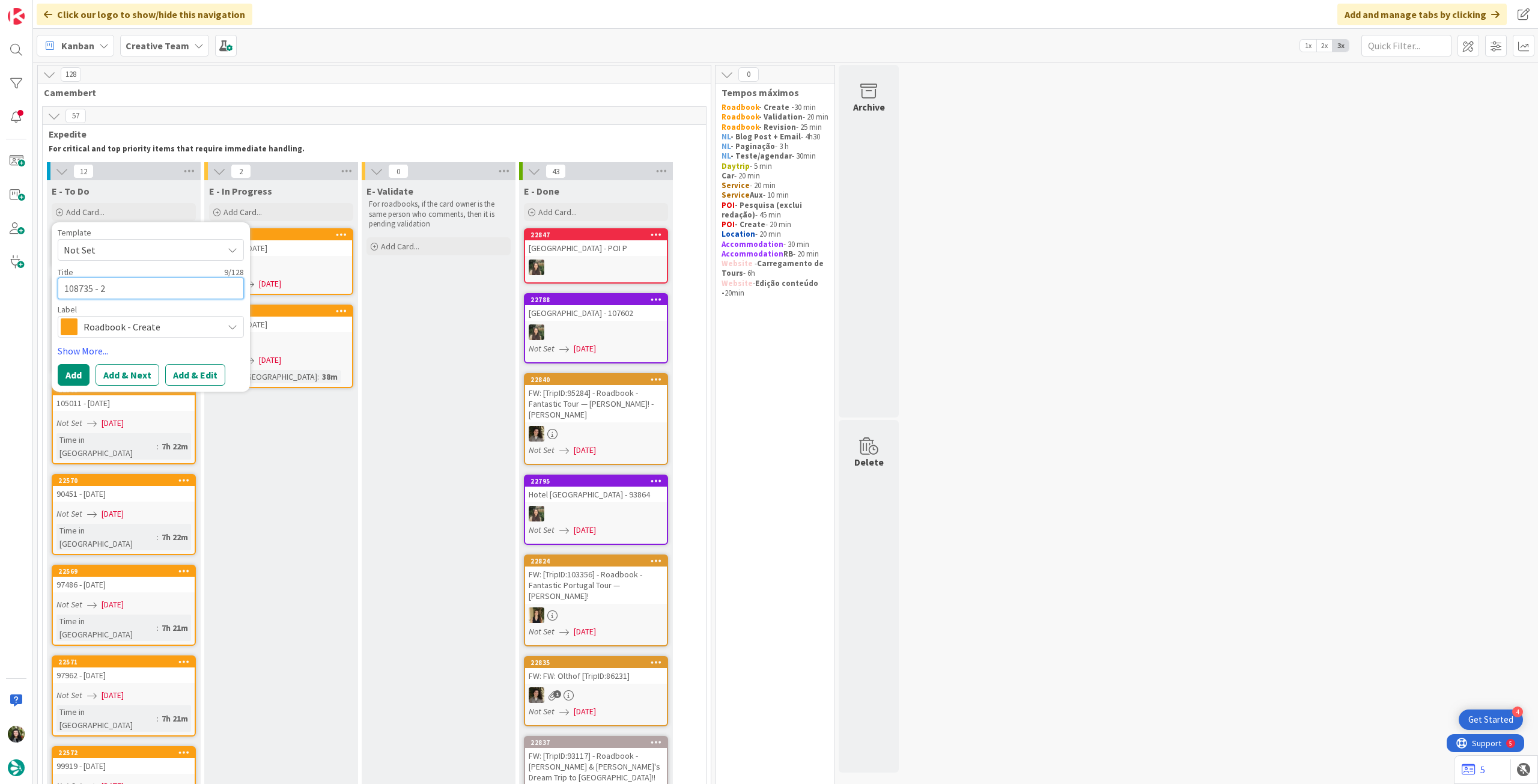
type textarea "x"
type textarea "108735 - 21"
type textarea "x"
type textarea "108735 - 2"
type textarea "x"
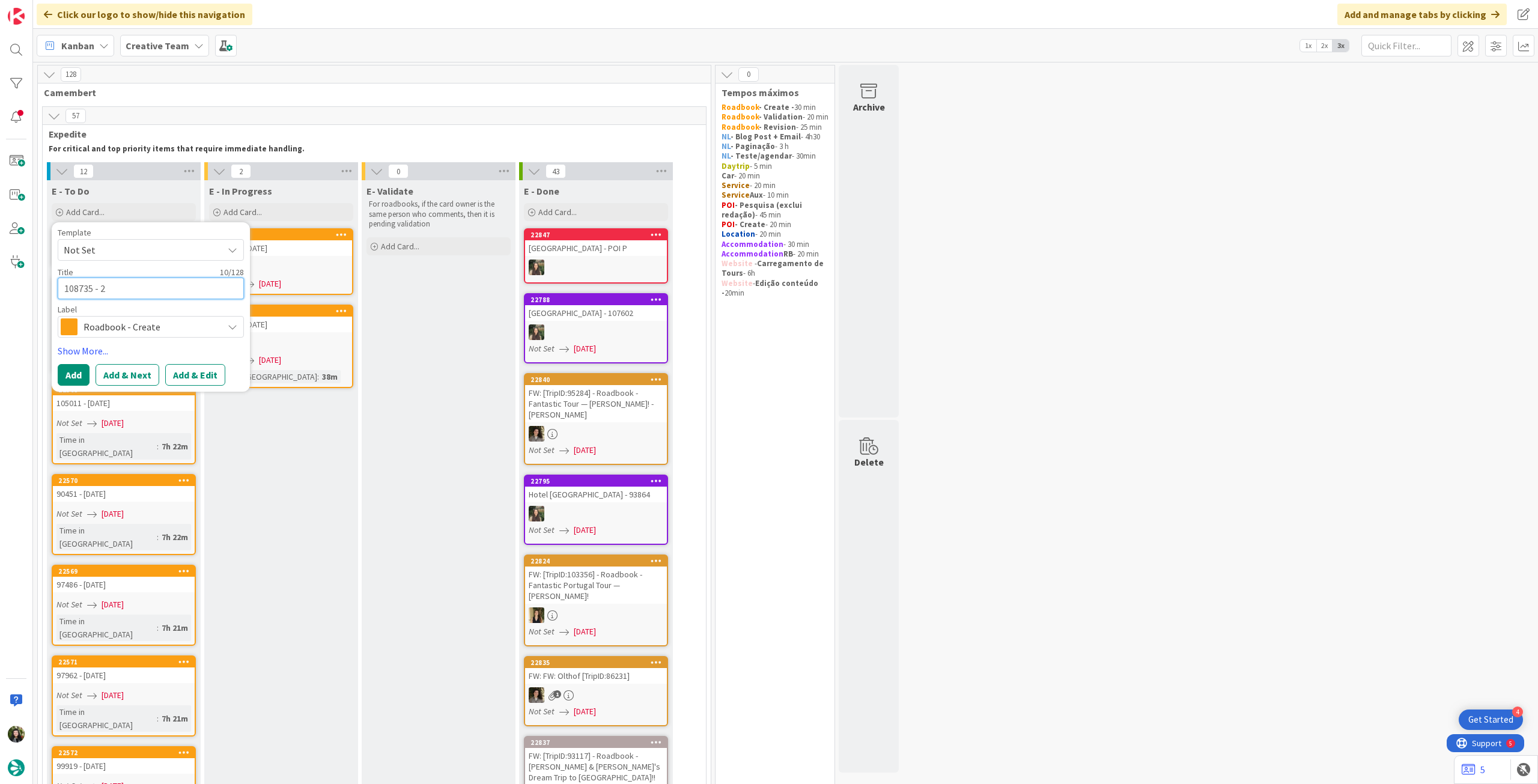
type textarea "108735 - 29"
type textarea "x"
type textarea "108735 - 29"
type textarea "x"
type textarea "108735 - 29 s"
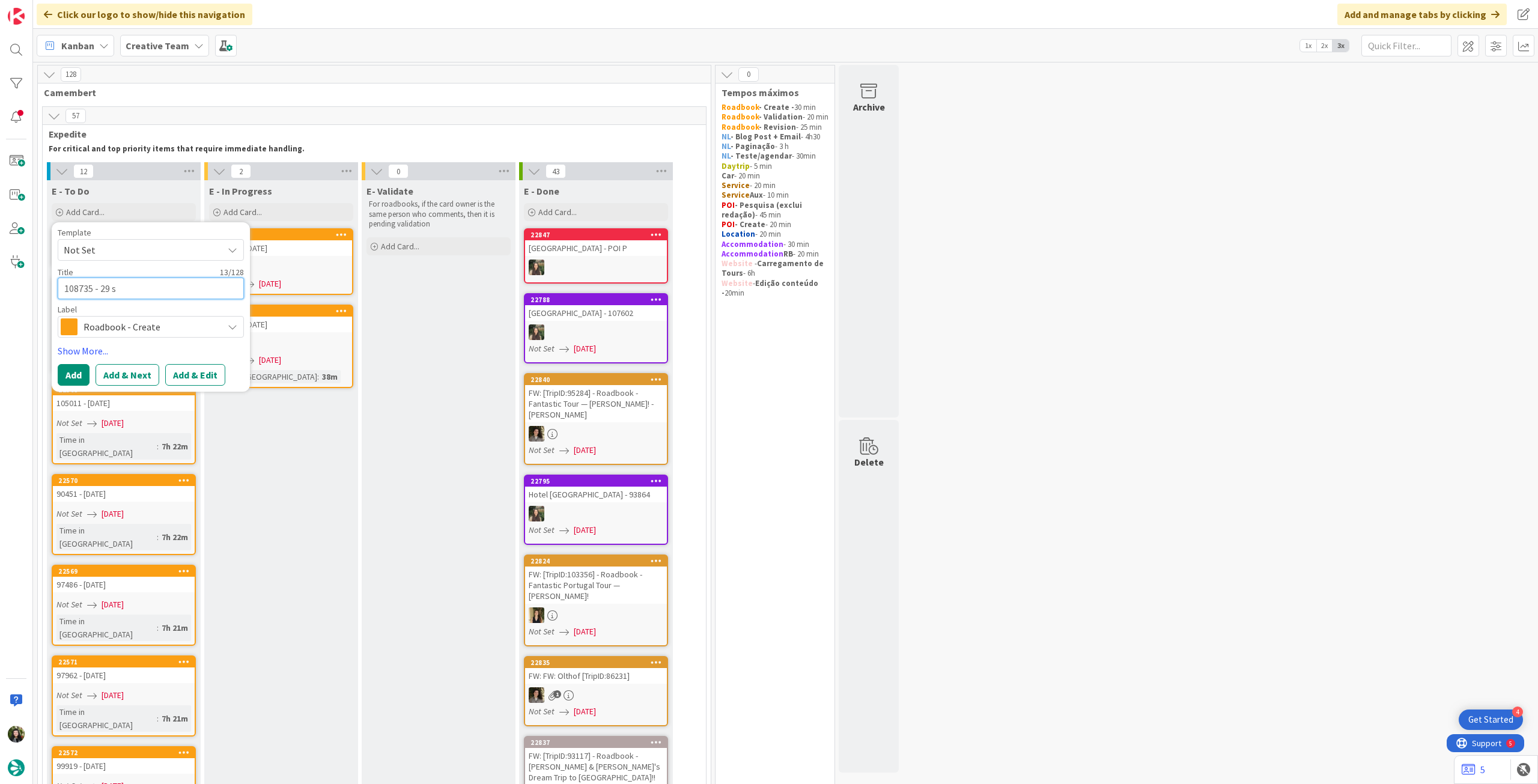
type textarea "x"
type textarea "108735 - 29 se"
type textarea "x"
type textarea "108735 - 29 set"
click at [84, 373] on button "Add" at bounding box center [73, 375] width 32 height 22
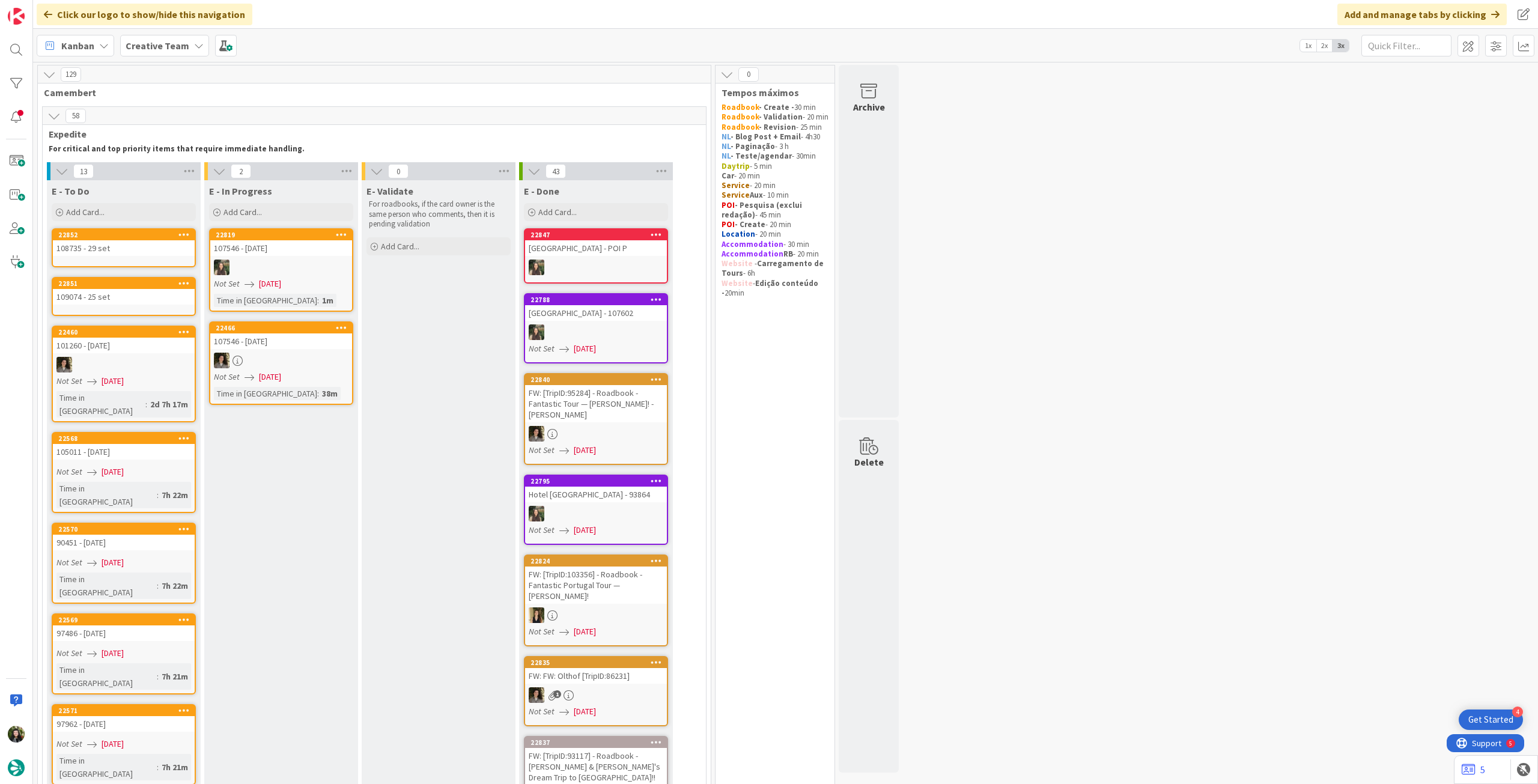
drag, startPoint x: 100, startPoint y: 208, endPoint x: 116, endPoint y: 254, distance: 48.7
click at [100, 209] on span "Add Card..." at bounding box center [85, 212] width 39 height 11
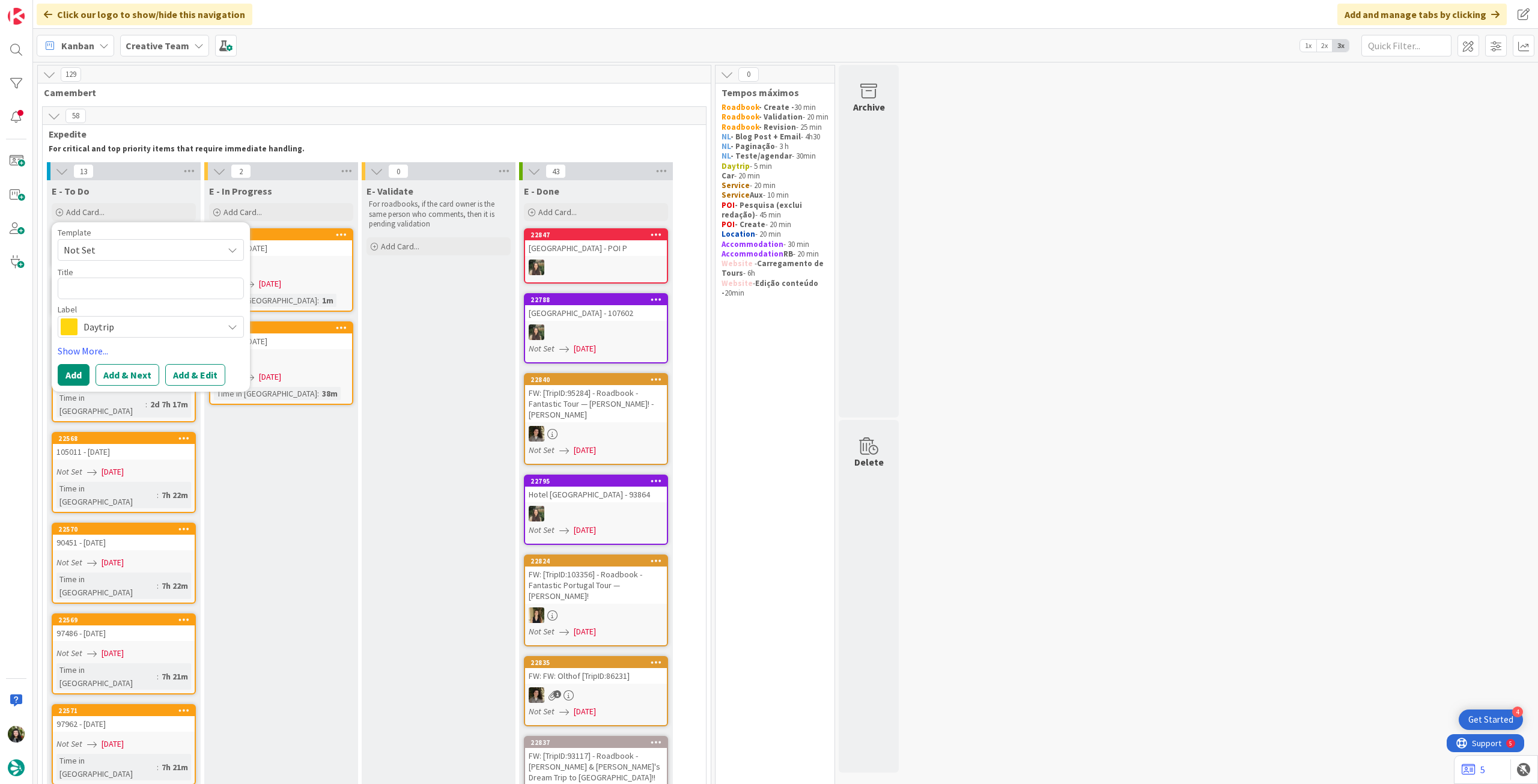
drag, startPoint x: 119, startPoint y: 327, endPoint x: 132, endPoint y: 333, distance: 14.3
click at [120, 327] on span "Daytrip" at bounding box center [150, 327] width 134 height 17
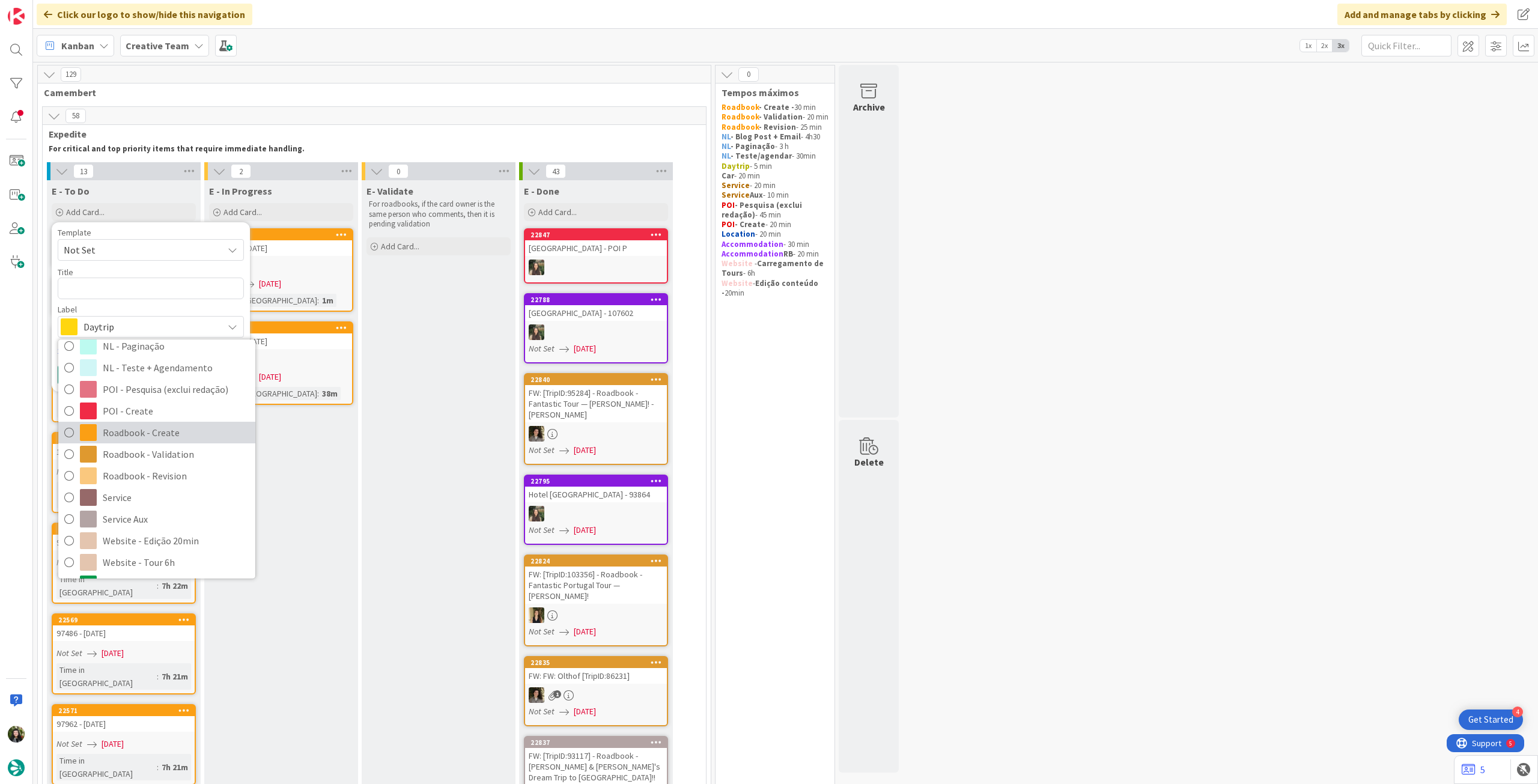
drag, startPoint x: 157, startPoint y: 434, endPoint x: 158, endPoint y: 378, distance: 56.0
click at [157, 434] on span "Roadbook - Create" at bounding box center [176, 432] width 146 height 18
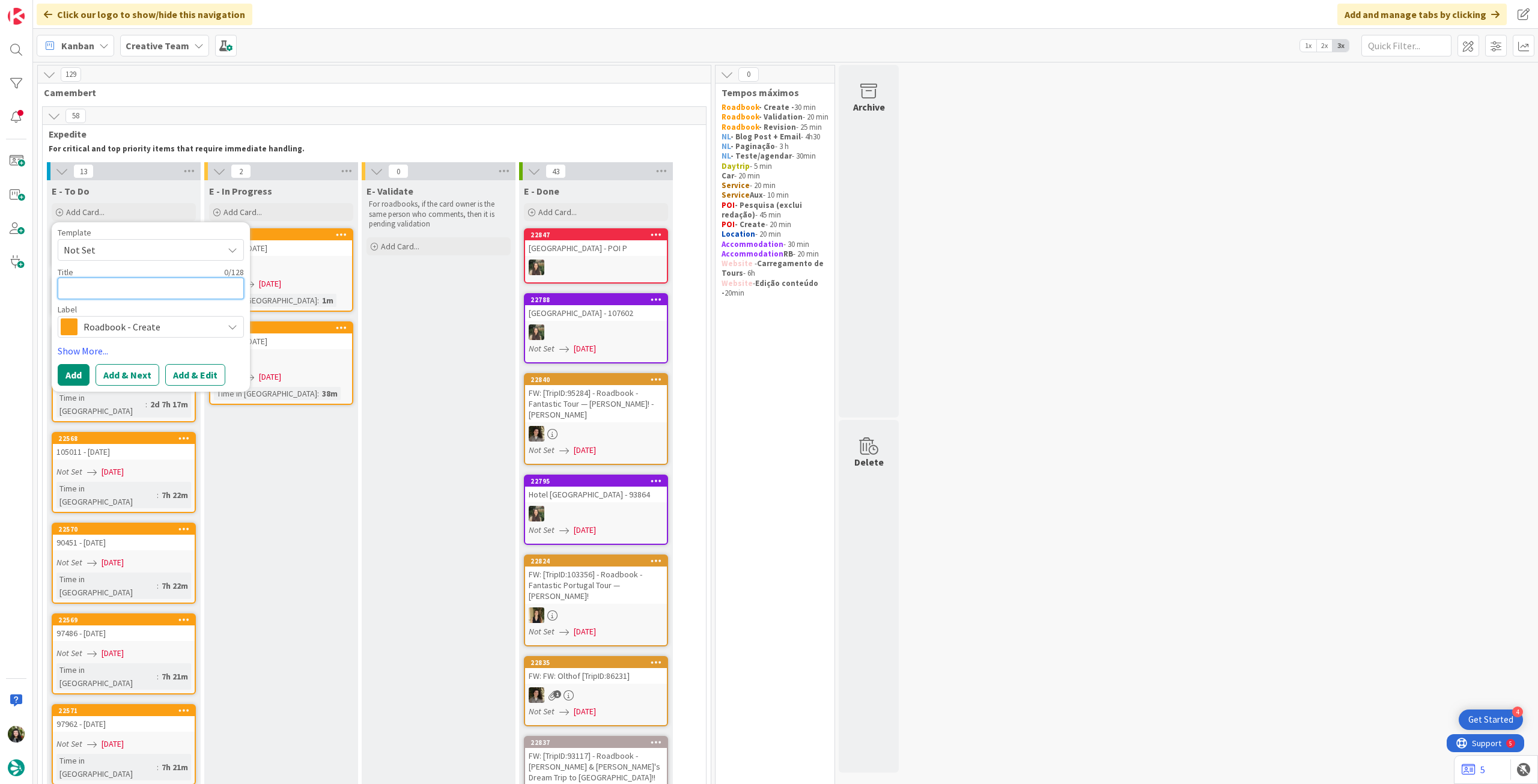
click at [160, 288] on textarea at bounding box center [150, 288] width 186 height 22
paste textarea "105863"
type textarea "x"
type textarea "105863"
type textarea "x"
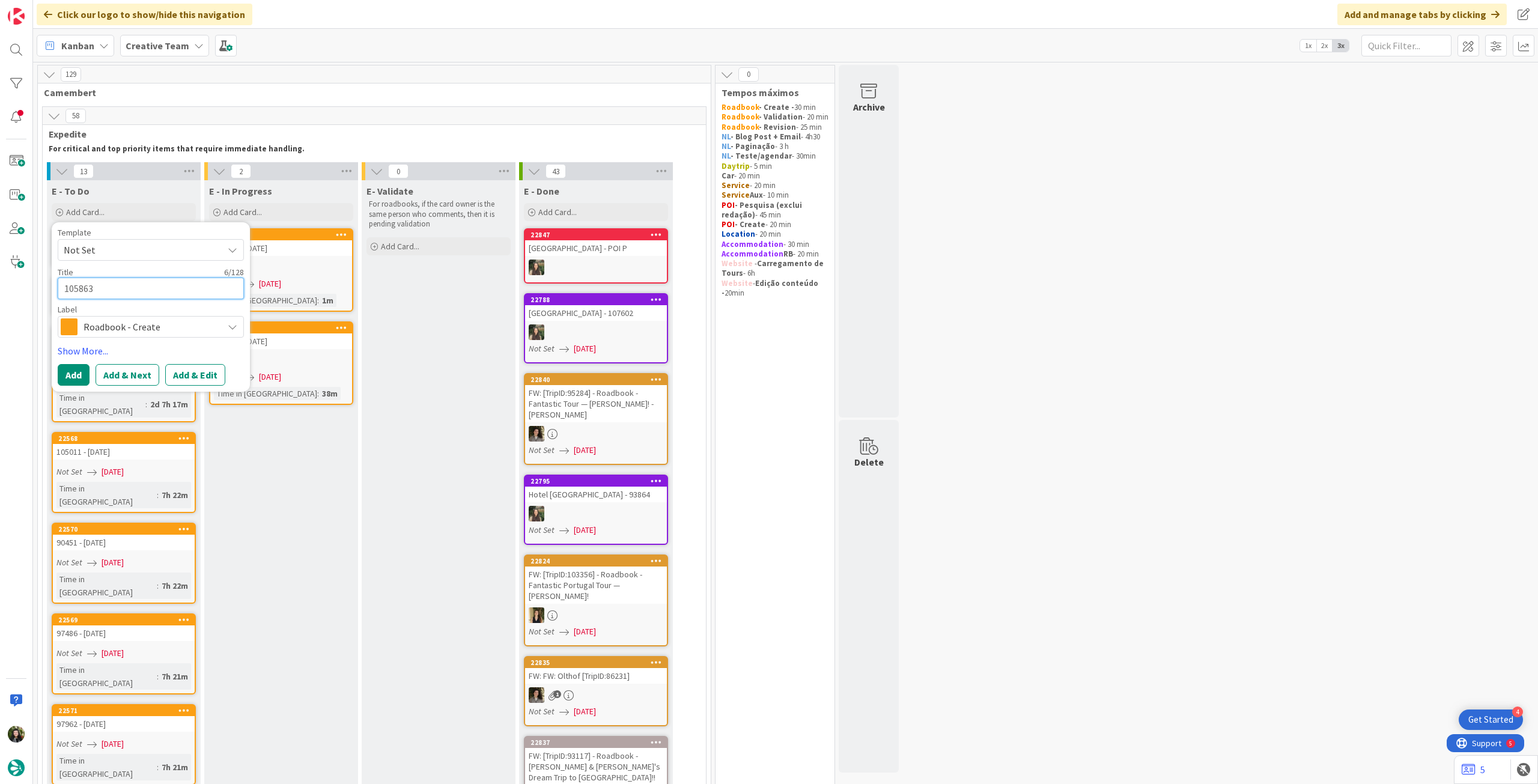
type textarea "105863"
type textarea "x"
type textarea "105863 -"
type textarea "x"
type textarea "105863 -"
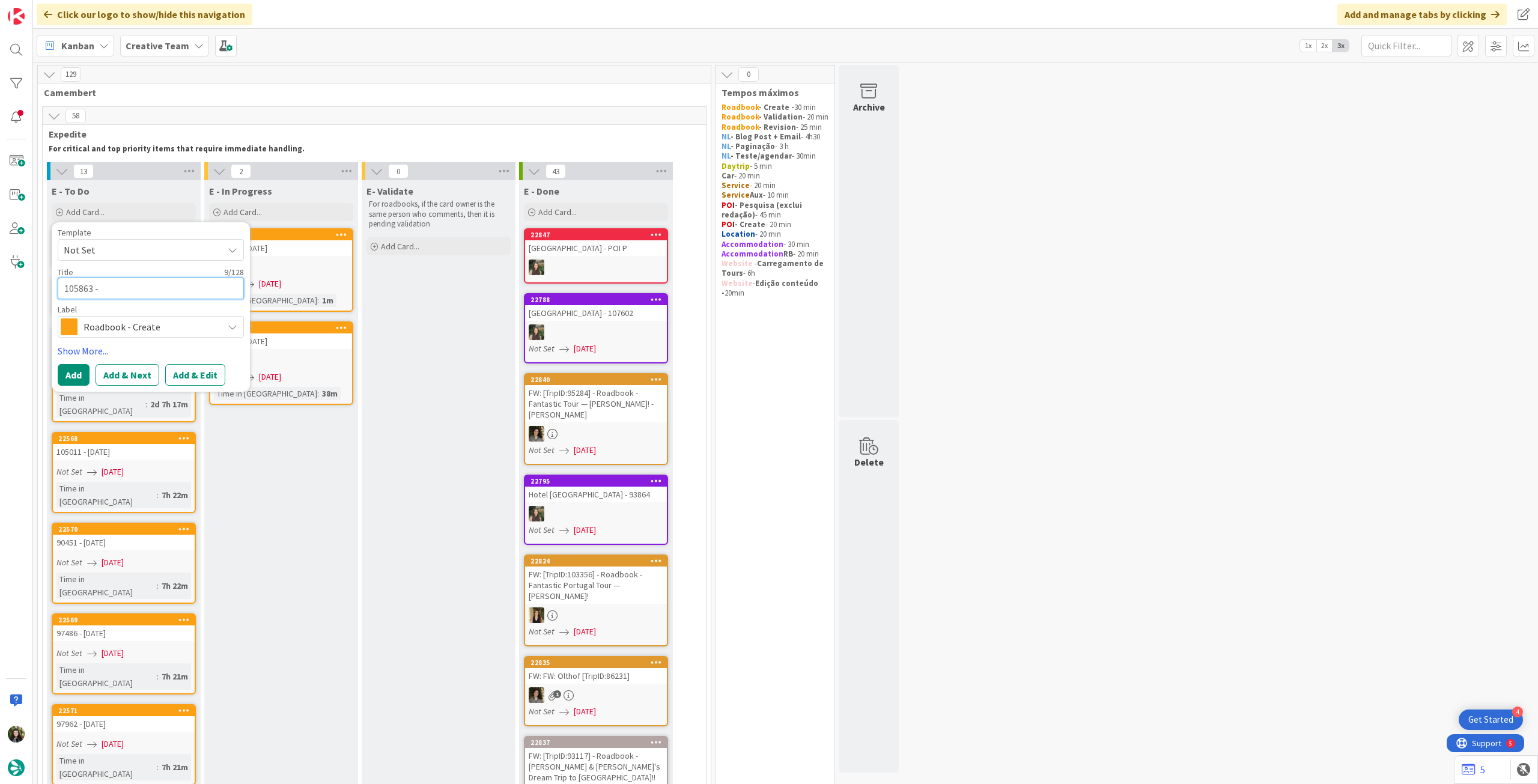
type textarea "x"
type textarea "105863 - 2"
type textarea "x"
type textarea "105863 - 29"
type textarea "x"
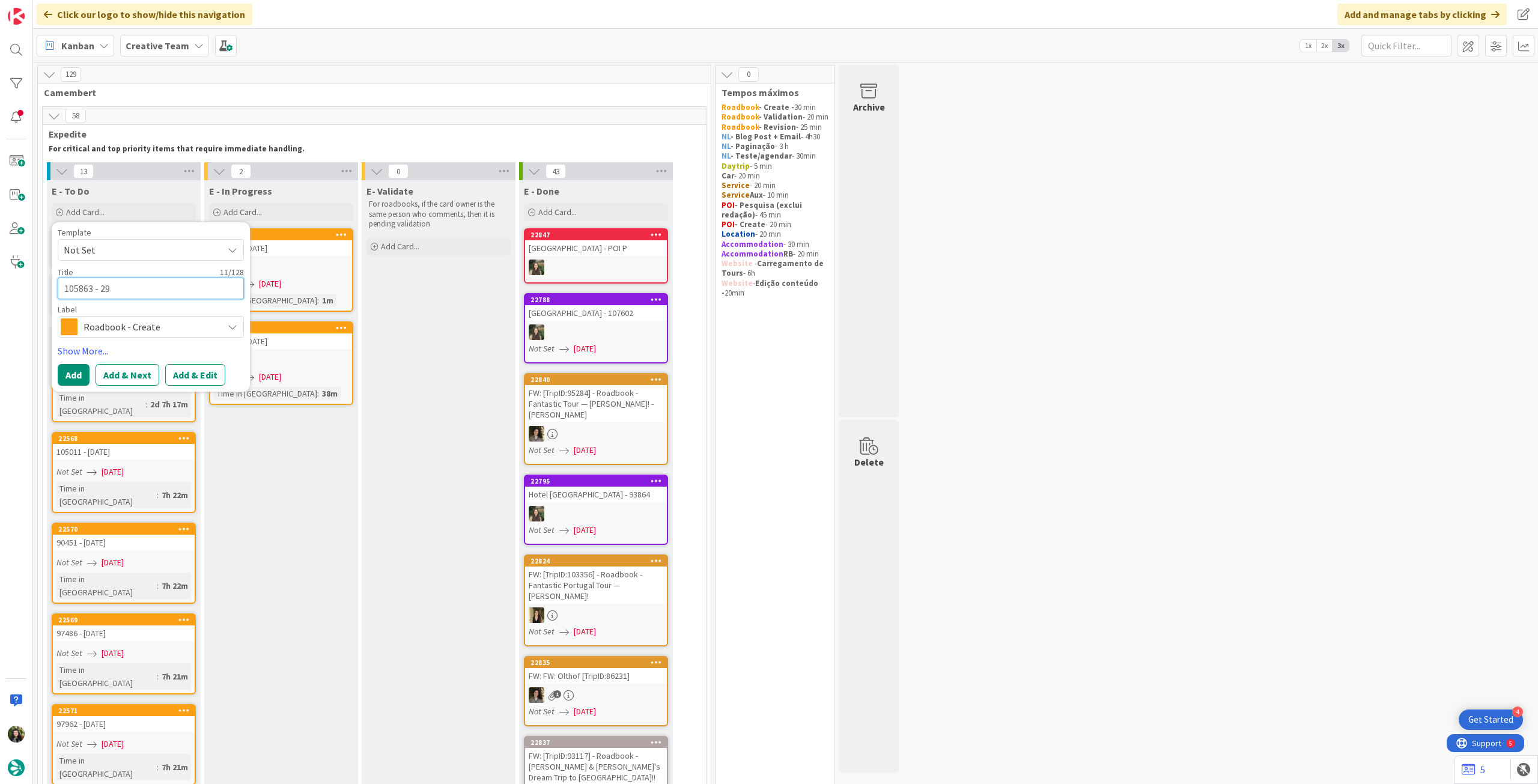
type textarea "105863 - 29 s"
type textarea "x"
type textarea "105863 - 29 se"
type textarea "x"
type textarea "105863 - 29 set"
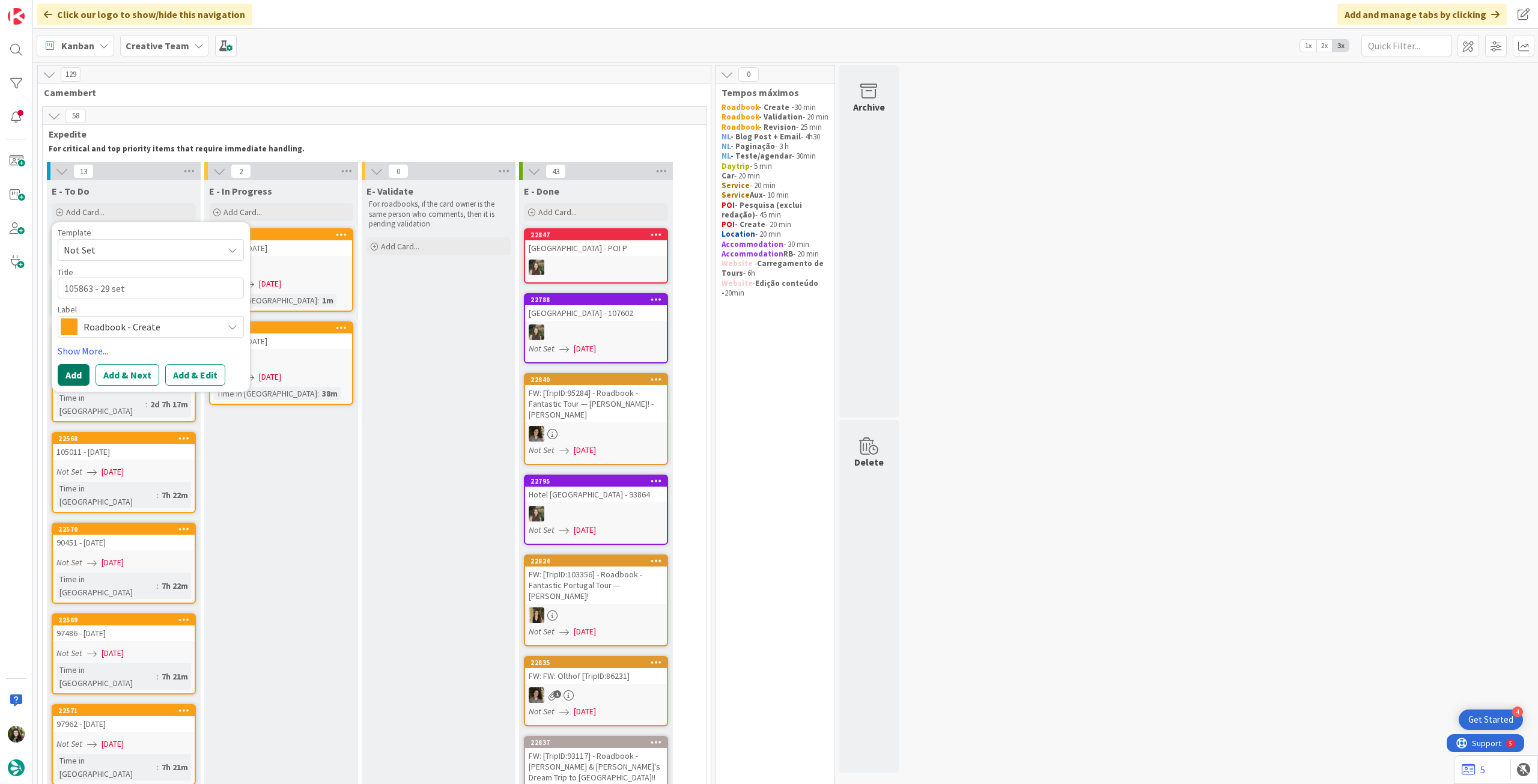
click at [77, 378] on button "Add" at bounding box center [73, 375] width 32 height 22
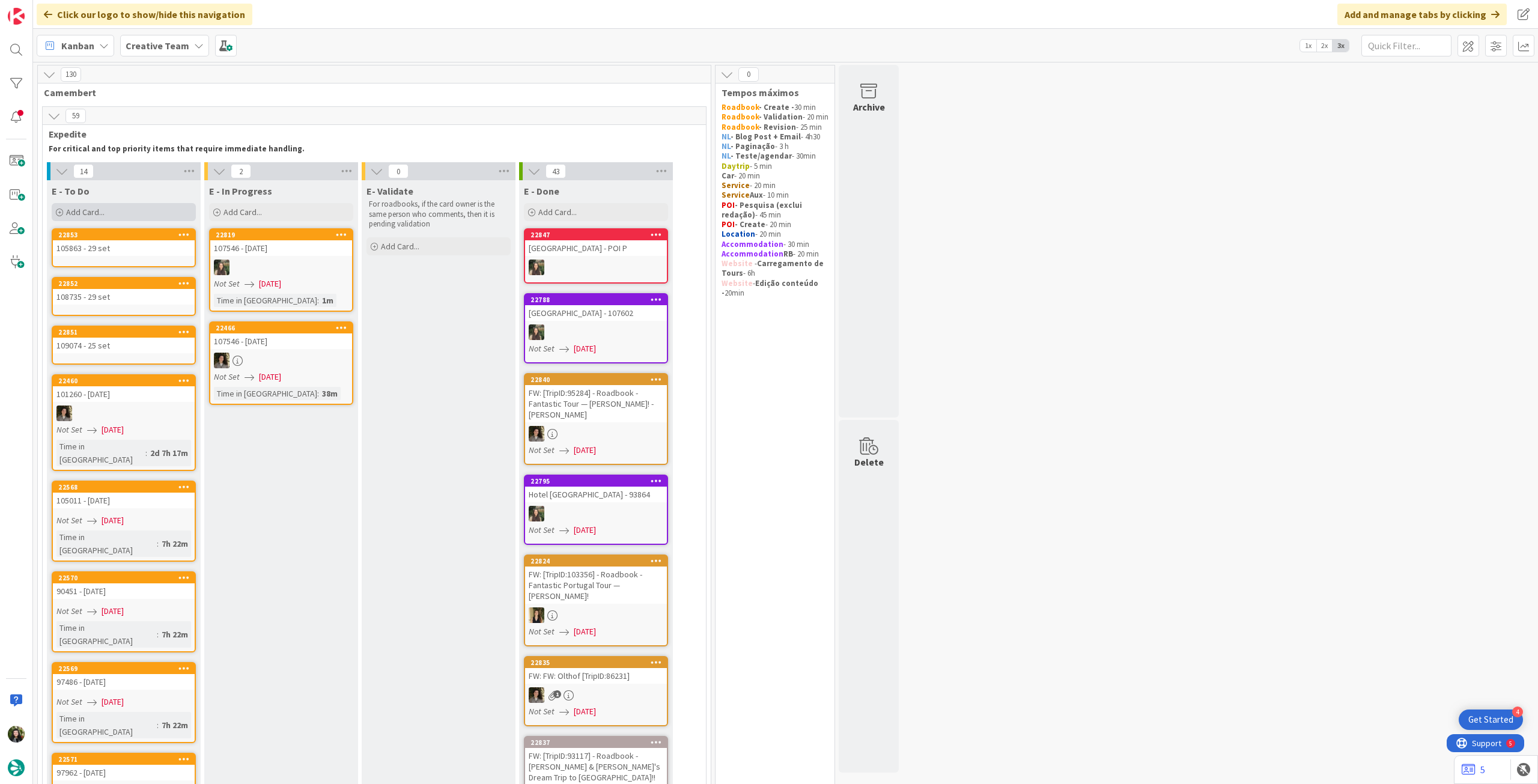
click at [119, 210] on div "Add Card..." at bounding box center [123, 212] width 144 height 18
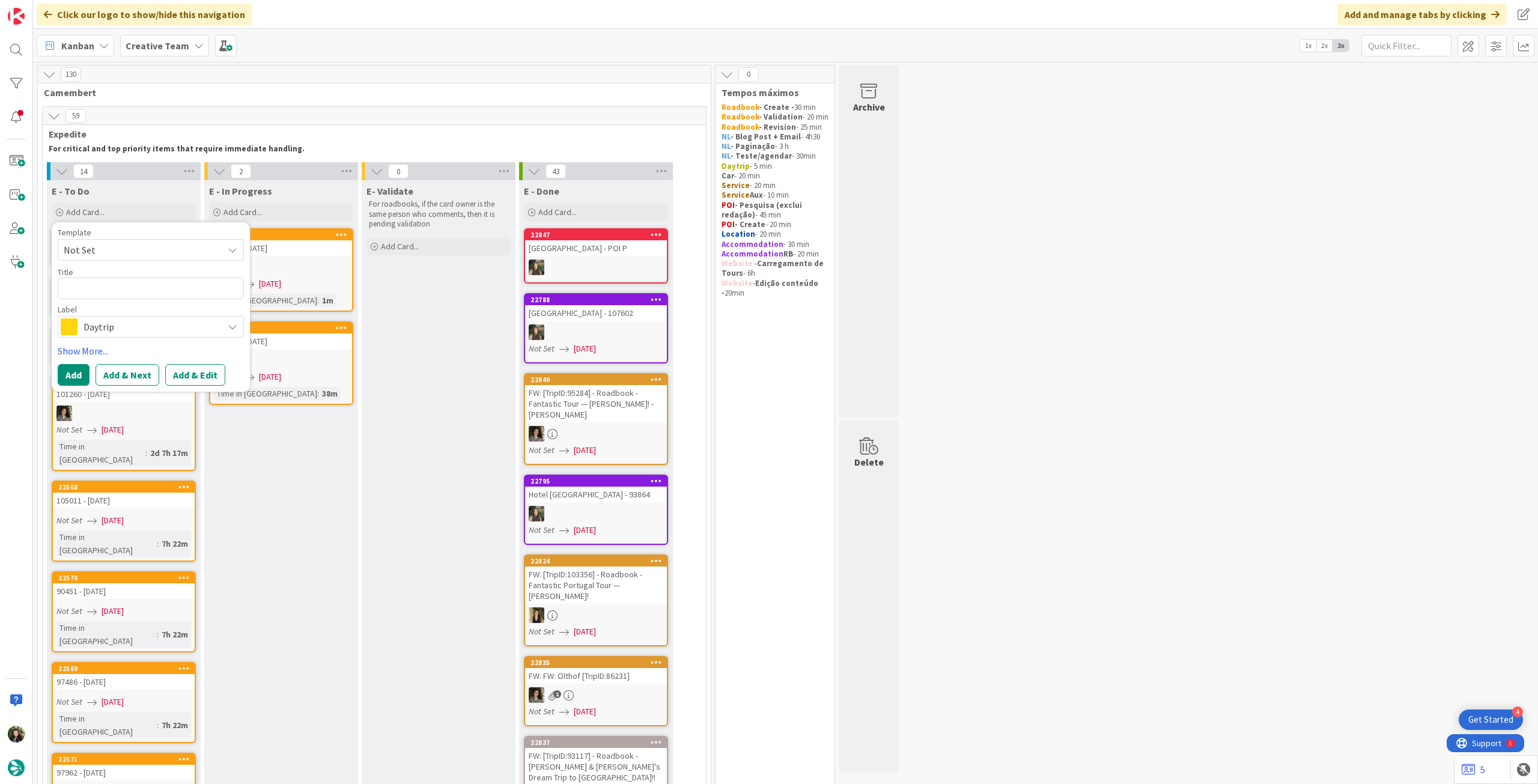
click at [133, 326] on span "Daytrip" at bounding box center [150, 327] width 134 height 17
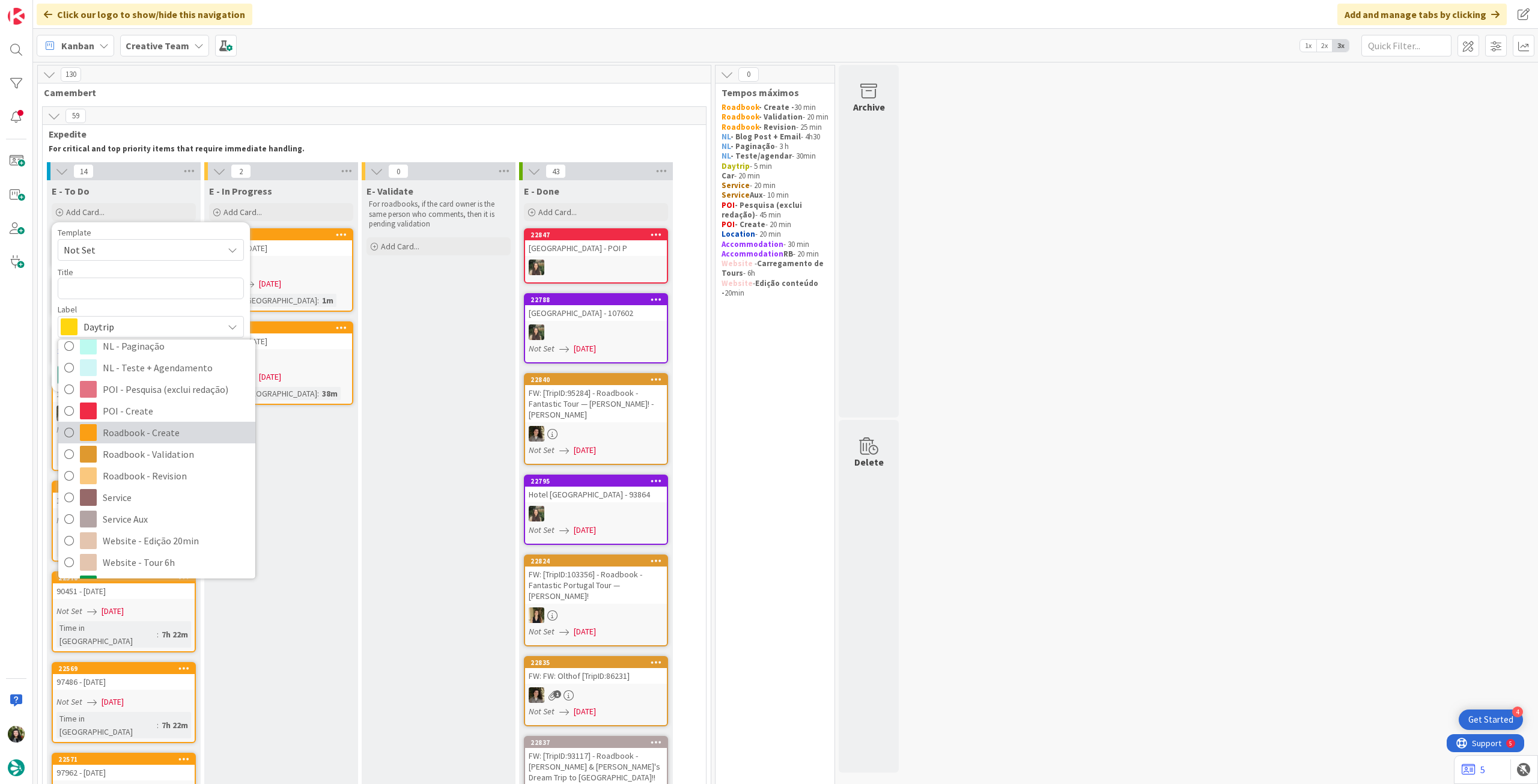
drag, startPoint x: 162, startPoint y: 435, endPoint x: 165, endPoint y: 333, distance: 102.0
click at [163, 435] on span "Roadbook - Create" at bounding box center [176, 432] width 146 height 18
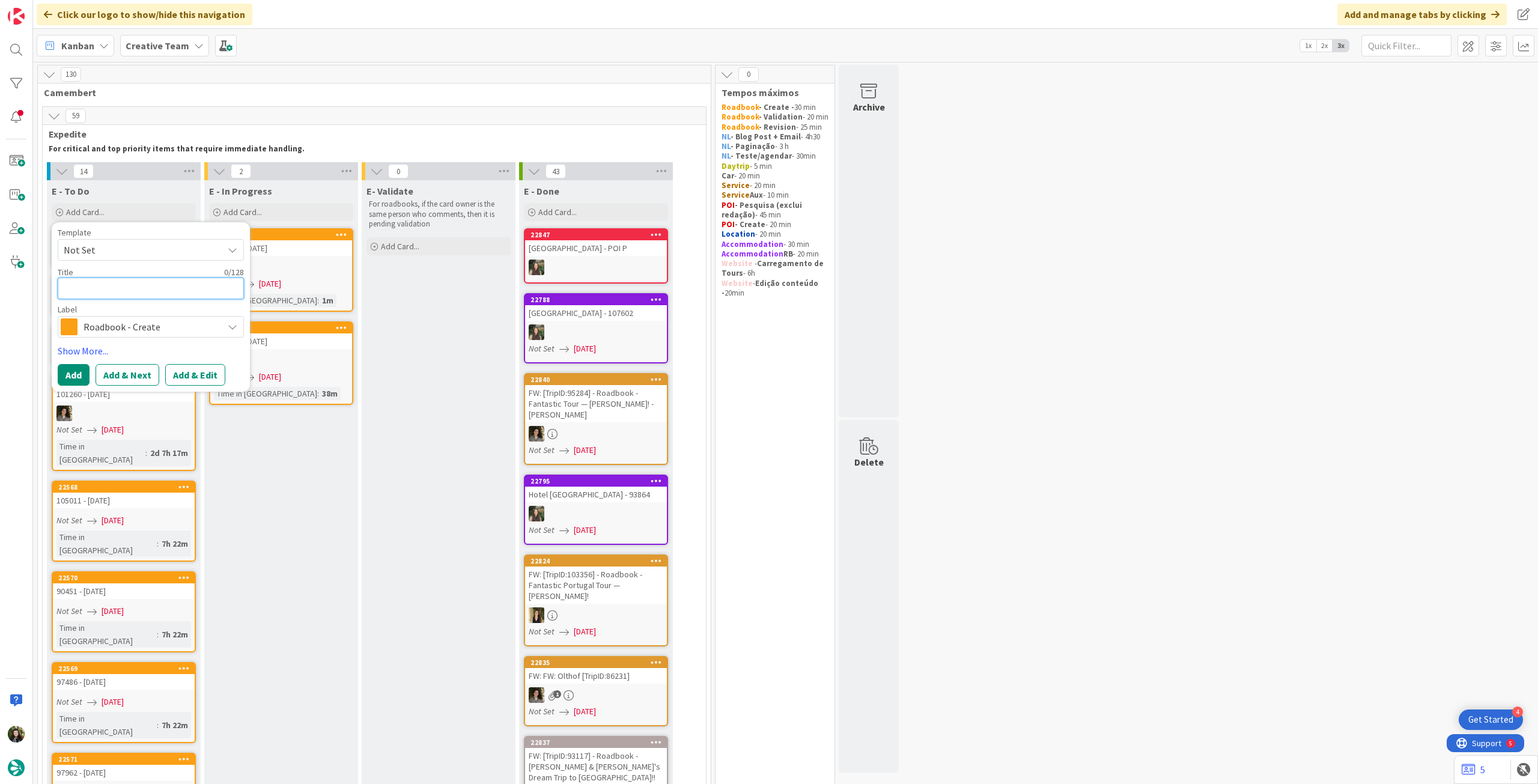
click at [173, 288] on textarea at bounding box center [150, 288] width 186 height 22
paste textarea "100950"
type textarea "x"
type textarea "100950"
type textarea "x"
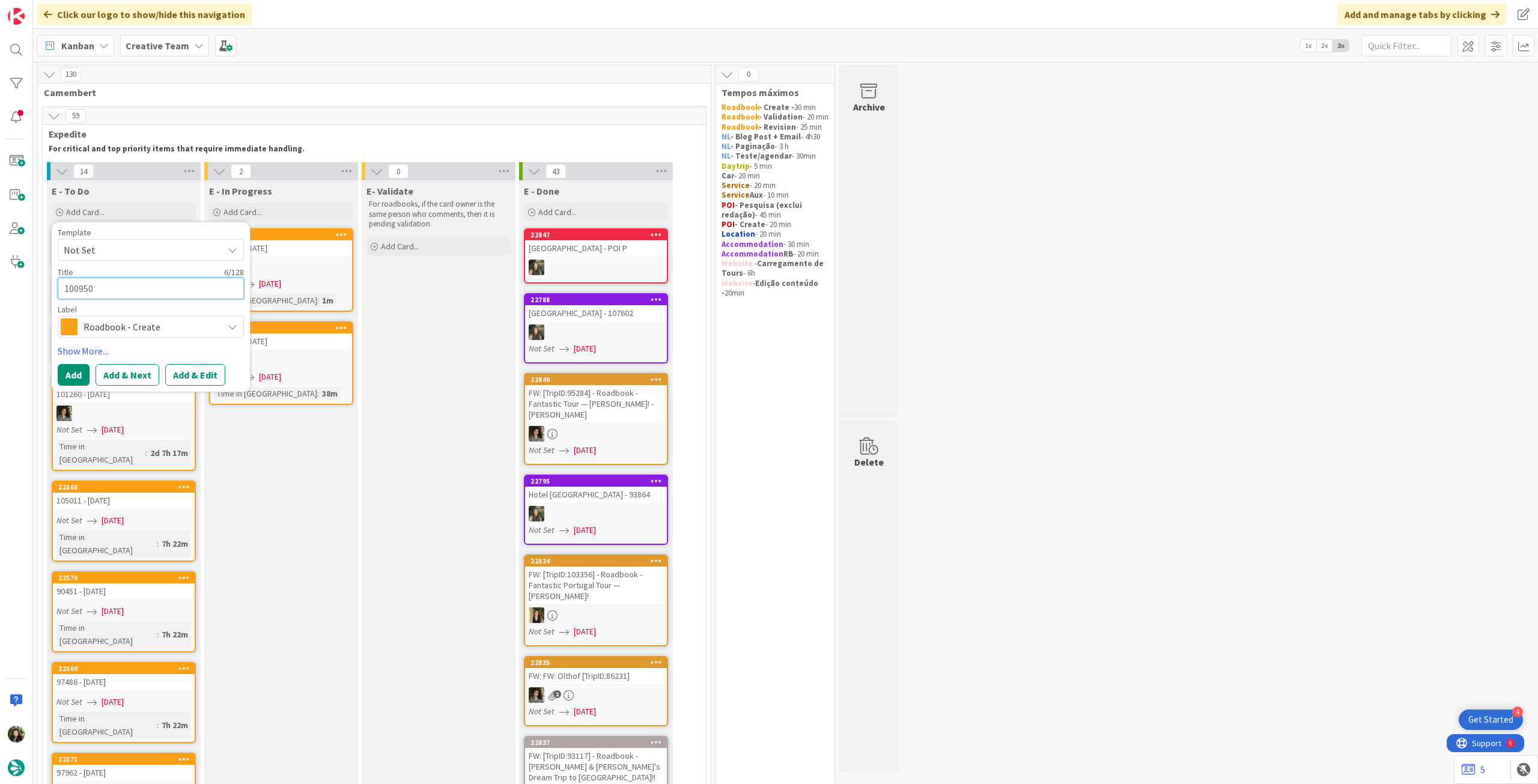
type textarea "100950"
type textarea "x"
type textarea "100950 -"
type textarea "x"
type textarea "100950 -"
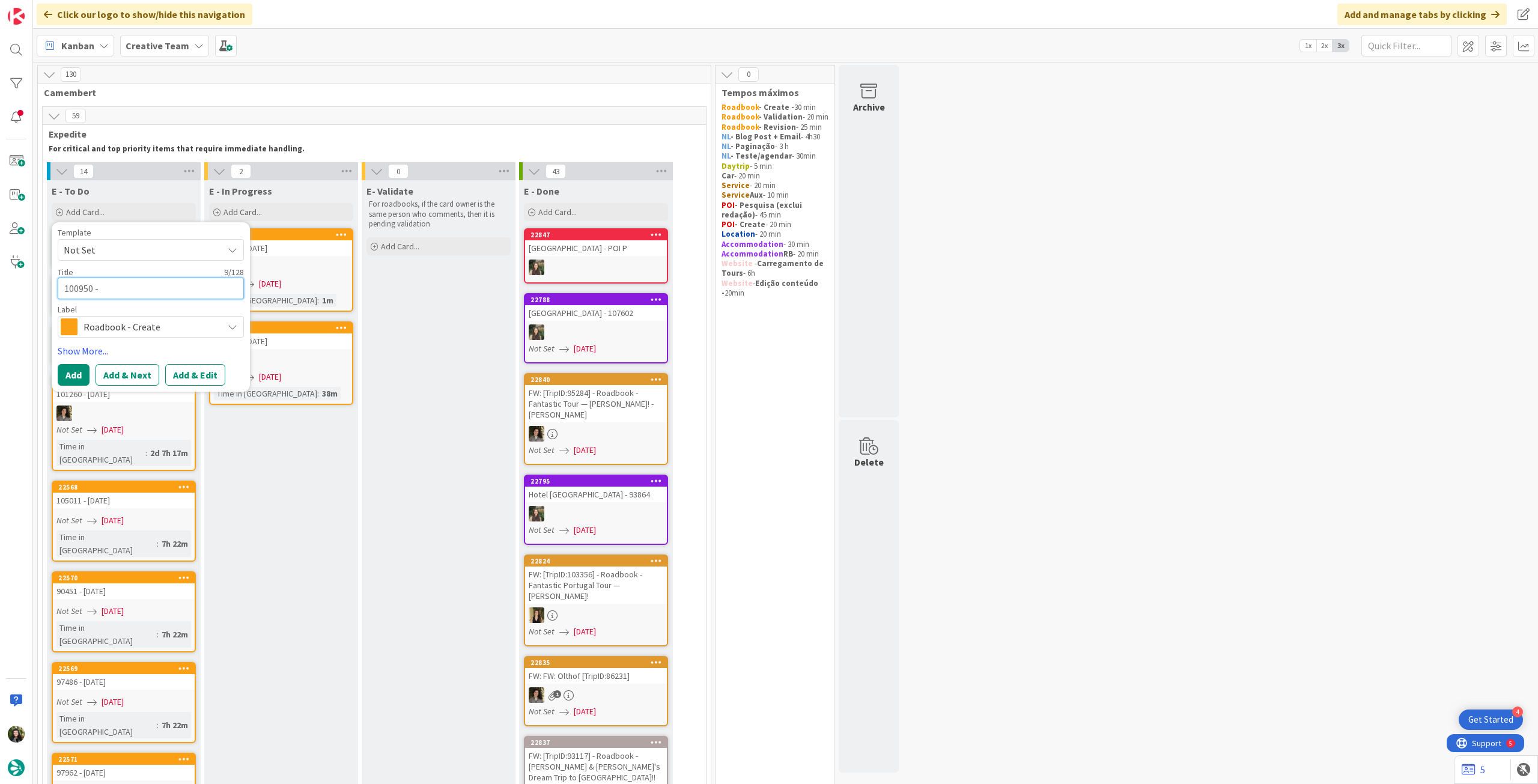
type textarea "x"
type textarea "100950 - 6"
type textarea "x"
type textarea "100950 - 6"
type textarea "x"
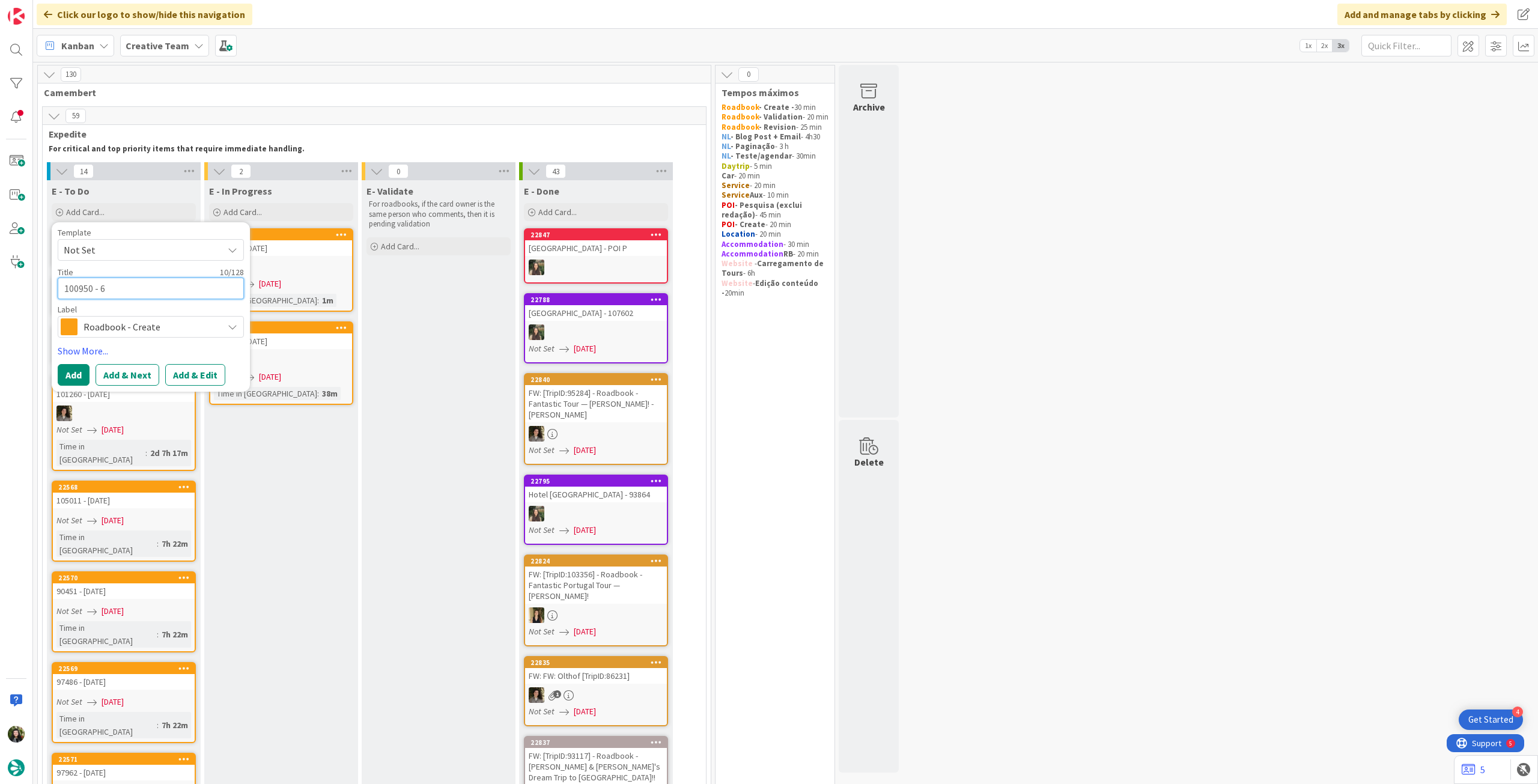
type textarea "100950 - 6 o"
type textarea "x"
type textarea "100950 - 6 oc"
type textarea "x"
type textarea "100950 - [DATE]"
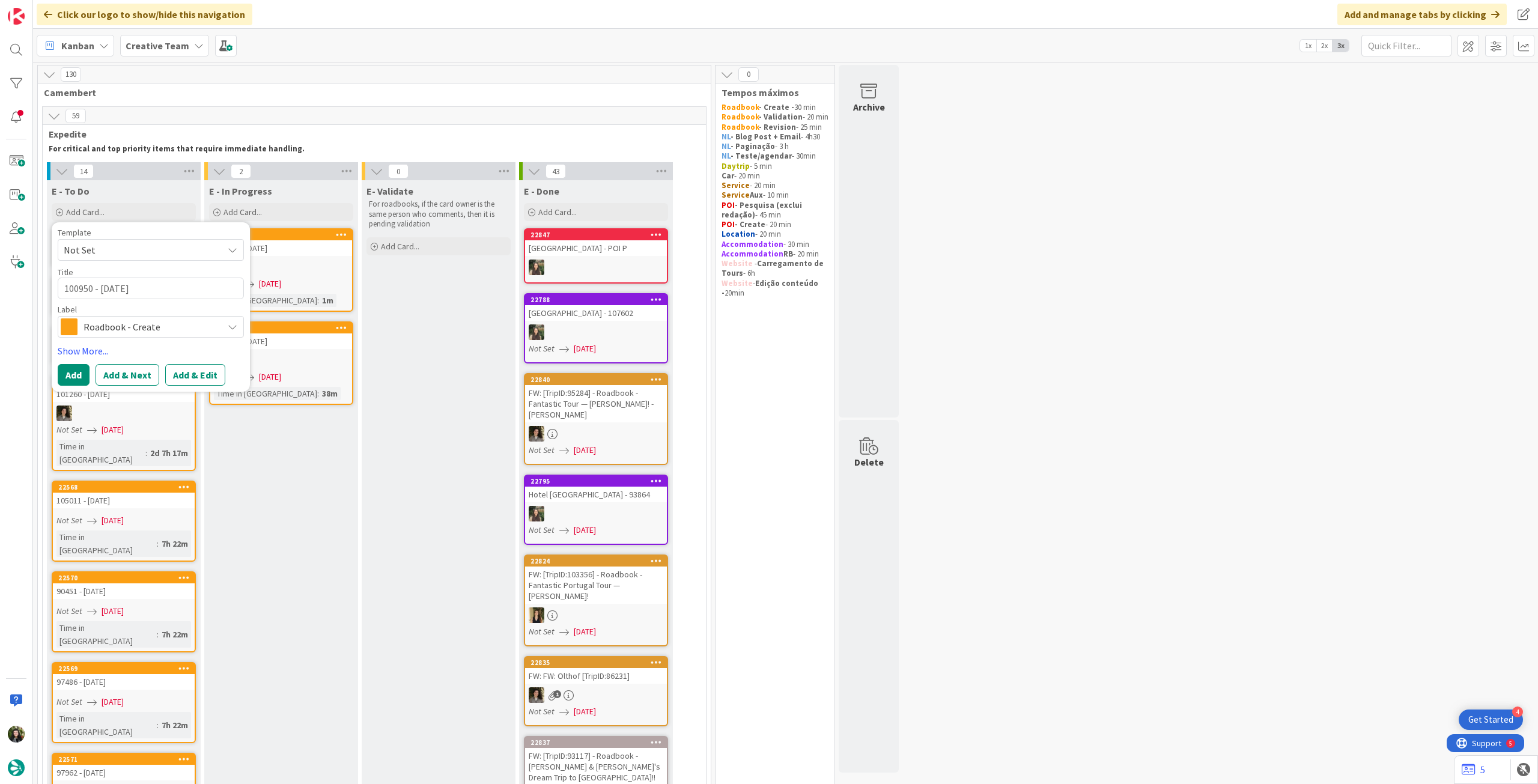
click at [92, 367] on div "Add Add & Next Add & Edit" at bounding box center [150, 375] width 186 height 22
click at [84, 371] on button "Add" at bounding box center [73, 375] width 32 height 22
